Goal: Task Accomplishment & Management: Complete application form

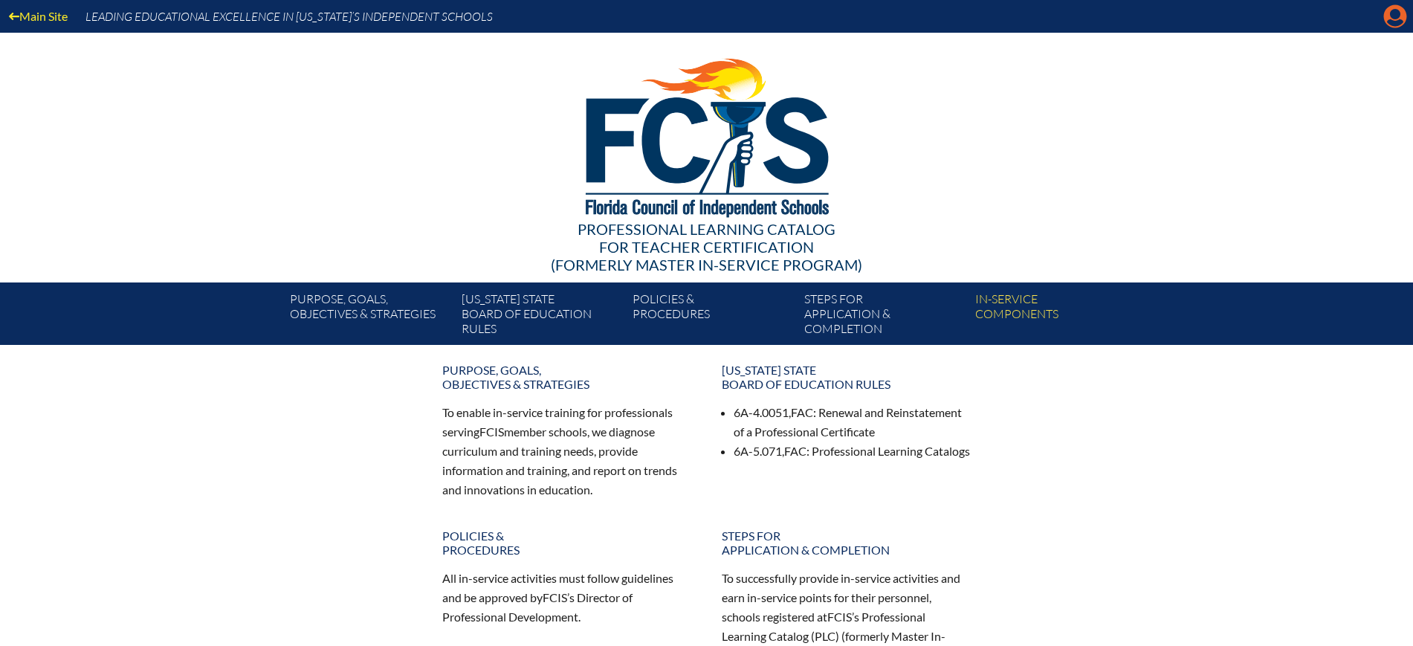
click at [1394, 10] on icon "Manage account" at bounding box center [1396, 16] width 24 height 24
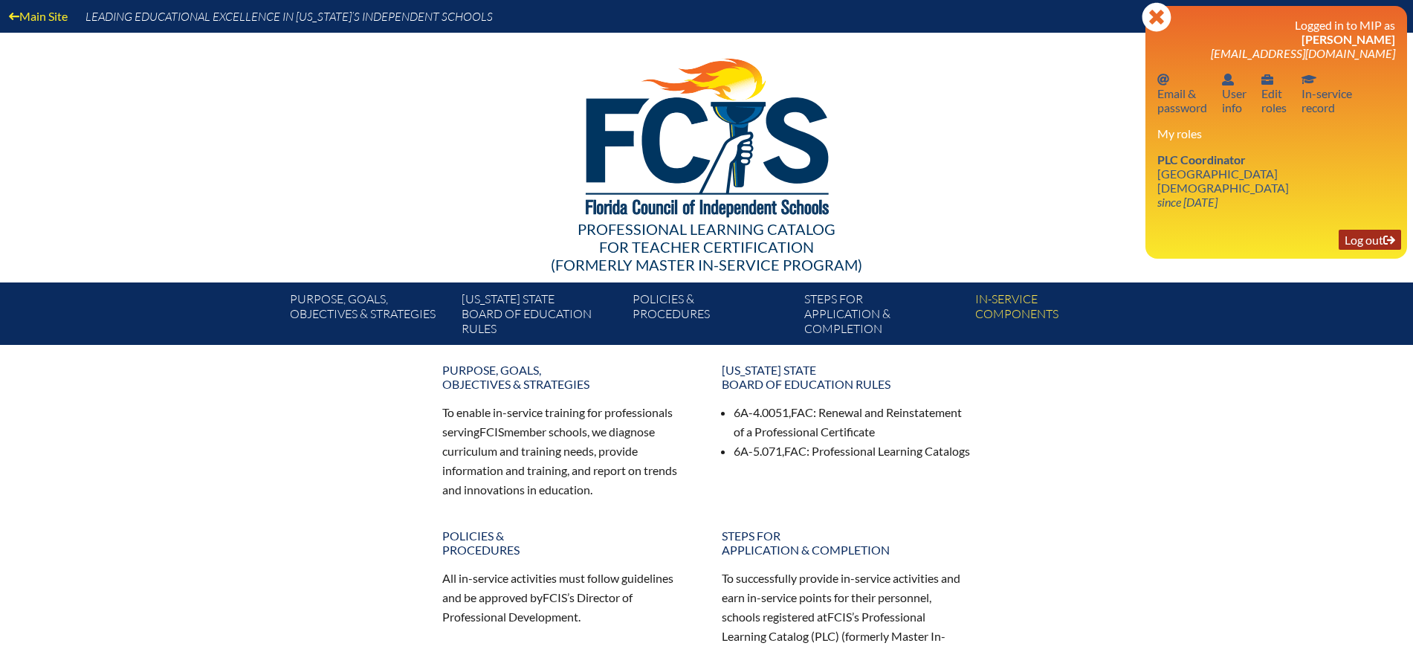
click at [1345, 234] on link "Log out Log out" at bounding box center [1370, 240] width 62 height 20
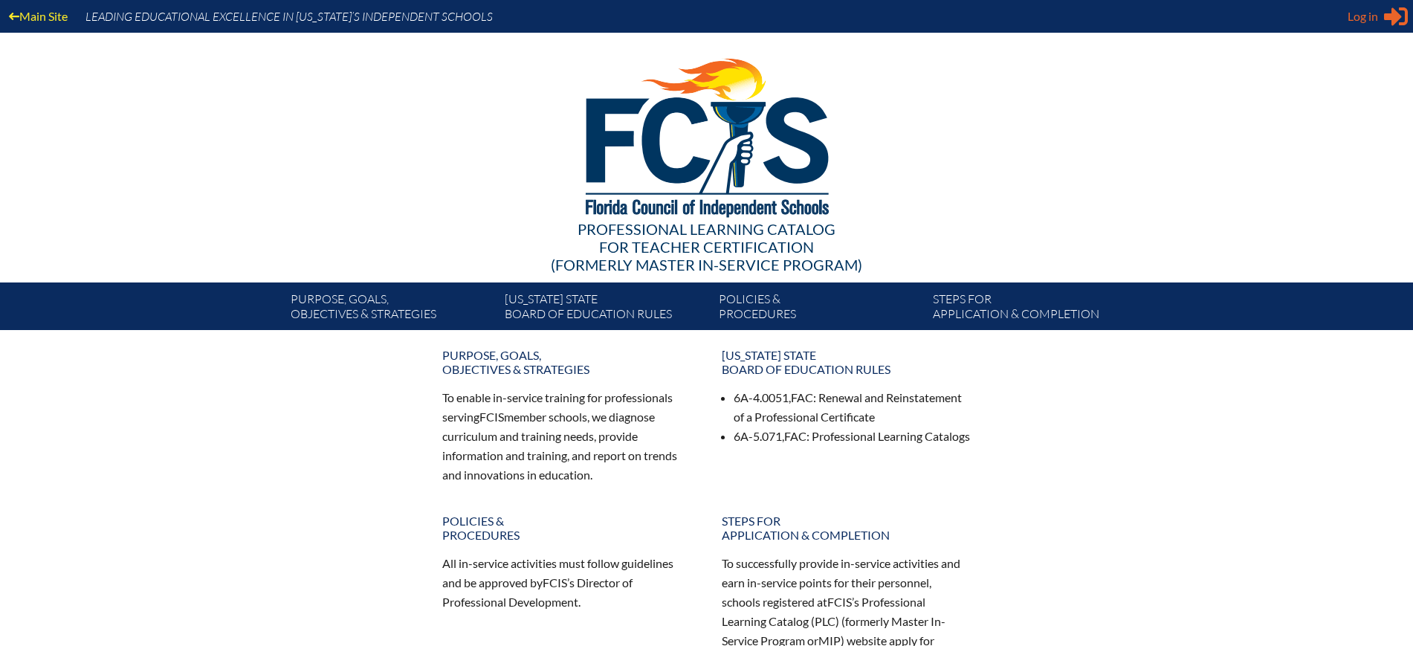
type input "kdanger@fcis.org"
click at [1385, 10] on icon "Sign in or register" at bounding box center [1396, 16] width 24 height 24
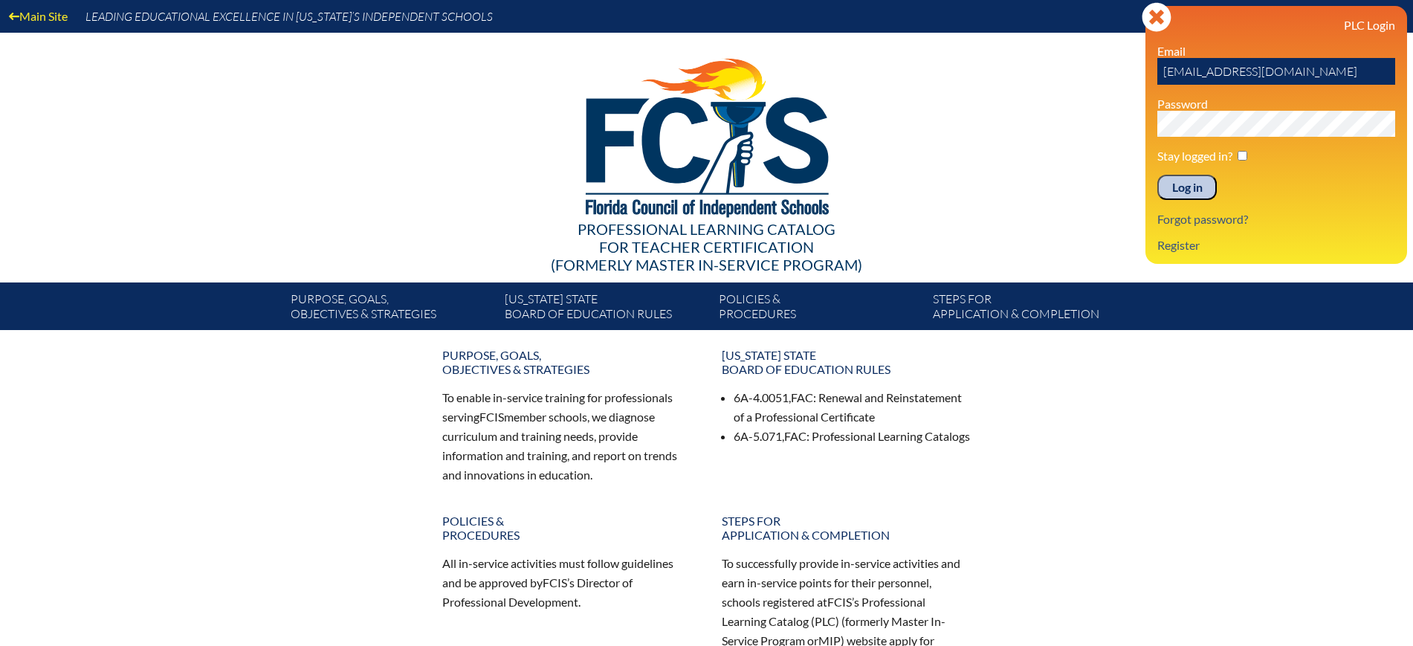
click at [1205, 181] on input "Log in" at bounding box center [1187, 187] width 59 height 25
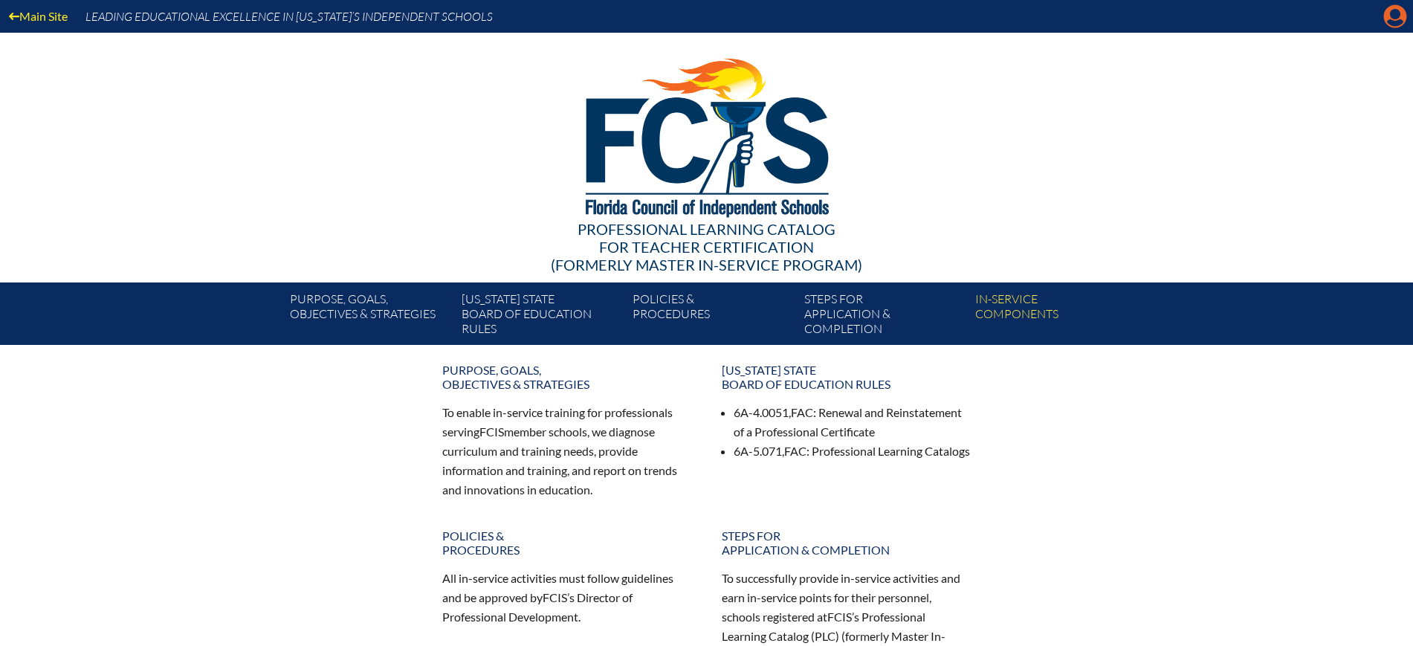
click at [1387, 11] on icon at bounding box center [1395, 16] width 23 height 23
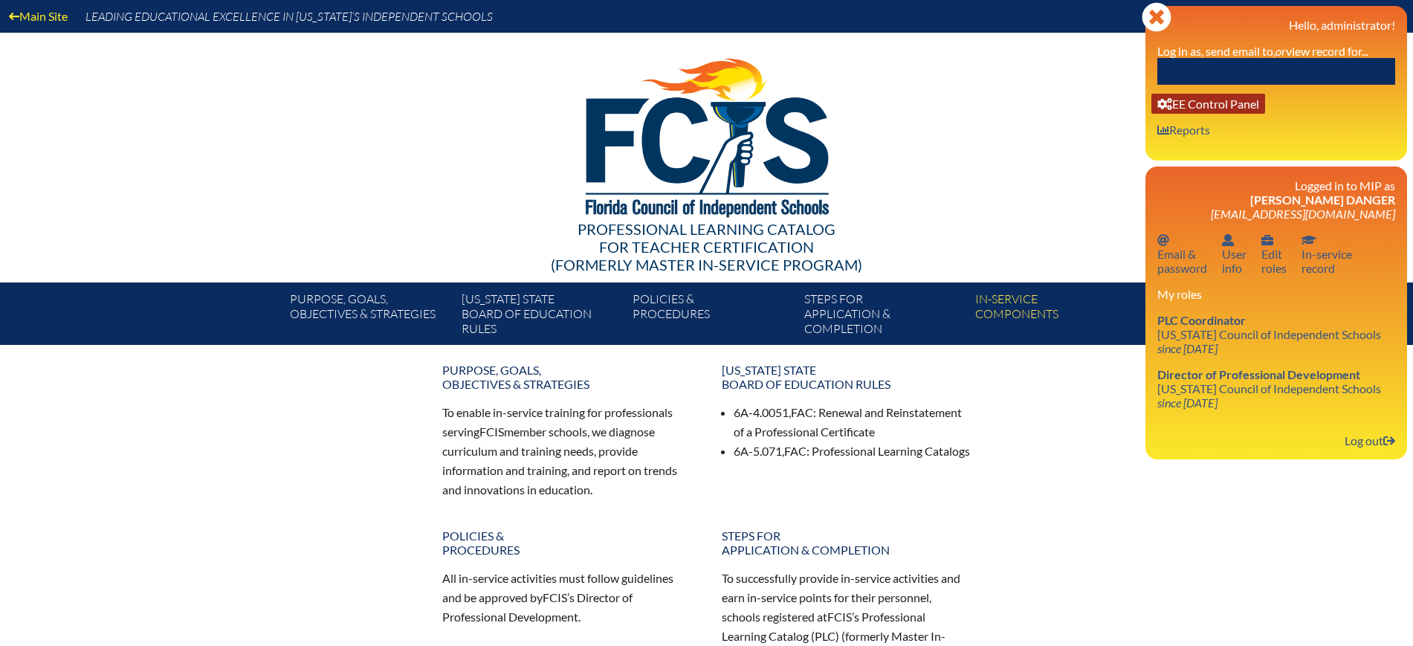
click at [1243, 109] on link "User info EE Control Panel" at bounding box center [1209, 104] width 114 height 20
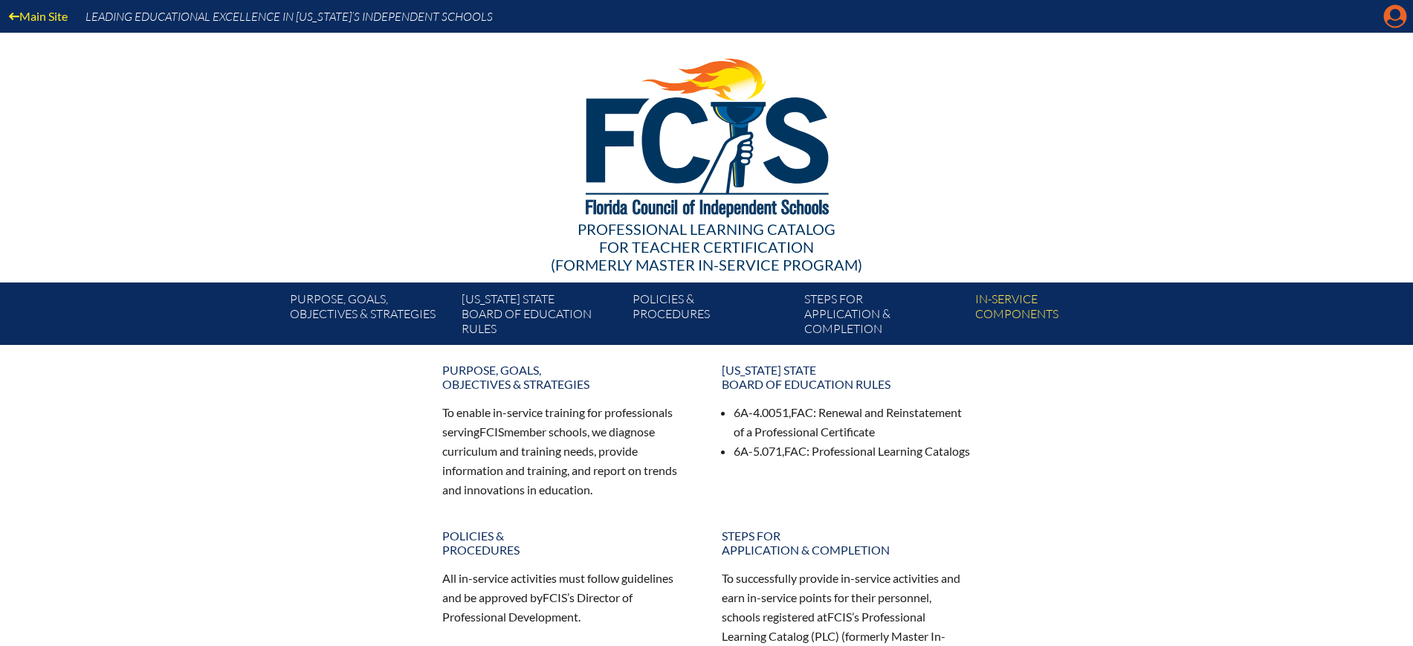
click at [1388, 10] on icon at bounding box center [1395, 16] width 23 height 23
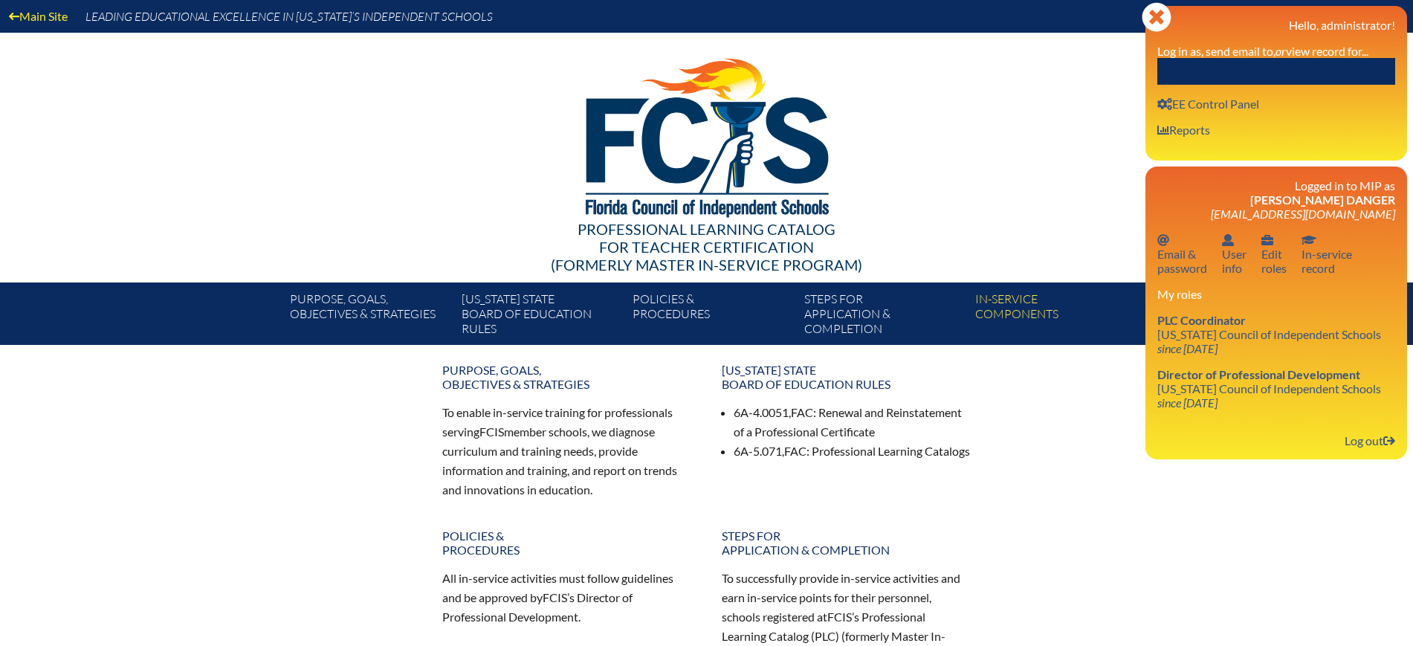
click at [1320, 71] on input "text" at bounding box center [1277, 71] width 238 height 27
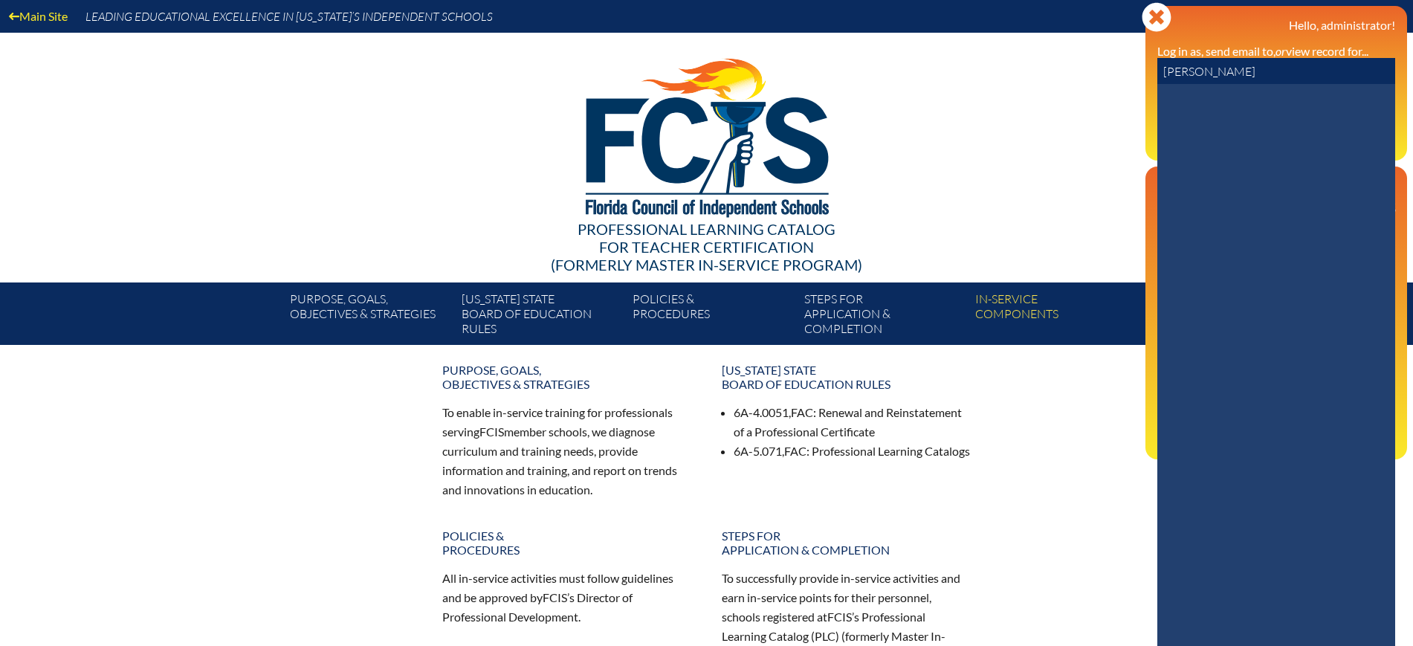
drag, startPoint x: 1237, startPoint y: 74, endPoint x: 1152, endPoint y: 73, distance: 84.8
click at [1152, 73] on div "Close Manage Account Hello, administrator! Log in as, send email to, or view re…" at bounding box center [1277, 83] width 262 height 155
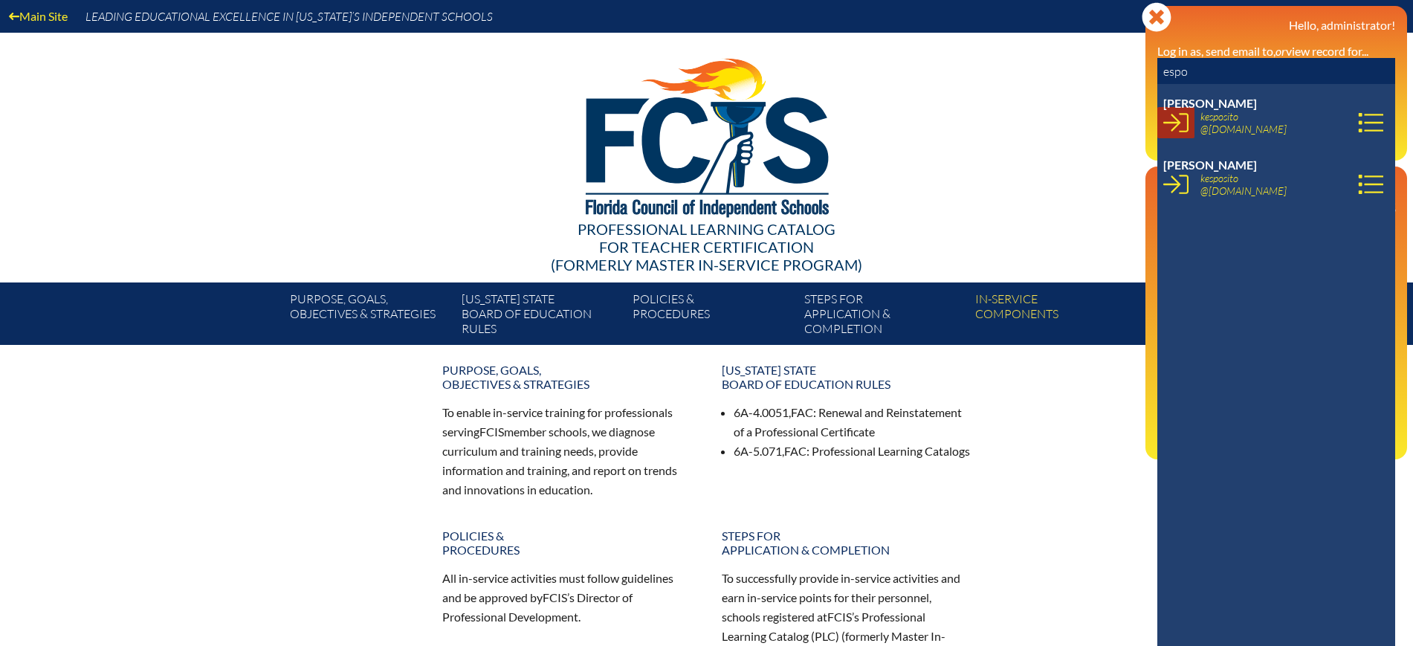
type input "espo"
click at [1184, 120] on icon at bounding box center [1176, 122] width 25 height 25
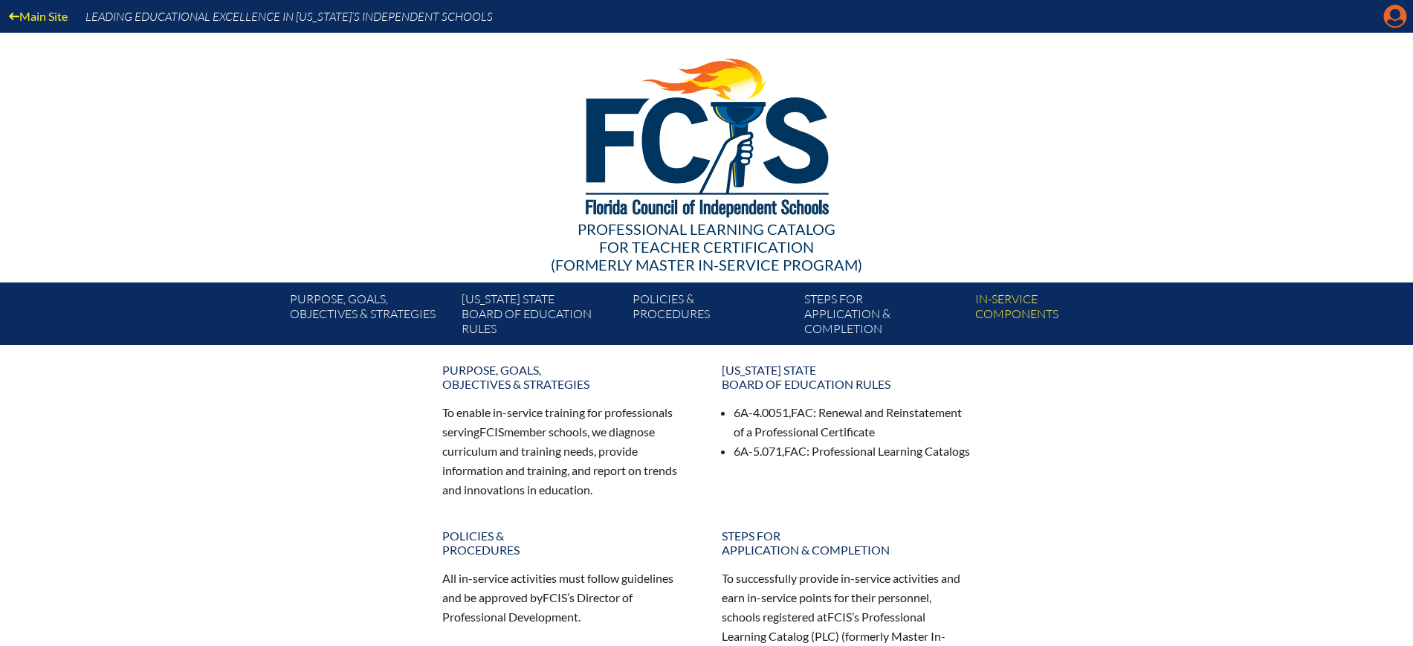
click at [1396, 19] on icon "Manage account" at bounding box center [1396, 16] width 24 height 24
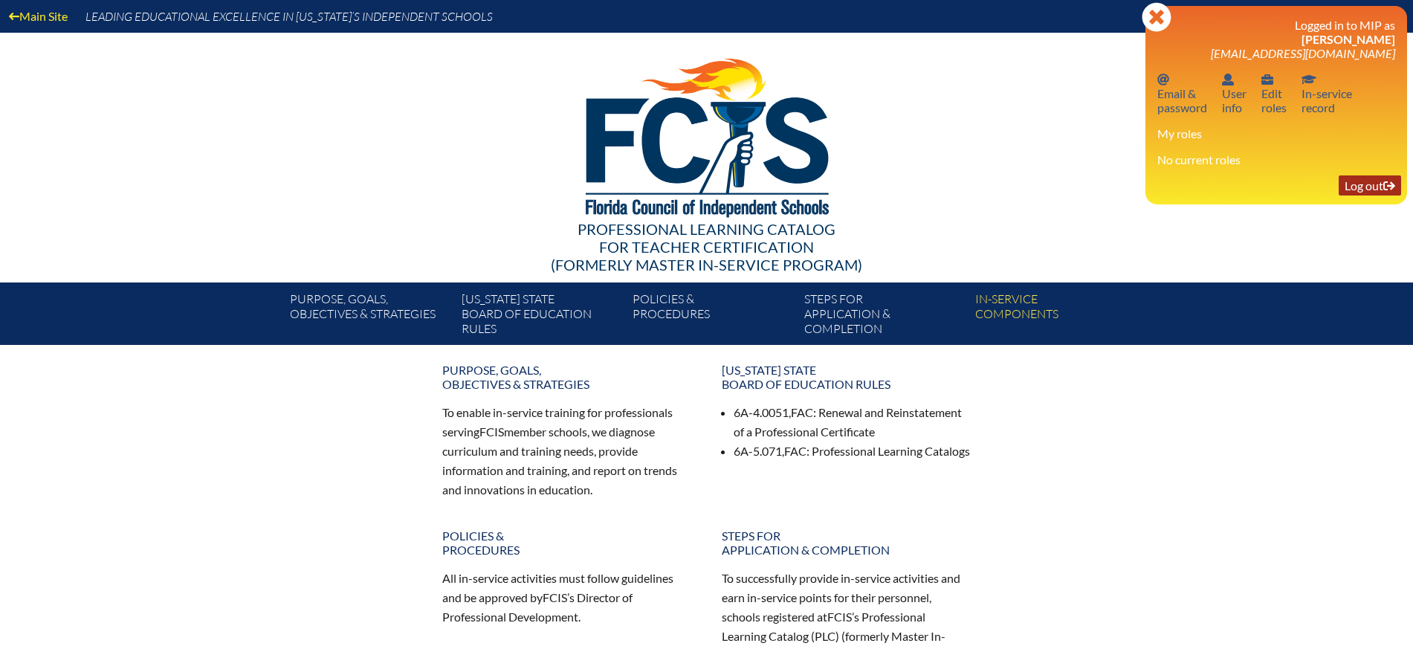
click at [1355, 175] on link "Log out Log out" at bounding box center [1370, 185] width 62 height 20
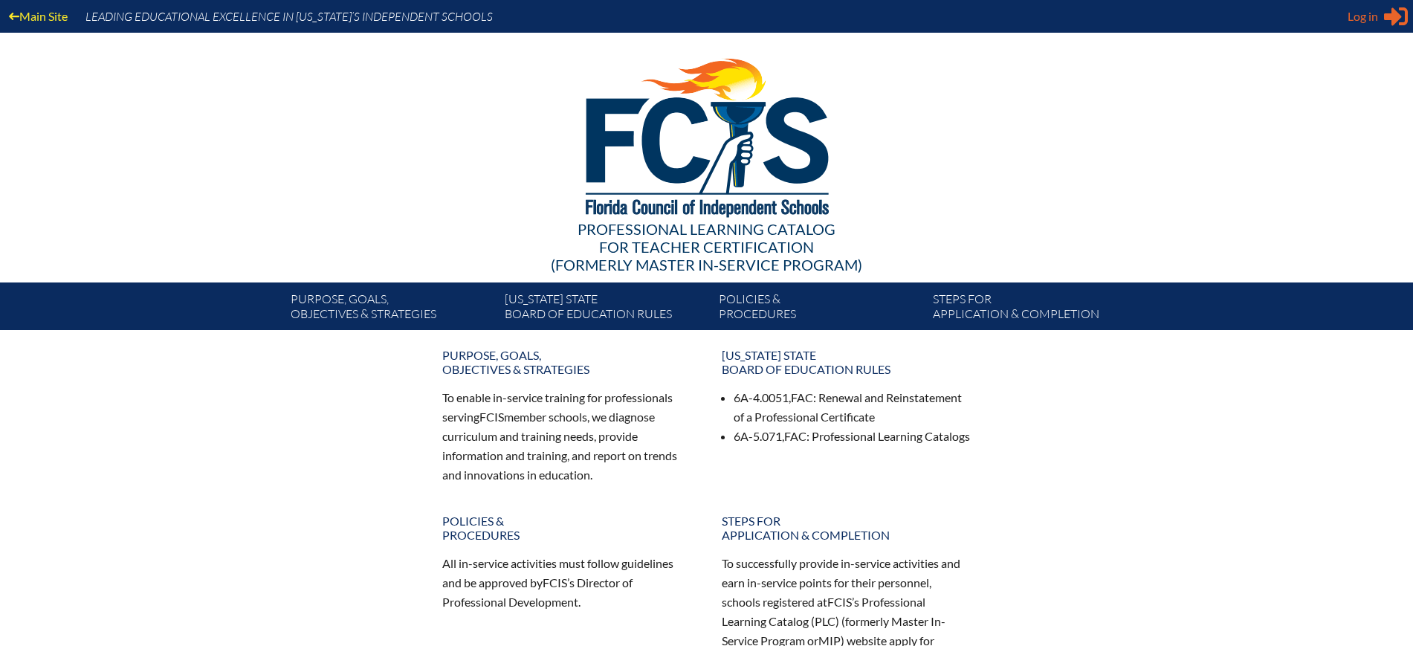
type input "kdanger@fcis.org"
click at [1361, 25] on div "Log in Close Sign in or register" at bounding box center [1378, 16] width 60 height 24
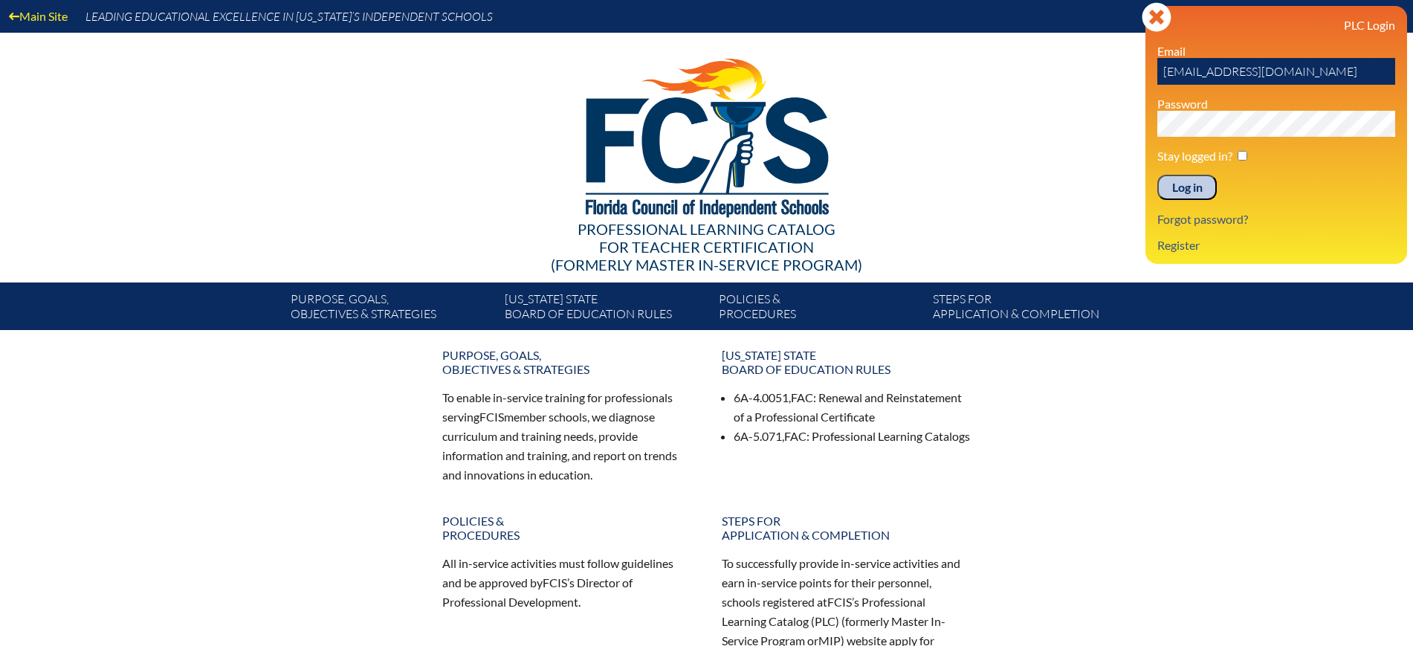
click at [1183, 181] on input "Log in" at bounding box center [1187, 187] width 59 height 25
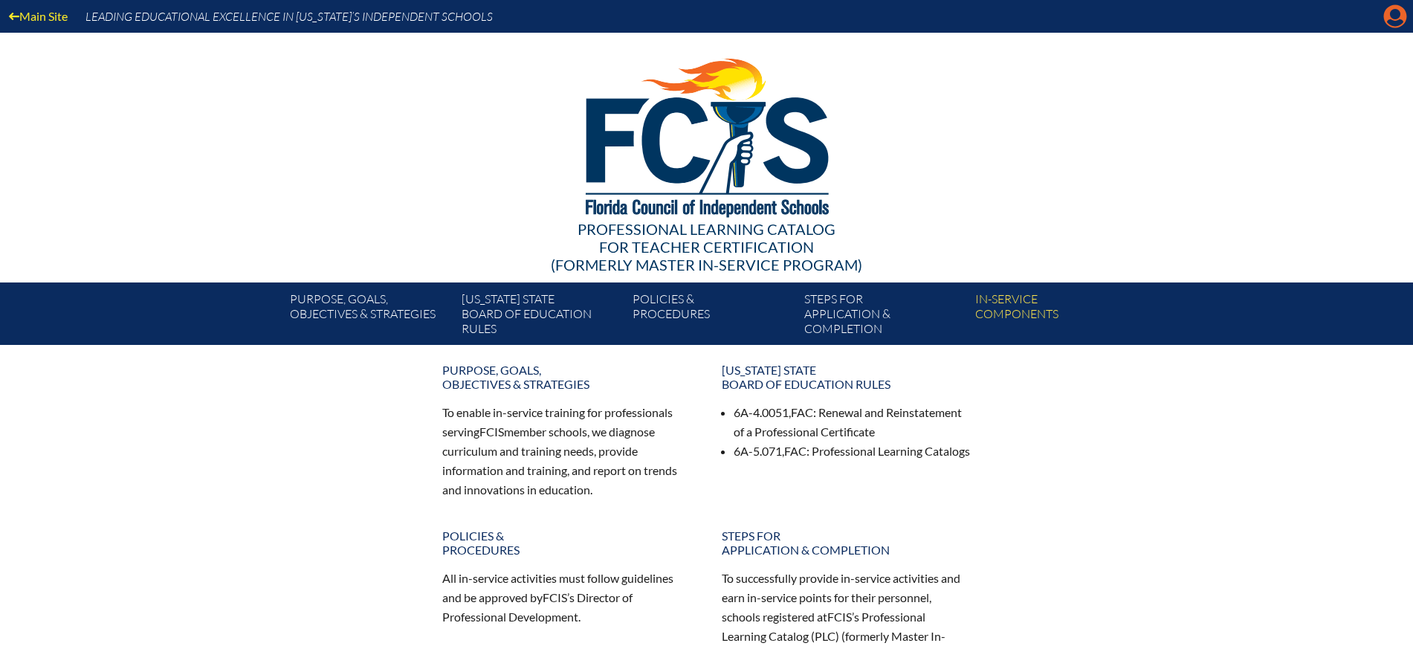
click at [1391, 20] on icon "Manage Account" at bounding box center [1396, 16] width 24 height 24
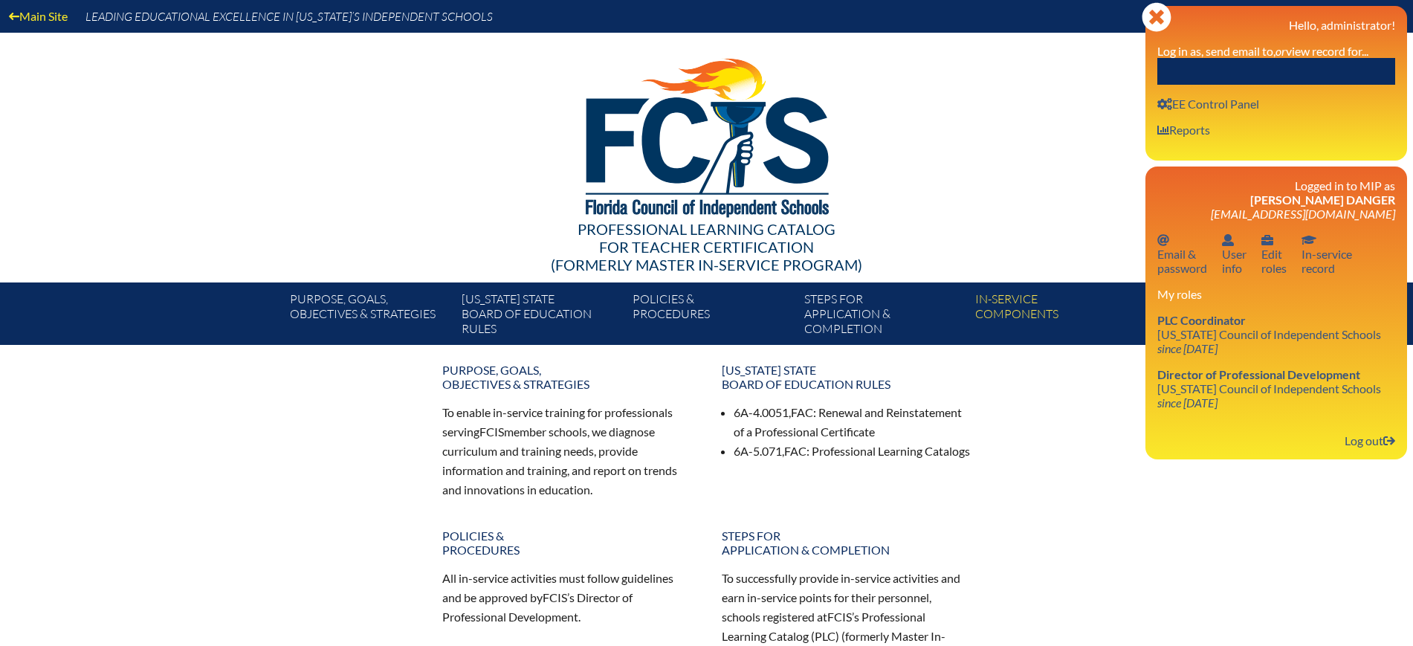
click at [1350, 59] on input "text" at bounding box center [1277, 71] width 238 height 27
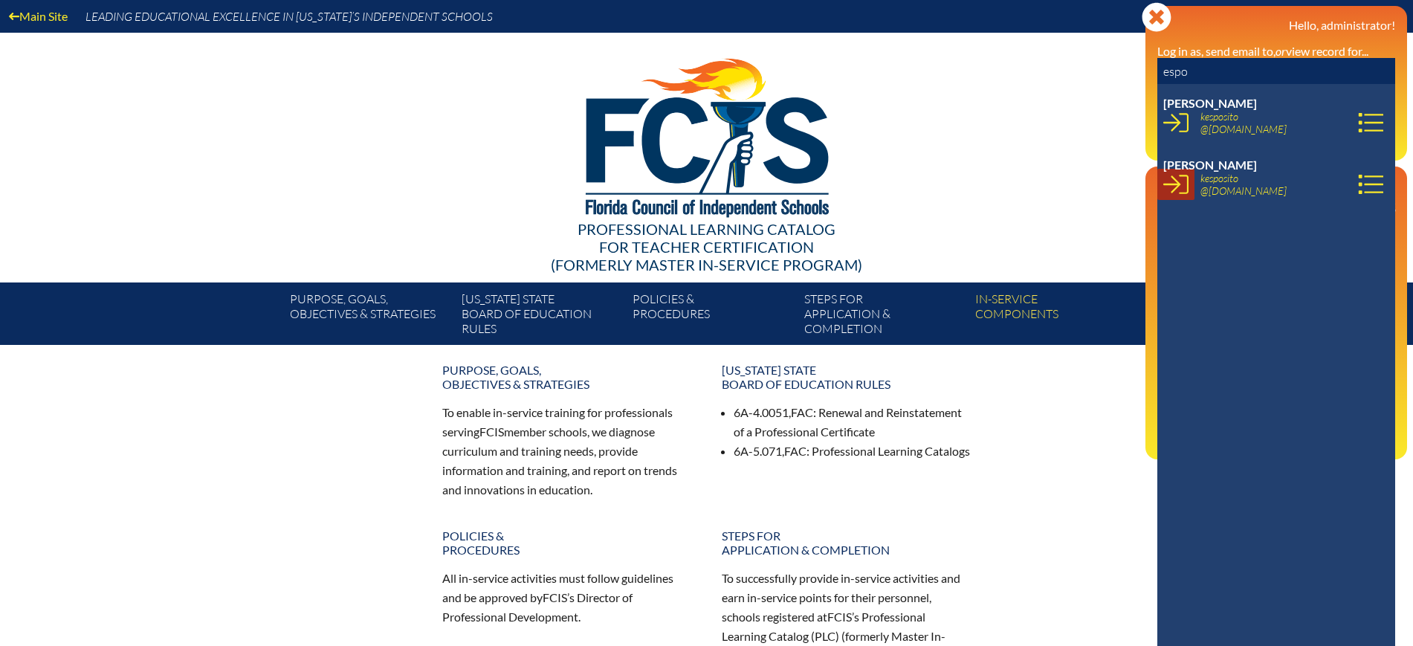
type input "espo"
click at [1176, 181] on icon at bounding box center [1176, 184] width 25 height 19
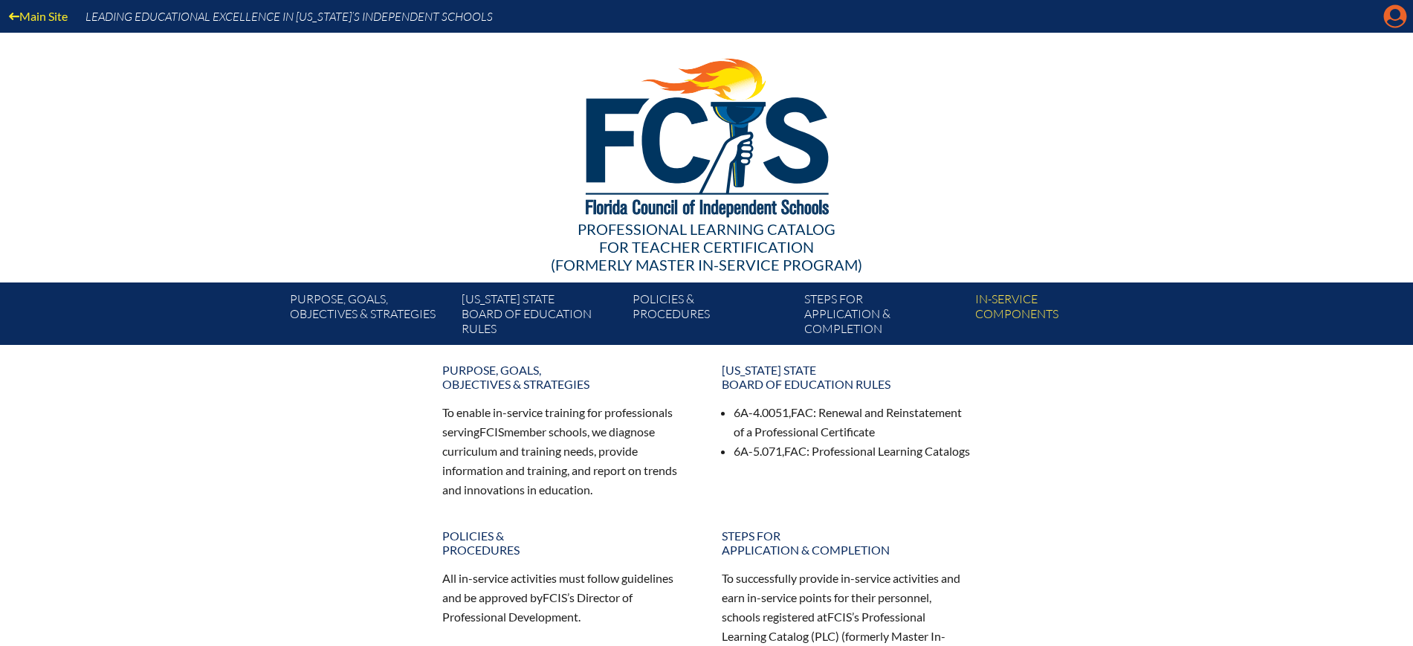
click at [1400, 13] on icon "Manage account" at bounding box center [1396, 16] width 24 height 24
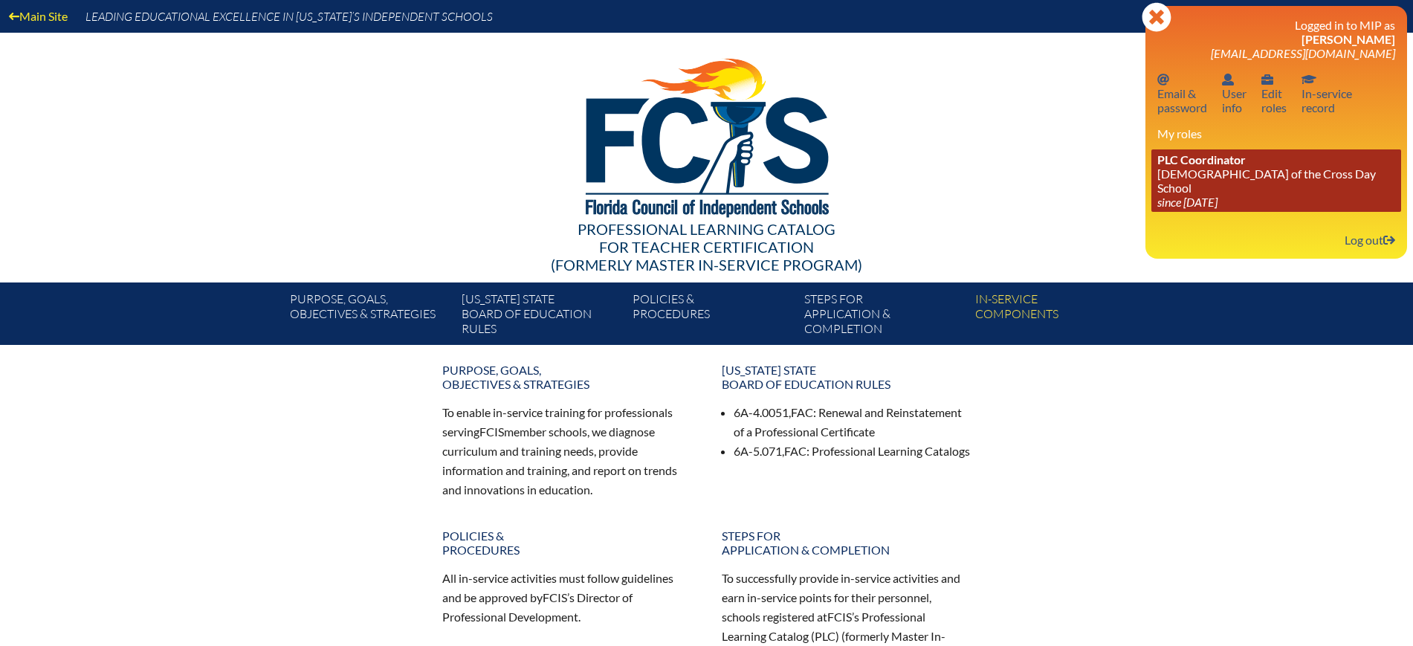
click at [1209, 172] on link "PLC Coordinator [DEMOGRAPHIC_DATA][GEOGRAPHIC_DATA] since [DATE]" at bounding box center [1277, 180] width 250 height 62
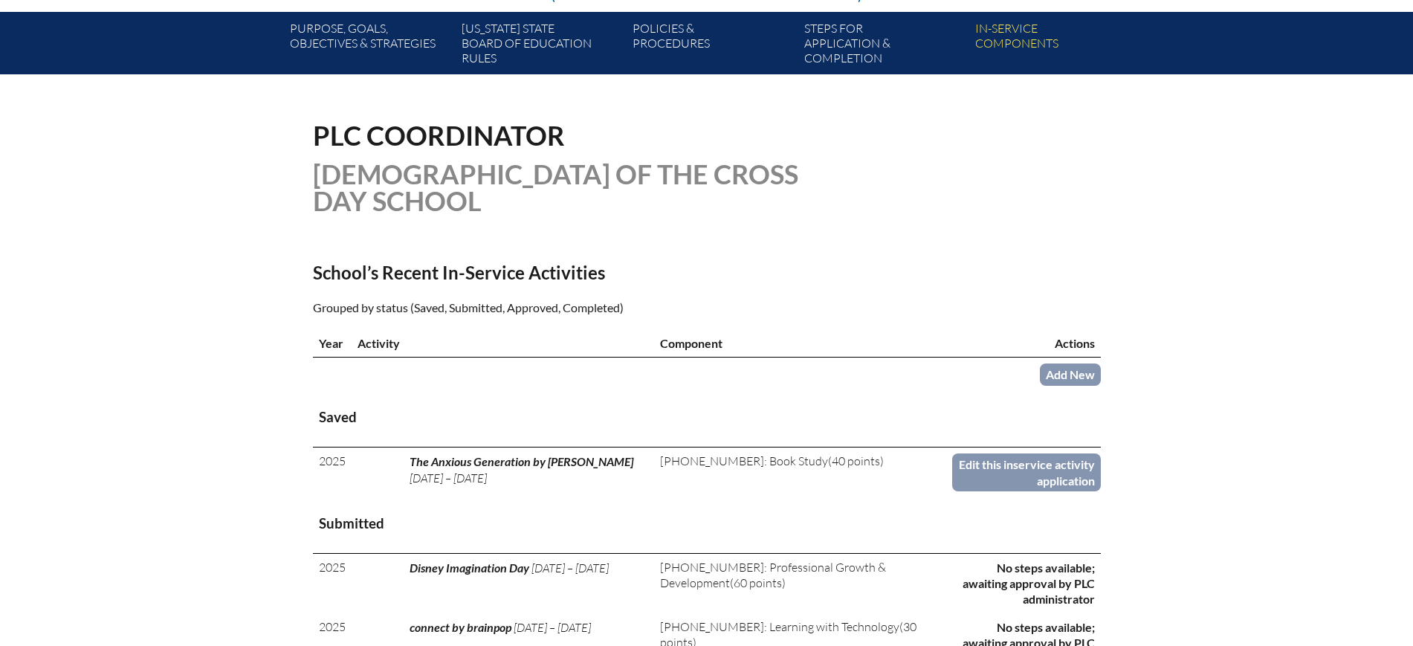
scroll to position [279, 0]
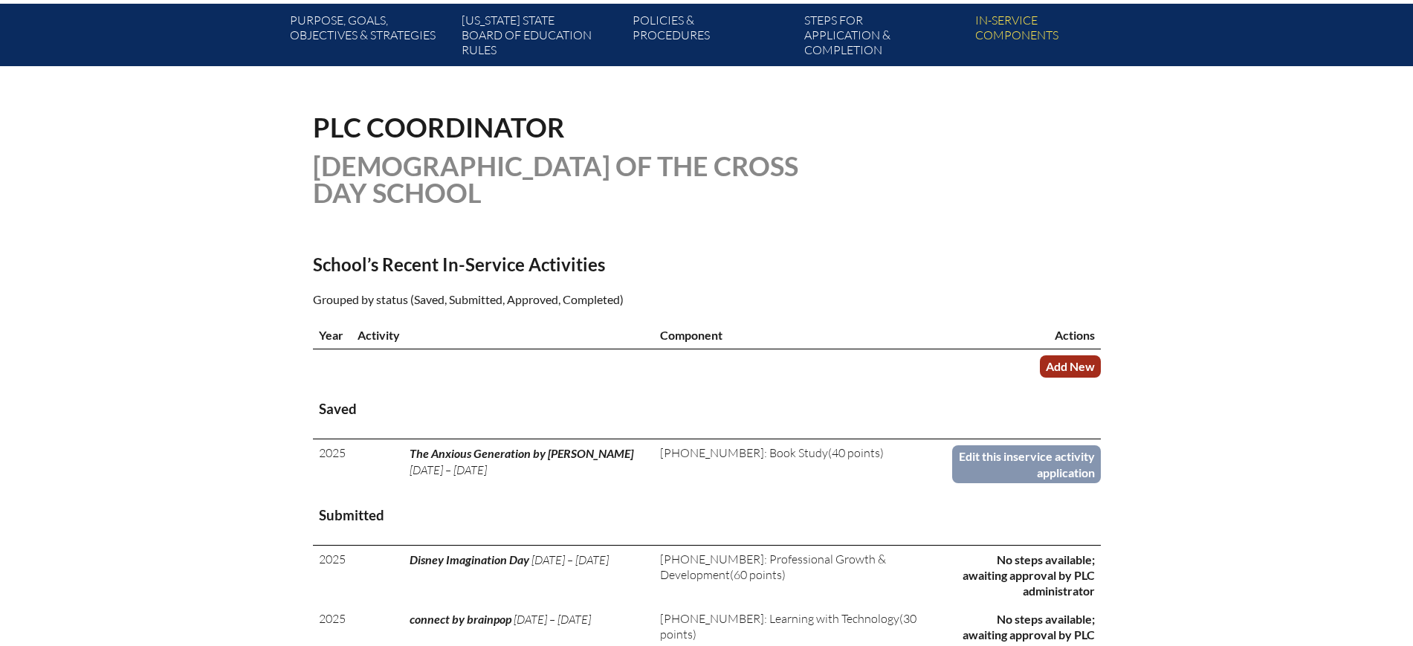
click at [1075, 356] on link "Add New" at bounding box center [1070, 366] width 61 height 22
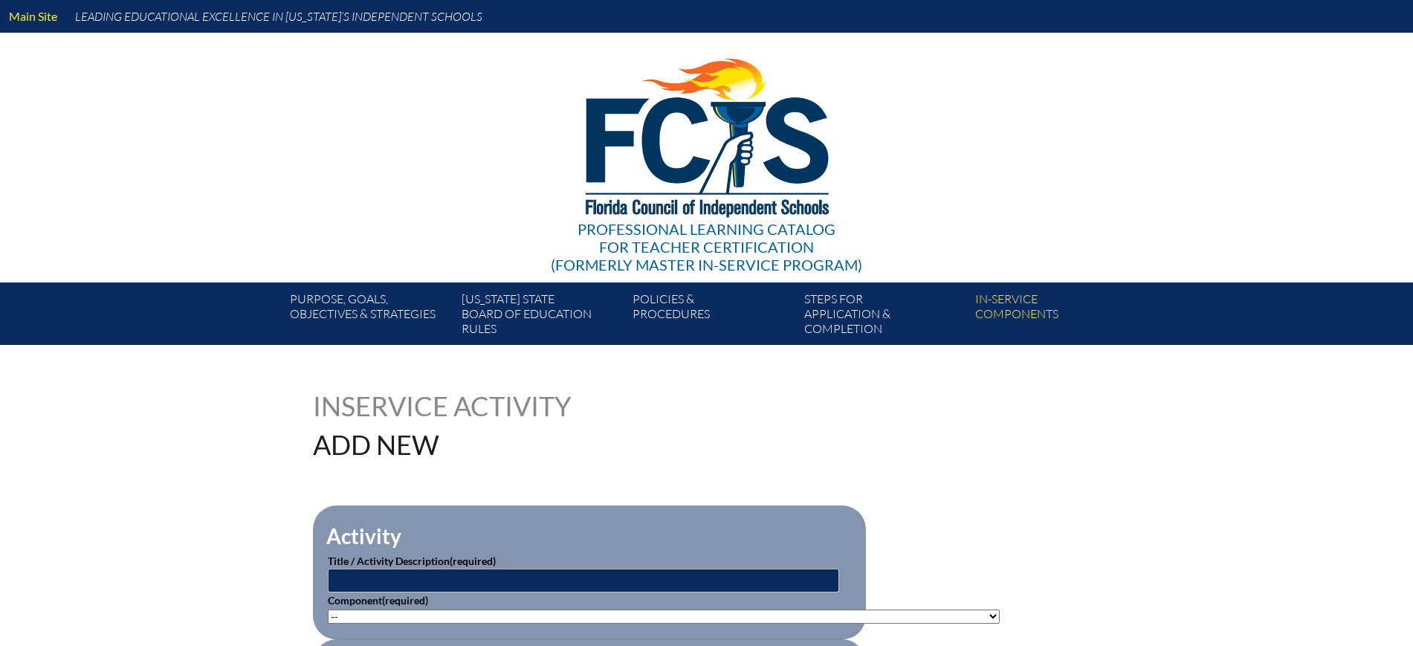
scroll to position [279, 0]
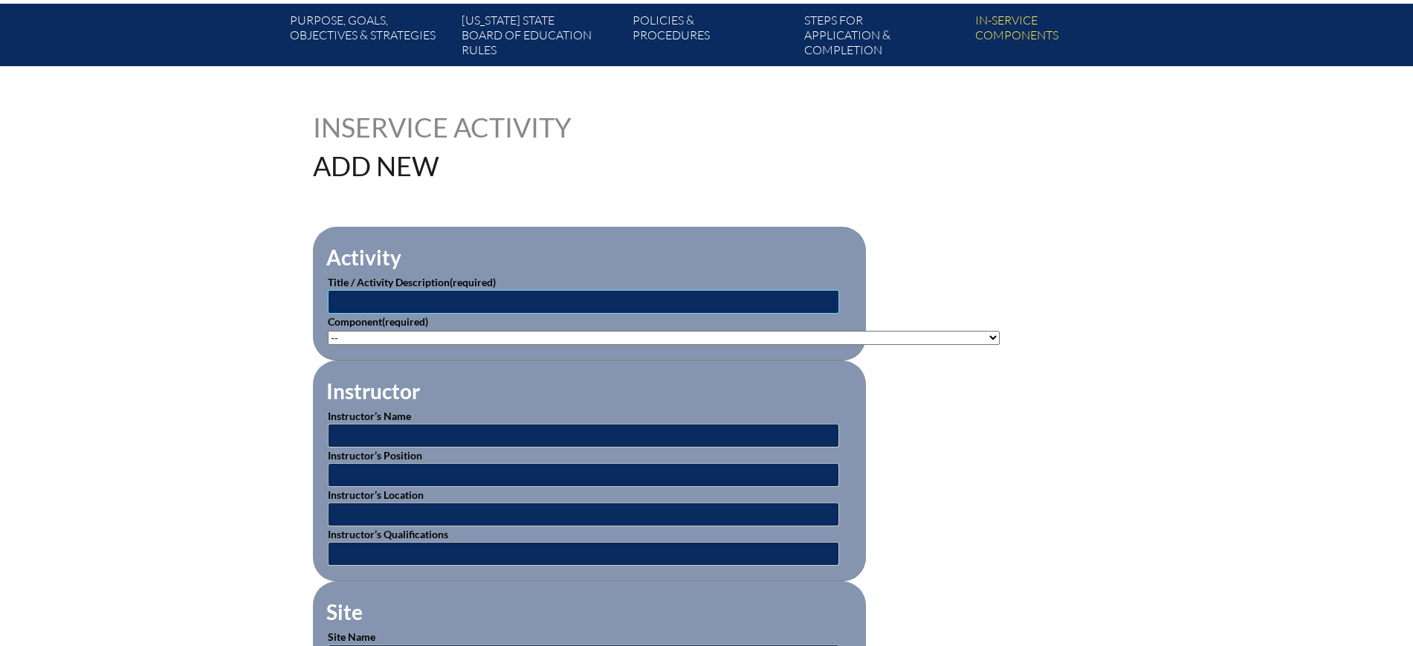
click at [468, 299] on input "text" at bounding box center [584, 302] width 512 height 24
paste input "Canva for education: teacher essentials"
type input "Canva for education: teacher essentials"
click at [503, 338] on select"]"] "-- [PHONE_NUMBER]: Appropriate Art Activities [PHONE_NUMBER]: Concept and Art P…" at bounding box center [664, 338] width 672 height 14
select select"]"] "118551"
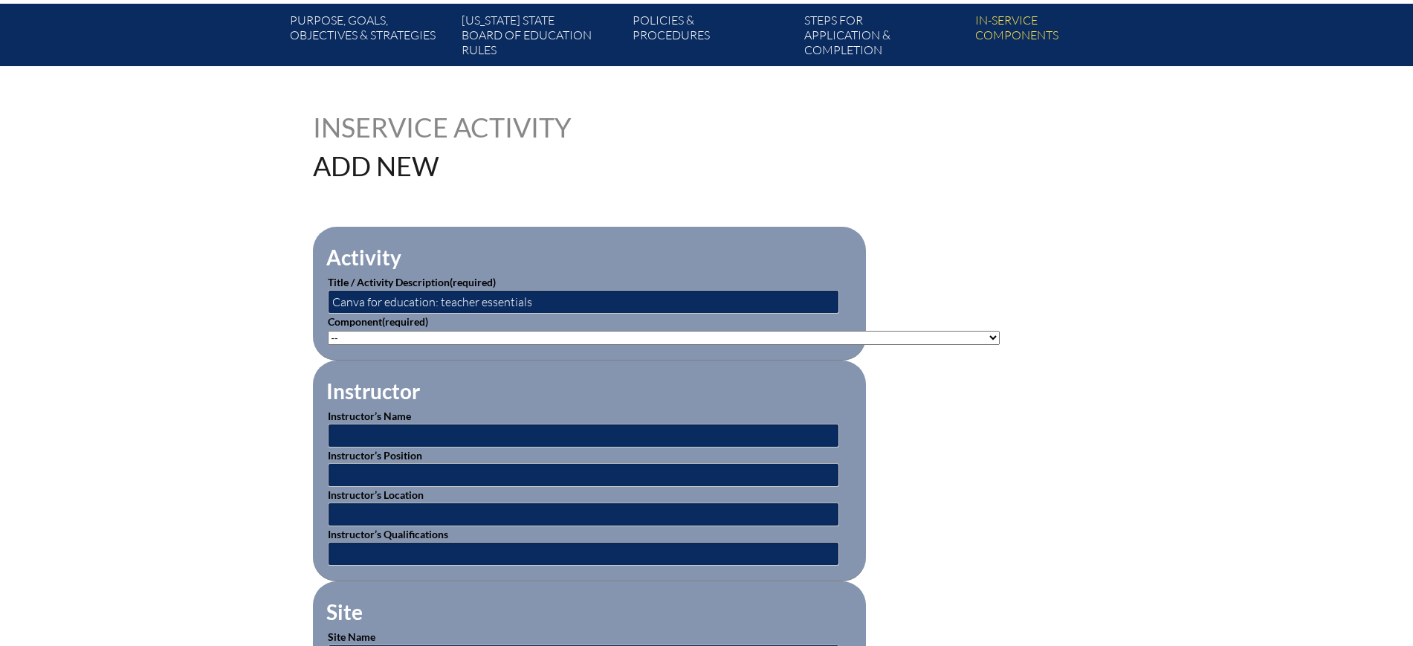
click at [328, 331] on select"]"] "-- [PHONE_NUMBER]: Appropriate Art Activities [PHONE_NUMBER]: Concept and Art P…" at bounding box center [664, 338] width 672 height 14
click at [436, 297] on input "Canva for education: teacher essentials" at bounding box center [584, 302] width 512 height 24
type input "Canva for education - teacher essentials"
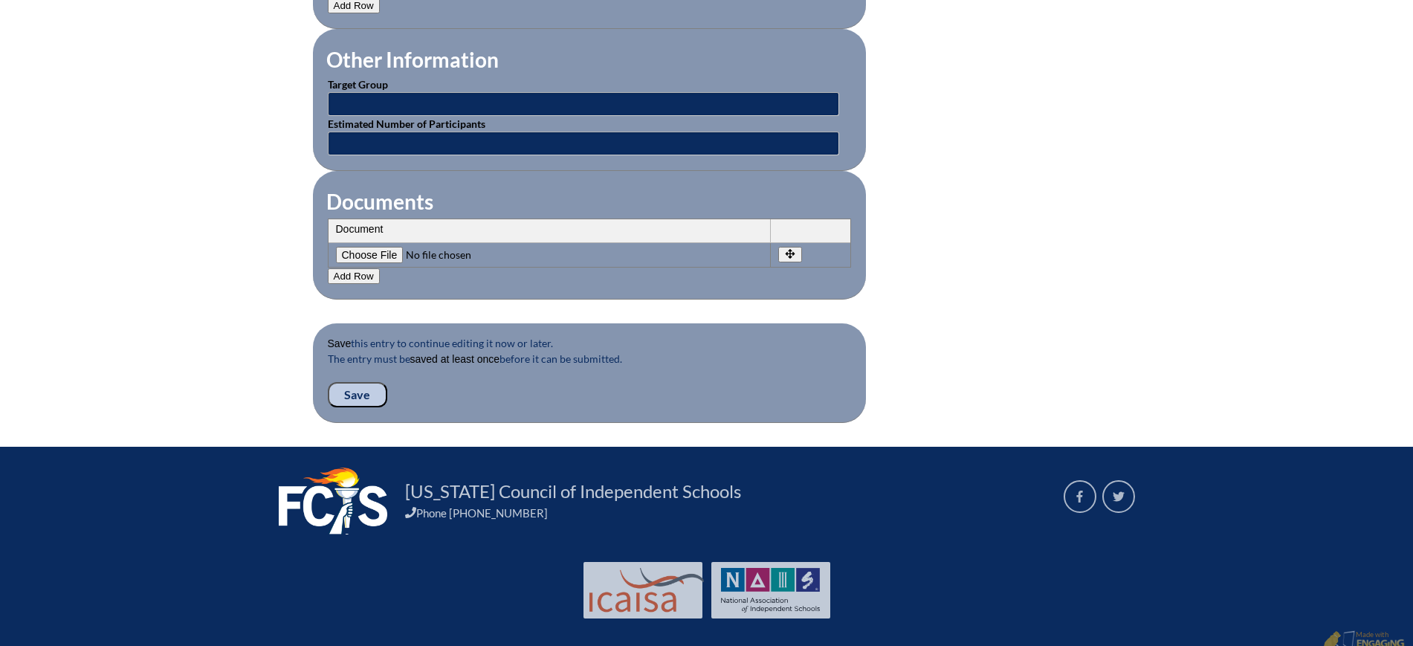
scroll to position [1370, 0]
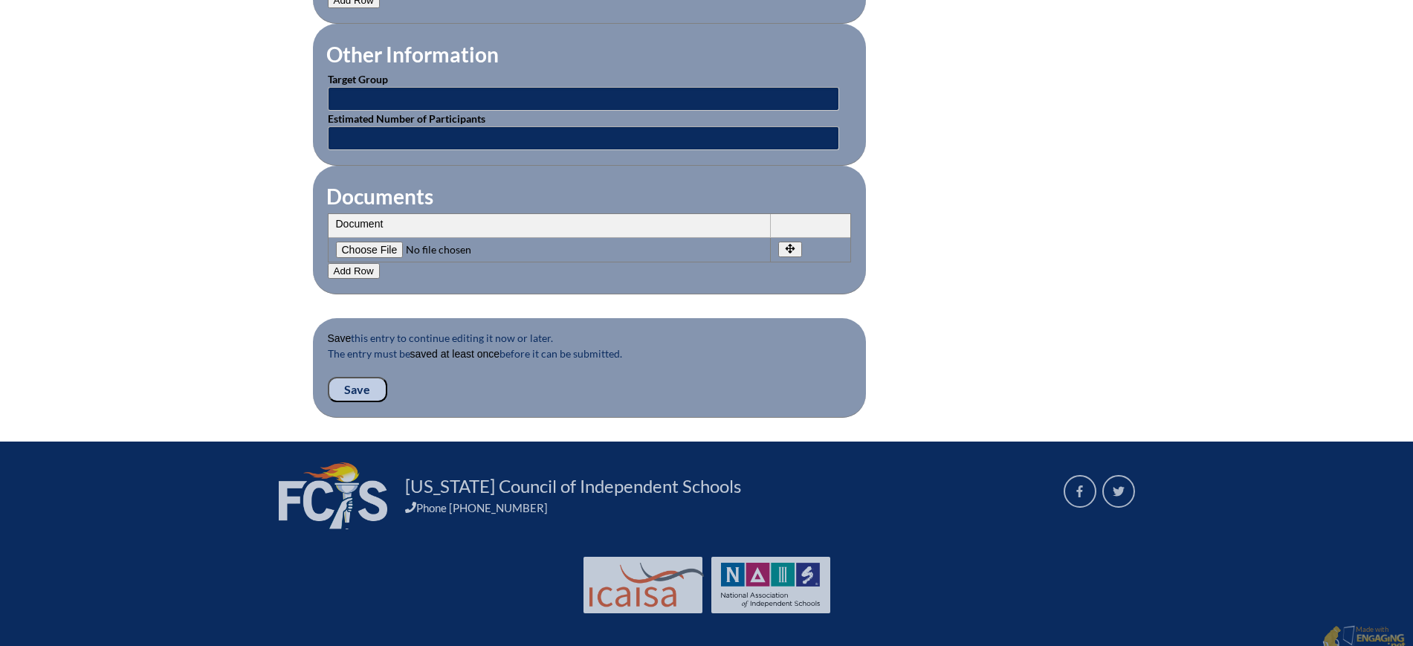
click at [364, 377] on input "Save" at bounding box center [357, 389] width 59 height 25
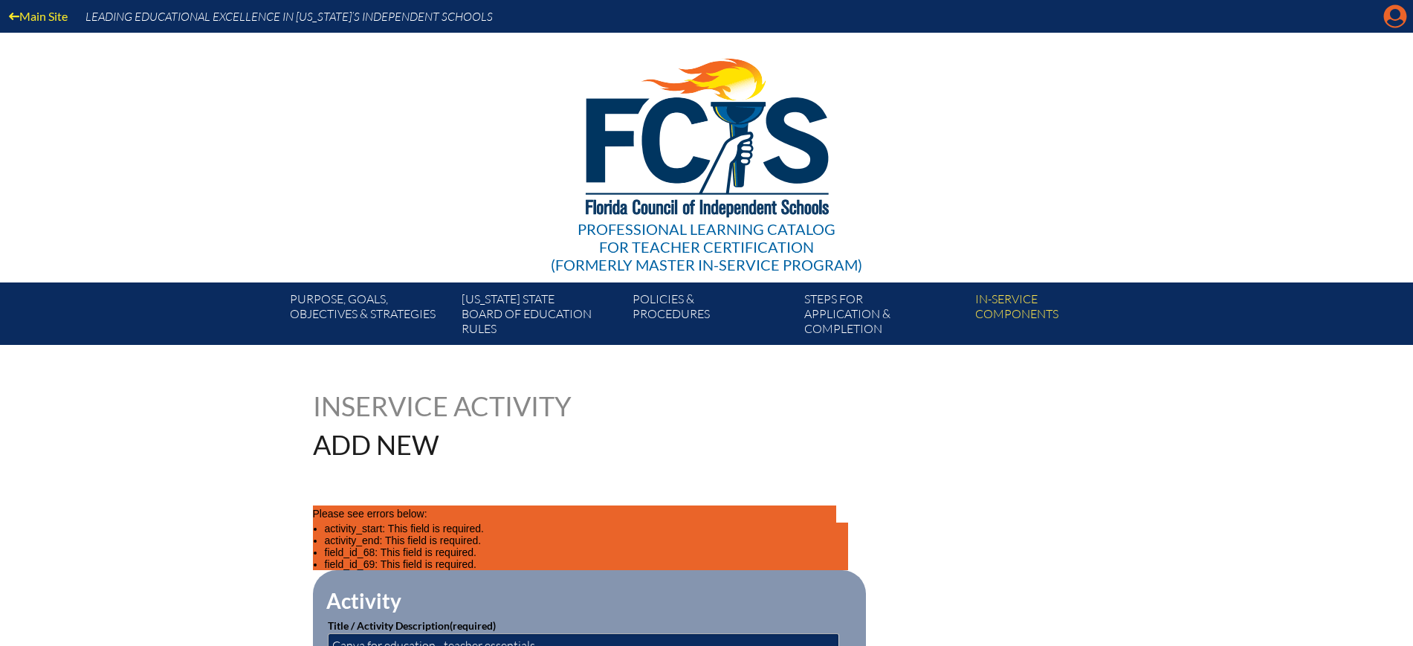
click at [1387, 19] on icon at bounding box center [1395, 16] width 23 height 23
click at [1403, 18] on icon at bounding box center [1395, 16] width 23 height 23
click at [1386, 13] on icon at bounding box center [1395, 16] width 23 height 23
click at [1387, 13] on icon at bounding box center [1395, 16] width 23 height 23
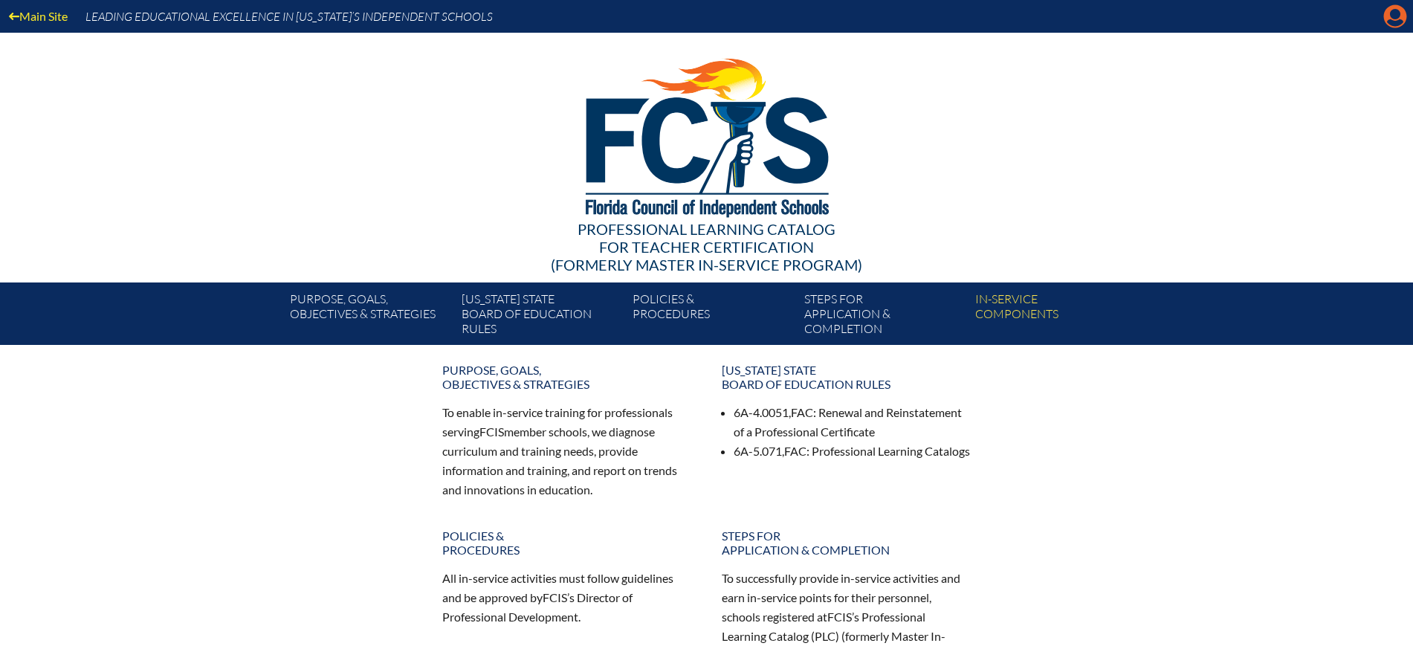
click at [1387, 11] on icon at bounding box center [1395, 16] width 23 height 23
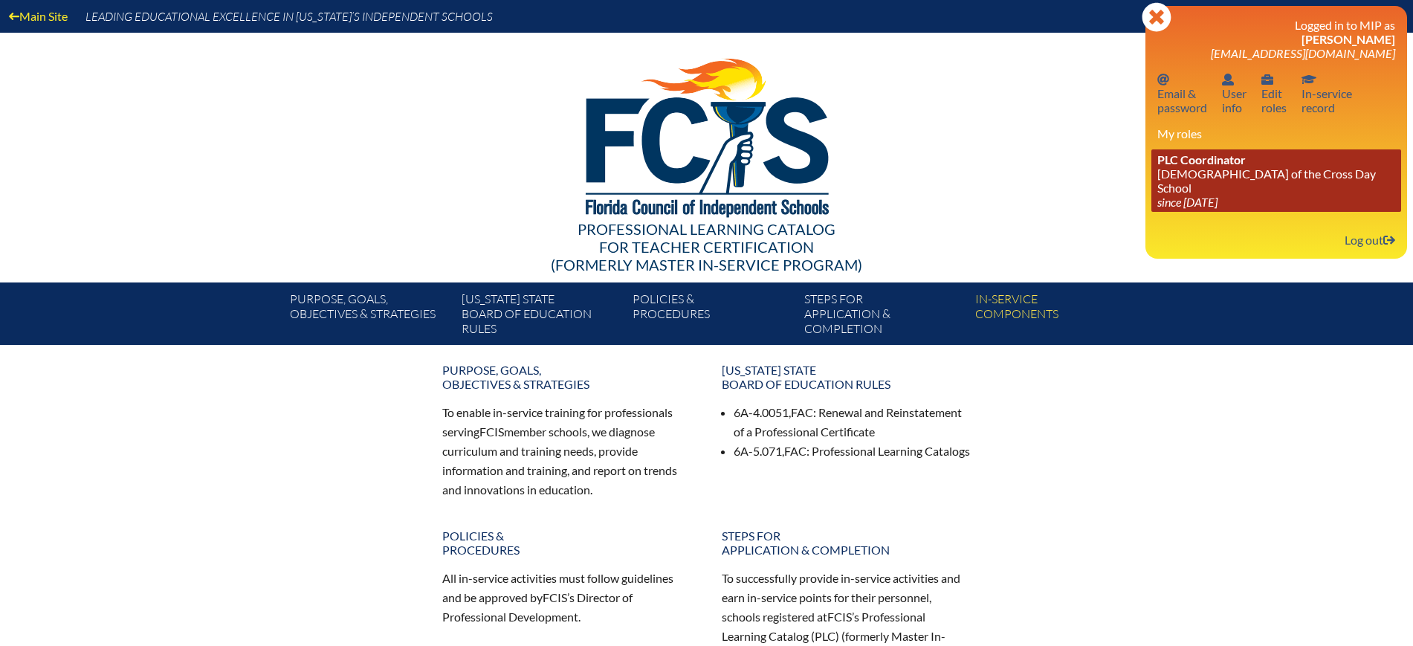
click at [1214, 165] on span "PLC Coordinator" at bounding box center [1202, 159] width 88 height 14
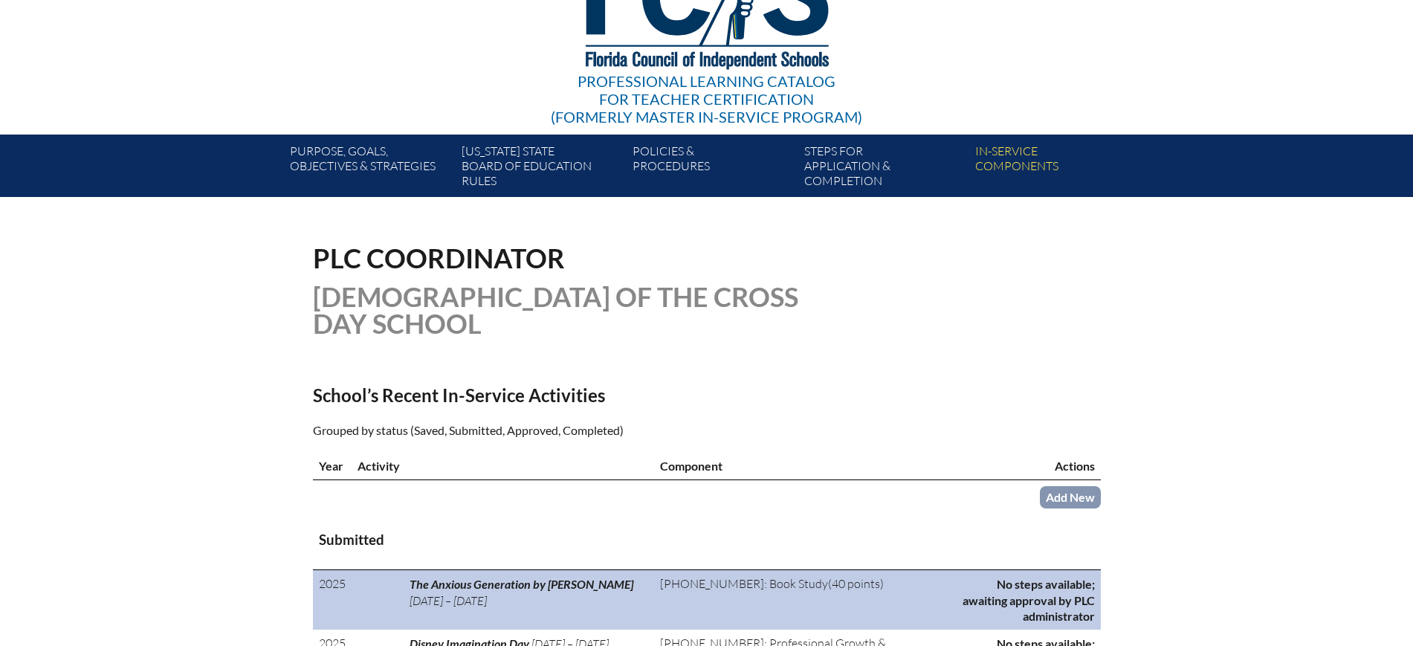
scroll to position [372, 0]
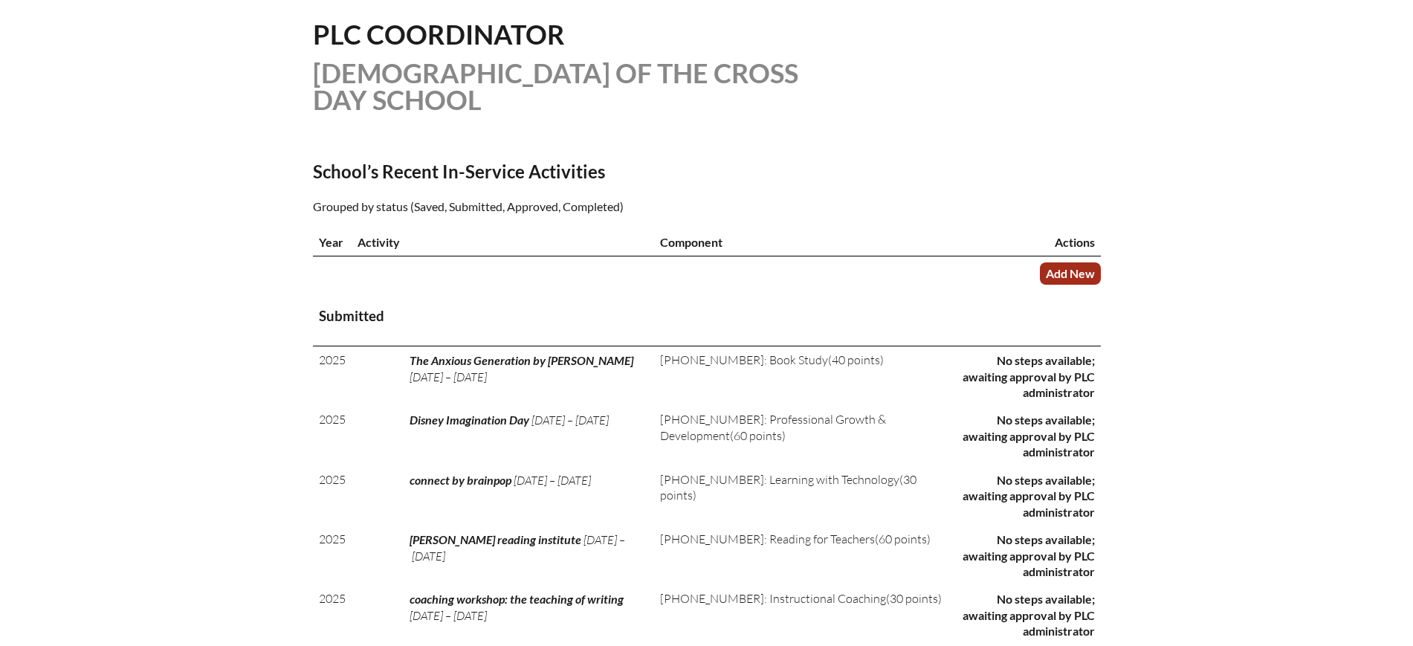
click at [1078, 271] on link "Add New" at bounding box center [1070, 273] width 61 height 22
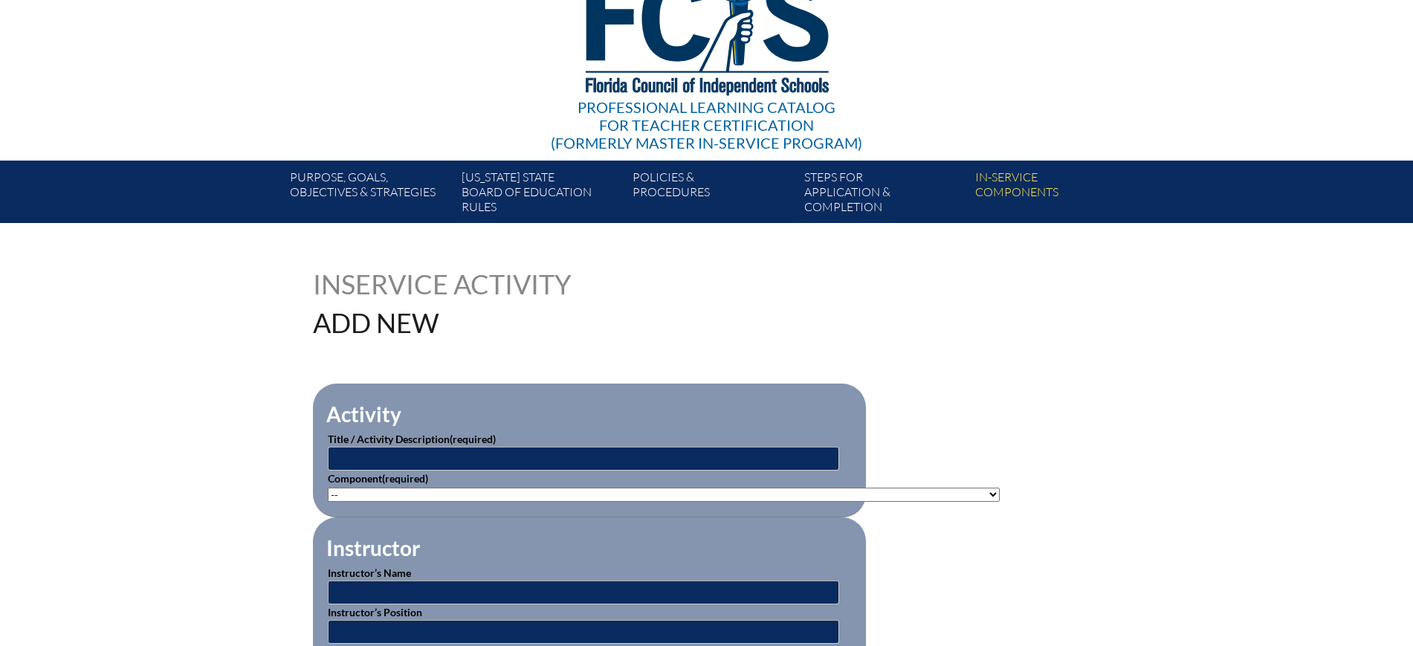
scroll to position [279, 0]
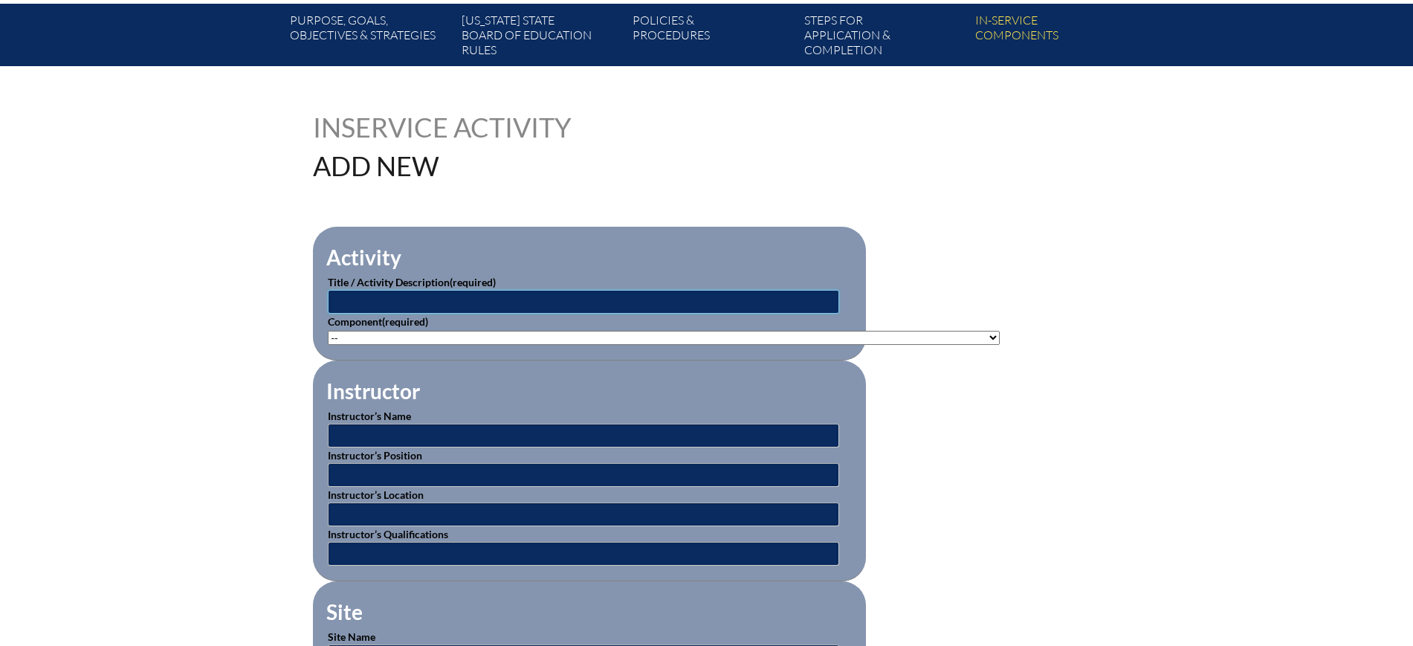
click at [457, 304] on input "text" at bounding box center [584, 302] width 512 height 24
paste input "Book Creator certified author"
type input "Book Creator certified author"
click at [372, 333] on select"]"] "-- 1-000-001: Appropriate Art Activities 1-000-002: Concept and Art Process for…" at bounding box center [664, 338] width 672 height 14
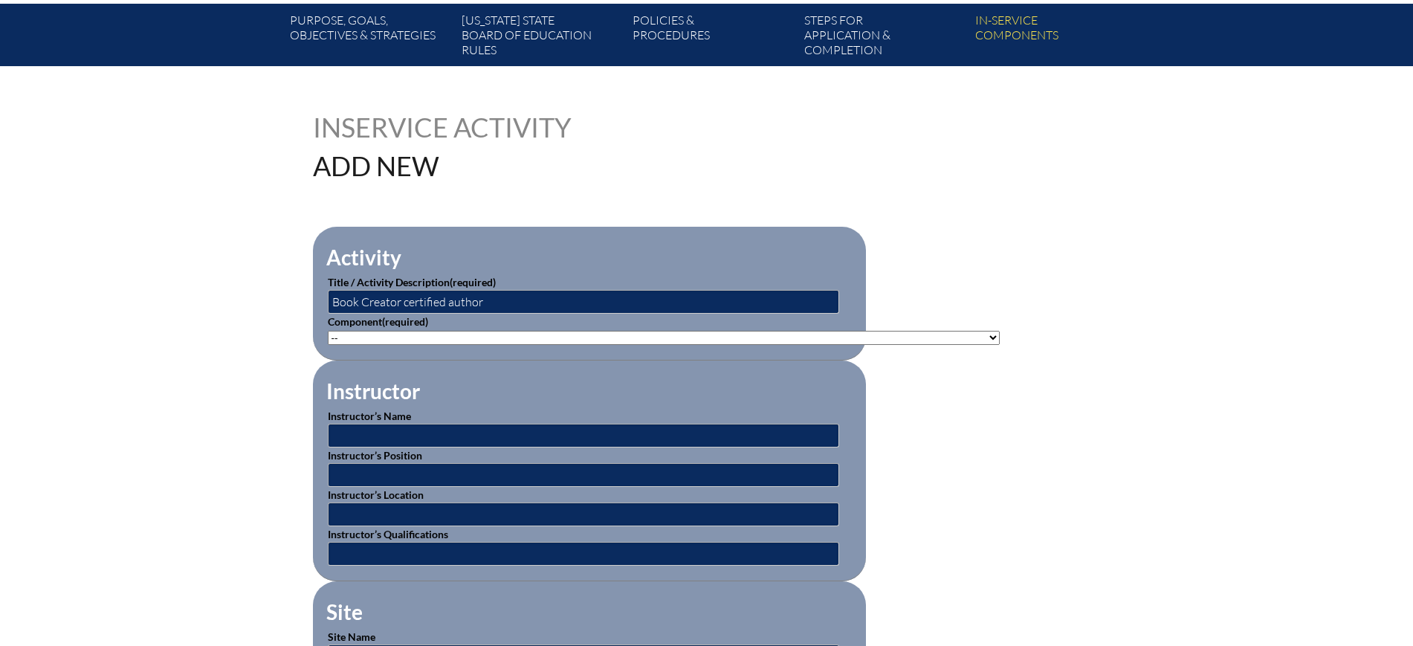
click at [419, 332] on select"]"] "-- 1-000-001: Appropriate Art Activities 1-000-002: Concept and Art Process for…" at bounding box center [664, 338] width 672 height 14
select select"]"] "118551"
click at [328, 331] on select"]"] "-- 1-000-001: Appropriate Art Activities 1-000-002: Concept and Art Process for…" at bounding box center [664, 338] width 672 height 14
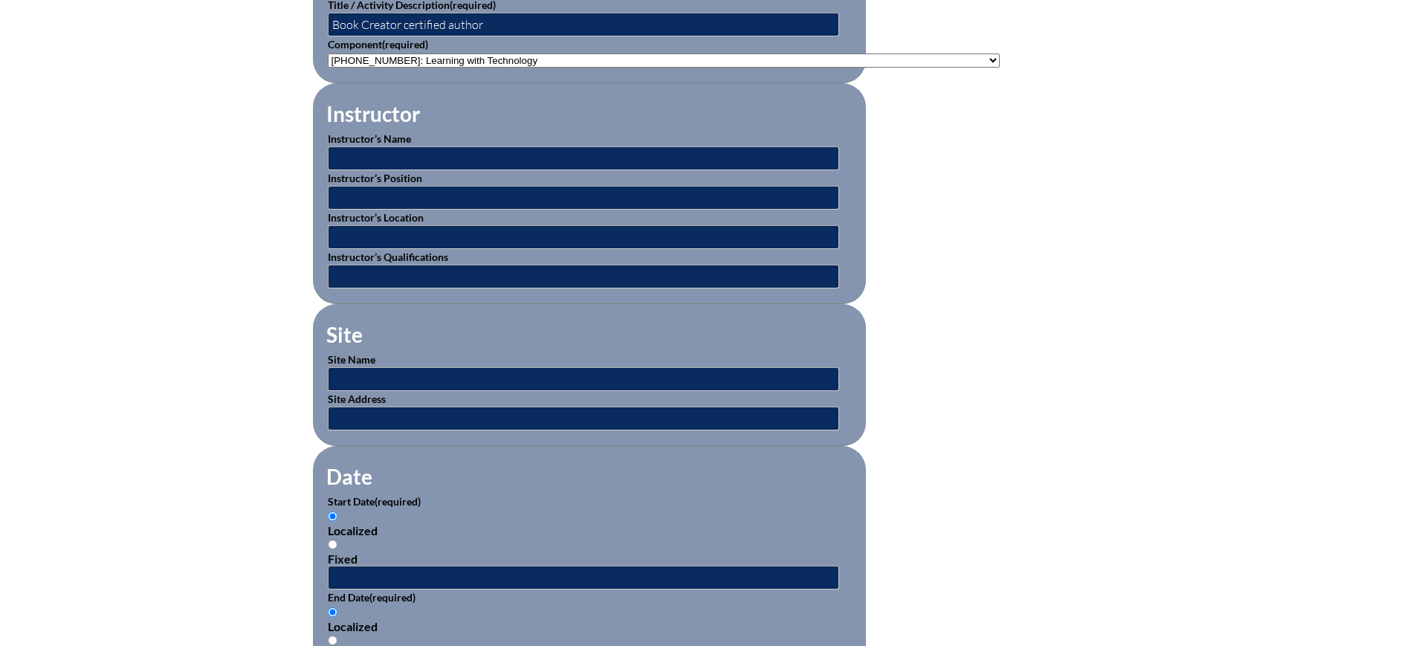
scroll to position [558, 0]
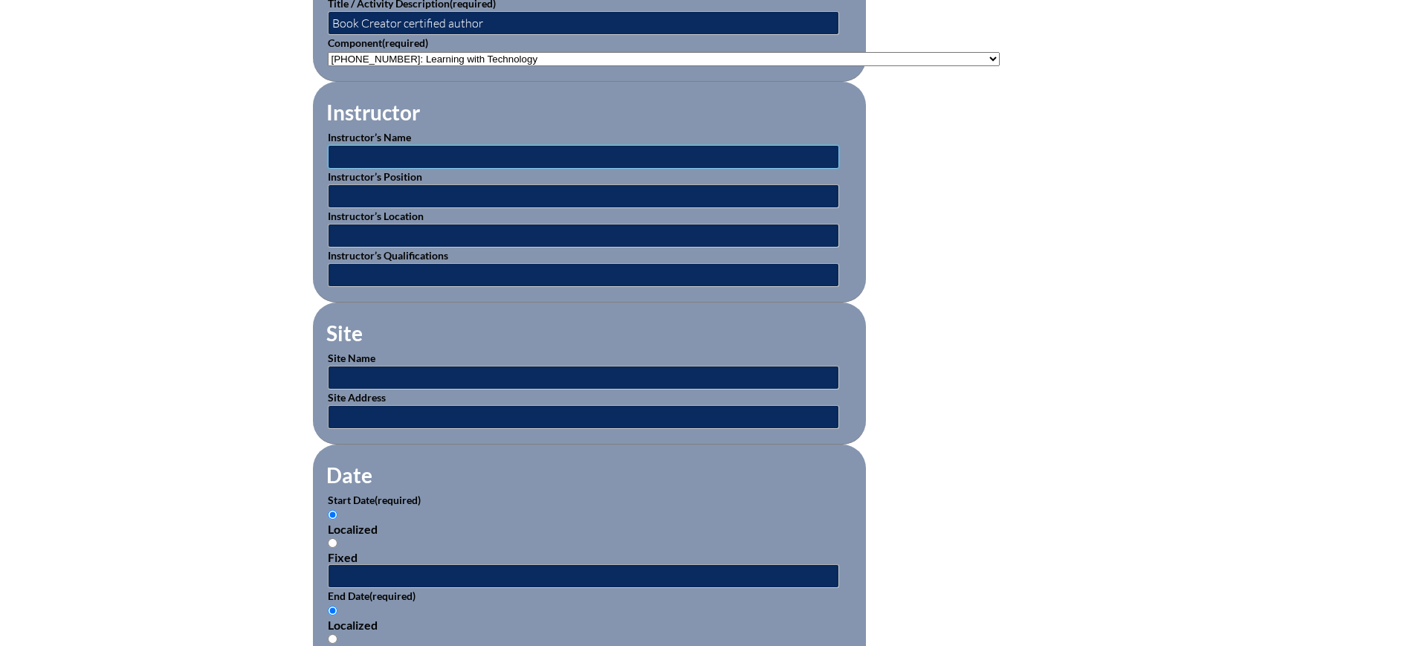
click at [361, 154] on input "text" at bounding box center [584, 157] width 512 height 24
type input "Varies"
click at [423, 187] on input "text" at bounding box center [584, 196] width 512 height 24
type input "Varies"
click at [430, 227] on input "text" at bounding box center [584, 236] width 512 height 24
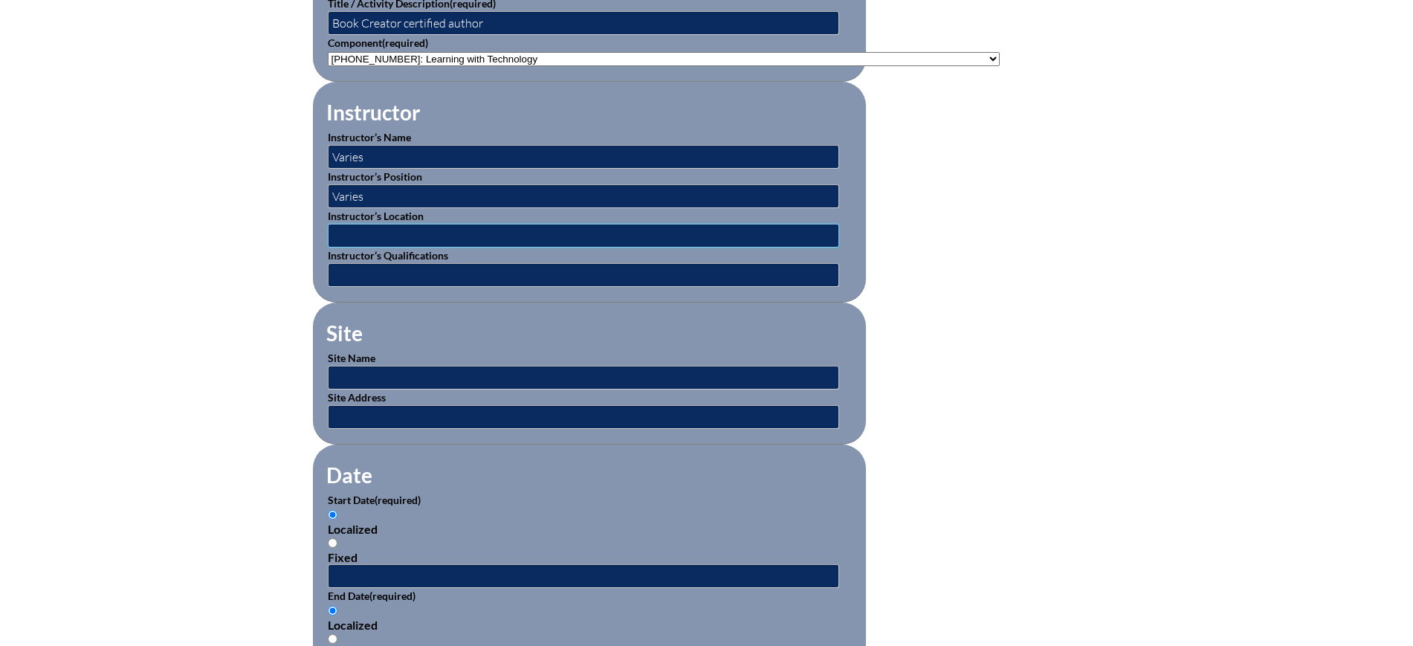
type input "Varies"
click at [390, 267] on input "text" at bounding box center [584, 275] width 512 height 24
type input "Varies"
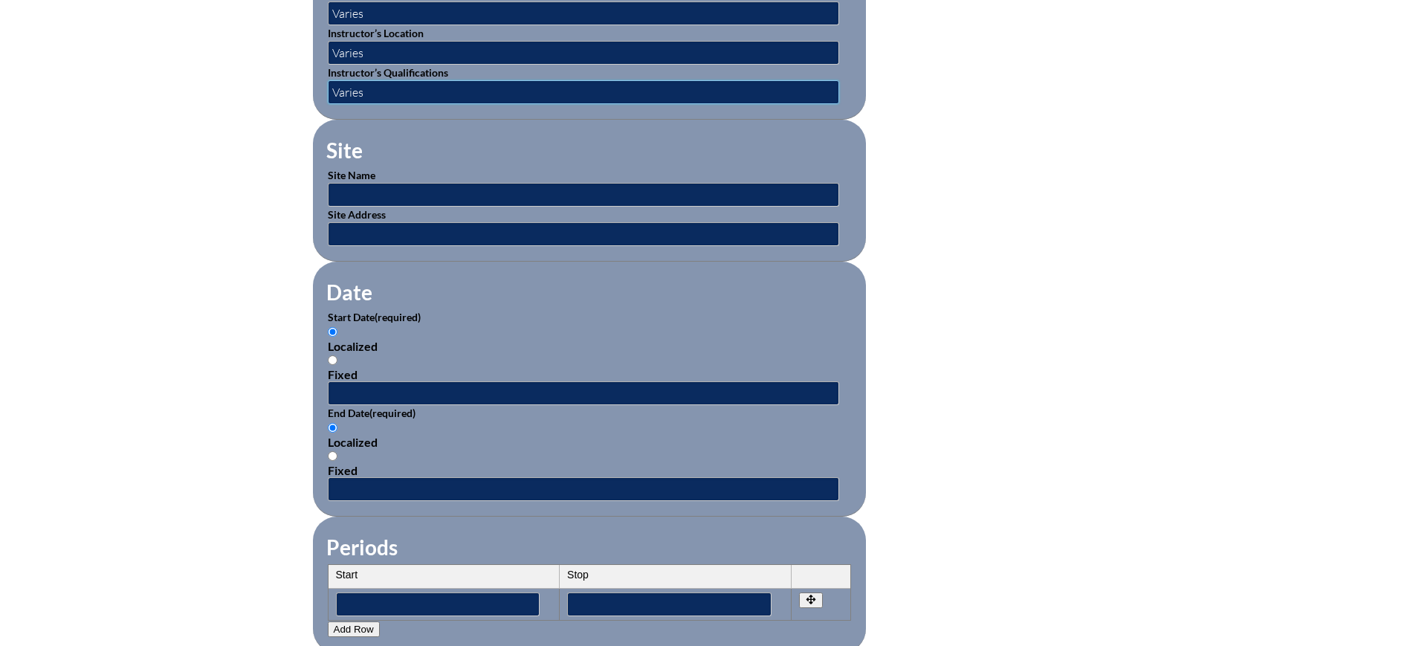
scroll to position [744, 0]
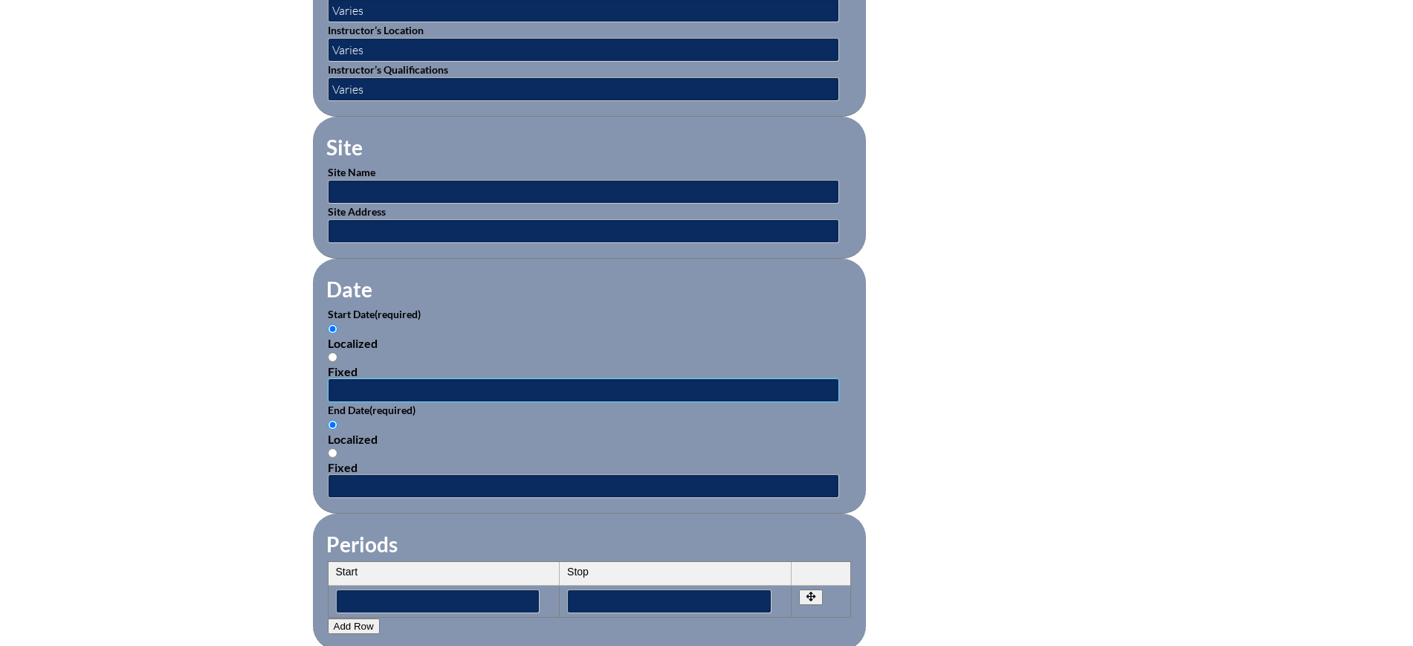
click at [361, 380] on input "text" at bounding box center [584, 390] width 512 height 24
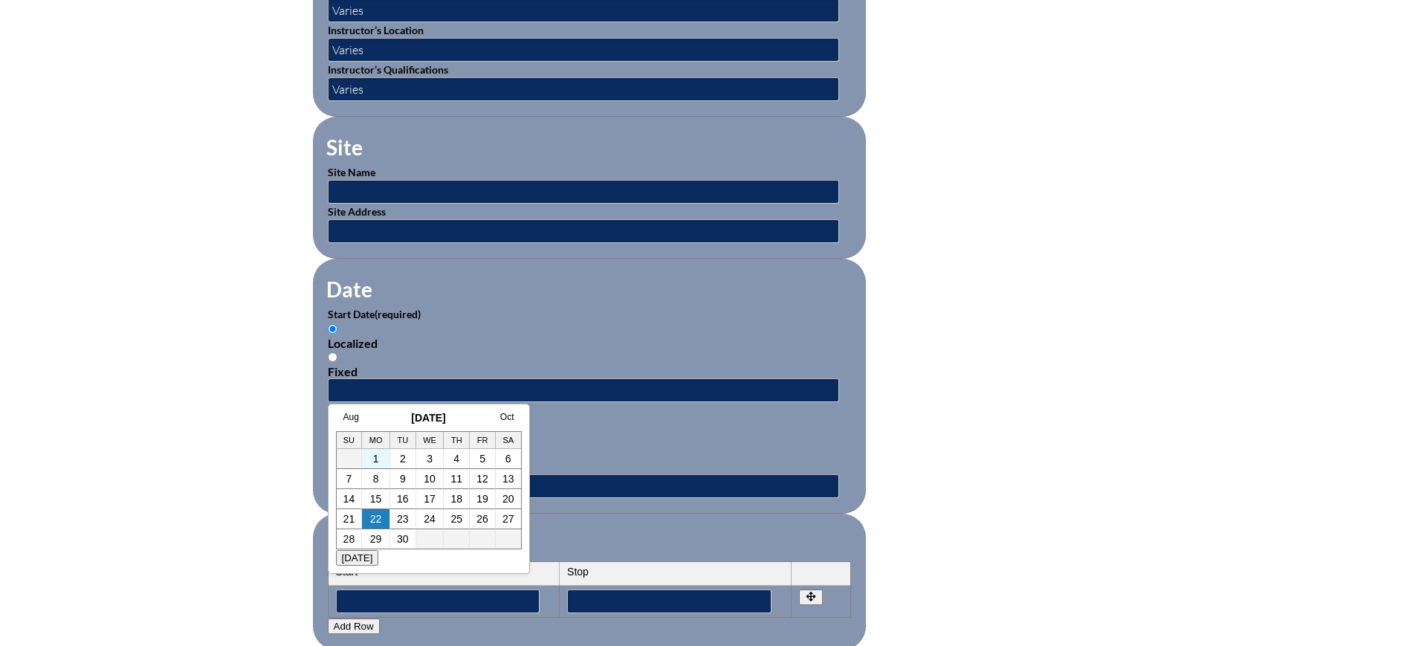
click at [370, 459] on td "1" at bounding box center [376, 459] width 28 height 20
click at [370, 458] on td "1" at bounding box center [376, 459] width 28 height 20
click at [379, 462] on td "1" at bounding box center [376, 459] width 28 height 20
click at [410, 461] on td "2" at bounding box center [403, 459] width 26 height 20
click at [208, 362] on div "Inservice Activity Add New Activity Title / Activity Description (required) Boo…" at bounding box center [706, 346] width 1413 height 1395
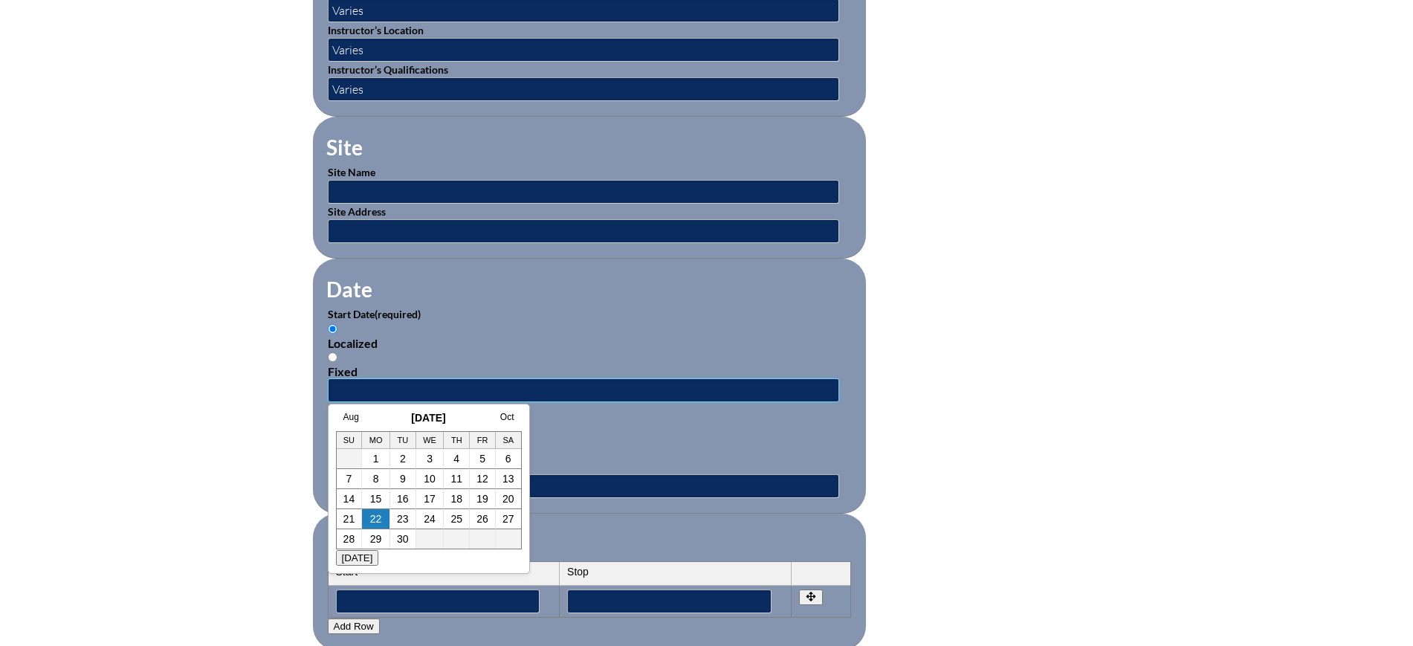
click at [372, 378] on input "text" at bounding box center [584, 390] width 512 height 24
click at [401, 459] on link "2" at bounding box center [403, 459] width 6 height 12
type input "2025-09-02 12:45 PM"
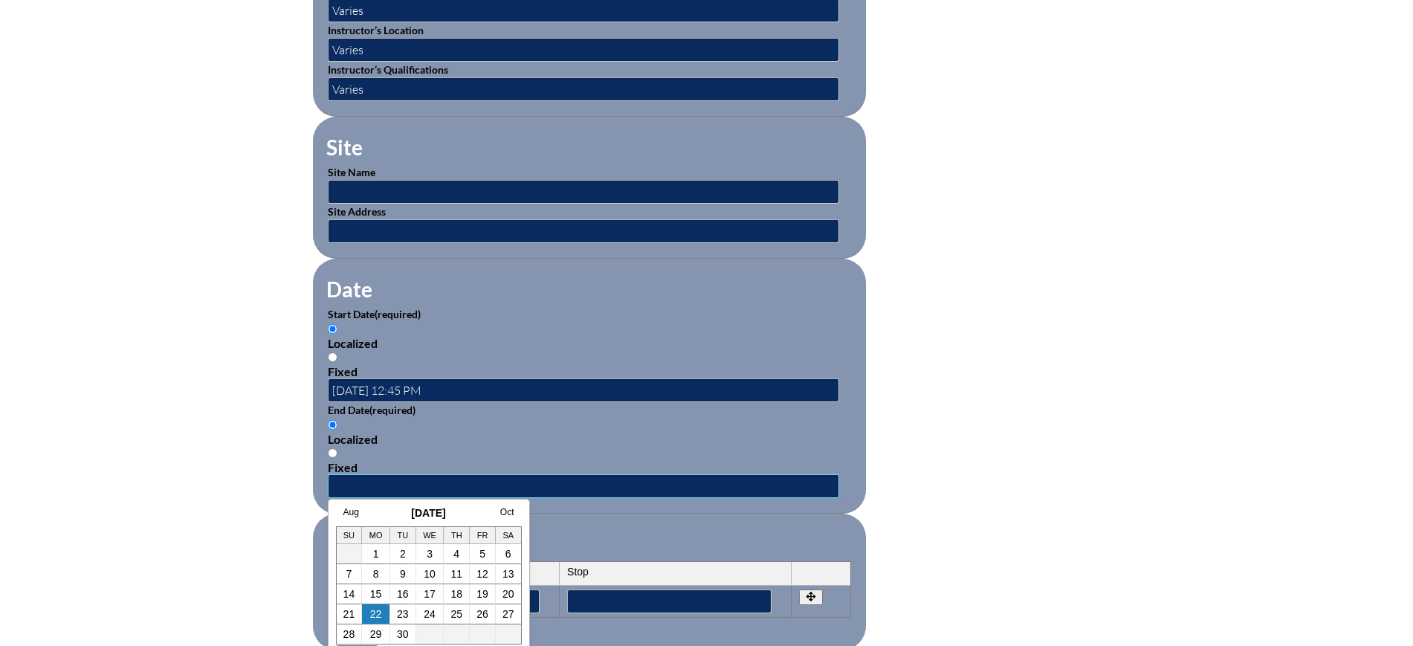
click at [419, 478] on input "text" at bounding box center [584, 486] width 512 height 24
click at [477, 554] on td "5" at bounding box center [483, 554] width 26 height 20
click at [483, 551] on link "5" at bounding box center [483, 554] width 6 height 12
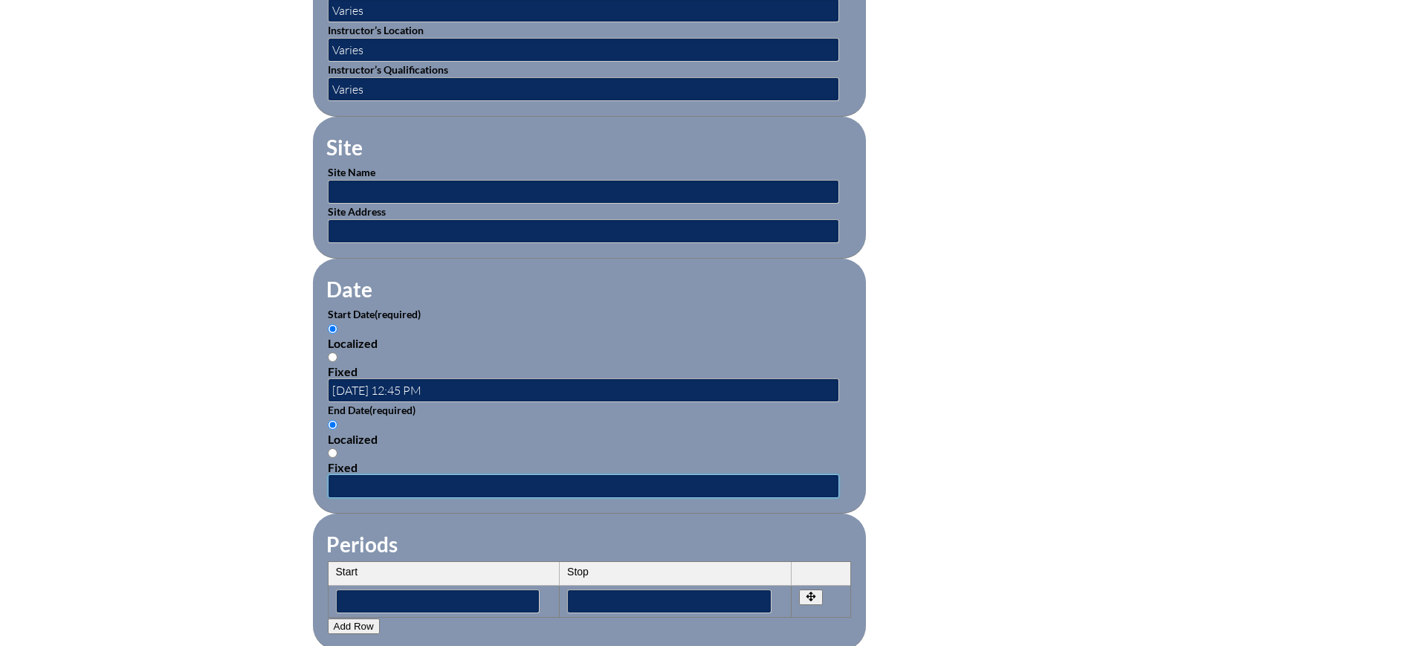
type input "2025-09-05 12:45 PM"
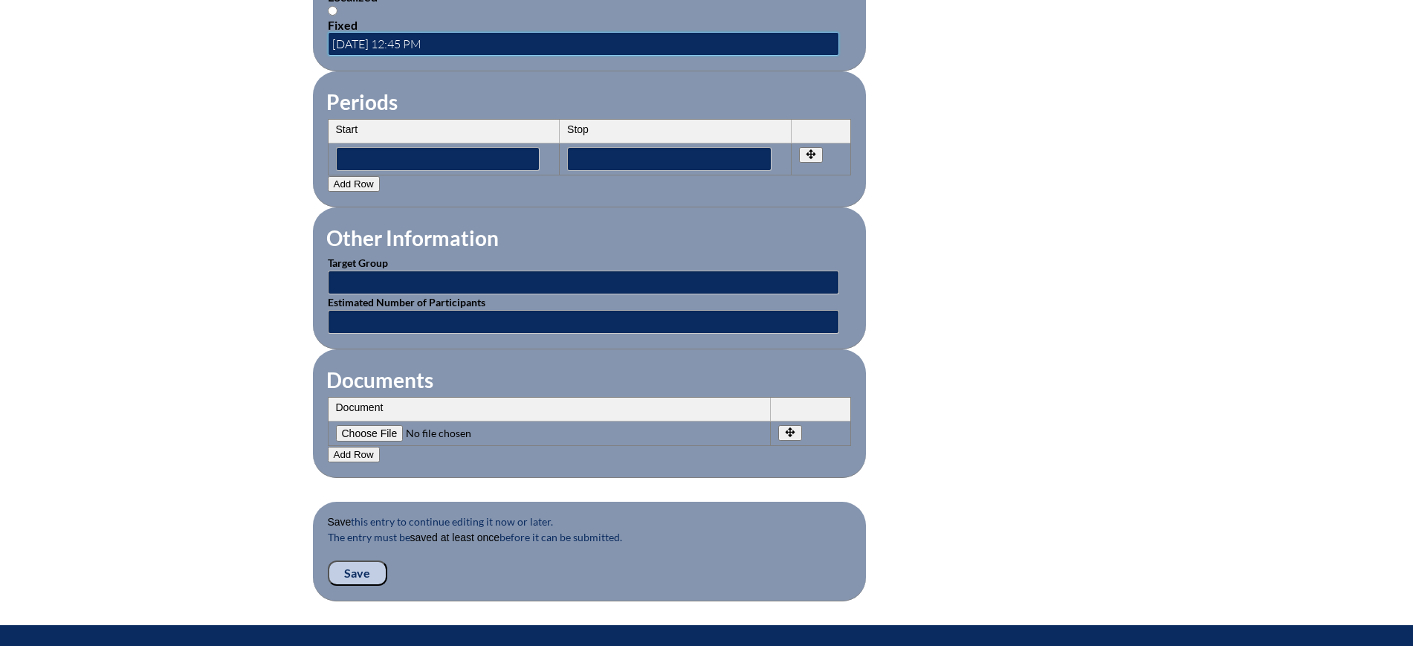
scroll to position [1208, 0]
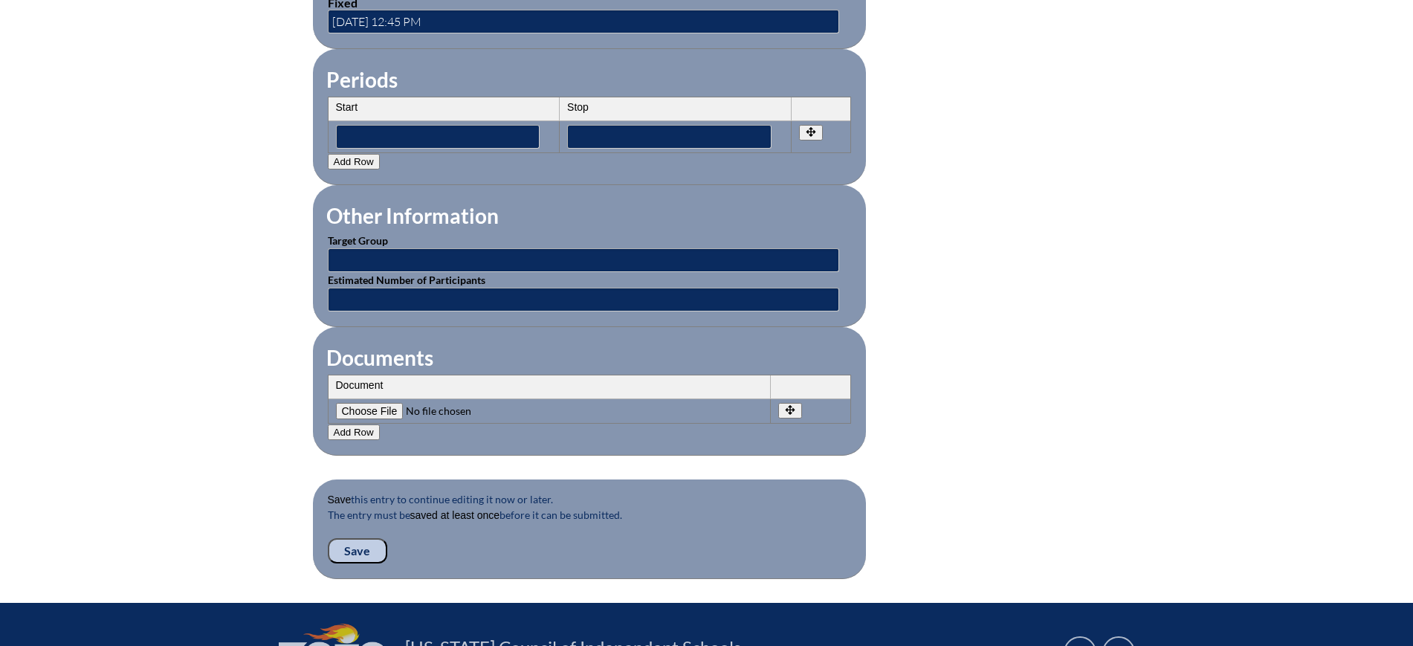
click at [363, 538] on input "Save" at bounding box center [357, 550] width 59 height 25
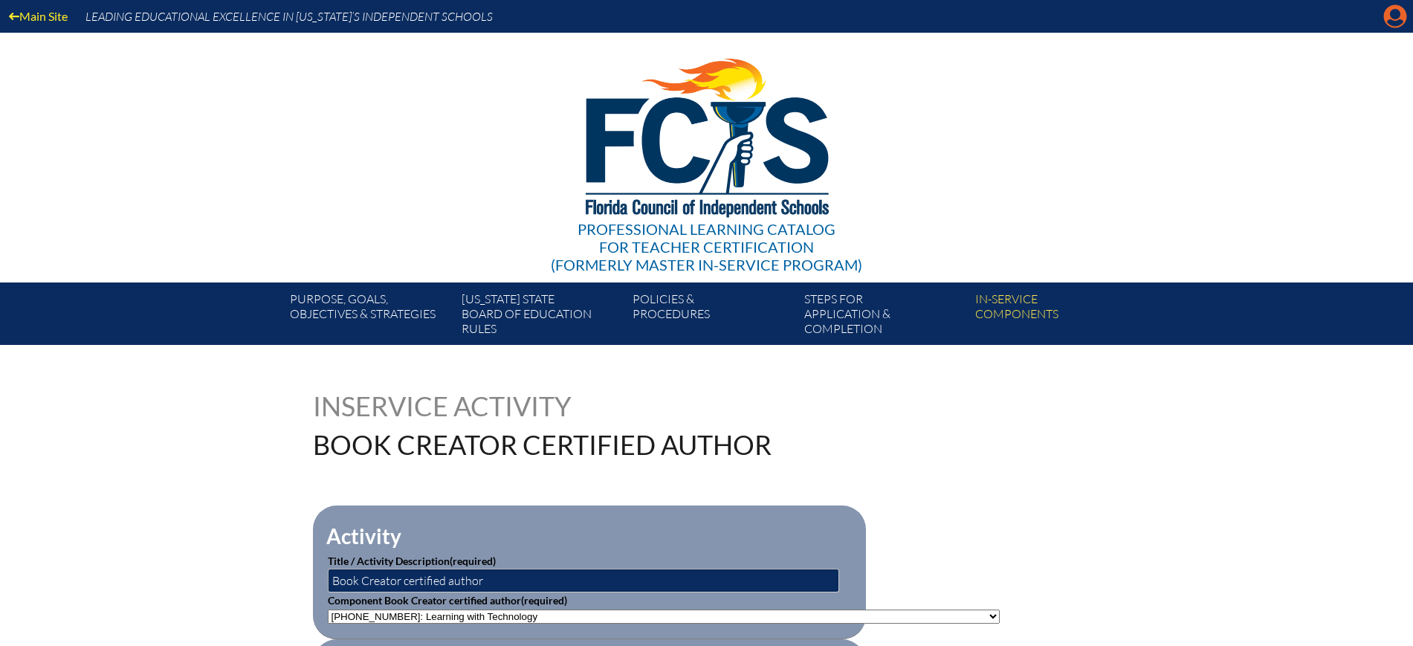
click at [1387, 17] on icon at bounding box center [1395, 16] width 23 height 23
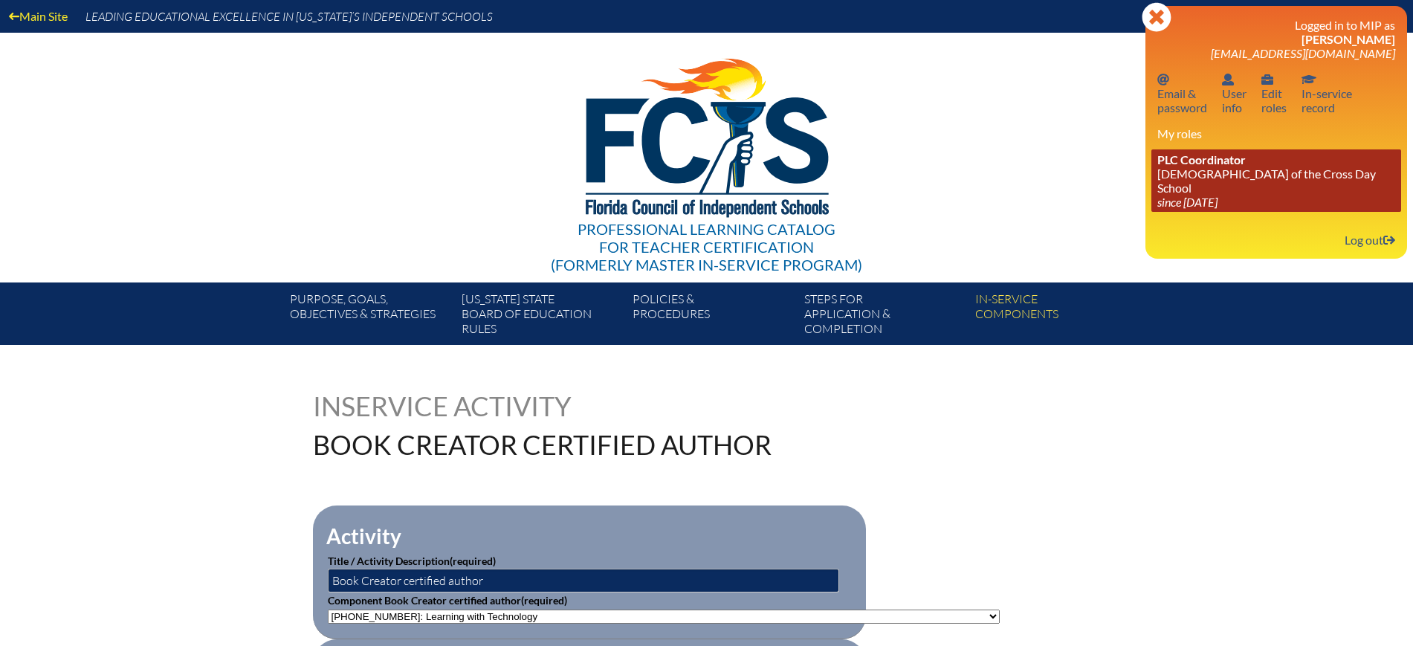
click at [1195, 175] on link "PLC Coordinator [DEMOGRAPHIC_DATA][GEOGRAPHIC_DATA] since [DATE]" at bounding box center [1277, 180] width 250 height 62
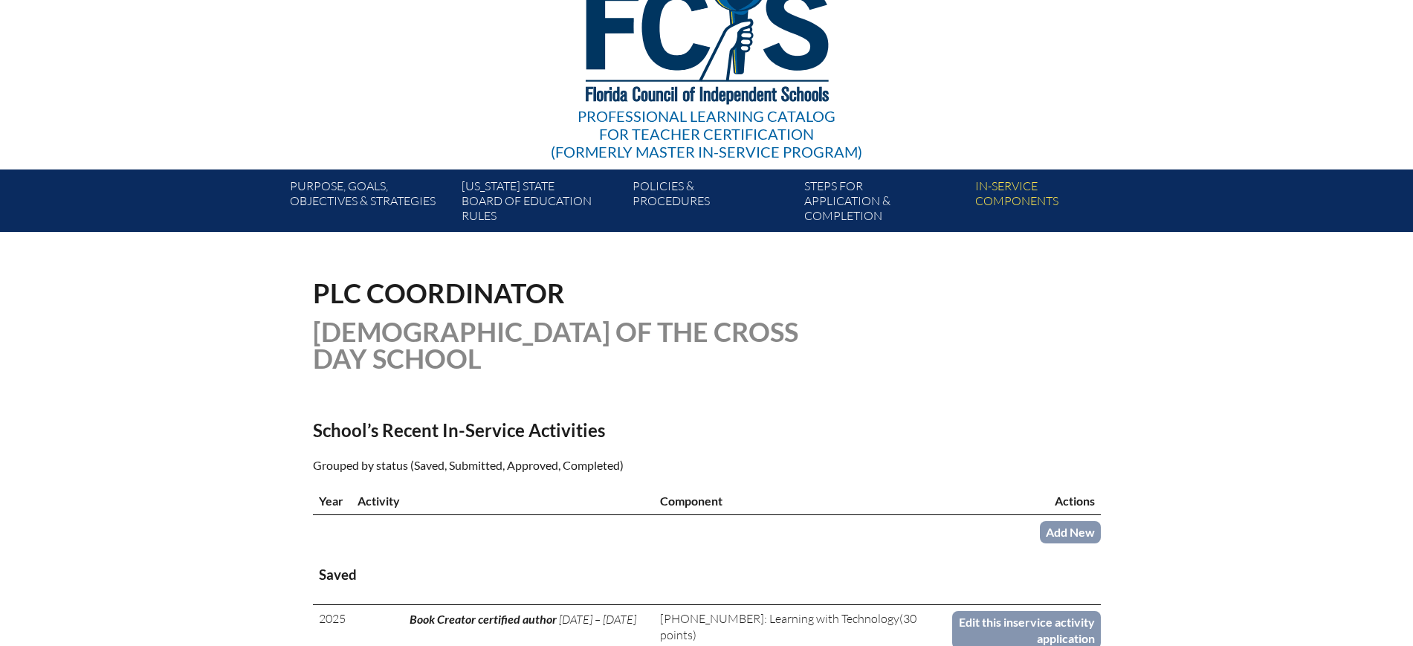
scroll to position [279, 0]
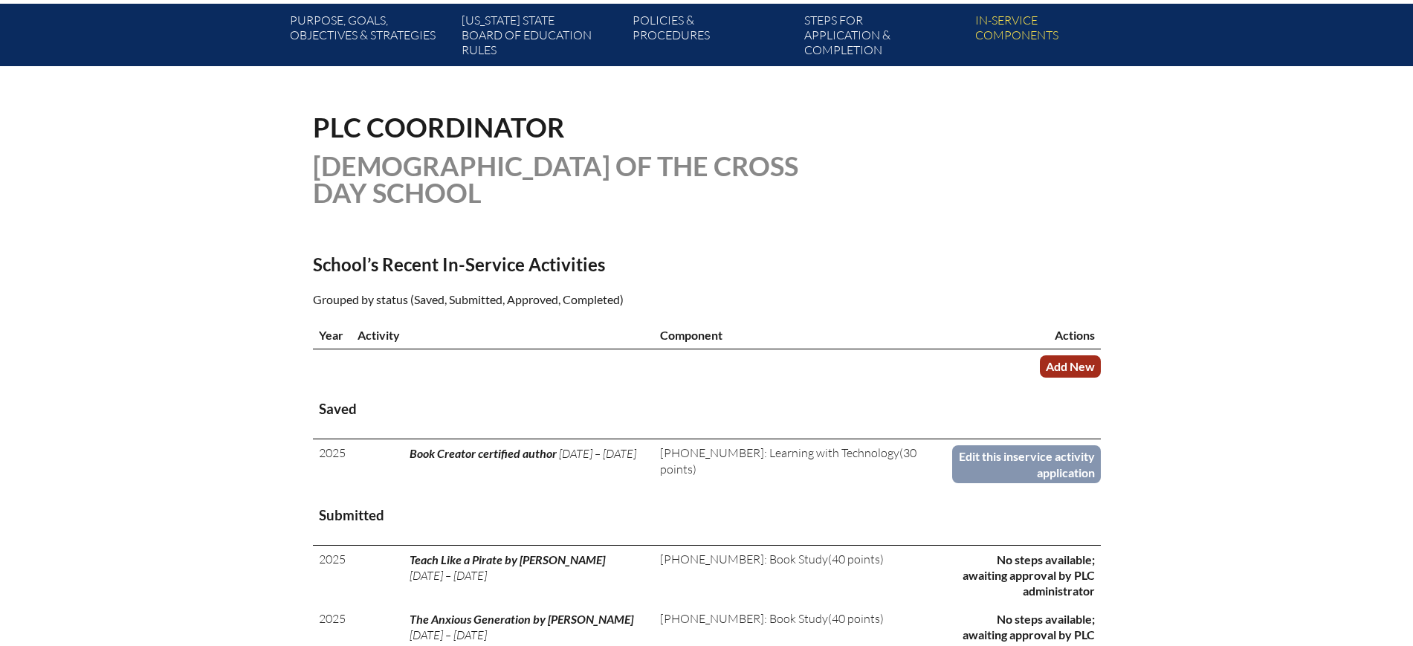
click at [1088, 366] on link "Add New" at bounding box center [1070, 366] width 61 height 22
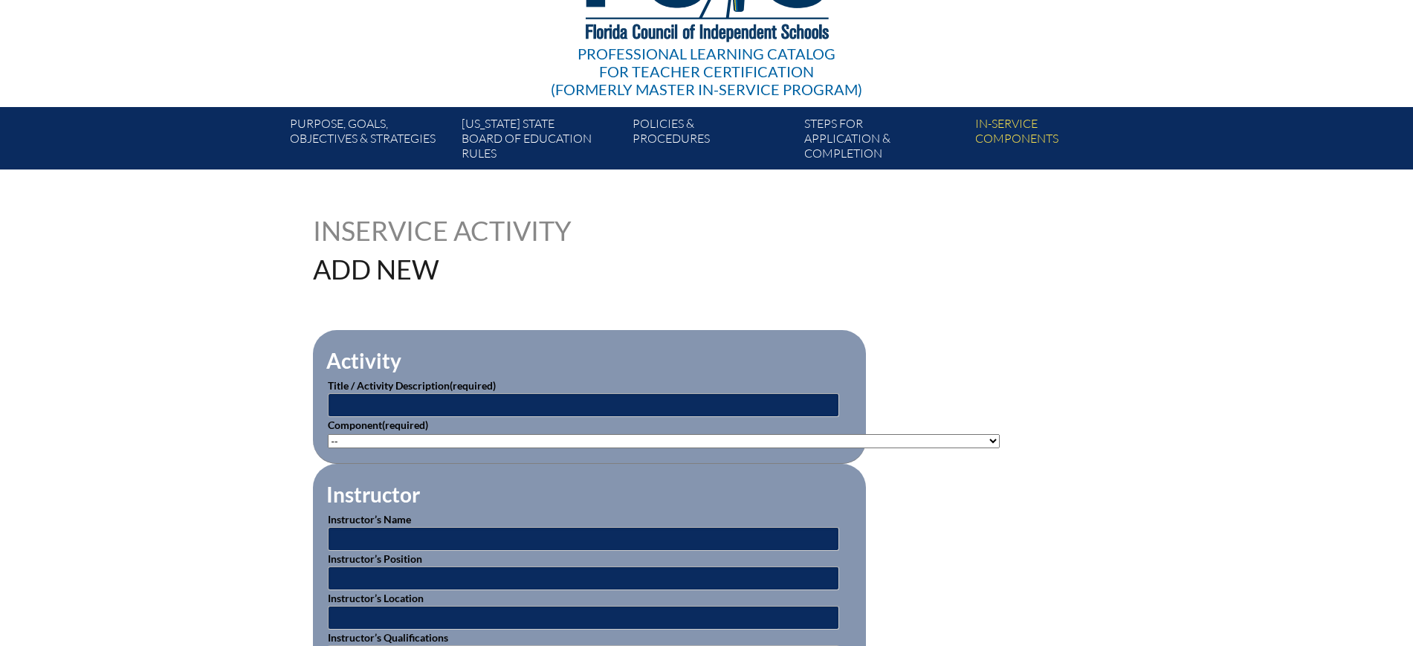
scroll to position [186, 0]
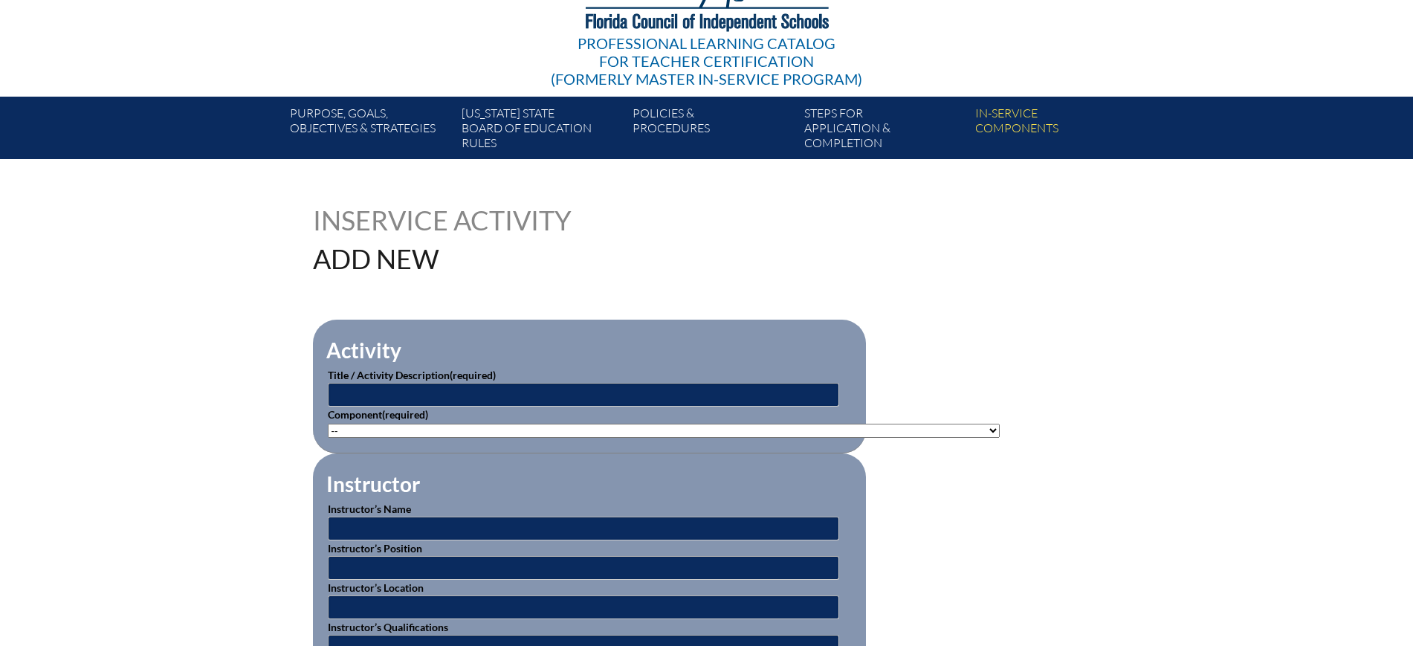
click at [667, 430] on select"]"] "-- [PHONE_NUMBER]: Appropriate Art Activities [PHONE_NUMBER]: Concept and Art P…" at bounding box center [664, 431] width 672 height 14
select select"]"] "118551"
click at [328, 424] on select"]"] "-- [PHONE_NUMBER]: Appropriate Art Activities [PHONE_NUMBER]: Concept and Art P…" at bounding box center [664, 431] width 672 height 14
click at [538, 390] on input "text" at bounding box center [584, 395] width 512 height 24
paste input "Canva for education: teacher essentials"
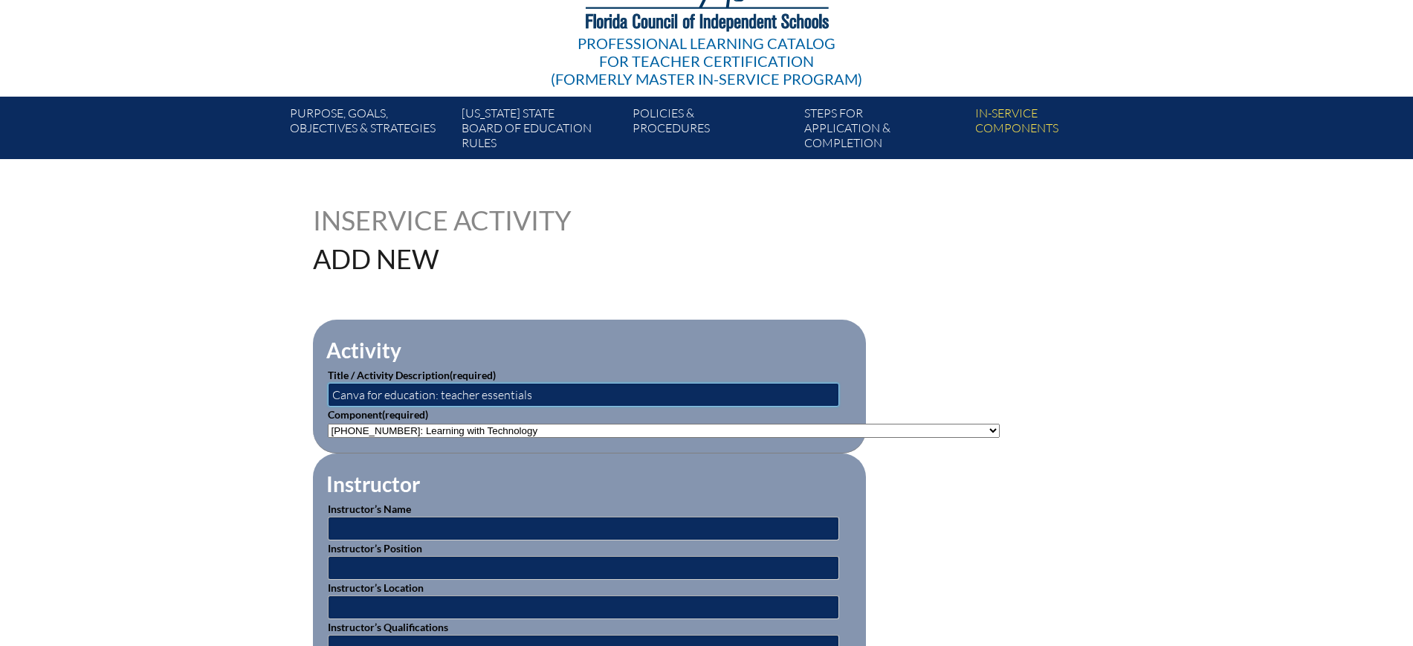
click at [433, 395] on input "Canva for education: teacher essentials" at bounding box center [584, 395] width 512 height 24
type input "Canva for education - teacher essentials"
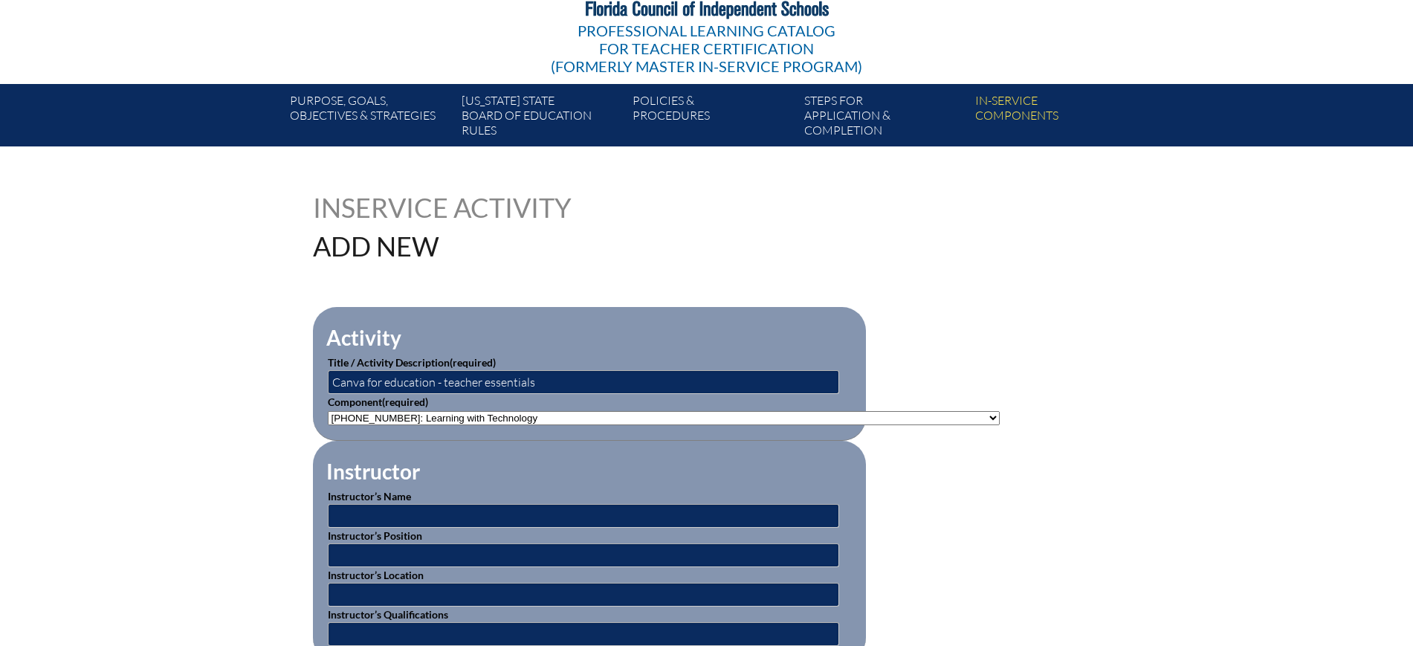
scroll to position [465, 0]
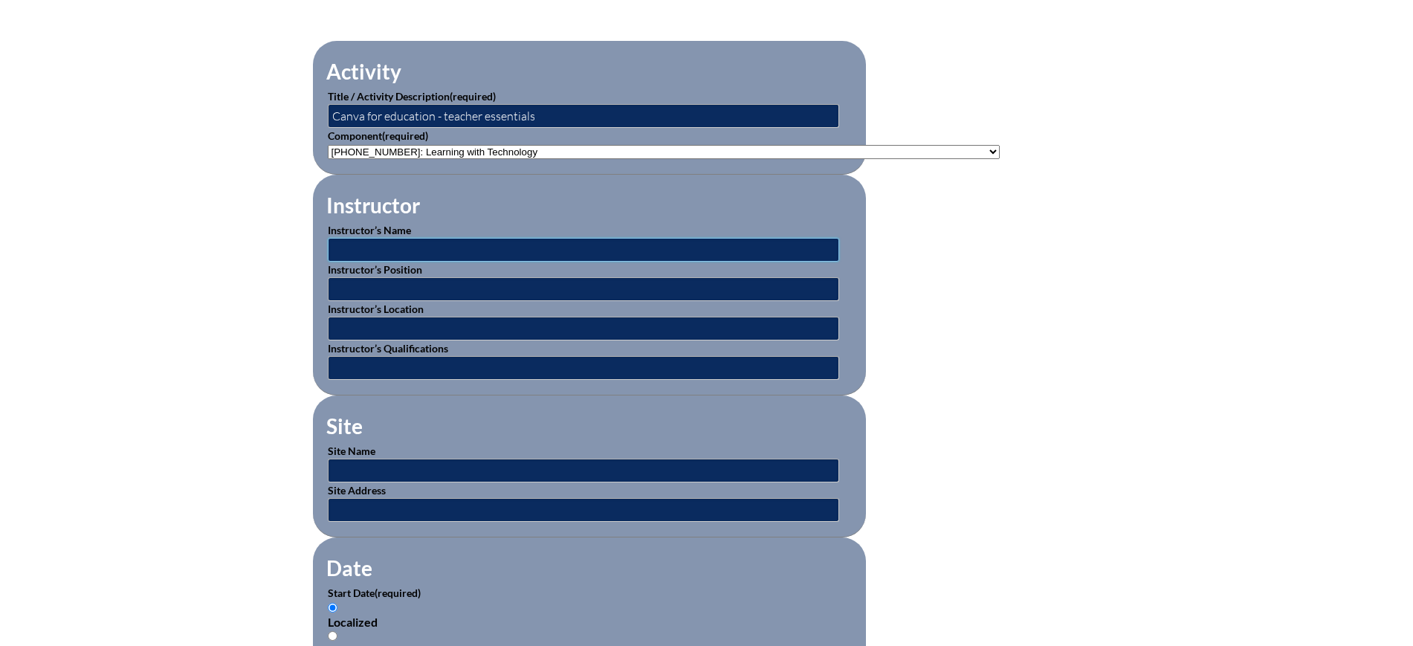
click at [425, 240] on input "text" at bounding box center [584, 250] width 512 height 24
type input "Varies"
click at [425, 285] on input "text" at bounding box center [584, 289] width 512 height 24
type input "Varies"
click at [438, 323] on input "text" at bounding box center [584, 329] width 512 height 24
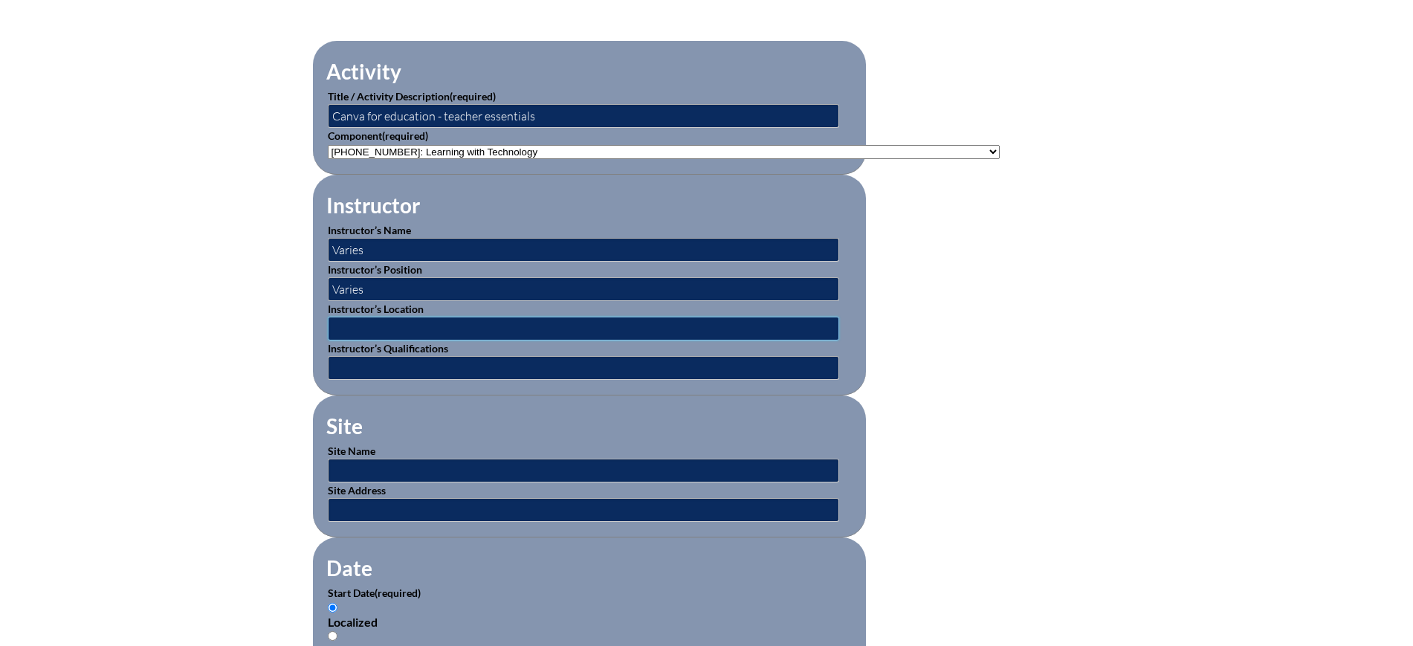
type input "Varies"
click at [432, 356] on input "text" at bounding box center [584, 368] width 512 height 24
type input "Varies"
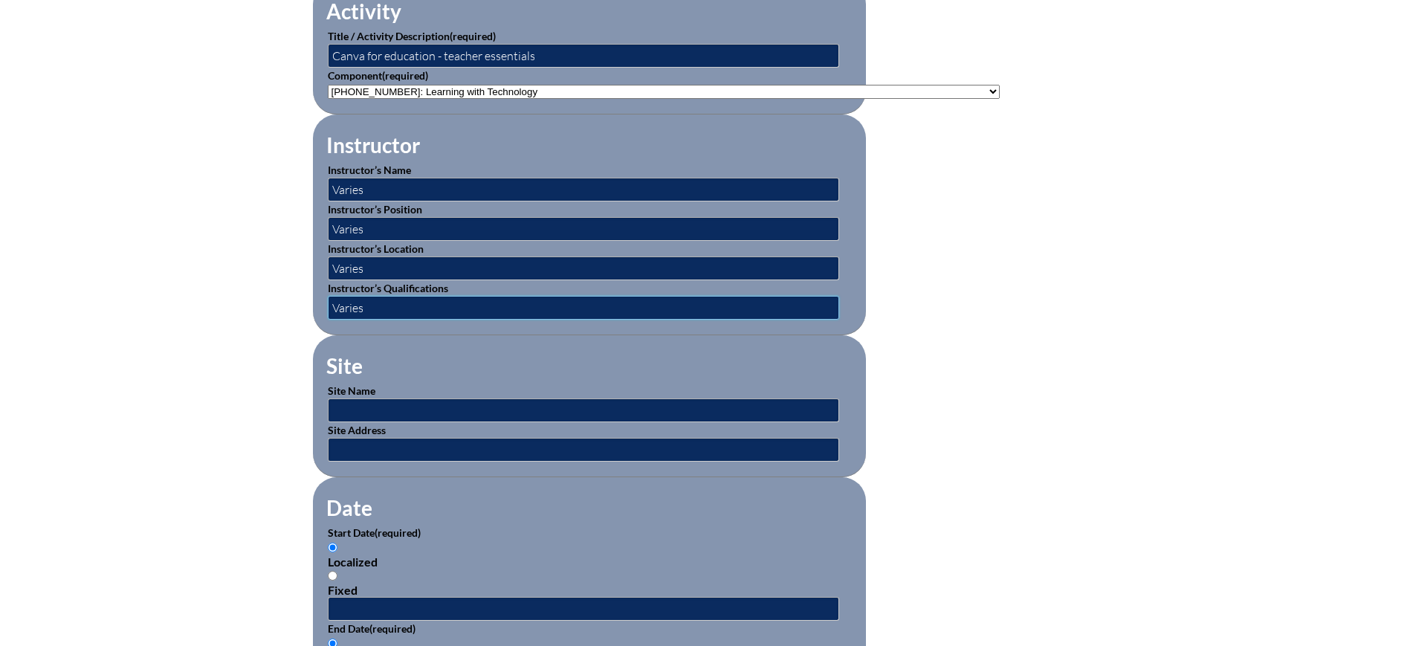
scroll to position [558, 0]
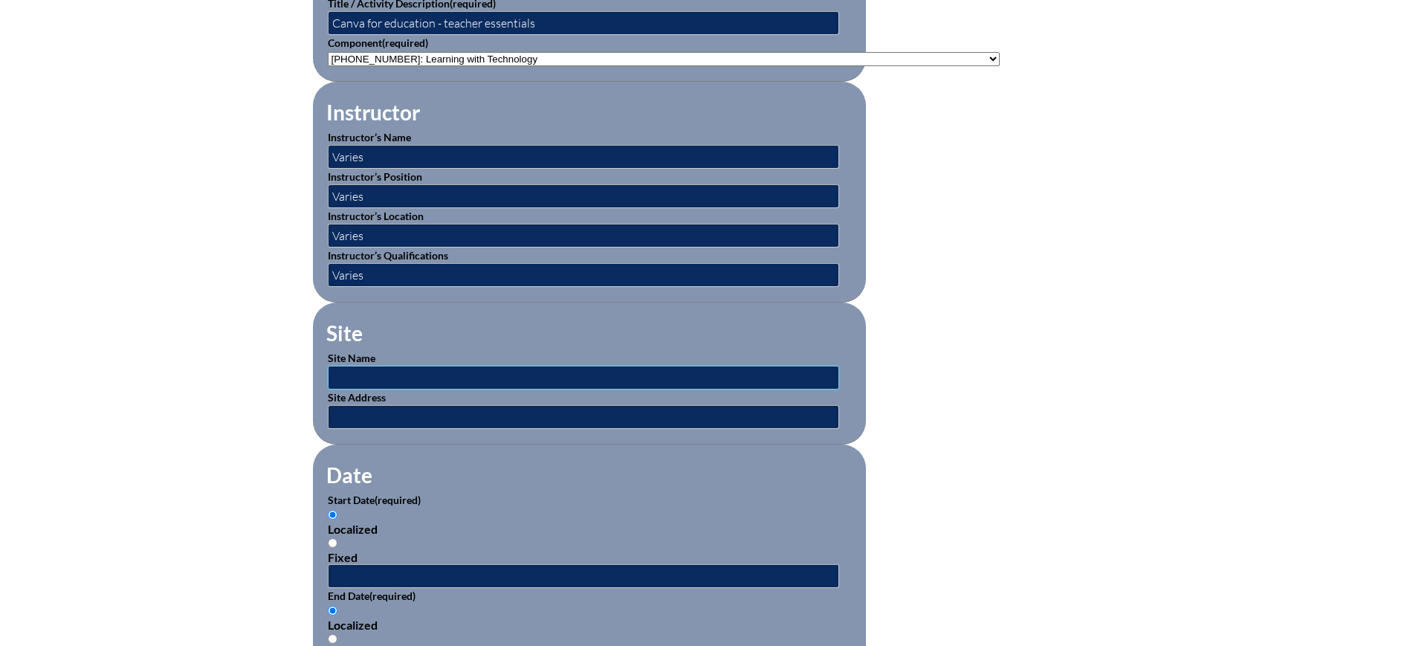
click at [407, 376] on input "text" at bounding box center [584, 378] width 512 height 24
drag, startPoint x: 383, startPoint y: 371, endPoint x: 290, endPoint y: 368, distance: 93.0
click at [290, 368] on div "Inservice Activity Add New Activity Title / Activity Description (required) Can…" at bounding box center [707, 532] width 836 height 1395
type input "varies"
click at [302, 368] on div "Inservice Activity Add New Activity Title / Activity Description (required) Can…" at bounding box center [707, 532] width 836 height 1395
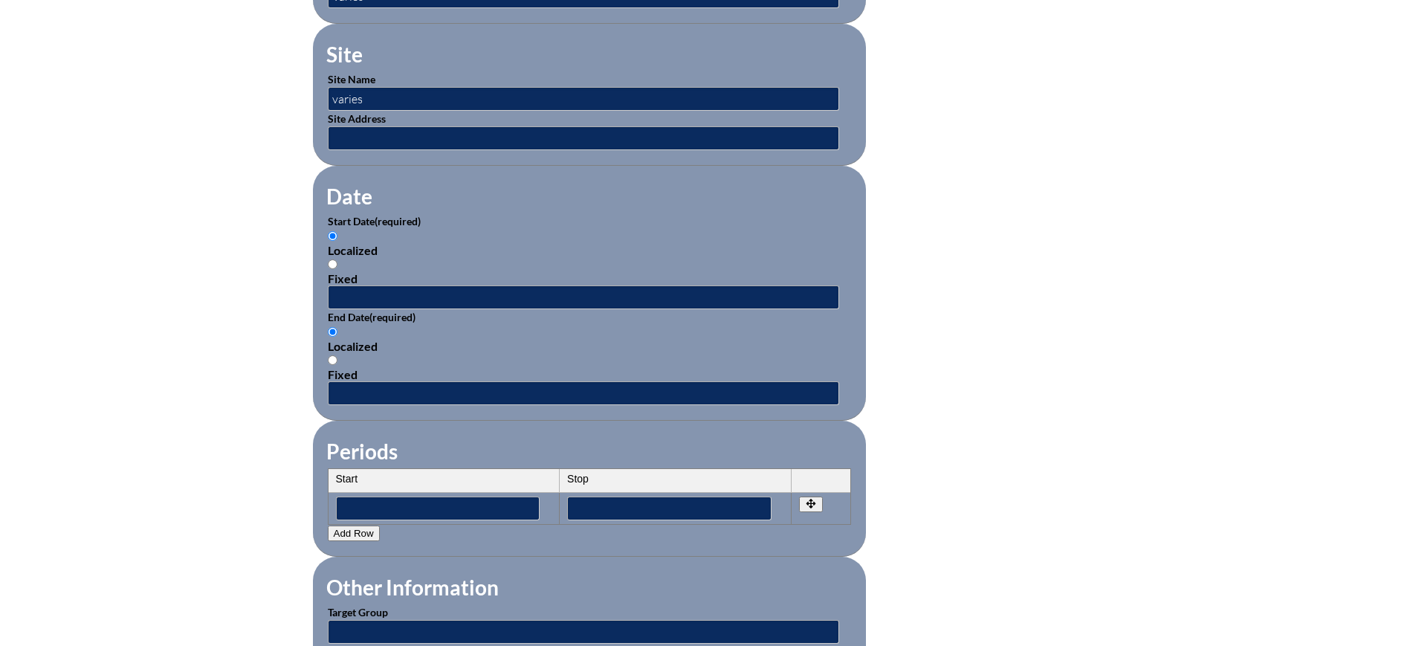
scroll to position [1022, 0]
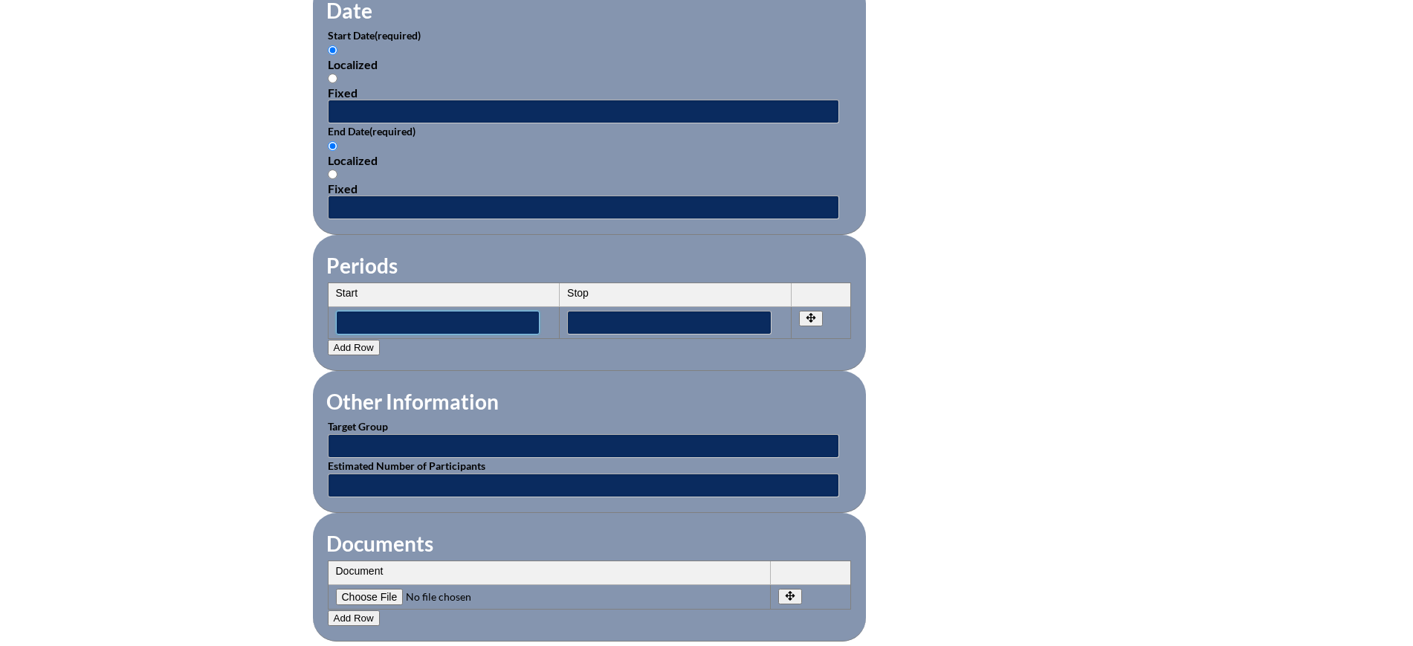
click at [401, 313] on input"] "text" at bounding box center [438, 323] width 204 height 24
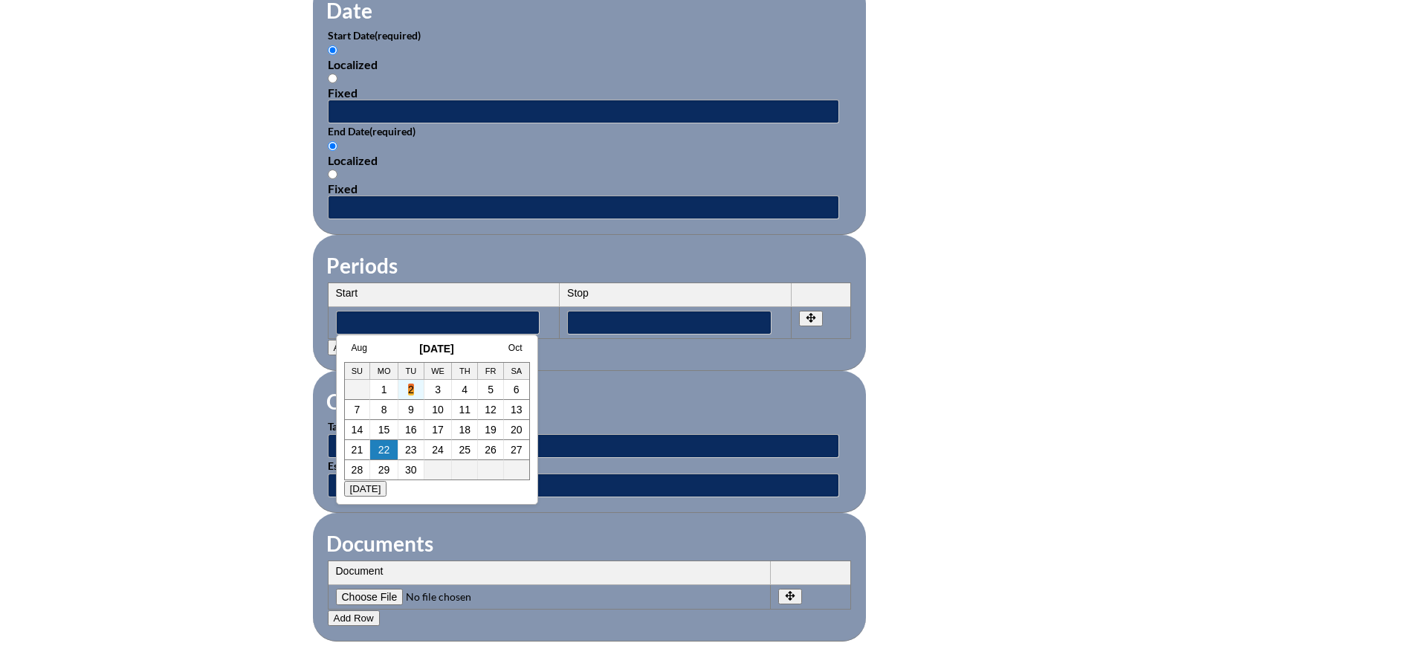
click at [410, 390] on link "2" at bounding box center [411, 390] width 6 height 12
type input"] "[DATE] 12:46 PM"
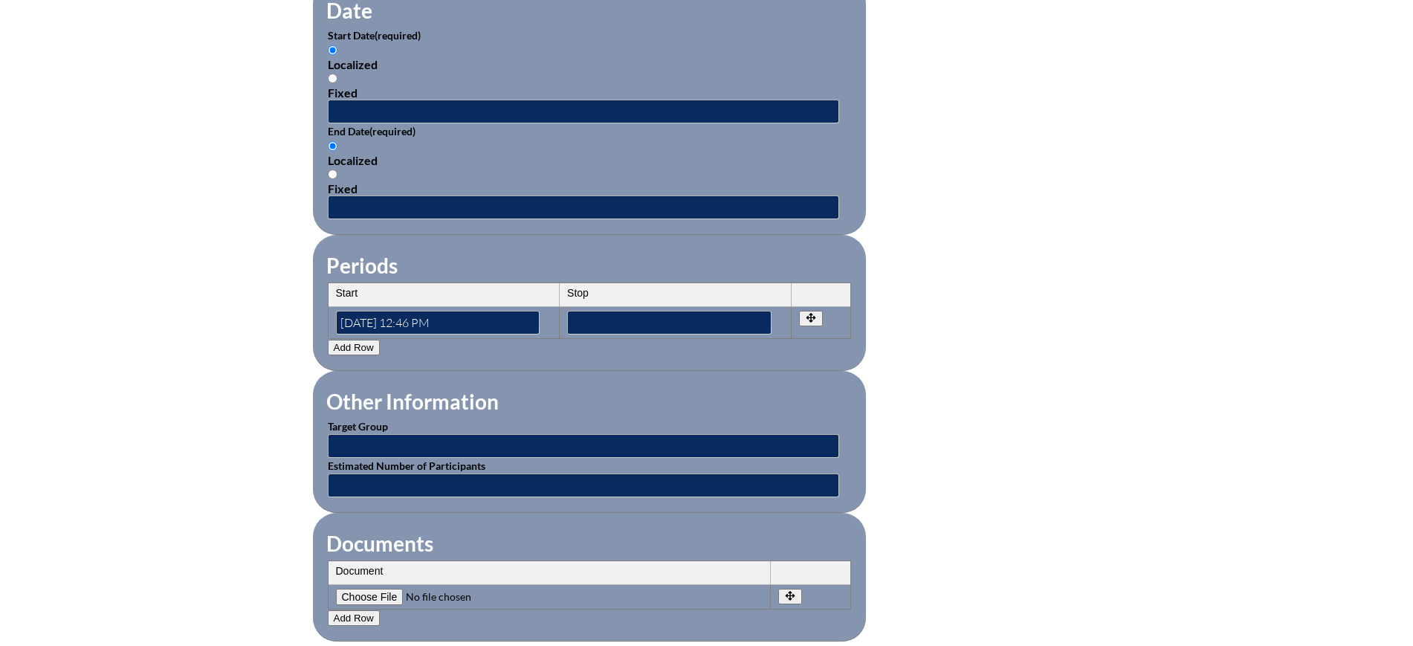
click at [619, 324] on td "Stop" at bounding box center [676, 322] width 232 height 31
click at [624, 315] on input"] "text" at bounding box center [669, 323] width 204 height 24
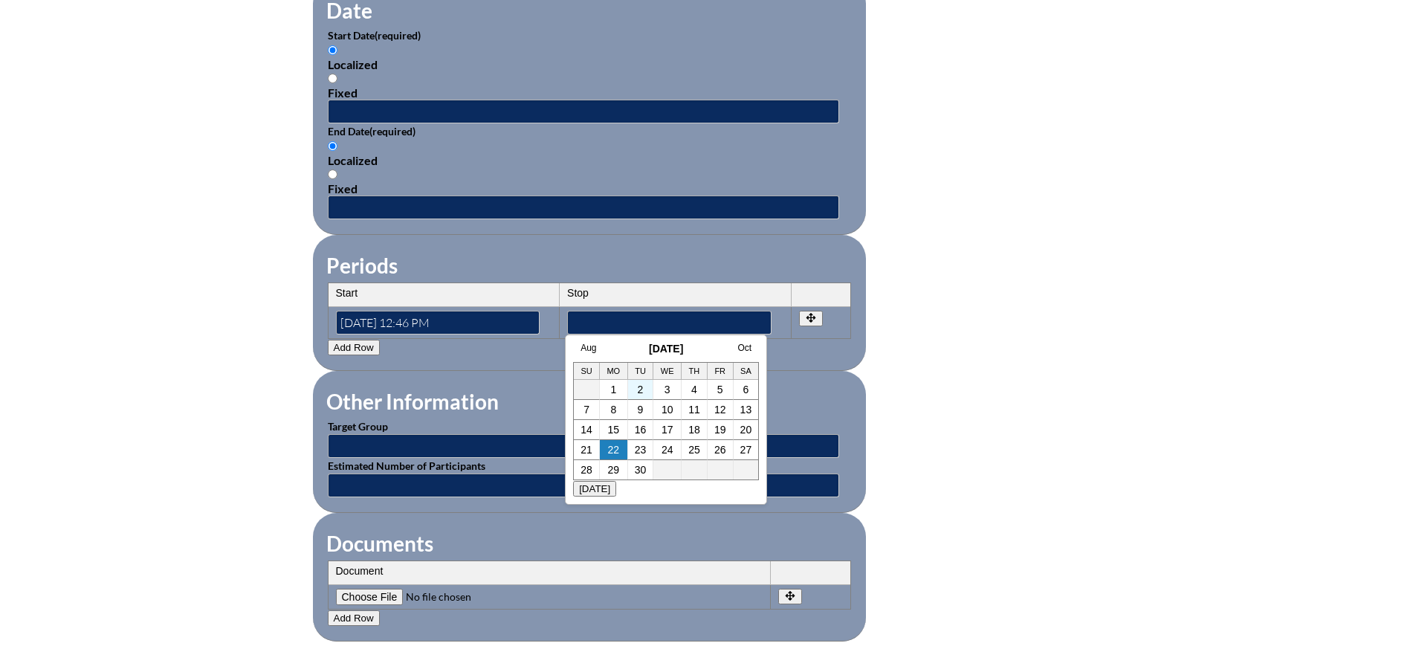
click at [634, 388] on td "2" at bounding box center [641, 390] width 26 height 20
click at [720, 390] on link "5" at bounding box center [720, 390] width 6 height 12
type input"] "2025-09-05 12:46 PM"
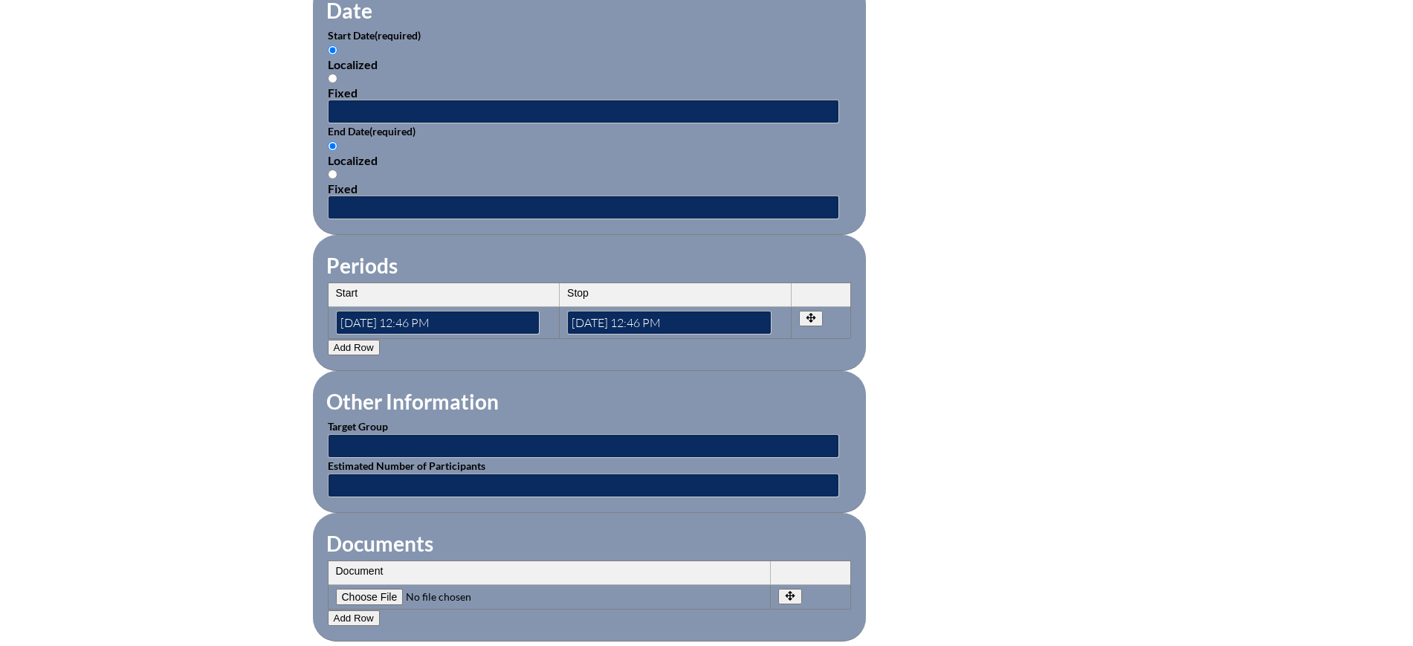
click at [132, 379] on div "Inservice Activity Add New Activity Title / Activity Description (required) Can…" at bounding box center [706, 67] width 1413 height 1395
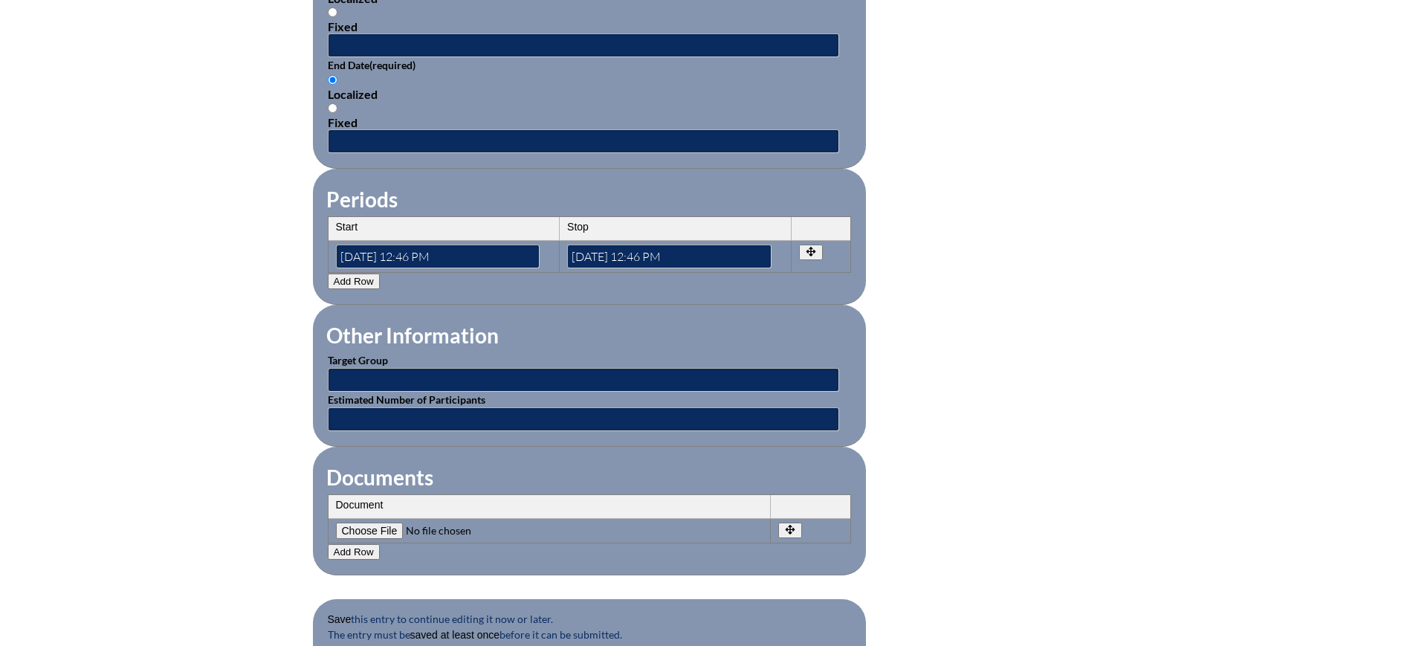
scroll to position [1301, 0]
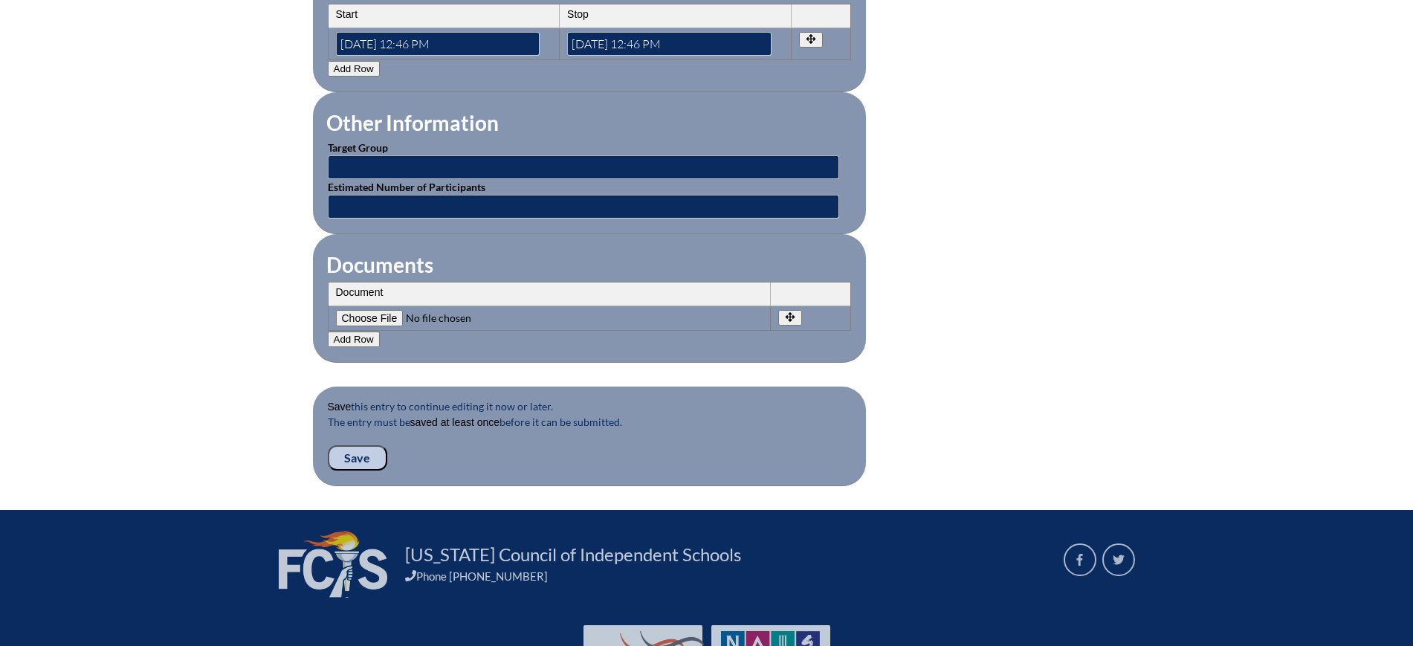
click at [351, 445] on input "Save" at bounding box center [357, 457] width 59 height 25
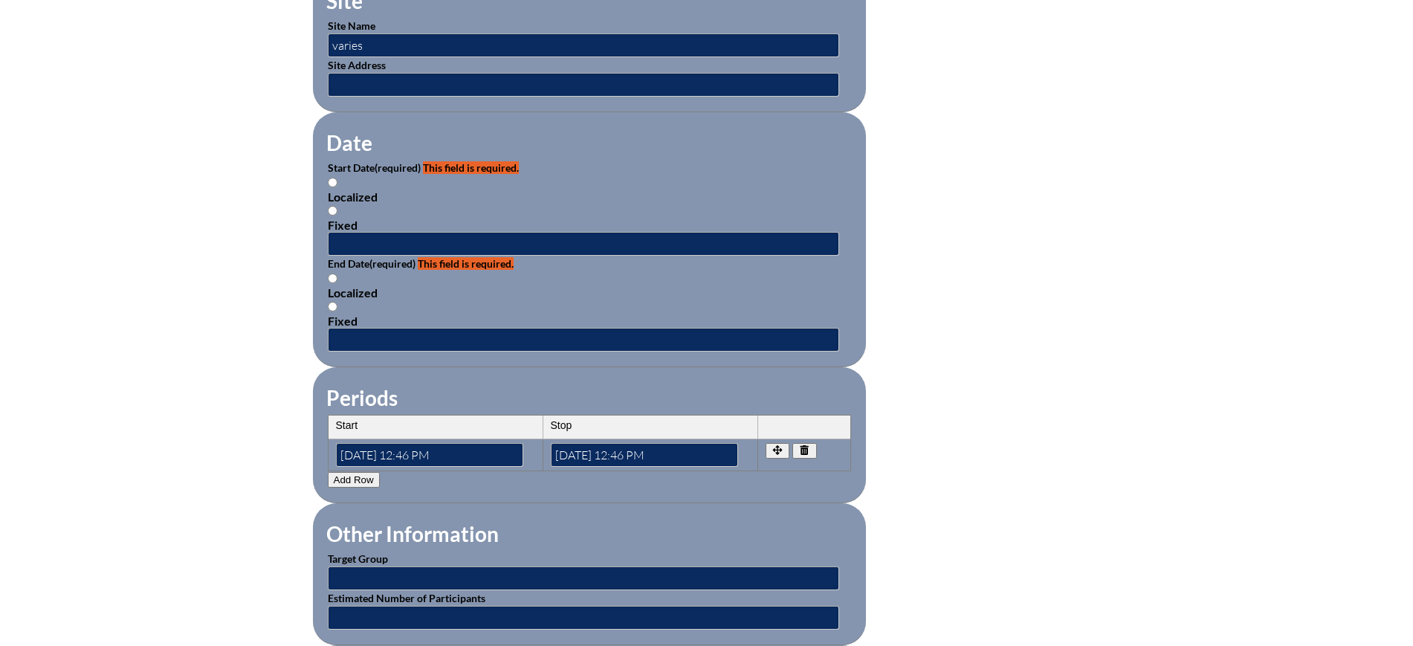
scroll to position [1022, 0]
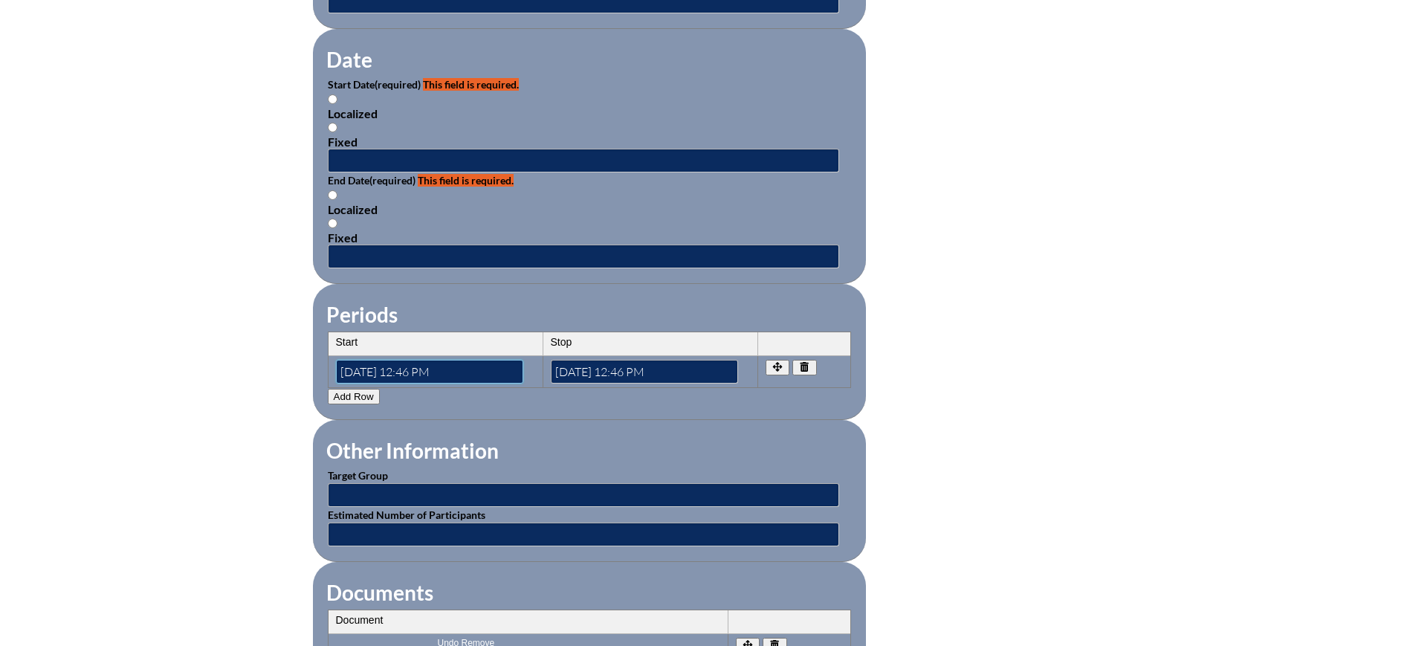
drag, startPoint x: 483, startPoint y: 367, endPoint x: 230, endPoint y: 345, distance: 253.0
click at [230, 353] on div "Inservice Activity Add New Please see errors below: activity_start: This field …" at bounding box center [706, 152] width 1413 height 1564
click at [806, 360] on button "button" at bounding box center [805, 368] width 25 height 16
click at [803, 362] on icon "button" at bounding box center [805, 367] width 13 height 10
click at [799, 362] on icon "button" at bounding box center [805, 367] width 13 height 10
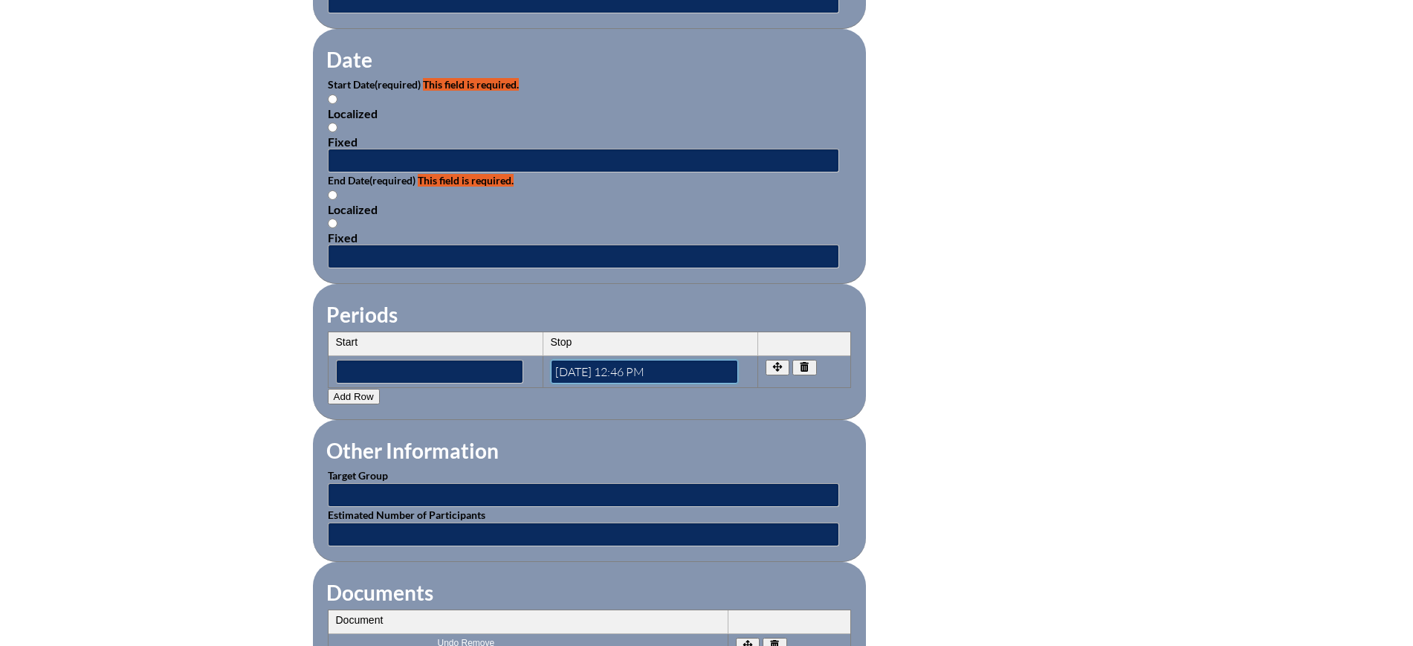
drag, startPoint x: 694, startPoint y: 353, endPoint x: 503, endPoint y: 358, distance: 191.1
click at [503, 358] on tr "Start Stop [DATE] 12:46 PM" at bounding box center [590, 371] width 522 height 31
click at [363, 149] on input "text" at bounding box center [584, 161] width 512 height 24
click at [387, 154] on input "[DATE] 3:18 PM" at bounding box center [584, 161] width 512 height 24
click at [375, 155] on input "[DATE] 3:18 PM" at bounding box center [584, 161] width 512 height 24
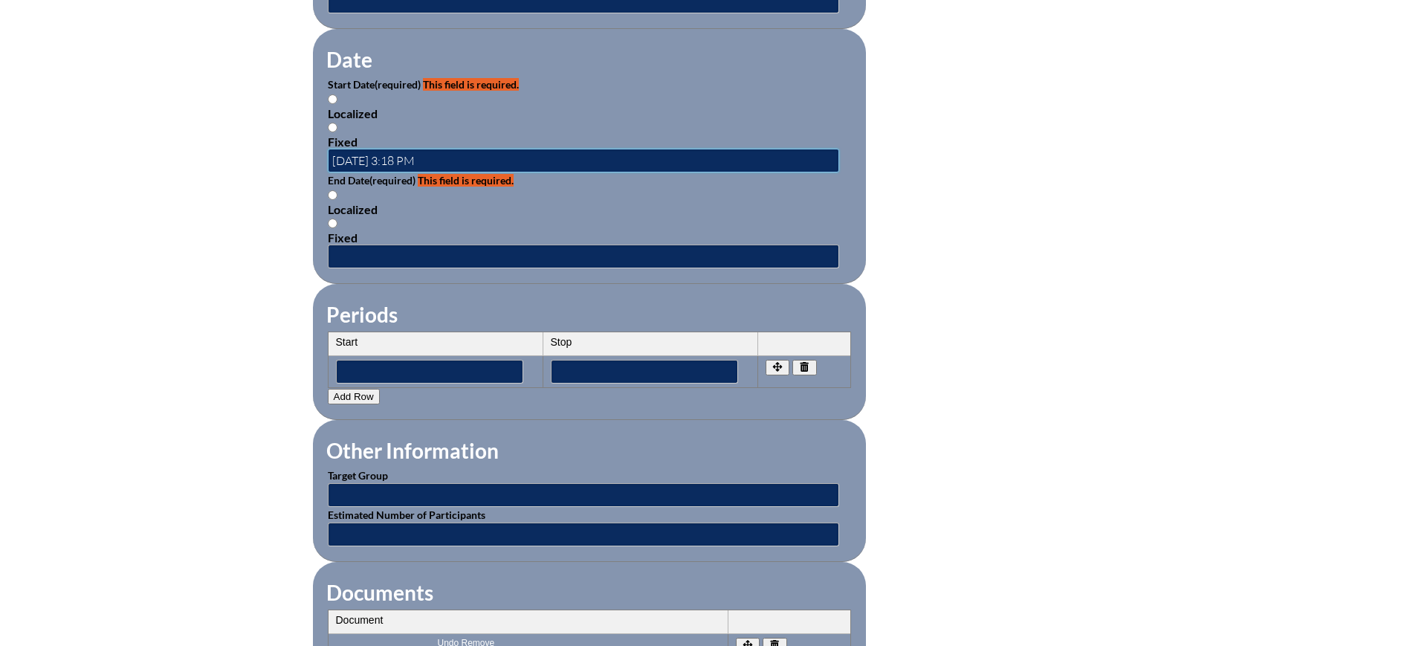
type input "[DATE] 3:18 PM"
click at [405, 245] on input "text" at bounding box center [584, 257] width 512 height 24
drag, startPoint x: 475, startPoint y: 144, endPoint x: 280, endPoint y: 135, distance: 195.8
click at [280, 135] on div "Inservice Activity Add New Please see errors below: activity_start: This field …" at bounding box center [706, 152] width 1413 height 1564
click at [350, 245] on input "text" at bounding box center [584, 257] width 512 height 24
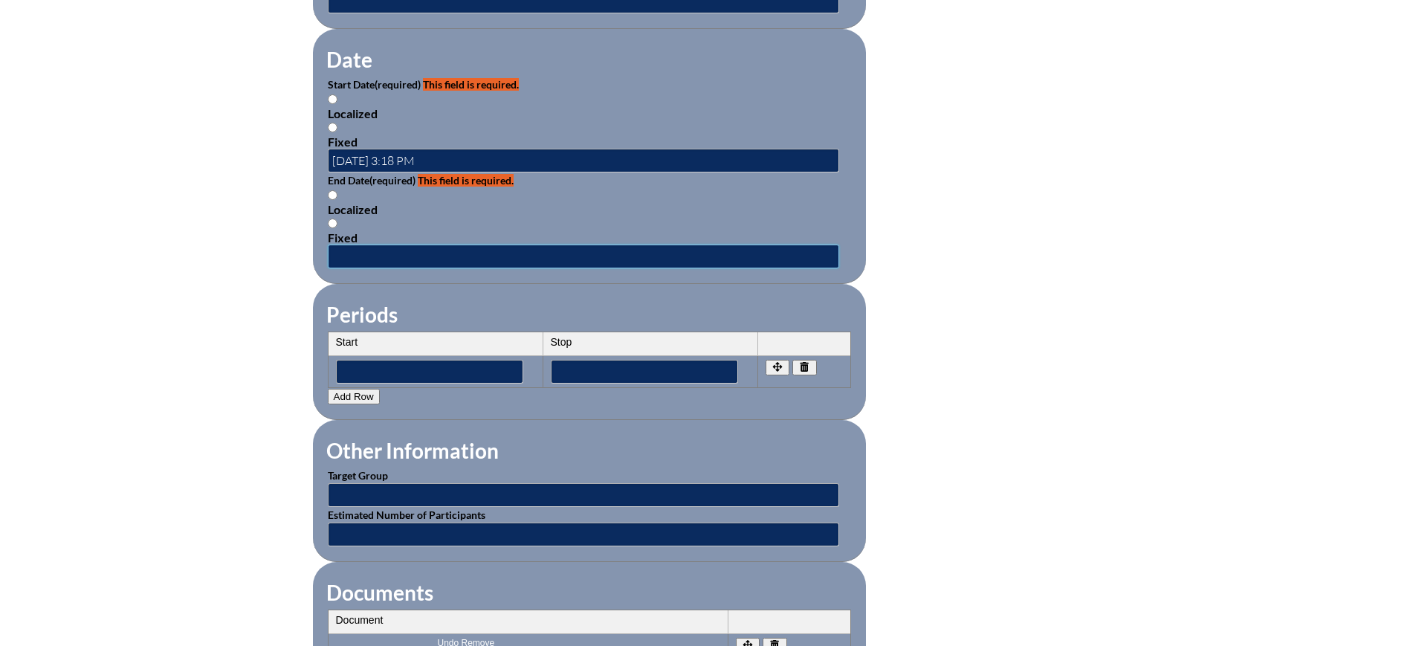
paste input "[DATE] 3:18 PM"
click at [388, 246] on input "[DATE] 3:18 PM" at bounding box center [584, 257] width 512 height 24
type input "[DATE] 3:18 PM"
click at [187, 346] on div "Inservice Activity Add New Please see errors below: activity_start: This field …" at bounding box center [706, 152] width 1413 height 1564
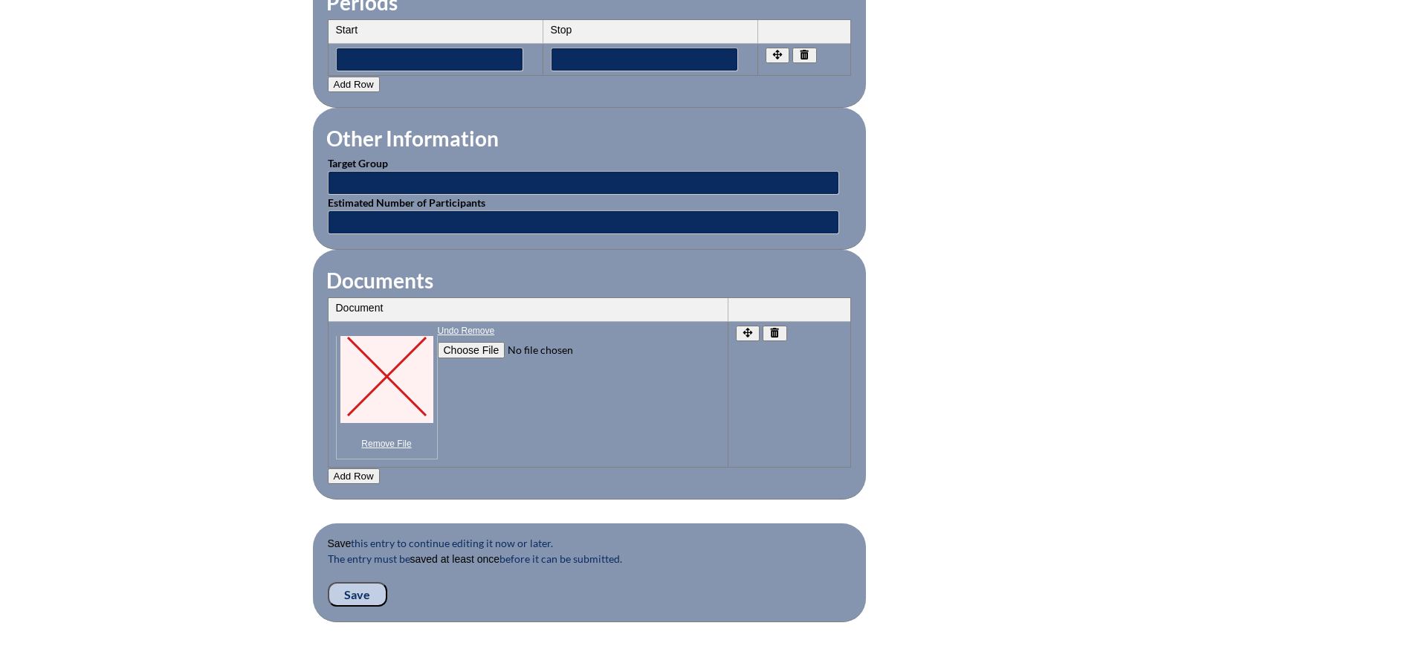
scroll to position [1539, 0]
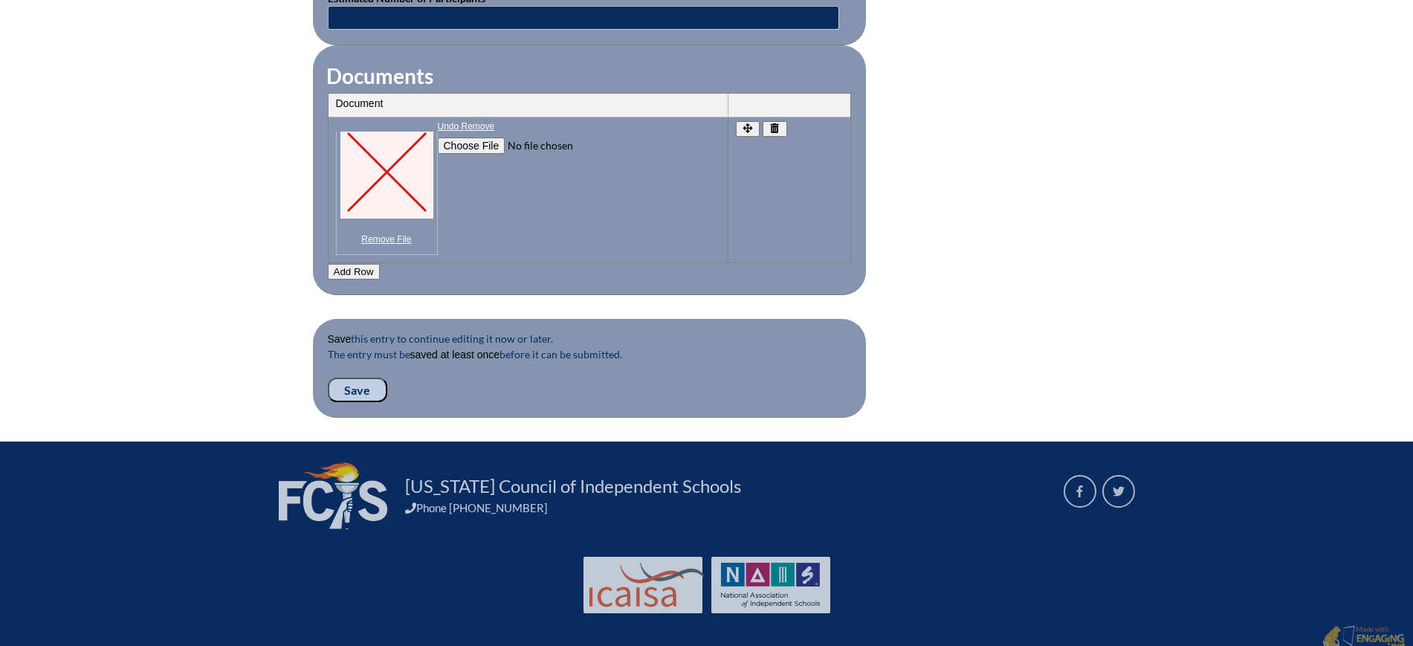
click at [781, 123] on icon "button" at bounding box center [775, 128] width 13 height 10
click at [778, 123] on icon "button" at bounding box center [775, 128] width 13 height 10
click at [352, 378] on input "Save" at bounding box center [357, 390] width 59 height 25
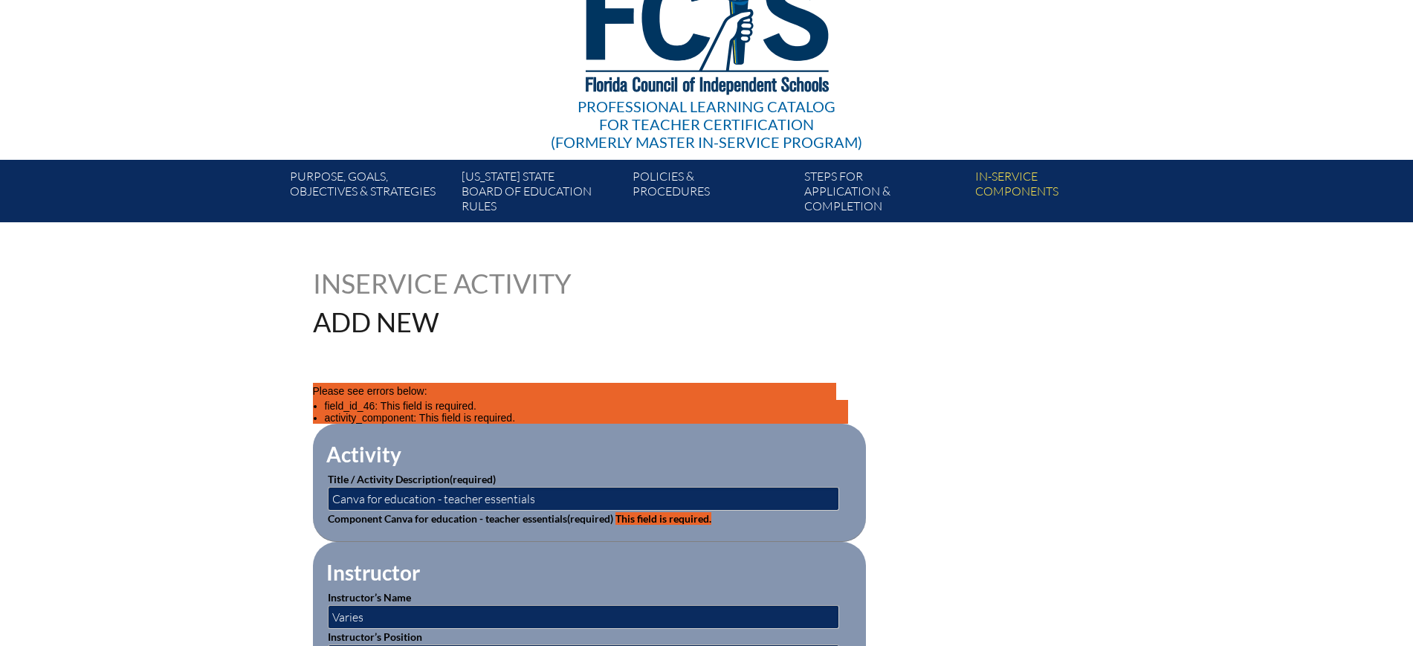
scroll to position [279, 0]
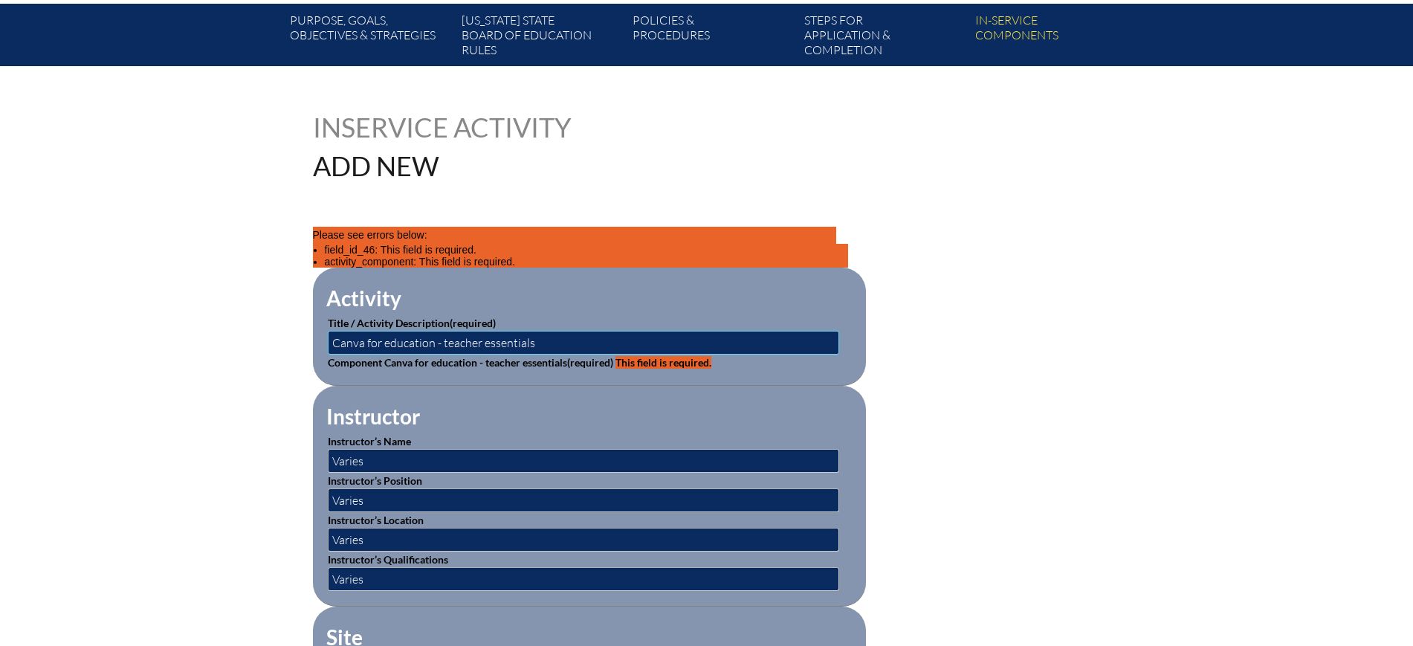
click at [439, 344] on input "Canva for education - teacher essentials" at bounding box center [584, 343] width 512 height 24
type input "Canva for education teacher essentials"
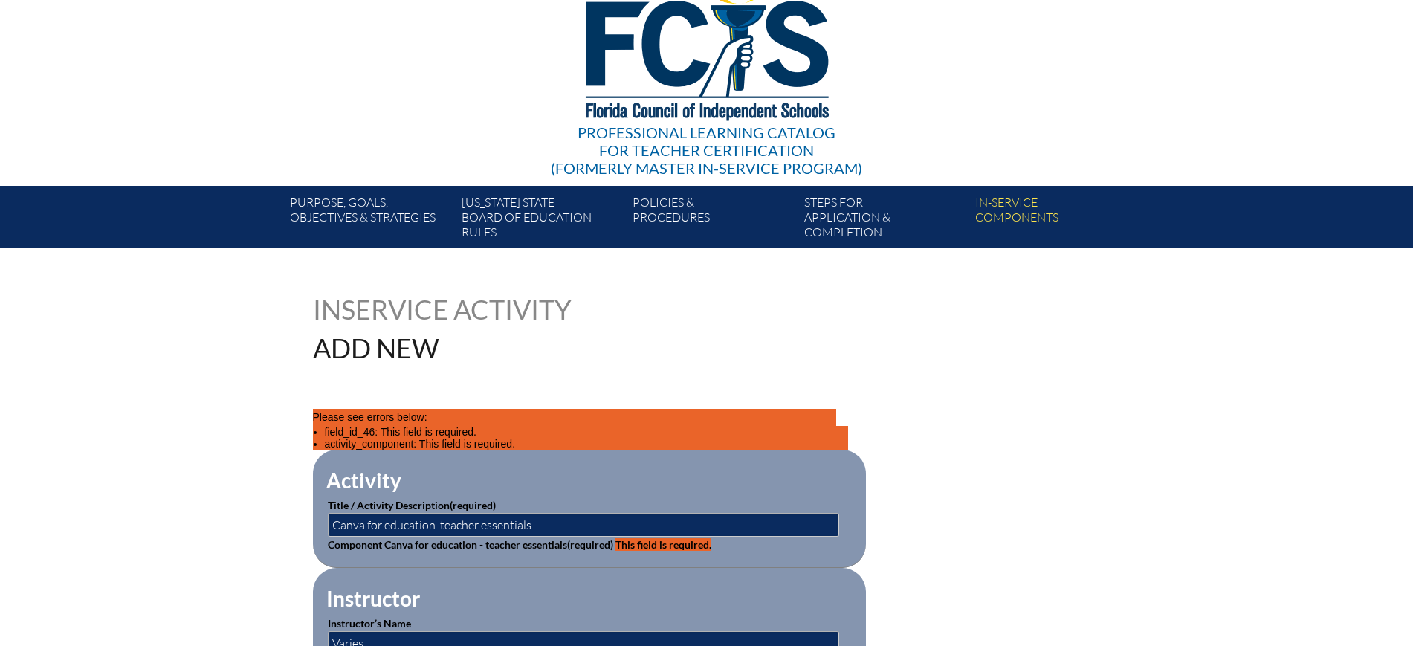
scroll to position [0, 0]
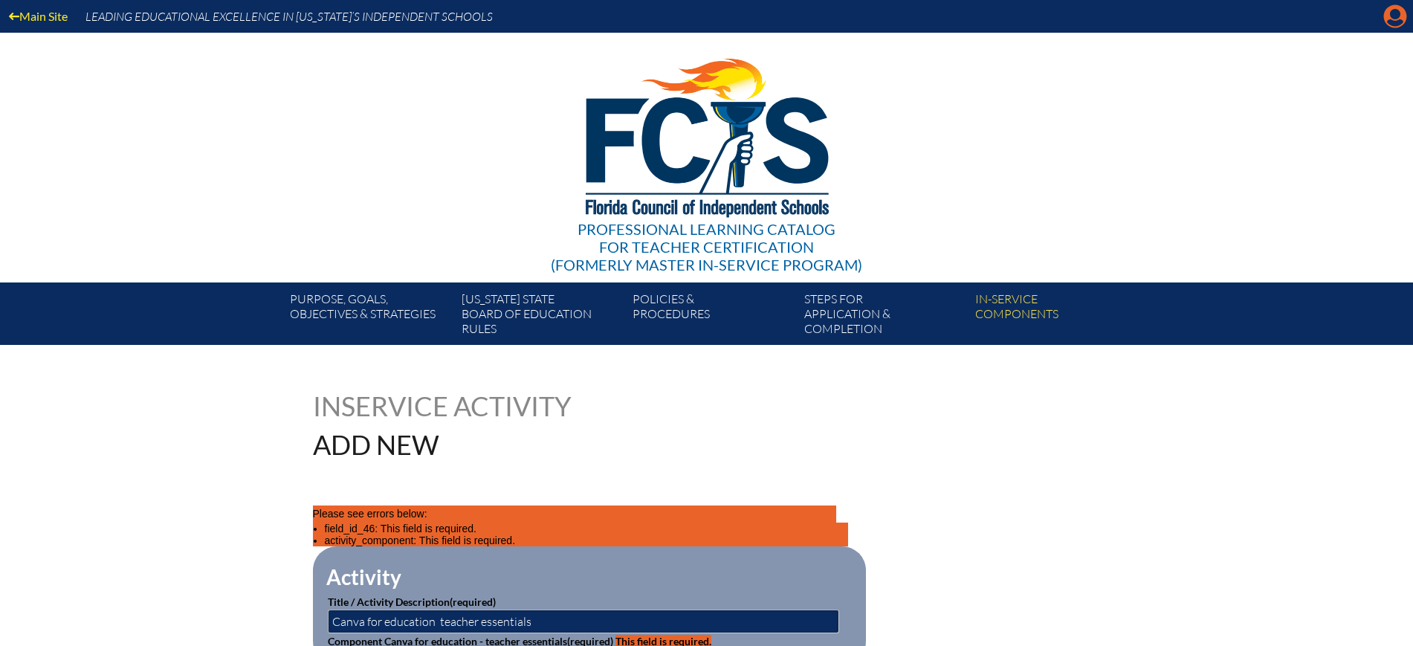
click at [1402, 13] on icon at bounding box center [1395, 16] width 23 height 23
click at [1389, 10] on icon at bounding box center [1395, 16] width 23 height 23
click at [1395, 13] on icon "Manage account" at bounding box center [1396, 16] width 24 height 24
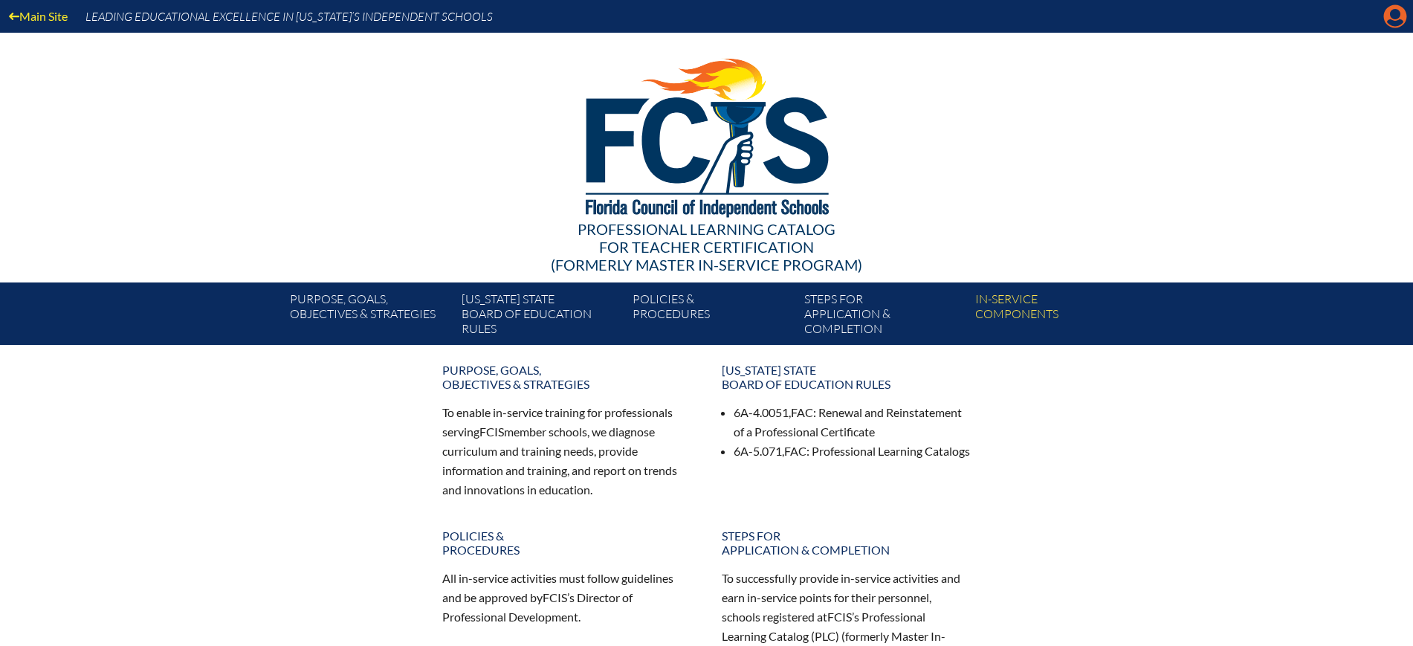
click at [1390, 17] on icon at bounding box center [1395, 16] width 23 height 23
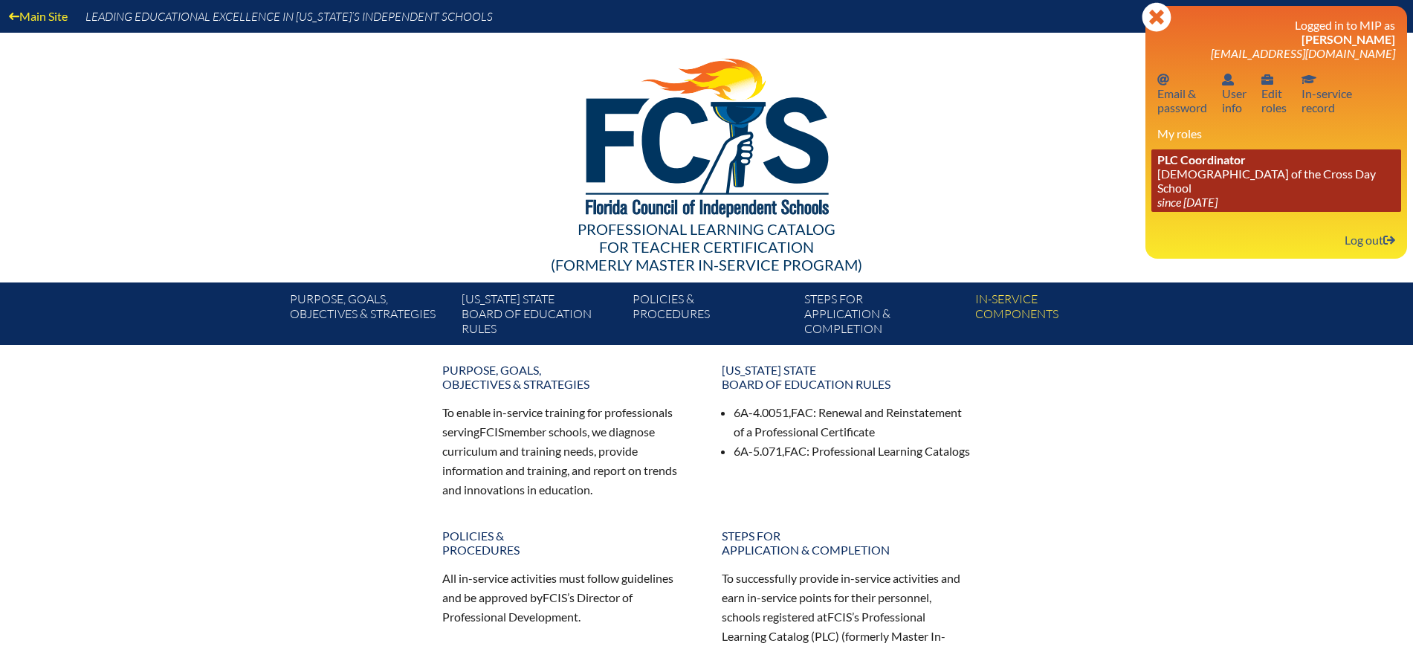
click at [1206, 168] on link "PLC Coordinator Lutheran Church of the Cross Day School since 2022 Jun 10" at bounding box center [1277, 180] width 250 height 62
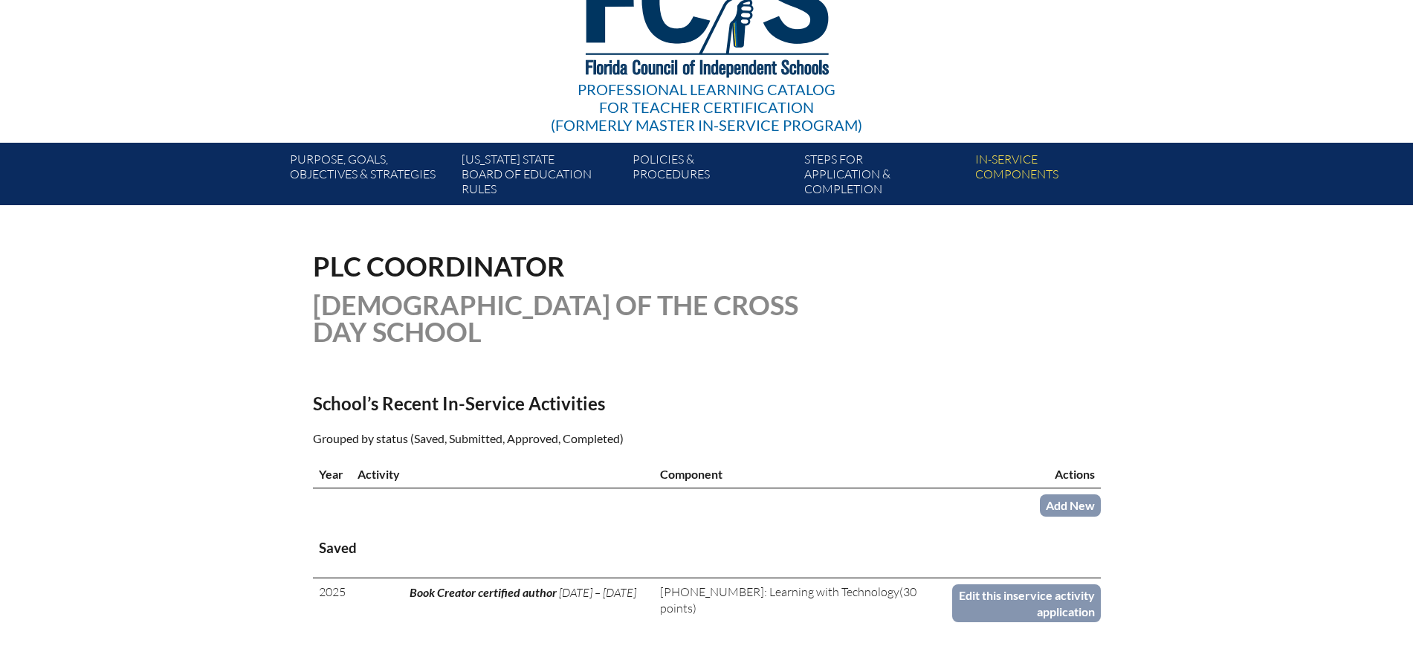
scroll to position [279, 0]
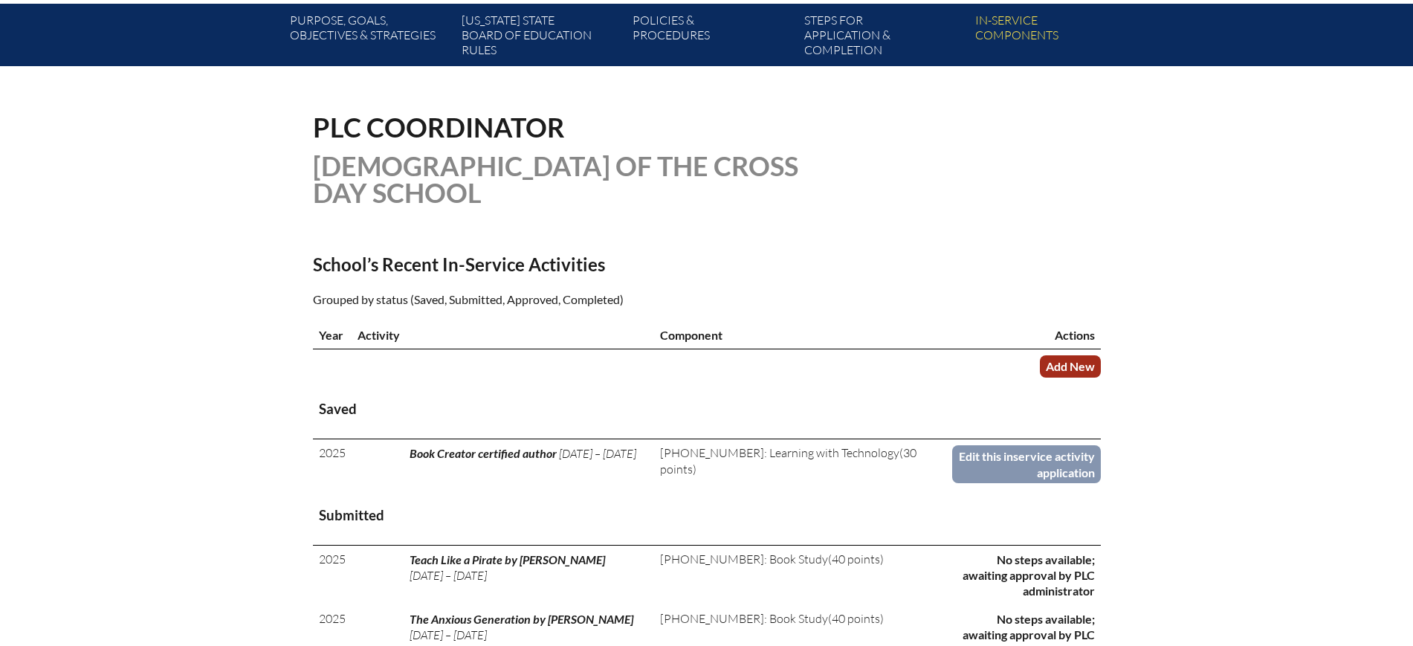
click at [1080, 363] on link "Add New" at bounding box center [1070, 366] width 61 height 22
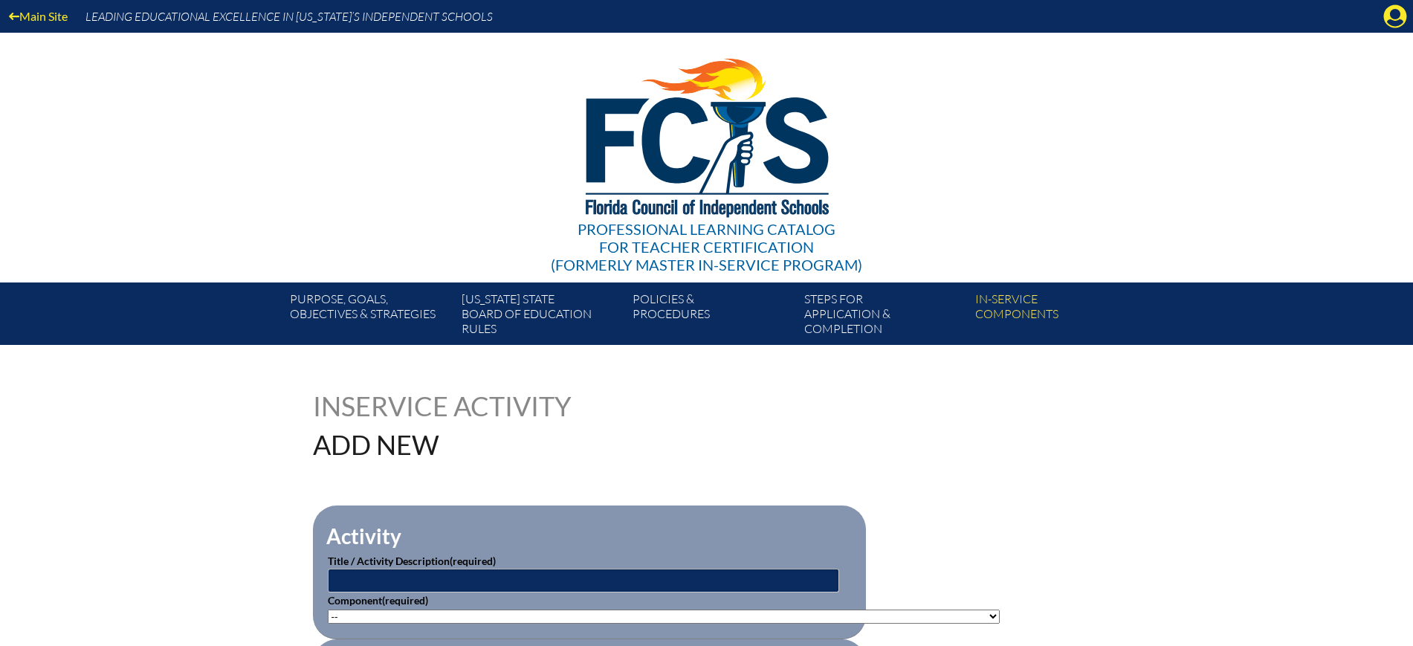
scroll to position [279, 0]
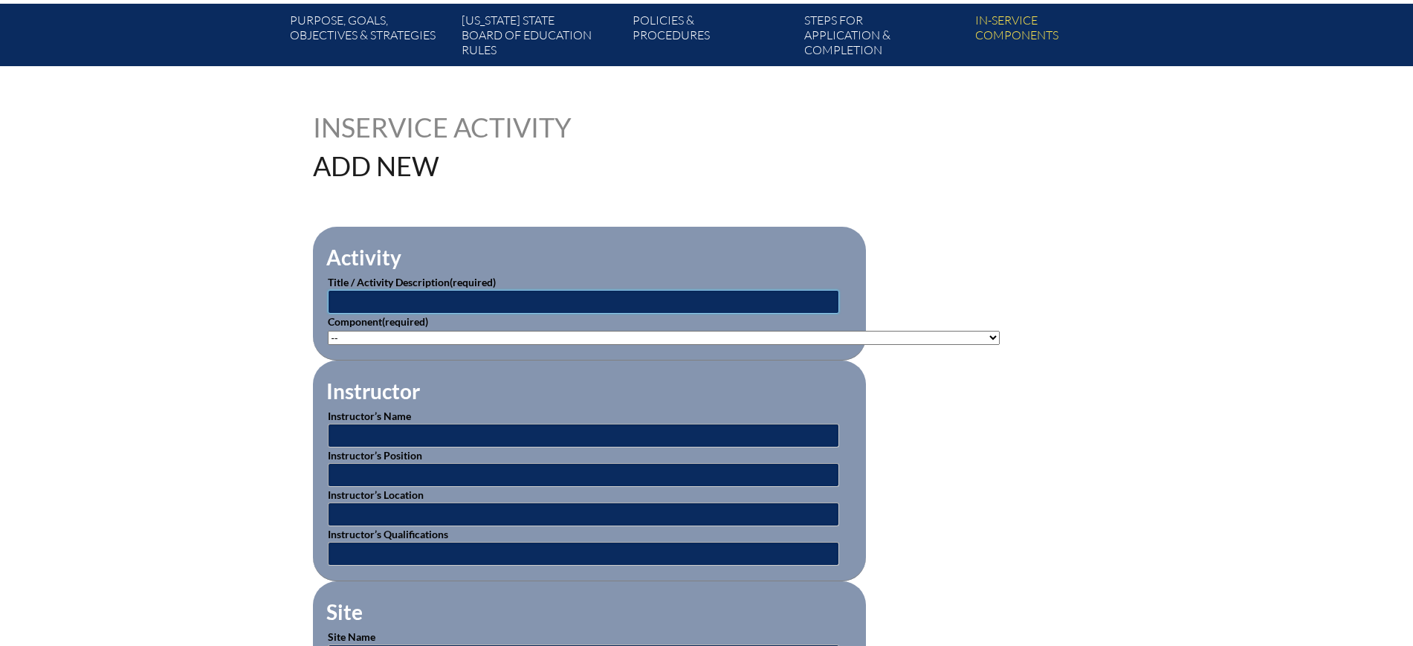
click at [511, 297] on input "text" at bounding box center [584, 302] width 512 height 24
paste input "[DATE] 3:18 PM"
type input "[DATE] 3:18 PM"
drag, startPoint x: 511, startPoint y: 297, endPoint x: 259, endPoint y: 295, distance: 252.1
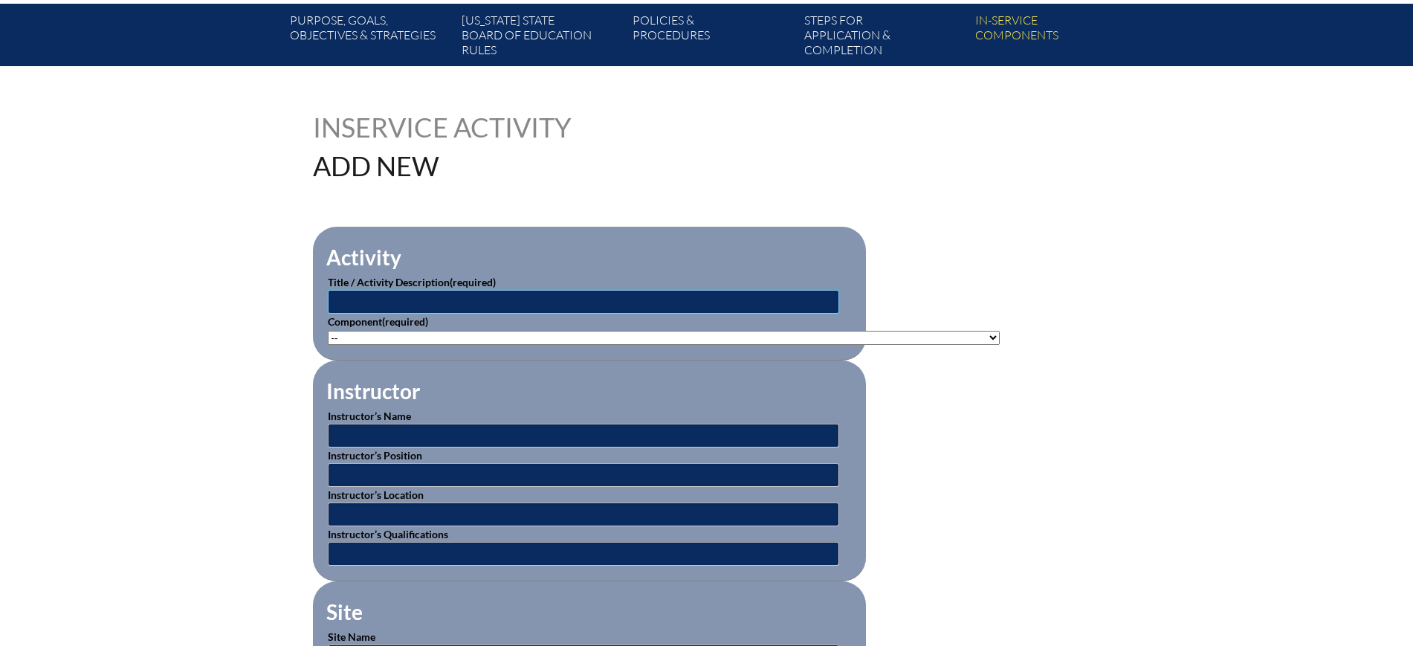
paste input "Canva for education: teacher essentials"
type input "Canva for education: teacher essentials"
click at [625, 331] on select"]"] "-- [PHONE_NUMBER]: Appropriate Art Activities [PHONE_NUMBER]: Concept and Art P…" at bounding box center [664, 338] width 672 height 14
select select"]"] "118551"
click at [328, 331] on select"]"] "-- [PHONE_NUMBER]: Appropriate Art Activities [PHONE_NUMBER]: Concept and Art P…" at bounding box center [664, 338] width 672 height 14
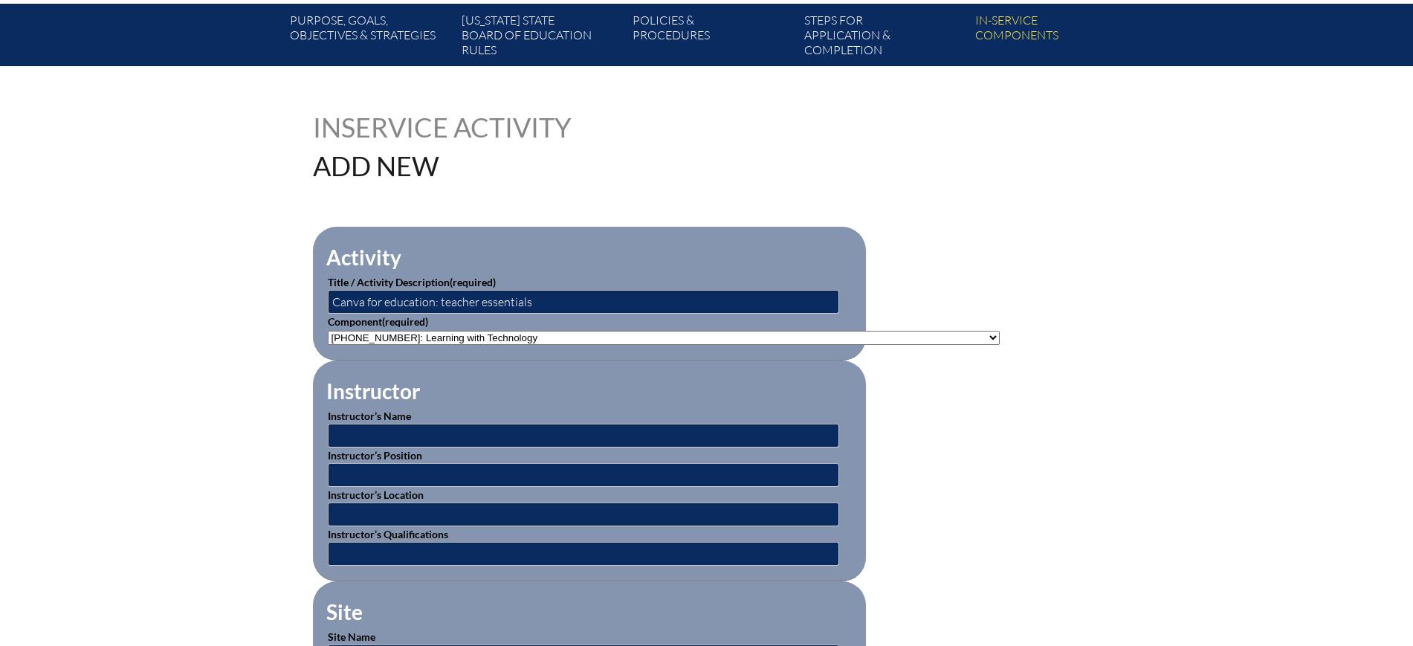
click at [409, 437] on input "text" at bounding box center [584, 436] width 512 height 24
type input "Varies"
click at [444, 476] on input "text" at bounding box center [584, 475] width 512 height 24
type input "Varies"
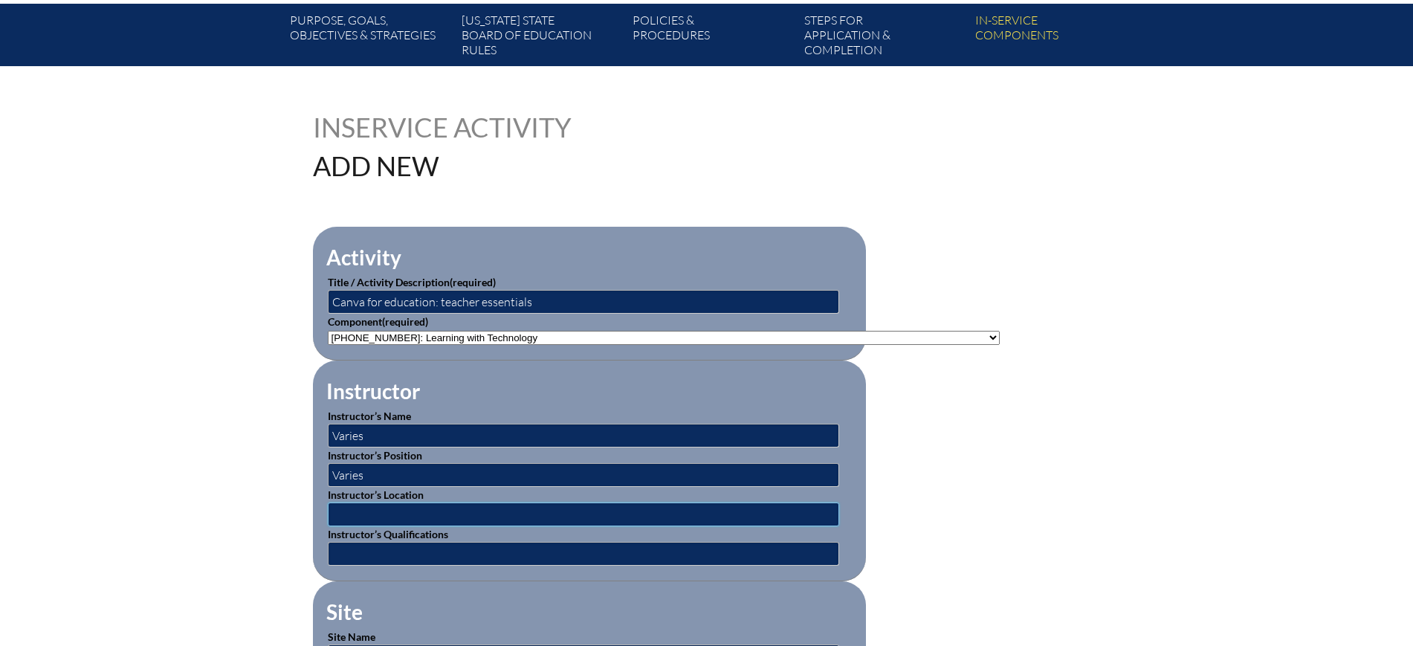
click at [457, 507] on input "text" at bounding box center [584, 515] width 512 height 24
type input "Varies"
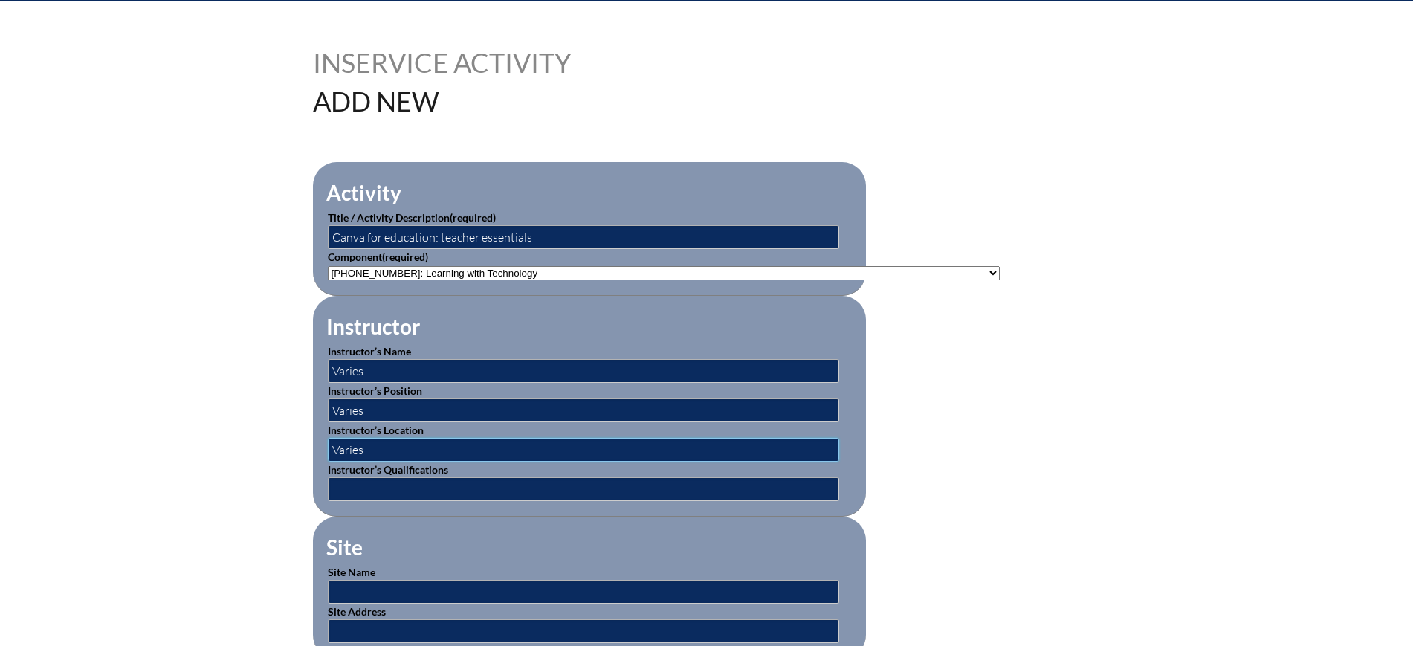
scroll to position [372, 0]
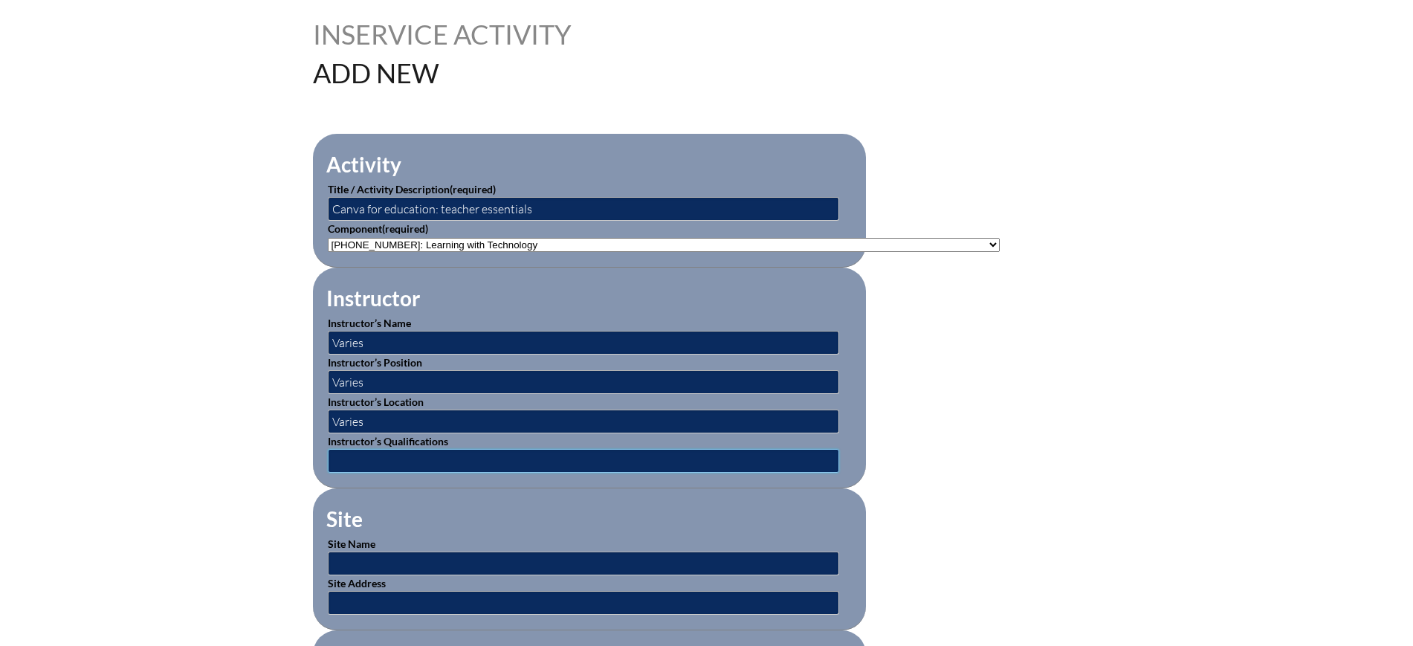
click at [480, 457] on input "text" at bounding box center [584, 461] width 512 height 24
type input "Varies"
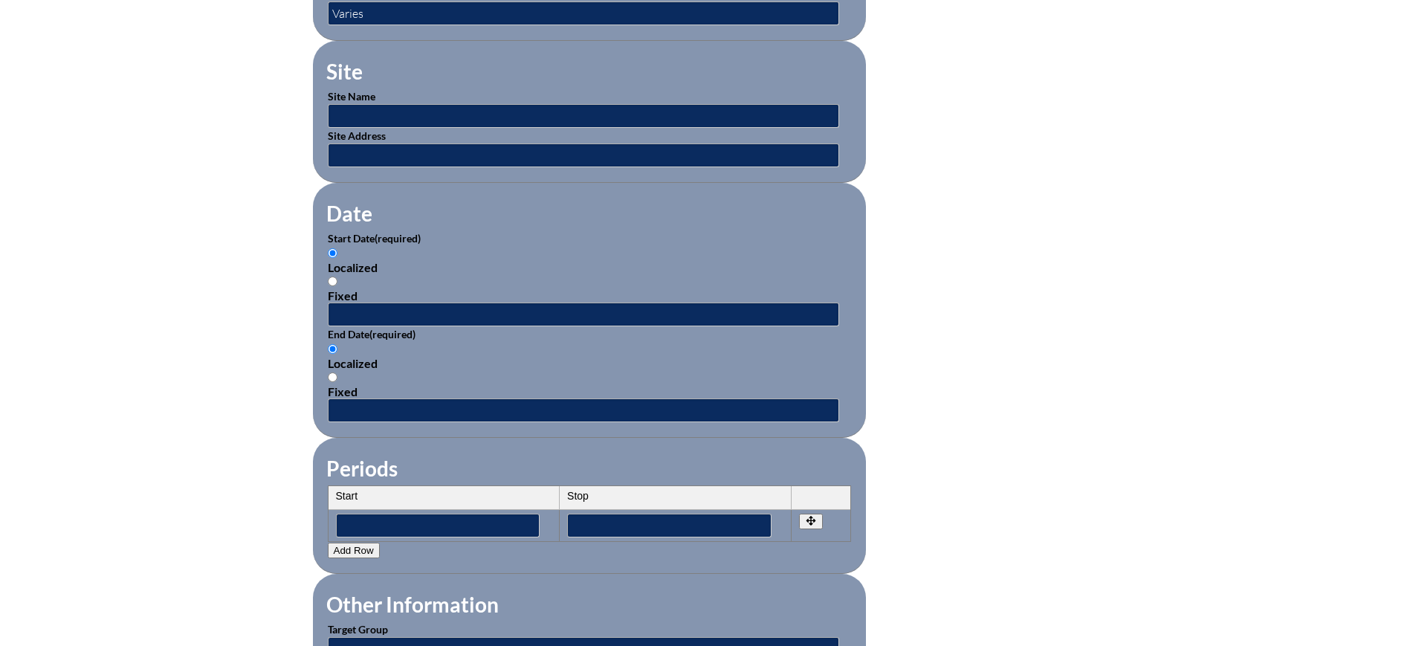
scroll to position [836, 0]
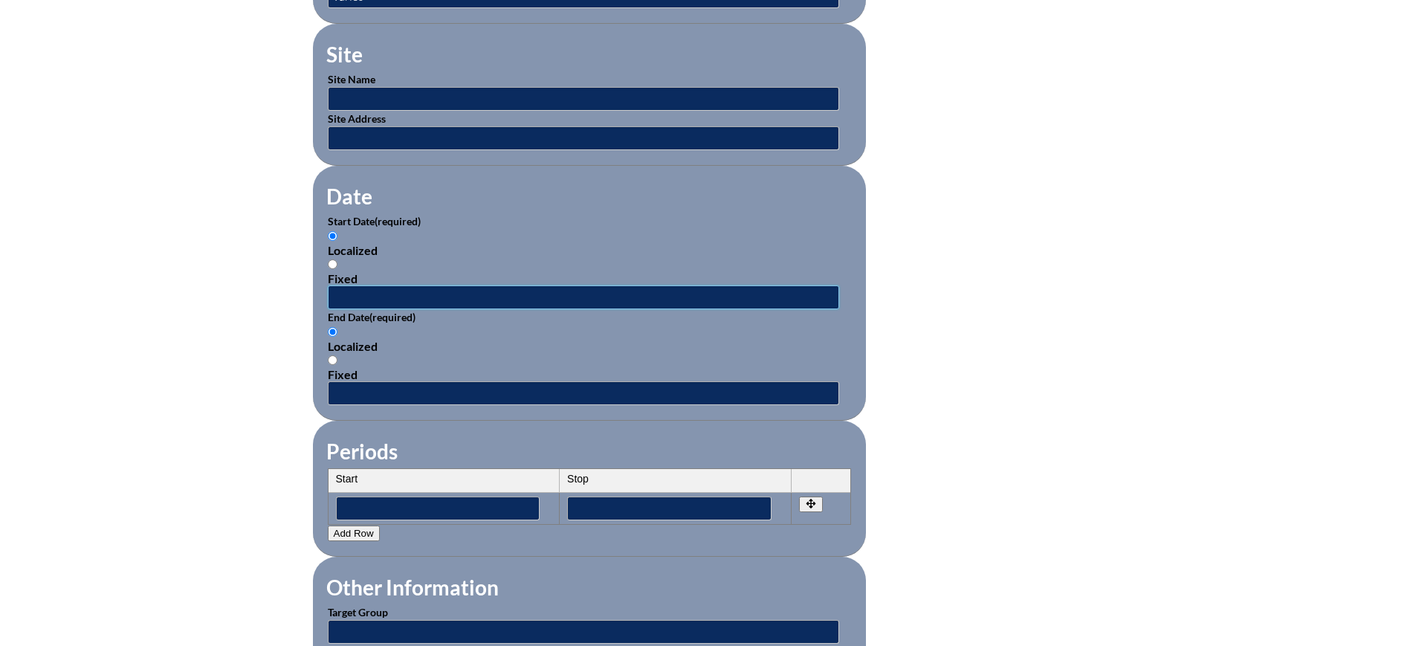
click at [386, 289] on input "text" at bounding box center [584, 298] width 512 height 24
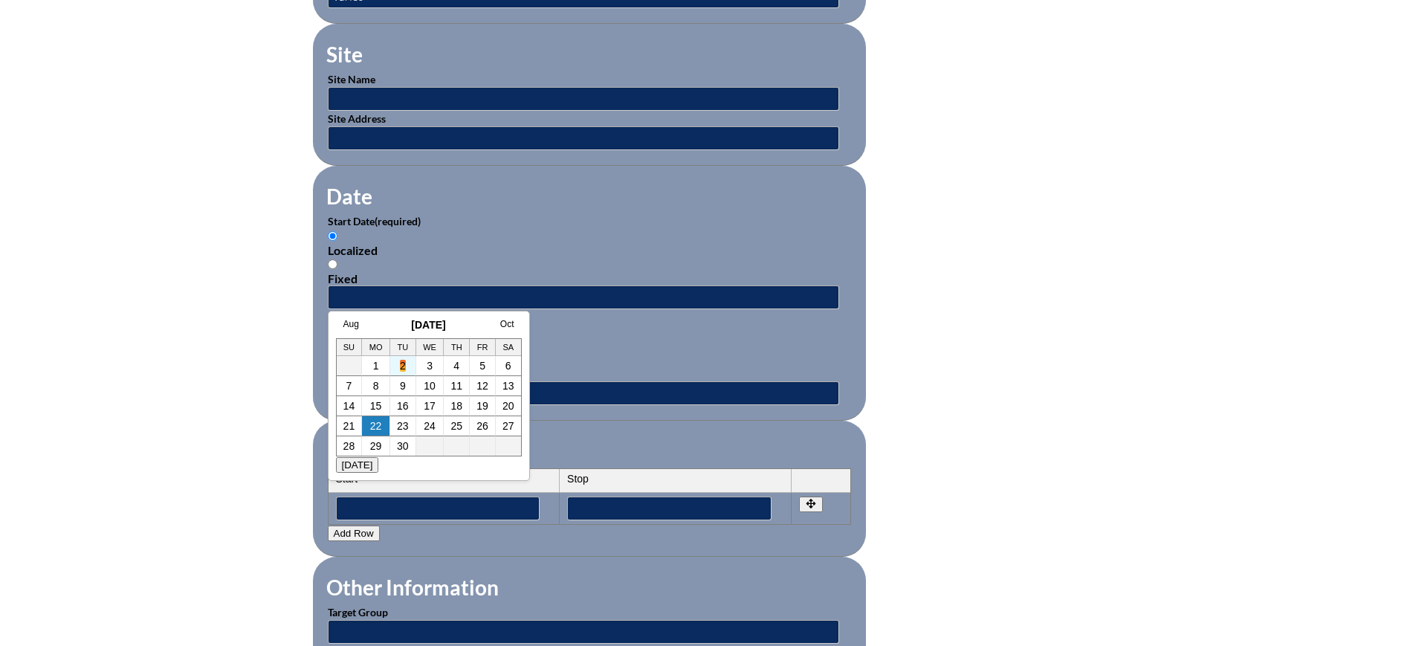
click at [400, 361] on link "2" at bounding box center [403, 366] width 6 height 12
type input "[DATE] 12:48 PM"
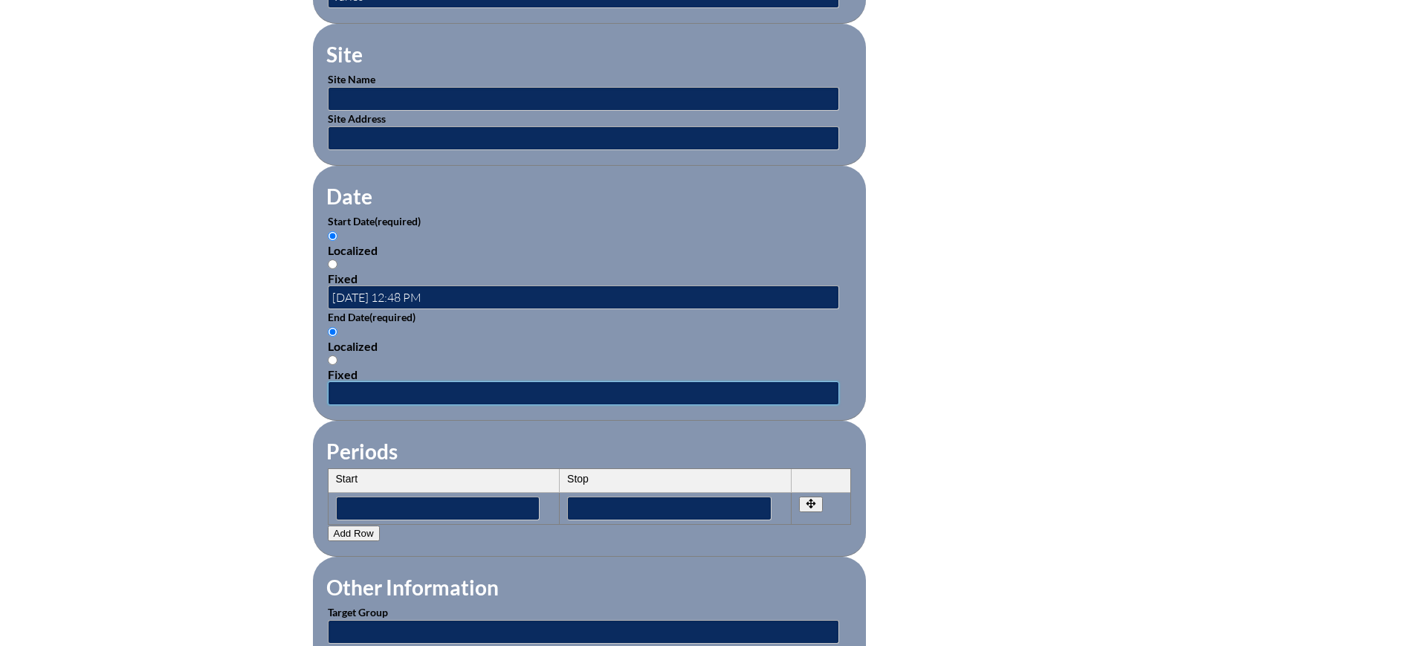
click at [401, 381] on input "text" at bounding box center [584, 393] width 512 height 24
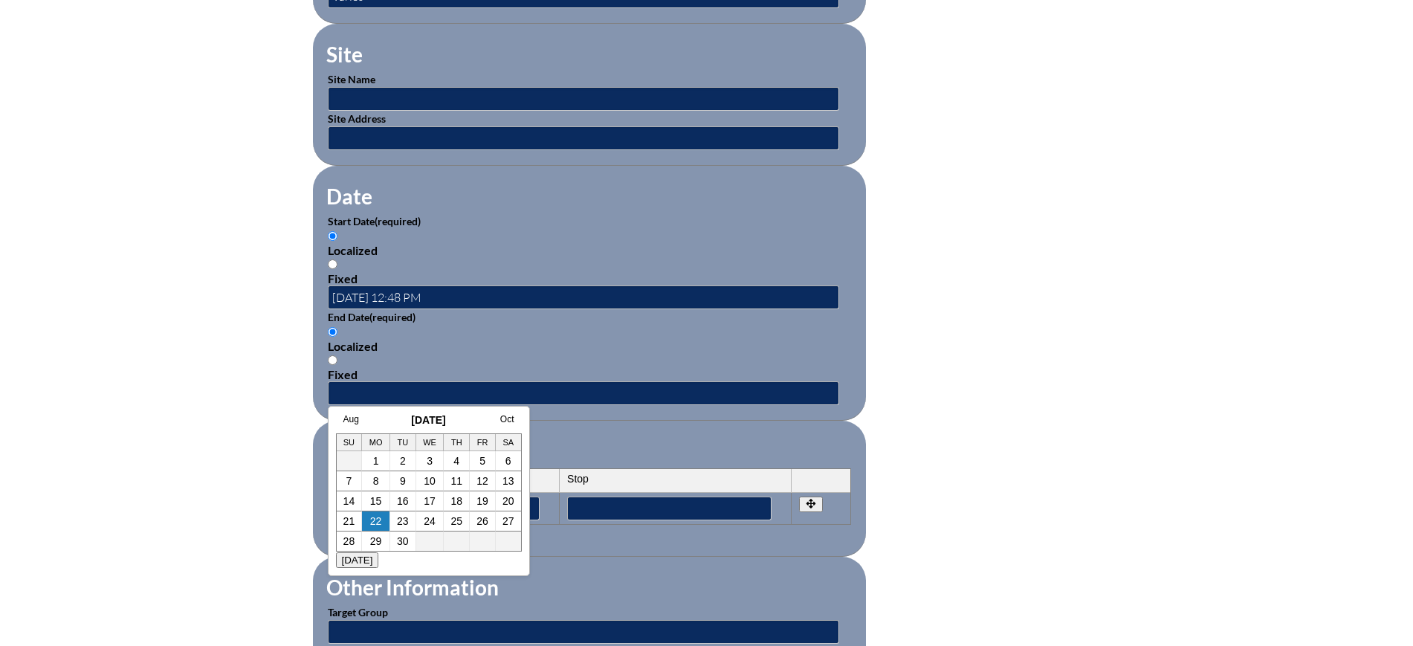
click at [405, 465] on link "2" at bounding box center [403, 461] width 6 height 12
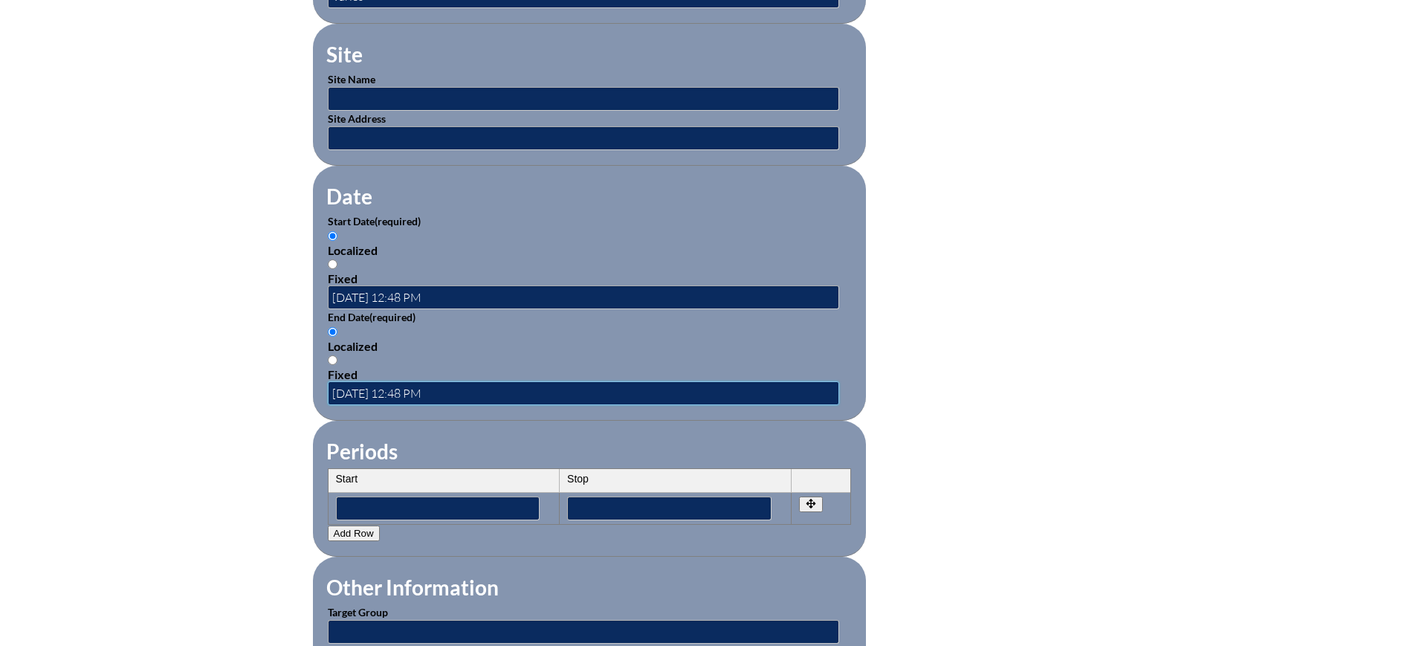
click at [391, 384] on input "[DATE] 12:48 PM" at bounding box center [584, 393] width 512 height 24
type input "[DATE] 12:48 PM"
click at [250, 407] on div "Inservice Activity Add New Activity Title / Activity Description (required) Can…" at bounding box center [706, 253] width 1413 height 1395
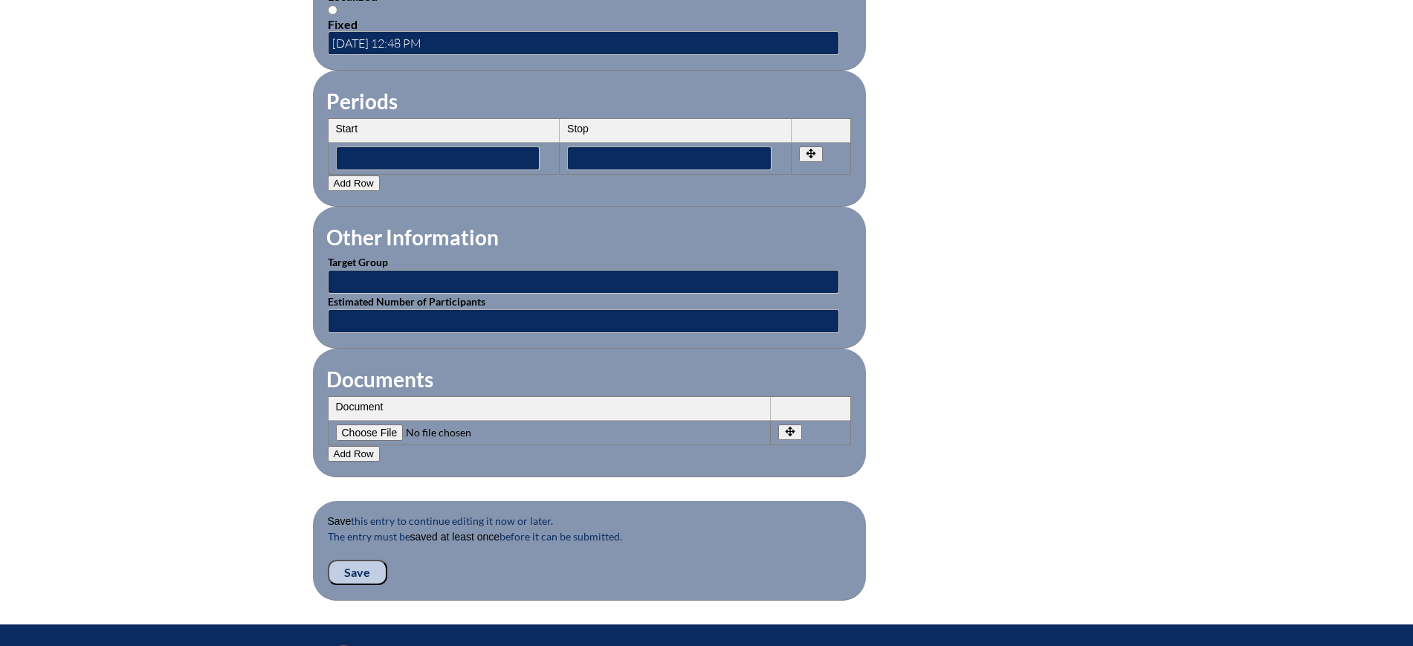
scroll to position [1208, 0]
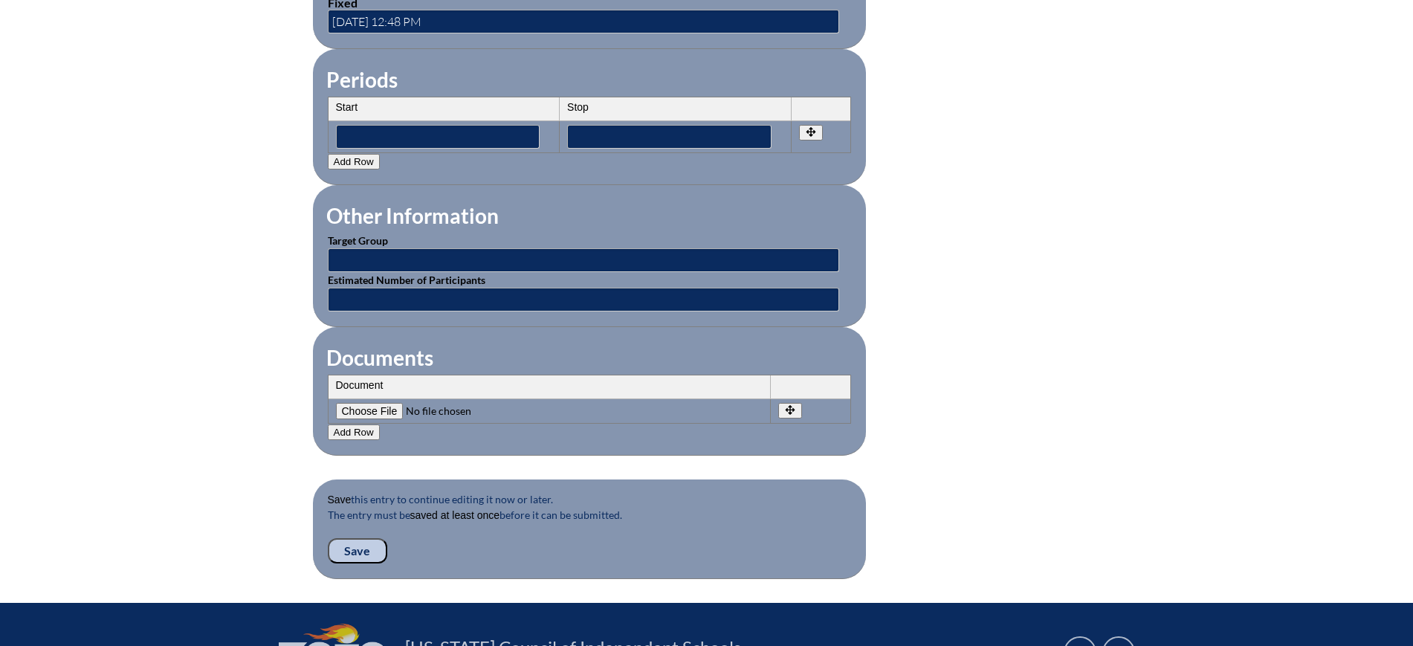
click at [362, 538] on input "Save" at bounding box center [357, 550] width 59 height 25
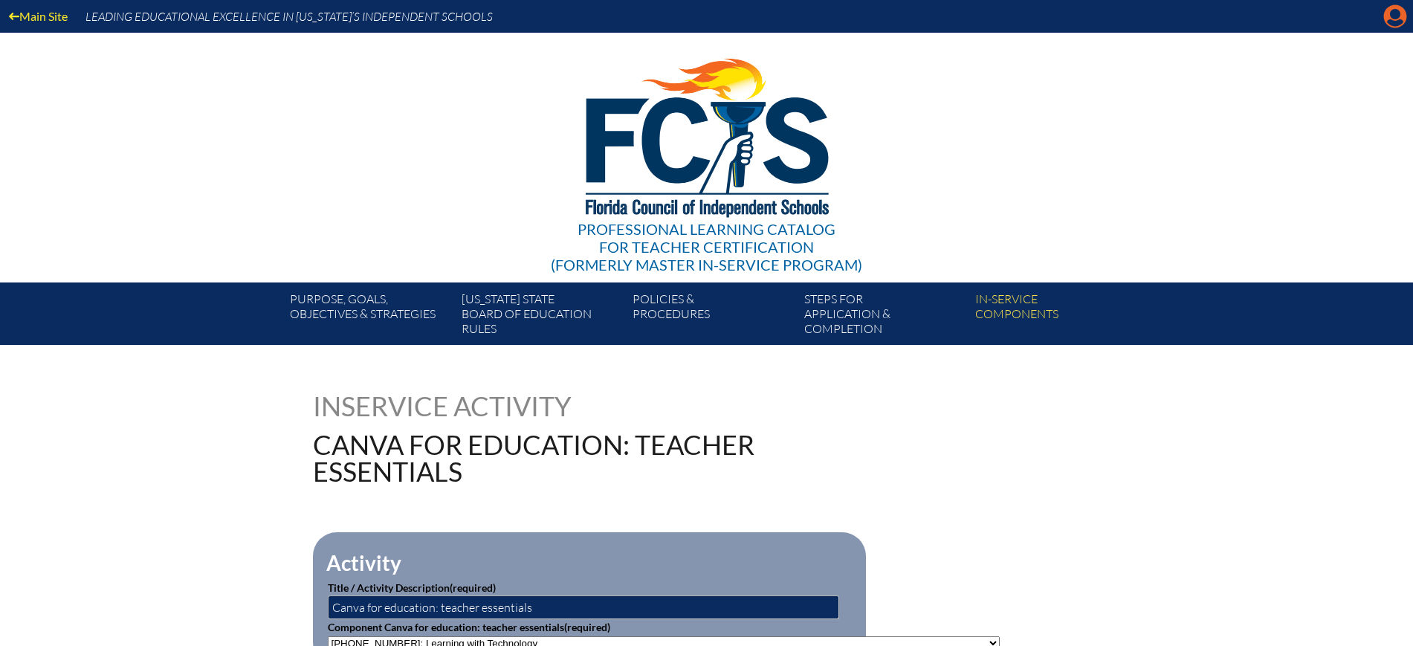
click at [1384, 6] on icon "Manage account" at bounding box center [1396, 16] width 24 height 24
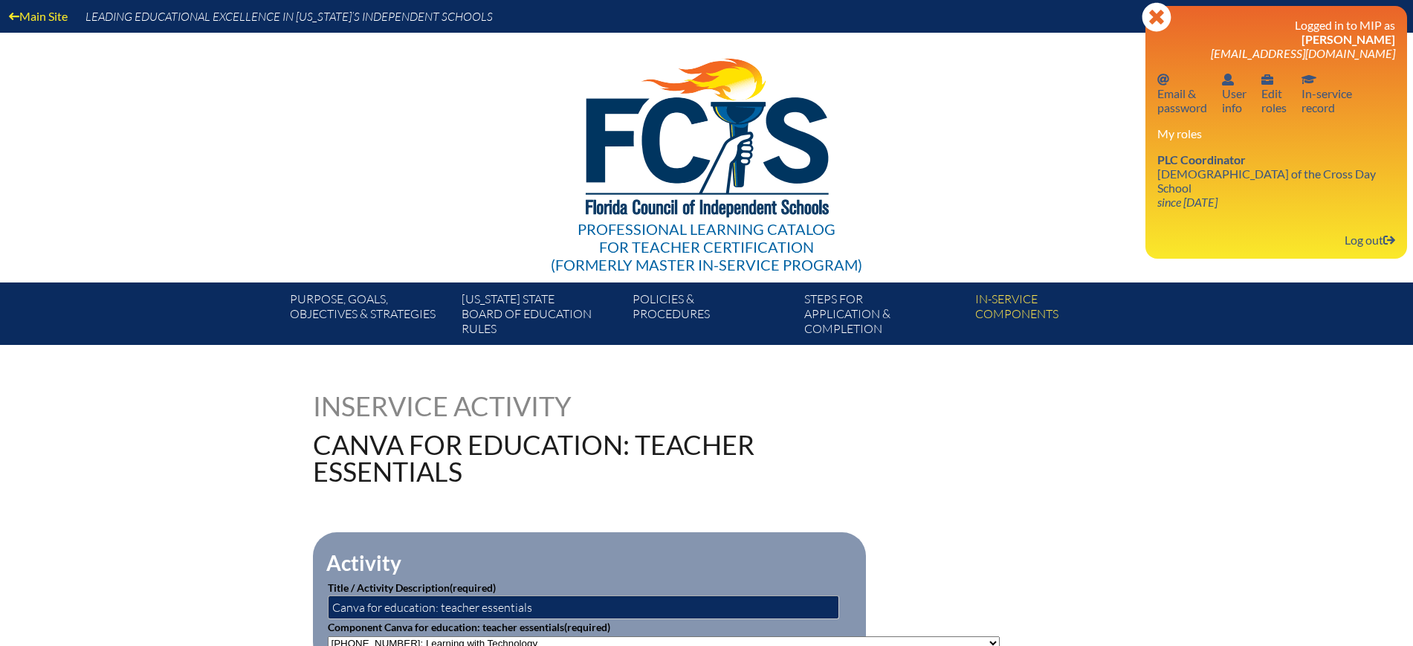
click at [1387, 13] on div "Close Manage account Logged in to MIP as Kimberly Esposito kesposito@lccdayscho…" at bounding box center [1277, 132] width 262 height 253
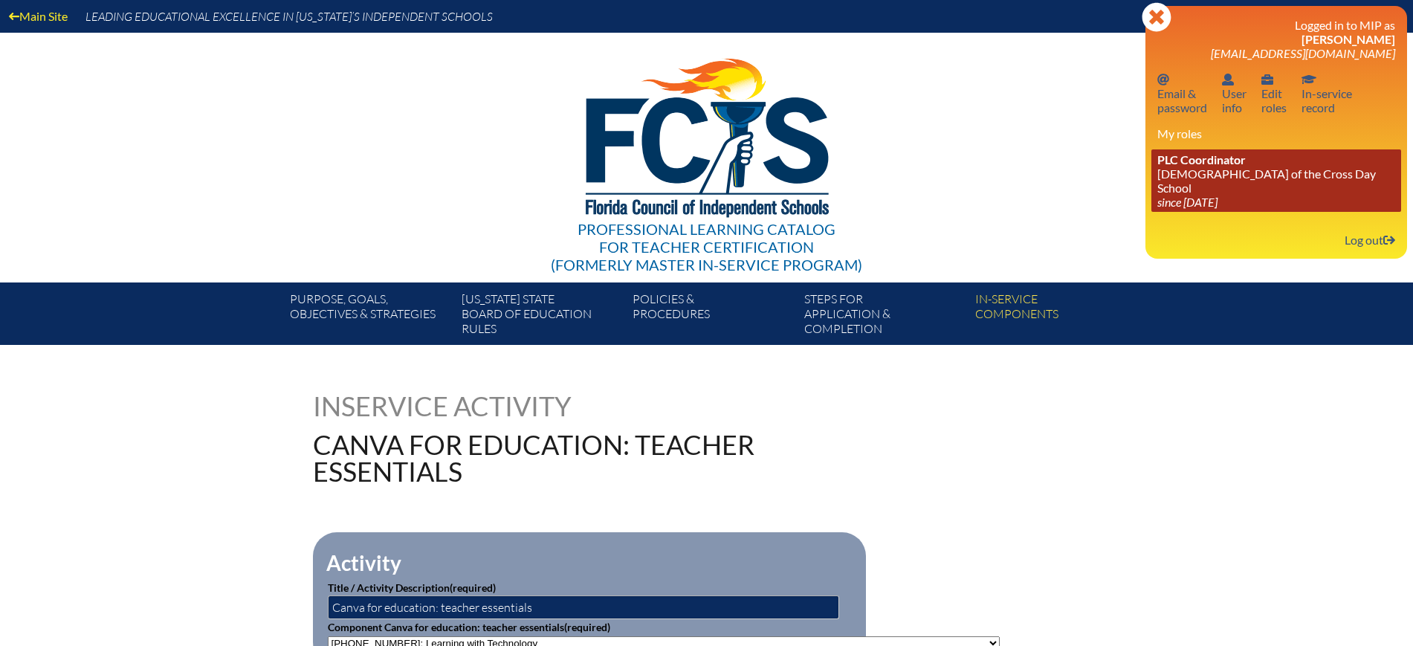
click at [1207, 195] on icon "since [DATE]" at bounding box center [1188, 202] width 60 height 14
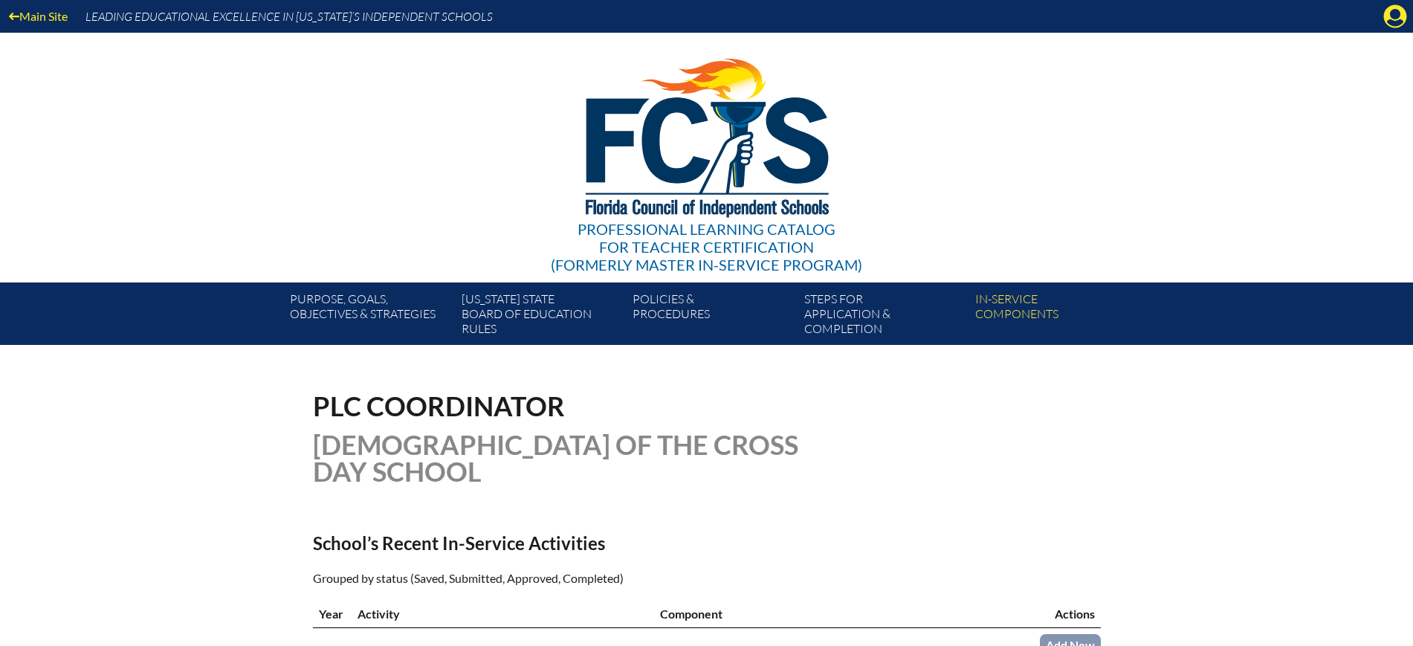
scroll to position [279, 0]
click at [1390, 12] on icon at bounding box center [1395, 16] width 23 height 23
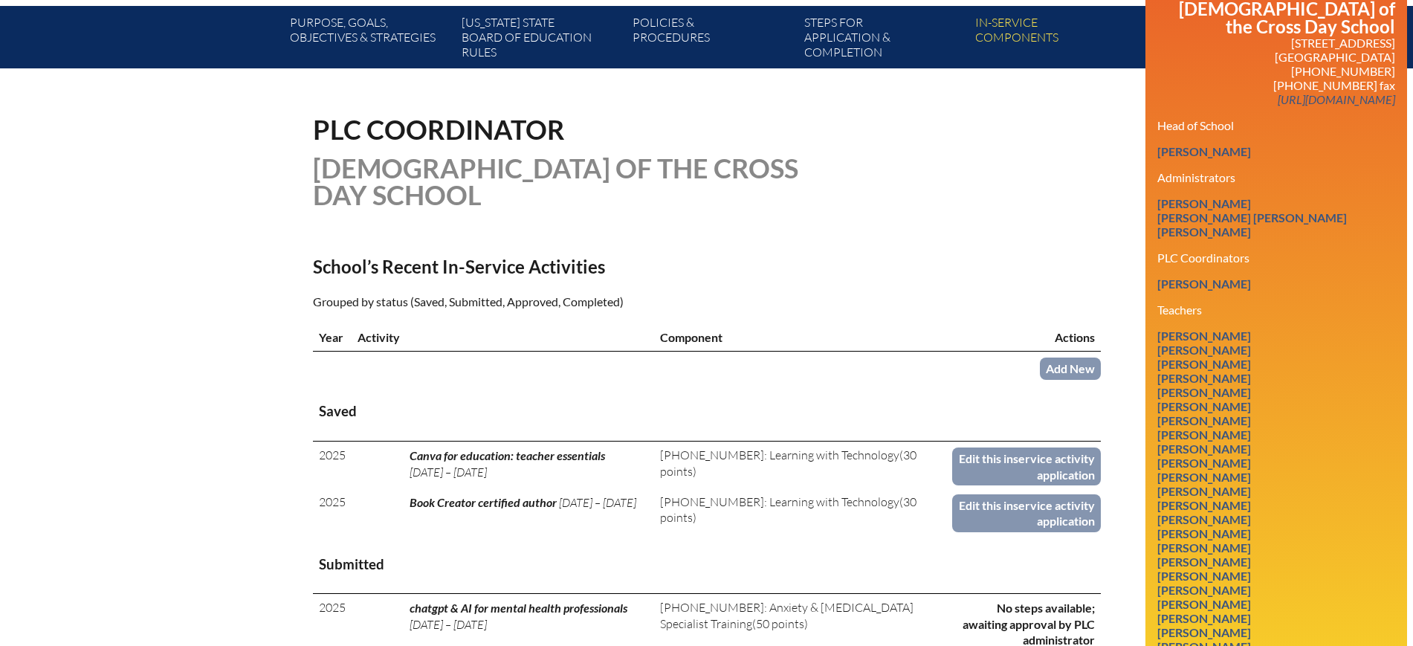
scroll to position [465, 0]
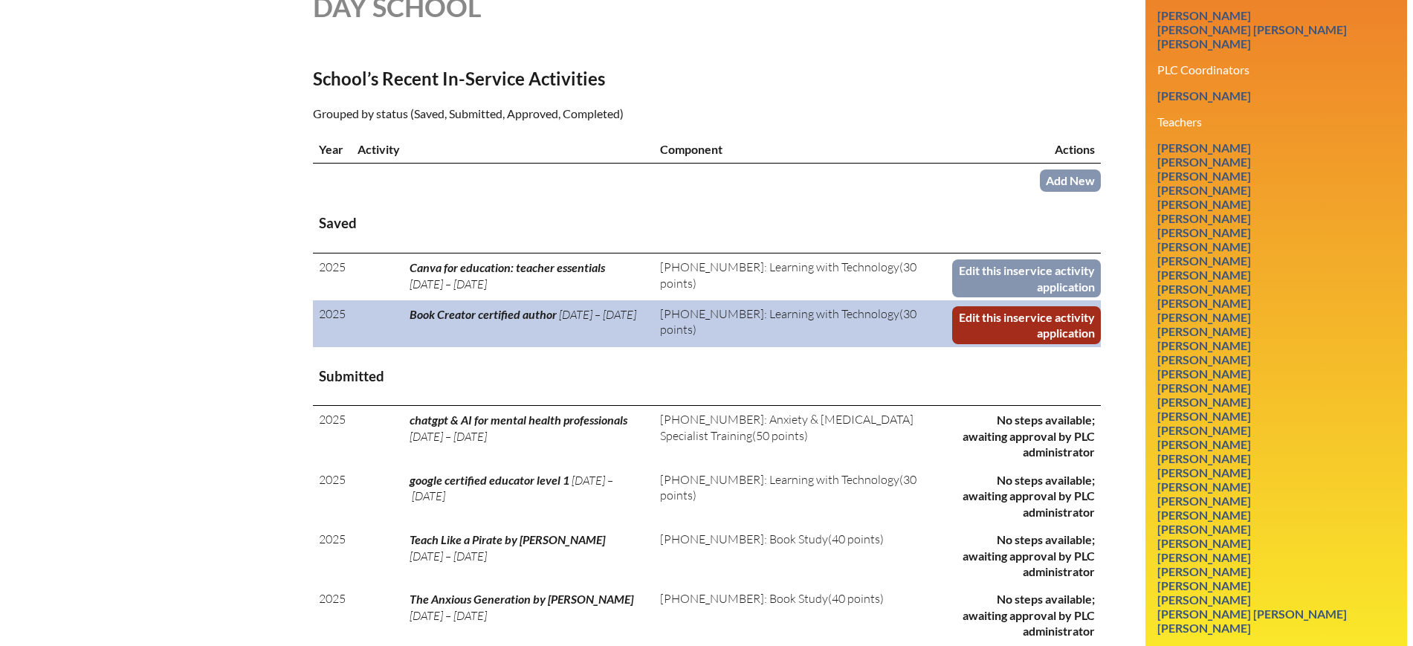
click at [1014, 329] on link "Edit this inservice activity application" at bounding box center [1026, 325] width 148 height 38
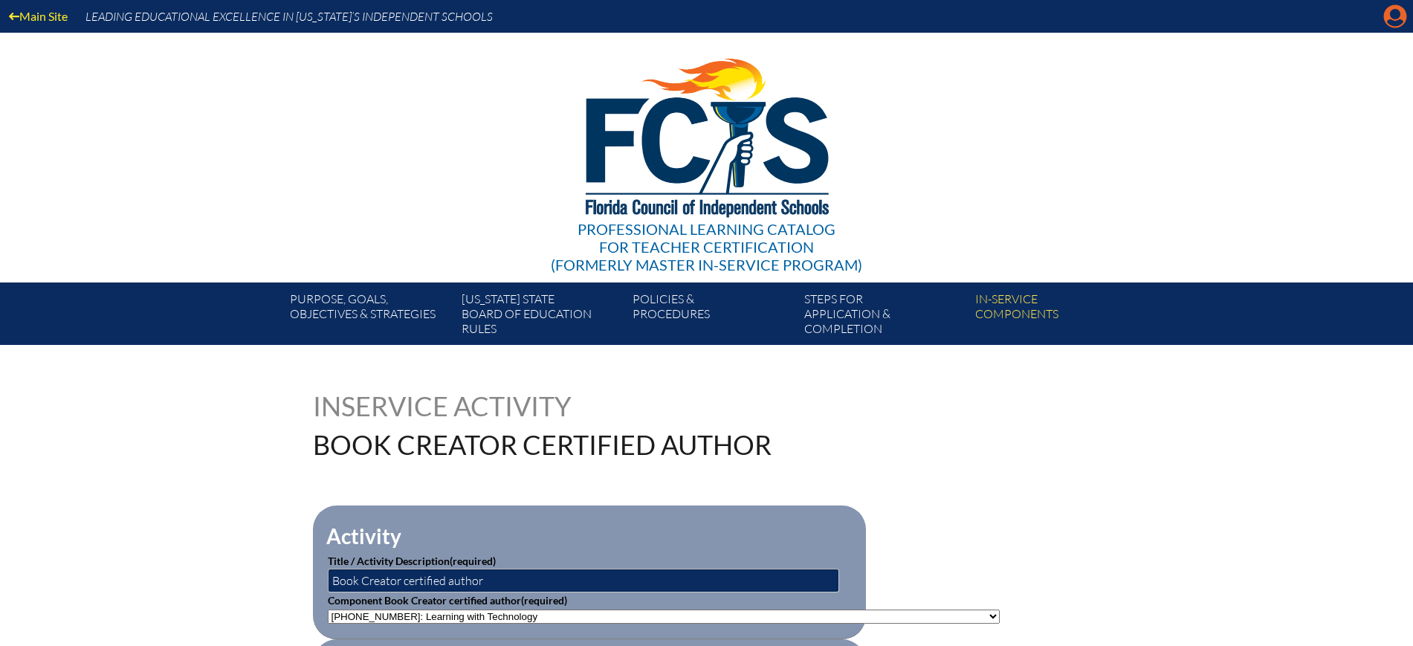
click at [1397, 11] on icon "Manage account" at bounding box center [1396, 16] width 24 height 24
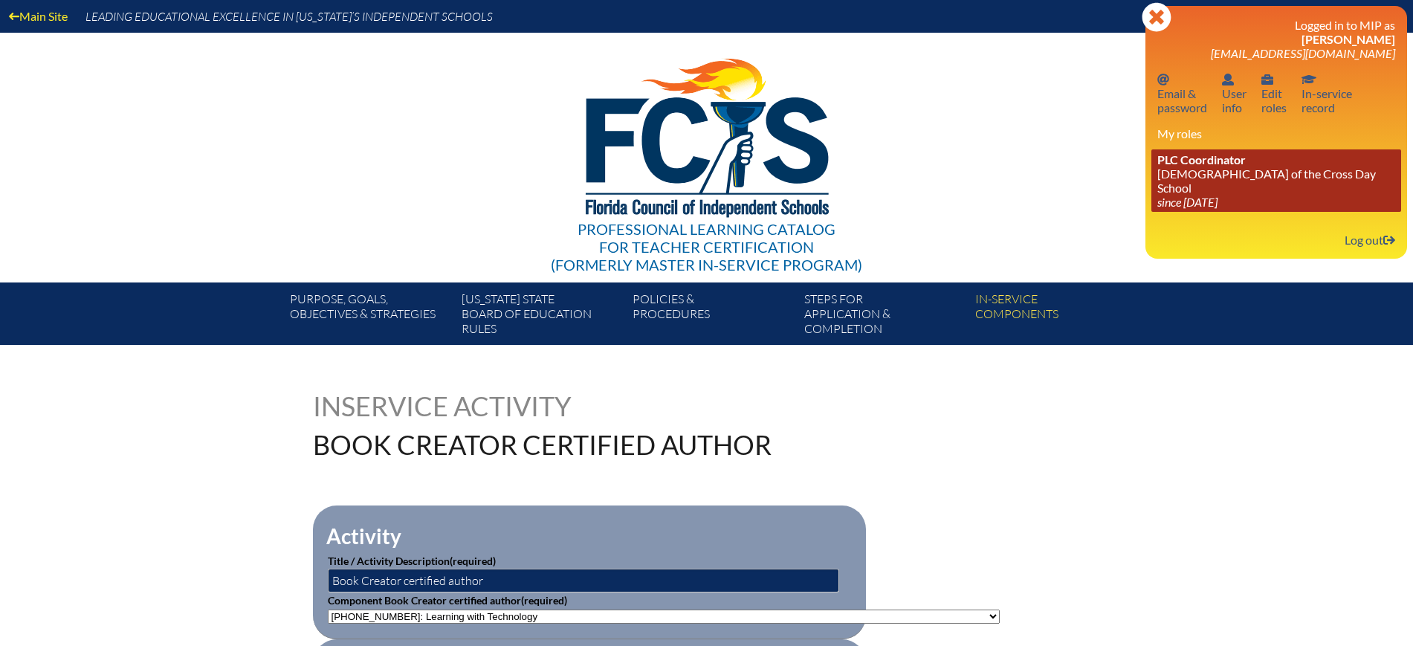
click at [1202, 172] on link "PLC Coordinator Lutheran Church of the Cross Day School since 2022 Jun 10" at bounding box center [1277, 180] width 250 height 62
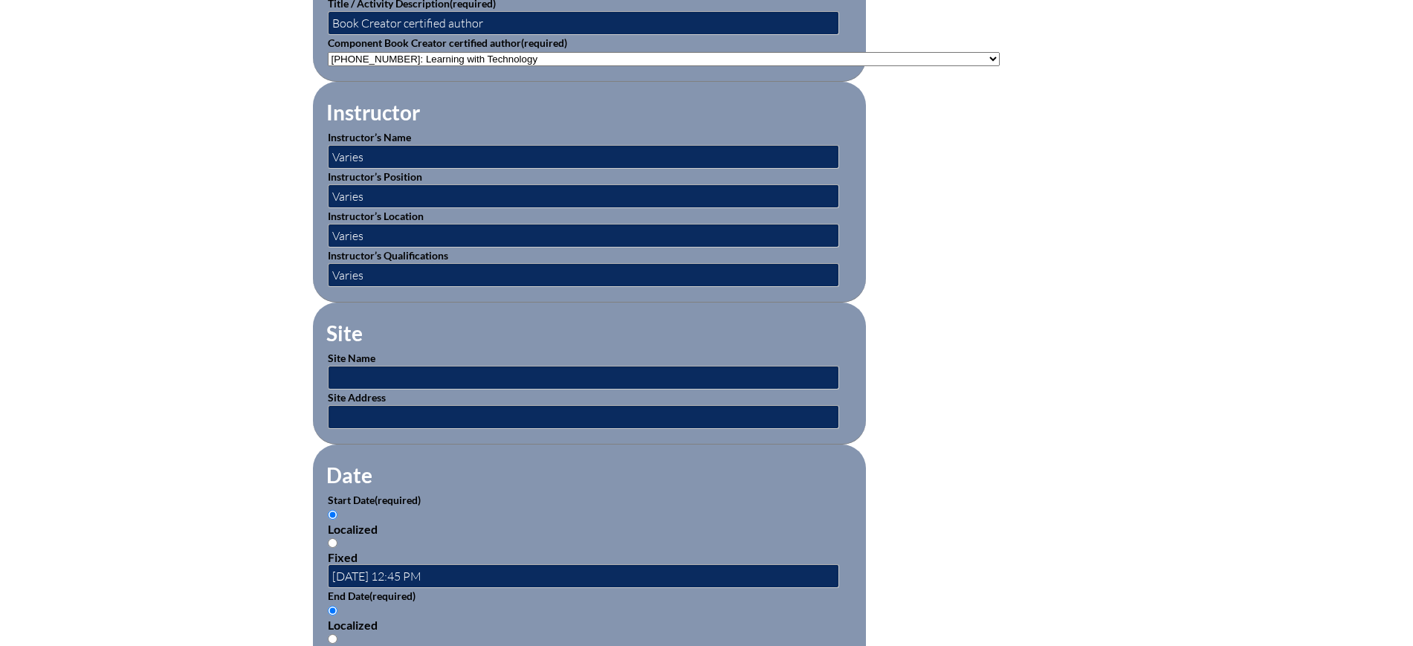
scroll to position [682, 0]
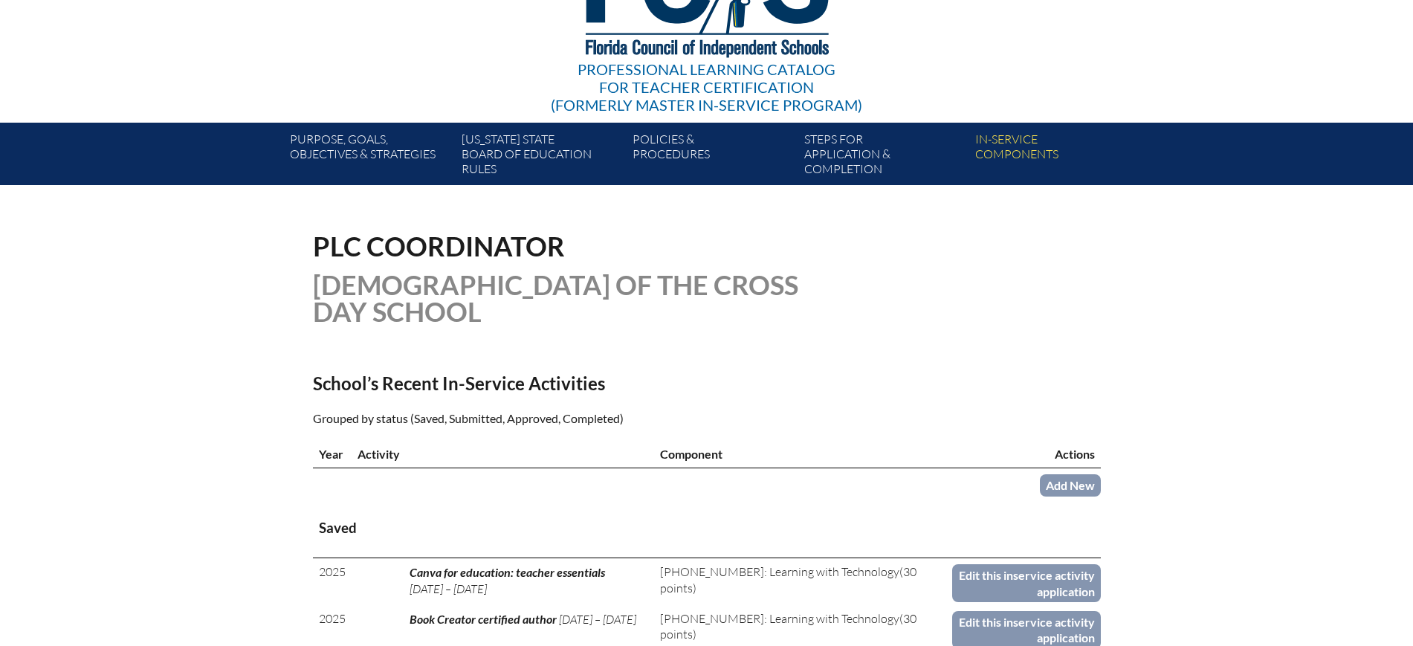
scroll to position [465, 0]
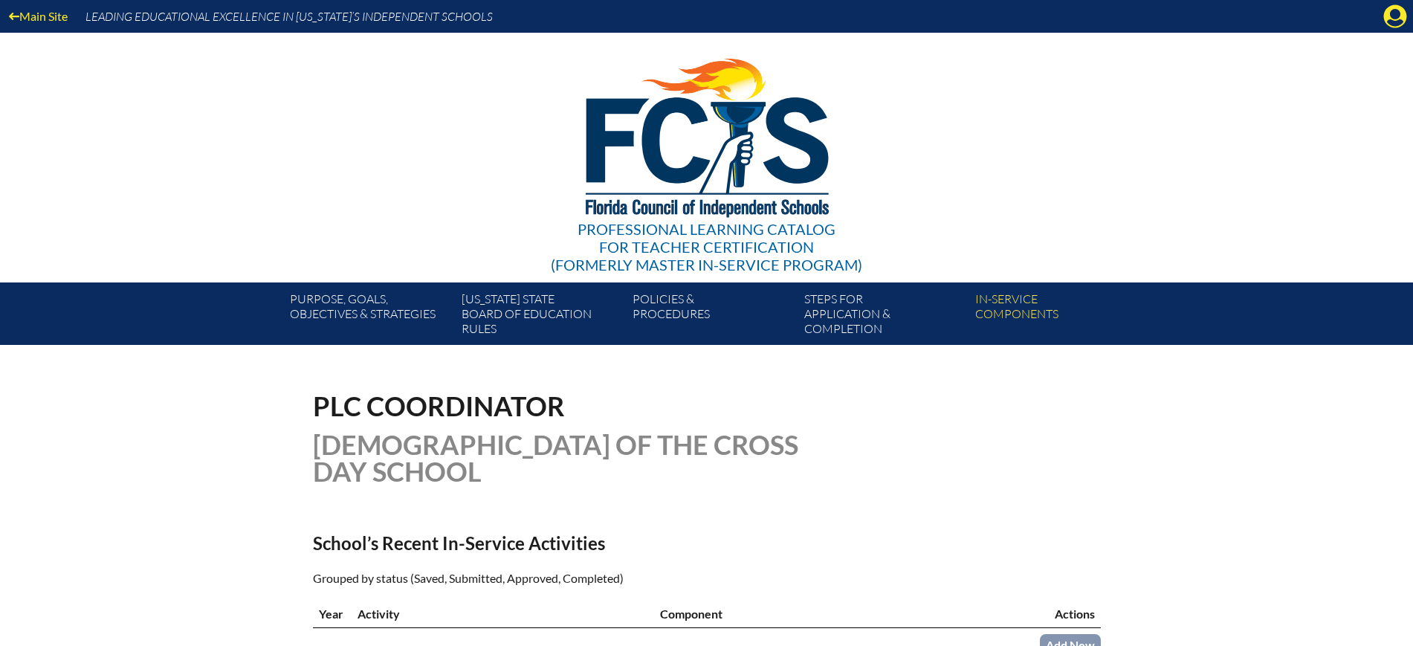
scroll to position [465, 0]
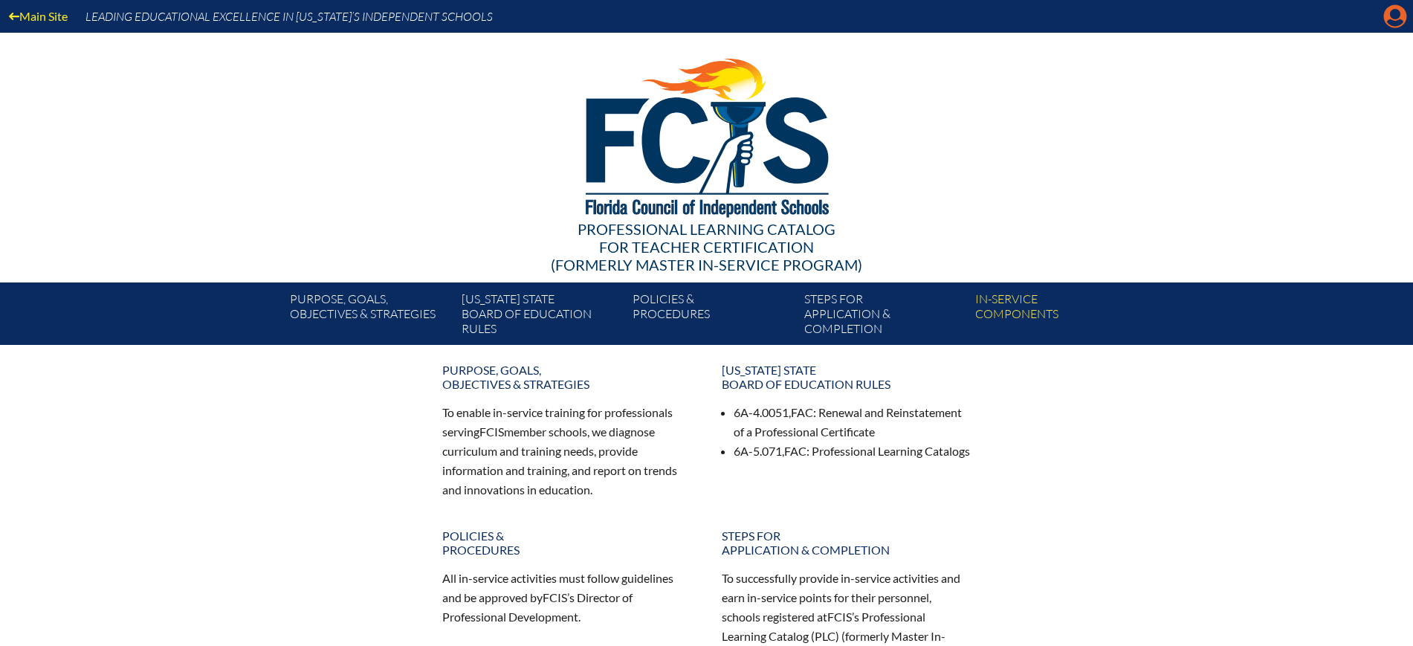
click at [1396, 10] on icon "Manage account" at bounding box center [1396, 16] width 24 height 24
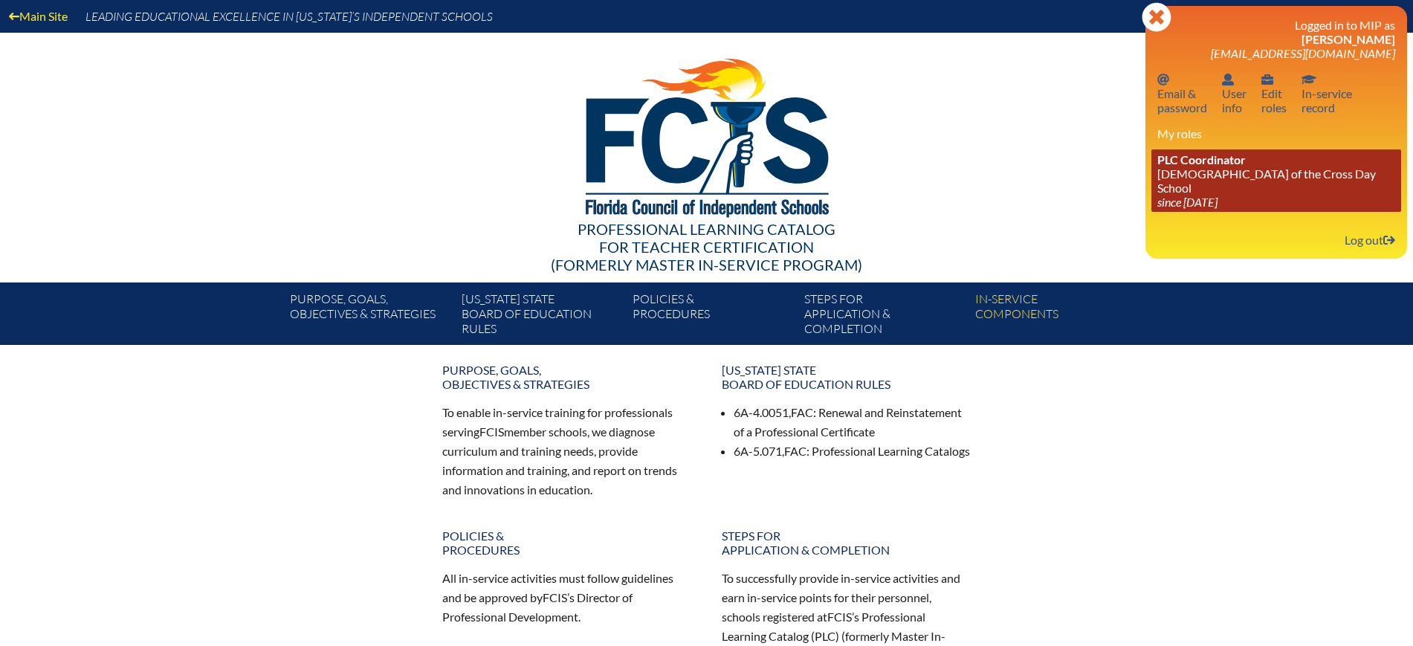
click at [1225, 161] on span "PLC Coordinator" at bounding box center [1202, 159] width 88 height 14
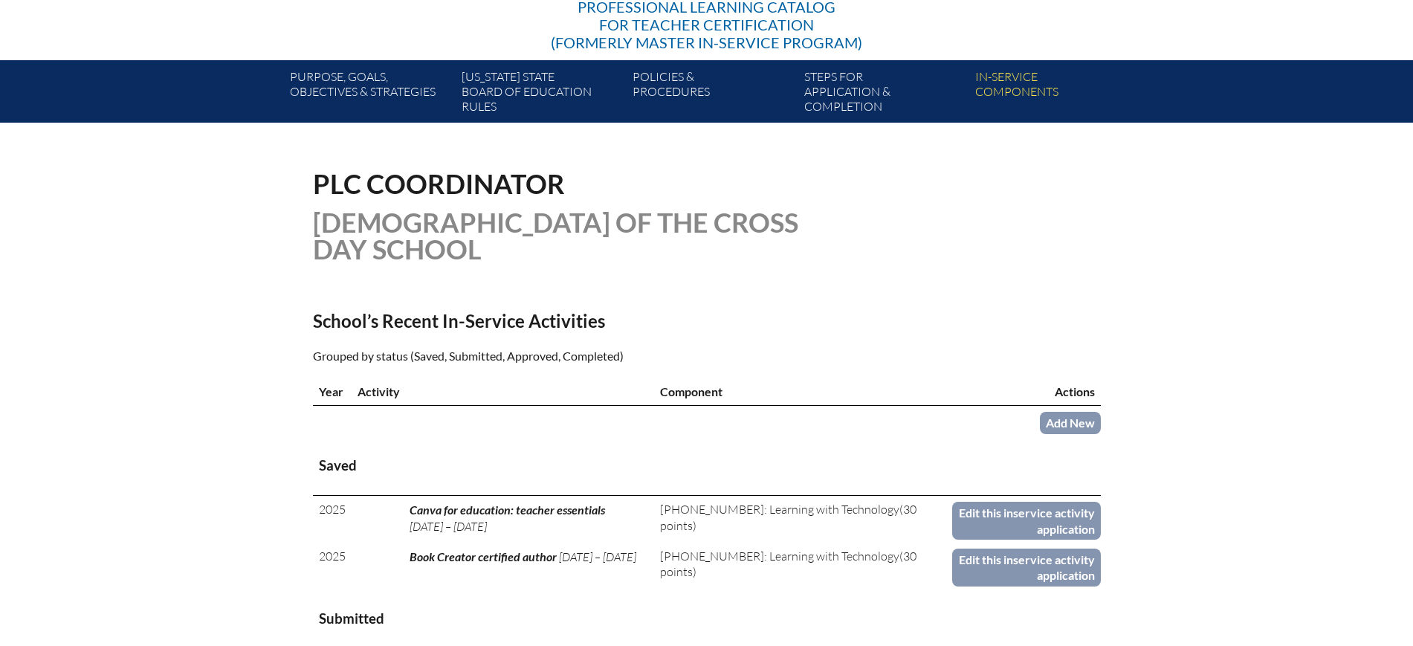
scroll to position [465, 0]
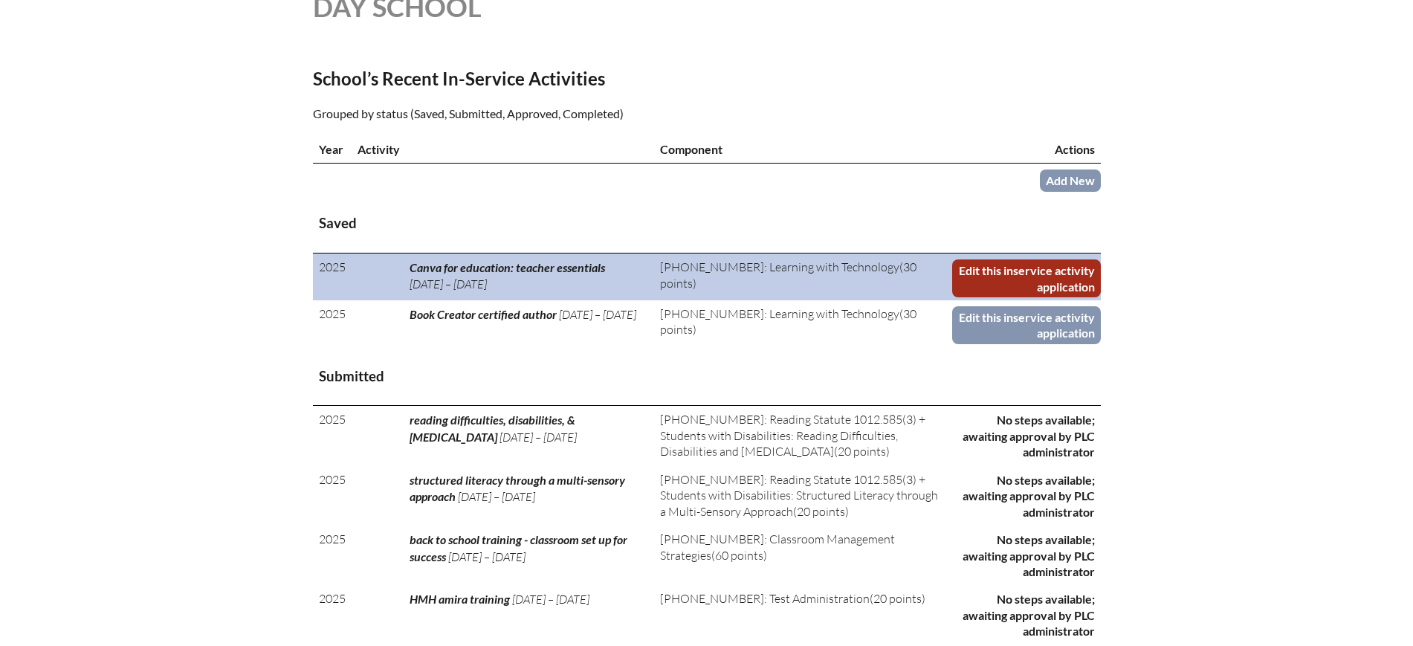
click at [1011, 282] on link "Edit this inservice activity application" at bounding box center [1026, 278] width 148 height 38
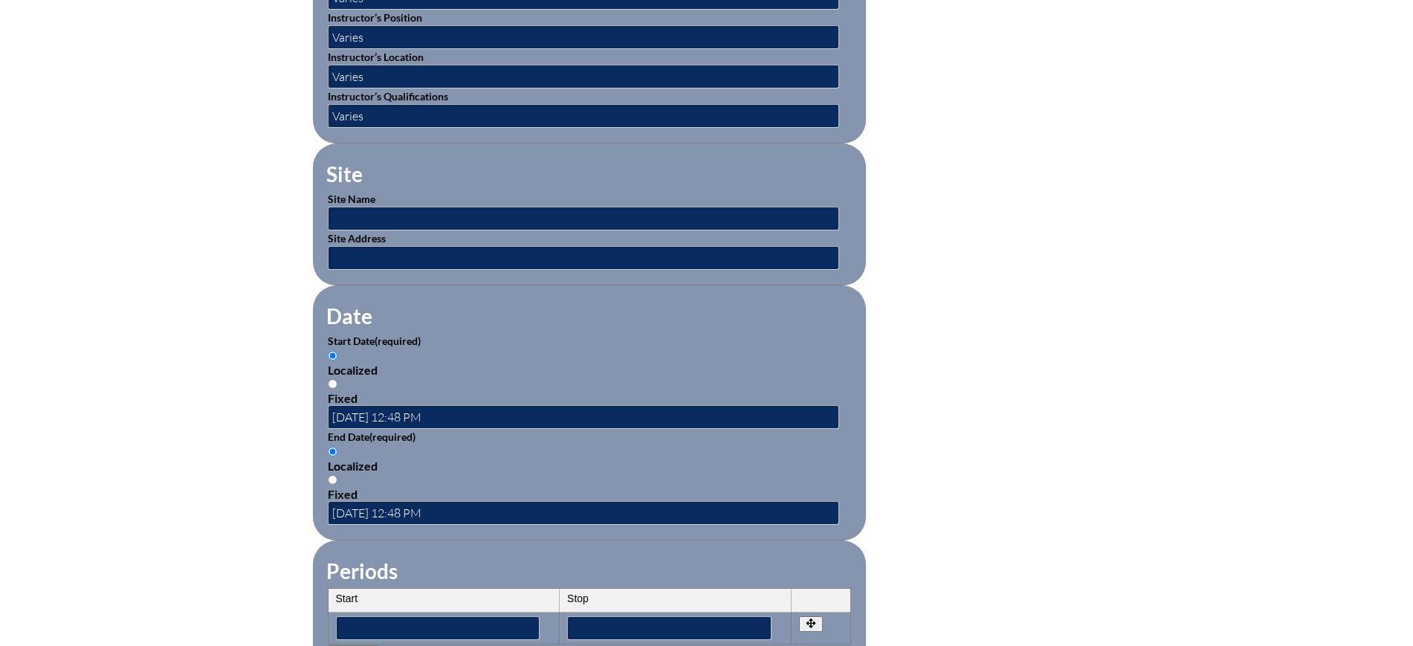
scroll to position [929, 0]
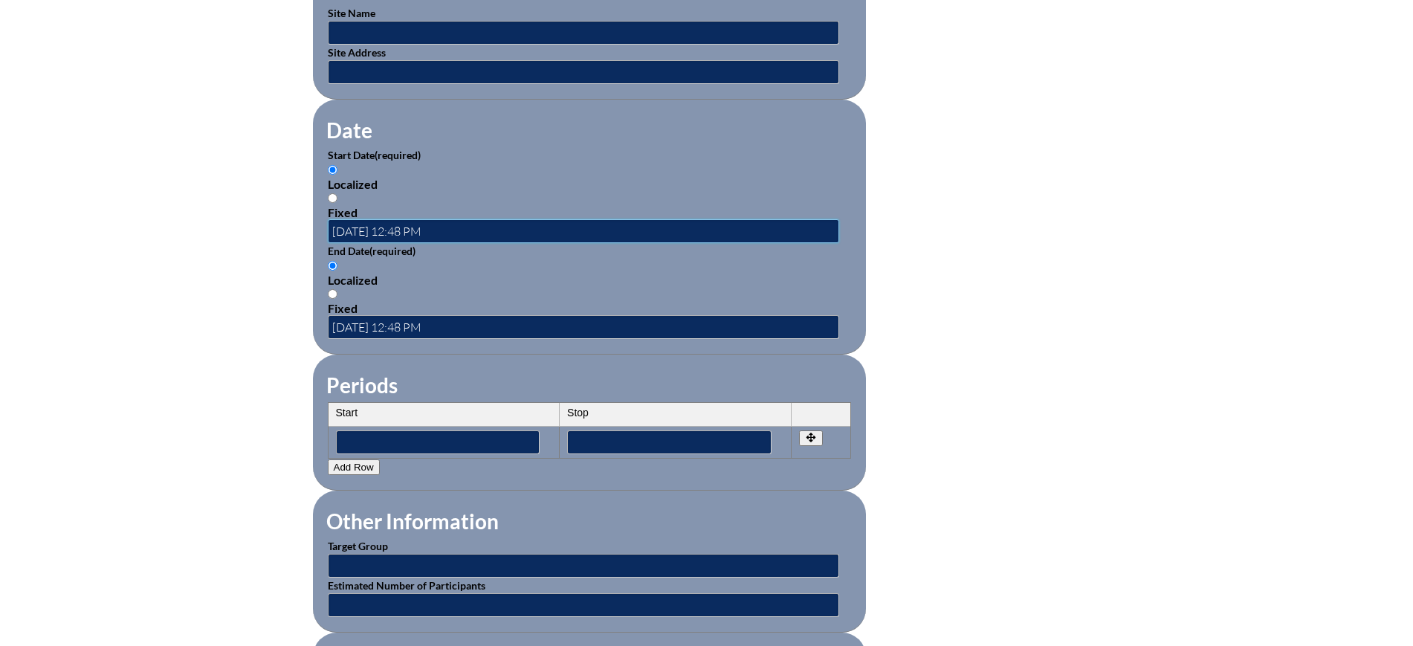
click at [367, 219] on input "[DATE] 12:48 PM" at bounding box center [584, 231] width 512 height 24
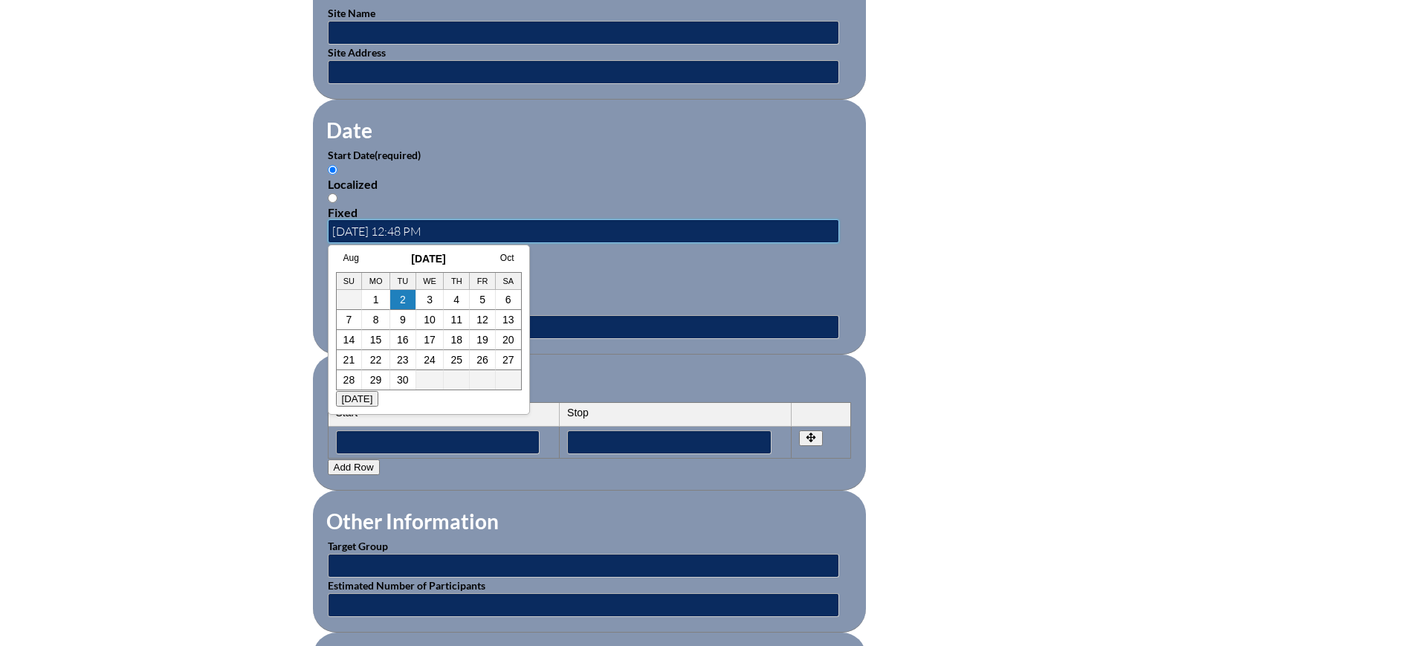
click at [367, 222] on input "[DATE] 12:48 PM" at bounding box center [584, 231] width 512 height 24
click at [384, 222] on input "[DATE] 12:48 PM" at bounding box center [584, 231] width 512 height 24
drag, startPoint x: 471, startPoint y: 222, endPoint x: 297, endPoint y: 222, distance: 174.7
click at [297, 222] on div "canva-for-education-teacher-essentials--68d17dd9b58073.71564772 Inservice Activ…" at bounding box center [707, 181] width 836 height 1437
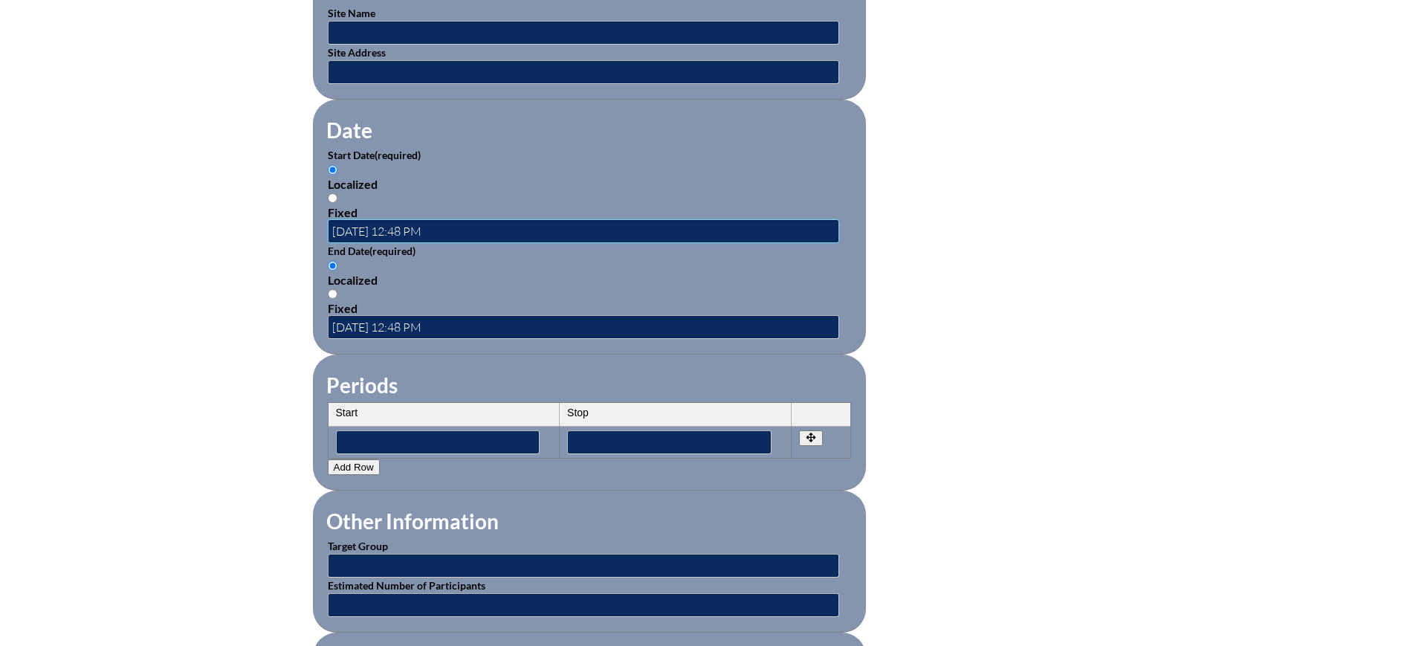
type input "[DATE] 12:48 PM"
click at [462, 316] on input "2025-09-05 12:48 PM" at bounding box center [584, 327] width 512 height 24
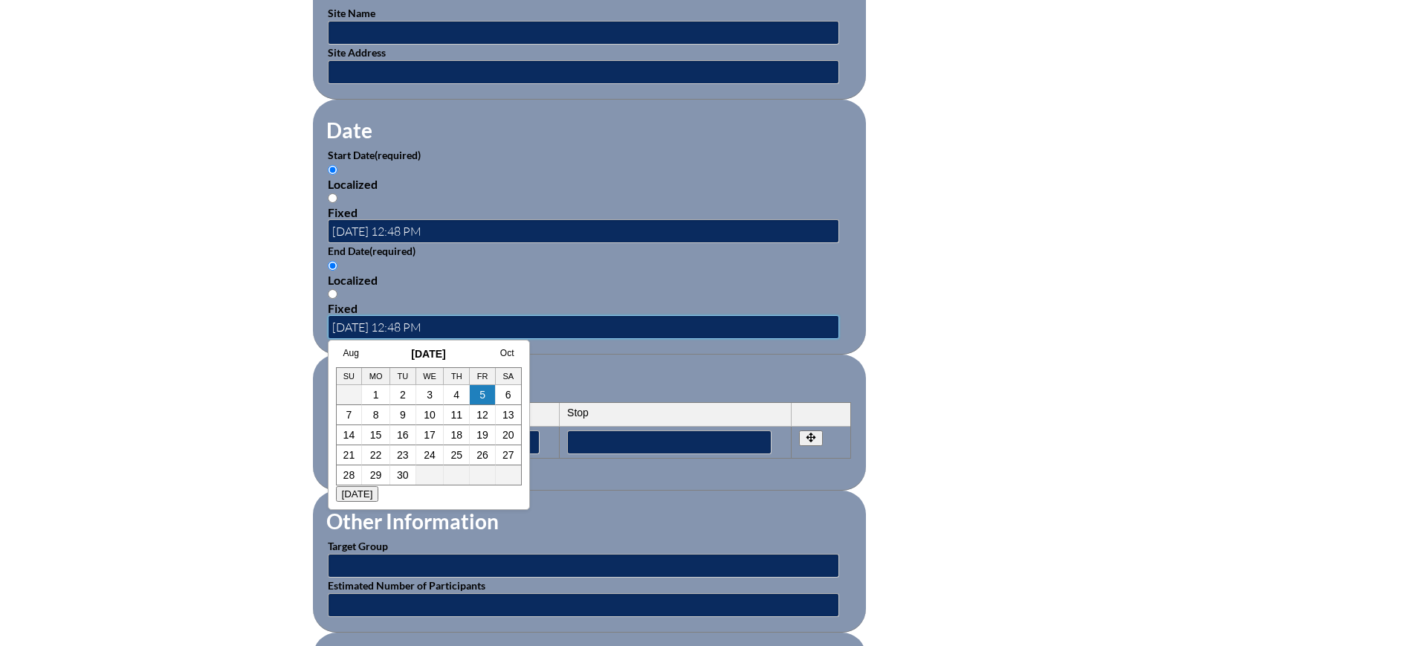
drag, startPoint x: 462, startPoint y: 316, endPoint x: 297, endPoint y: 309, distance: 166.0
click at [297, 309] on div "canva-for-education-teacher-essentials--68d17dd9b58073.71564772 Inservice Activ…" at bounding box center [707, 181] width 836 height 1437
paste input "7-16"
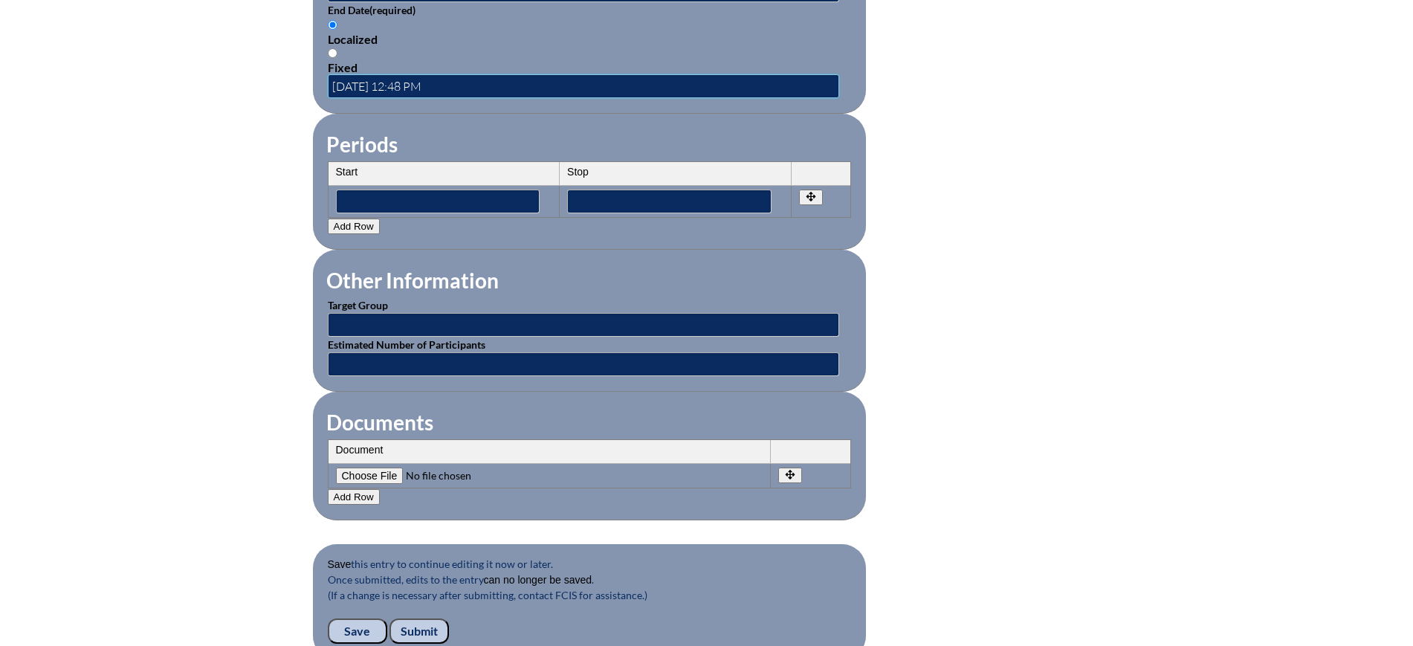
scroll to position [1301, 0]
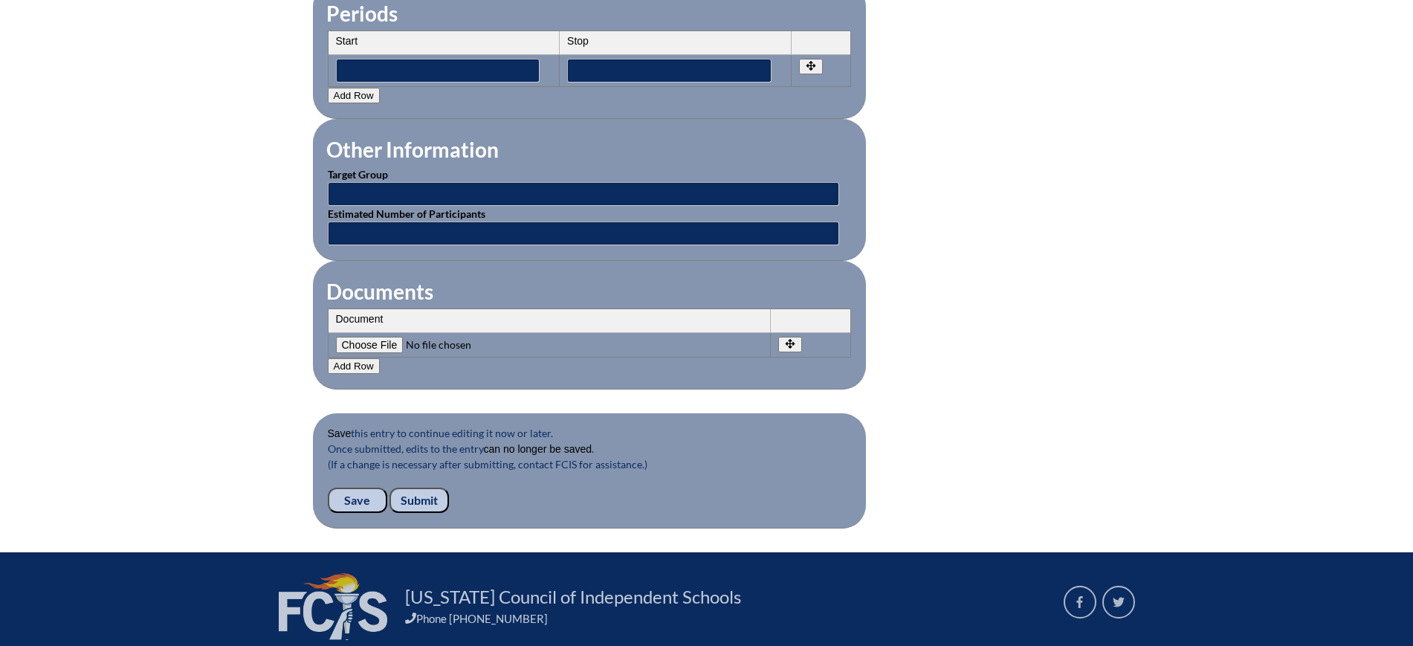
type input "[DATE] 12:48 PM"
click at [355, 491] on input "Save" at bounding box center [357, 500] width 59 height 25
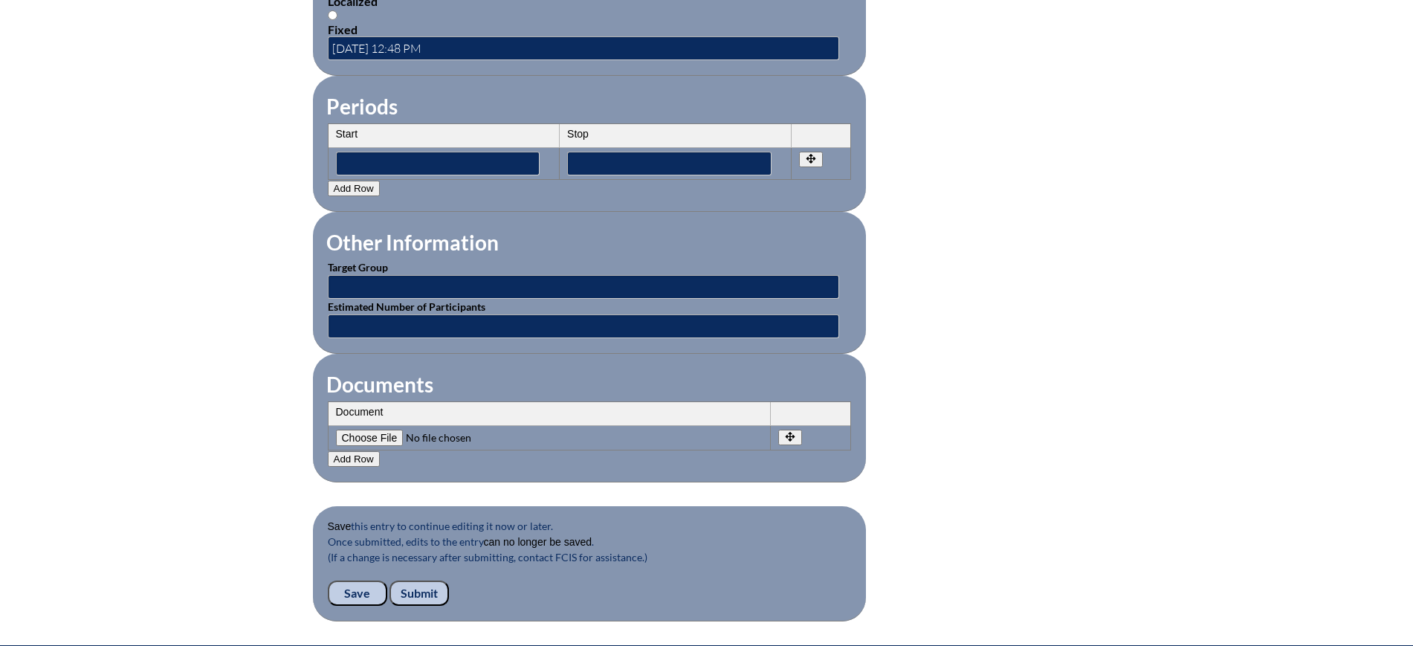
scroll to position [1412, 0]
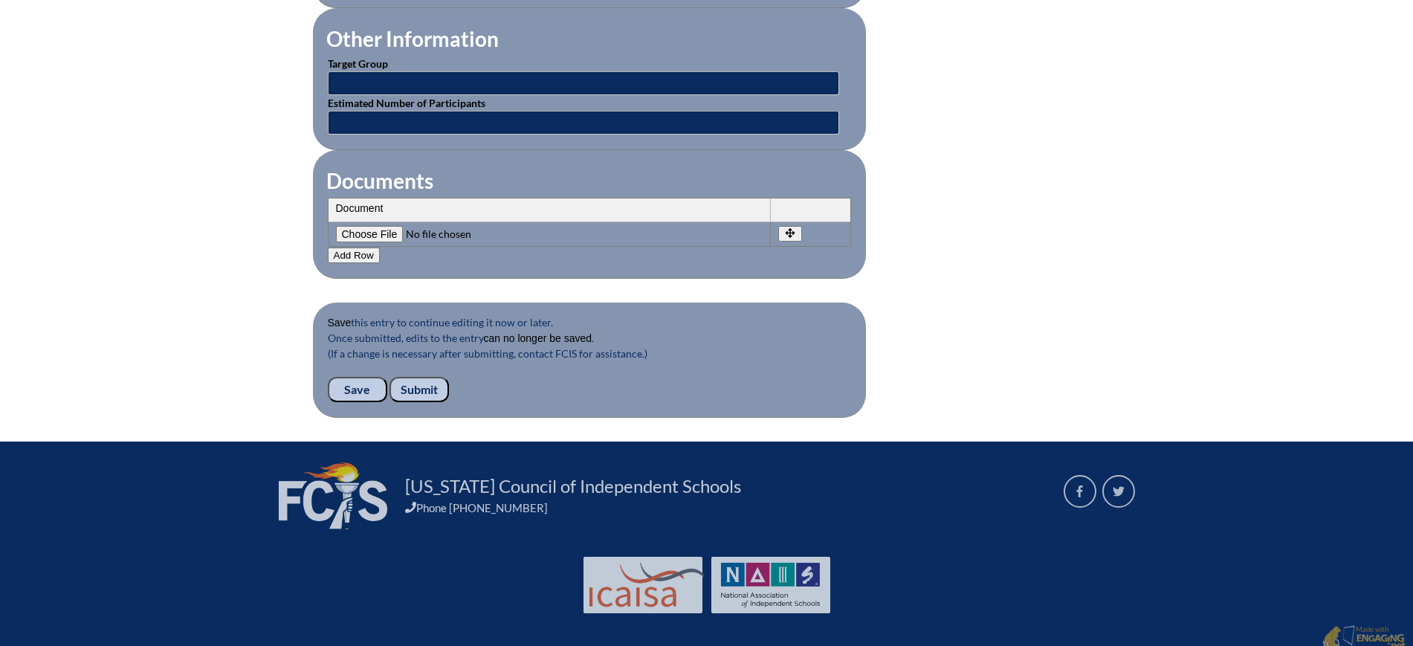
drag, startPoint x: 428, startPoint y: 370, endPoint x: 444, endPoint y: 357, distance: 20.6
click at [428, 377] on input "Submit" at bounding box center [419, 389] width 59 height 25
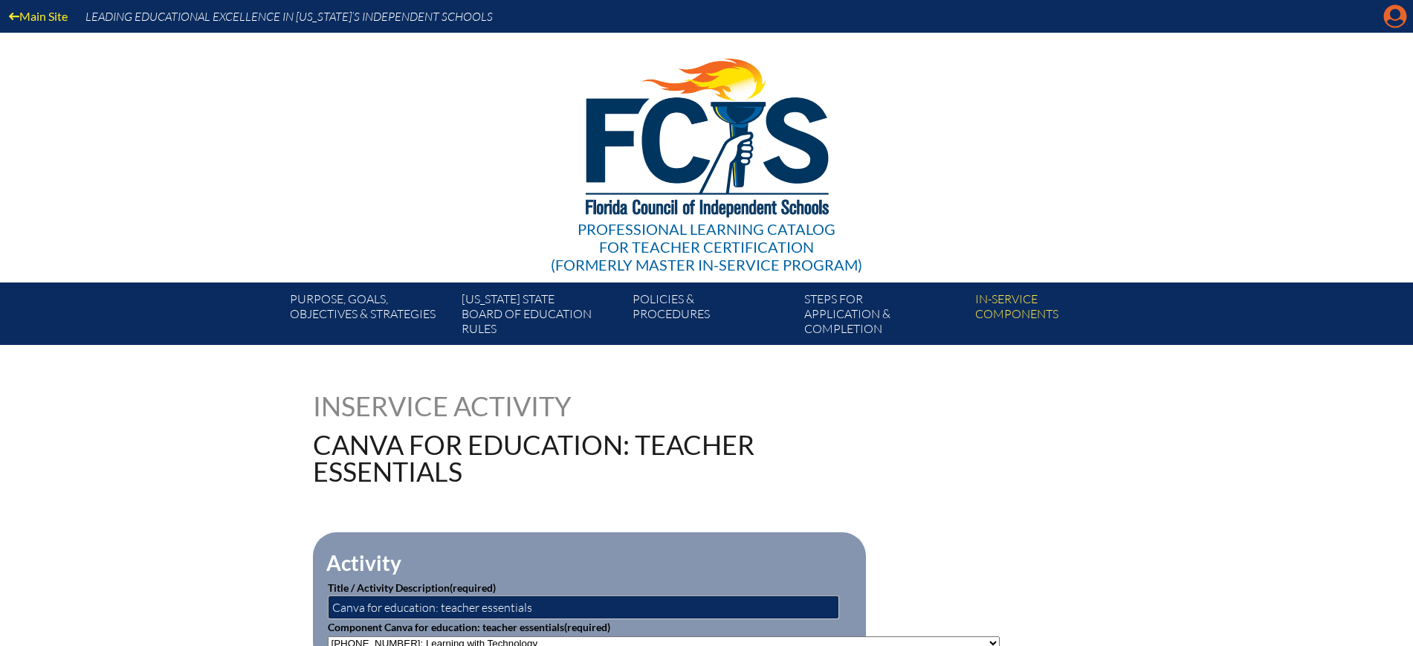
click at [1394, 18] on icon "Manage account" at bounding box center [1396, 16] width 24 height 24
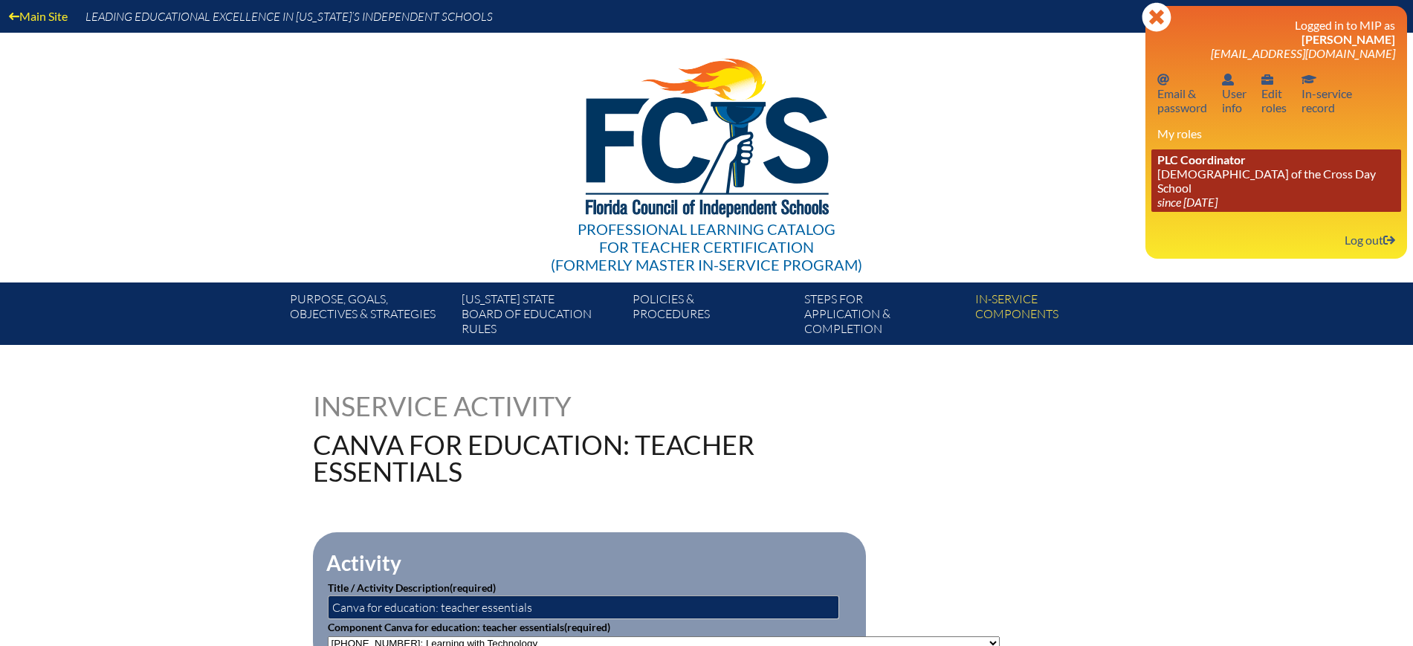
click at [1218, 178] on link "PLC Coordinator Lutheran Church of the Cross Day School since 2022 Jun 10" at bounding box center [1277, 180] width 250 height 62
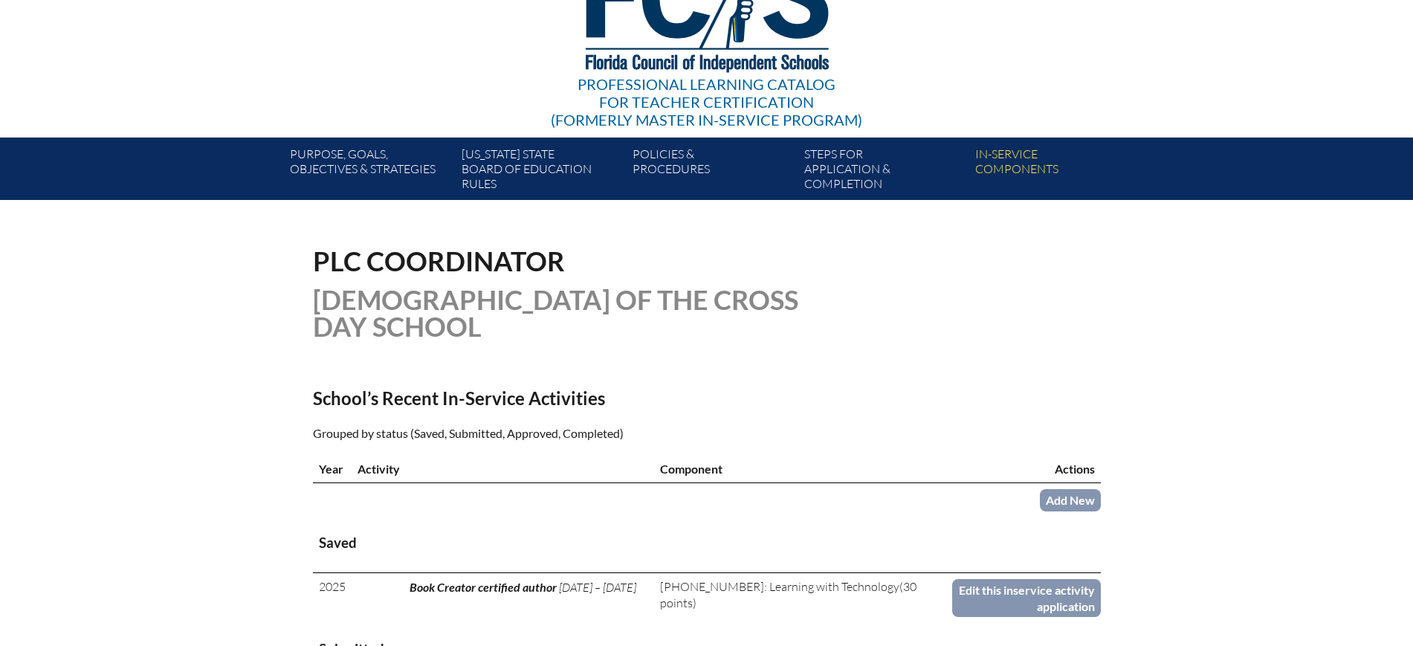
scroll to position [372, 0]
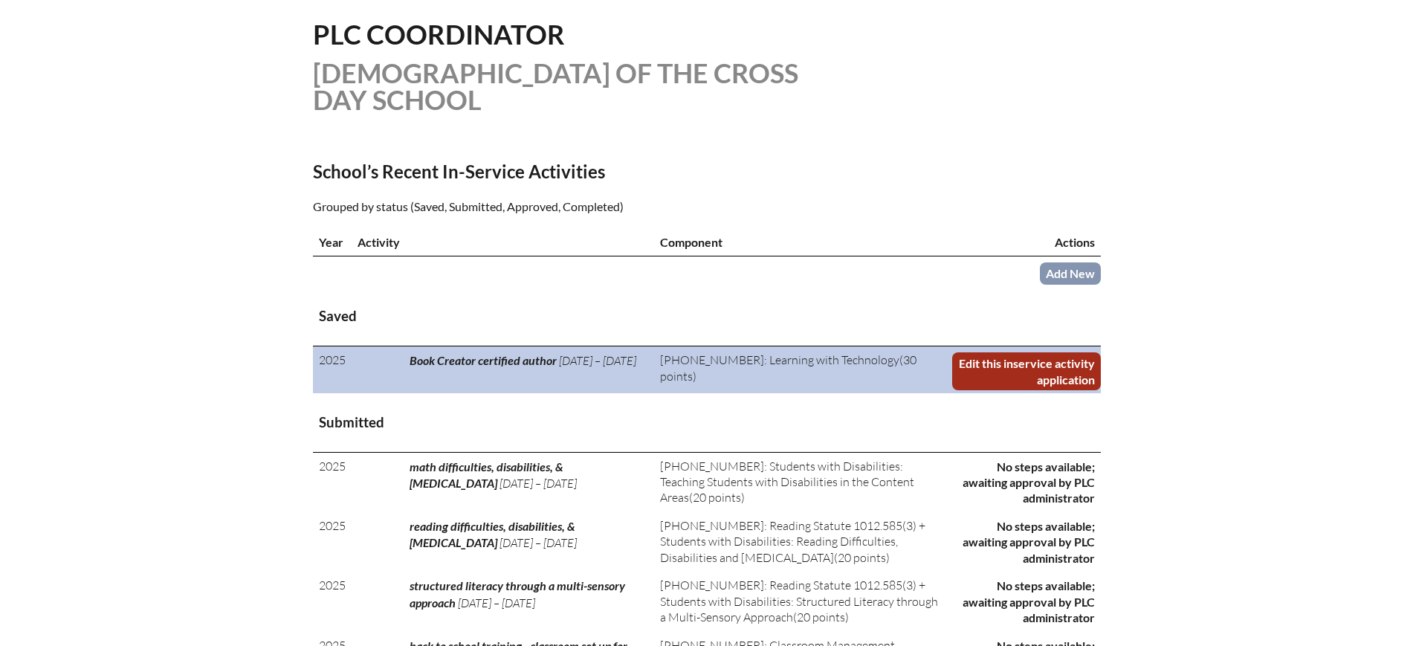
click at [1043, 379] on link "Edit this inservice activity application" at bounding box center [1026, 371] width 148 height 38
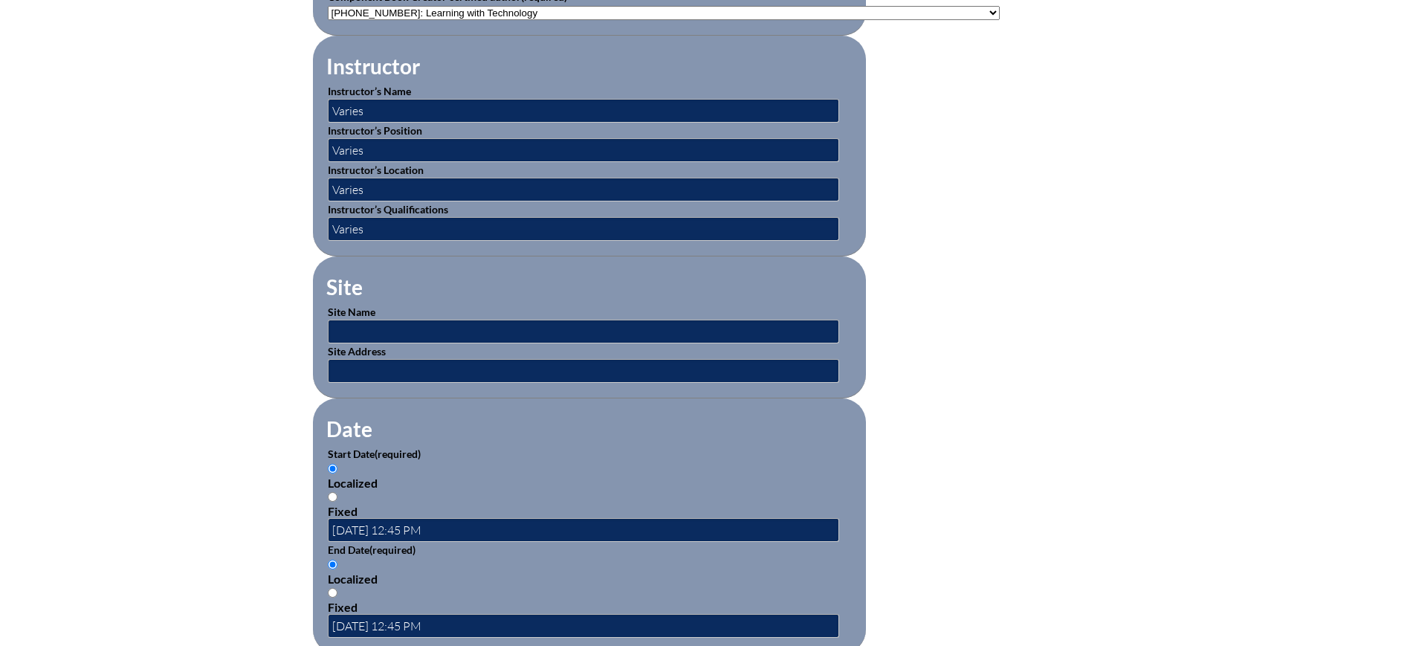
scroll to position [744, 0]
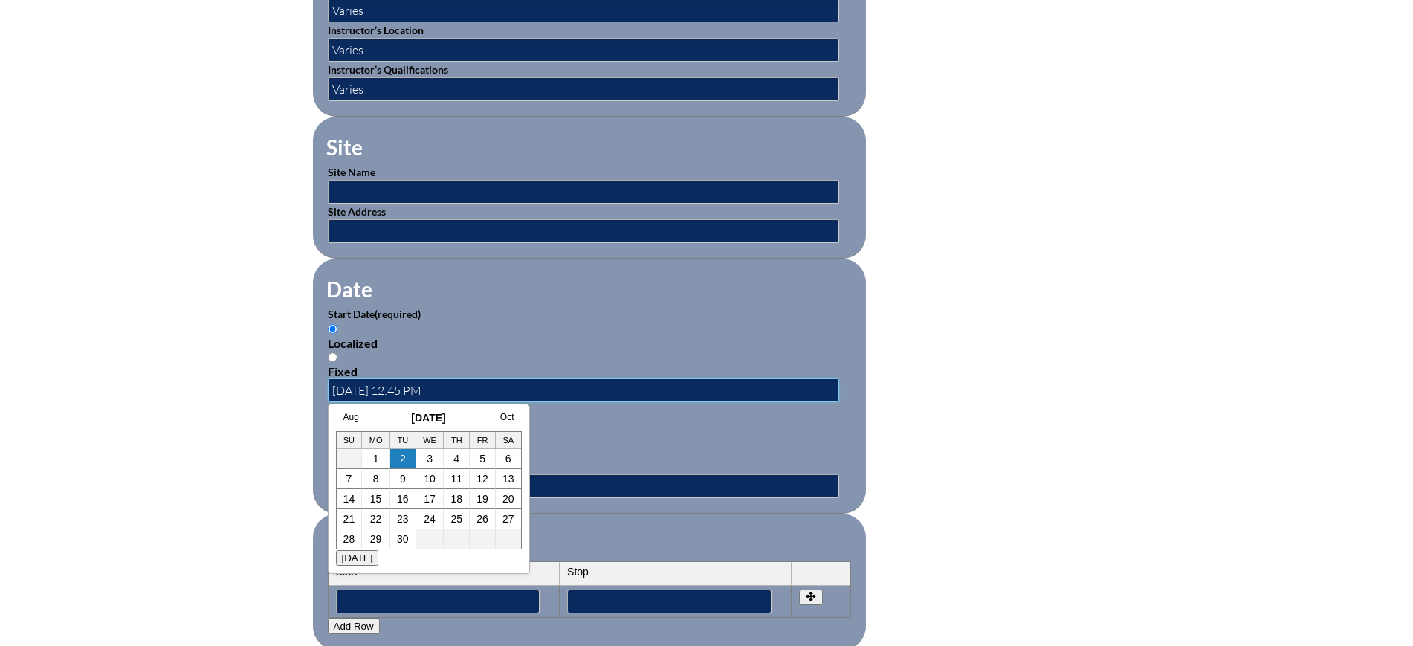
drag, startPoint x: 494, startPoint y: 385, endPoint x: 239, endPoint y: 367, distance: 255.6
click at [239, 367] on div "book-creator-certified-author--68d17d29c07889.36262839 Inservice Activity Book …" at bounding box center [706, 354] width 1413 height 1410
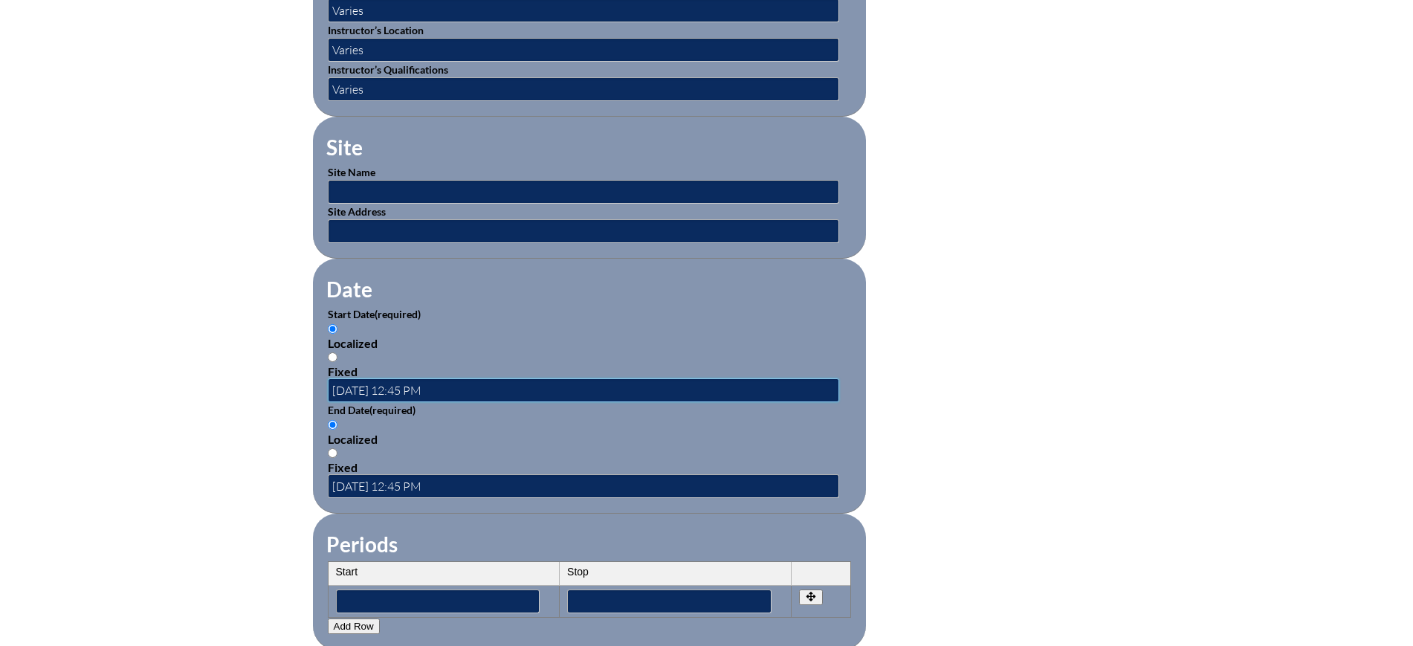
paste input "7-16 12:48"
click at [390, 384] on input "[DATE] 12:48 PM" at bounding box center [584, 390] width 512 height 24
drag, startPoint x: 477, startPoint y: 390, endPoint x: 259, endPoint y: 374, distance: 219.1
click at [259, 374] on div "book-creator-certified-author--68d17d29c07889.36262839 Inservice Activity Book …" at bounding box center [706, 354] width 1413 height 1410
type input "[DATE] 12:48 PM"
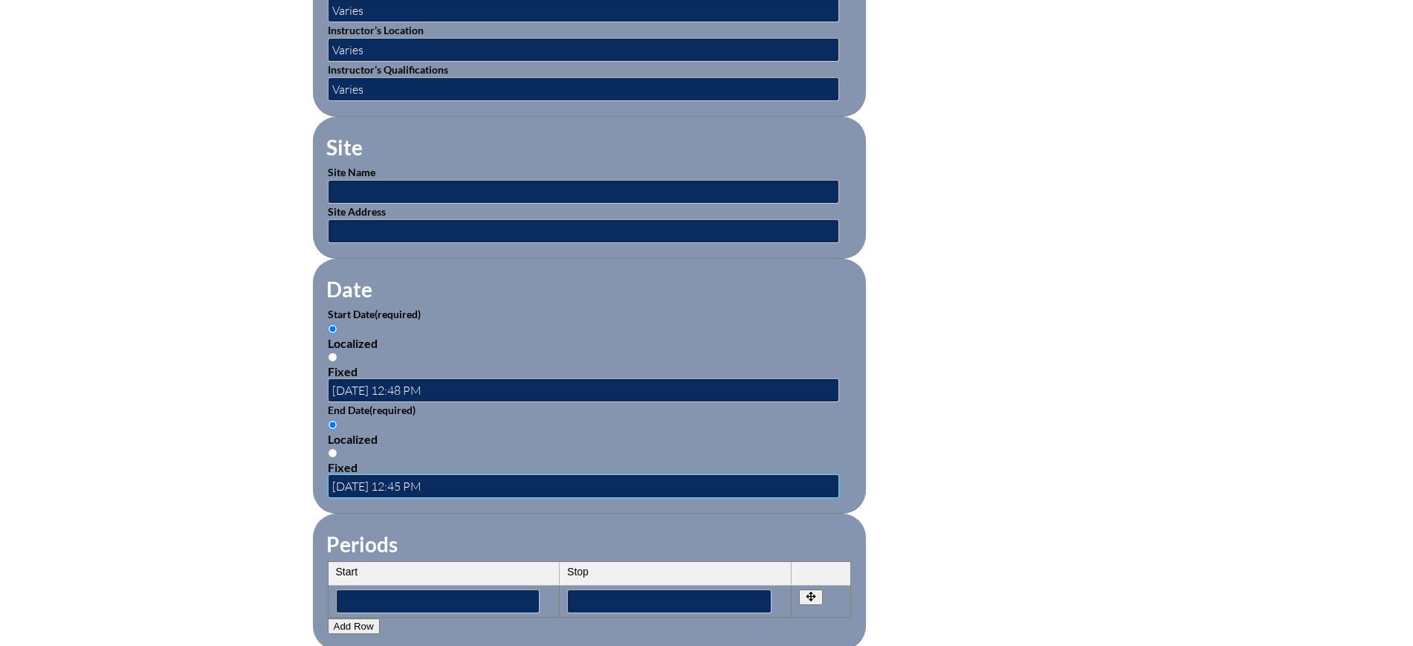
click at [480, 474] on input "[DATE] 12:45 PM" at bounding box center [584, 486] width 512 height 24
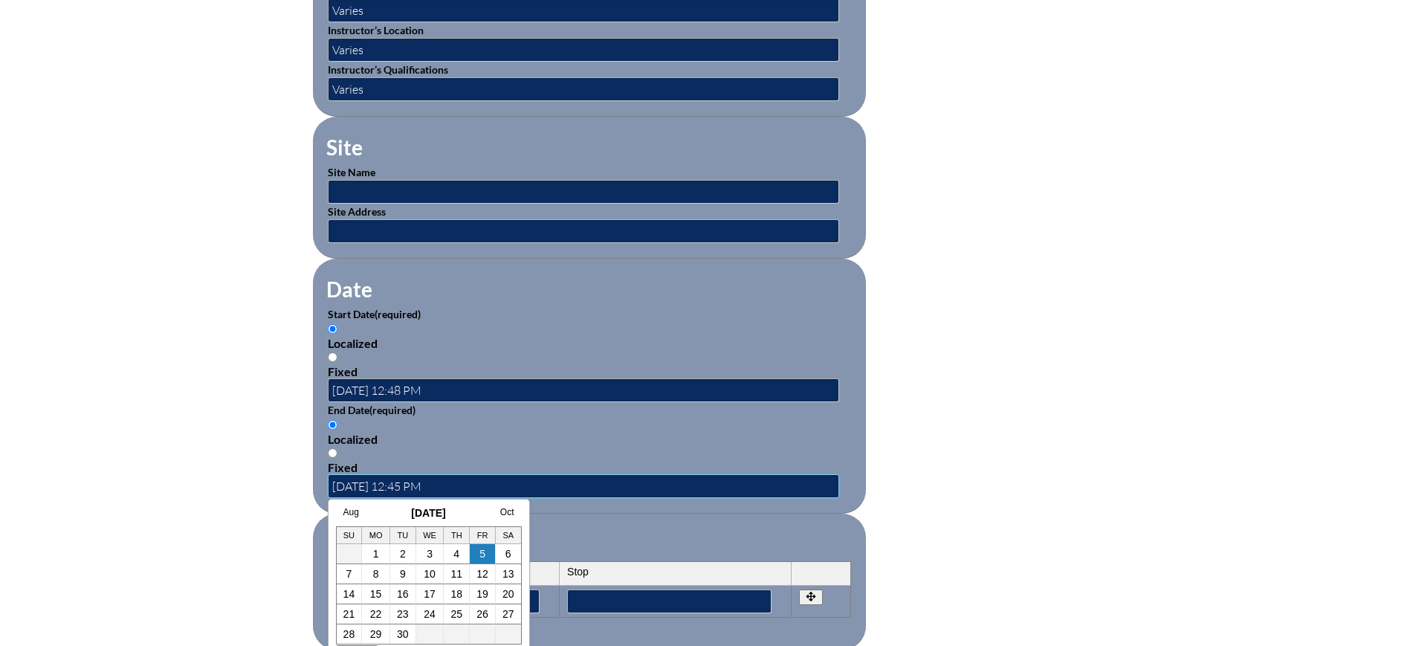
drag, startPoint x: 480, startPoint y: 473, endPoint x: 337, endPoint y: 470, distance: 142.8
click at [337, 474] on input "2025-09-05 12:45 PM" at bounding box center [584, 486] width 512 height 24
paste input "7-23 12:48"
type input "[DATE] 12:48 PM"
click at [223, 506] on div "book-creator-certified-author--68d17d29c07889.36262839 Inservice Activity Book …" at bounding box center [706, 354] width 1413 height 1410
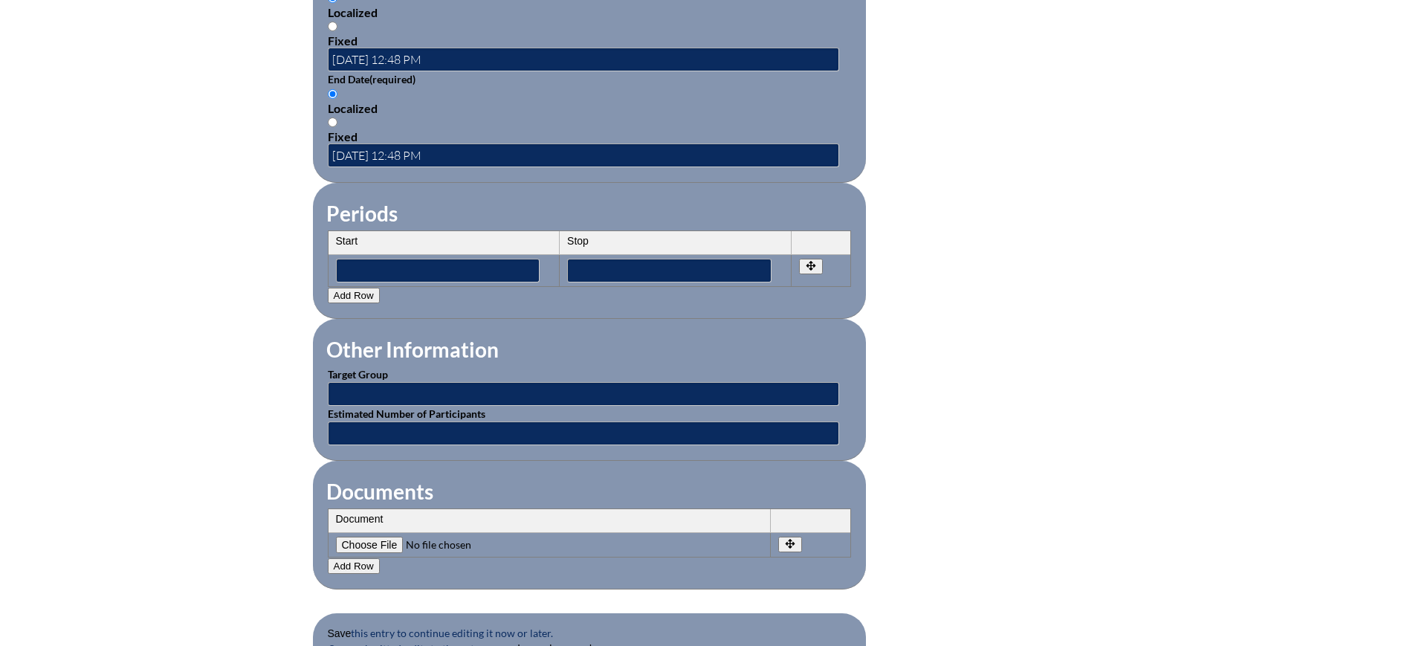
scroll to position [1208, 0]
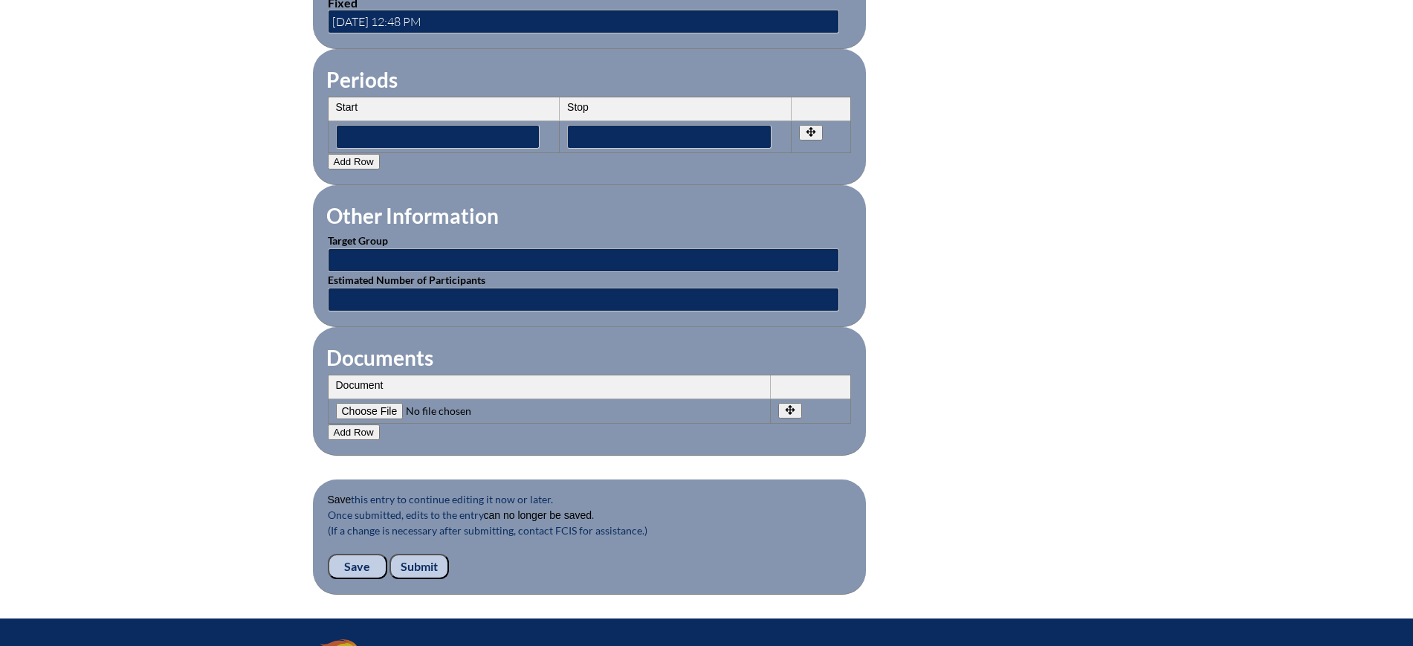
click at [438, 559] on input "Submit" at bounding box center [419, 566] width 59 height 25
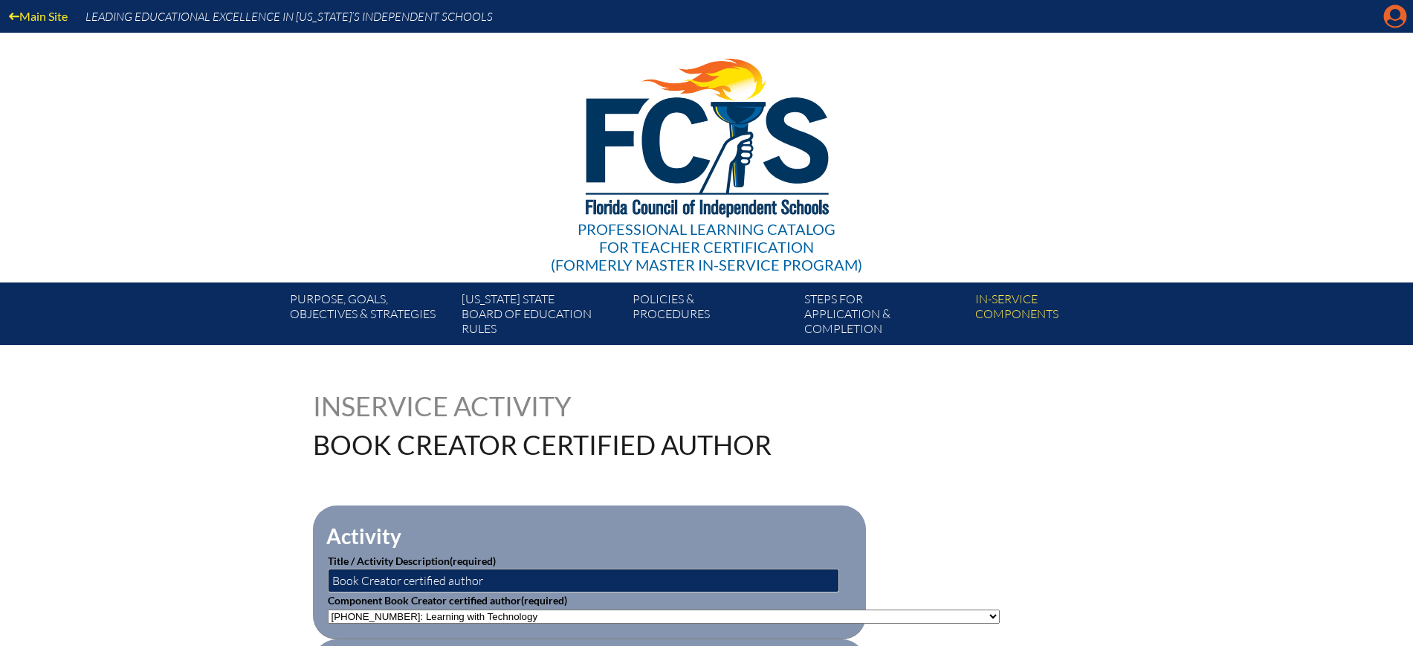
click at [1398, 16] on icon "Manage account" at bounding box center [1396, 16] width 24 height 24
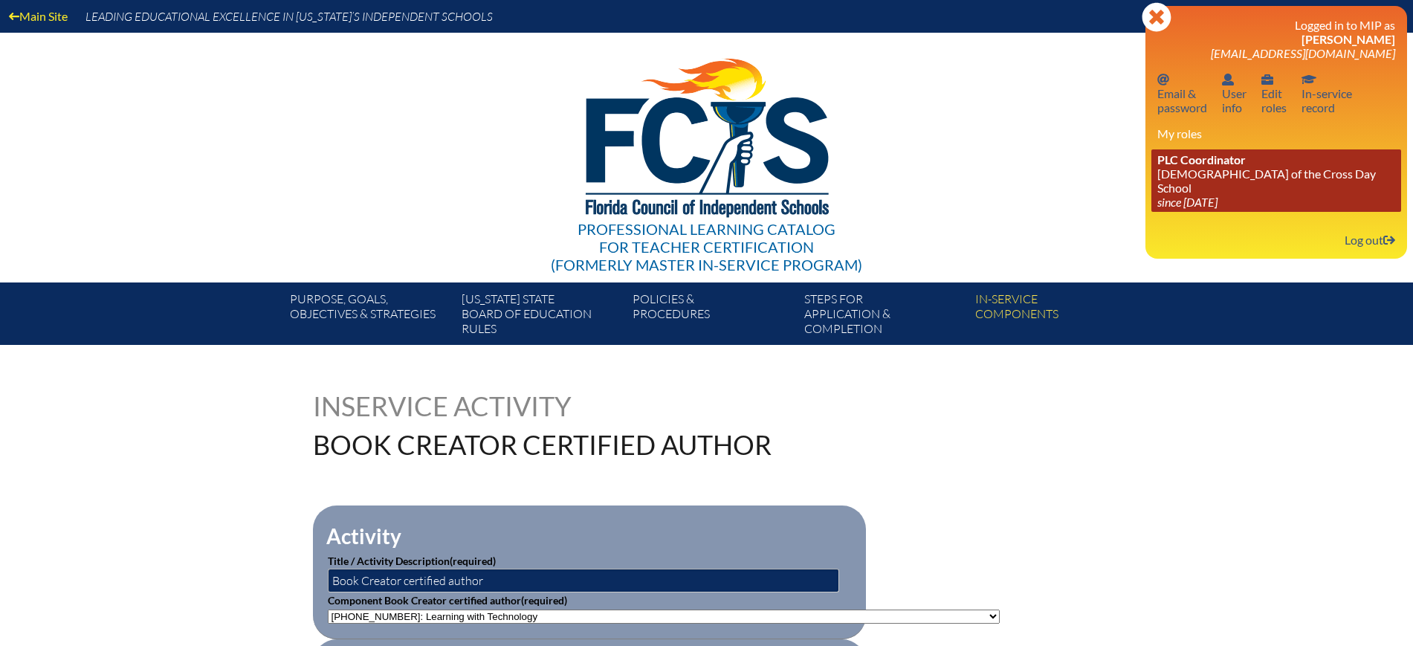
click at [1216, 195] on icon "since [DATE]" at bounding box center [1188, 202] width 60 height 14
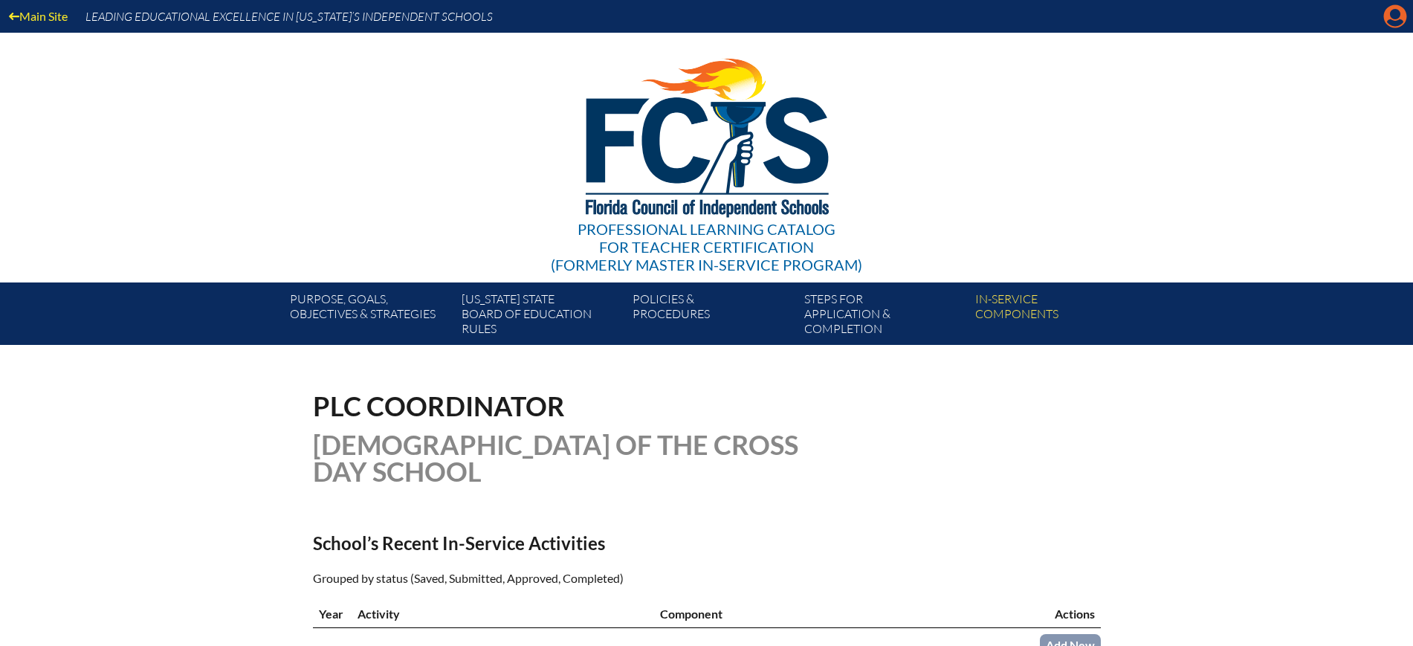
click at [1402, 13] on icon at bounding box center [1395, 16] width 23 height 23
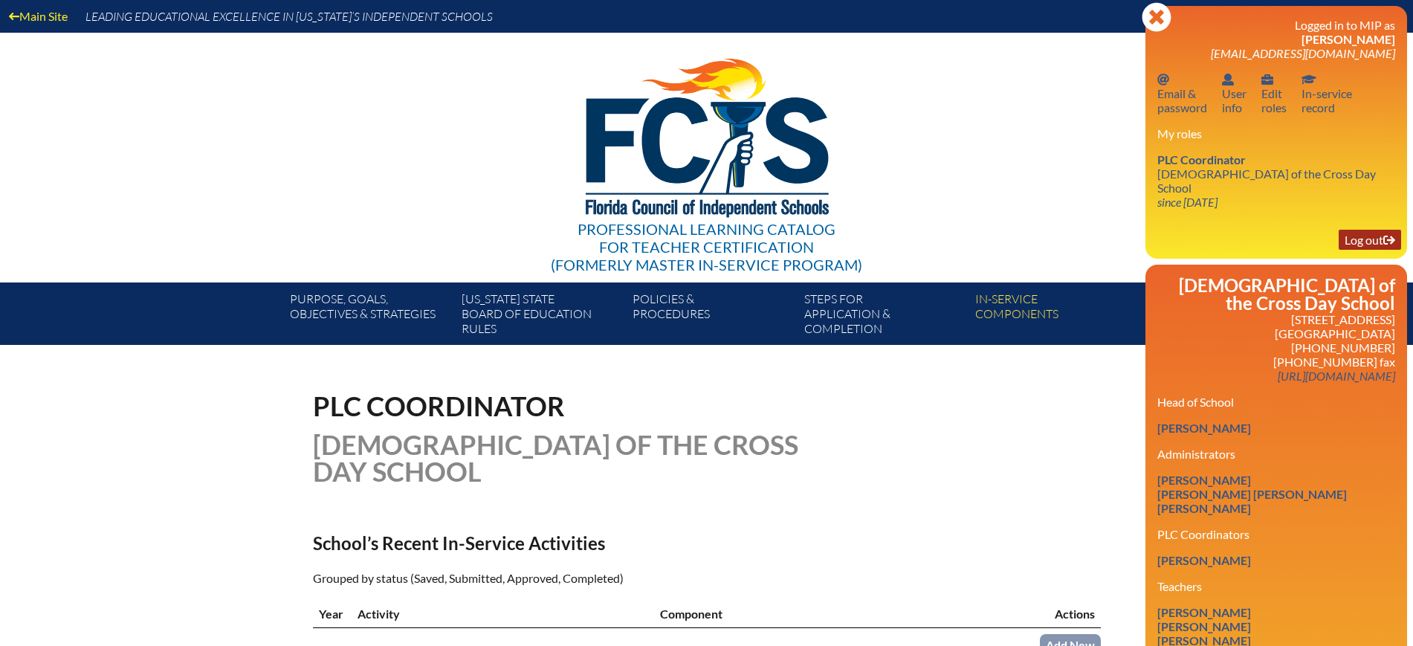
click at [1372, 230] on link "Log out Log out" at bounding box center [1370, 240] width 62 height 20
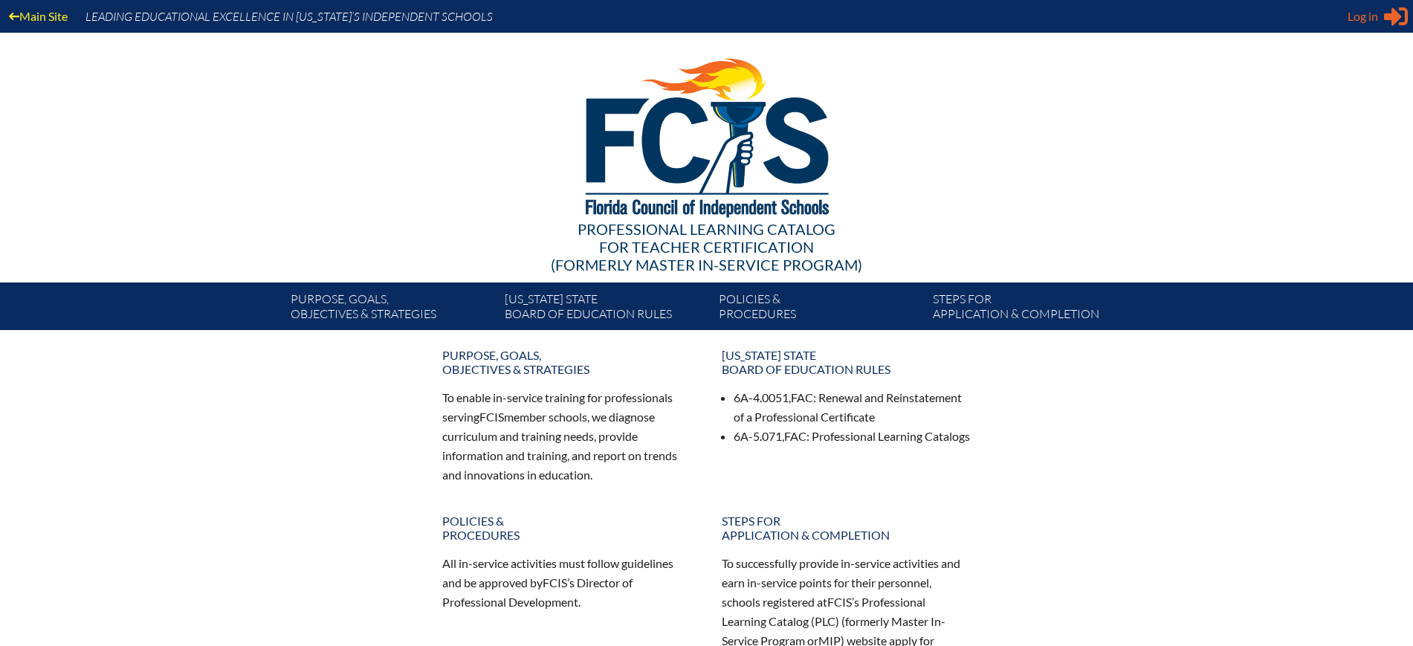
type input "[EMAIL_ADDRESS][DOMAIN_NAME]"
click at [1360, 18] on span "Log in" at bounding box center [1363, 16] width 30 height 18
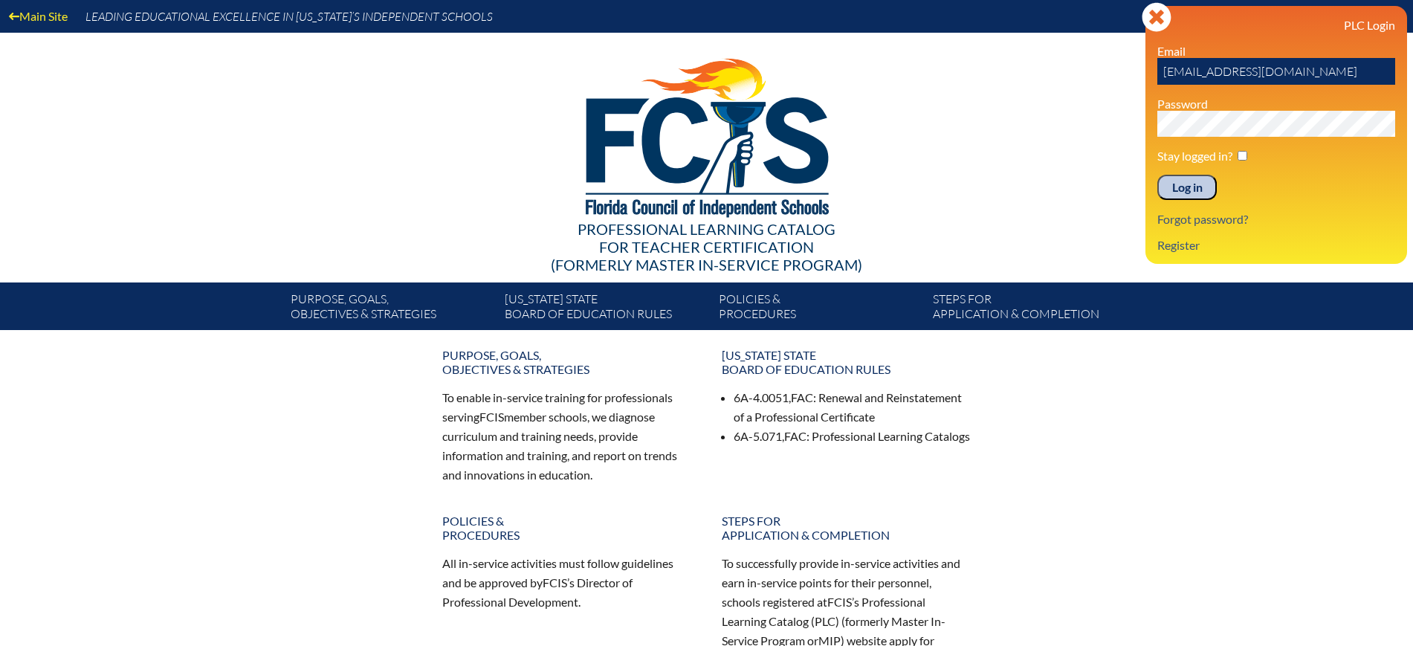
click at [1203, 178] on input "Log in" at bounding box center [1187, 187] width 59 height 25
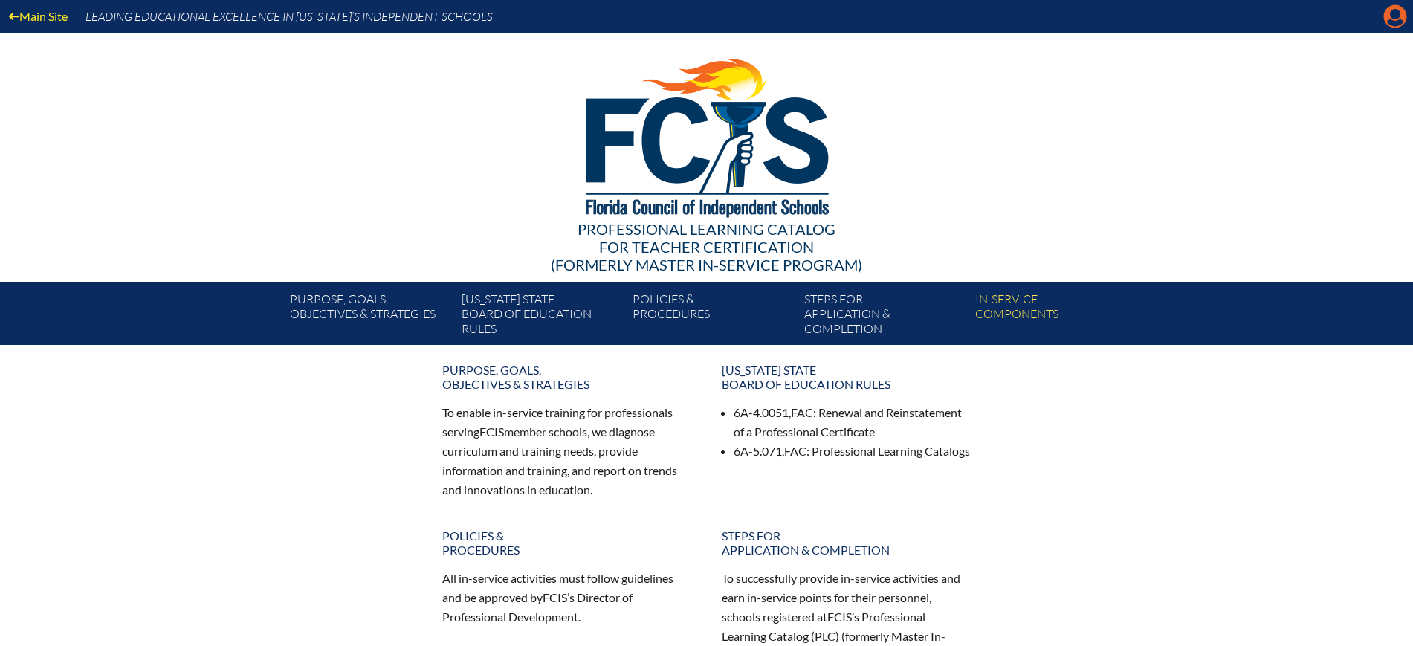
click at [1401, 10] on icon at bounding box center [1395, 16] width 23 height 23
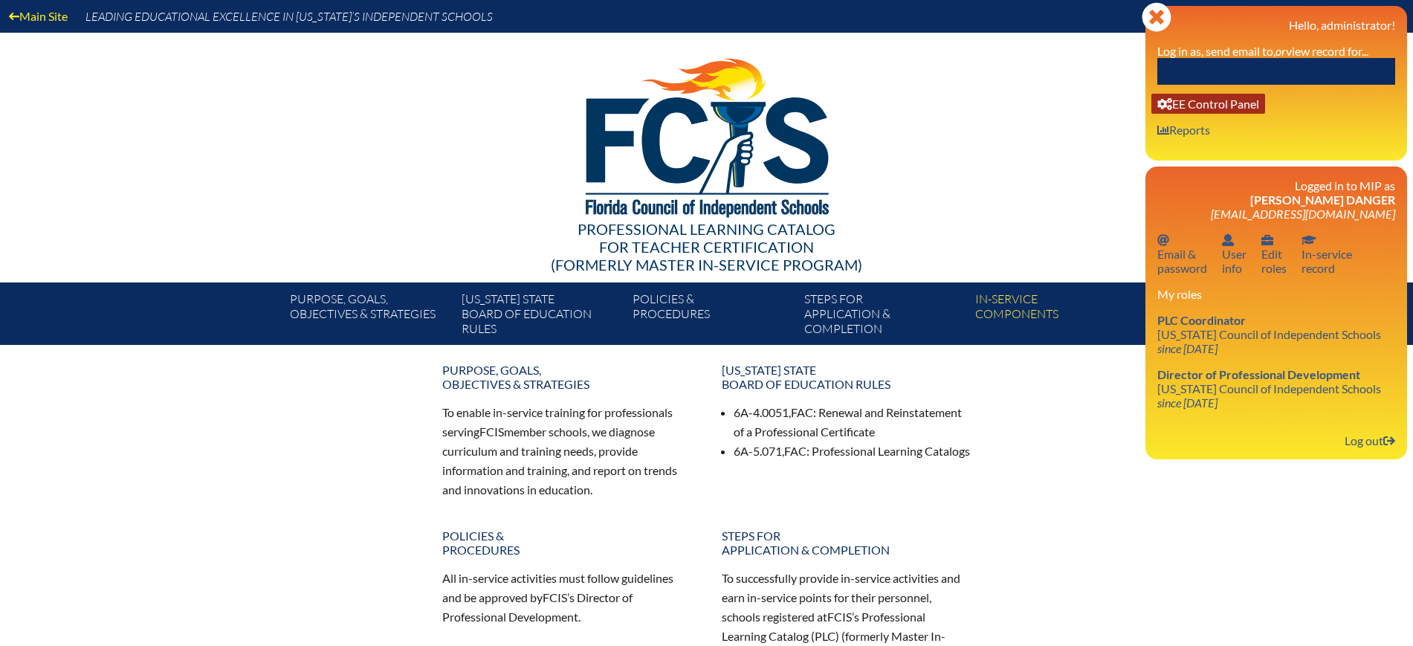
click at [1242, 92] on div "Close Manage Account Hello, administrator! Log in as, send email to, or view re…" at bounding box center [1277, 83] width 262 height 155
click at [1239, 97] on link "User info EE Control Panel" at bounding box center [1209, 104] width 114 height 20
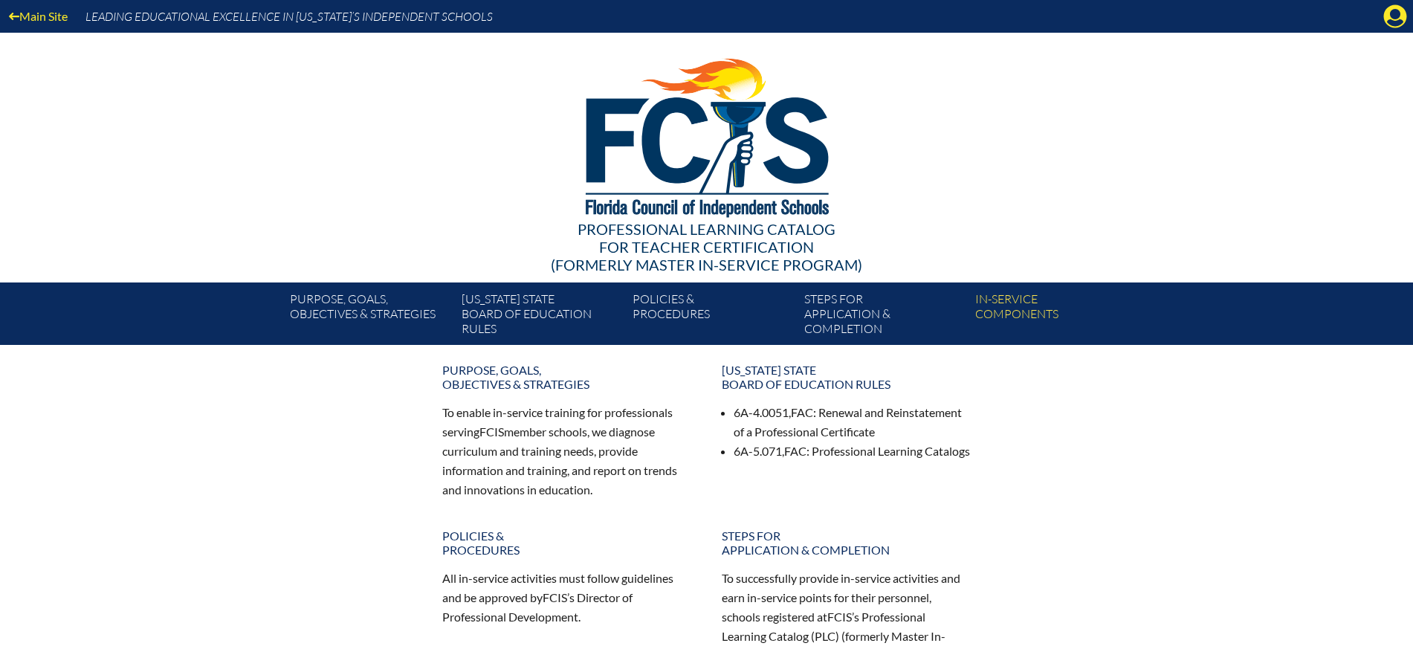
drag, startPoint x: 1395, startPoint y: 19, endPoint x: 1352, endPoint y: 55, distance: 56.5
click at [1395, 19] on icon "Manage Account" at bounding box center [1396, 16] width 24 height 24
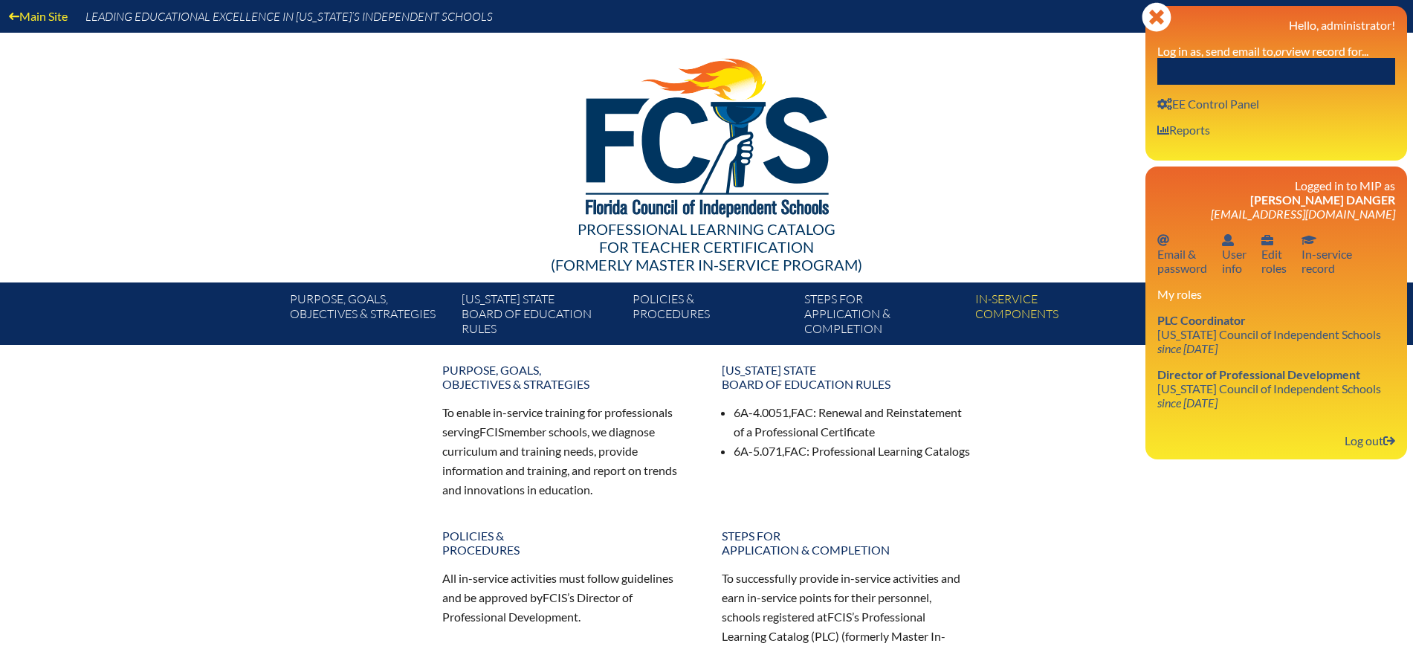
click at [1332, 66] on input "text" at bounding box center [1277, 71] width 238 height 27
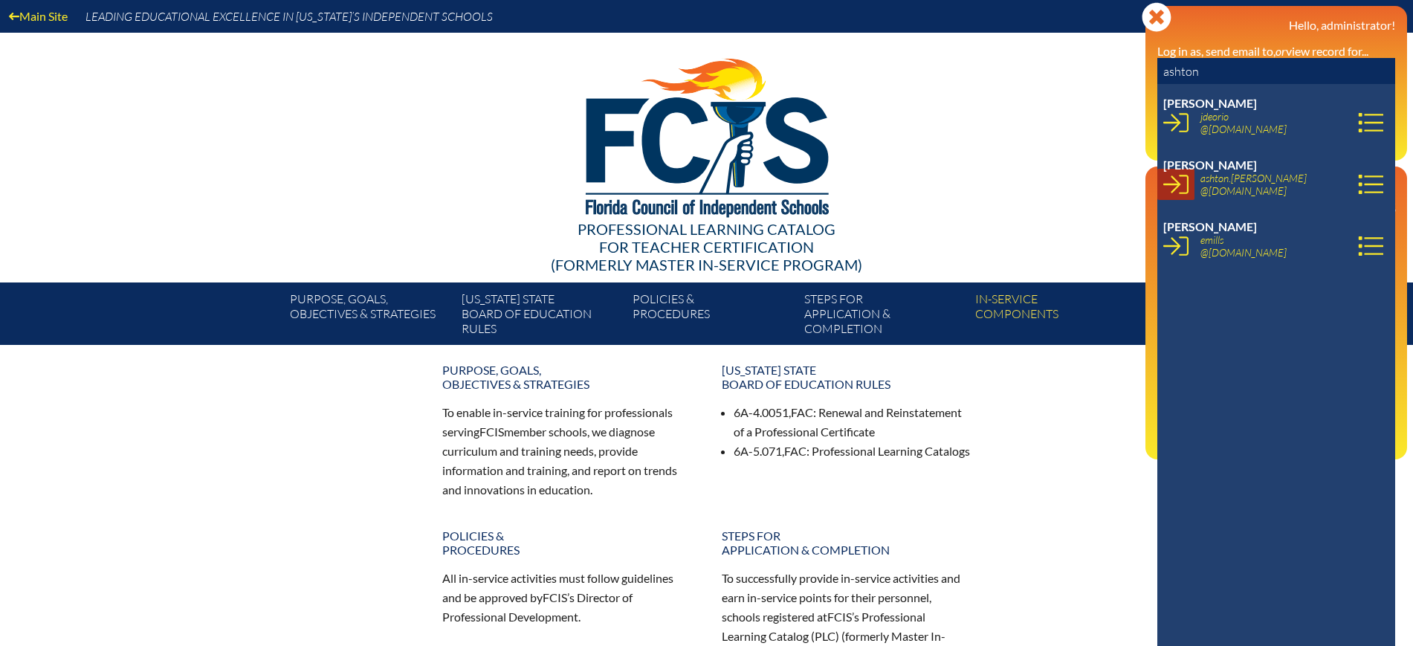
type input "ashton"
click at [1184, 175] on icon at bounding box center [1176, 184] width 25 height 19
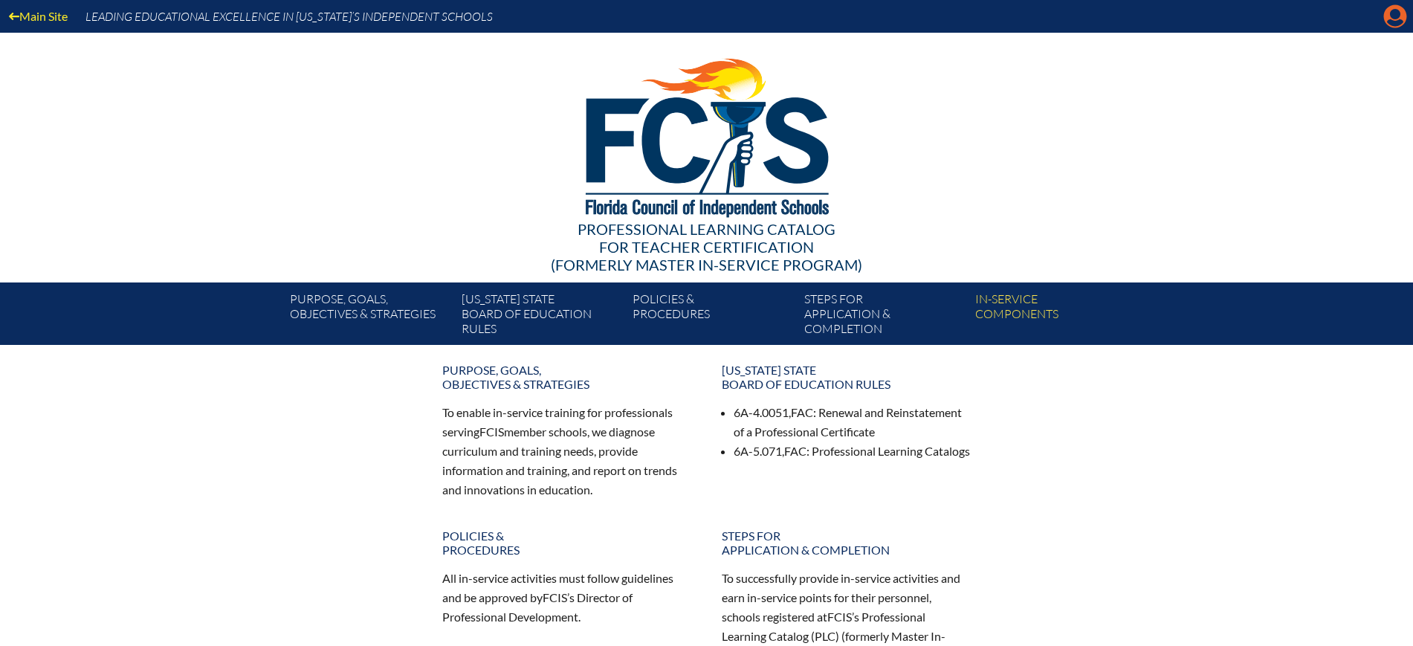
click at [1398, 9] on icon "Manage account" at bounding box center [1396, 16] width 24 height 24
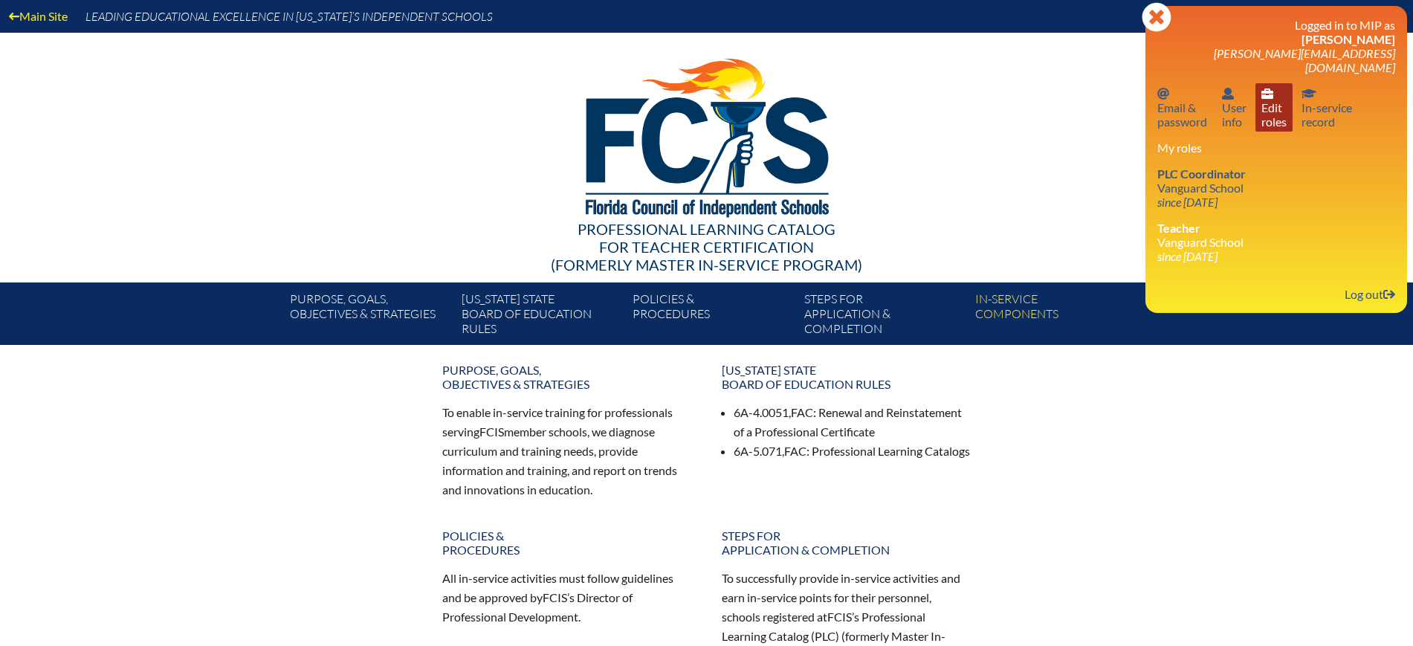
click at [1285, 101] on link "User info Edit roles" at bounding box center [1274, 107] width 37 height 48
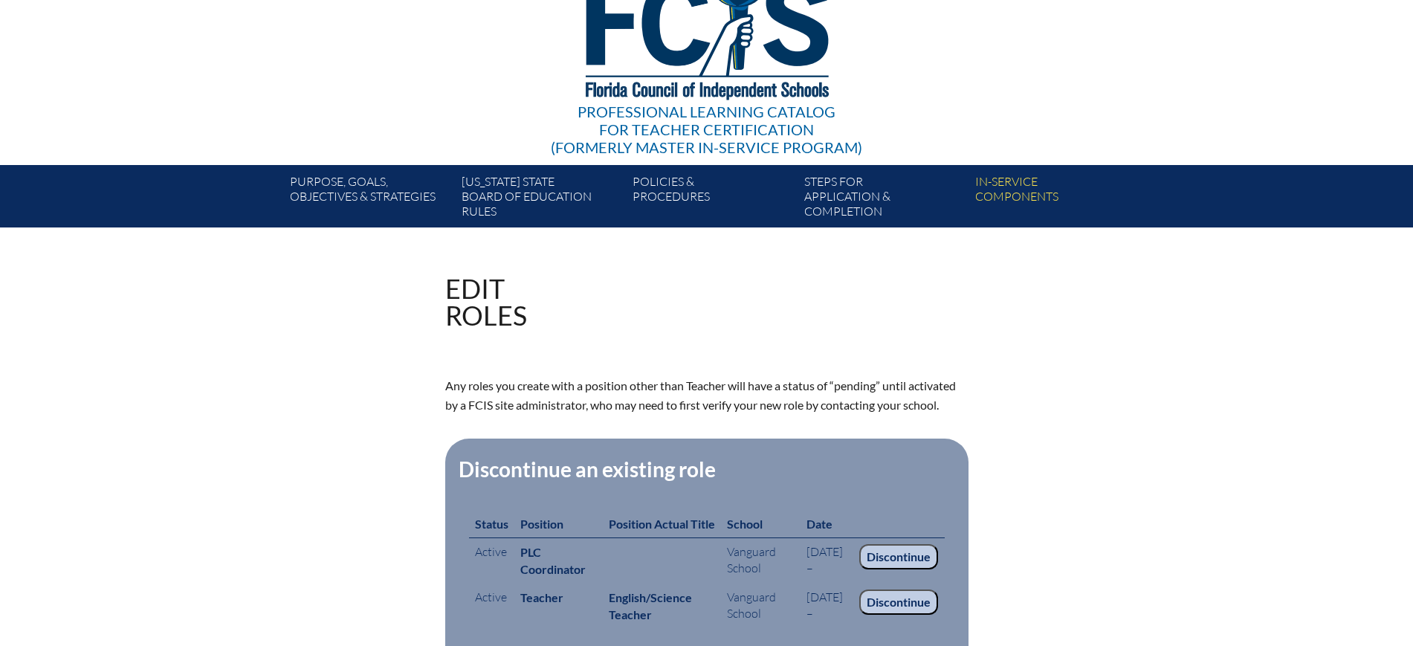
scroll to position [372, 0]
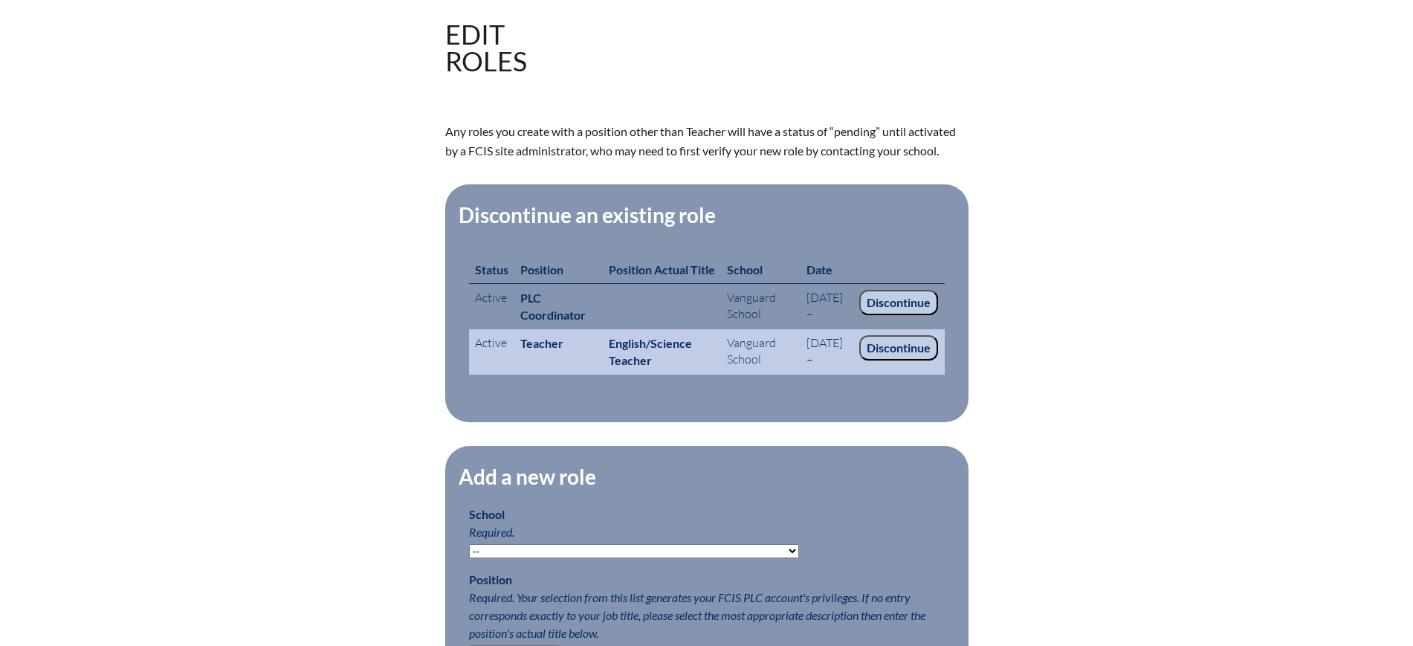
click at [925, 355] on input "Discontinue" at bounding box center [898, 347] width 79 height 25
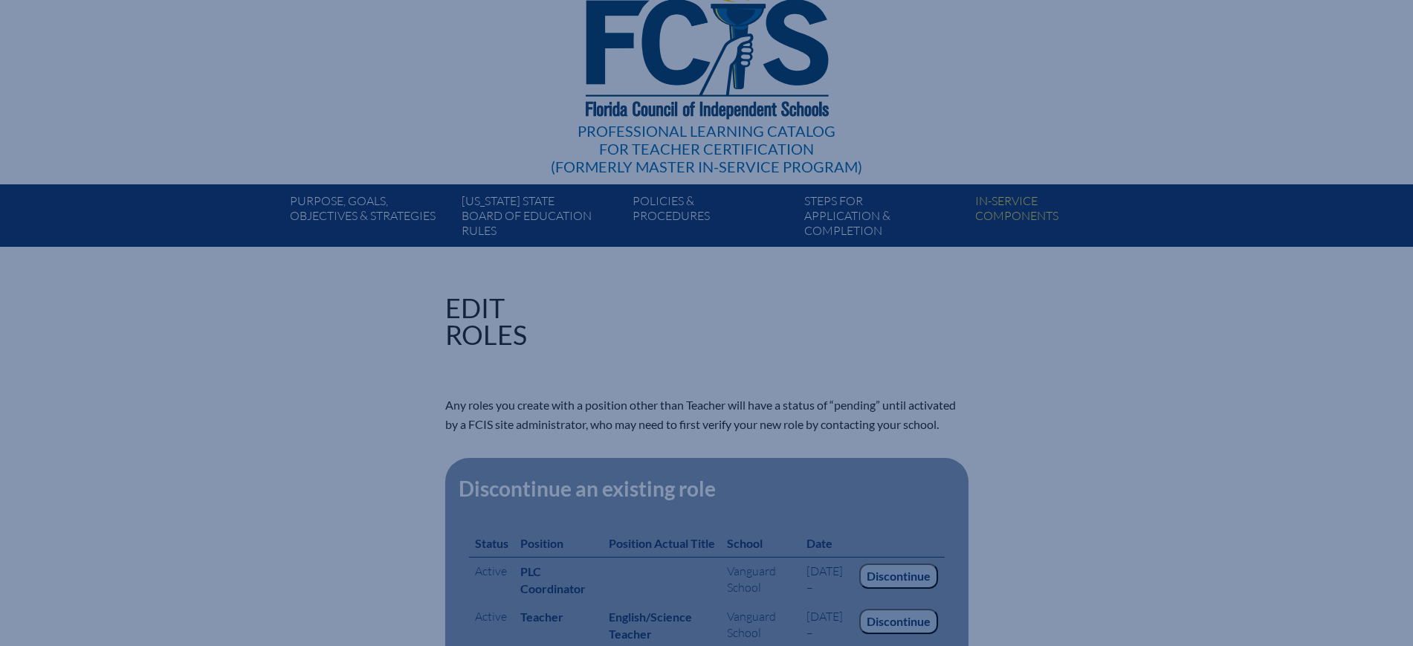
scroll to position [93, 0]
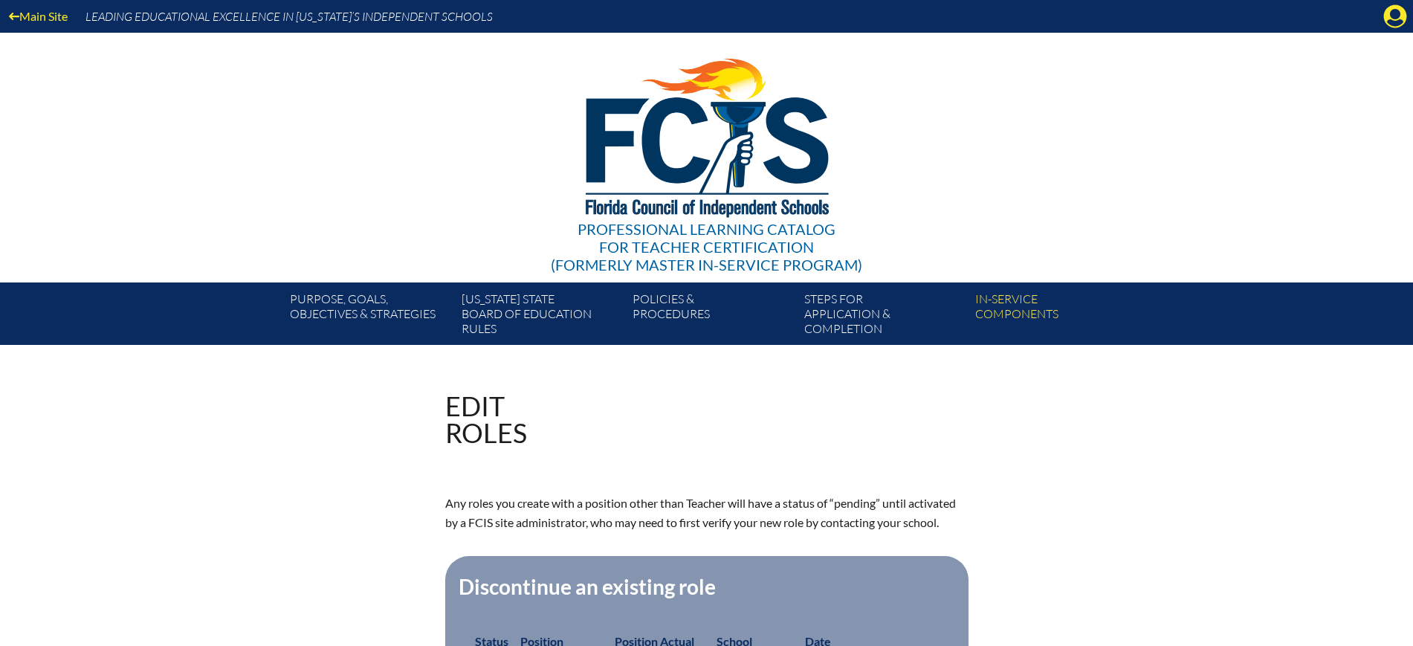
click at [1387, 16] on icon at bounding box center [1395, 16] width 23 height 23
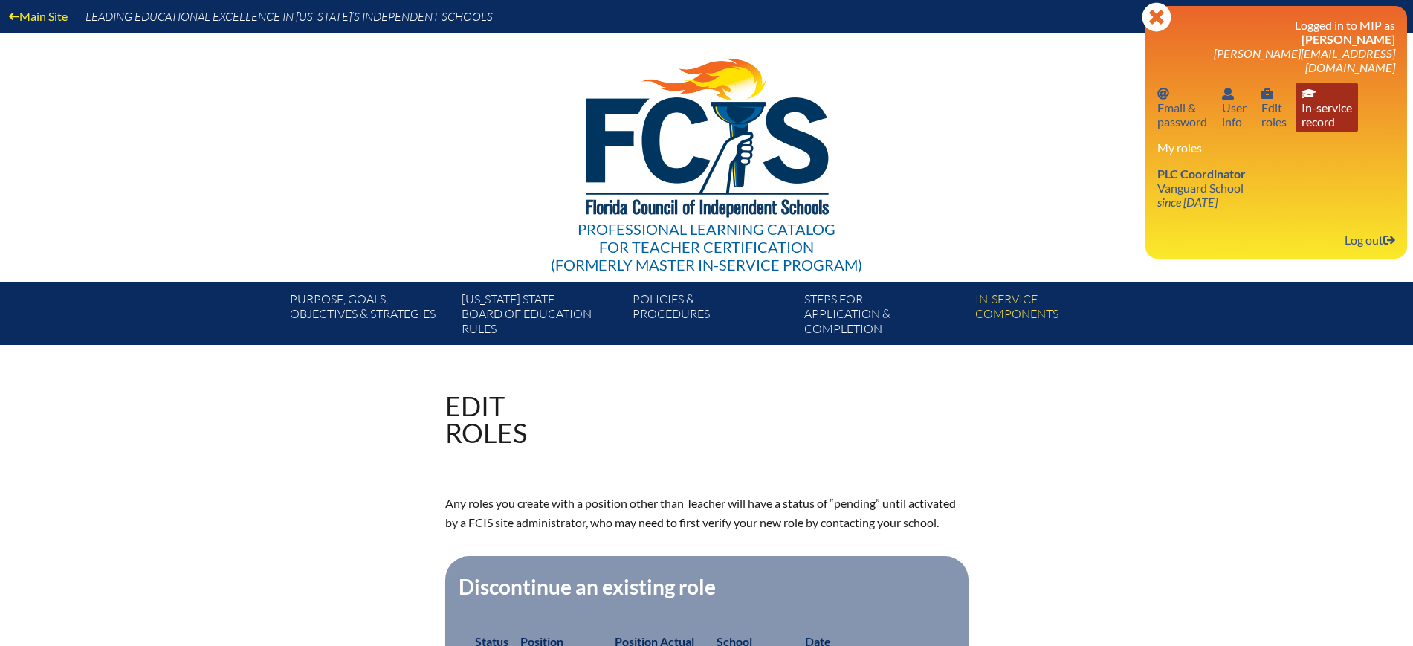
click at [1317, 114] on link "In-service record In-service record" at bounding box center [1327, 107] width 62 height 48
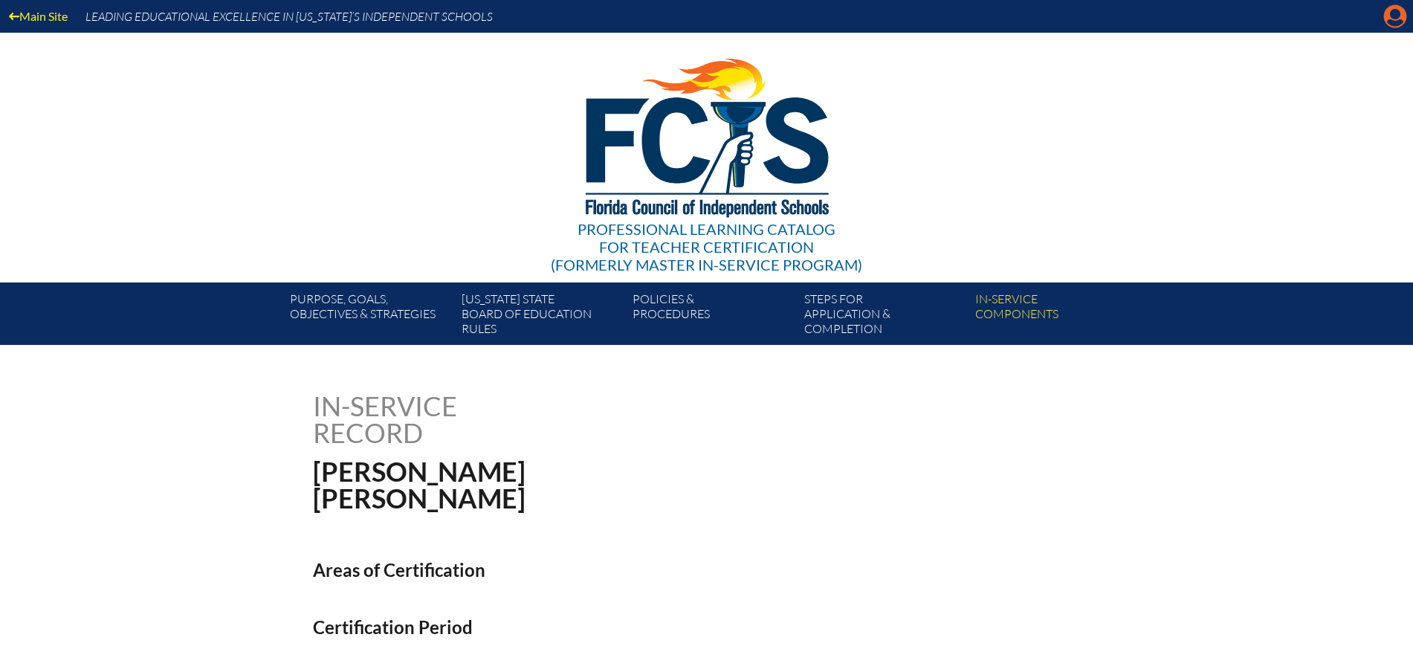
click at [1388, 16] on icon at bounding box center [1395, 16] width 23 height 23
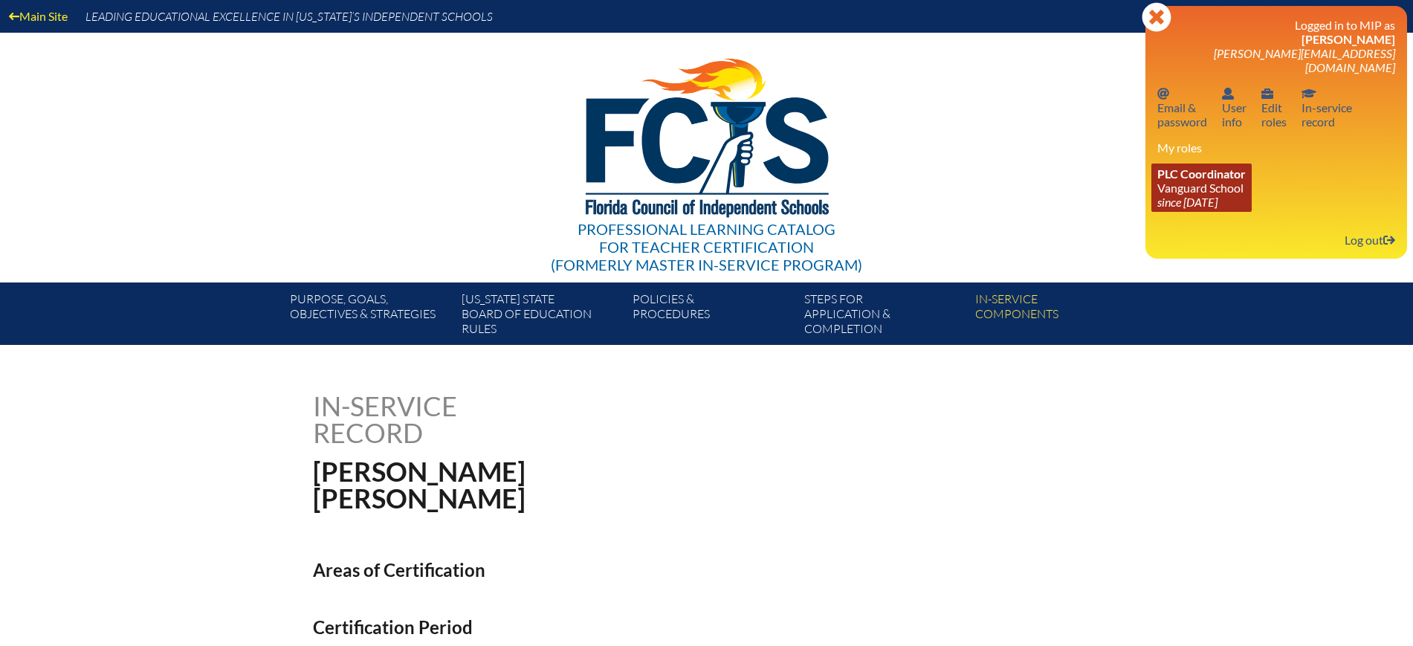
click at [1202, 172] on link "PLC Coordinator [GEOGRAPHIC_DATA] since [DATE]" at bounding box center [1202, 188] width 100 height 48
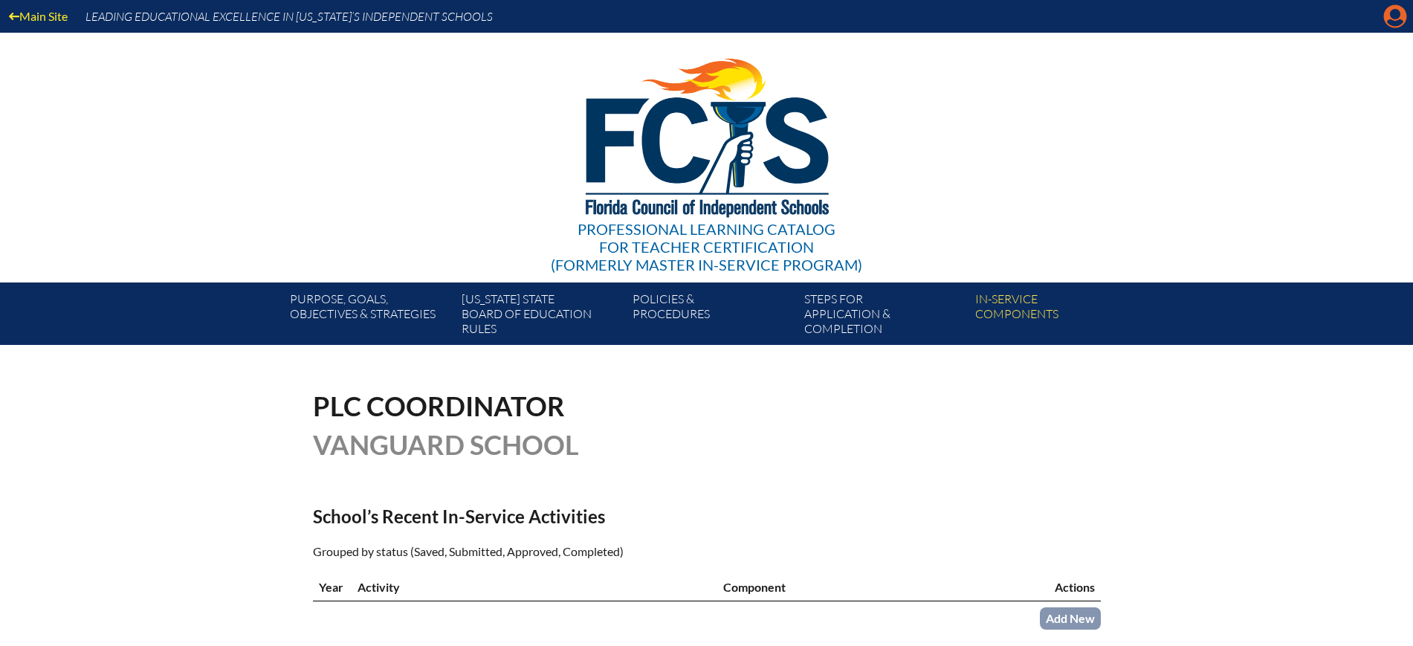
click at [1399, 16] on icon "Manage account" at bounding box center [1396, 16] width 24 height 24
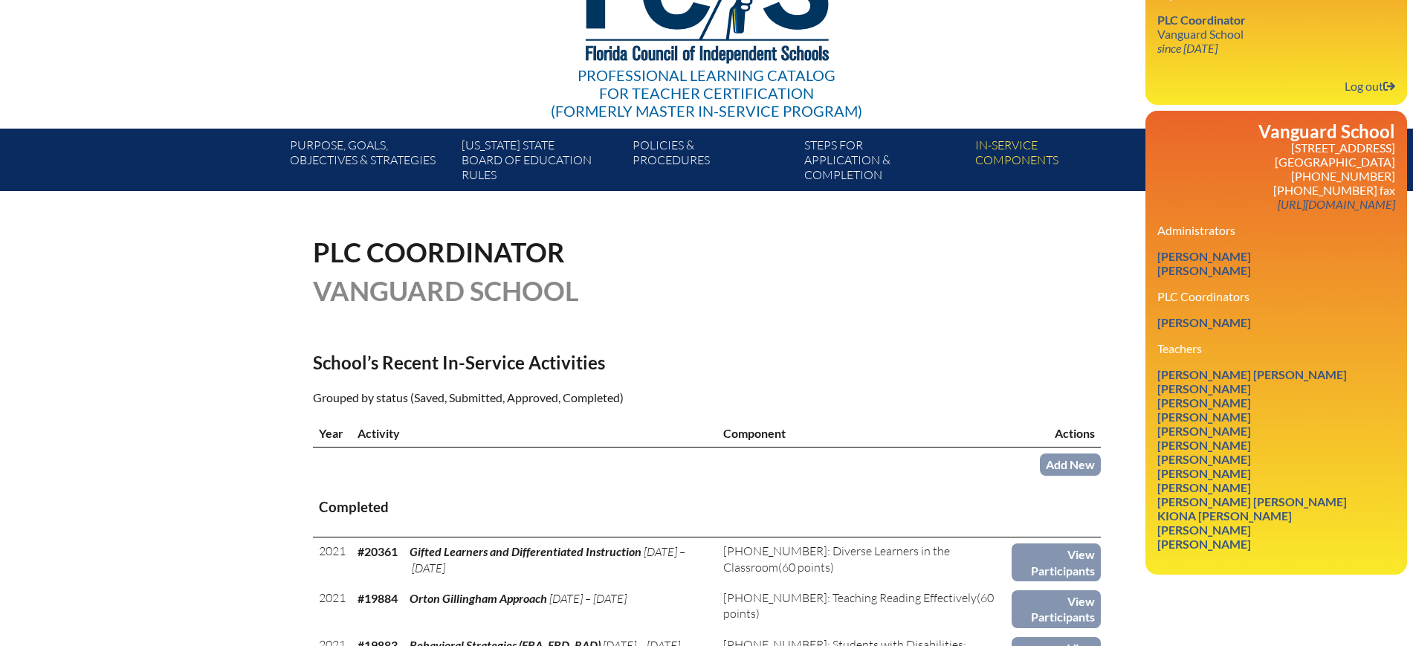
scroll to position [186, 0]
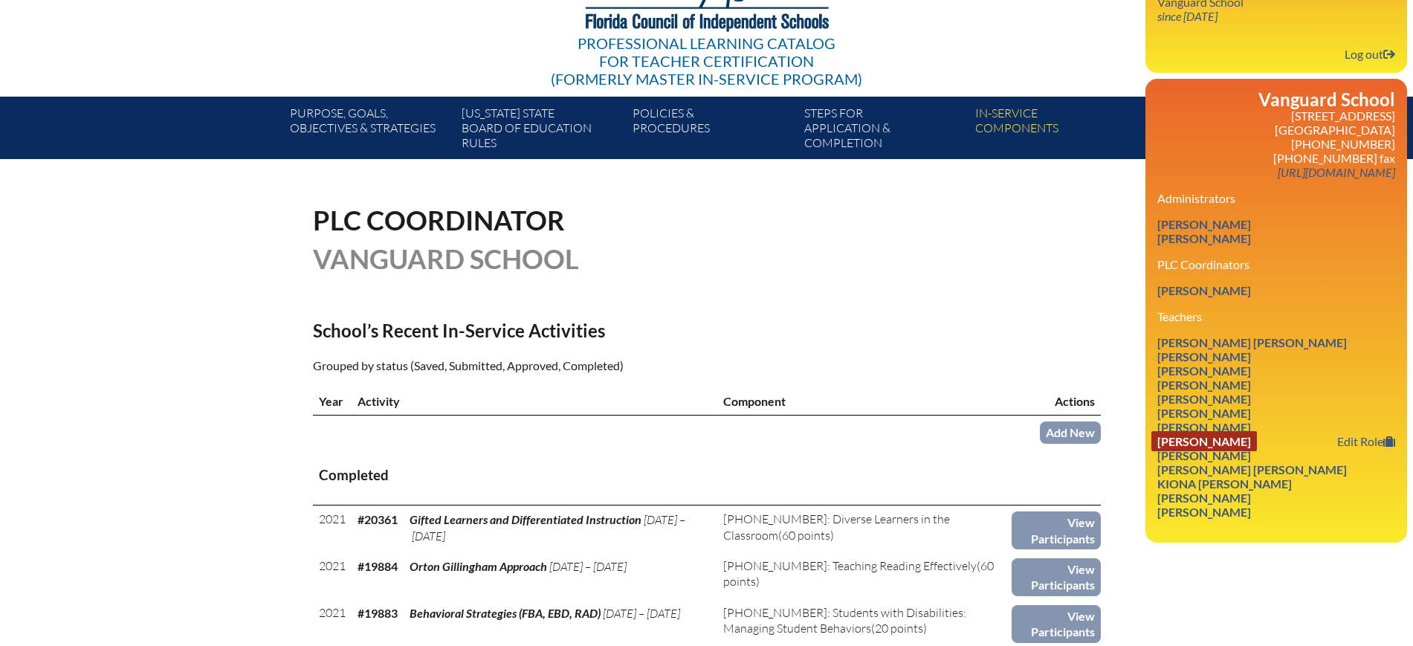
click at [1225, 431] on link "Edward G. Rauscher" at bounding box center [1205, 441] width 106 height 20
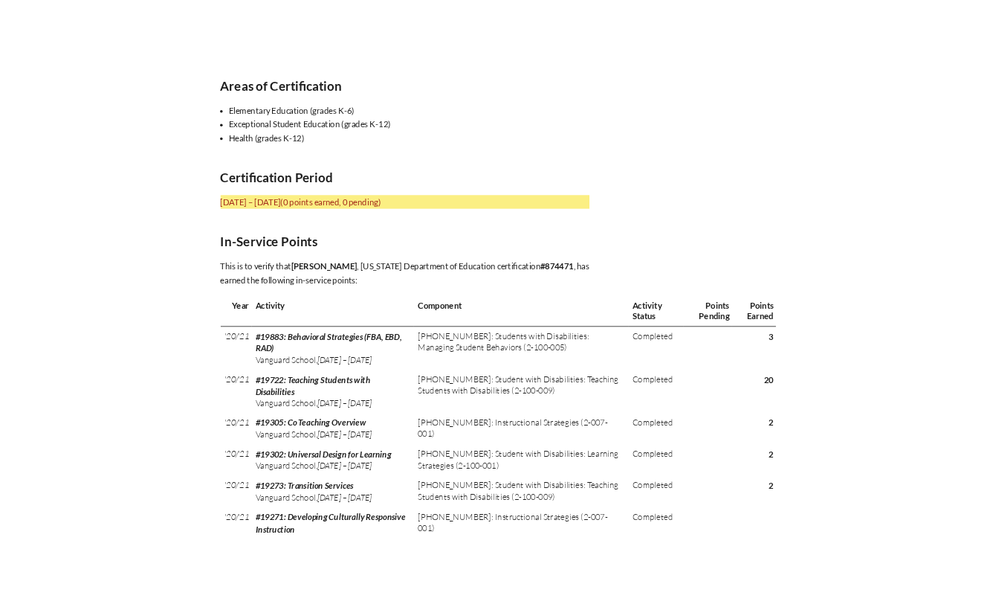
scroll to position [465, 0]
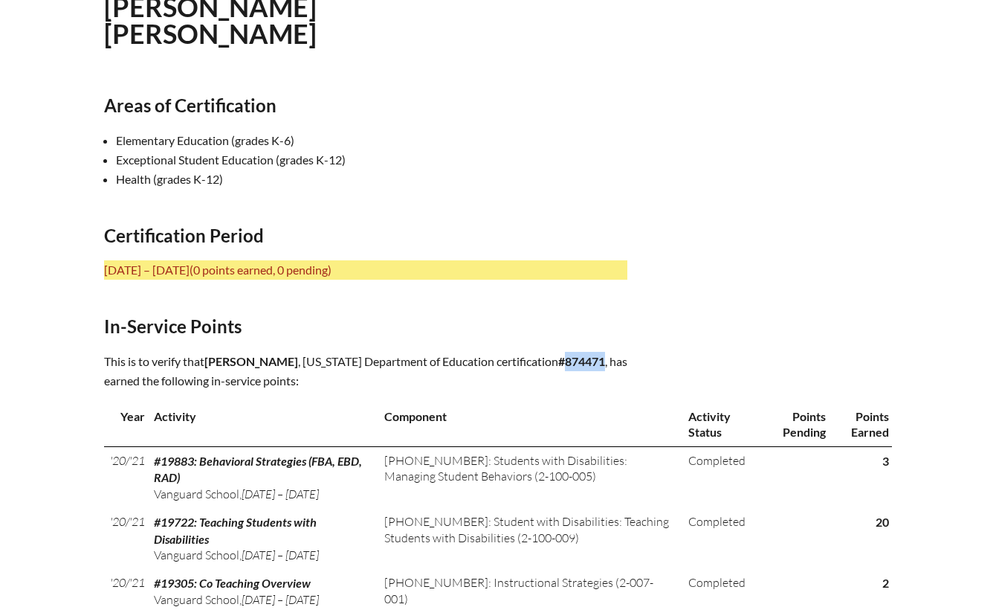
drag, startPoint x: 390, startPoint y: 373, endPoint x: 349, endPoint y: 375, distance: 41.0
click at [558, 368] on b "#874471" at bounding box center [581, 361] width 47 height 14
copy b "874471"
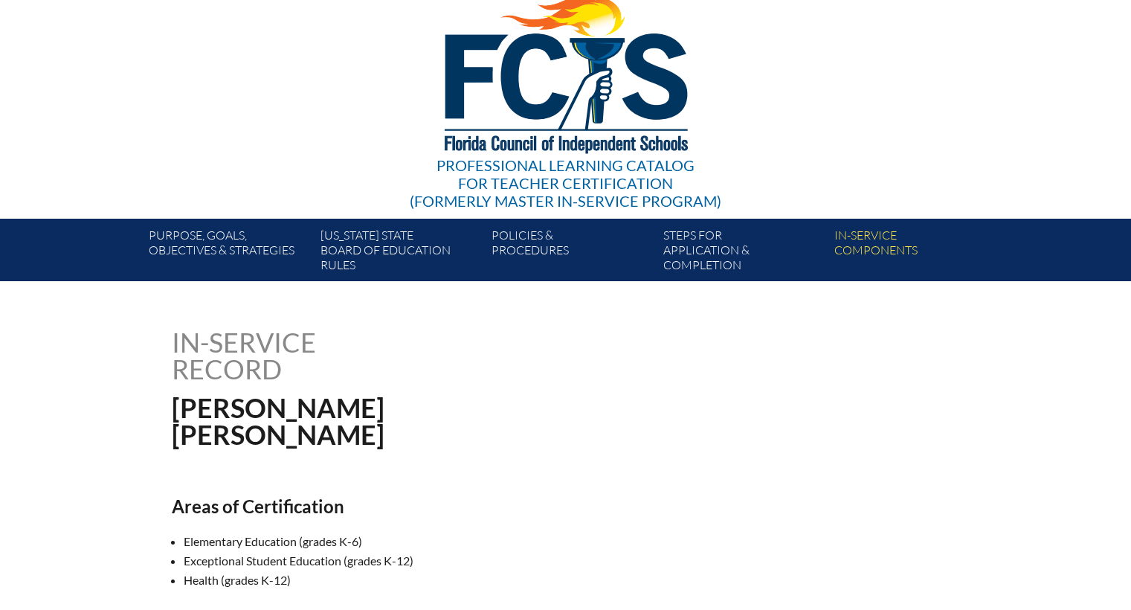
scroll to position [93, 0]
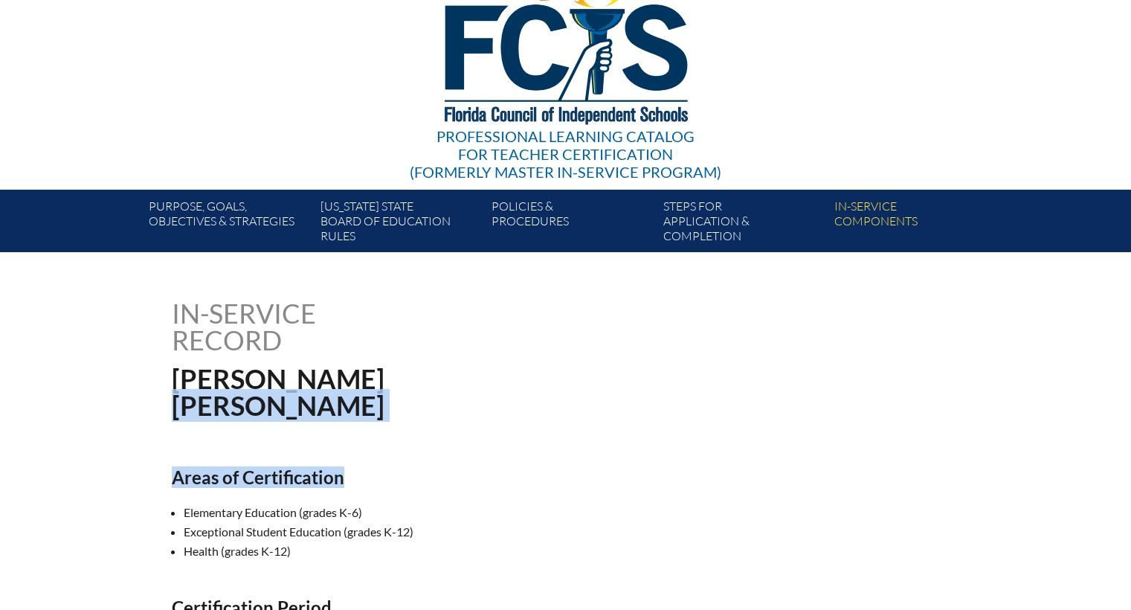
drag, startPoint x: 362, startPoint y: 416, endPoint x: 189, endPoint y: 413, distance: 173.3
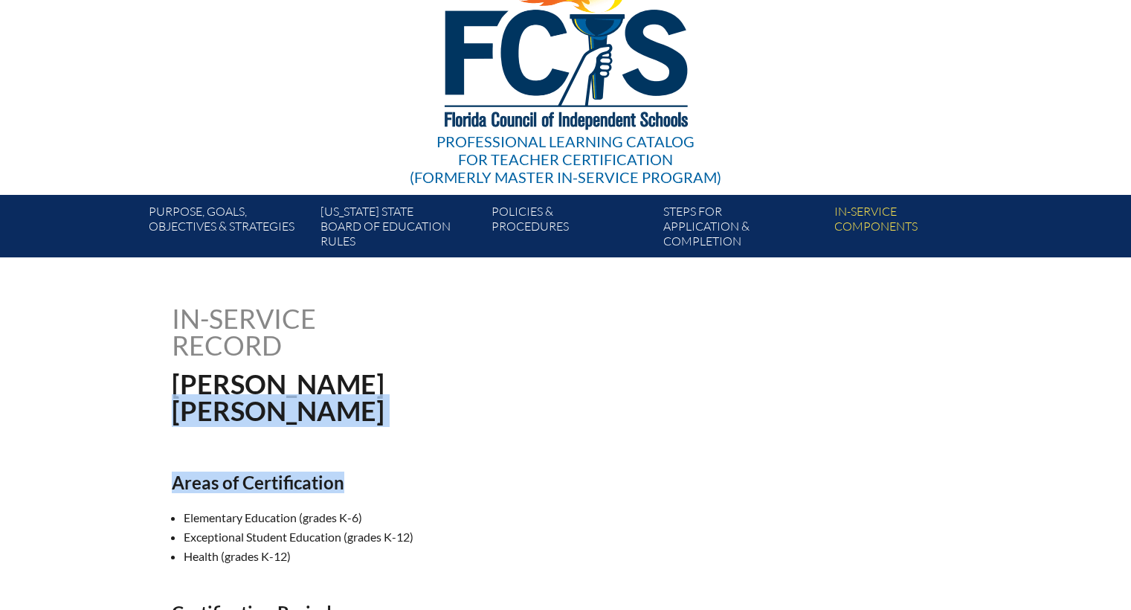
scroll to position [0, 0]
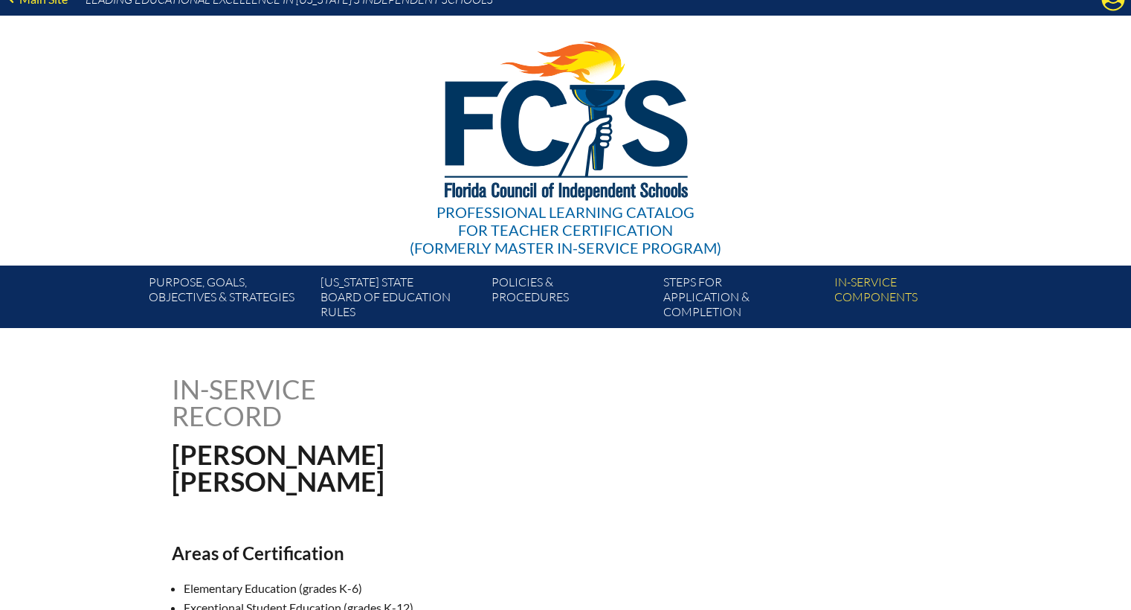
click at [218, 415] on div "In-service record Edward G. Rauscher" at bounding box center [566, 434] width 788 height 119
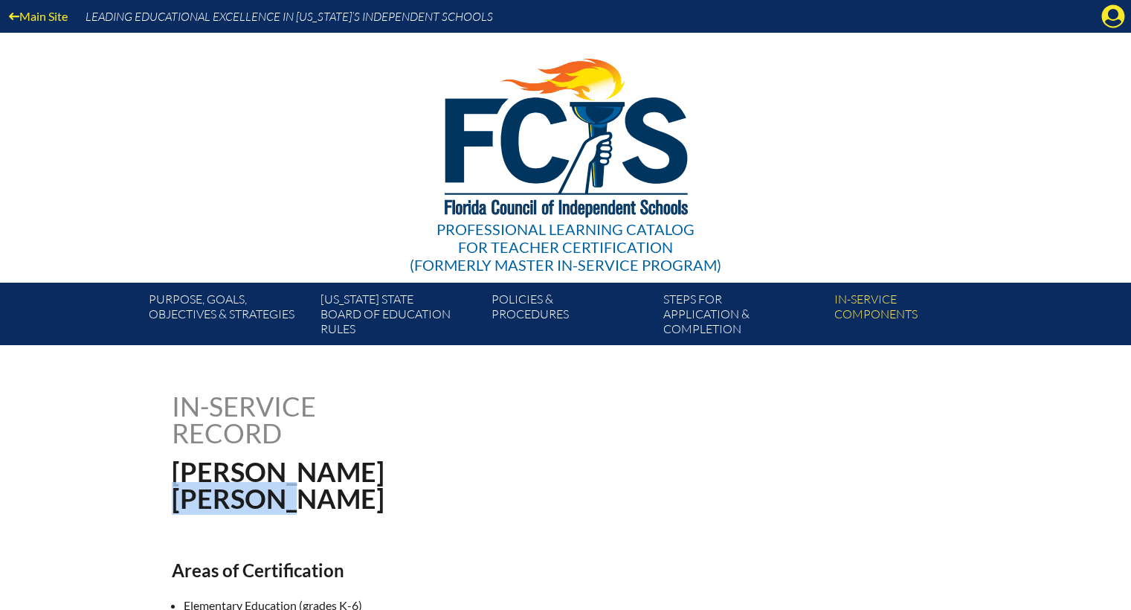
drag, startPoint x: 318, startPoint y: 491, endPoint x: 252, endPoint y: 456, distance: 74.8
copy h1 "Rauscher"
click at [1115, 17] on icon "Manage account" at bounding box center [1113, 16] width 24 height 24
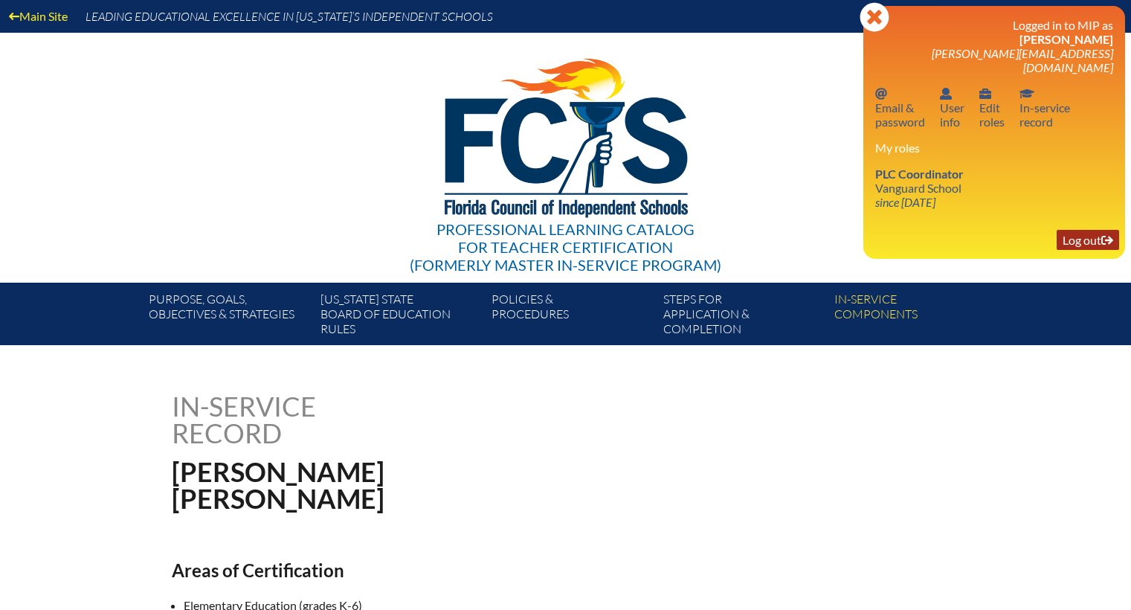
click at [1083, 230] on link "Log out Log out" at bounding box center [1088, 240] width 62 height 20
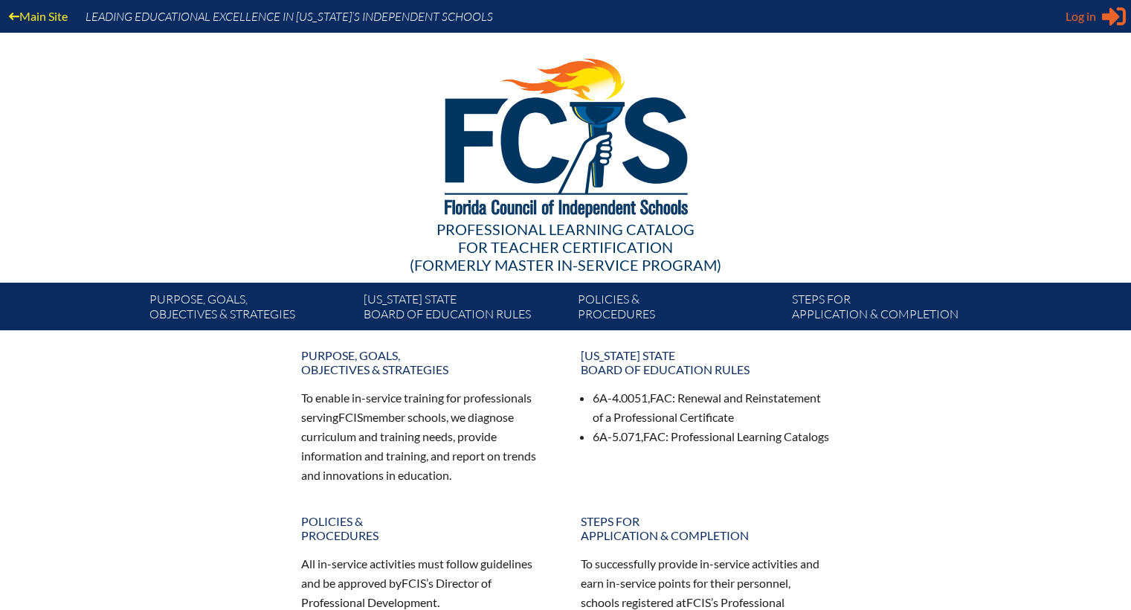
type input "kdanger@fcis.org"
click at [1086, 26] on div "Log in Close Sign in or register" at bounding box center [1095, 16] width 60 height 24
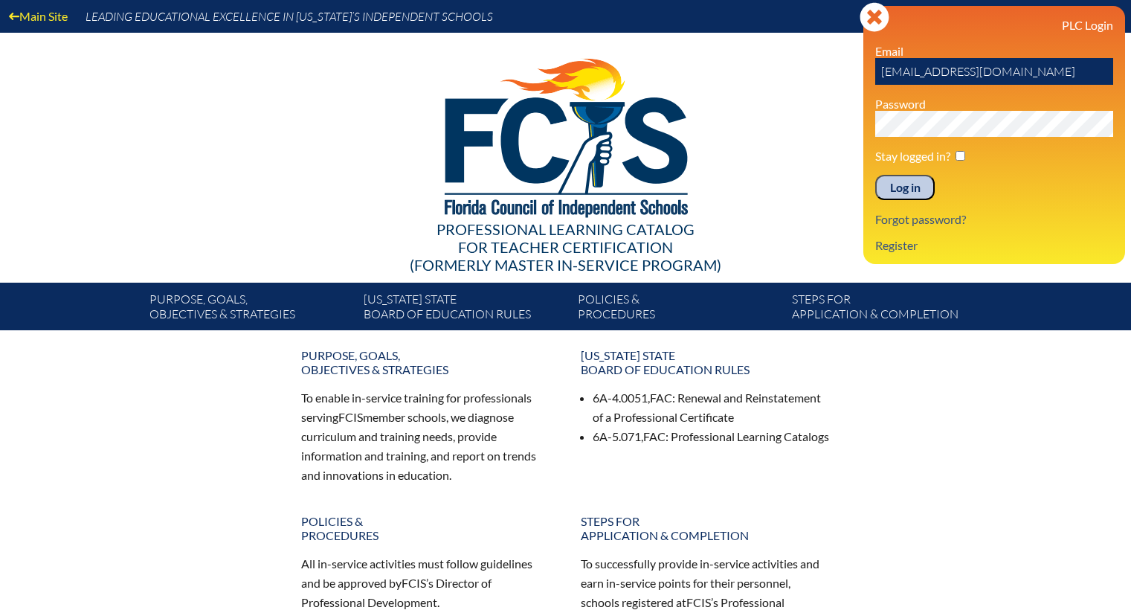
click at [1033, 70] on input "[EMAIL_ADDRESS][DOMAIN_NAME]" at bounding box center [994, 71] width 238 height 27
click at [909, 189] on input "Log in" at bounding box center [904, 187] width 59 height 25
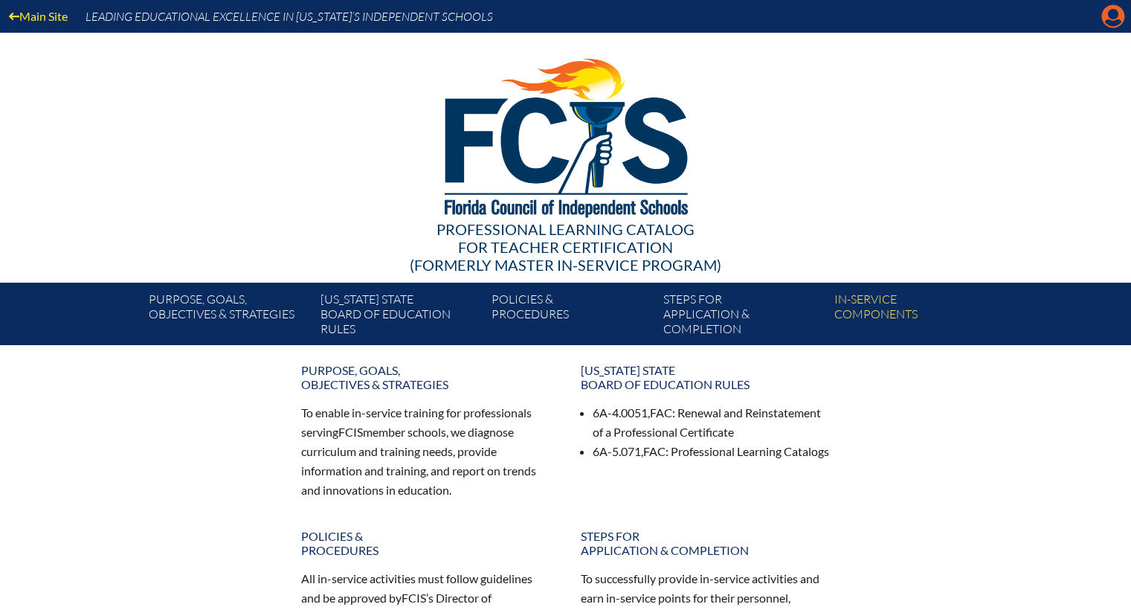
click at [1115, 18] on icon "Manage Account" at bounding box center [1113, 16] width 24 height 24
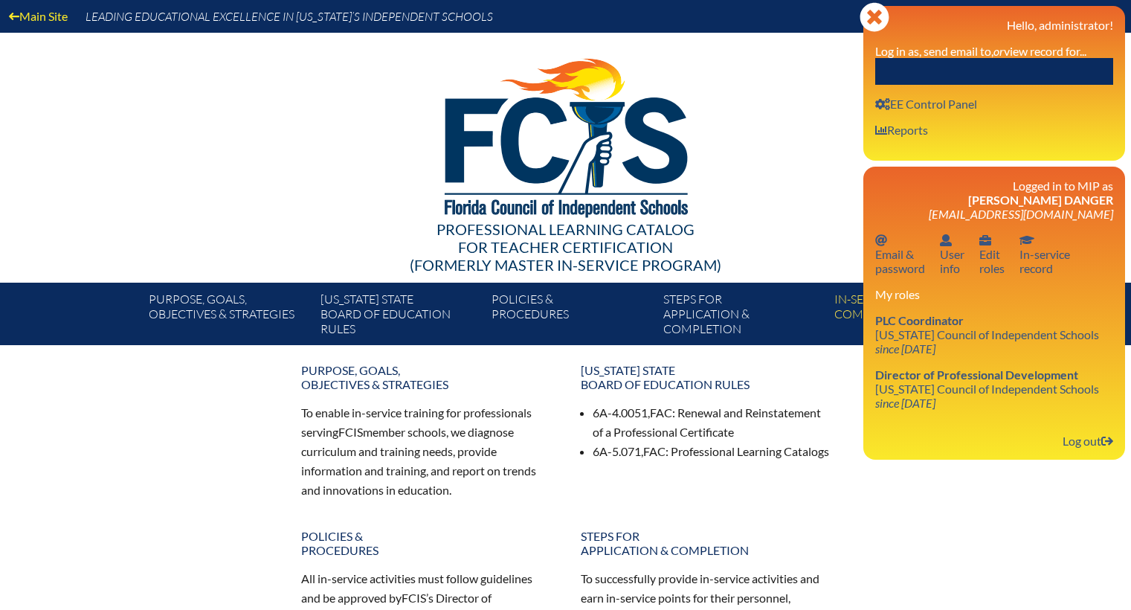
click at [1016, 78] on input "text" at bounding box center [994, 71] width 238 height 27
click at [932, 67] on input "text" at bounding box center [994, 71] width 238 height 27
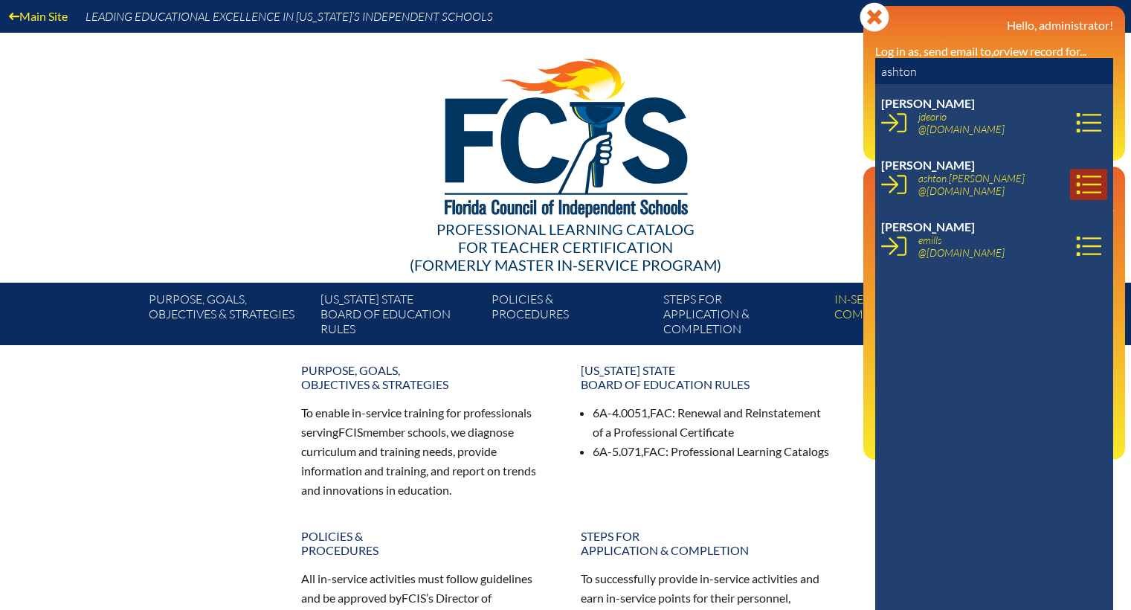
type input "ashton"
click at [1076, 181] on icon at bounding box center [1088, 184] width 25 height 25
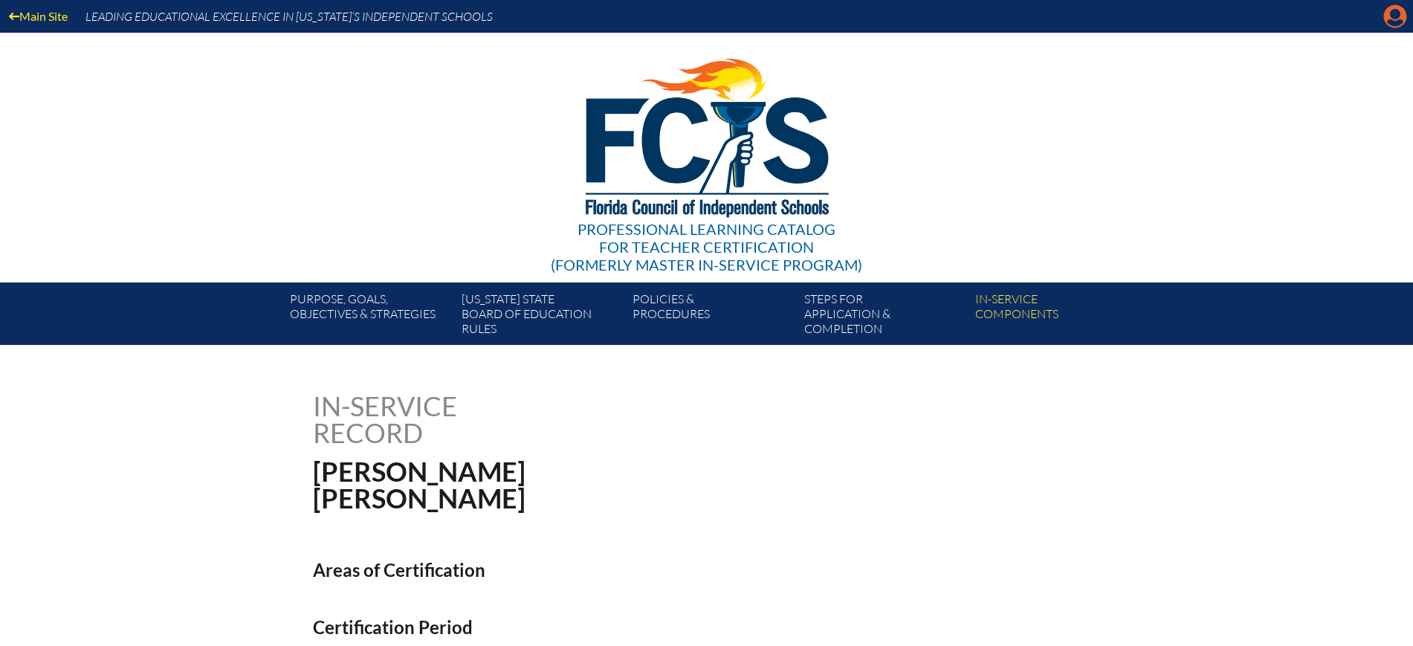
click at [1130, 13] on icon "Manage Account" at bounding box center [1396, 16] width 24 height 24
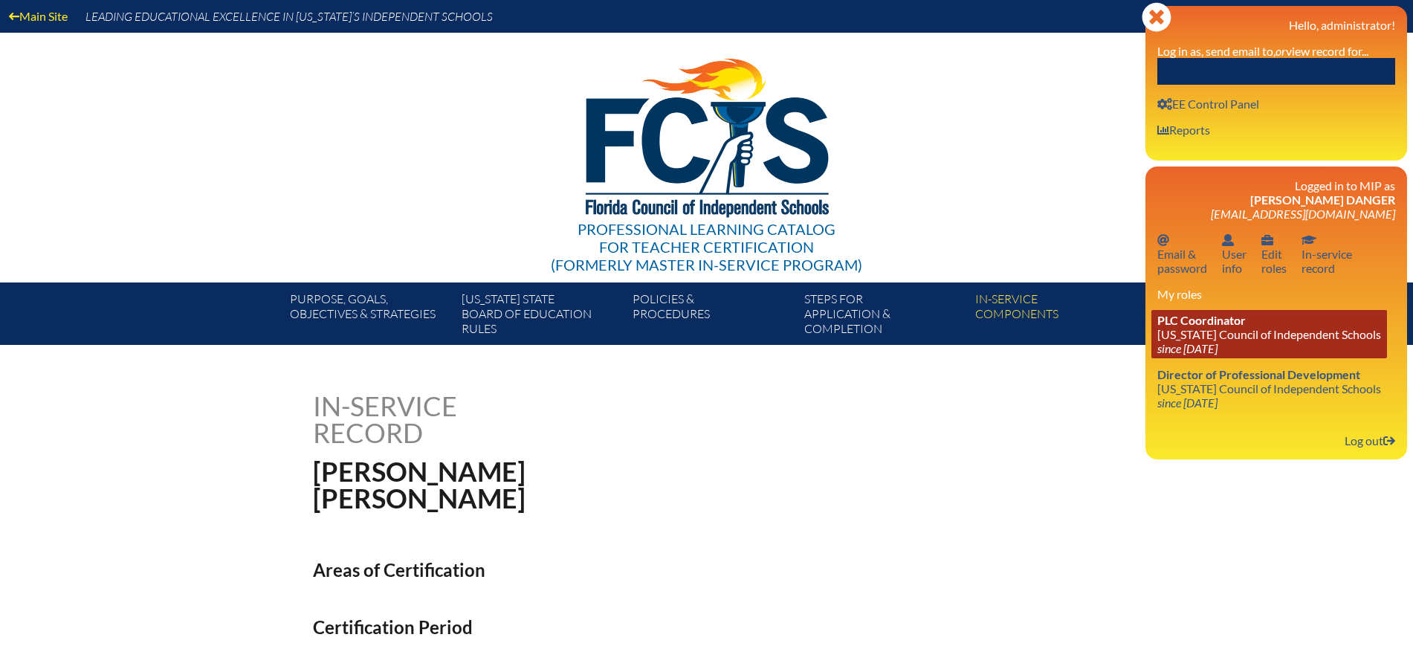
click at [1130, 351] on icon "since 2021 Jul 19" at bounding box center [1188, 348] width 60 height 14
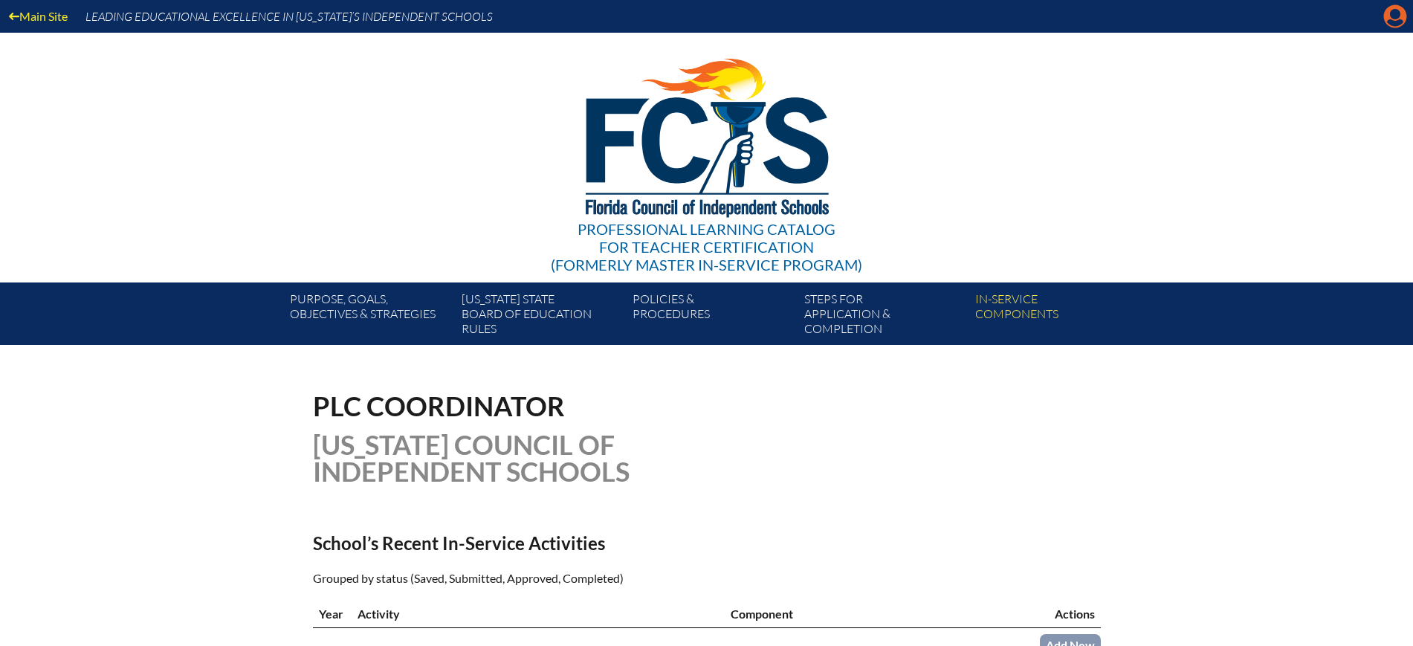
click at [1390, 14] on icon at bounding box center [1395, 16] width 23 height 23
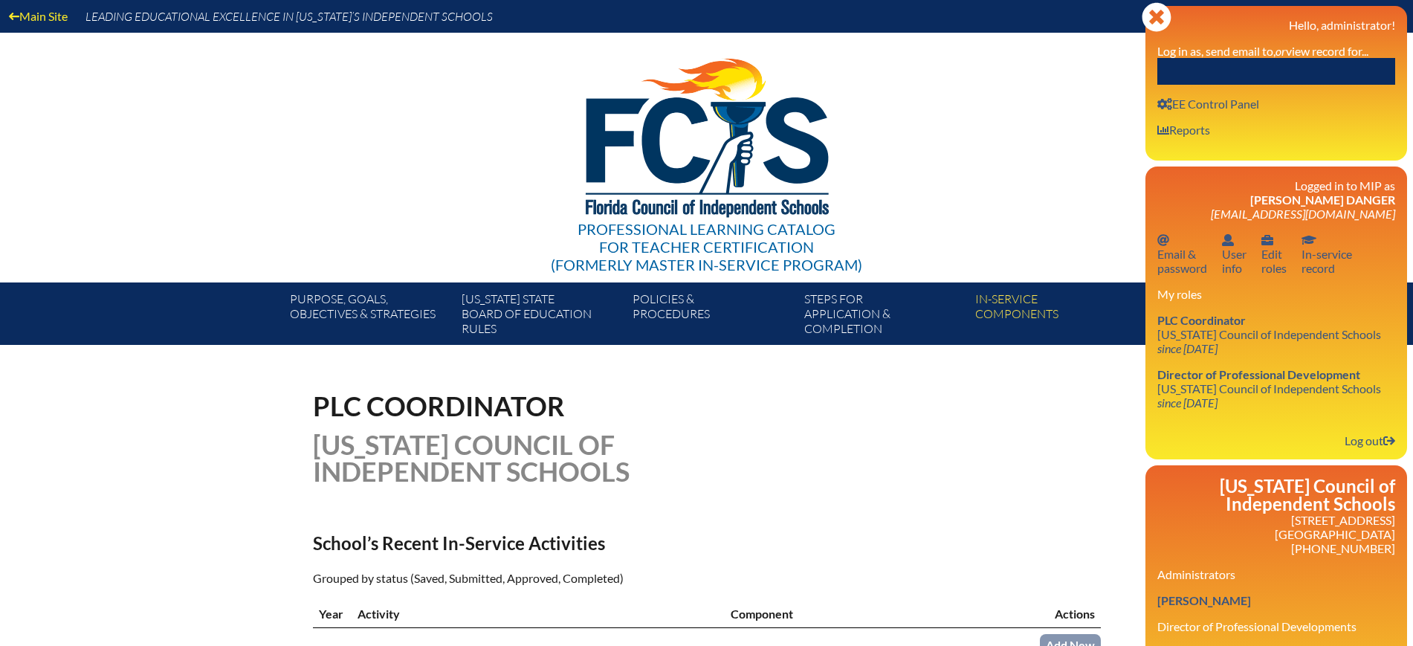
click at [1317, 66] on input "text" at bounding box center [1277, 71] width 238 height 27
type input "s"
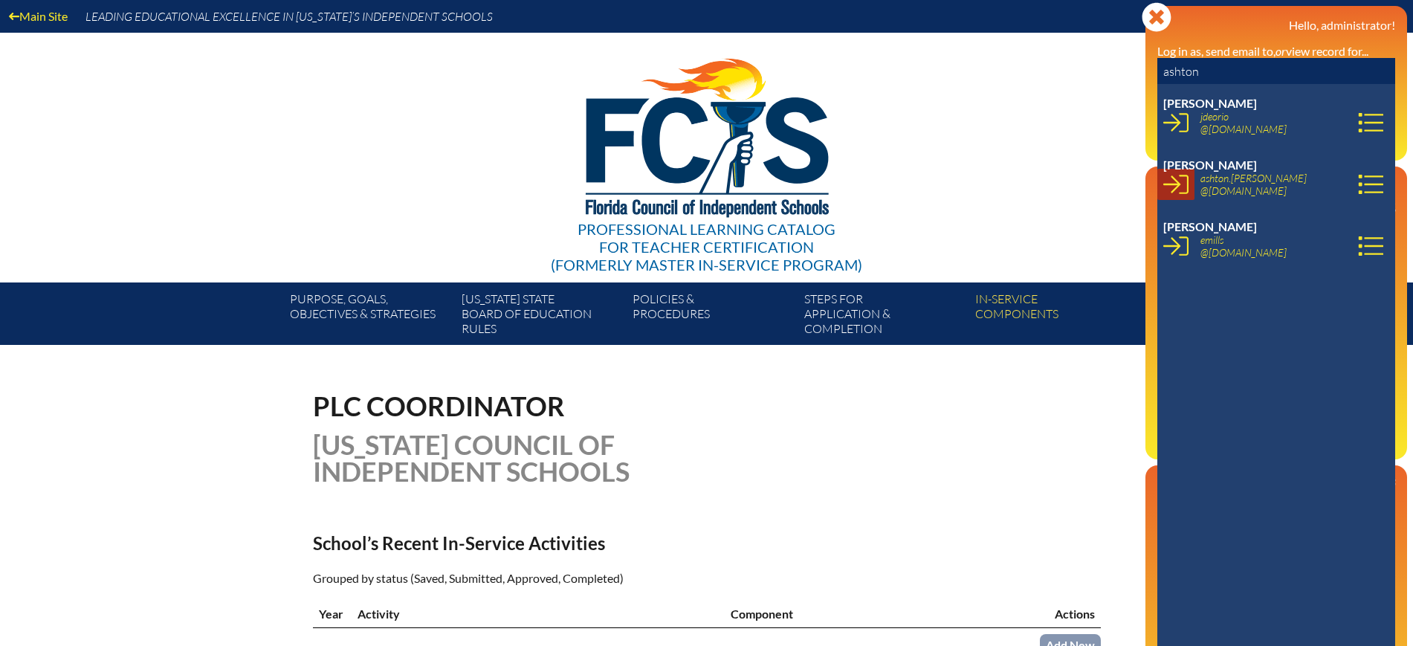
type input "ashton"
click at [1177, 199] on link at bounding box center [1176, 184] width 37 height 31
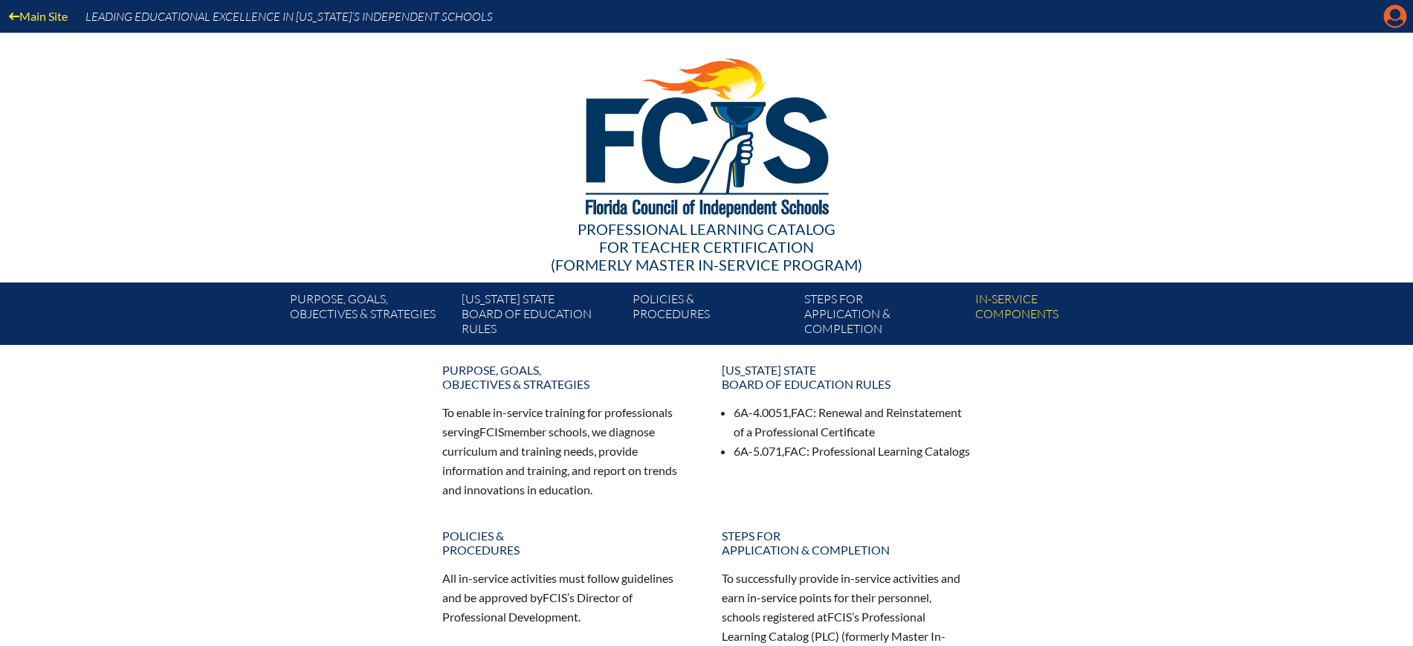
click at [1393, 19] on icon at bounding box center [1395, 16] width 23 height 23
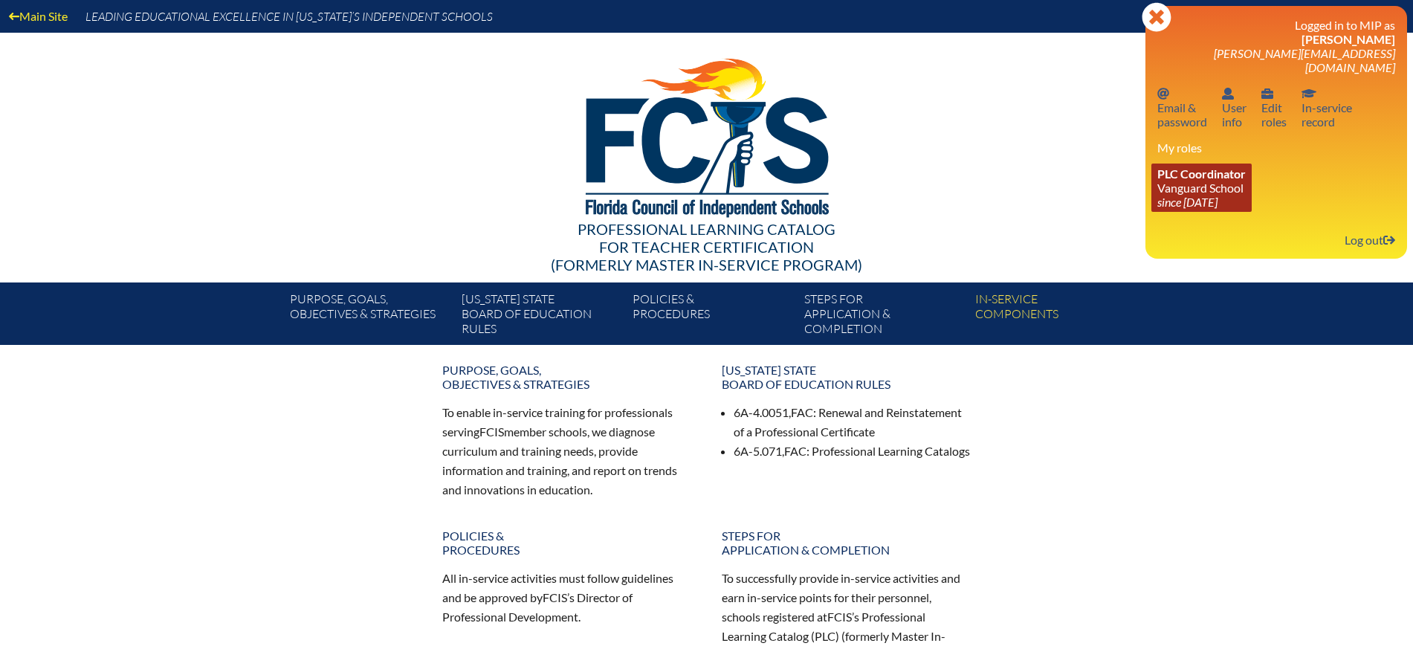
click at [1216, 195] on icon "since [DATE]" at bounding box center [1188, 202] width 60 height 14
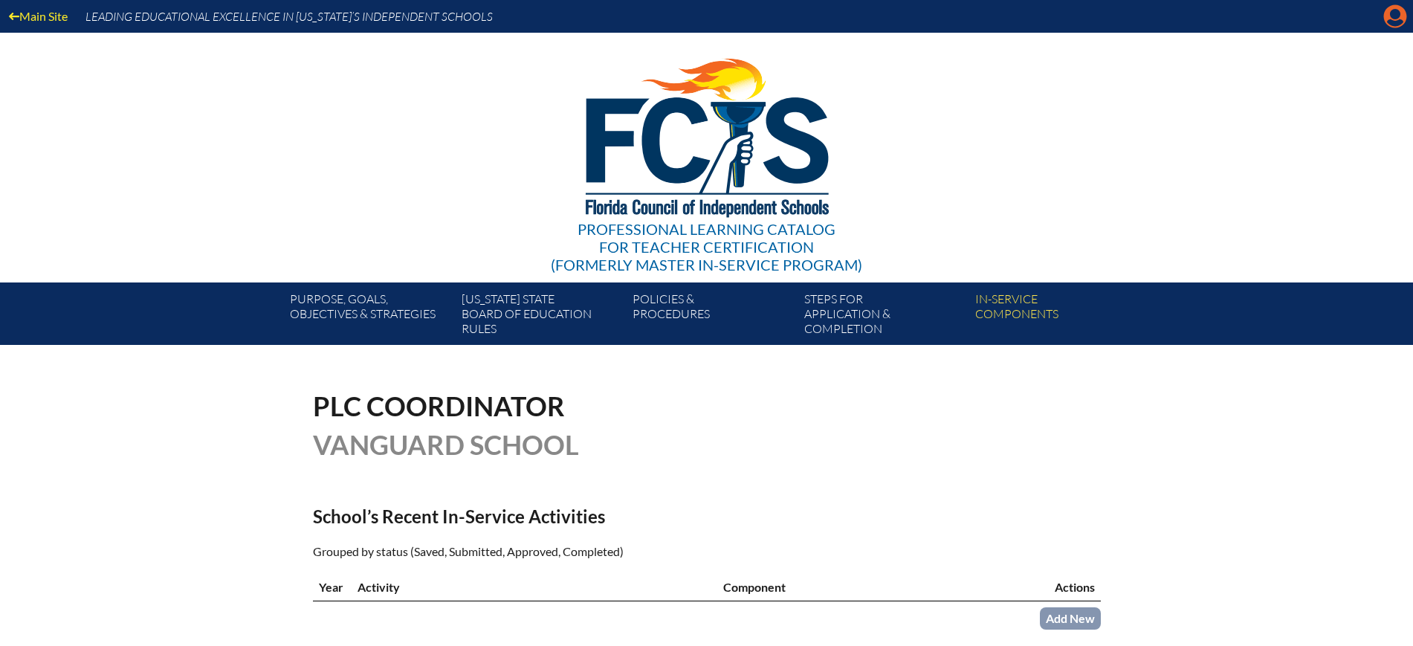
click at [1396, 14] on icon "Manage account" at bounding box center [1396, 16] width 24 height 24
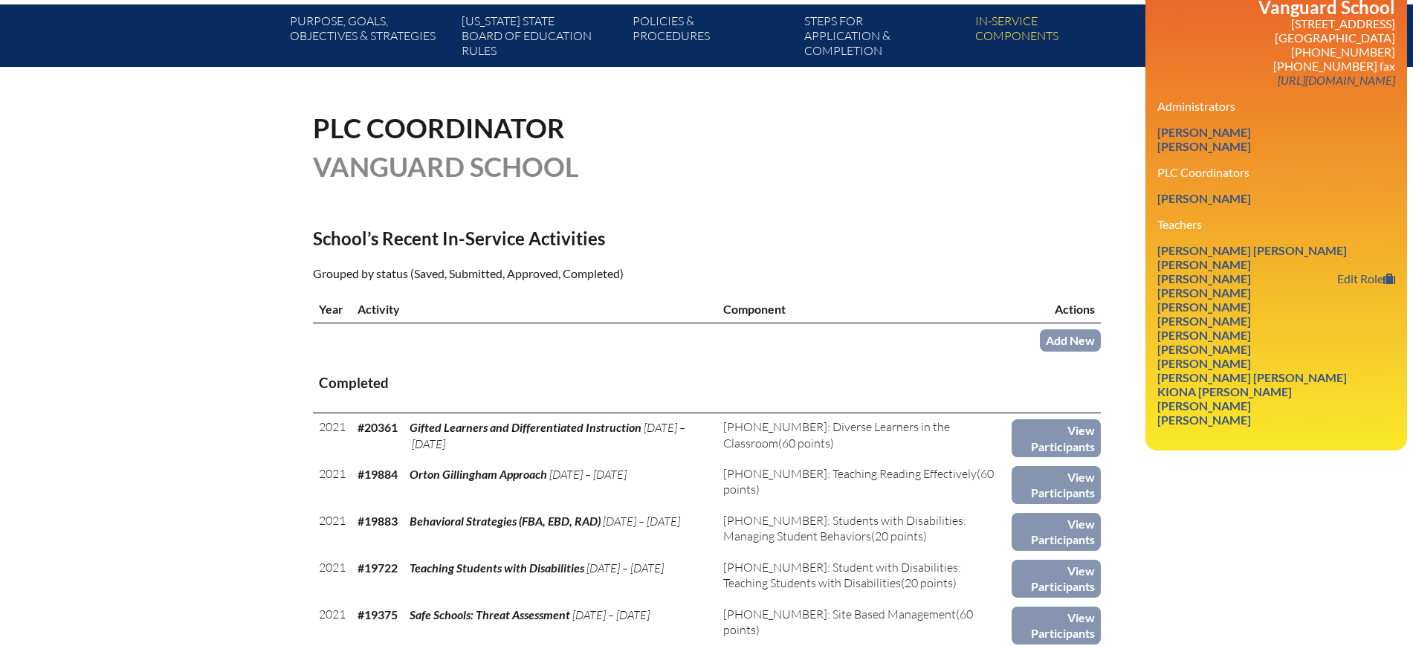
scroll to position [279, 0]
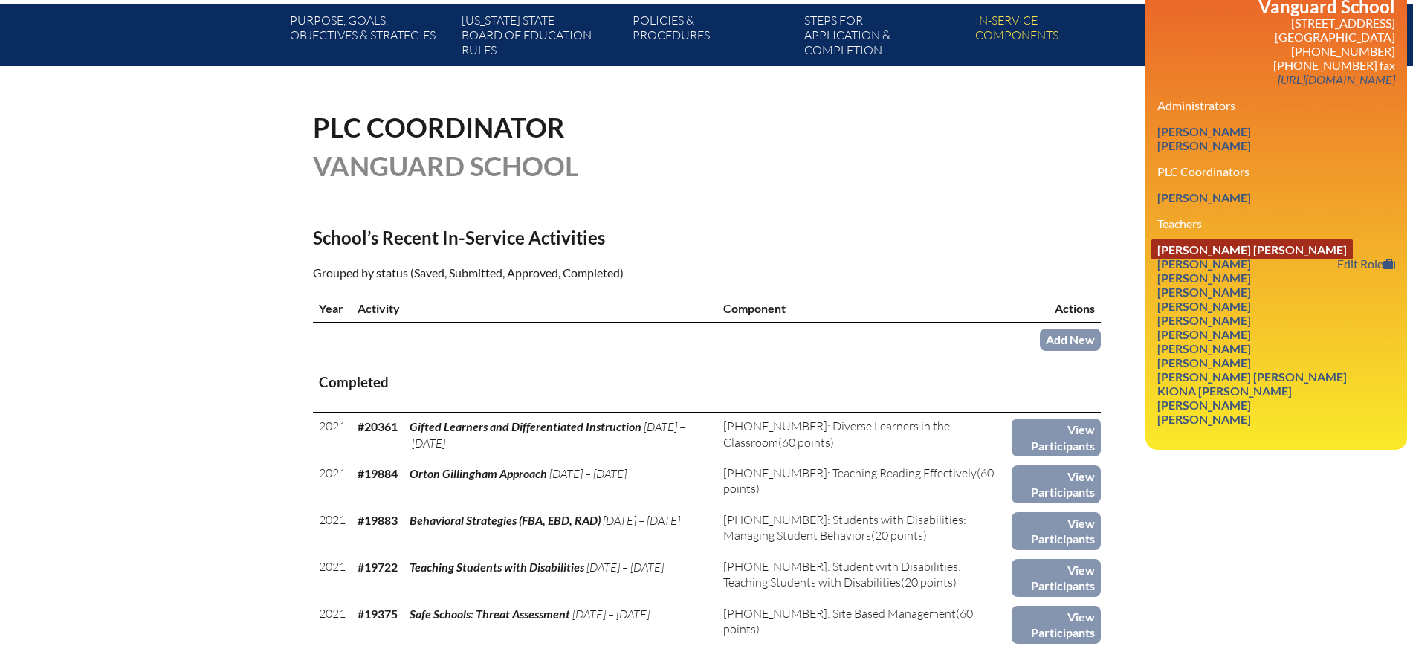
click at [1222, 239] on link "Pamela Davis Crump" at bounding box center [1252, 249] width 201 height 20
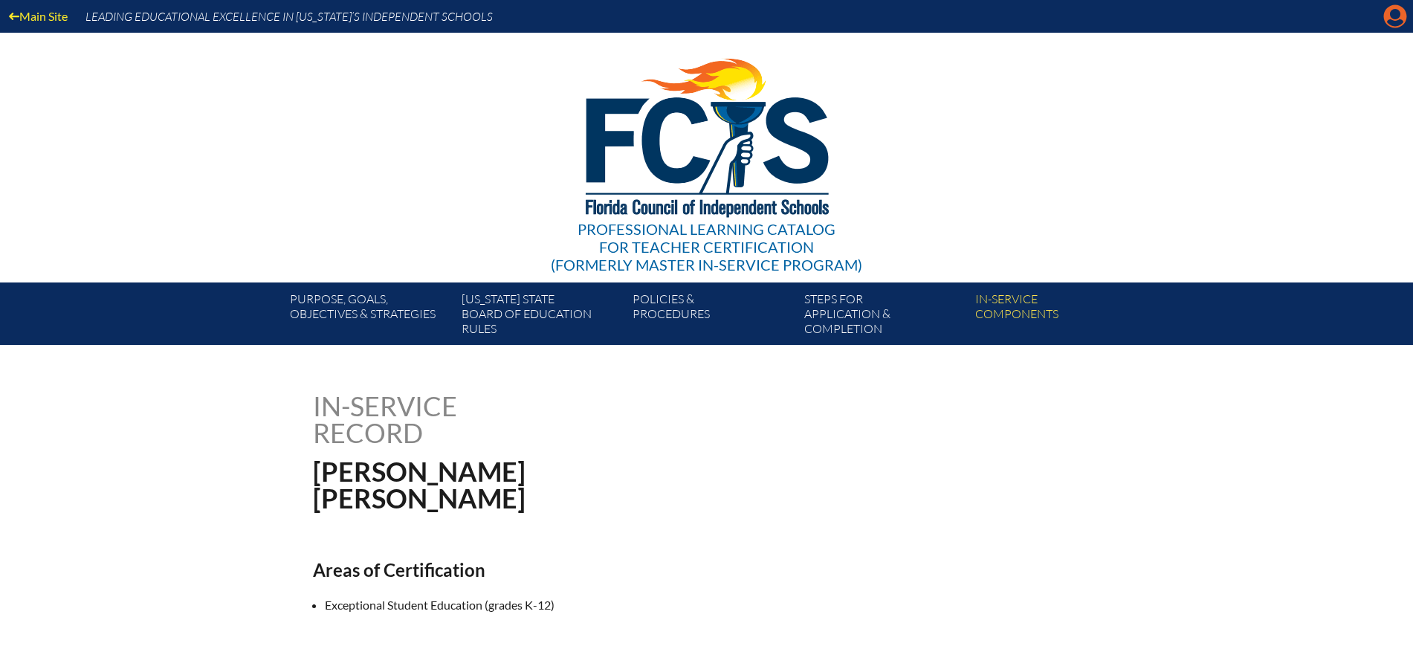
click at [1395, 13] on icon "Manage account" at bounding box center [1396, 16] width 24 height 24
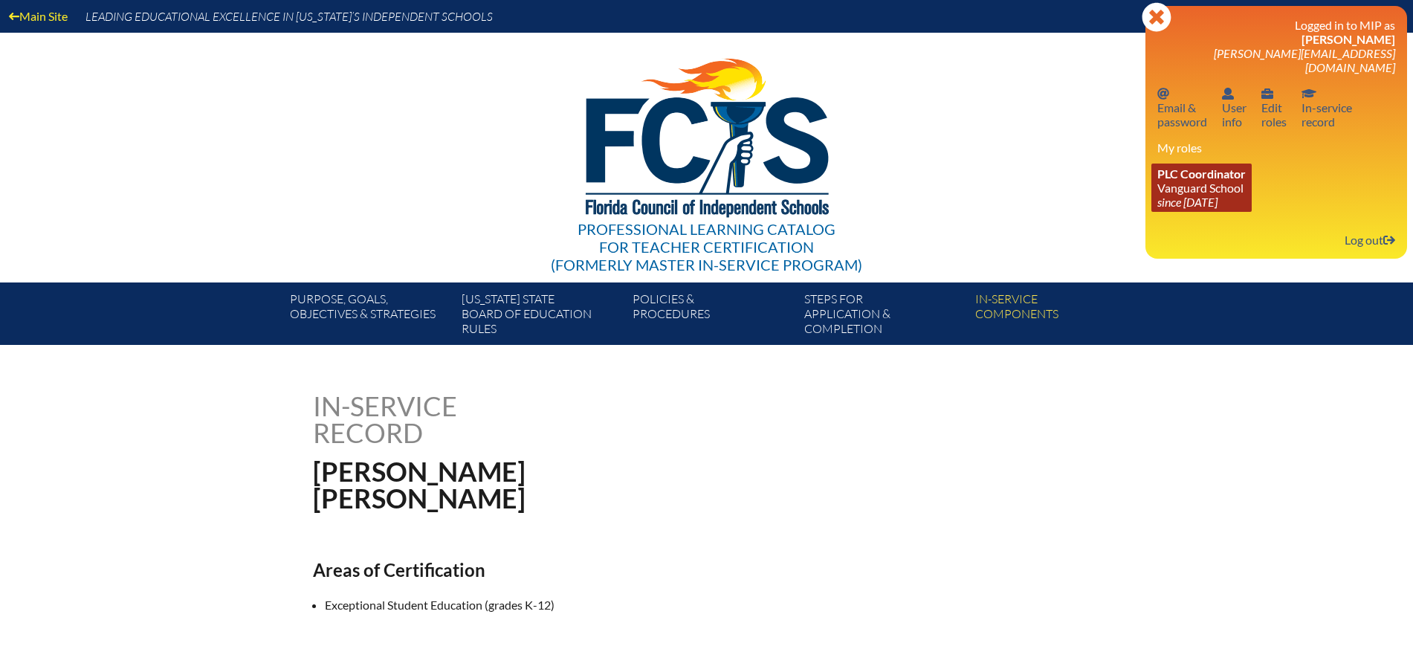
click at [1201, 196] on link "PLC Coordinator [GEOGRAPHIC_DATA] since [DATE]" at bounding box center [1202, 188] width 100 height 48
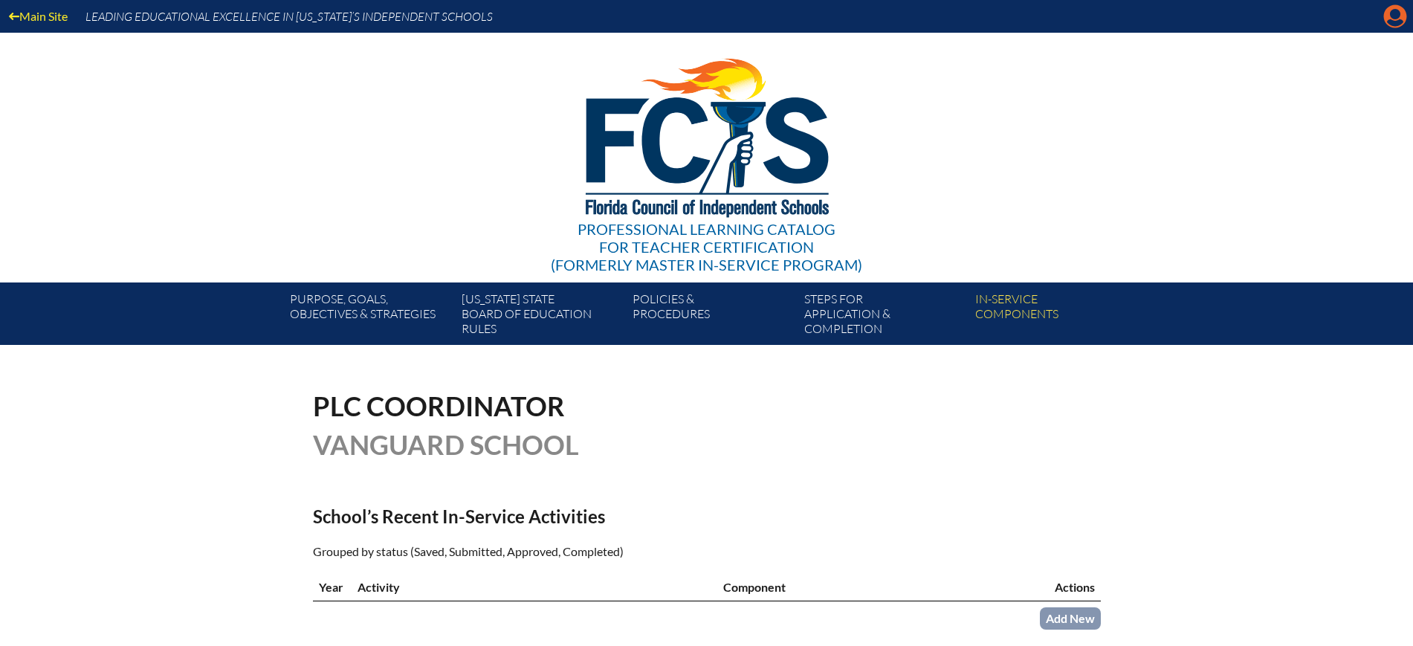
click at [1398, 10] on icon "Manage account" at bounding box center [1396, 16] width 24 height 24
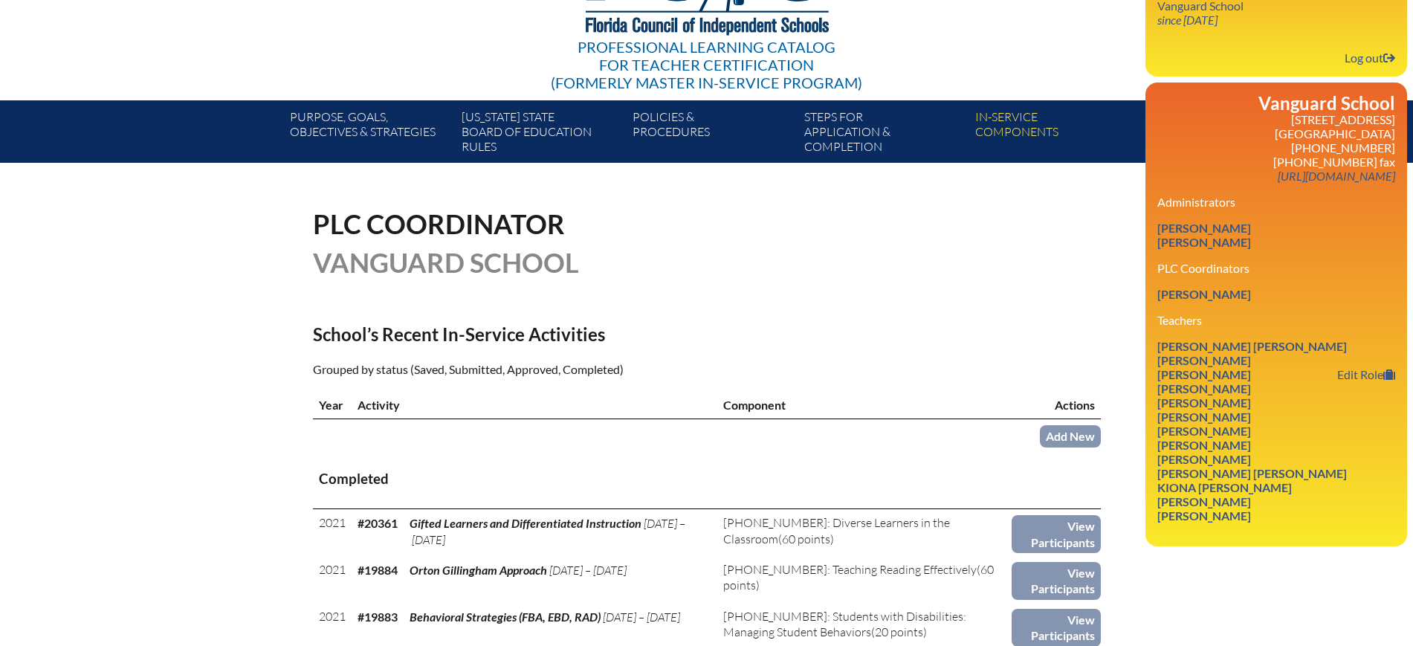
scroll to position [186, 0]
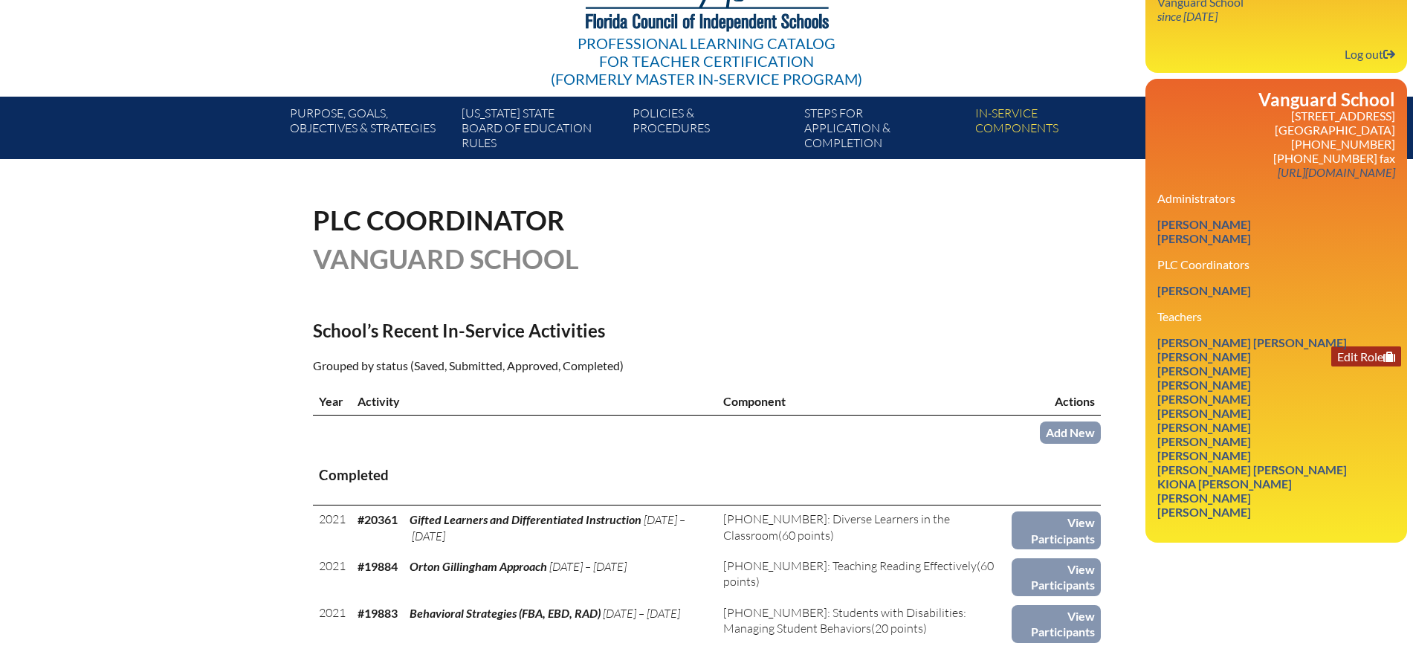
click at [1349, 346] on link "Edit Role" at bounding box center [1367, 356] width 70 height 20
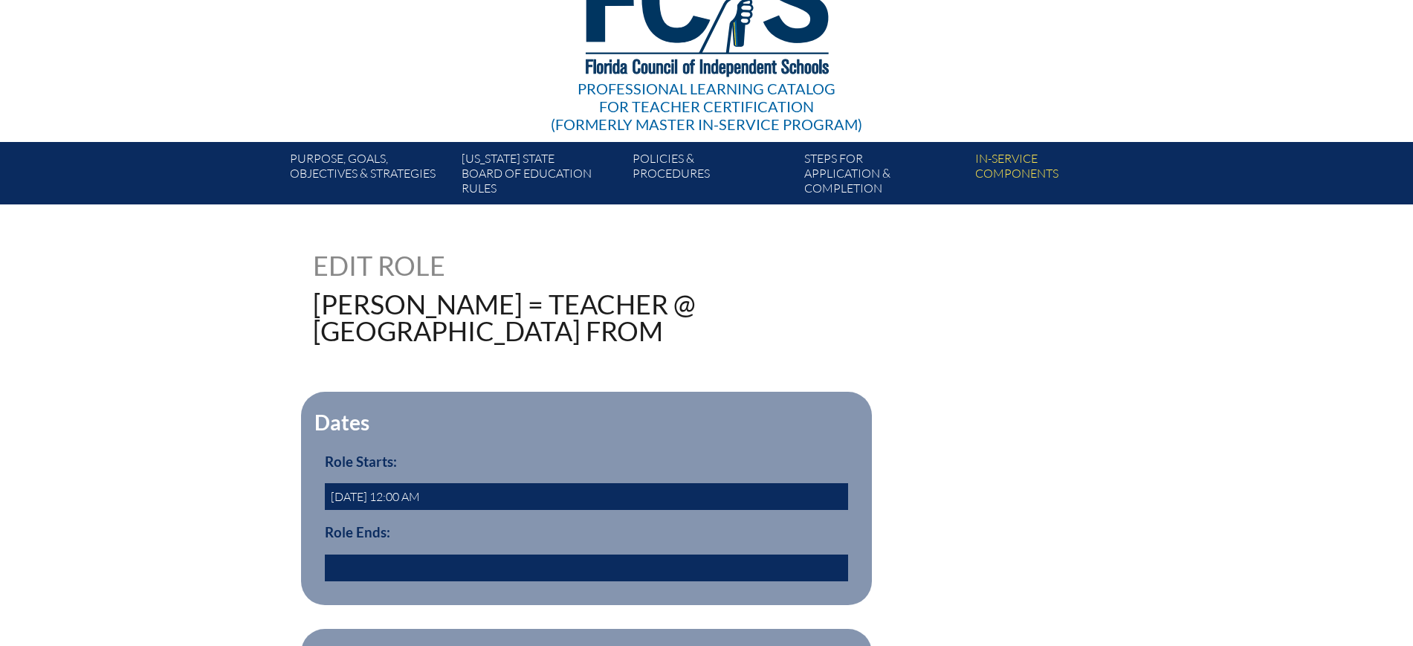
scroll to position [279, 0]
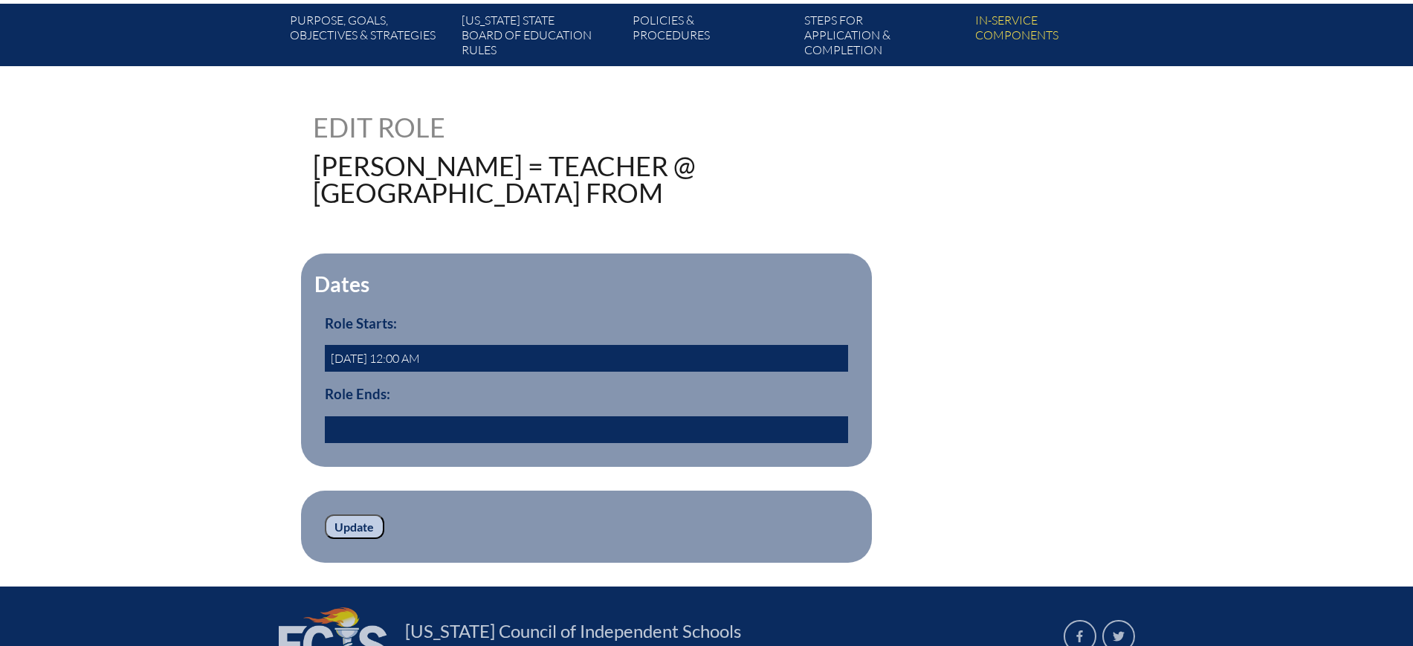
click at [369, 422] on input "text" at bounding box center [586, 429] width 523 height 27
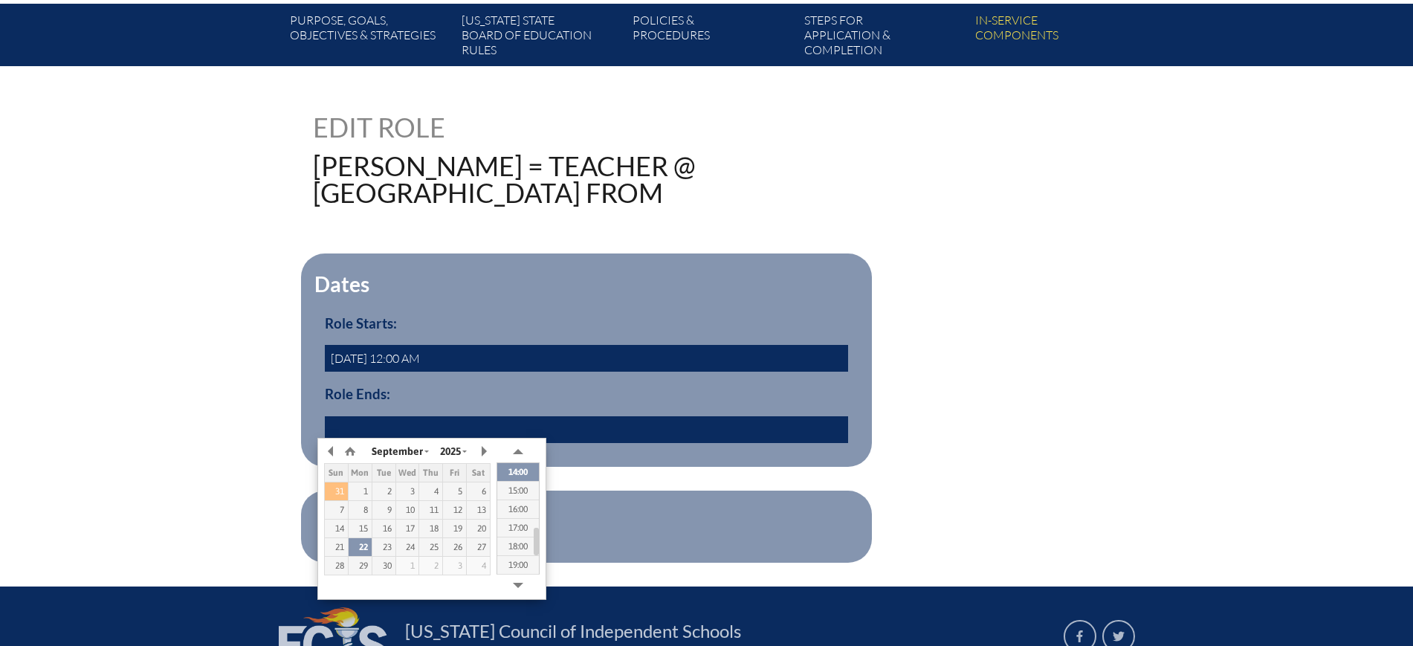
click at [339, 492] on div "31" at bounding box center [336, 491] width 23 height 10
type input "2025/08/31 14:28"
click at [271, 488] on div "121305 Edit Role Crump, Pamela = Teacher @ Vanguard School from Dates Role Star…" at bounding box center [706, 338] width 1413 height 449
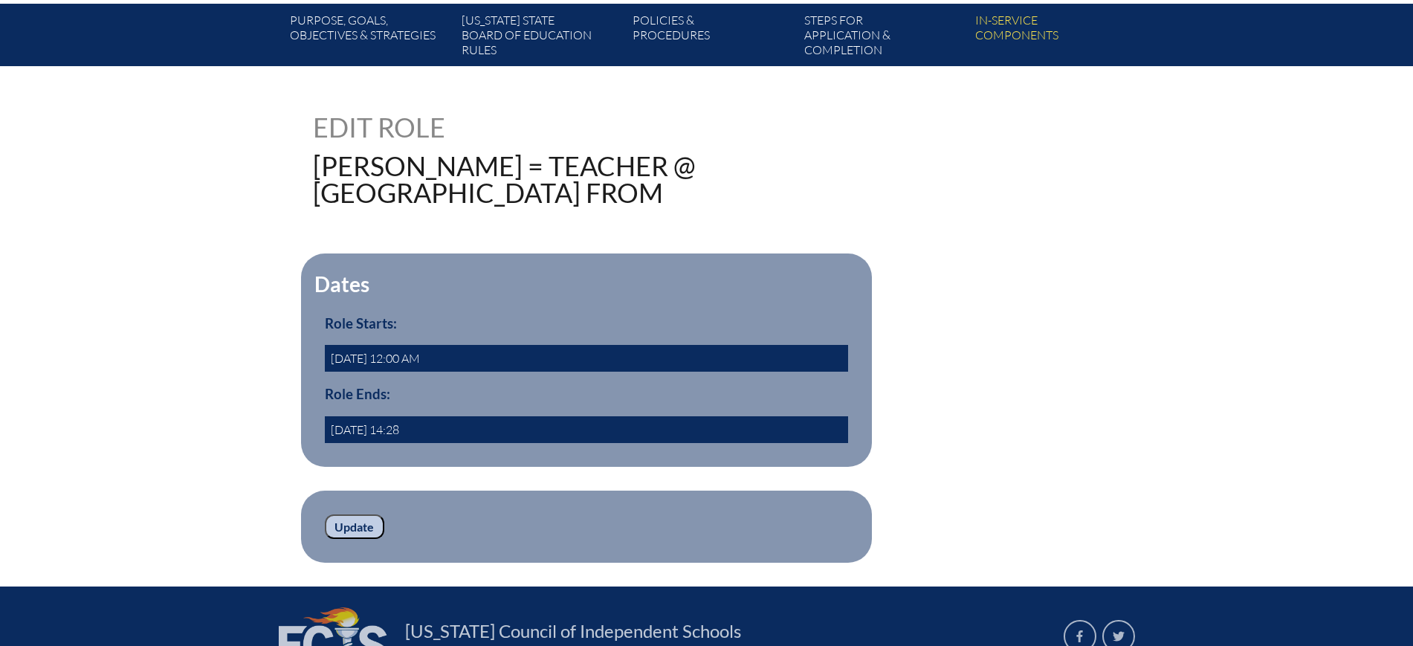
click at [350, 524] on input "Update" at bounding box center [354, 527] width 59 height 25
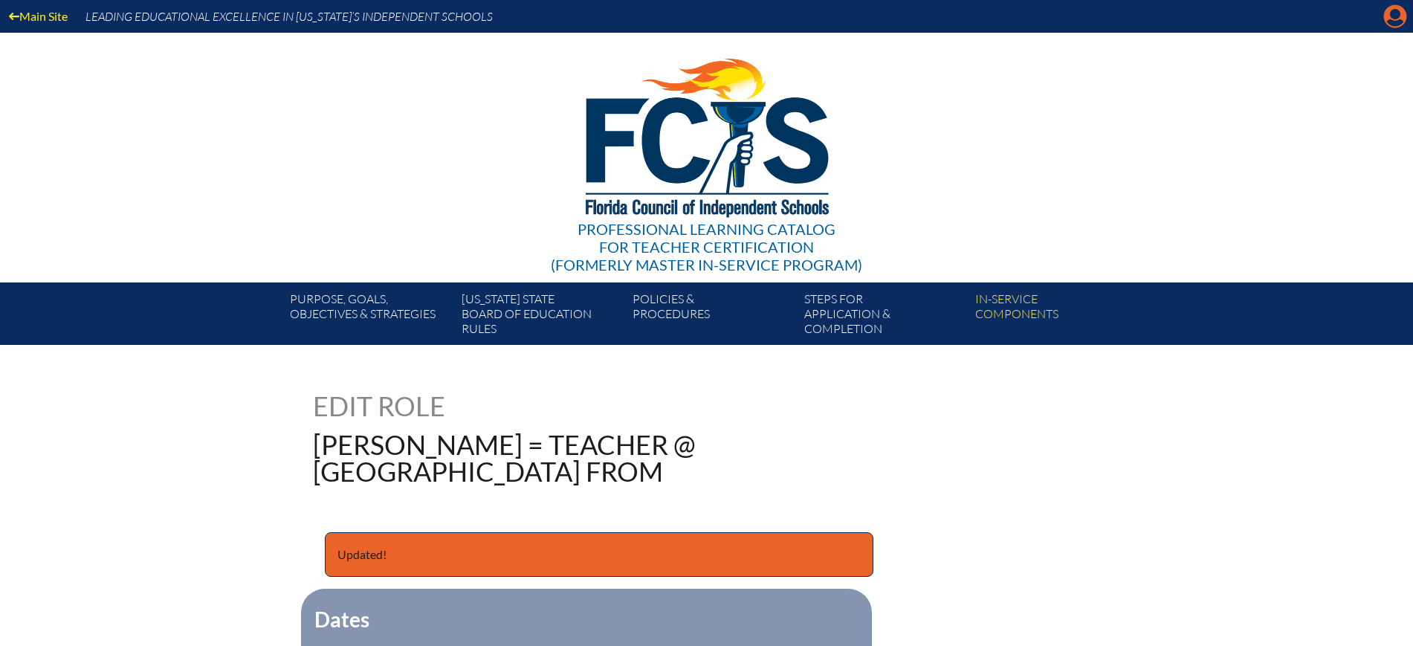
click at [1387, 10] on icon at bounding box center [1395, 16] width 23 height 23
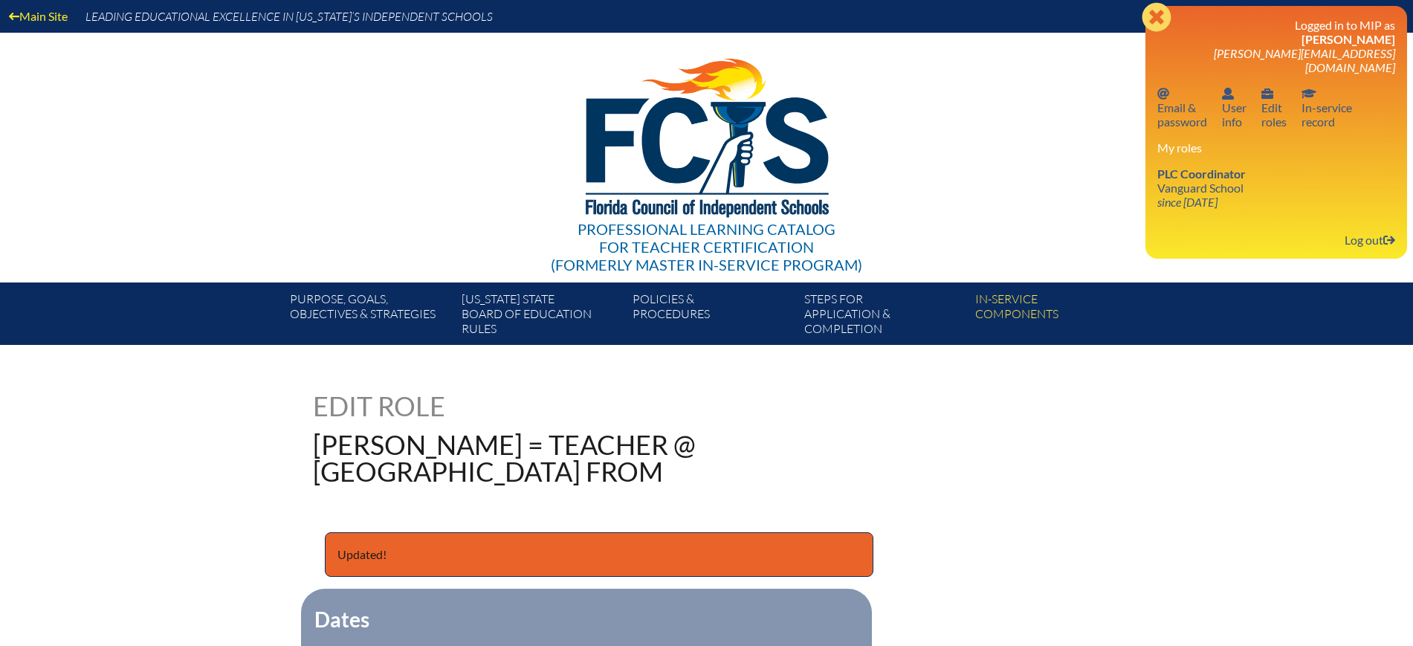
click at [1158, 21] on icon at bounding box center [1156, 16] width 29 height 29
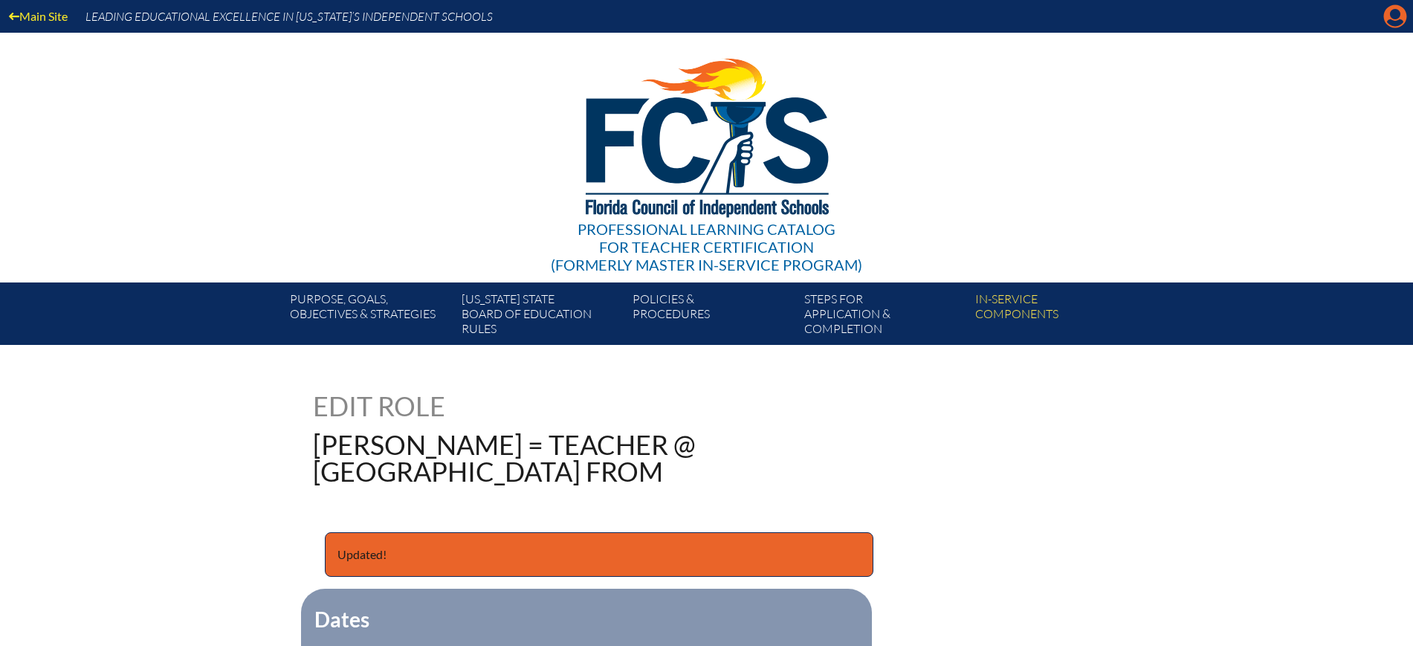
click at [1397, 13] on icon "Manage account" at bounding box center [1396, 16] width 24 height 24
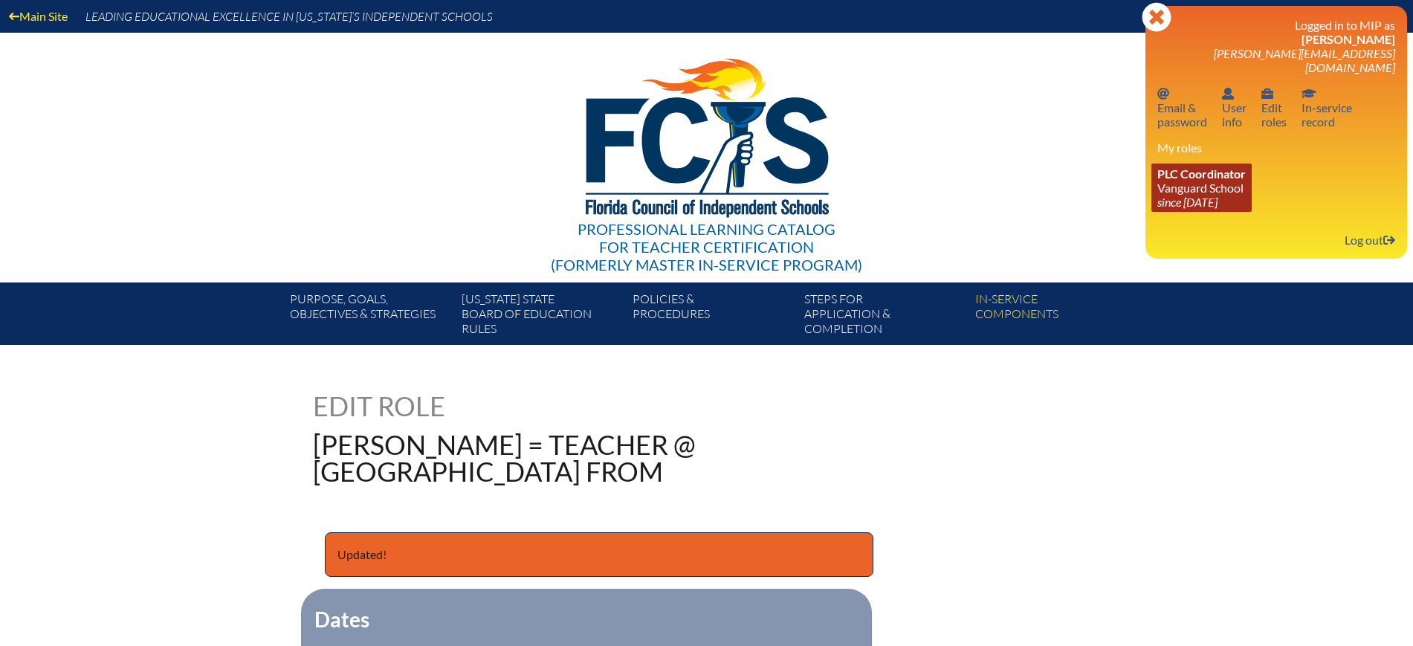
click at [1205, 167] on link "PLC Coordinator Vanguard School since 2023 Aug 15" at bounding box center [1202, 188] width 100 height 48
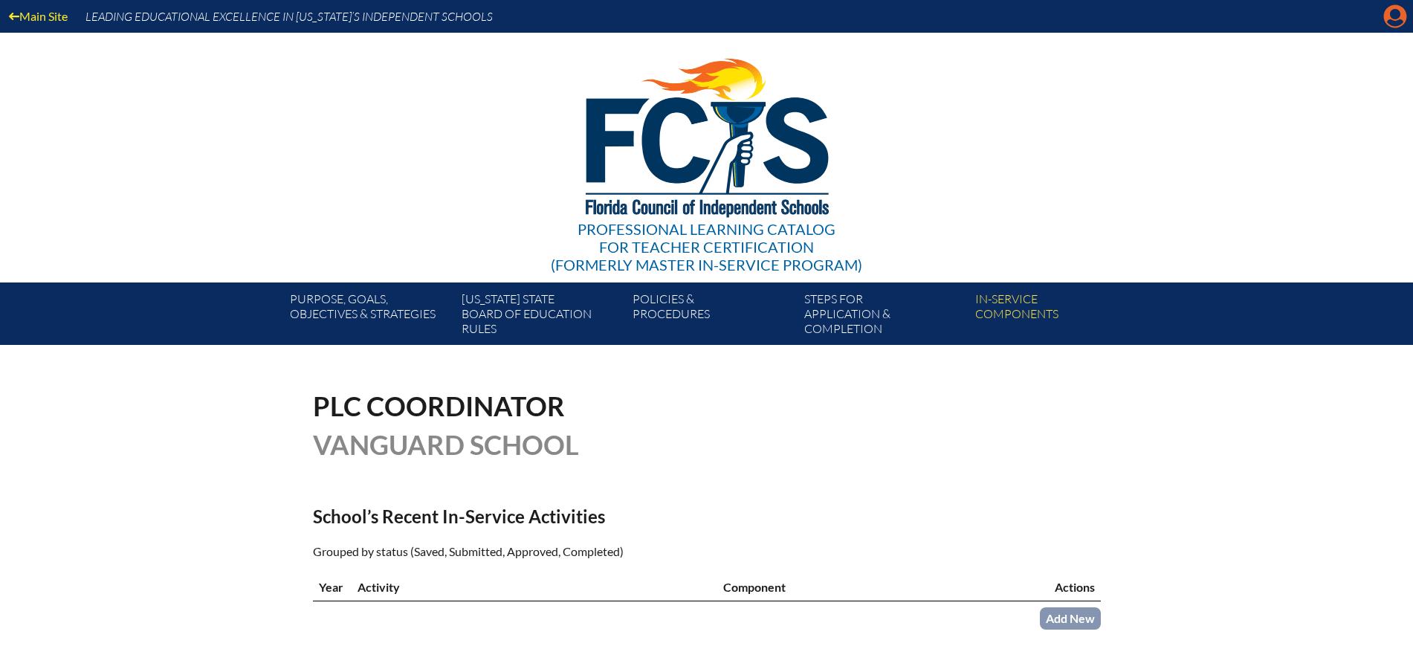
click at [1396, 16] on icon "Manage account" at bounding box center [1396, 16] width 24 height 24
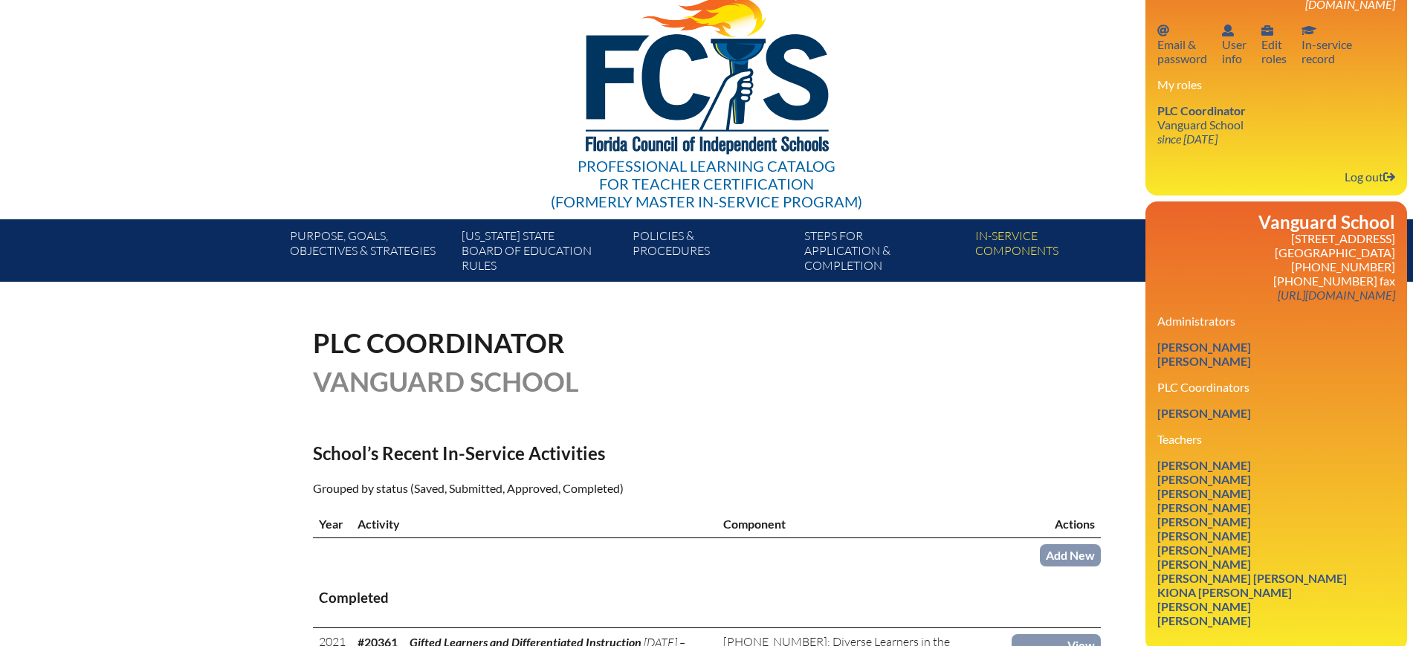
scroll to position [186, 0]
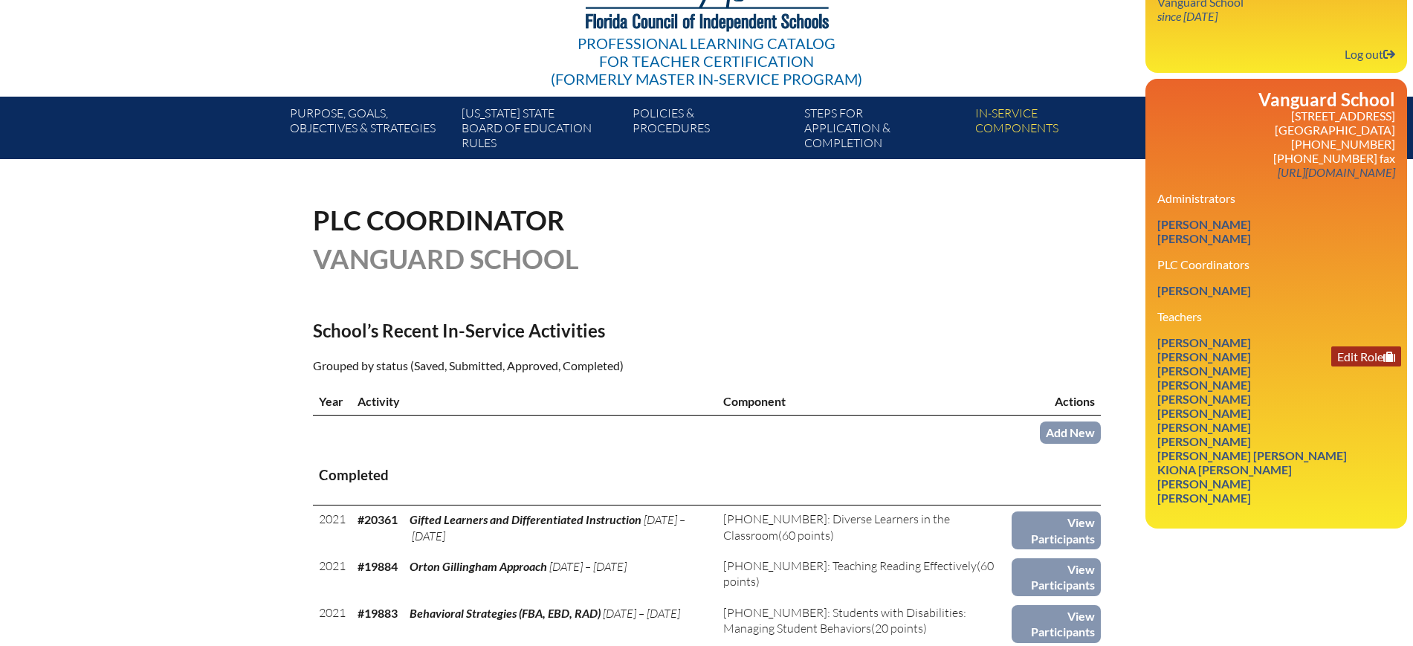
click at [1348, 346] on link "Edit Role" at bounding box center [1367, 356] width 70 height 20
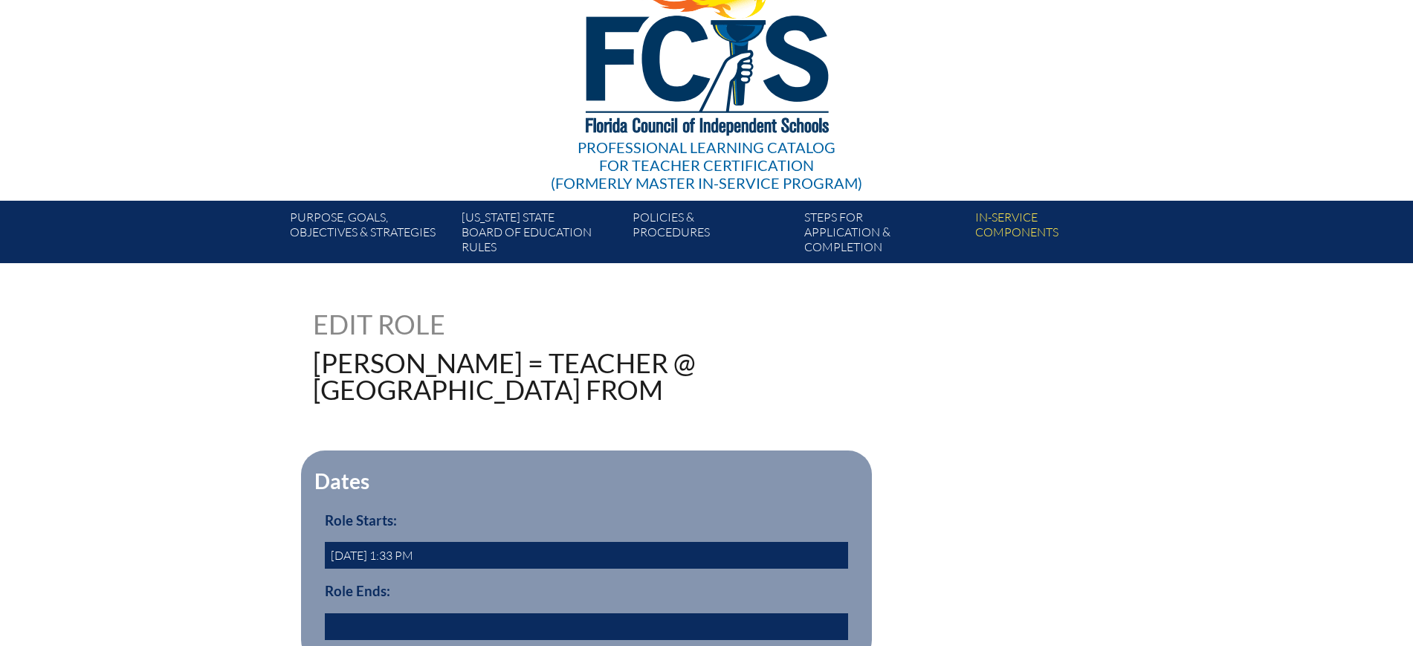
scroll to position [279, 0]
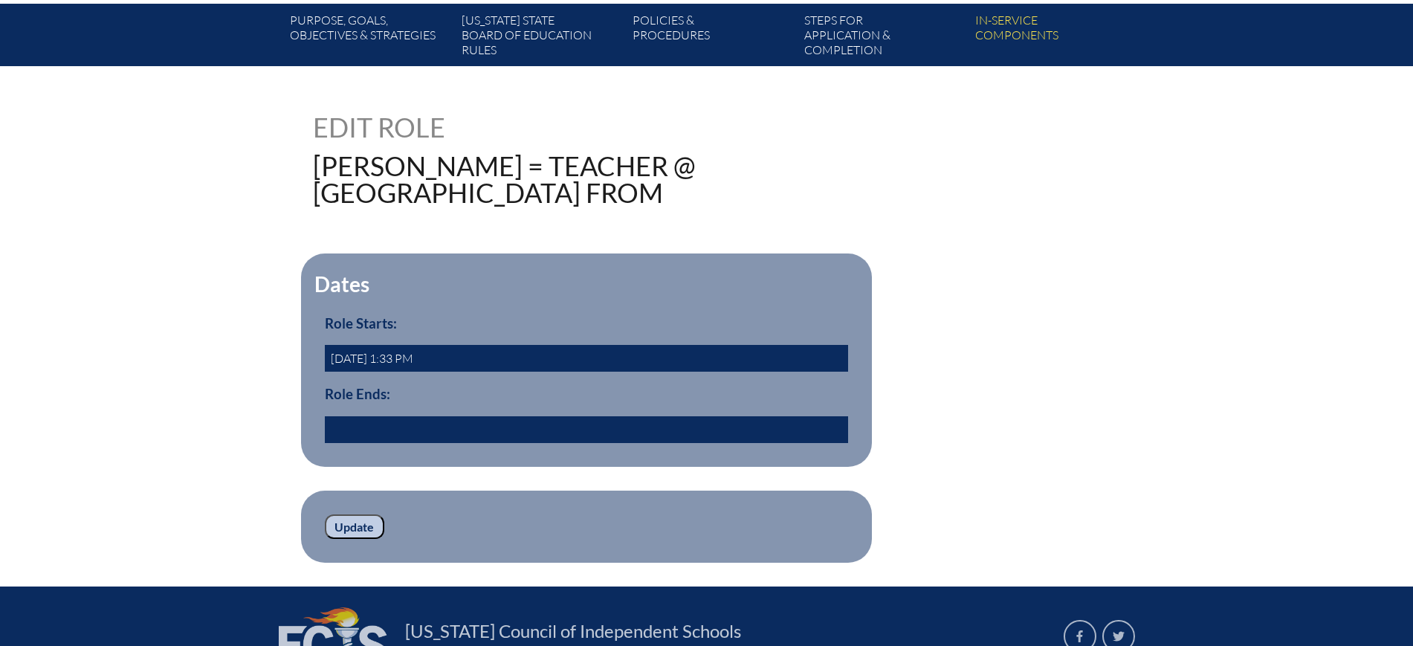
click at [403, 418] on input "text" at bounding box center [586, 429] width 523 height 27
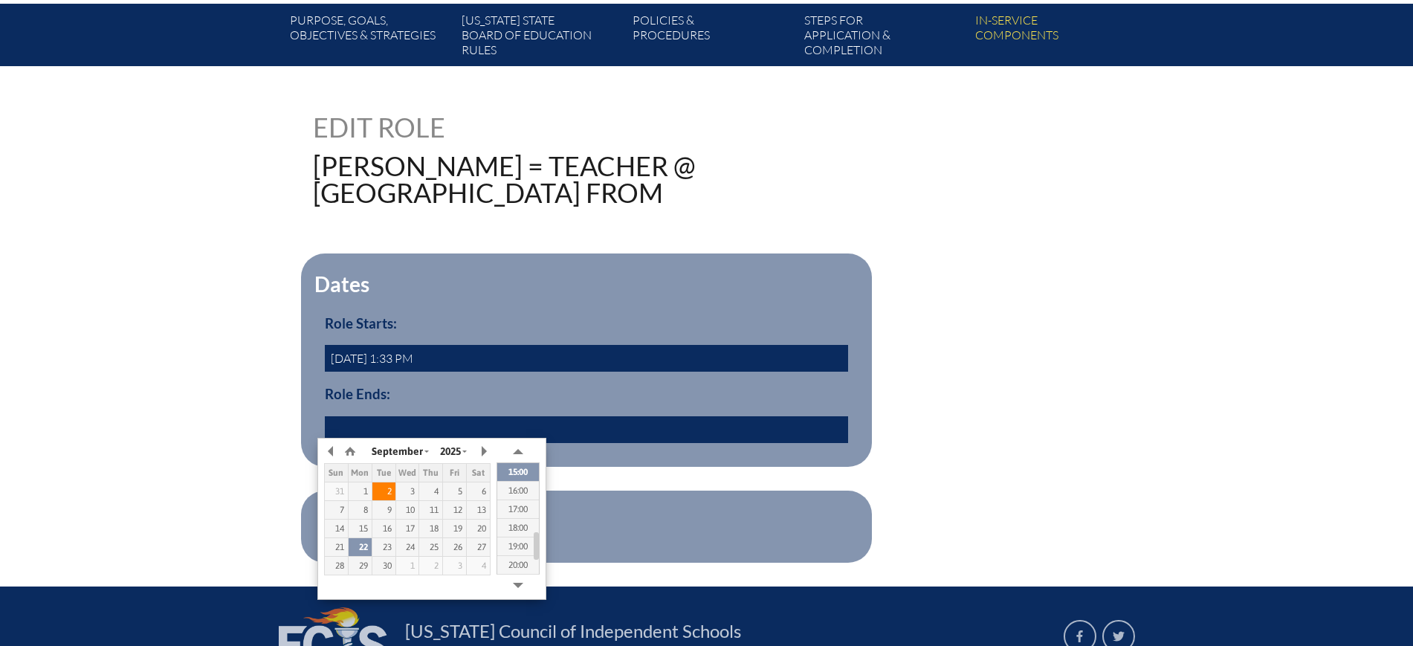
click at [386, 492] on div "2" at bounding box center [383, 491] width 23 height 10
type input "[DATE] 14:32"
click at [307, 459] on div "130053 Edit Role [PERSON_NAME] = Teacher @ [GEOGRAPHIC_DATA] from Dates Role St…" at bounding box center [707, 338] width 836 height 449
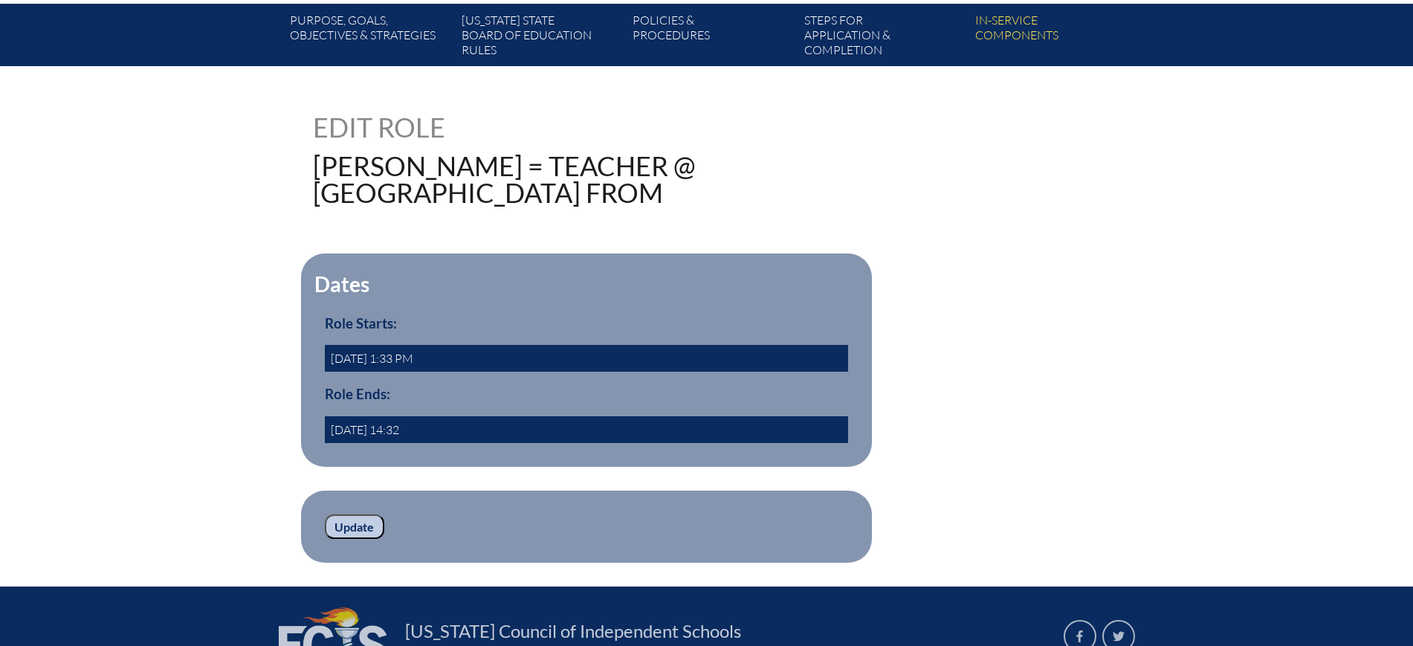
click at [367, 517] on input "Update" at bounding box center [354, 527] width 59 height 25
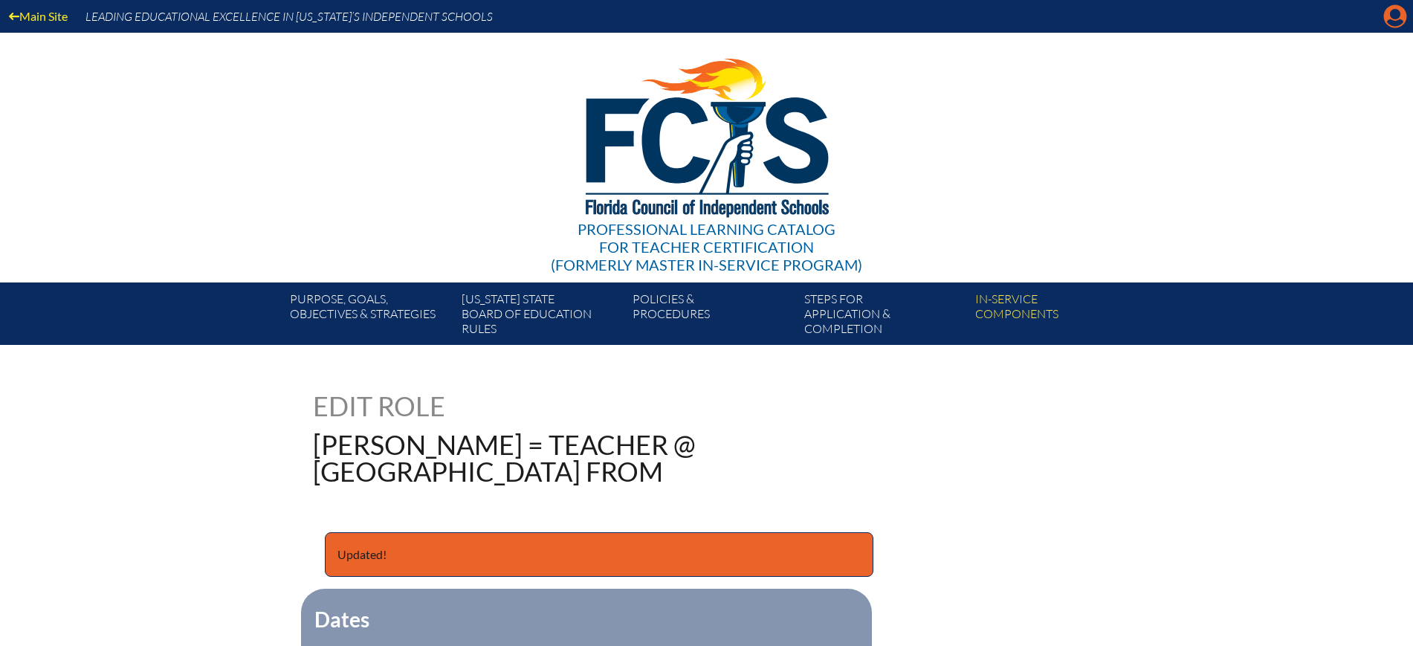
click at [1385, 17] on icon at bounding box center [1395, 16] width 23 height 23
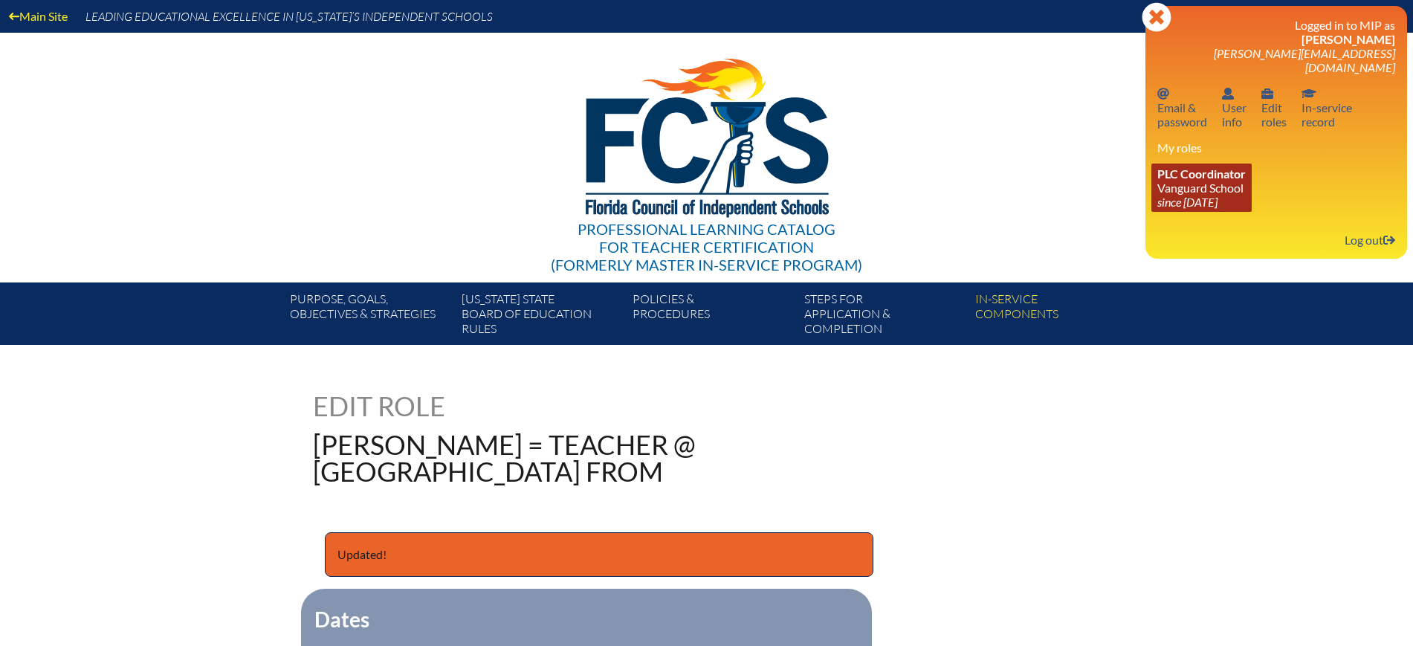
drag, startPoint x: 1218, startPoint y: 173, endPoint x: 1244, endPoint y: 175, distance: 26.1
click at [1218, 175] on link "PLC Coordinator Vanguard School since 2023 Aug 15" at bounding box center [1202, 188] width 100 height 48
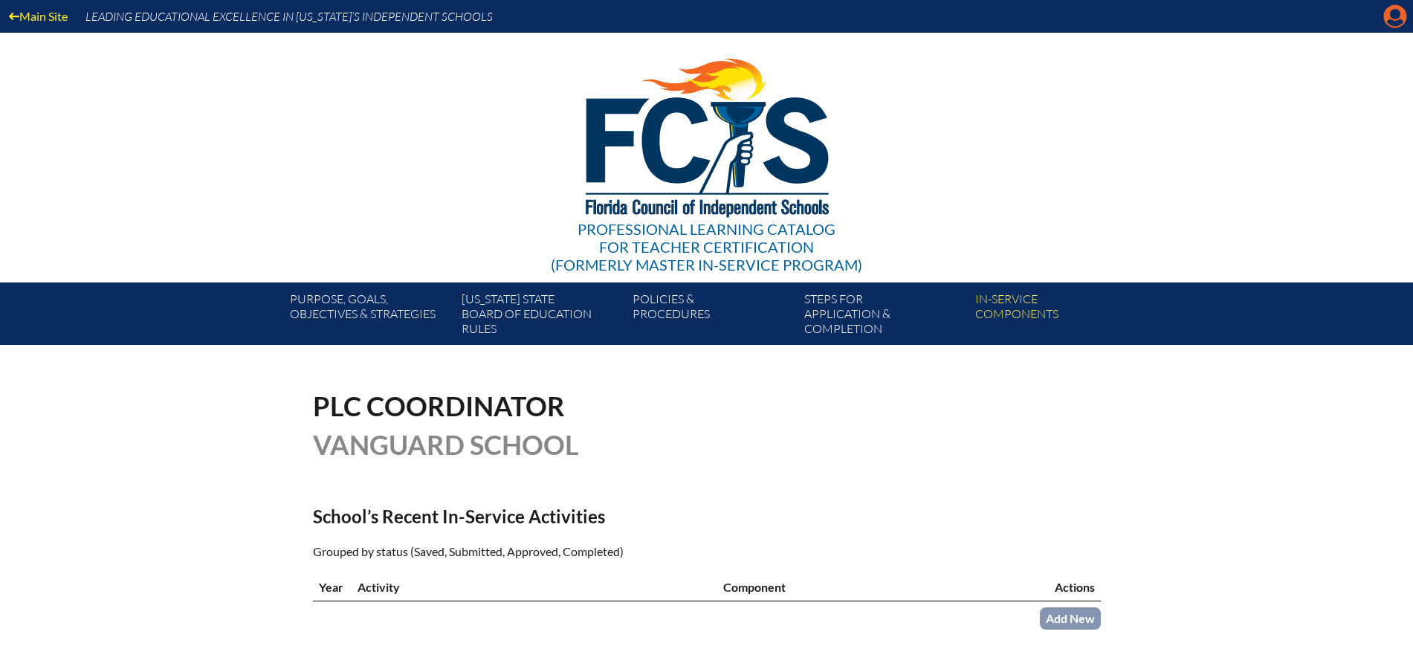
click at [1400, 19] on icon "Manage account" at bounding box center [1396, 16] width 24 height 24
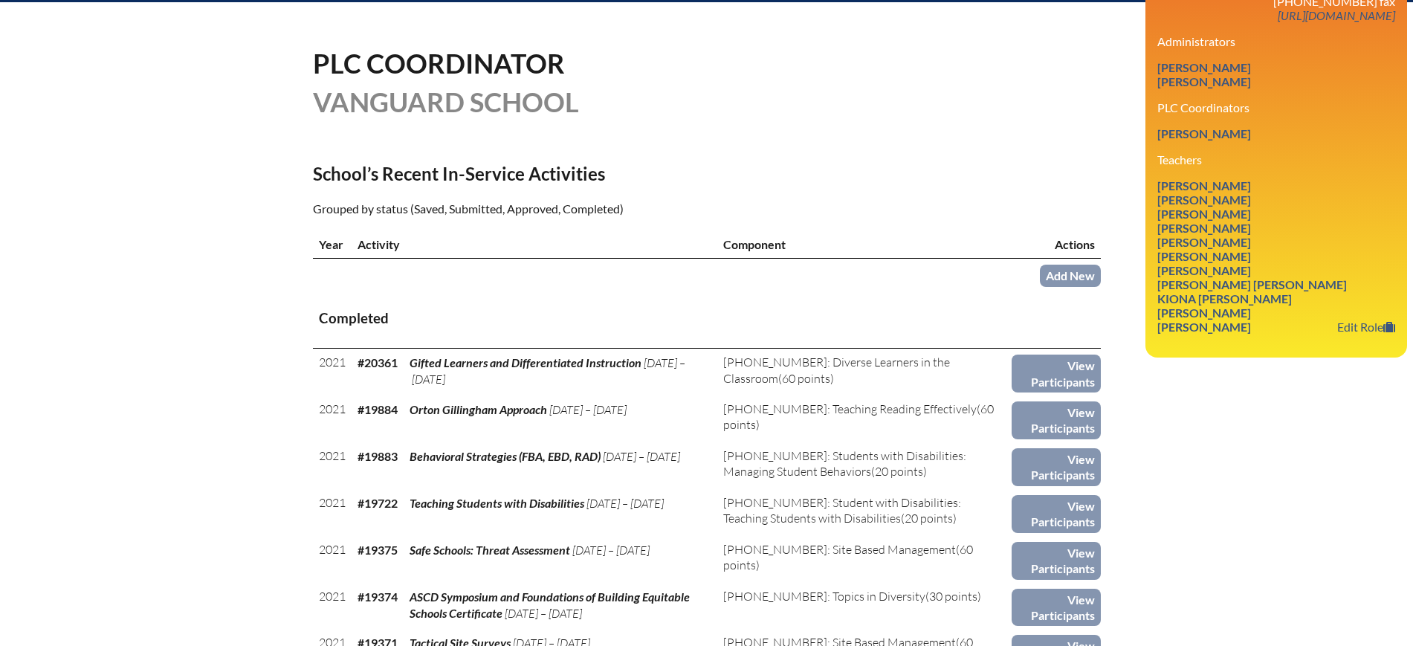
scroll to position [372, 0]
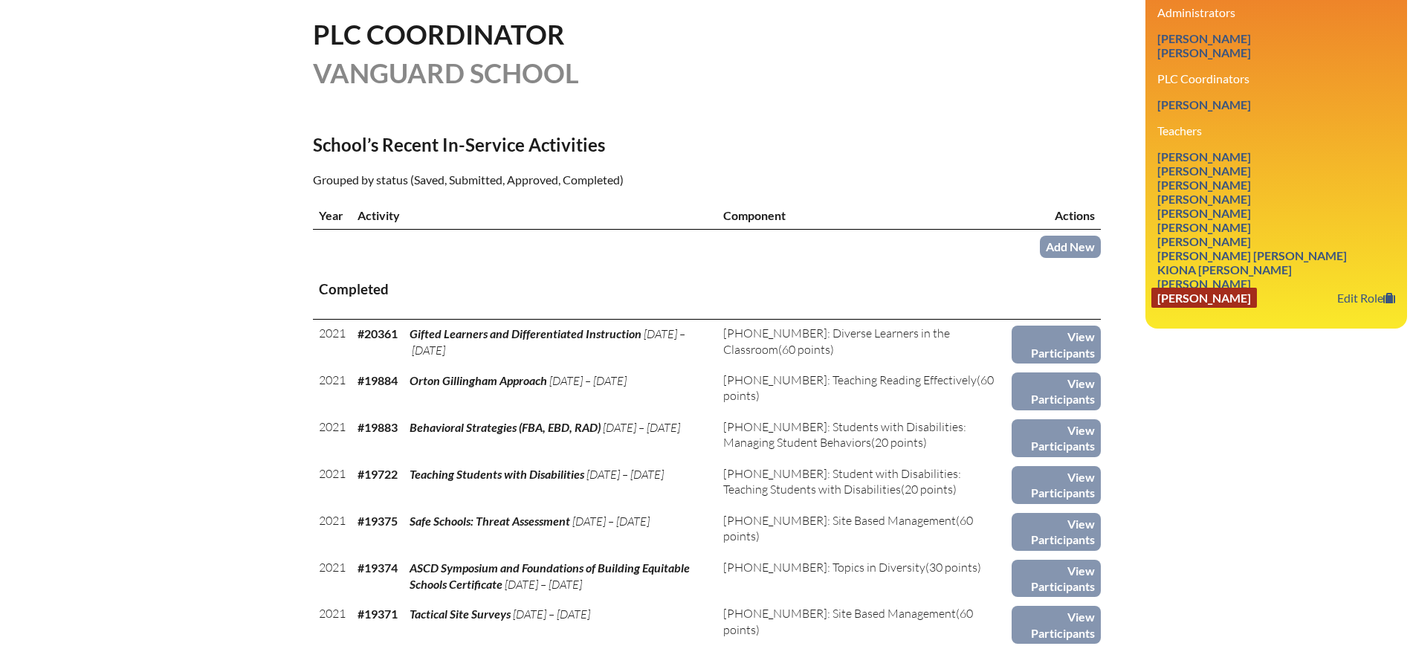
click at [1237, 288] on link "[PERSON_NAME]" at bounding box center [1205, 298] width 106 height 20
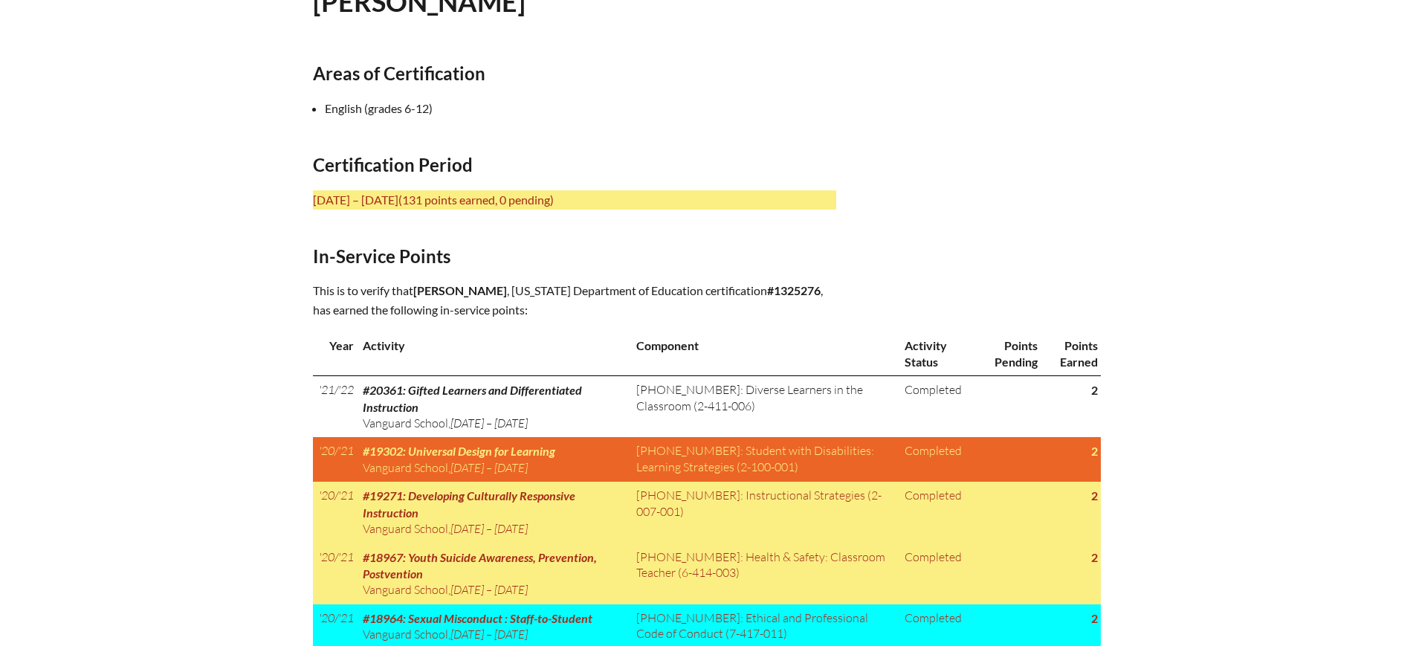
scroll to position [465, 0]
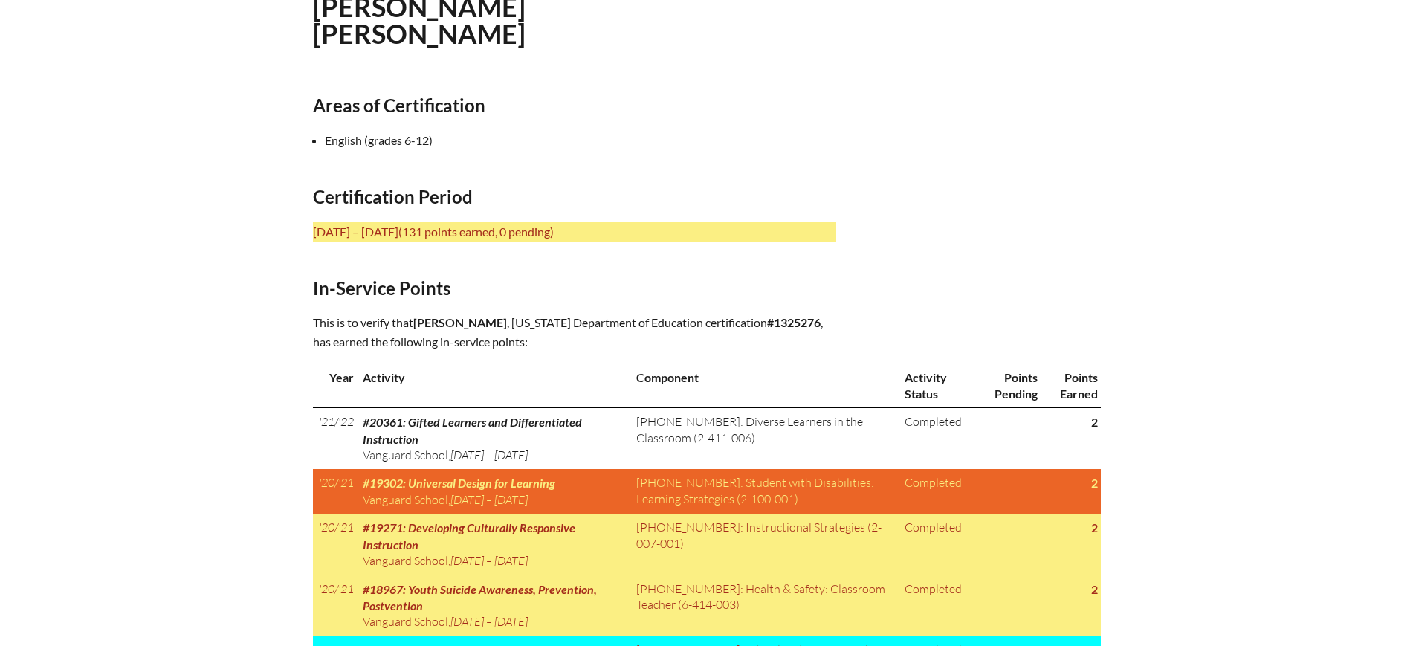
drag, startPoint x: 534, startPoint y: 317, endPoint x: 483, endPoint y: 318, distance: 50.6
click at [483, 318] on span "Rebecca E Venable" at bounding box center [460, 322] width 94 height 14
copy span "[PERSON_NAME]"
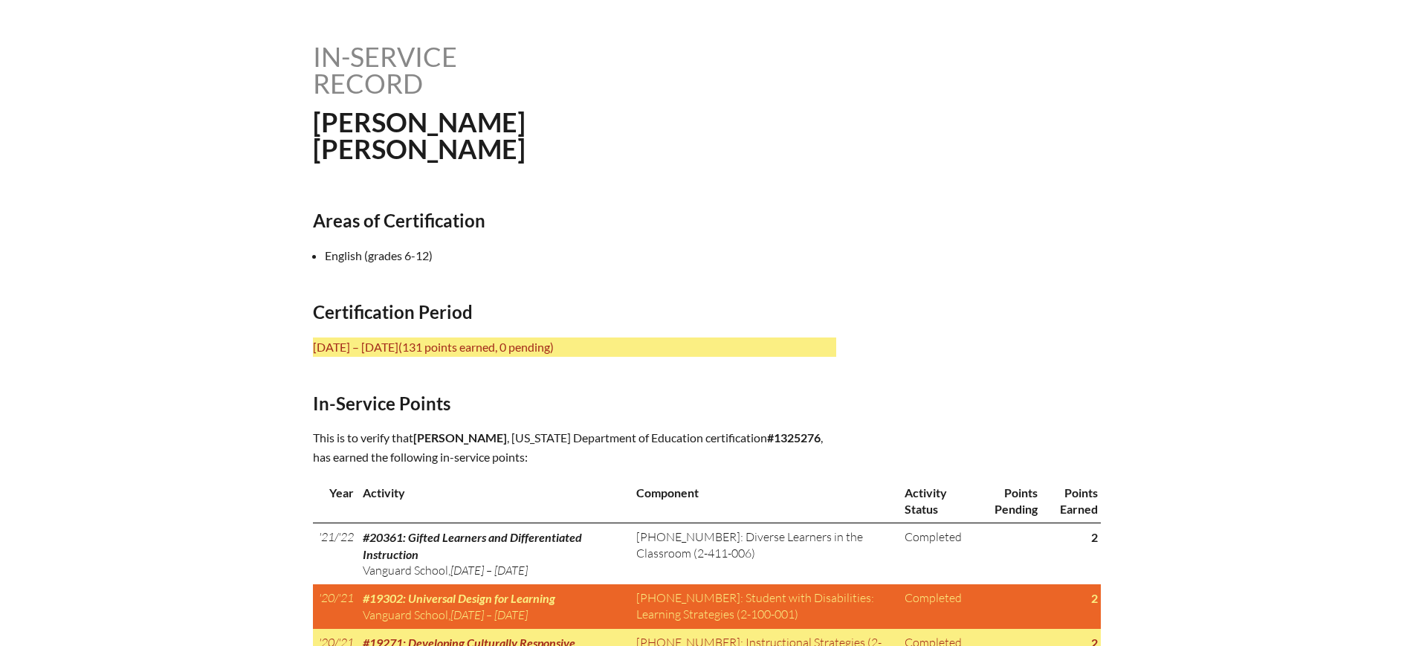
scroll to position [0, 0]
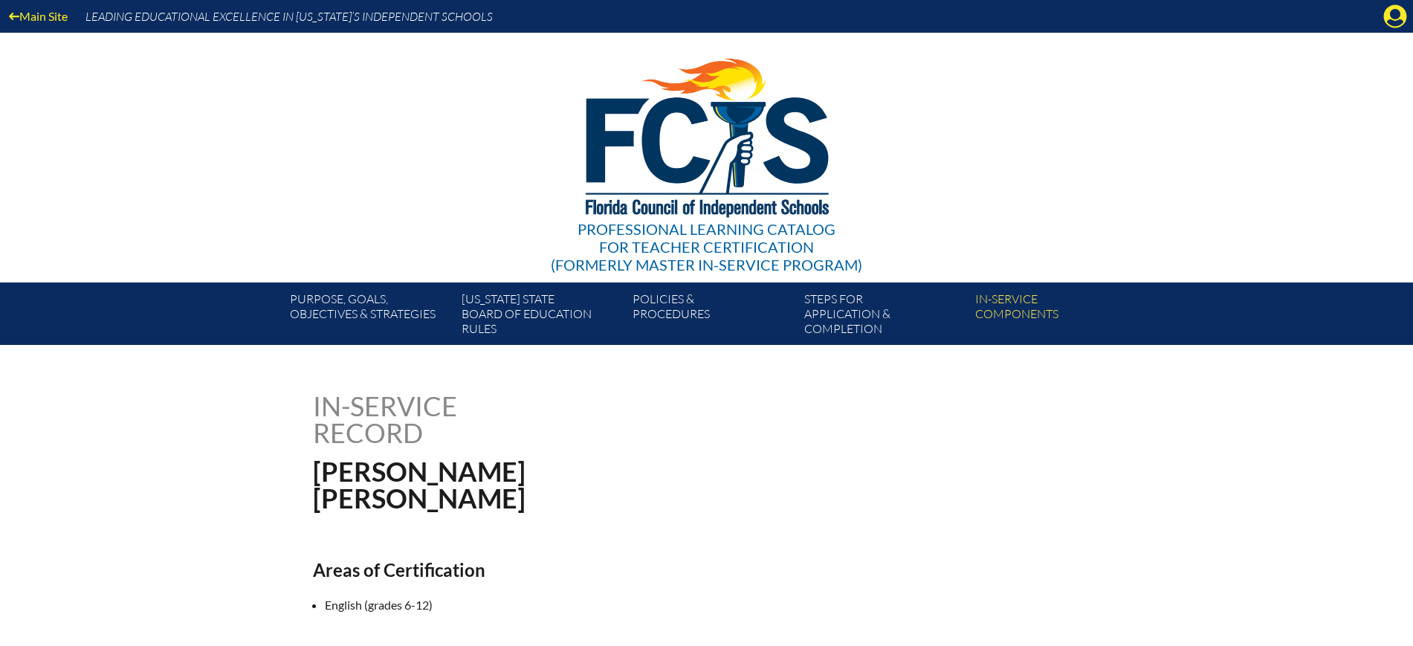
drag, startPoint x: 1393, startPoint y: 13, endPoint x: 1390, endPoint y: 26, distance: 13.9
click at [1393, 13] on icon "Manage account" at bounding box center [1396, 16] width 24 height 24
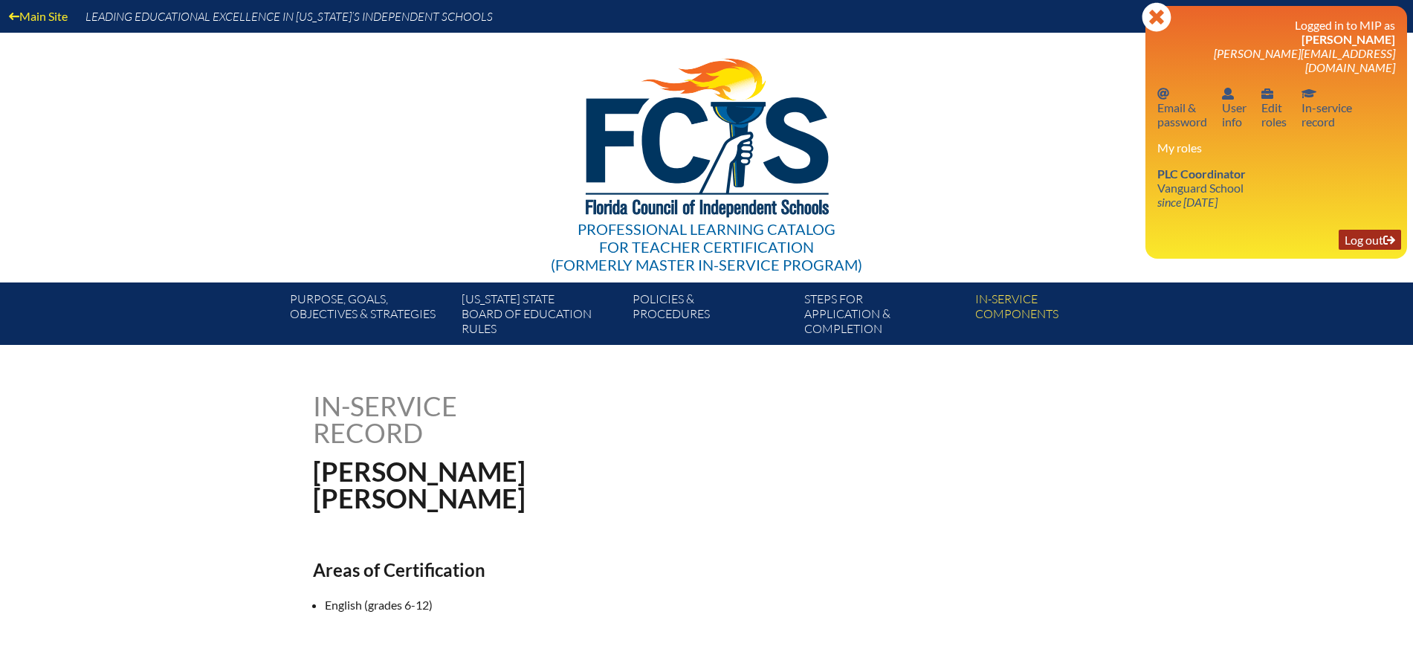
click at [1367, 233] on link "Log out Log out" at bounding box center [1370, 240] width 62 height 20
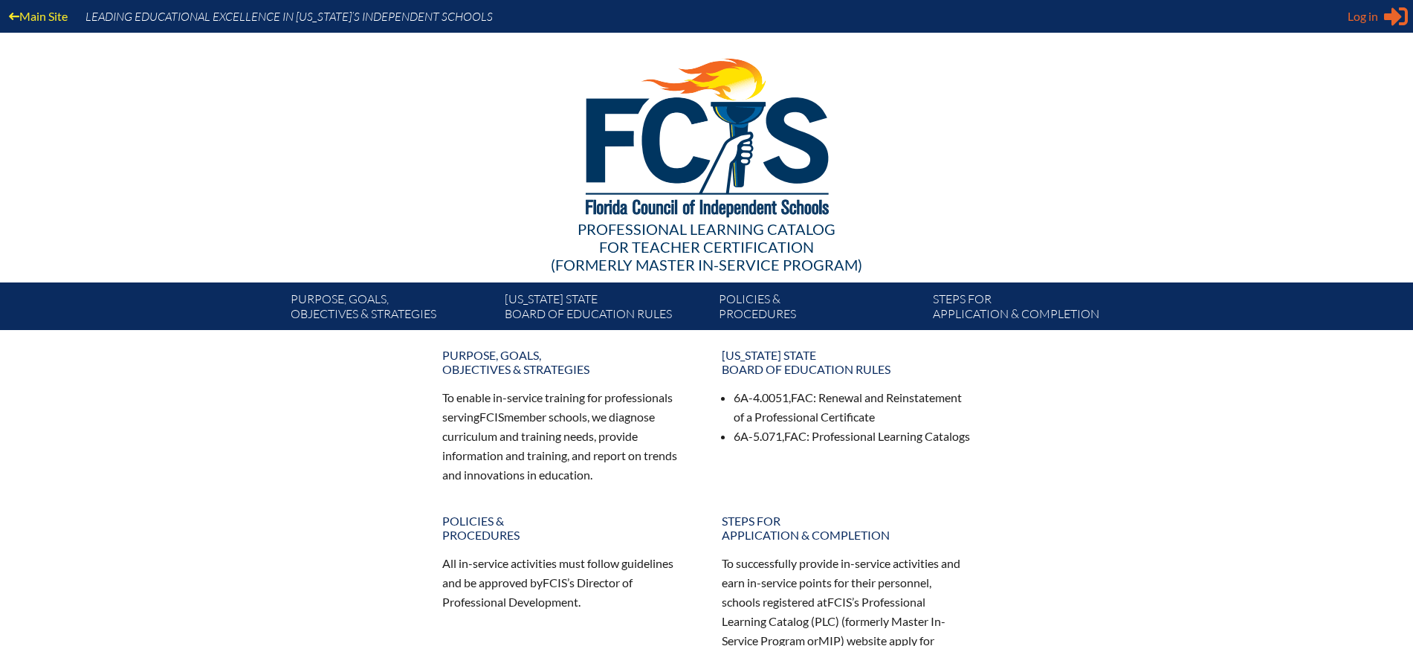
type input "[EMAIL_ADDRESS][DOMAIN_NAME]"
click at [1364, 19] on span "Log in" at bounding box center [1363, 16] width 30 height 18
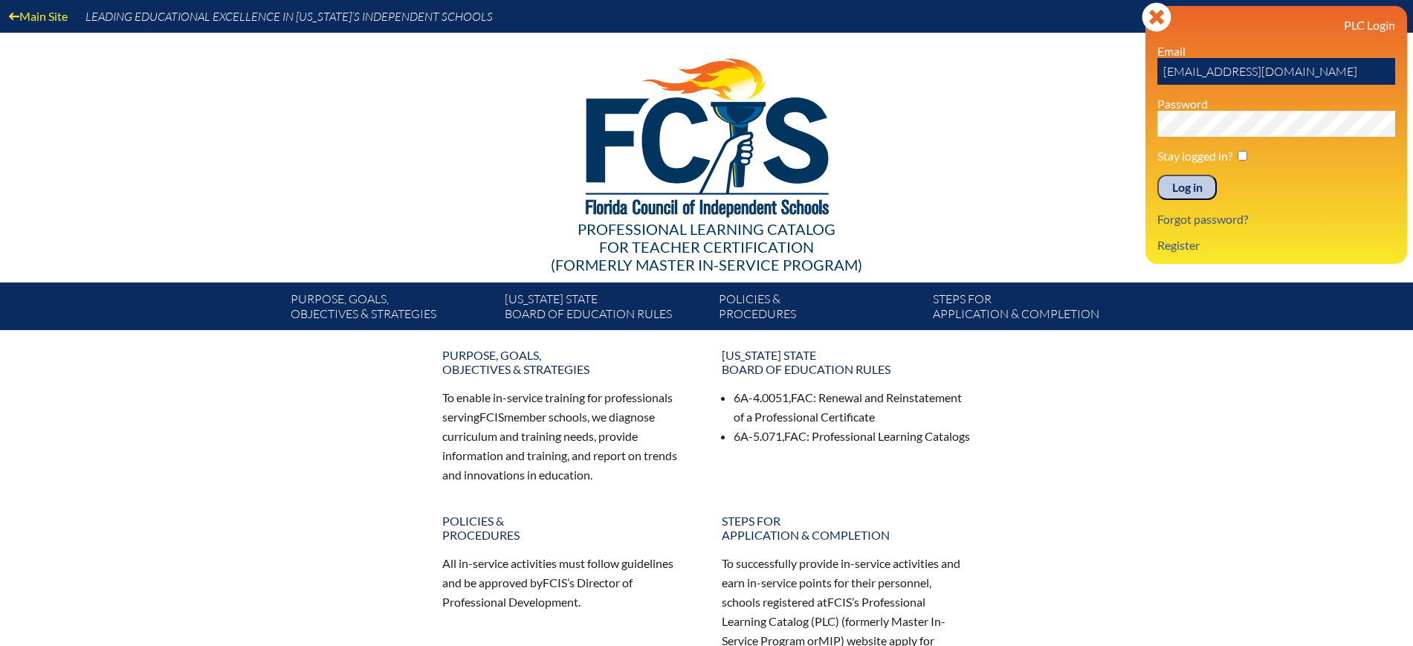
click at [1196, 179] on input "Log in" at bounding box center [1187, 187] width 59 height 25
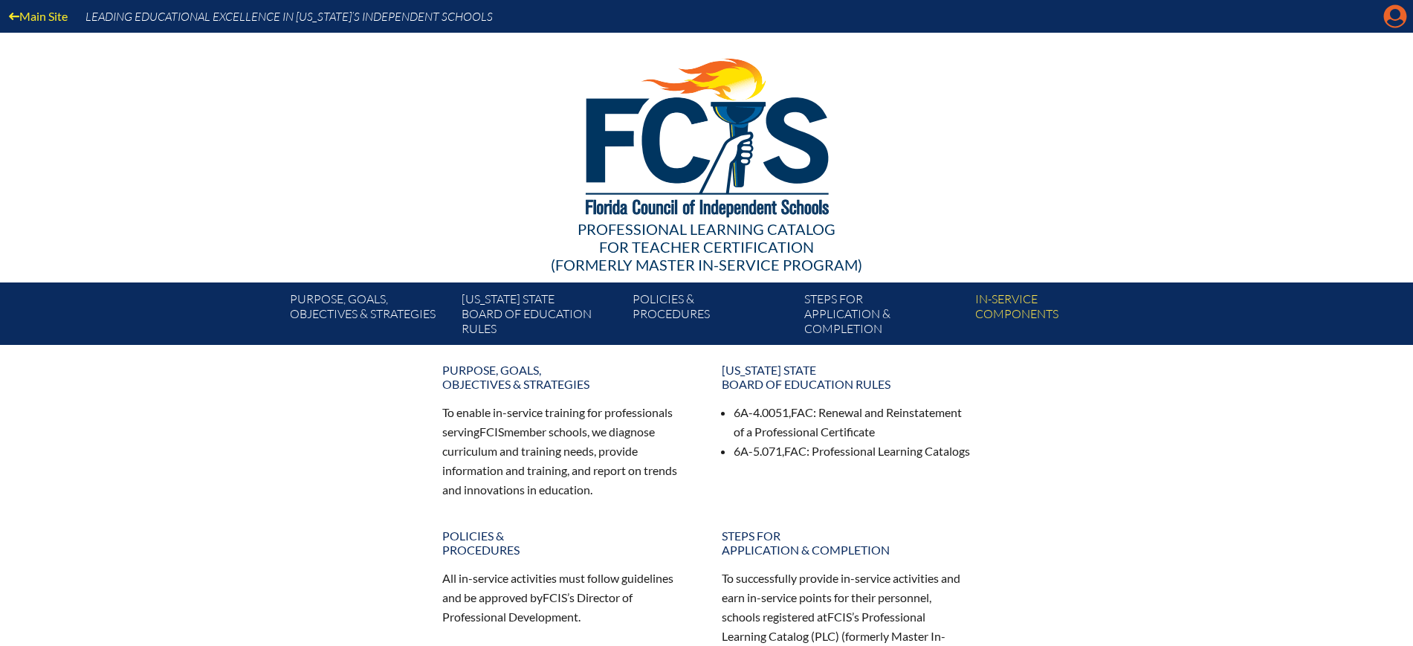
click at [1394, 18] on icon "Manage Account" at bounding box center [1396, 16] width 24 height 24
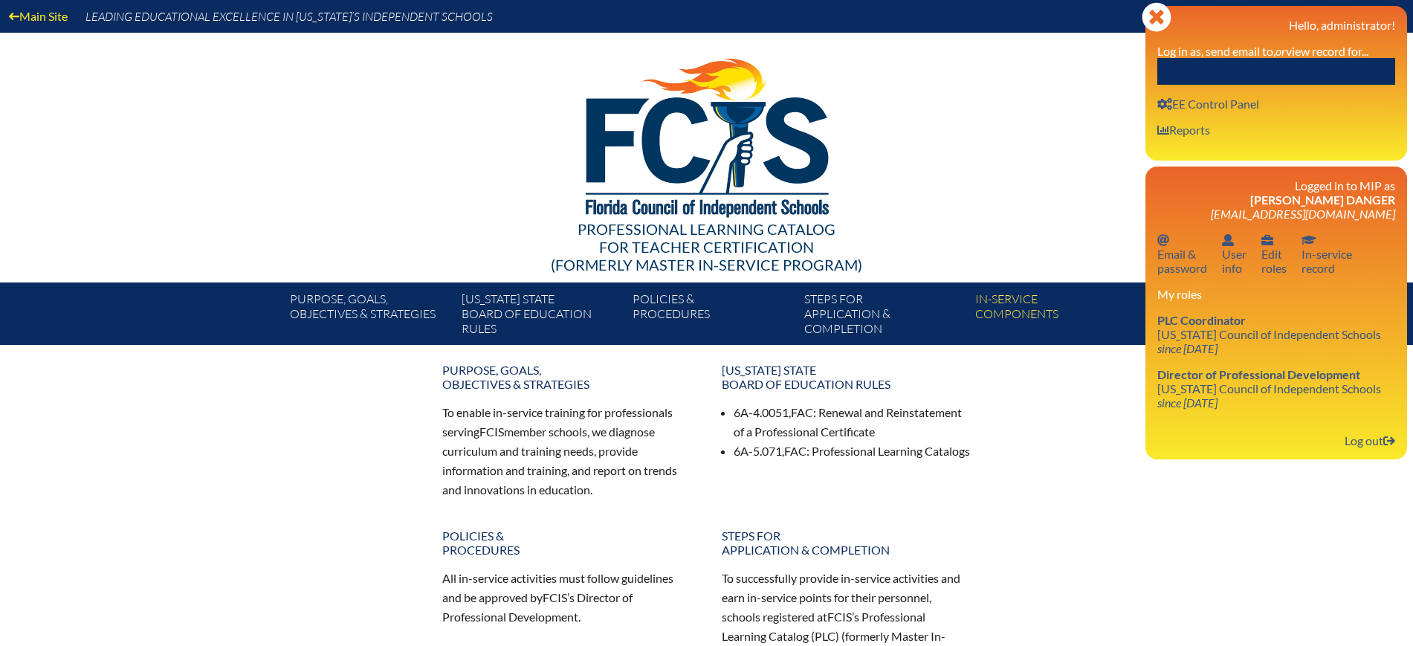
click at [1329, 70] on input "text" at bounding box center [1277, 71] width 238 height 27
paste input "[PERSON_NAME]"
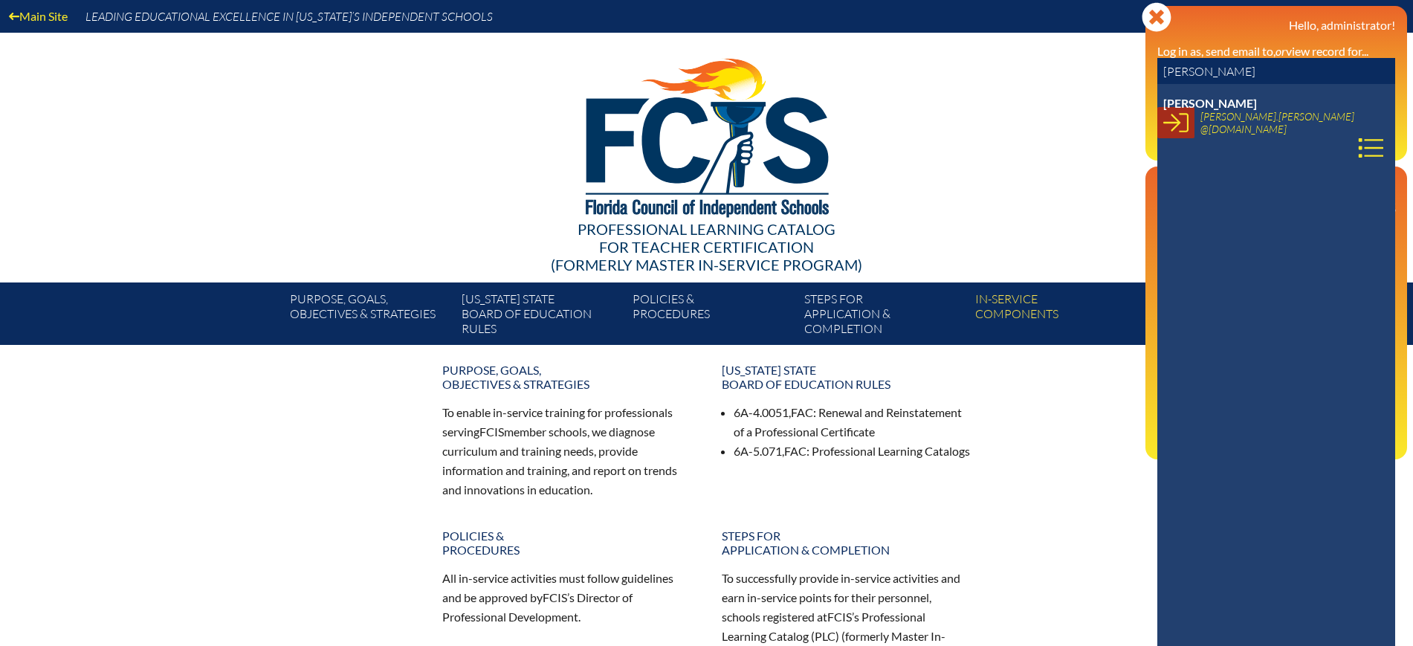
type input "[PERSON_NAME]"
click at [1183, 127] on icon at bounding box center [1176, 122] width 25 height 25
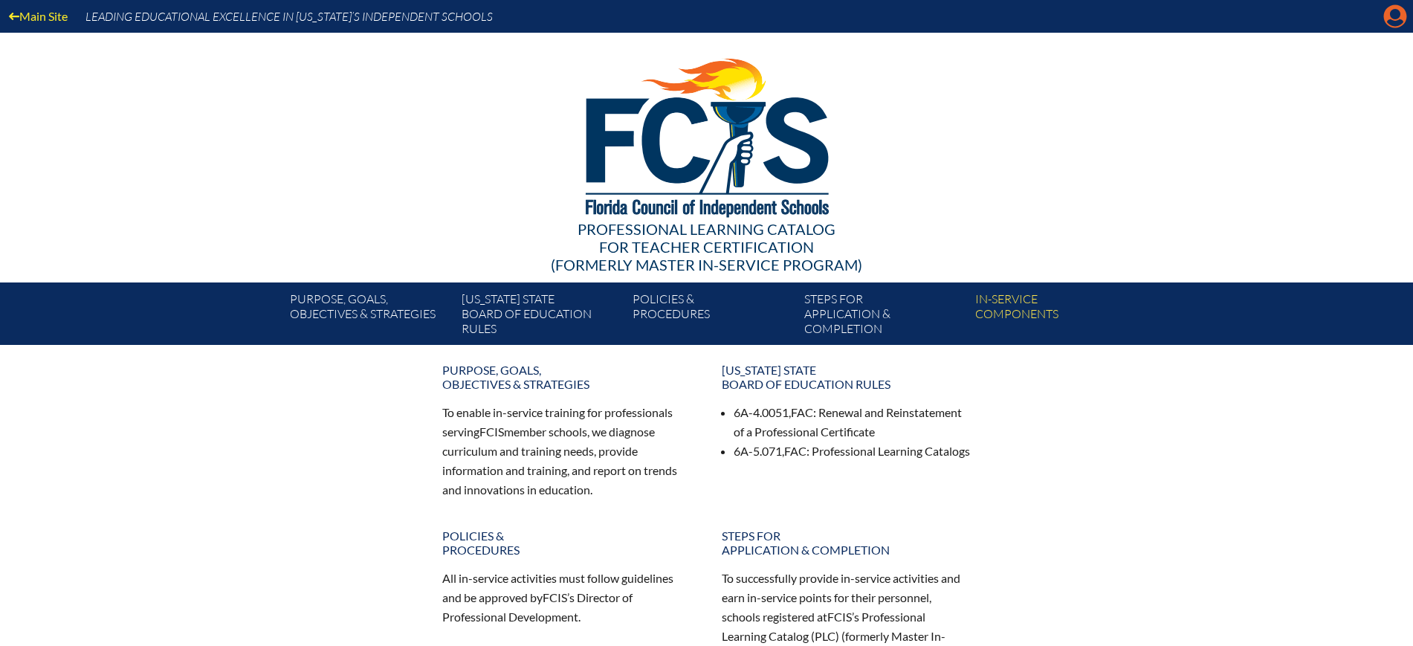
click at [1395, 13] on icon "Manage account" at bounding box center [1396, 16] width 24 height 24
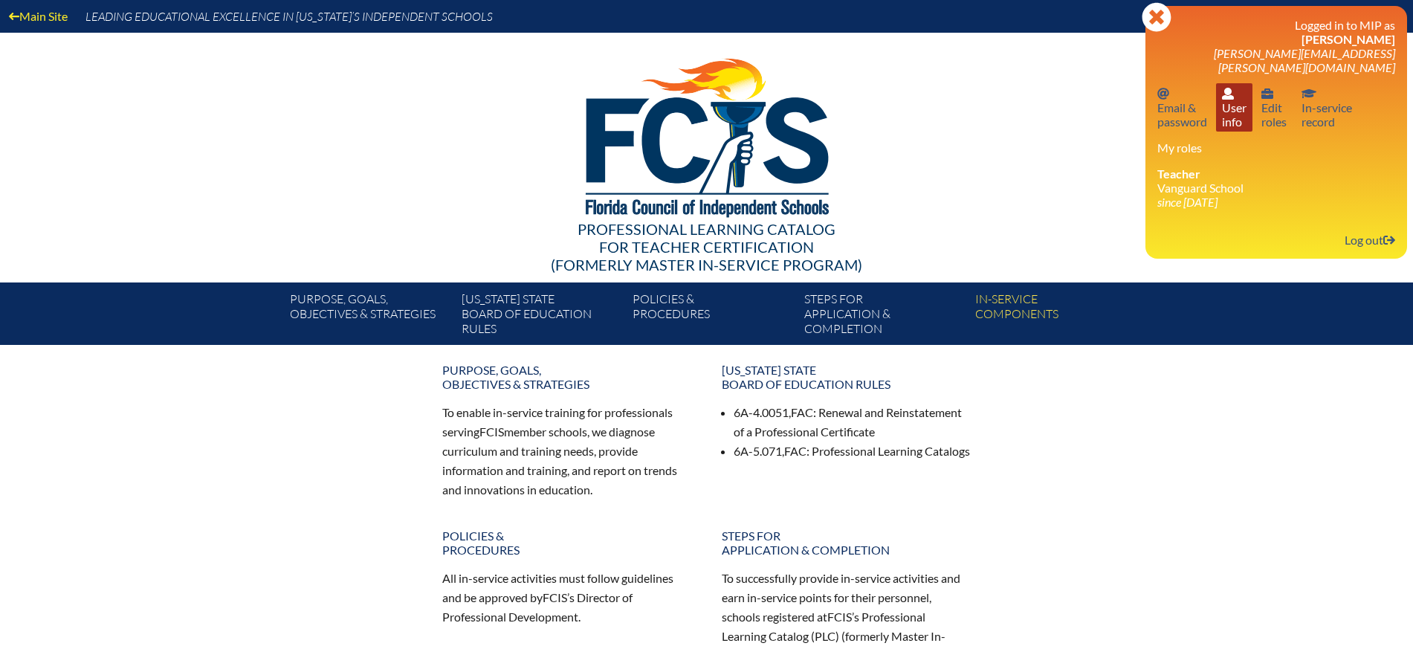
click at [1243, 100] on link "User info User info" at bounding box center [1234, 107] width 36 height 48
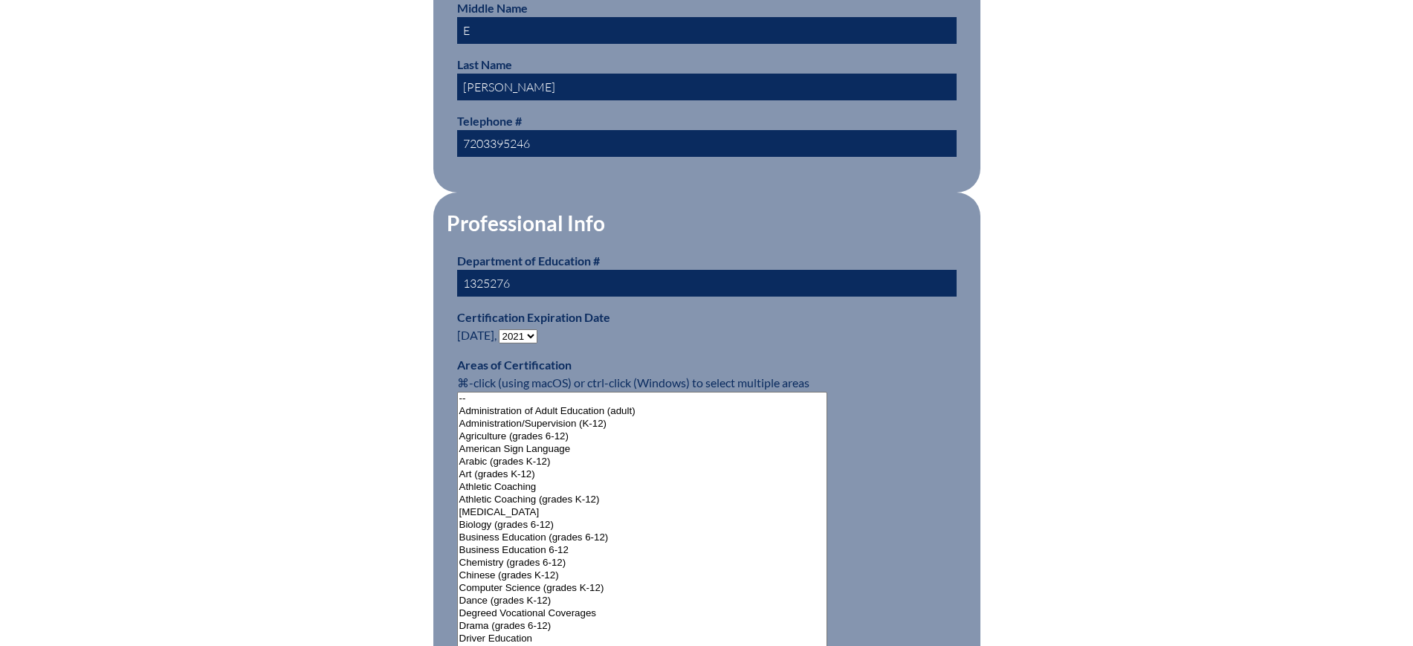
scroll to position [744, 0]
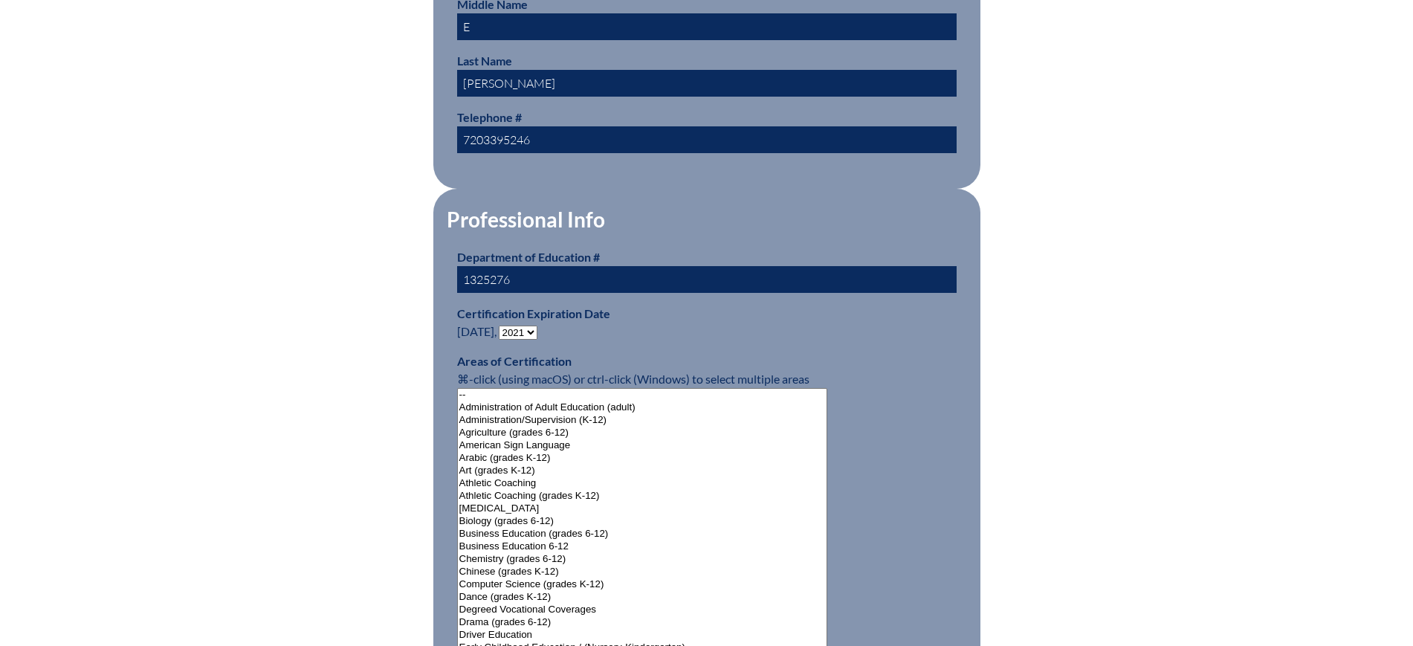
click at [533, 329] on select "- 2031 2030 2029 2028 2027 2026 2025 2024 2023 2022 2021 2020 2019 2018 2017 20…" at bounding box center [518, 333] width 39 height 14
select select "2026"
click at [502, 326] on select "- 2031 2030 2029 2028 2027 2026 2025 2024 2023 2022 2021 2020 2019 2018 2017 20…" at bounding box center [518, 333] width 39 height 14
click at [324, 110] on div "User Info Please enter your name as it appears on your Department of Education …" at bounding box center [707, 639] width 836 height 1980
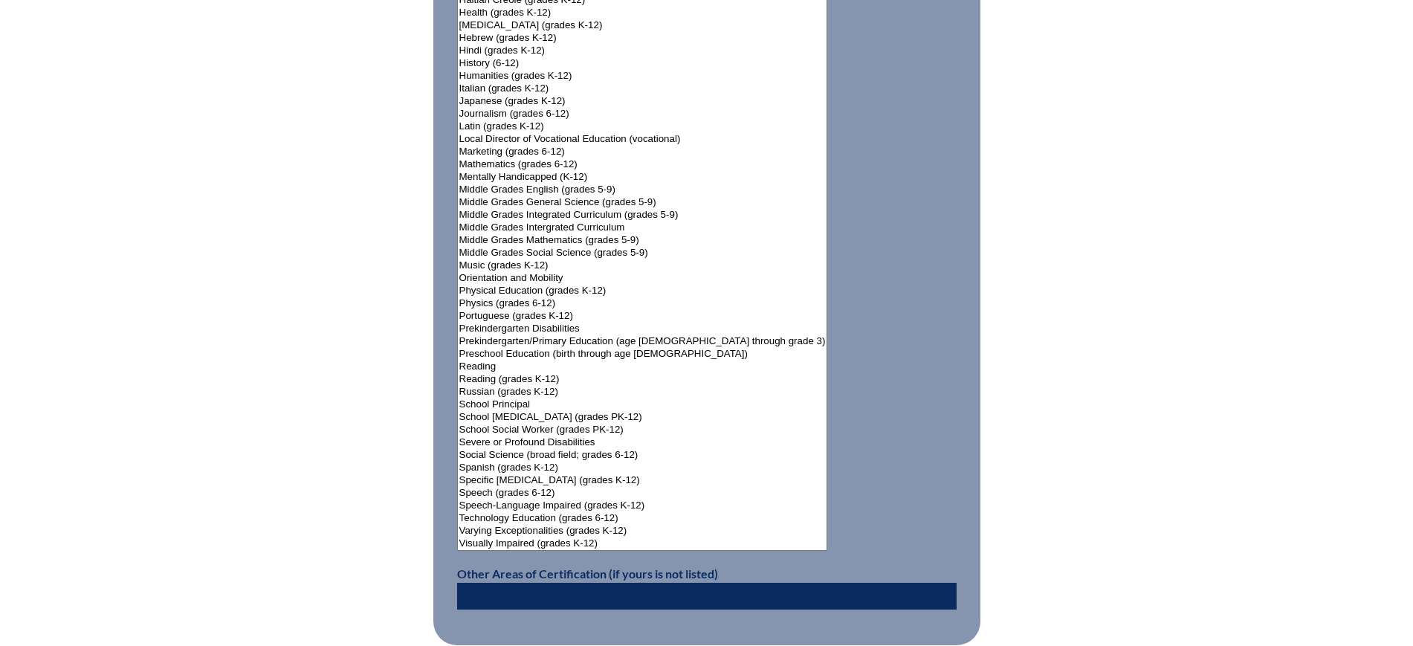
scroll to position [1952, 0]
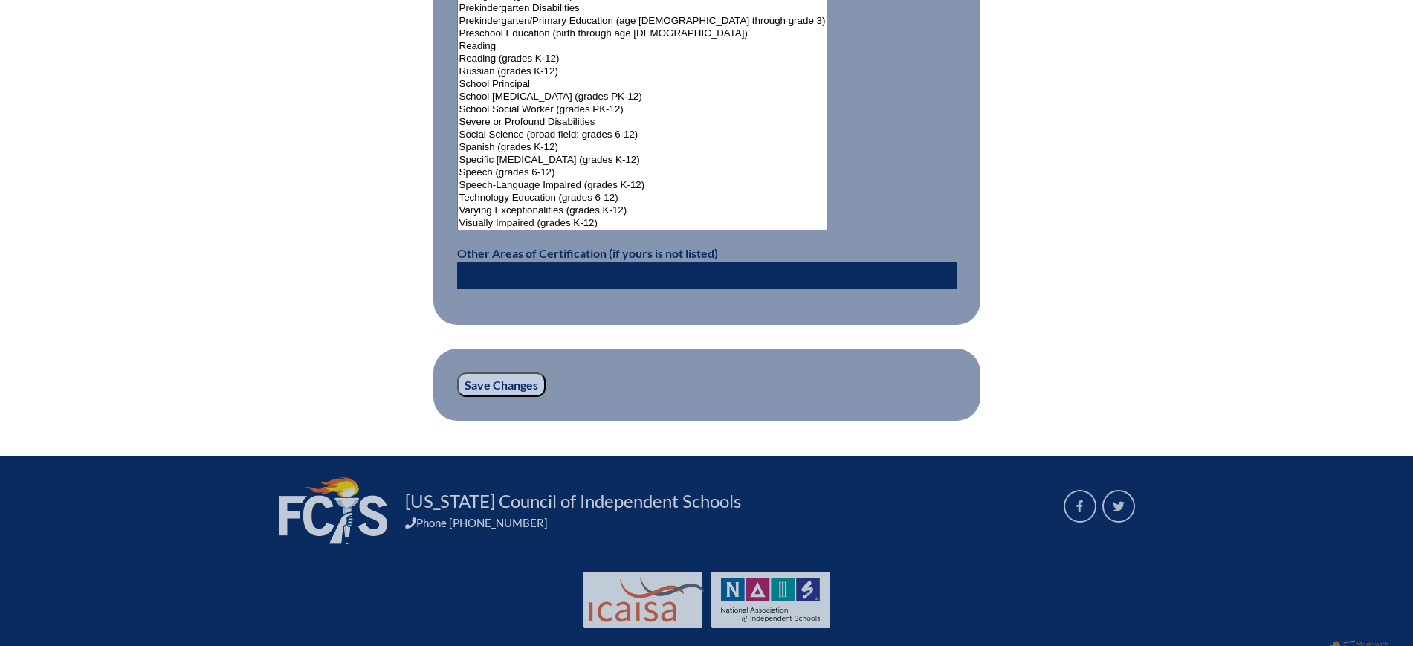
click at [493, 378] on input "Save Changes" at bounding box center [501, 384] width 88 height 25
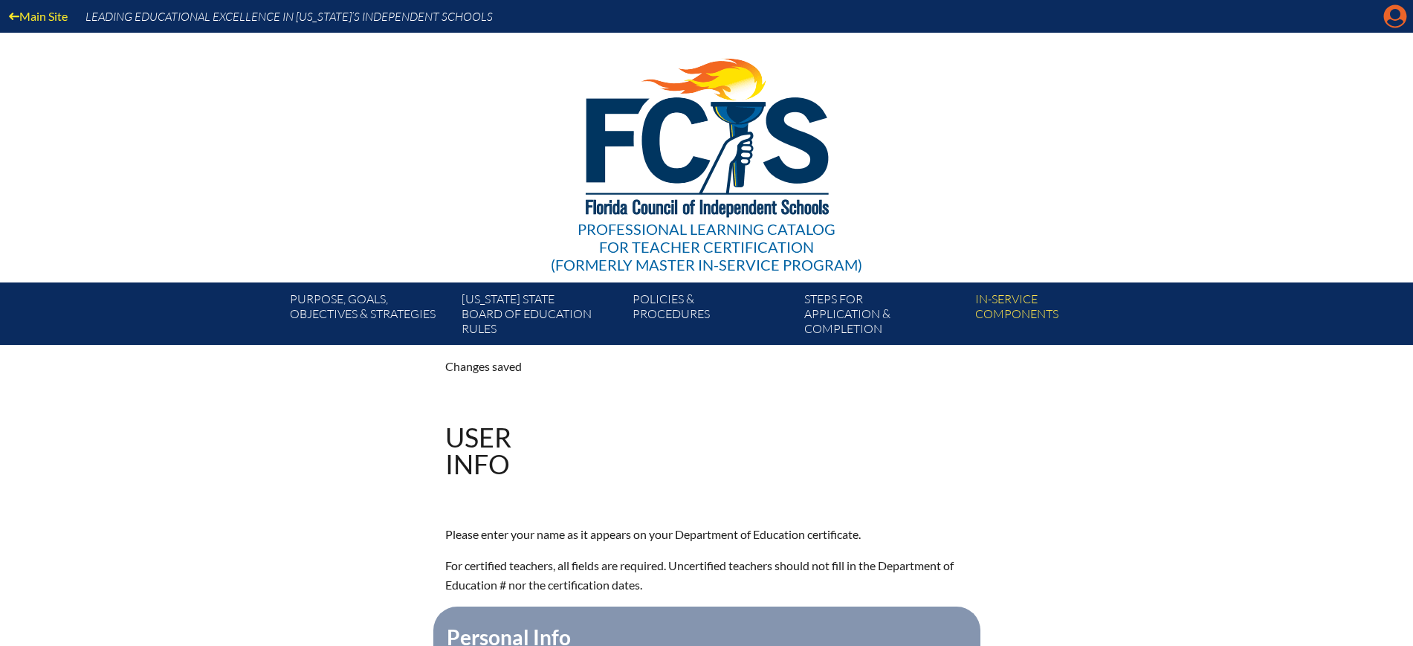
click at [1394, 6] on icon at bounding box center [1395, 16] width 23 height 23
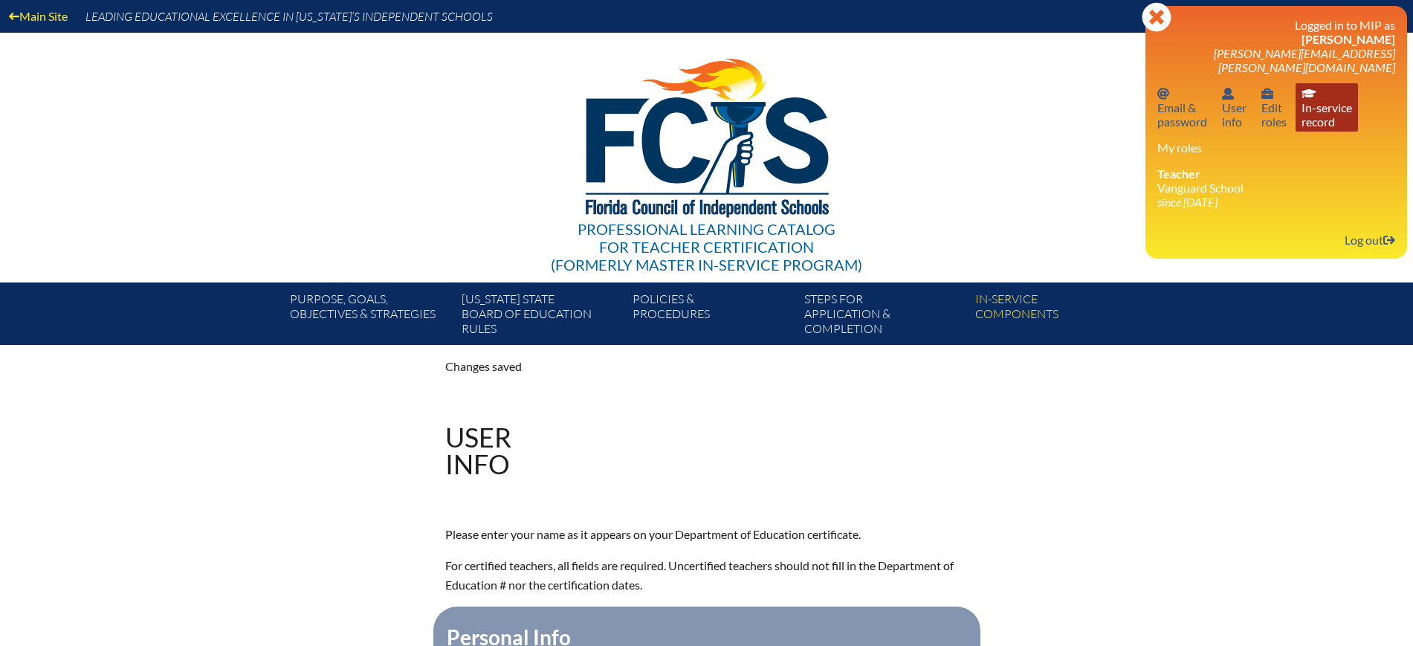
click at [1335, 91] on link "In-service record In-service record" at bounding box center [1327, 107] width 62 height 48
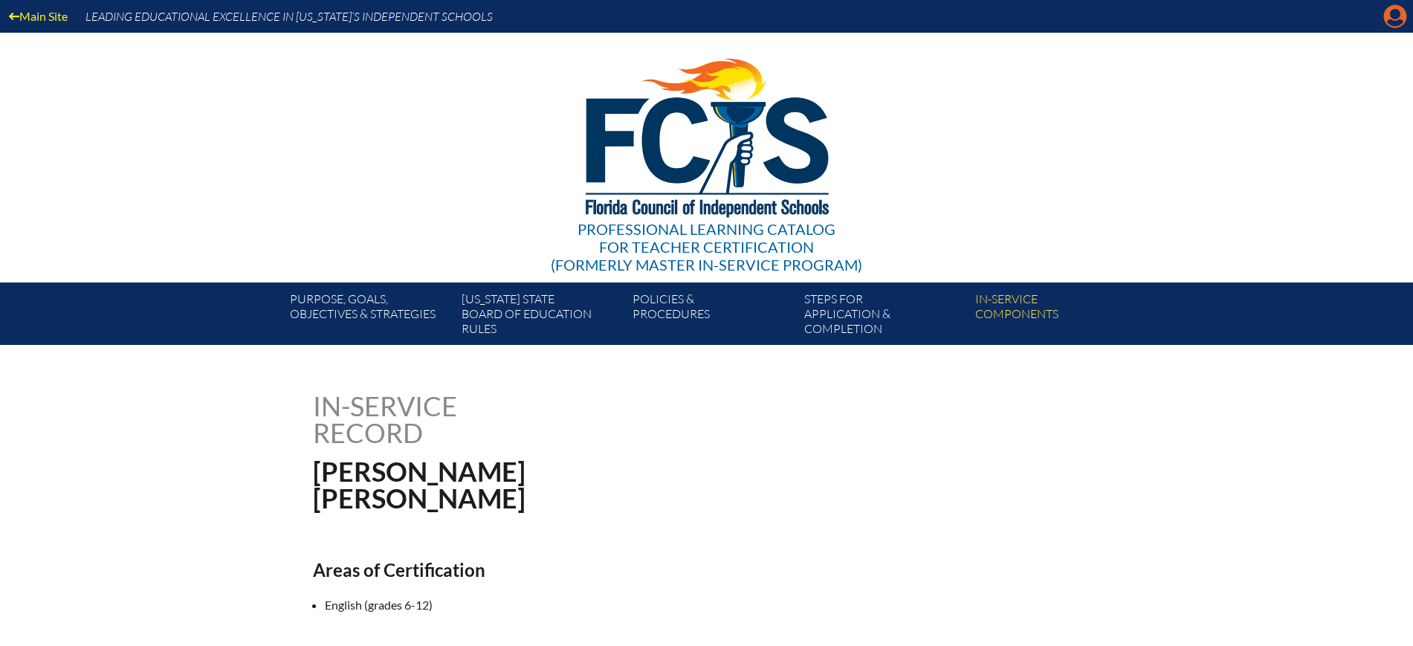
click at [1400, 17] on icon at bounding box center [1395, 16] width 23 height 23
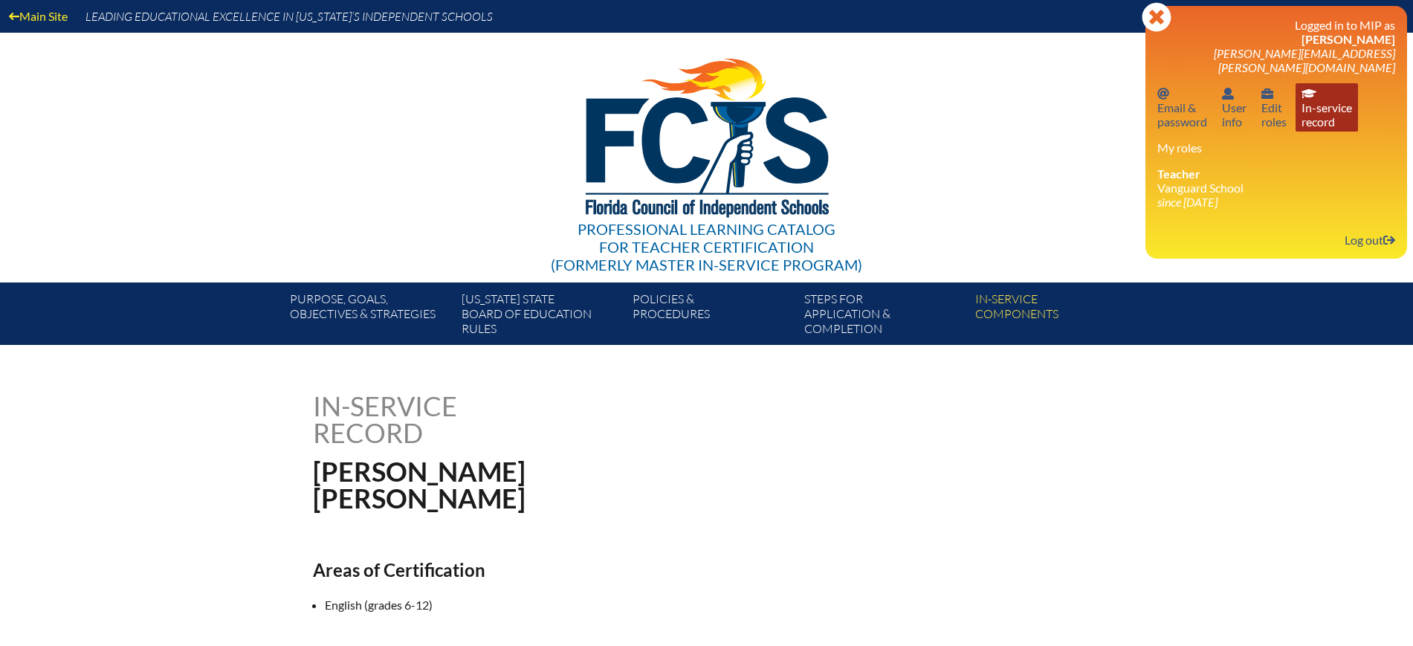
click at [1314, 111] on link "In-service record In-service record" at bounding box center [1327, 107] width 62 height 48
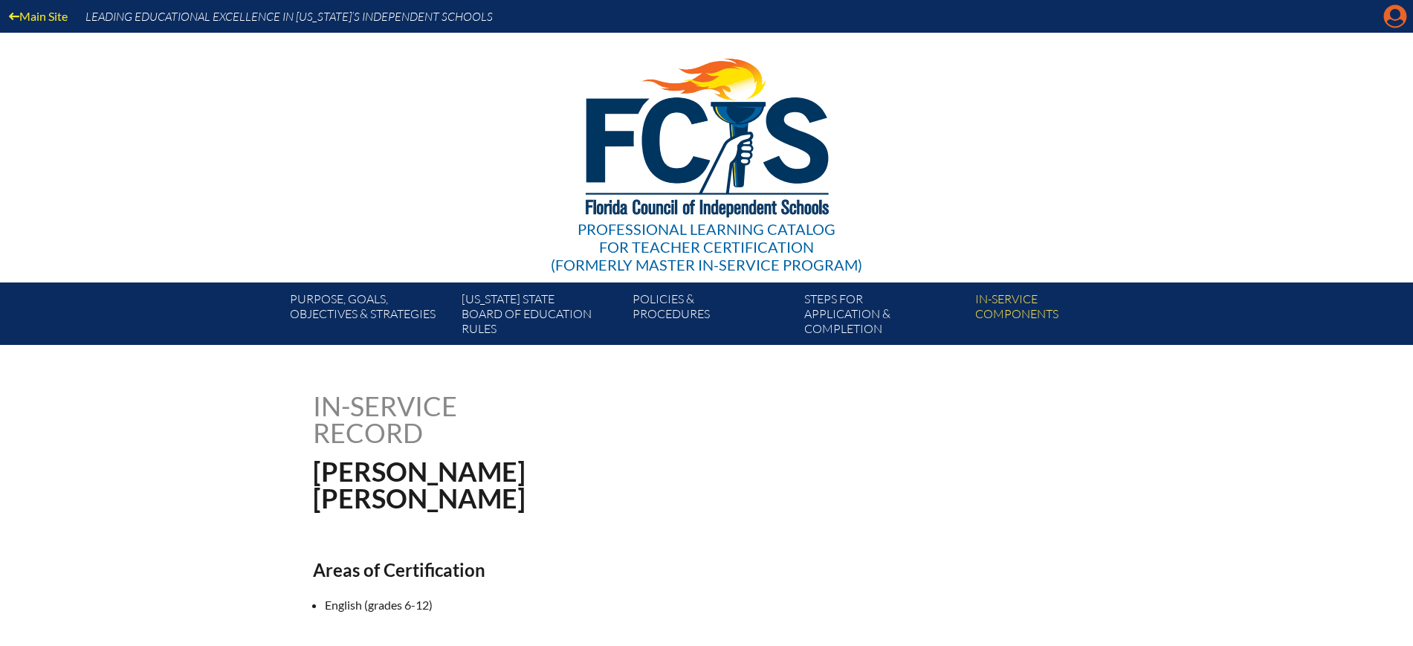
click at [1387, 19] on icon at bounding box center [1395, 16] width 23 height 23
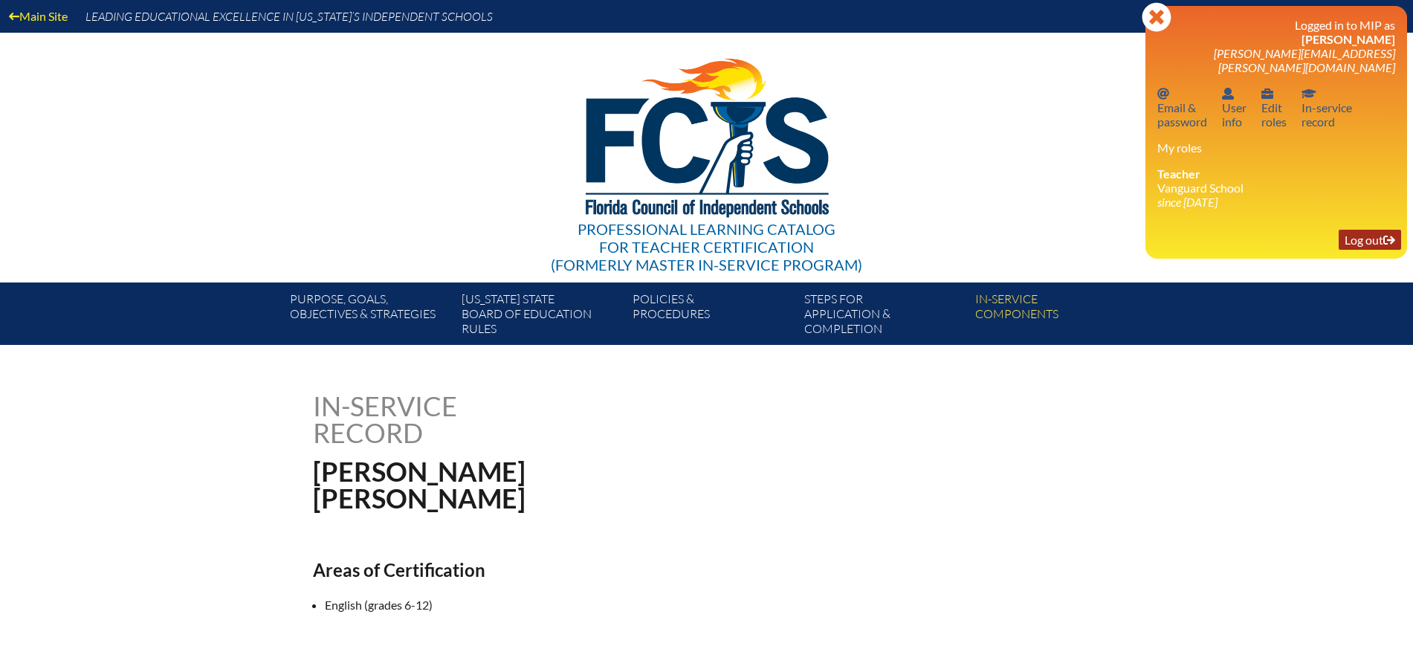
click at [1361, 230] on link "Log out Log out" at bounding box center [1370, 240] width 62 height 20
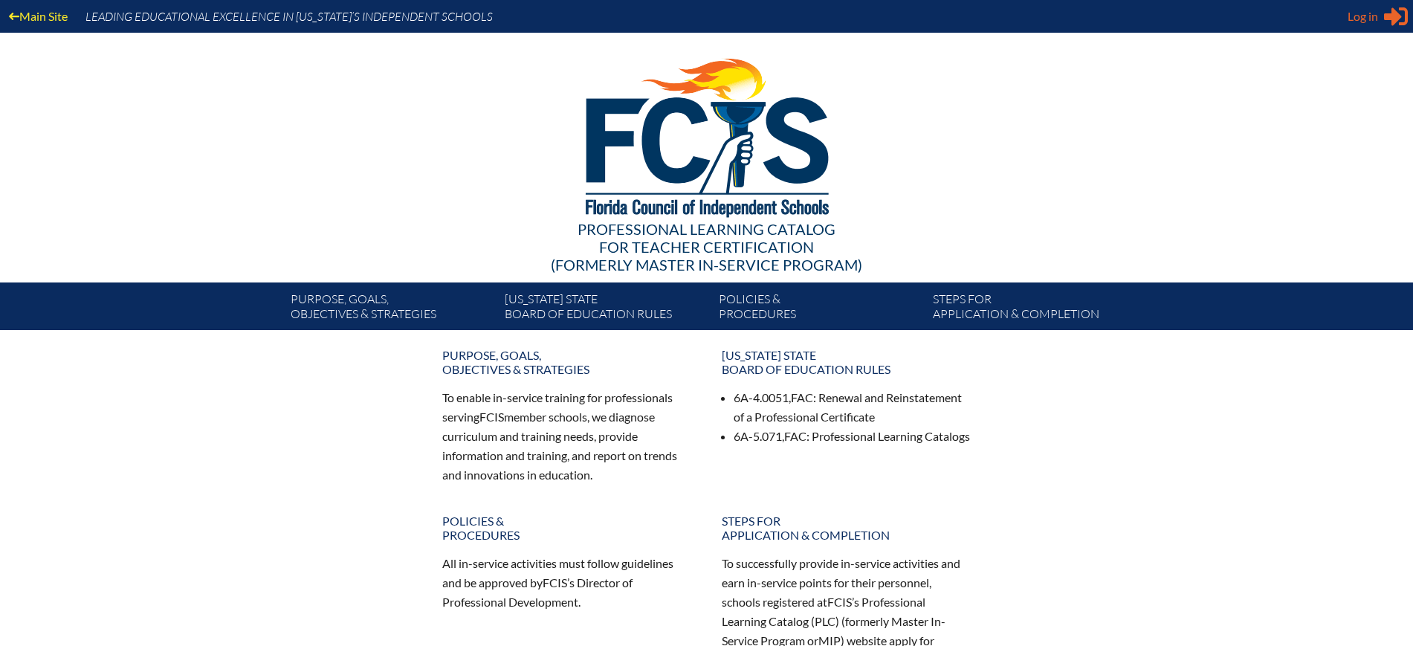
type input "[EMAIL_ADDRESS][DOMAIN_NAME]"
click at [1358, 17] on span "Log in" at bounding box center [1363, 16] width 30 height 18
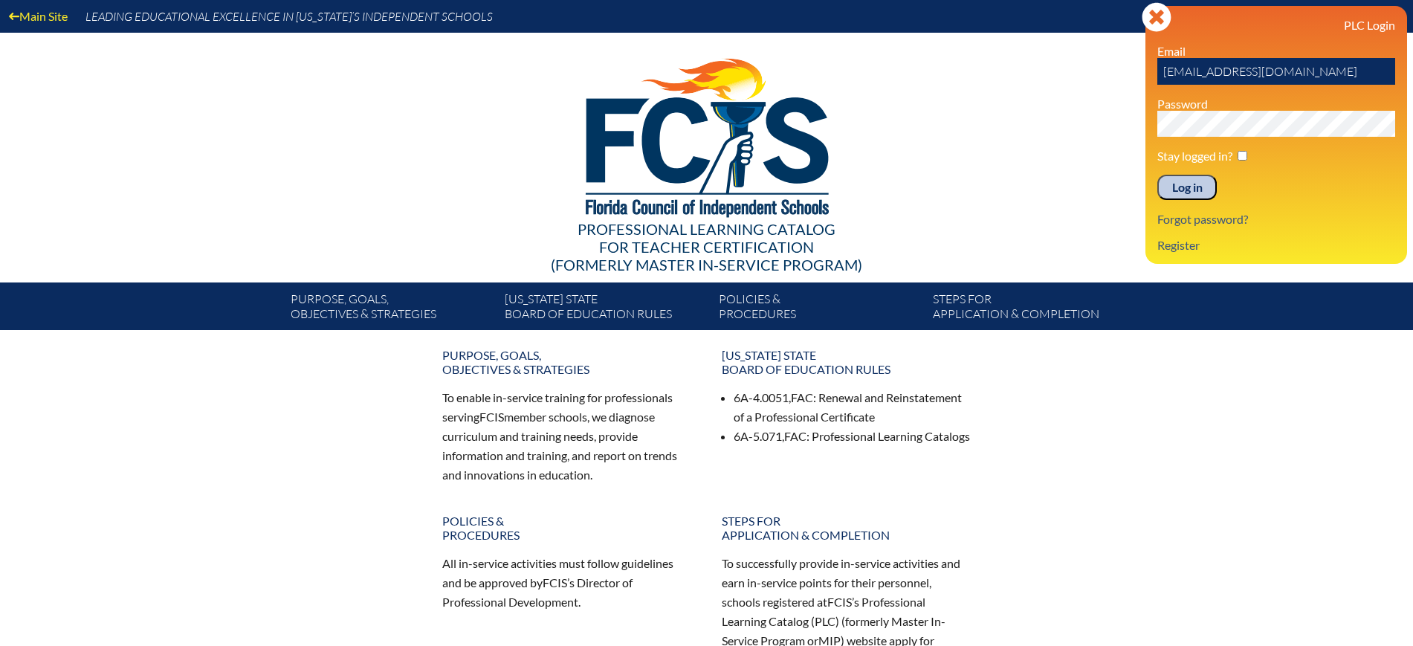
click at [1199, 175] on input "Log in" at bounding box center [1187, 187] width 59 height 25
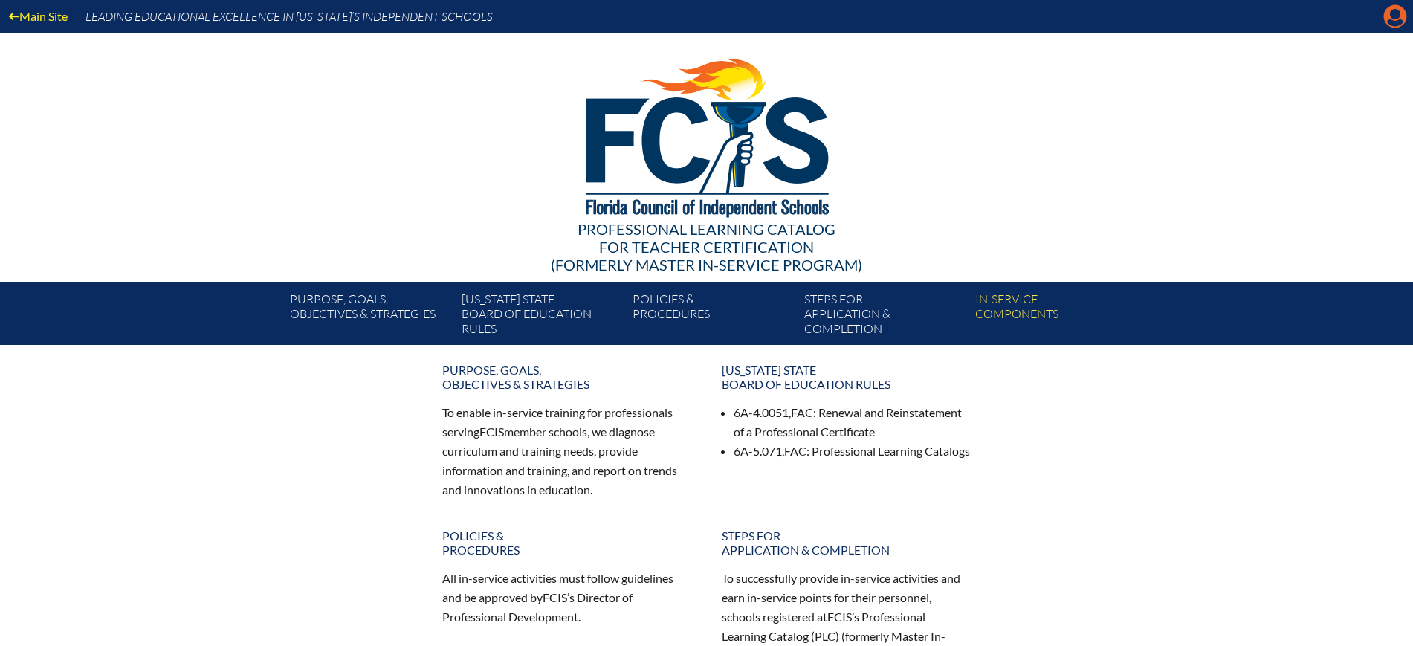
click at [1396, 10] on icon "Manage Account" at bounding box center [1396, 16] width 24 height 24
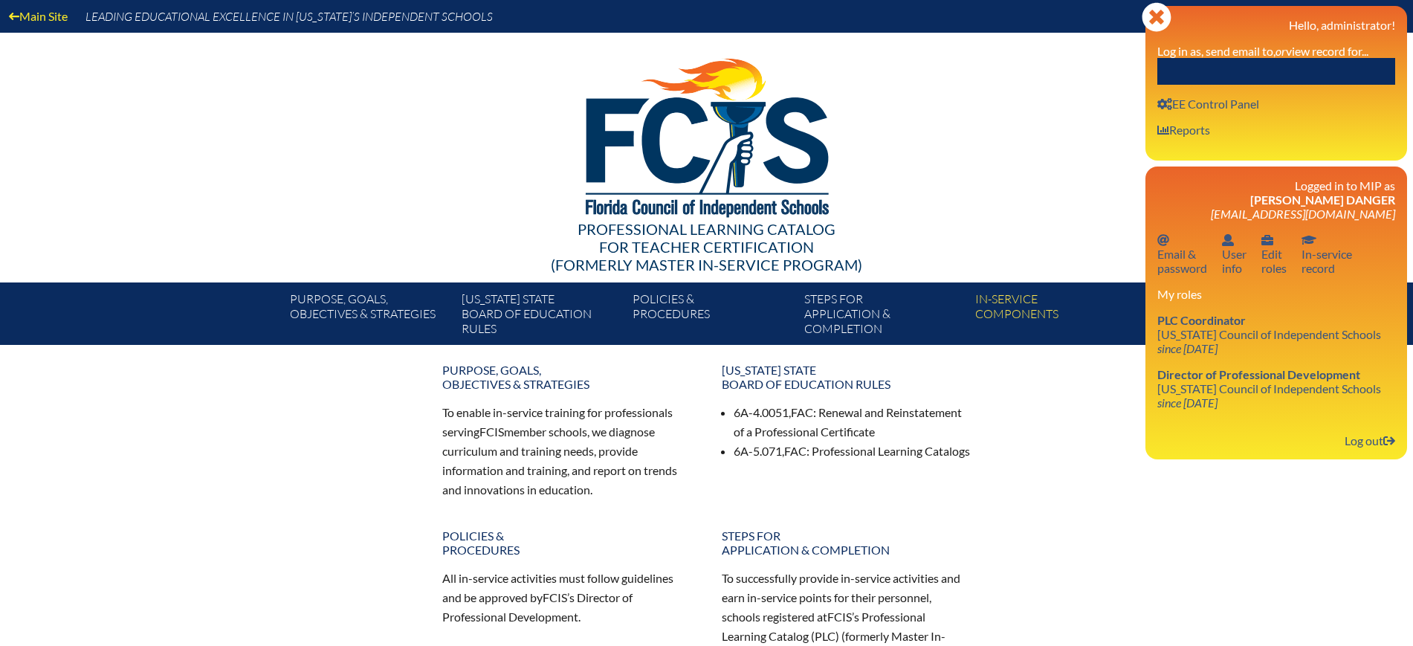
click at [1329, 70] on input "text" at bounding box center [1277, 71] width 238 height 27
type input "d"
click at [1152, 11] on icon "Close" at bounding box center [1157, 17] width 30 height 30
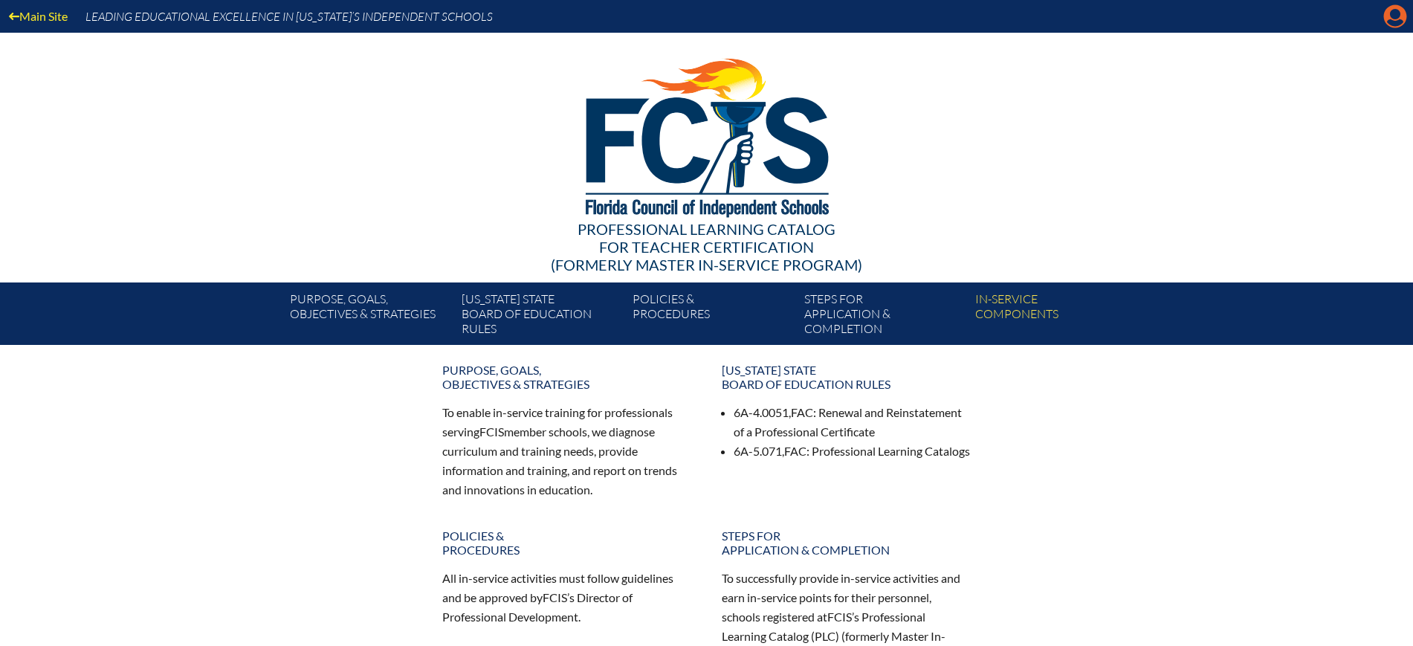
click at [1391, 13] on icon "Manage Account" at bounding box center [1396, 16] width 24 height 24
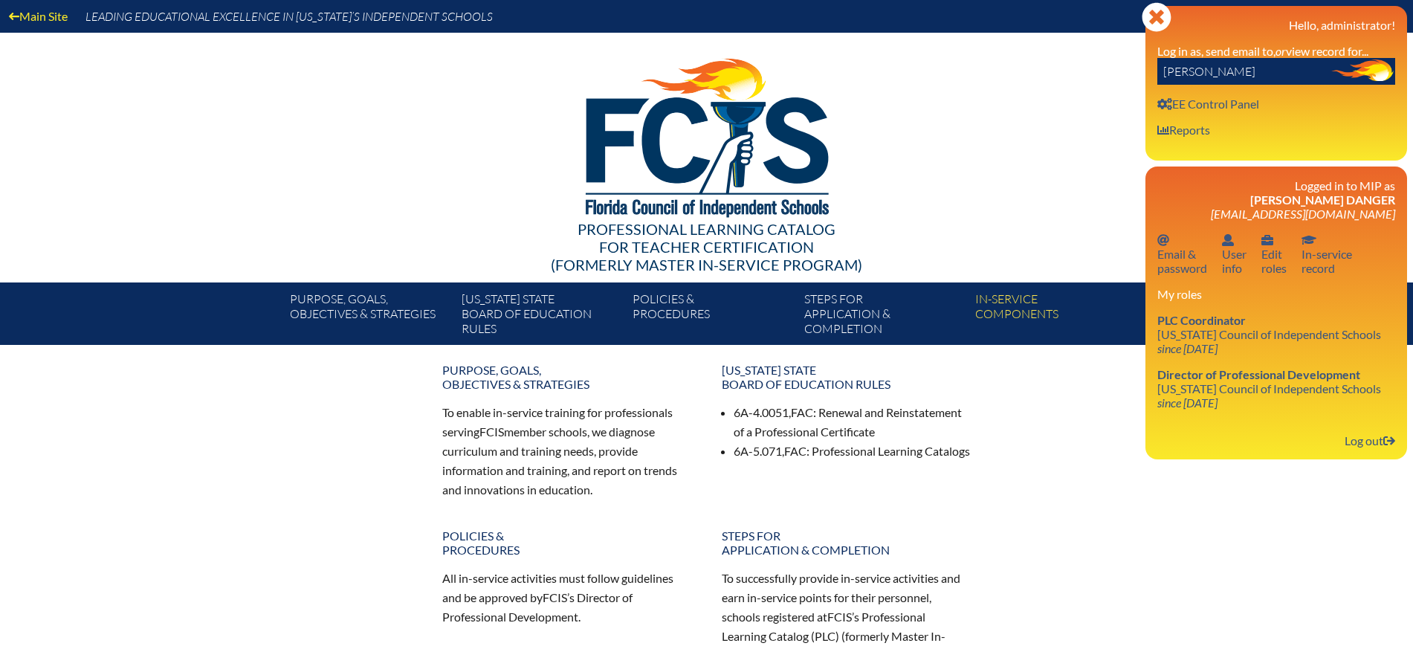
drag, startPoint x: 1234, startPoint y: 77, endPoint x: 1121, endPoint y: 68, distance: 113.4
click at [1121, 68] on div "Main Site Leading Educational Excellence in Florida’s Independent Schools Profe…" at bounding box center [706, 172] width 1413 height 345
type input "sarah"
drag, startPoint x: 1369, startPoint y: 434, endPoint x: 1341, endPoint y: 288, distance: 148.3
click at [1369, 436] on link "Log out Log out" at bounding box center [1370, 440] width 62 height 20
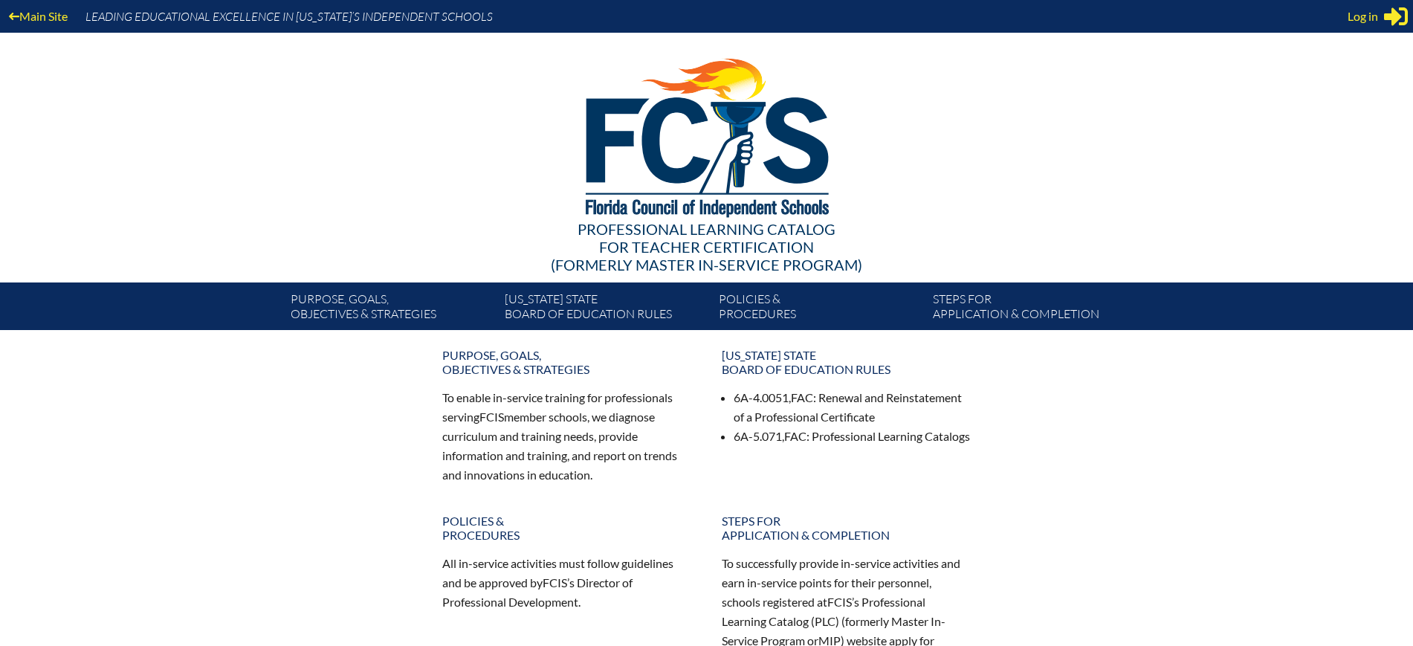
type input "[EMAIL_ADDRESS][DOMAIN_NAME]"
click at [1361, 19] on span "Log in" at bounding box center [1363, 16] width 30 height 18
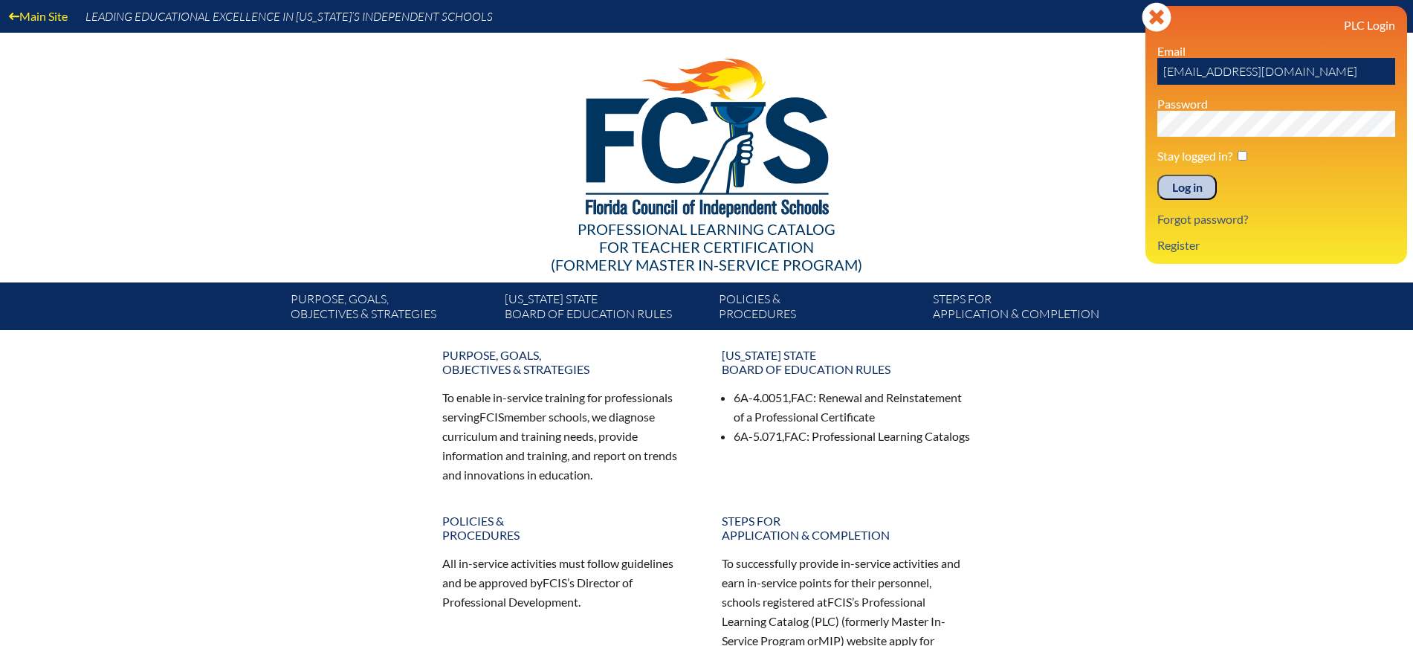
click at [1196, 184] on input "Log in" at bounding box center [1187, 187] width 59 height 25
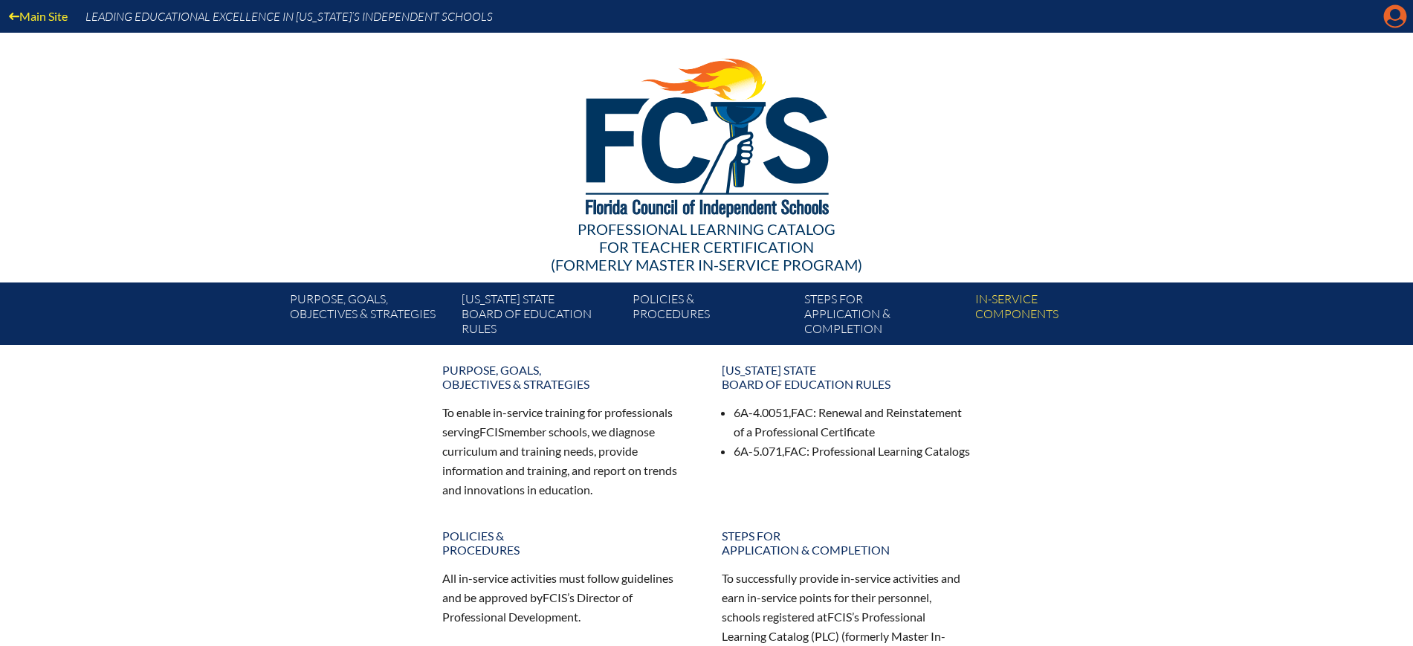
click at [1393, 21] on icon "Manage Account" at bounding box center [1396, 16] width 24 height 24
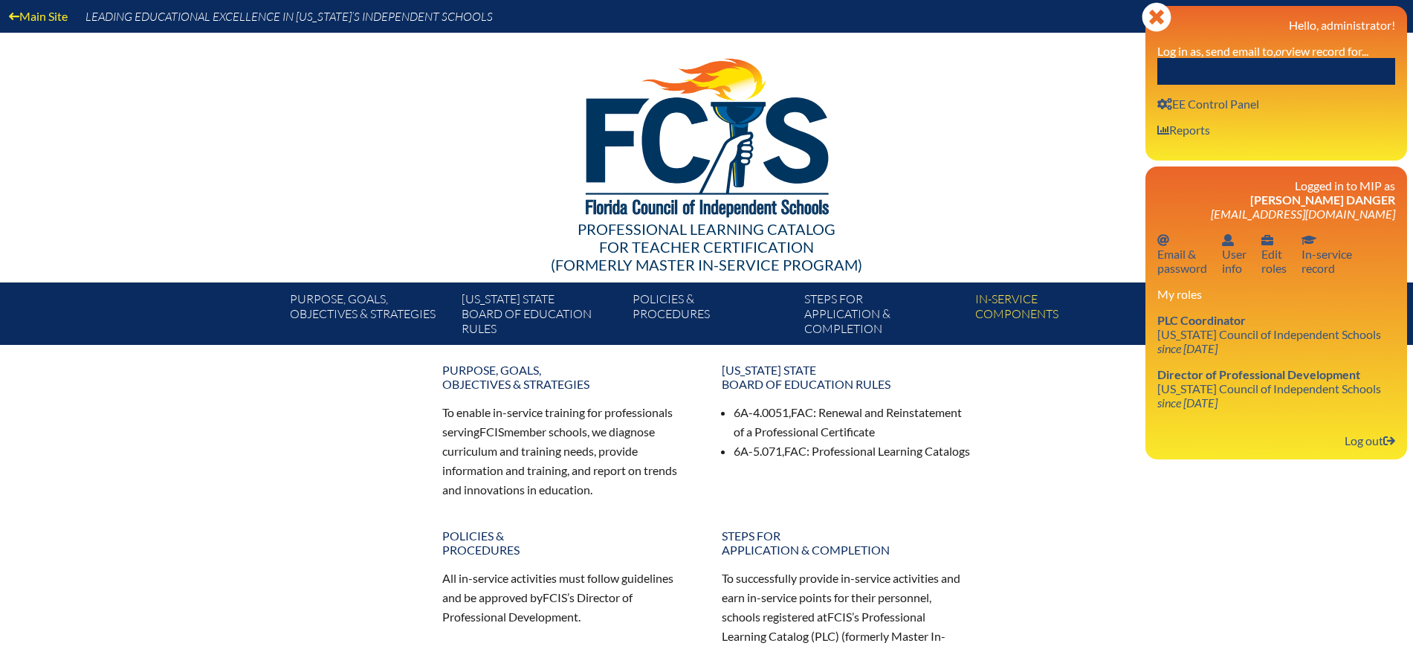
click at [1261, 68] on input "text" at bounding box center [1277, 71] width 238 height 27
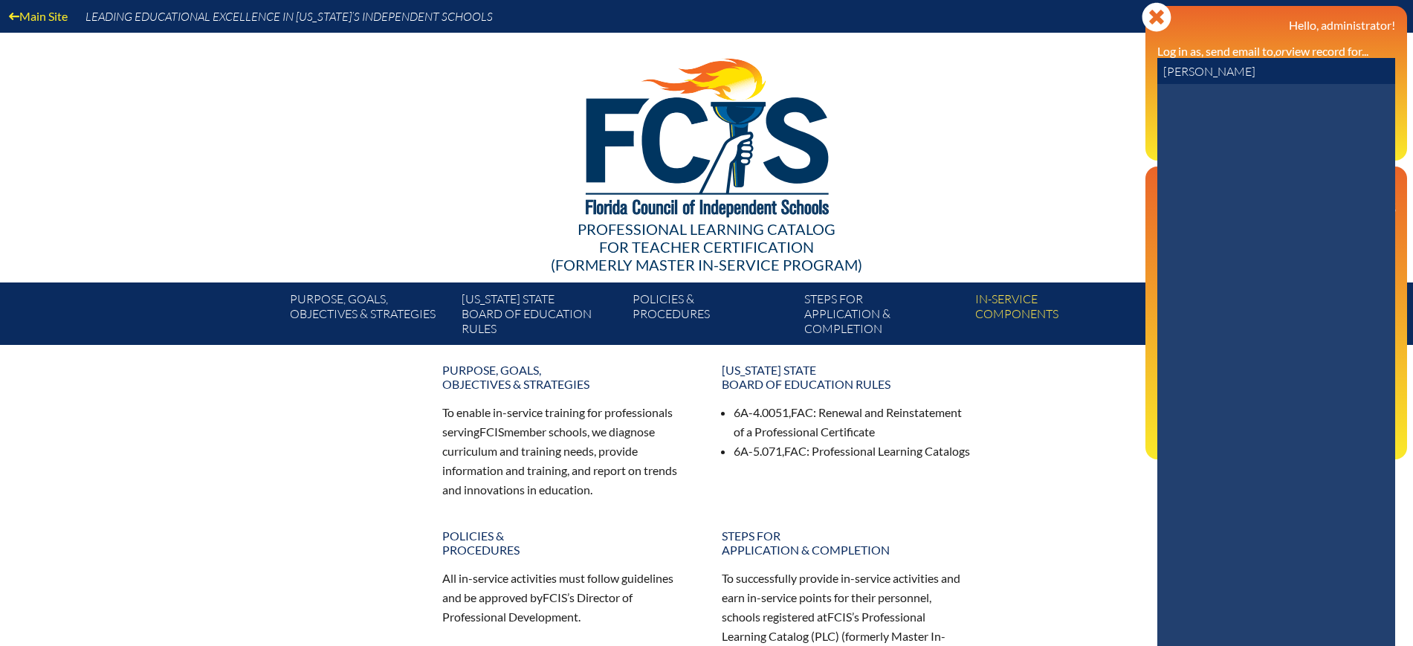
click at [1231, 74] on input "[PERSON_NAME]" at bounding box center [1277, 71] width 238 height 27
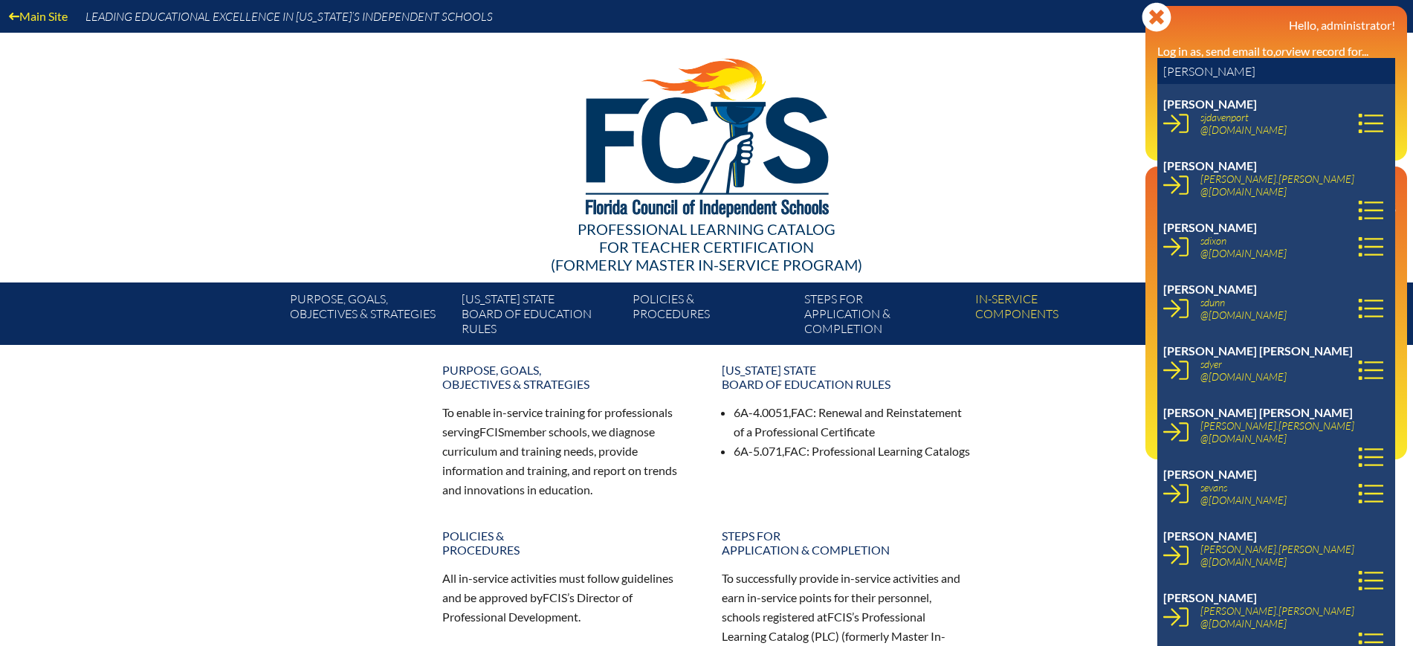
scroll to position [1301, 0]
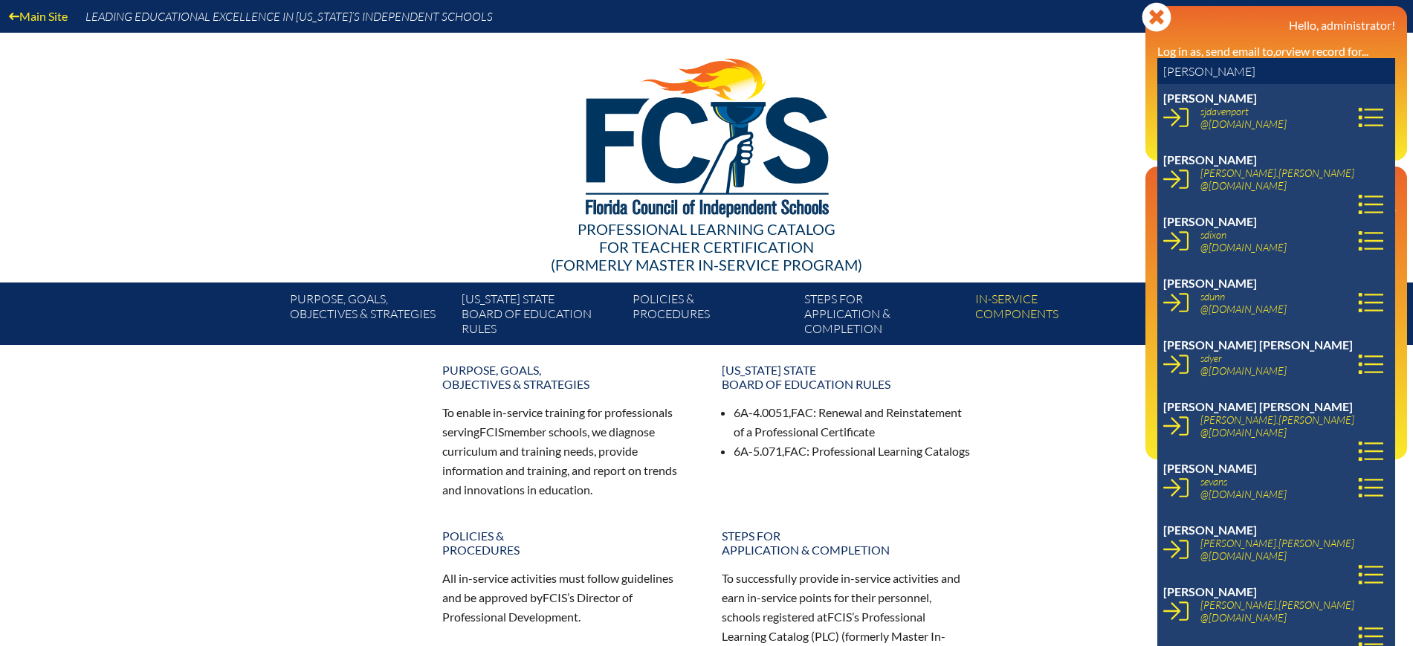
drag, startPoint x: 1216, startPoint y: 71, endPoint x: 1165, endPoint y: 67, distance: 51.4
click at [1165, 67] on input "[PERSON_NAME]" at bounding box center [1277, 71] width 238 height 27
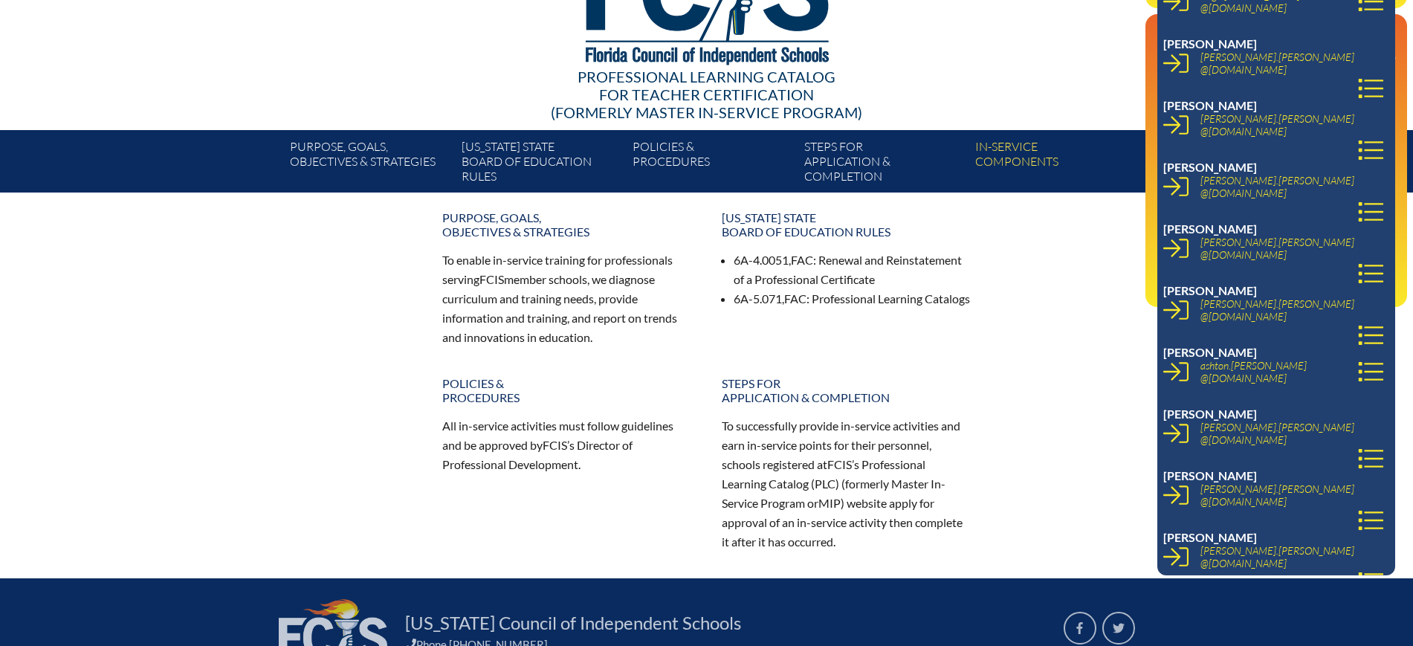
scroll to position [0, 0]
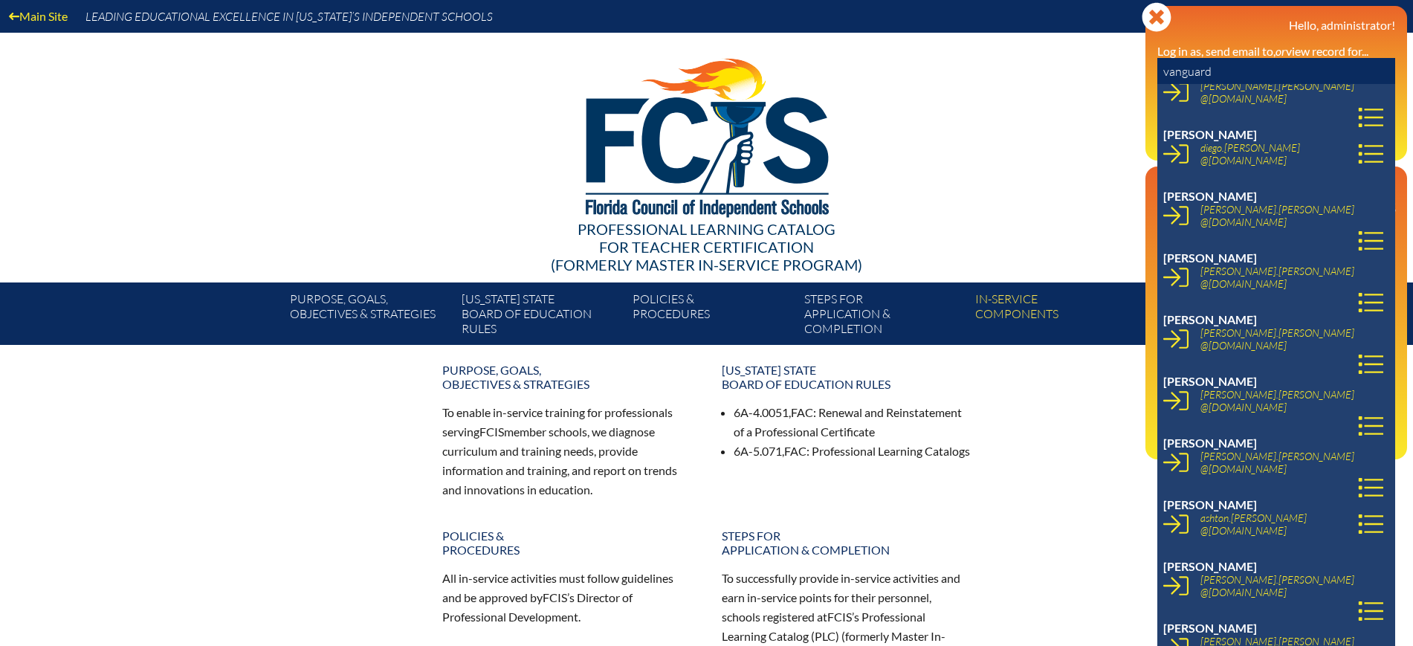
type input "vanguard"
click at [1164, 19] on icon at bounding box center [1156, 16] width 29 height 29
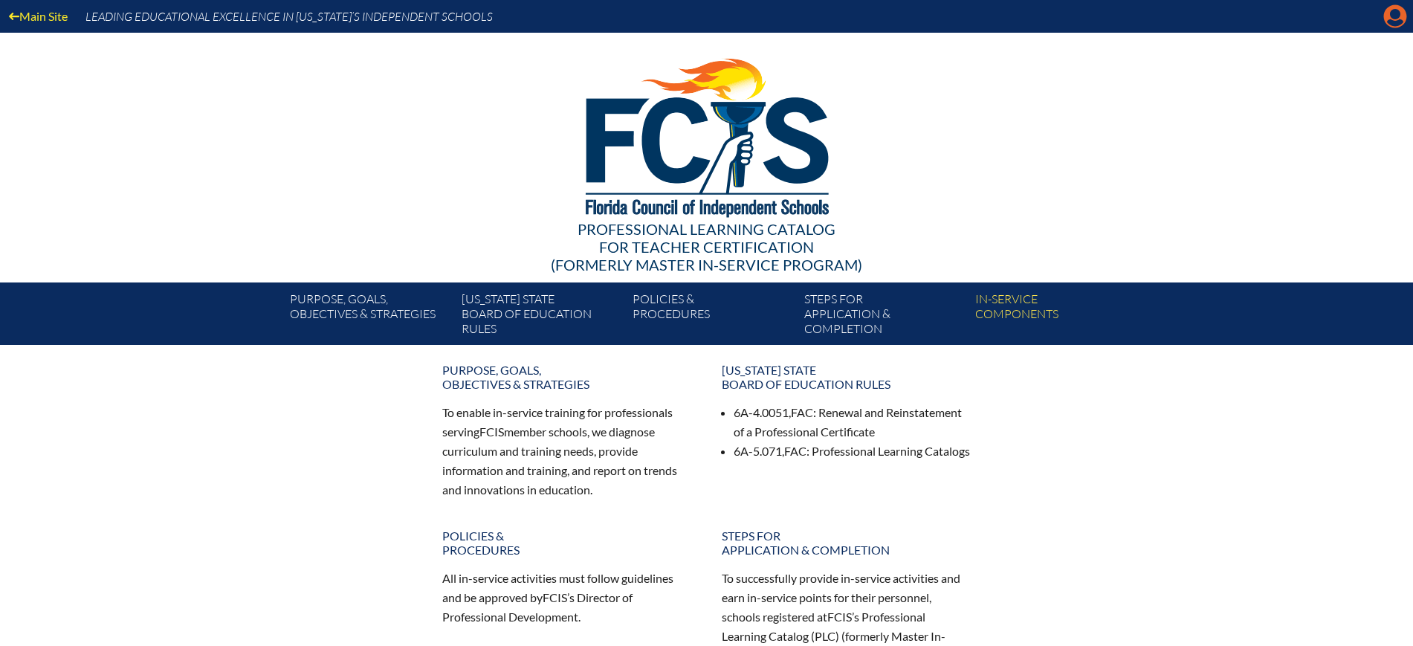
click at [1396, 19] on icon at bounding box center [1395, 16] width 23 height 23
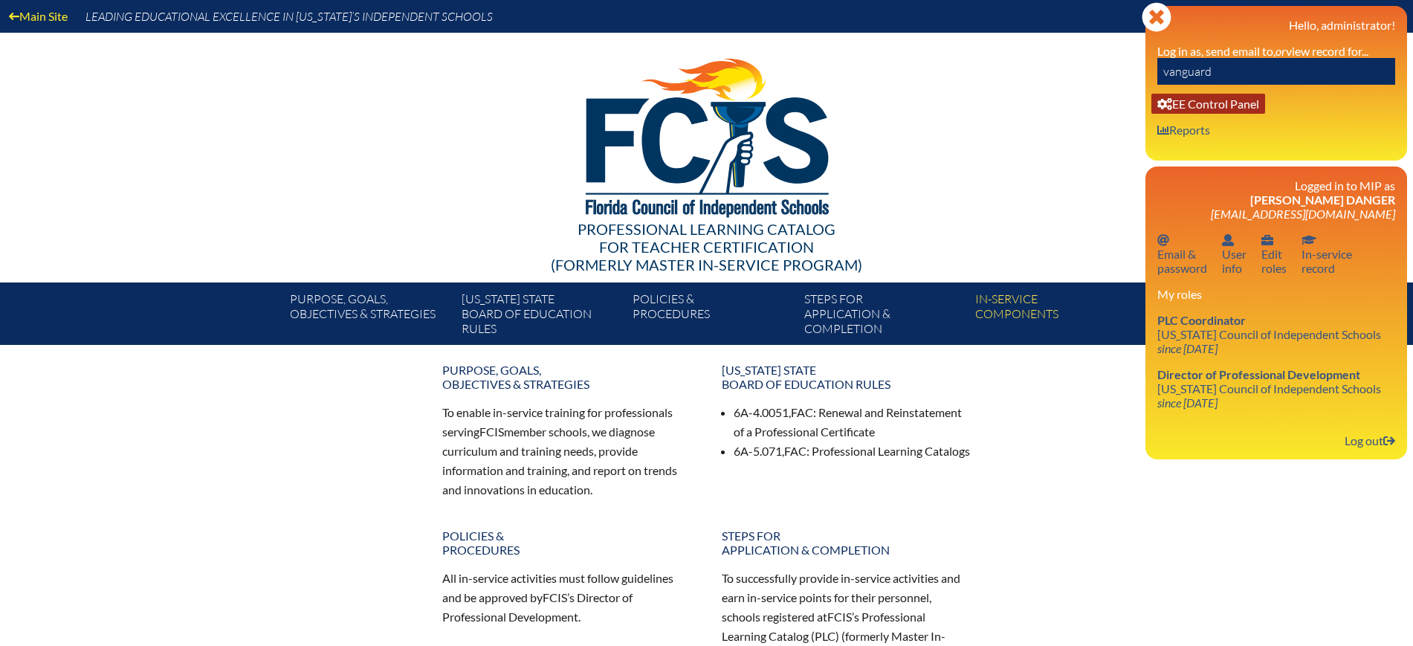
click at [1225, 108] on link "User info EE Control Panel" at bounding box center [1209, 104] width 114 height 20
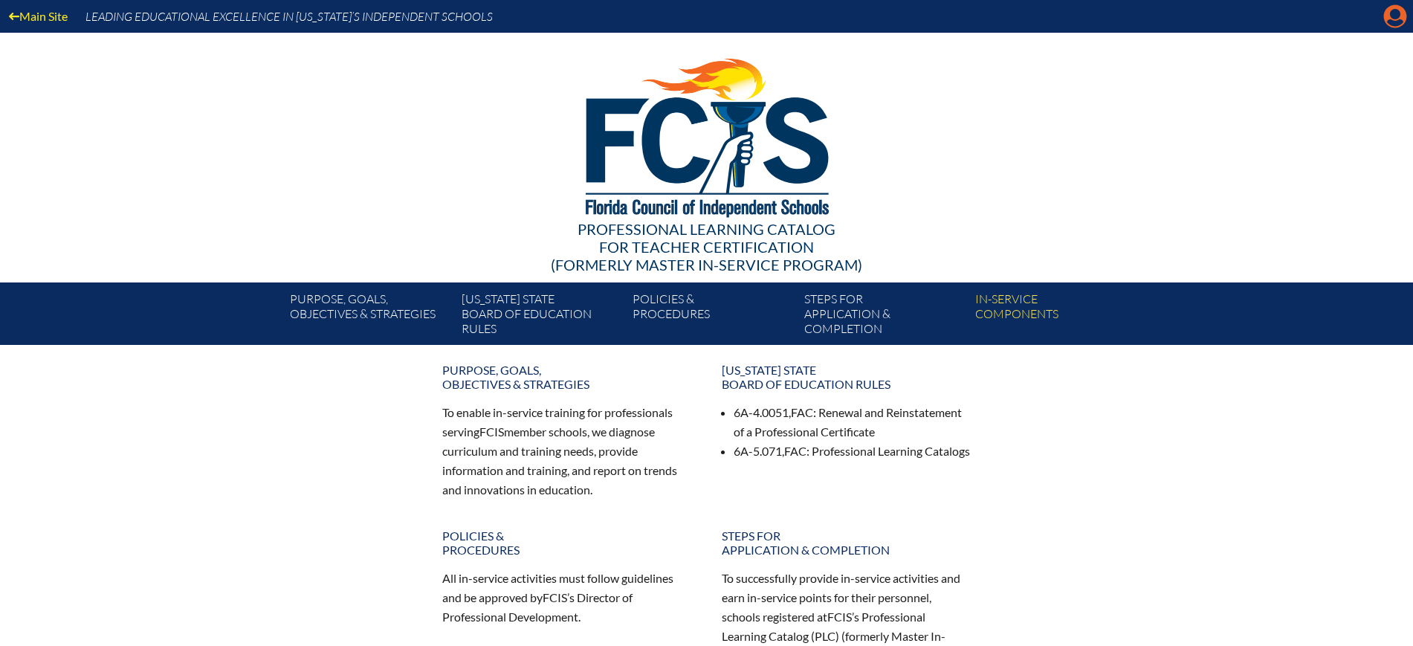
click at [1388, 15] on icon at bounding box center [1395, 16] width 23 height 23
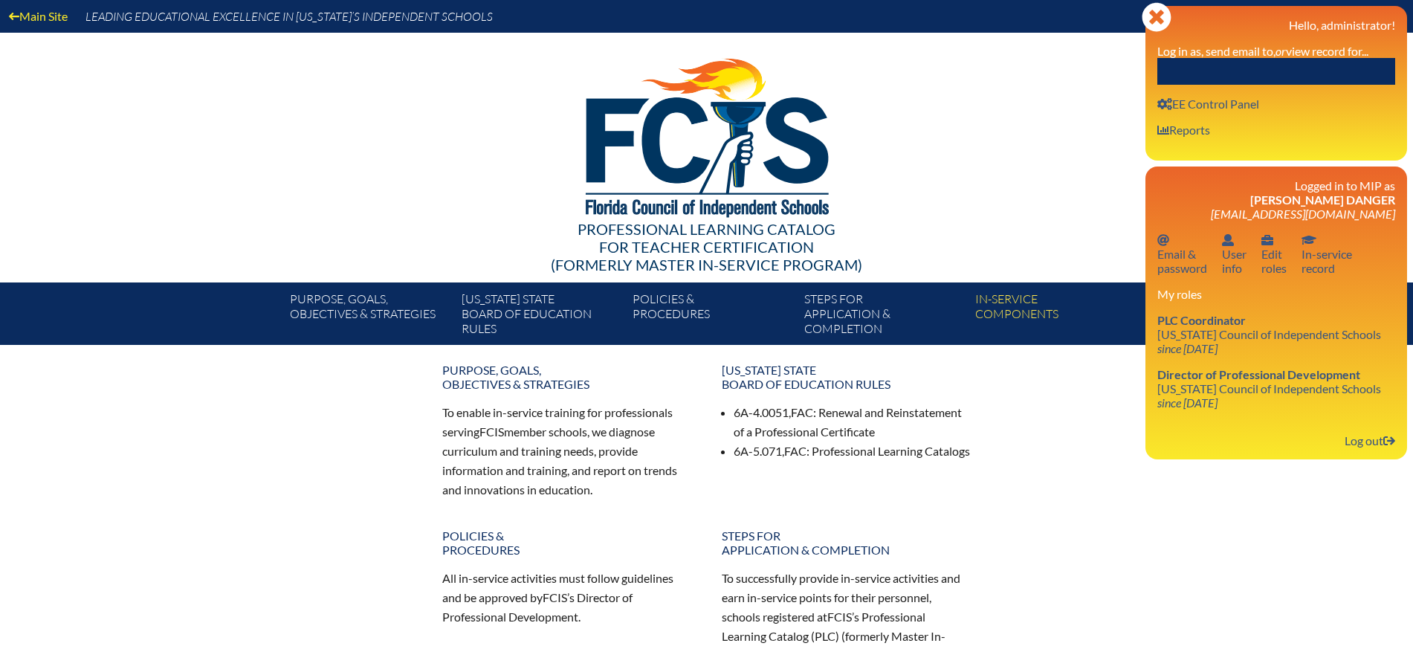
click at [1312, 75] on input "text" at bounding box center [1277, 71] width 238 height 27
paste input "kaur"
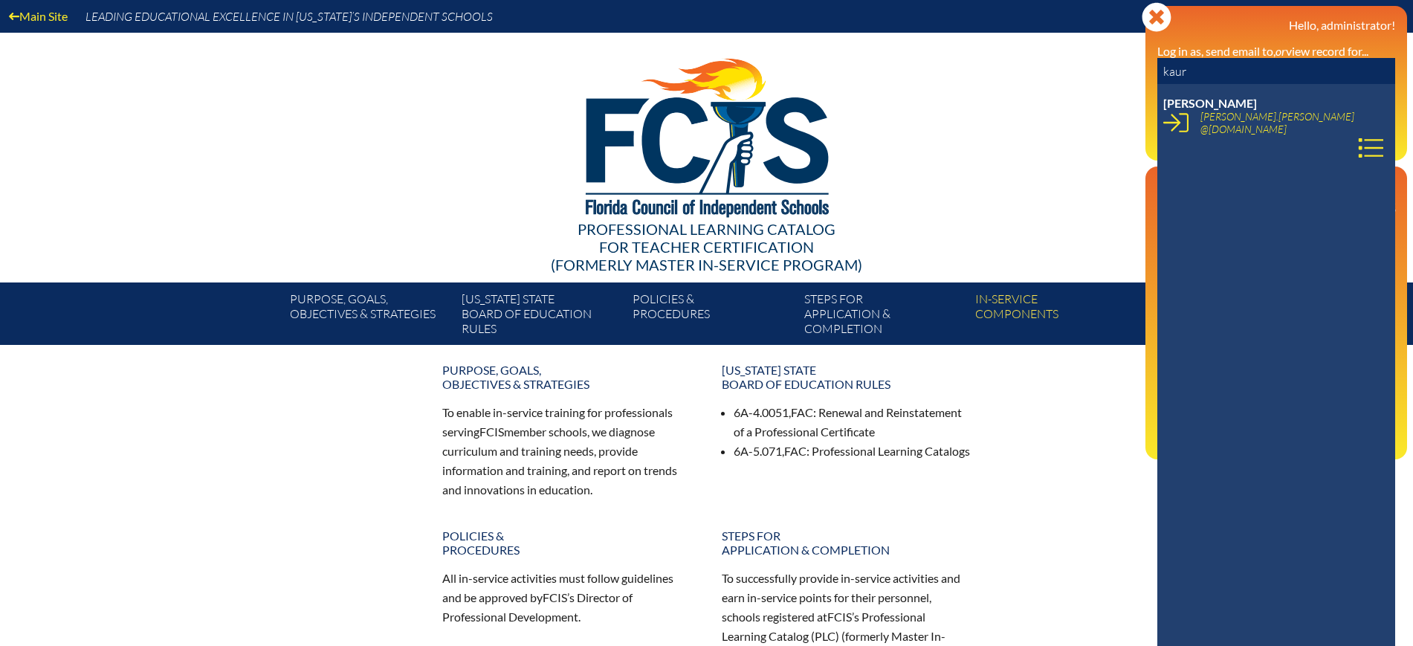
type input "kaur"
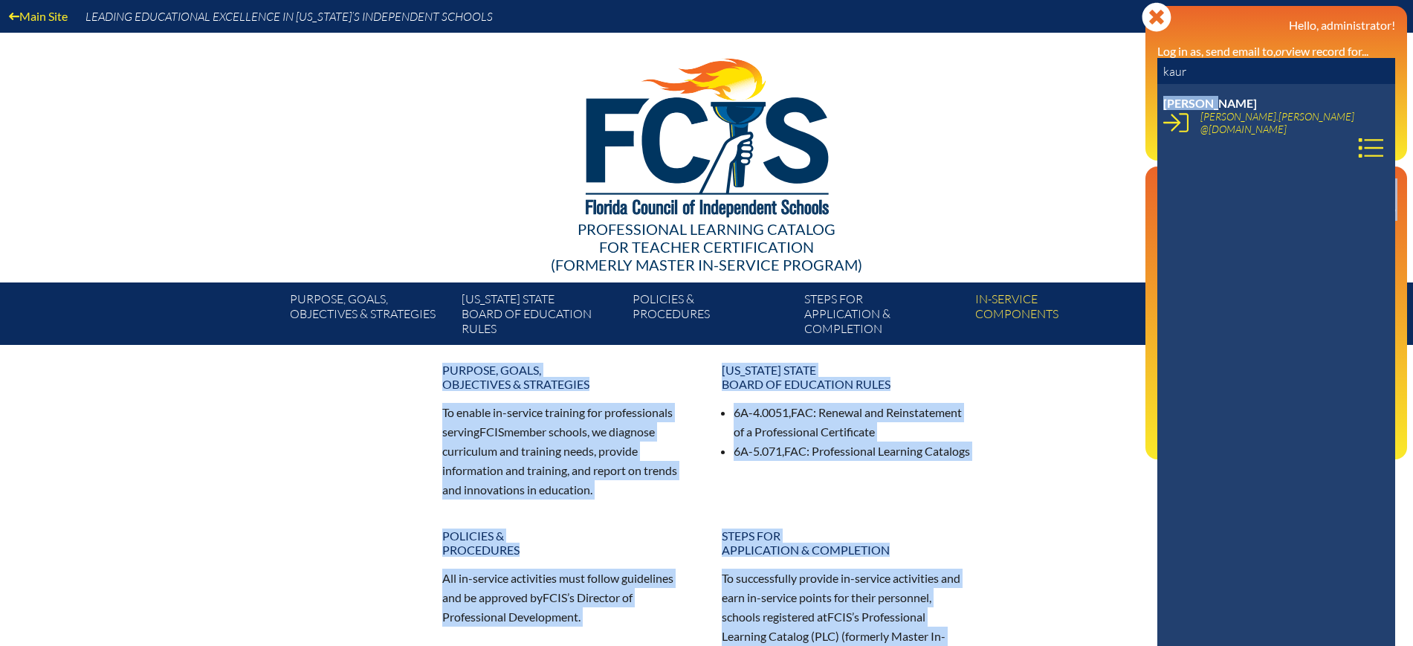
drag, startPoint x: 1227, startPoint y: 102, endPoint x: 1146, endPoint y: 97, distance: 81.2
click at [1146, 97] on body "Main Site Leading Educational Excellence in Florida’s Independent Schools Profe…" at bounding box center [706, 473] width 1413 height 947
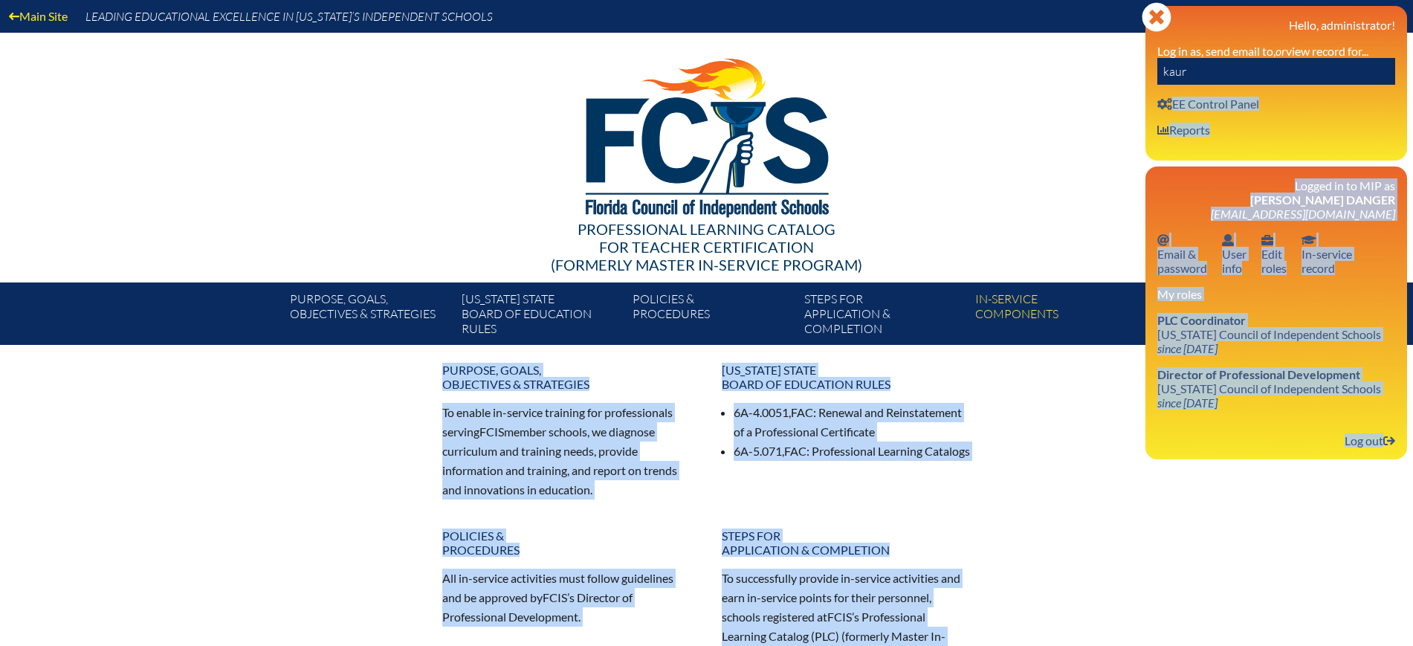
click at [1291, 87] on div "Close Manage Account Hello, administrator! Log in as, send email to, or view re…" at bounding box center [1277, 83] width 262 height 155
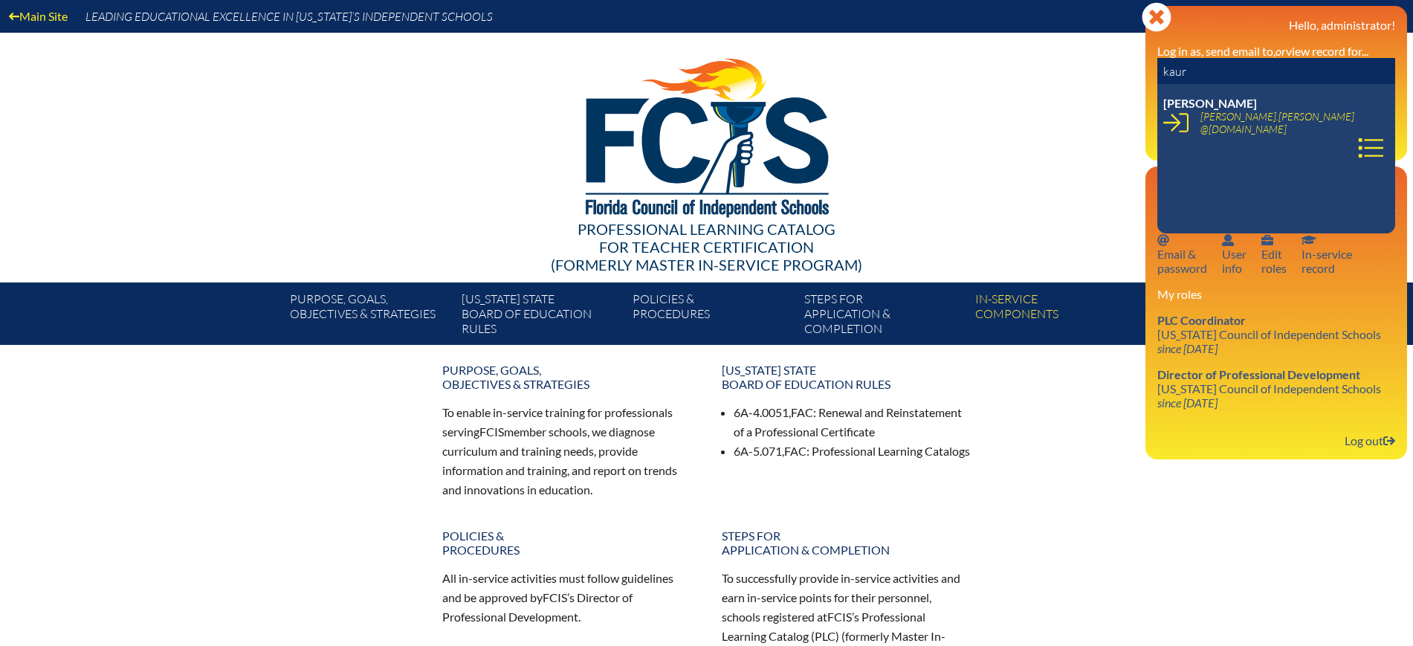
click at [1219, 71] on input "kaur" at bounding box center [1277, 71] width 238 height 27
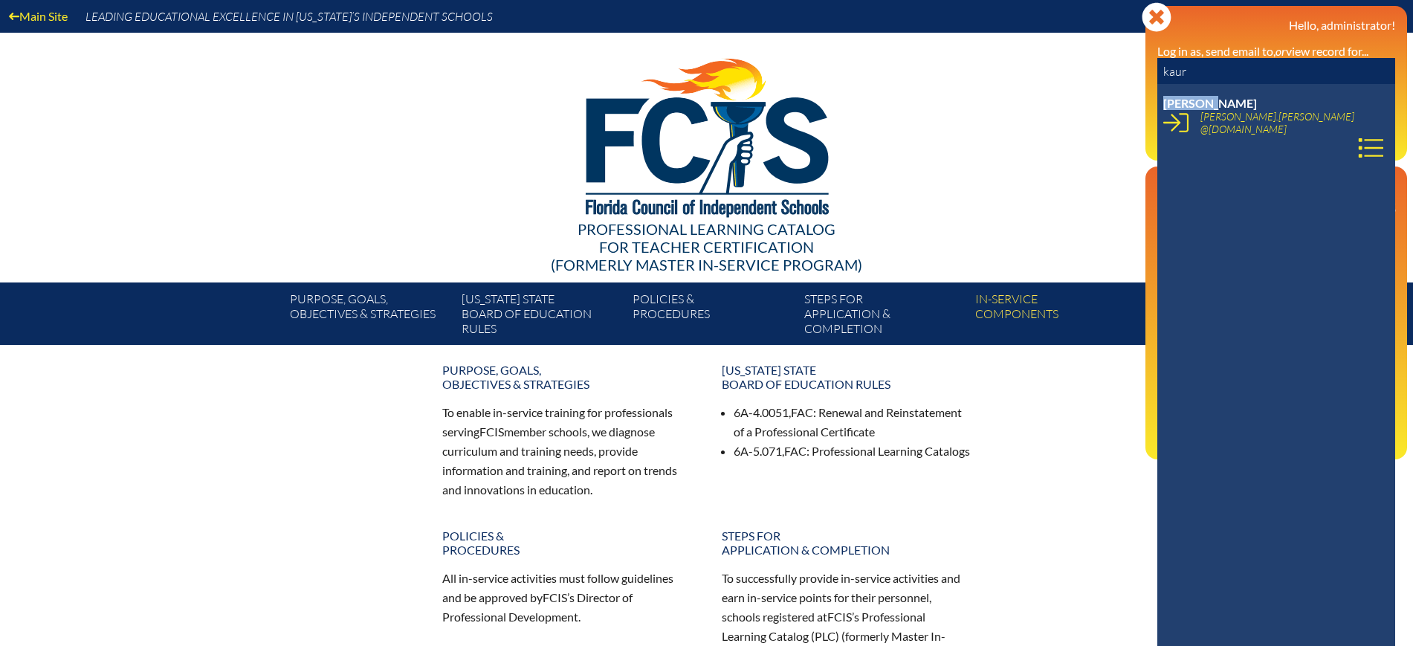
drag, startPoint x: 1226, startPoint y: 98, endPoint x: 1165, endPoint y: 105, distance: 61.3
click at [1165, 105] on span "Ramanbir Kaur" at bounding box center [1211, 103] width 94 height 14
copy span "Ramanbir"
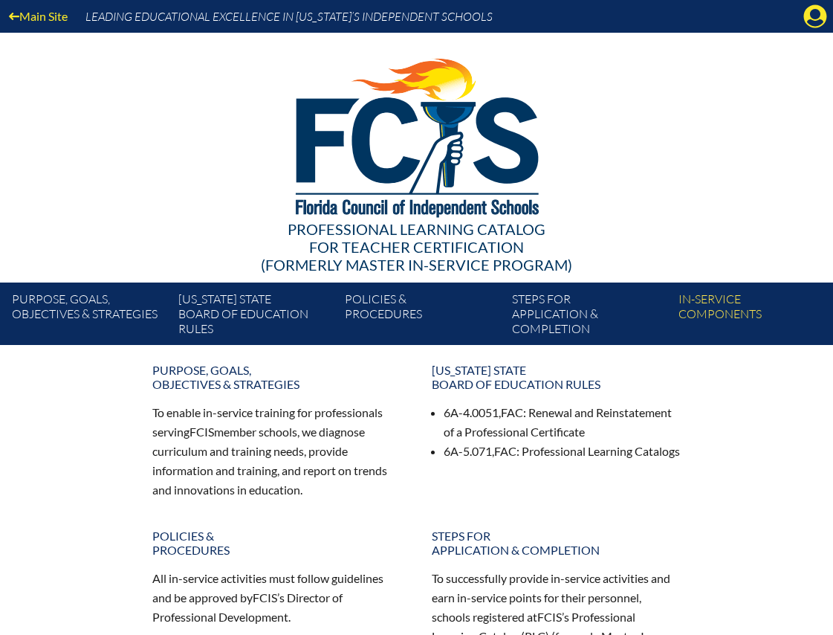
drag, startPoint x: 814, startPoint y: 18, endPoint x: 807, endPoint y: 47, distance: 29.9
click at [814, 17] on icon "Manage Account" at bounding box center [816, 16] width 24 height 24
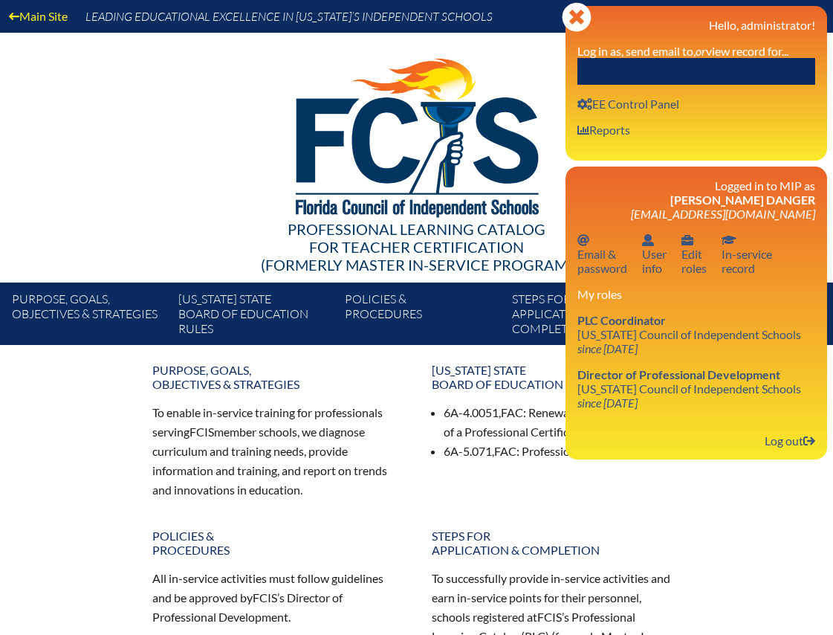
click at [730, 71] on input "text" at bounding box center [697, 71] width 238 height 27
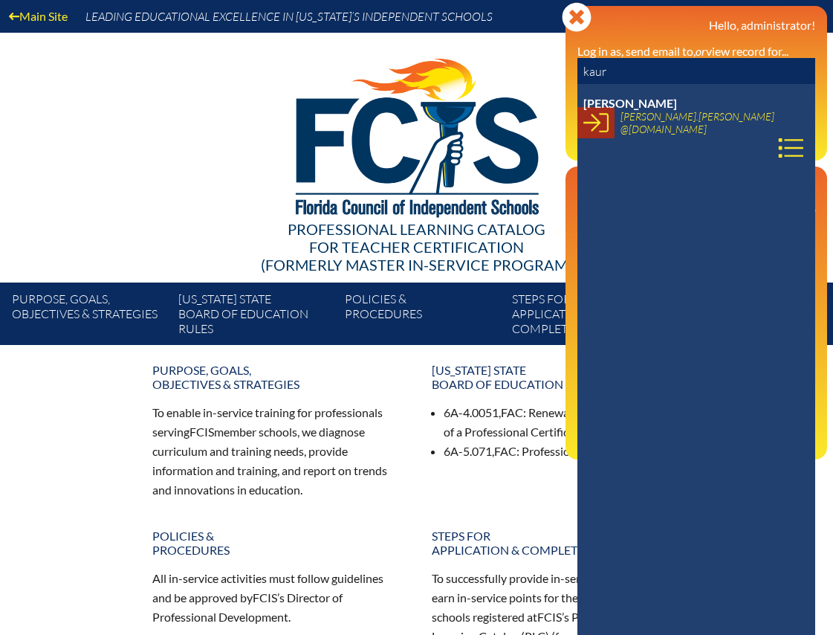
type input "kaur"
click at [609, 125] on link at bounding box center [596, 122] width 37 height 31
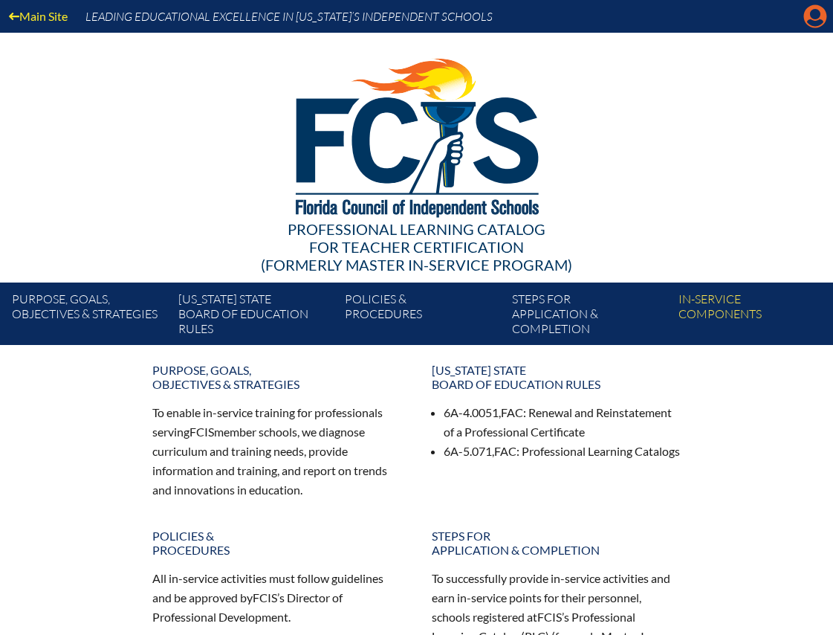
click at [811, 11] on icon "Manage account" at bounding box center [816, 16] width 24 height 24
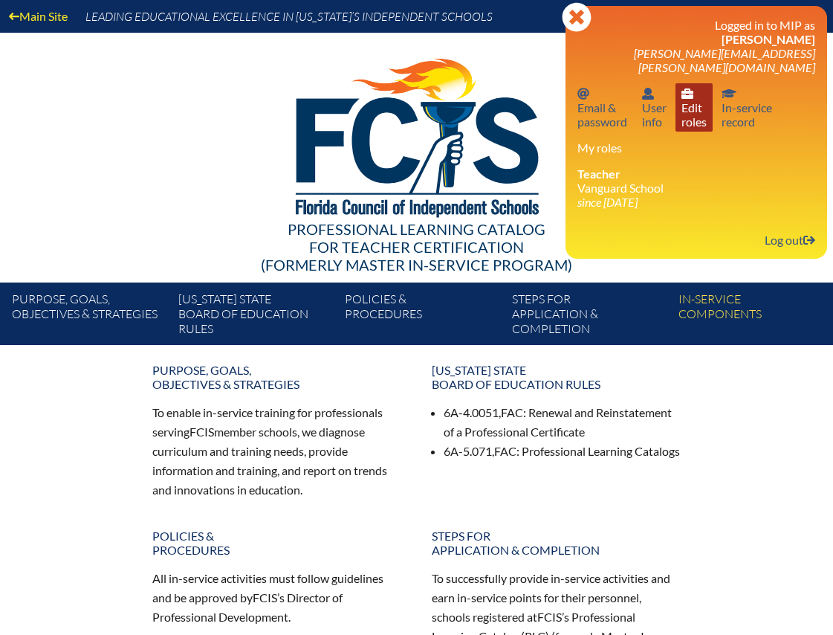
click at [688, 106] on link "User info Edit roles" at bounding box center [694, 107] width 37 height 48
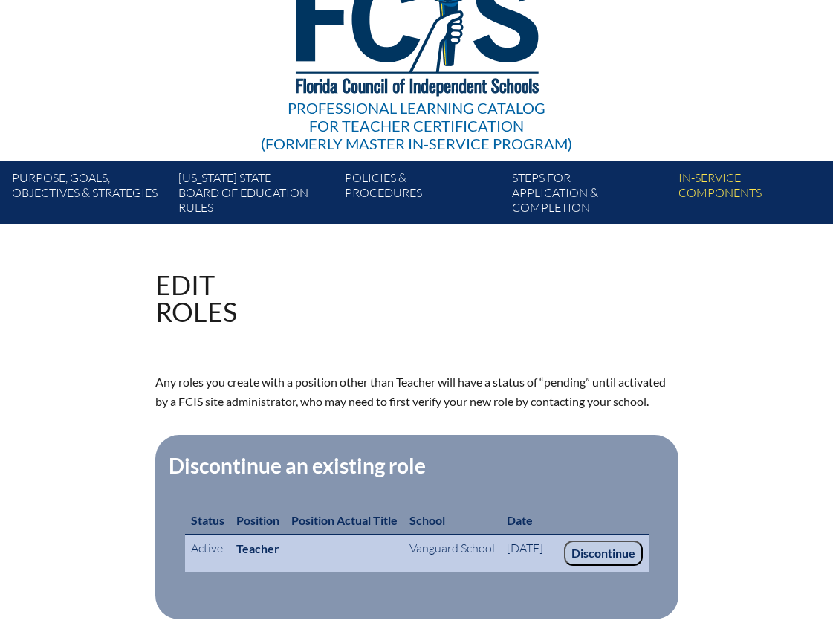
scroll to position [372, 0]
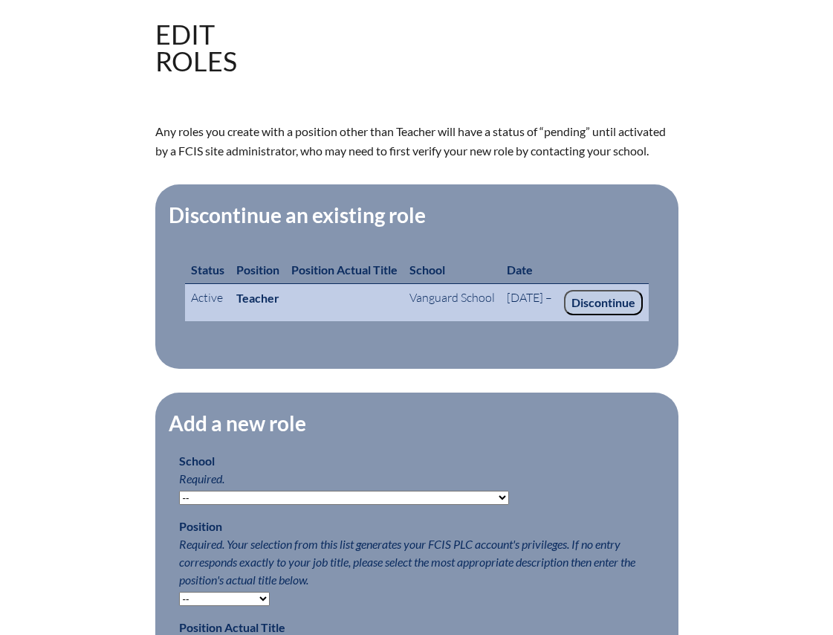
click at [629, 315] on input "Discontinue" at bounding box center [603, 302] width 79 height 25
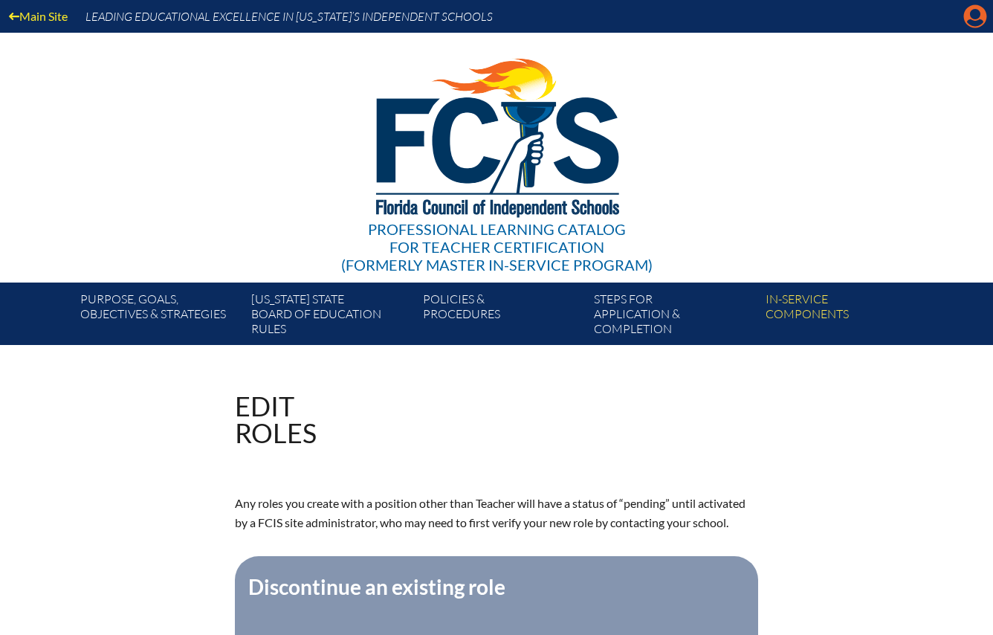
click at [833, 22] on icon "Manage account" at bounding box center [976, 16] width 24 height 24
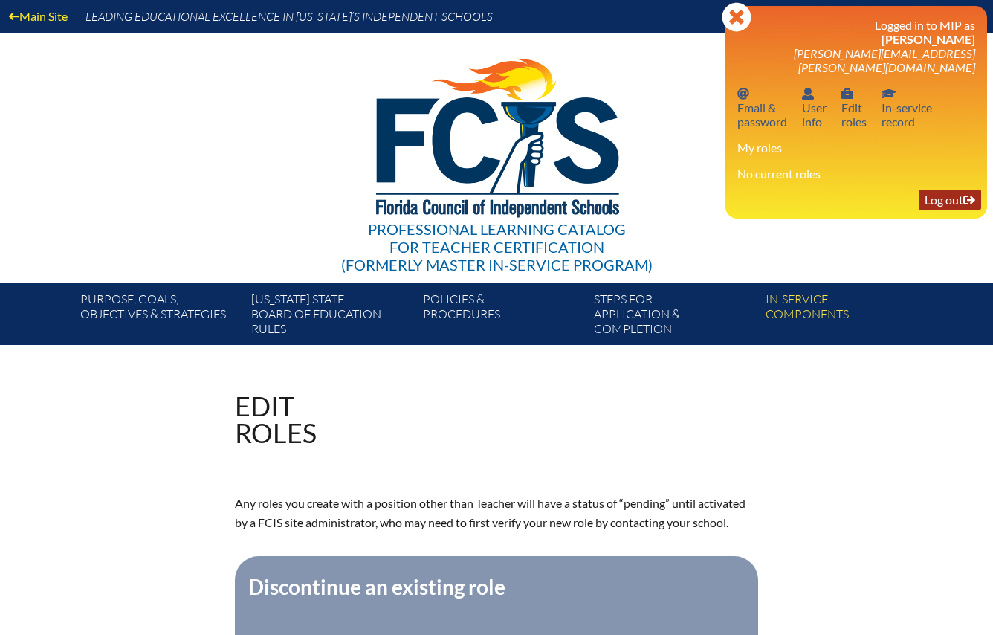
drag, startPoint x: 943, startPoint y: 188, endPoint x: 930, endPoint y: 193, distance: 13.7
click at [833, 190] on link "Log out Log out" at bounding box center [950, 200] width 62 height 20
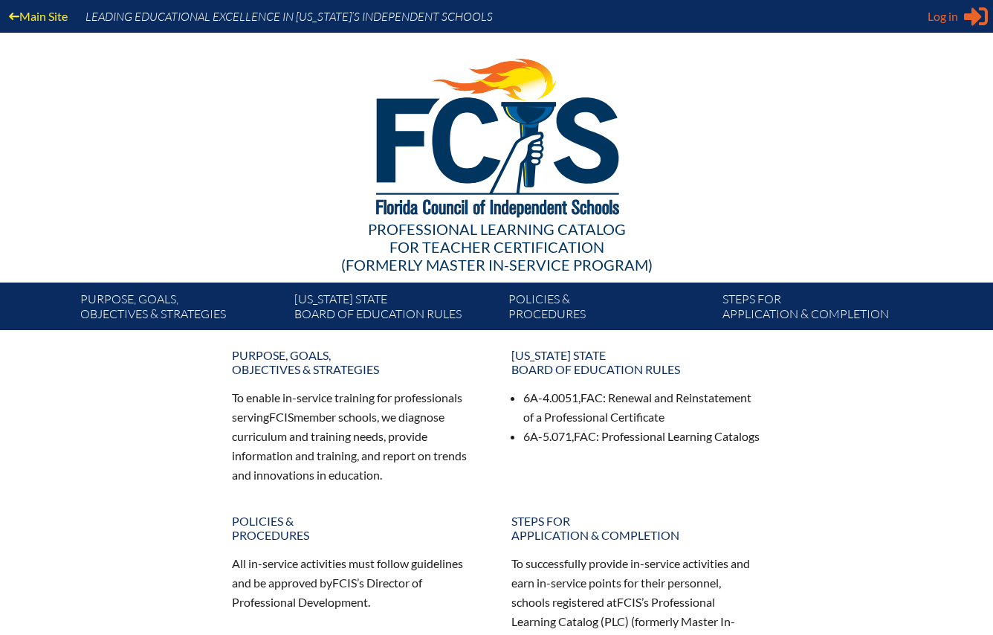
type input "[EMAIL_ADDRESS][DOMAIN_NAME]"
click at [935, 19] on span "Log in" at bounding box center [943, 16] width 30 height 18
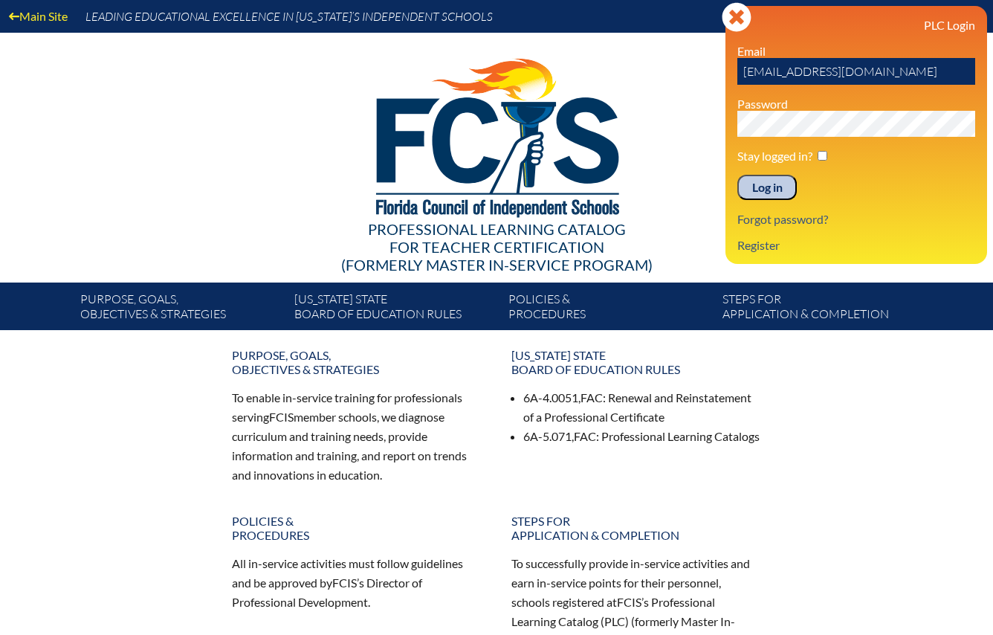
click at [777, 190] on input "Log in" at bounding box center [767, 187] width 59 height 25
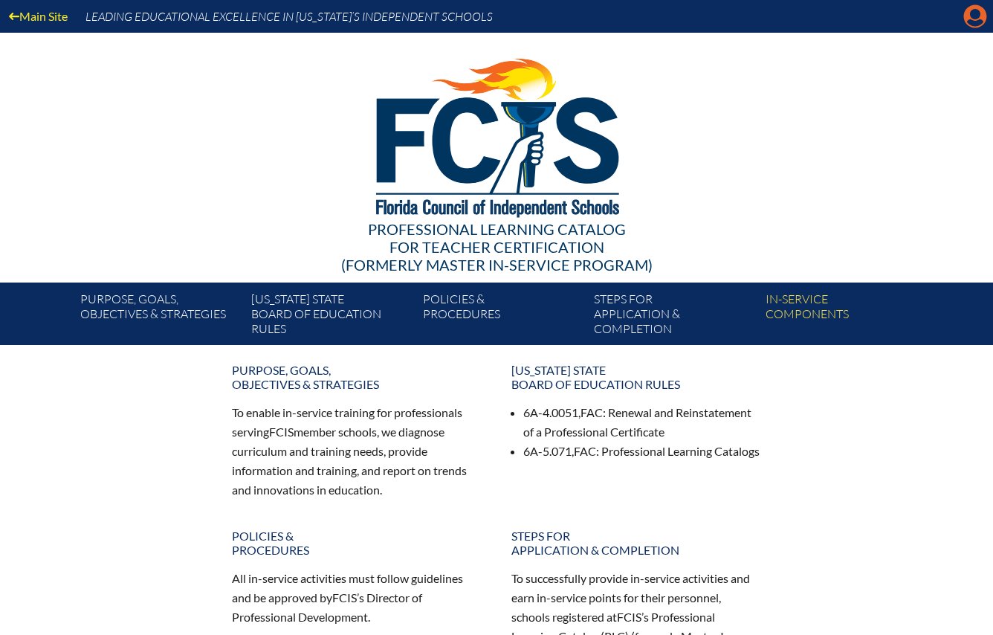
click at [967, 17] on icon at bounding box center [975, 16] width 23 height 23
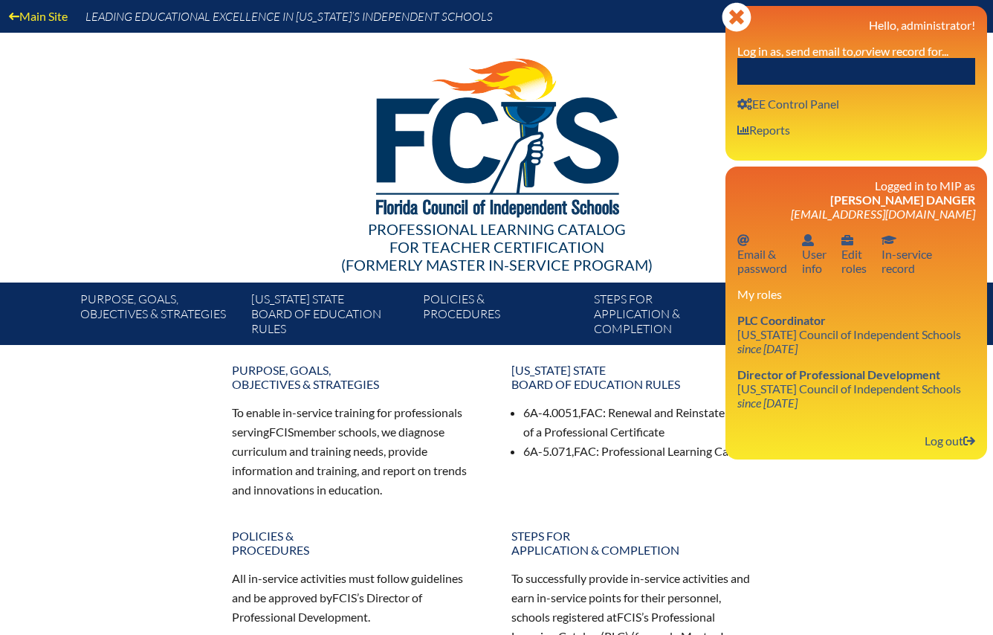
click at [859, 72] on input "text" at bounding box center [857, 71] width 238 height 27
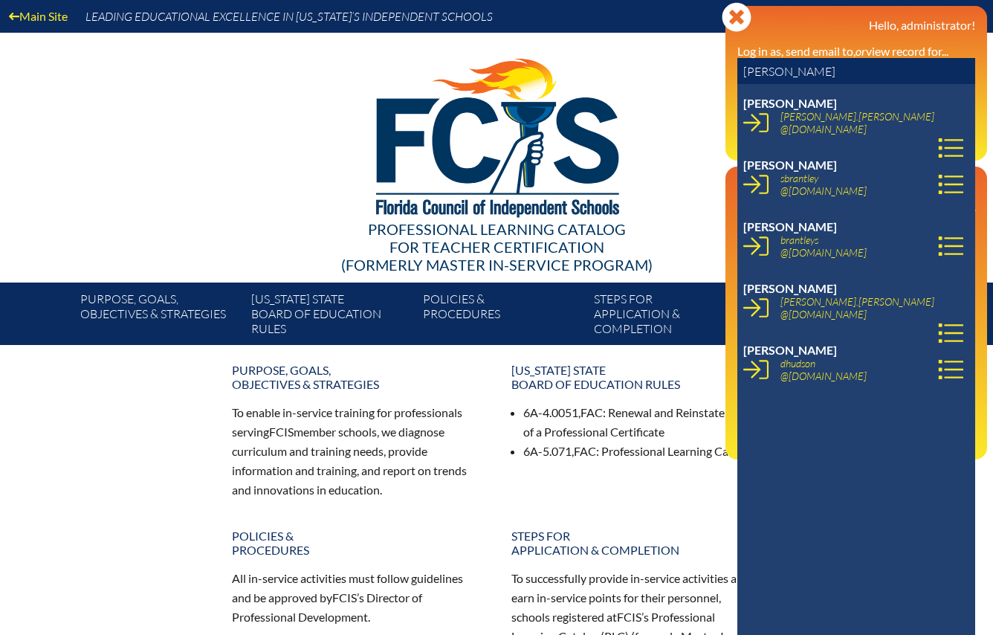
drag, startPoint x: 785, startPoint y: 76, endPoint x: 687, endPoint y: 62, distance: 99.2
click at [687, 62] on div "Main Site Leading Educational Excellence in [US_STATE]’s Independent Schools Pr…" at bounding box center [496, 172] width 993 height 345
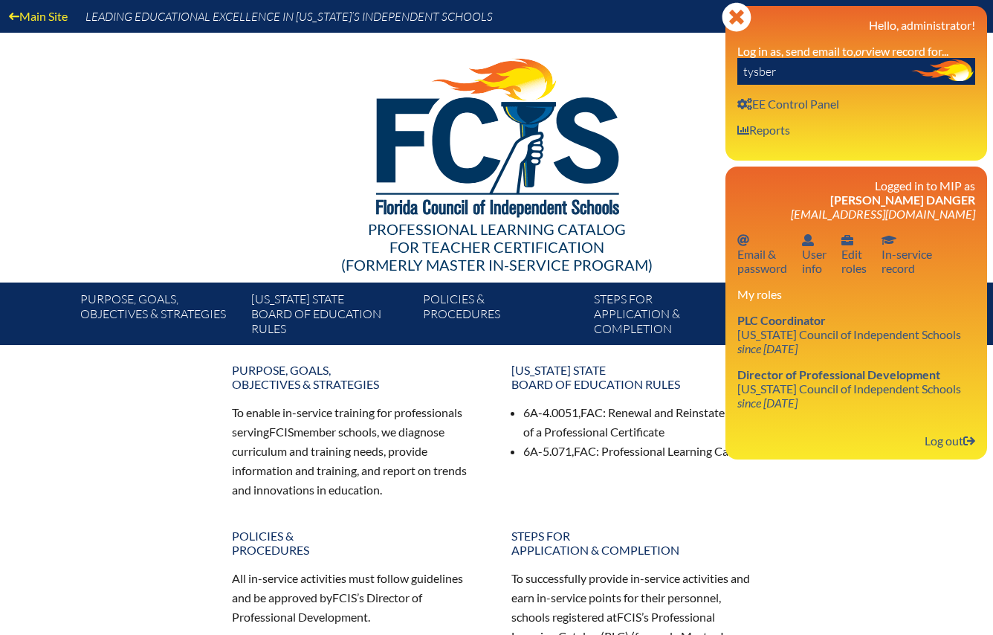
drag, startPoint x: 788, startPoint y: 80, endPoint x: 720, endPoint y: 77, distance: 67.7
click at [720, 77] on div "Main Site Leading Educational Excellence in [US_STATE]’s Independent Schools Pr…" at bounding box center [496, 172] width 993 height 345
type input "ashton"
click at [741, 22] on icon "Close" at bounding box center [737, 17] width 30 height 30
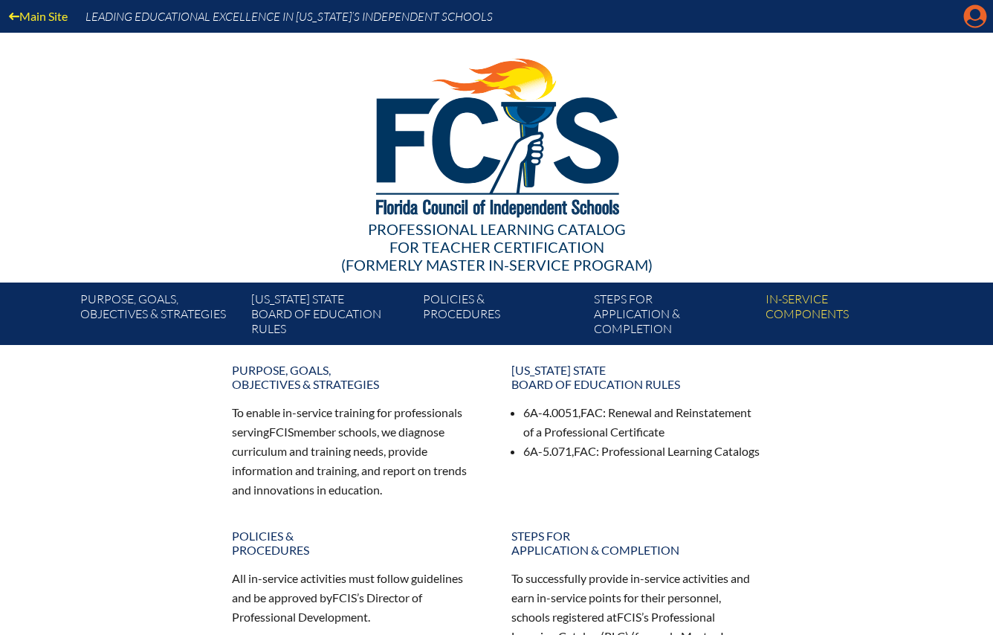
click at [964, 10] on icon "Manage Account" at bounding box center [976, 16] width 24 height 24
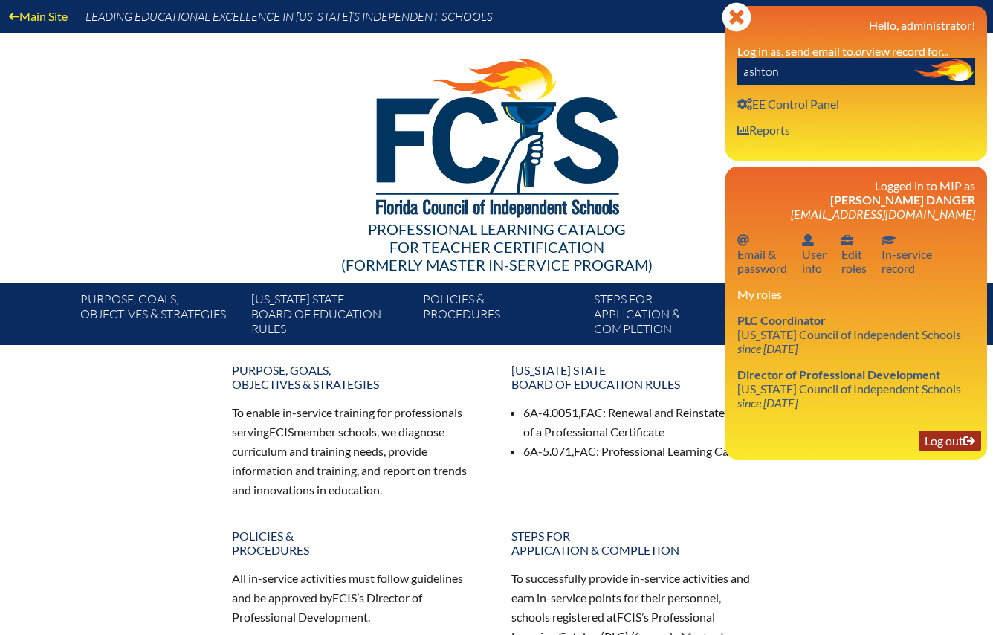
click at [946, 445] on link "Log out Log out" at bounding box center [950, 440] width 62 height 20
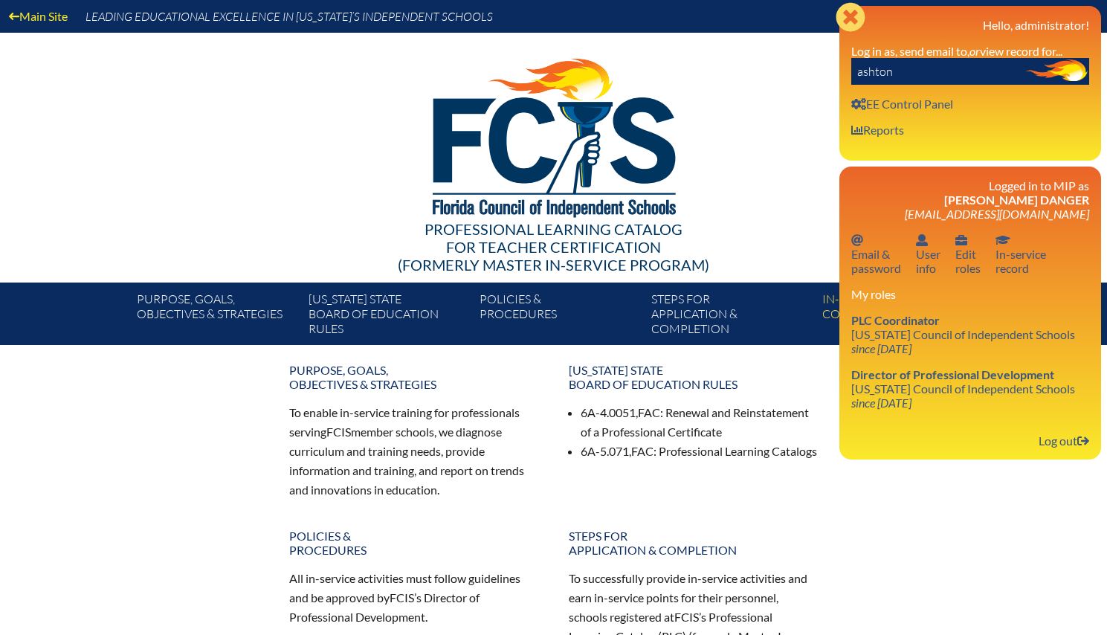
drag, startPoint x: 852, startPoint y: 18, endPoint x: 865, endPoint y: 24, distance: 14.0
click at [853, 20] on icon "Close" at bounding box center [851, 17] width 30 height 30
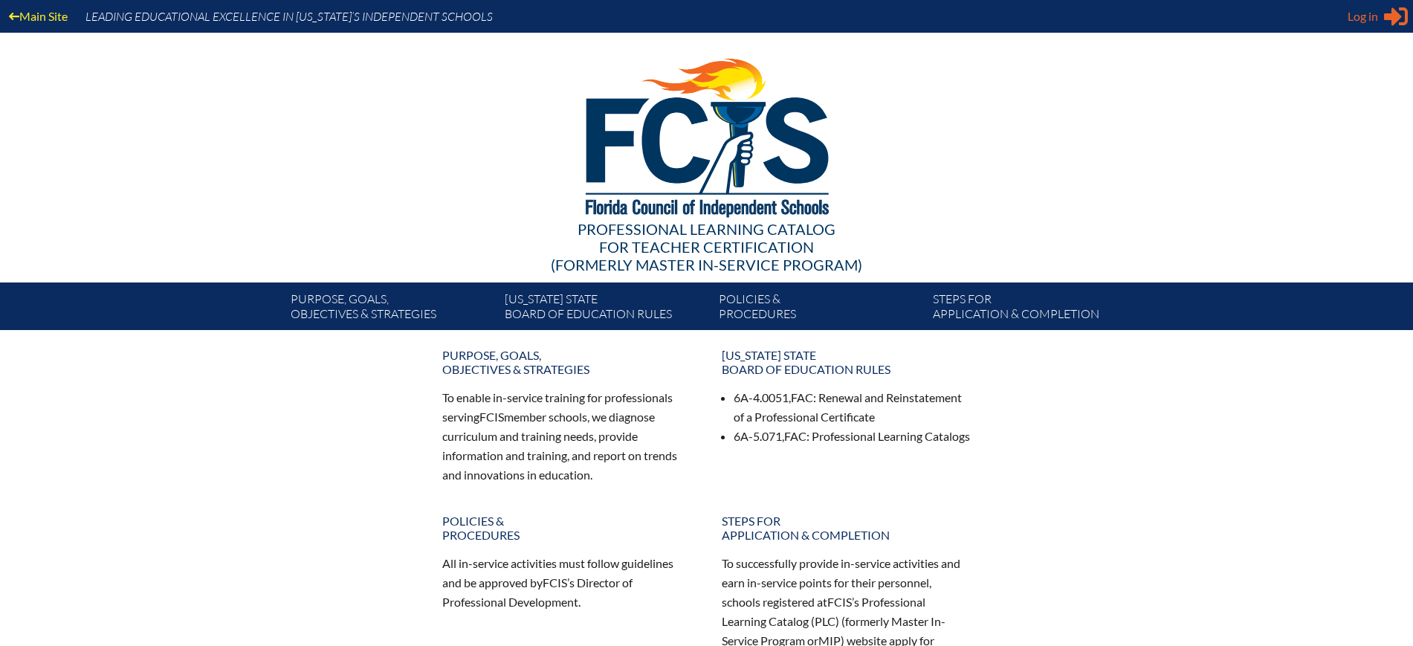
type input "[EMAIL_ADDRESS][DOMAIN_NAME]"
click at [1355, 15] on span "Log in" at bounding box center [1363, 16] width 30 height 18
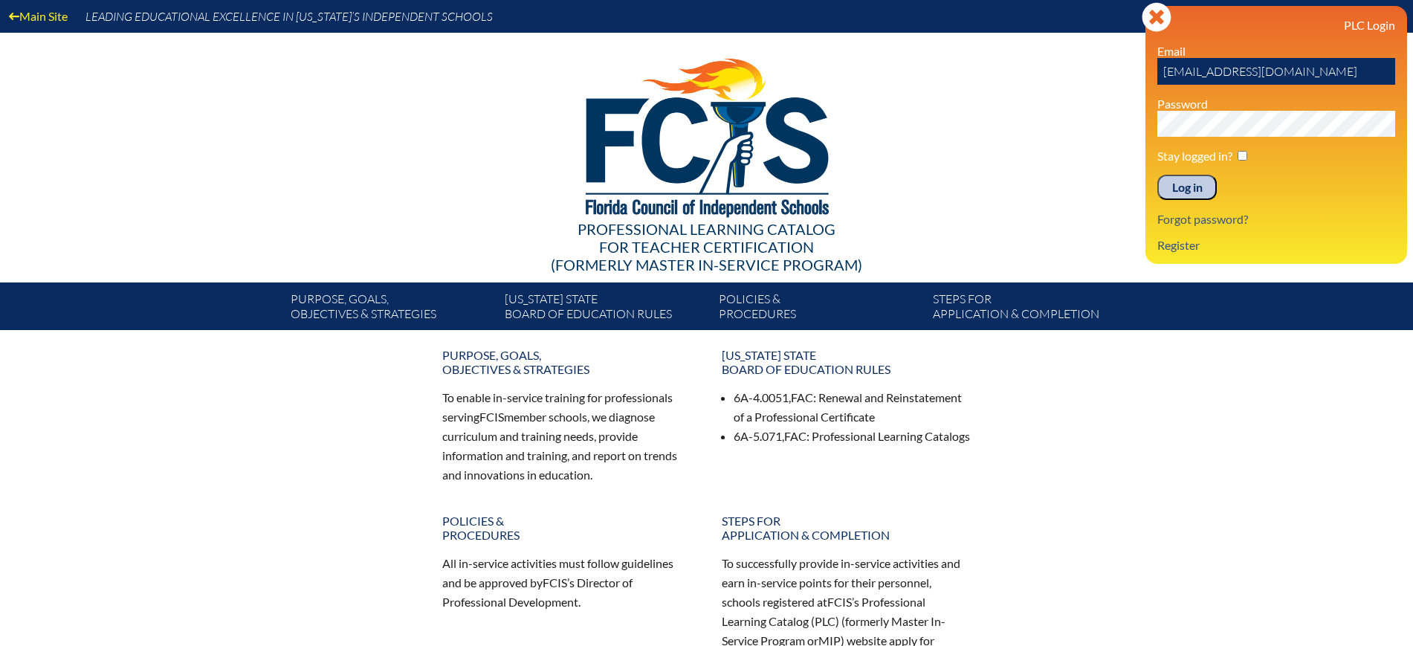
click at [1203, 186] on input "Log in" at bounding box center [1187, 187] width 59 height 25
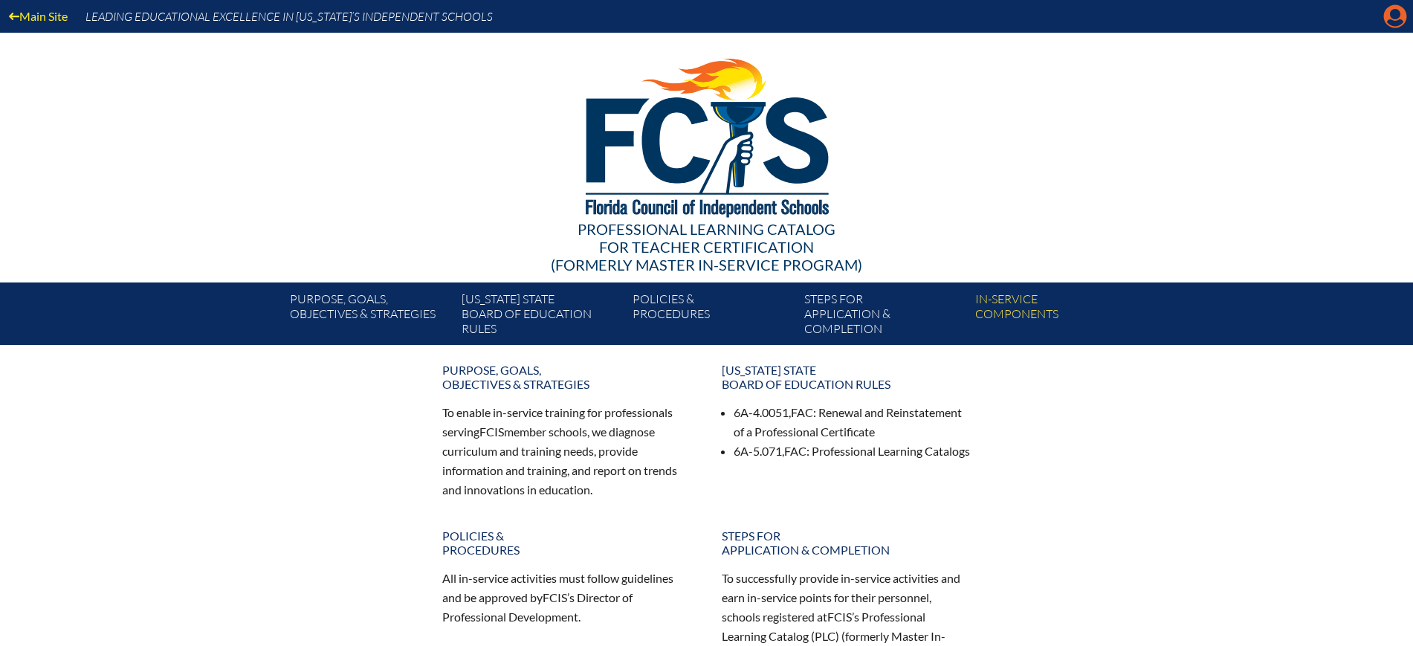
click at [1390, 20] on icon "Manage Account" at bounding box center [1396, 16] width 24 height 24
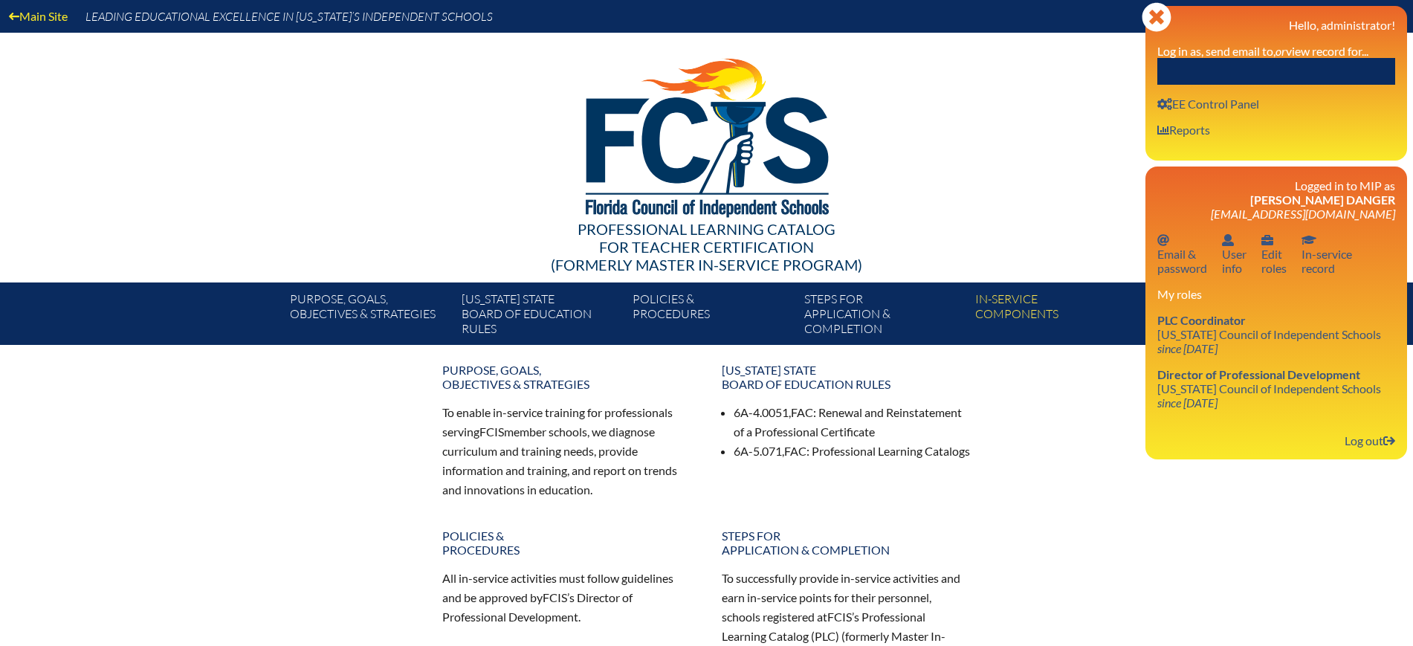
click at [1310, 80] on input "text" at bounding box center [1277, 71] width 238 height 27
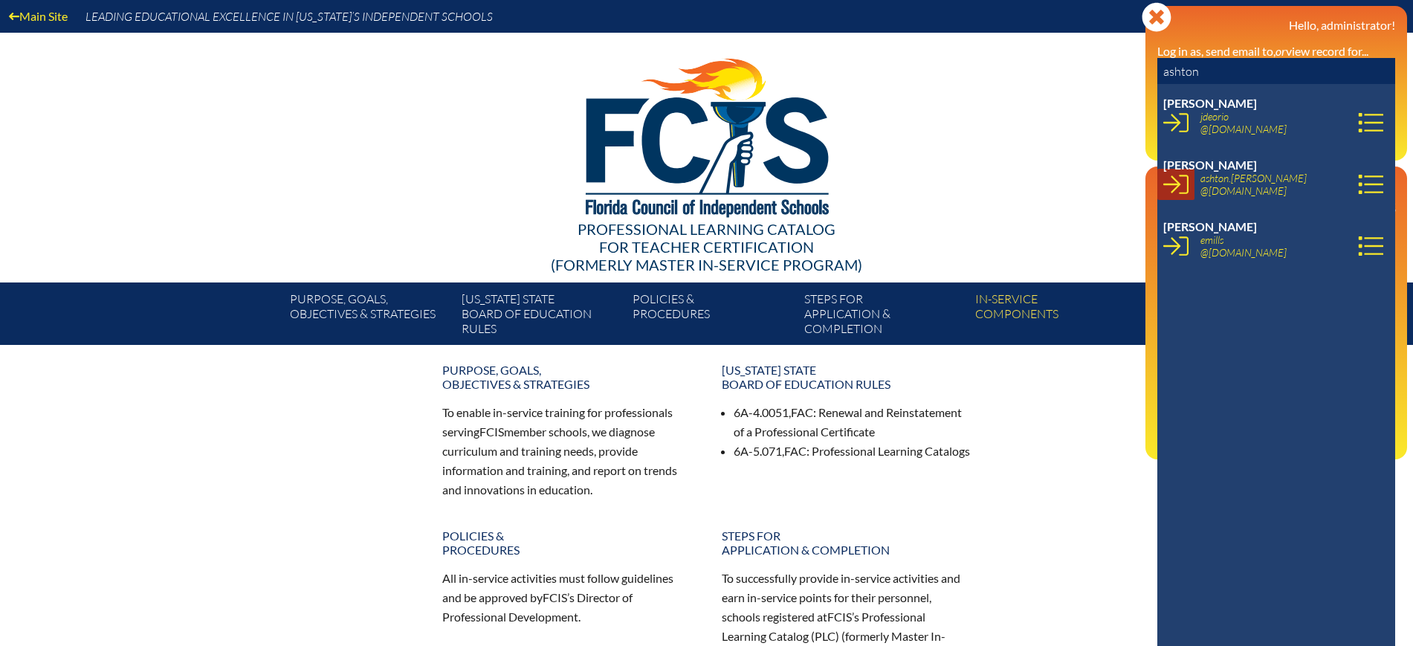
type input "ashton"
click at [1172, 184] on icon at bounding box center [1176, 184] width 25 height 19
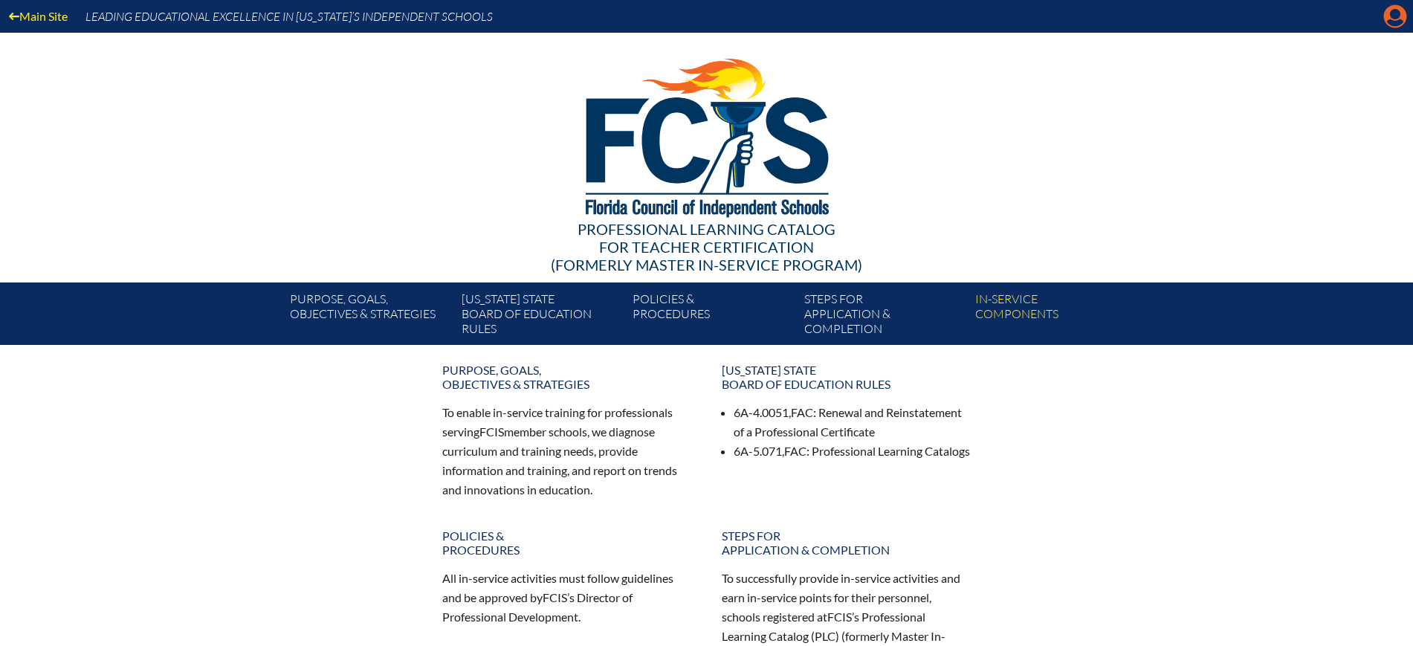
click at [1387, 9] on icon at bounding box center [1395, 16] width 23 height 23
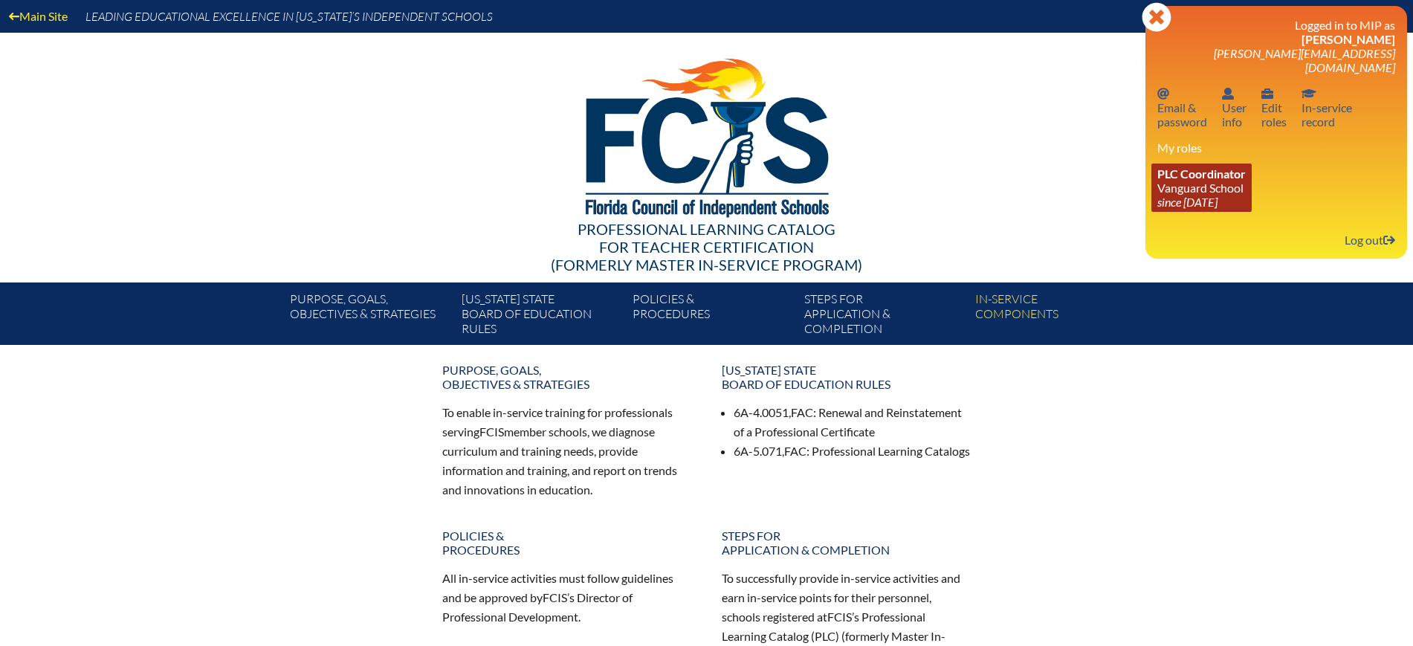
click at [1218, 195] on icon "since [DATE]" at bounding box center [1188, 202] width 60 height 14
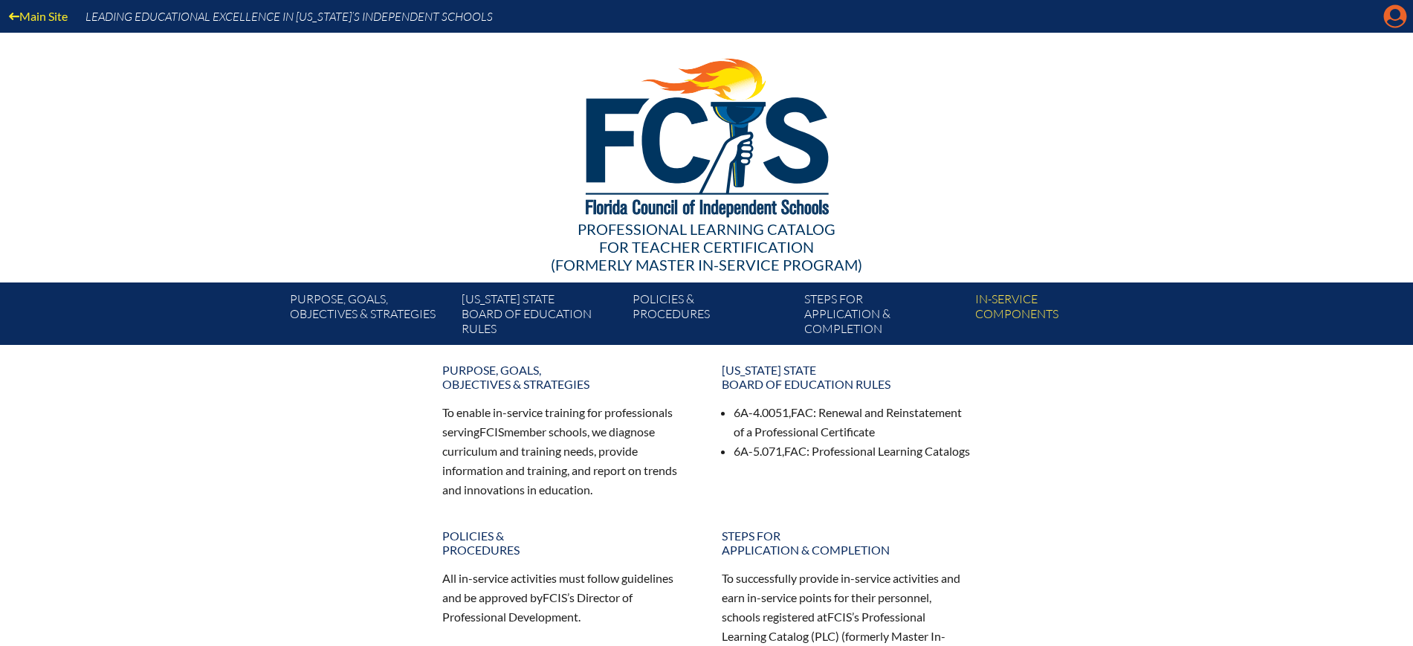
click at [1387, 13] on icon at bounding box center [1395, 16] width 23 height 23
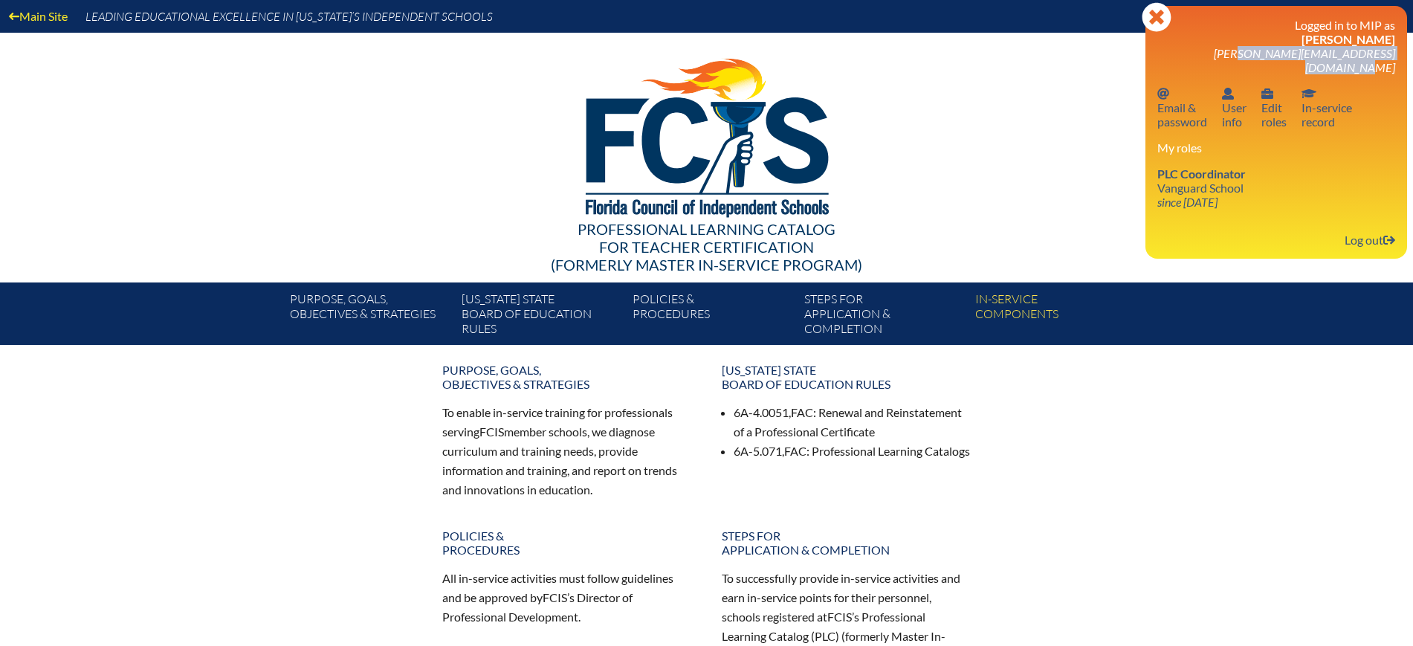
drag, startPoint x: 1403, startPoint y: 57, endPoint x: 1179, endPoint y: 51, distance: 223.9
click at [1179, 51] on div "Close Manage account Logged in to MIP as [PERSON_NAME] [PERSON_NAME][EMAIL_ADDR…" at bounding box center [1277, 132] width 262 height 253
copy span "[PERSON_NAME][EMAIL_ADDRESS][DOMAIN_NAME]"
drag, startPoint x: 1378, startPoint y: 231, endPoint x: 1367, endPoint y: 243, distance: 16.8
click at [1378, 230] on link "Log out Log out" at bounding box center [1370, 240] width 62 height 20
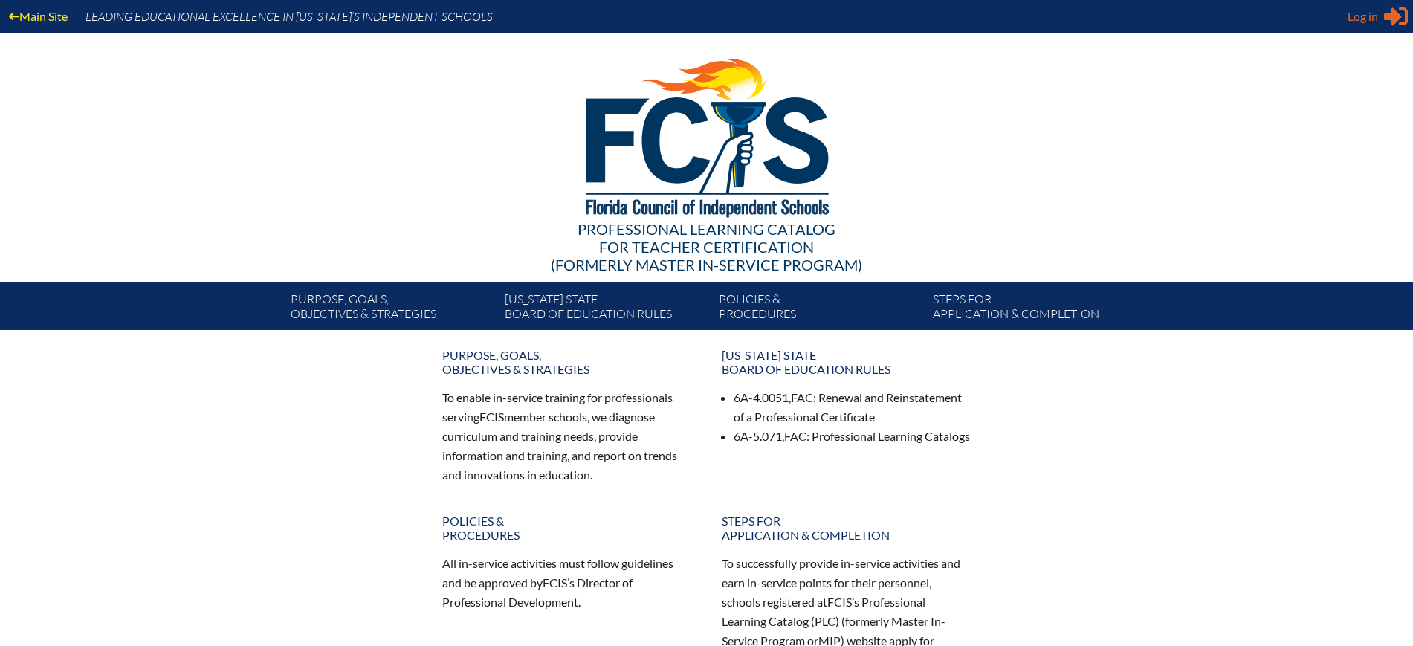
type input "[EMAIL_ADDRESS][DOMAIN_NAME]"
click at [1370, 14] on span "Log in" at bounding box center [1363, 16] width 30 height 18
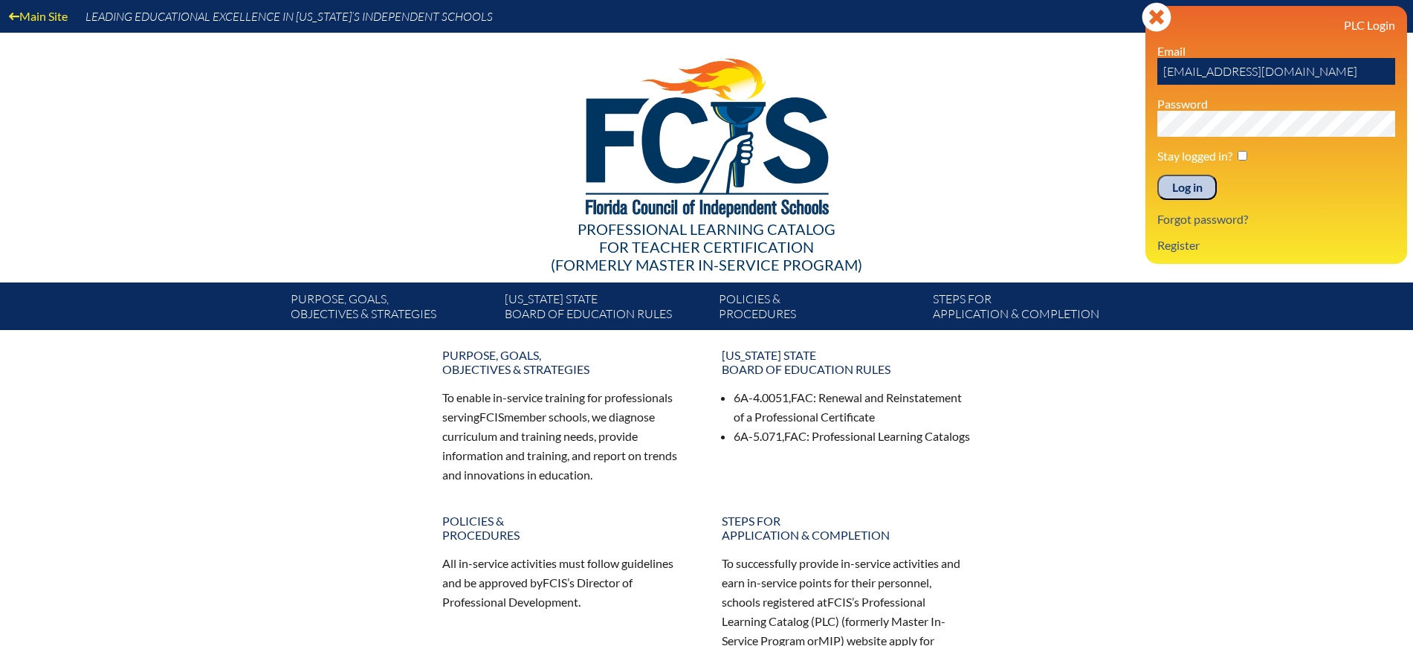
click at [1190, 187] on input "Log in" at bounding box center [1187, 187] width 59 height 25
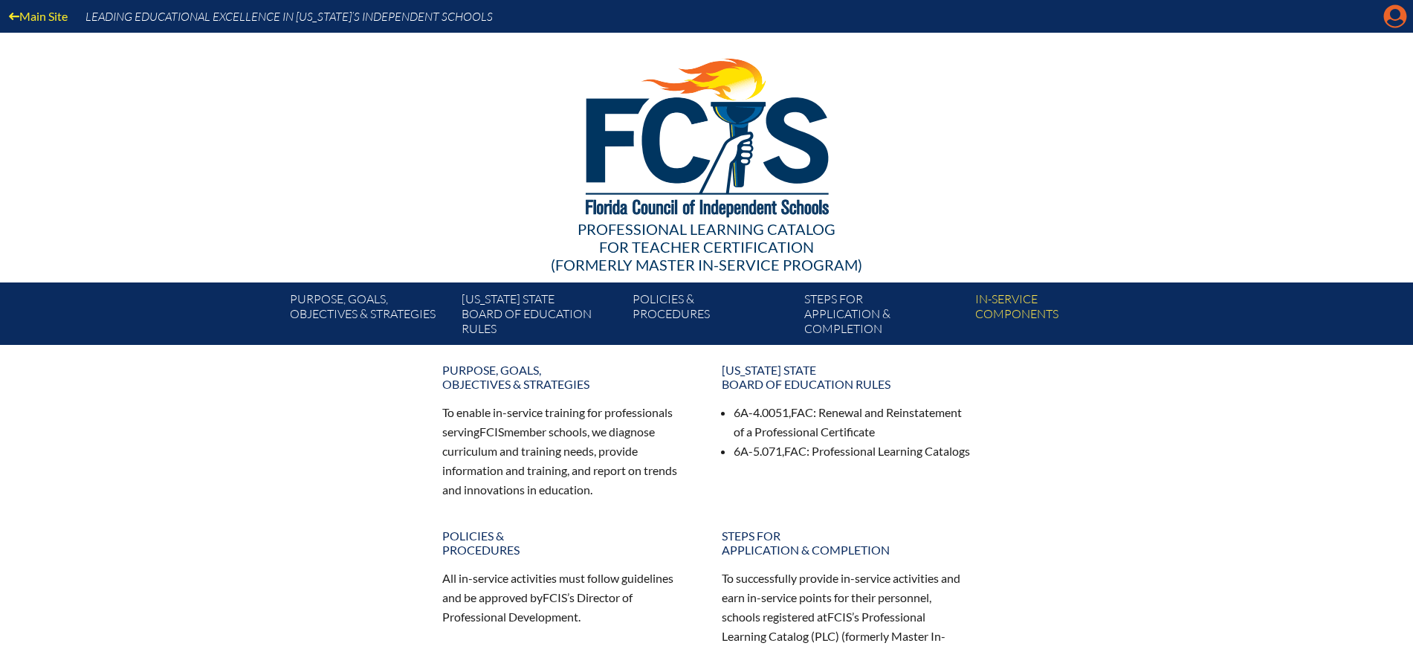
click at [1396, 13] on icon "Manage Account" at bounding box center [1396, 16] width 24 height 24
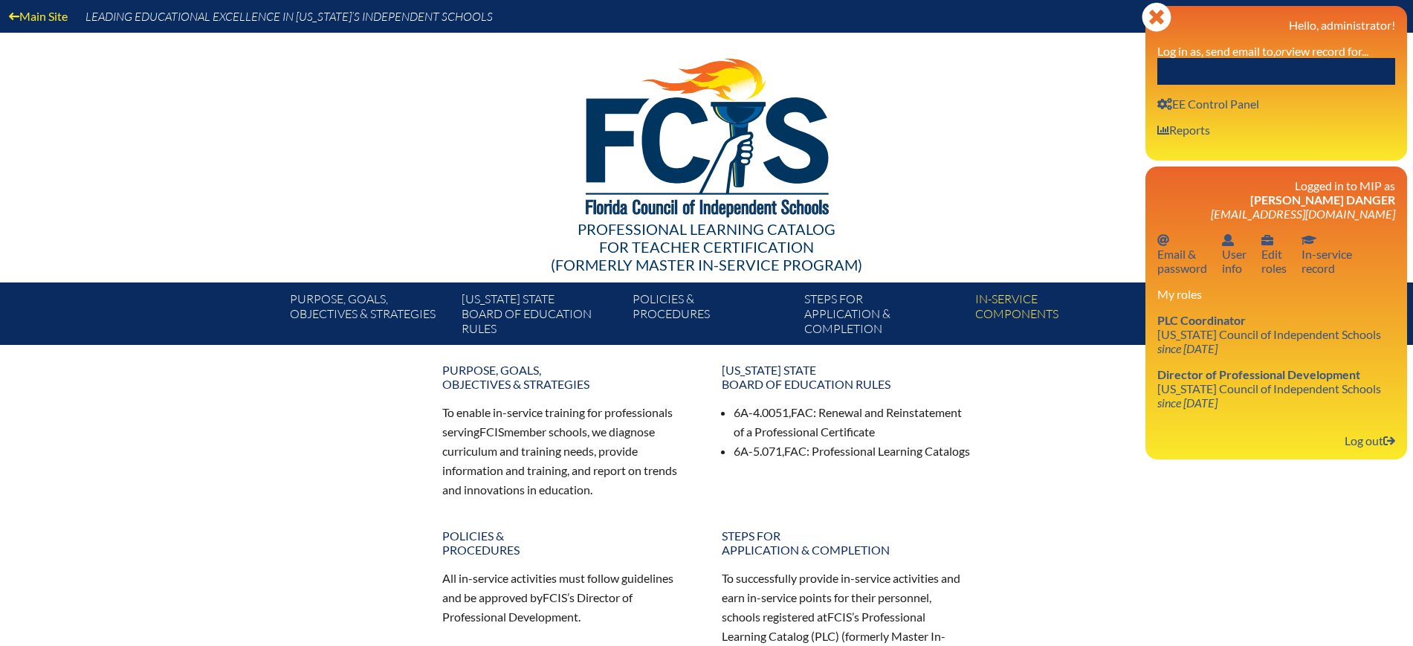
click at [1319, 63] on input "text" at bounding box center [1277, 71] width 238 height 27
paste input "[EMAIL_ADDRESS][PERSON_NAME][DOMAIN_NAME]"
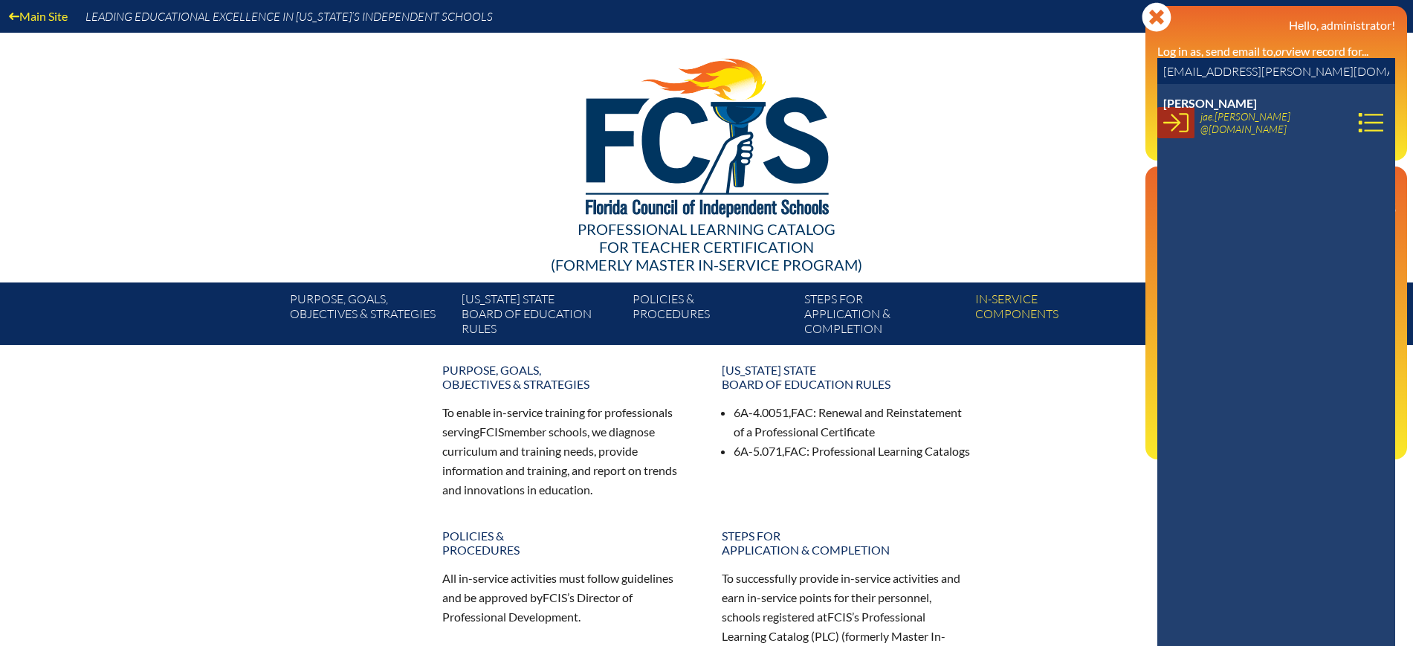
type input "[EMAIL_ADDRESS][PERSON_NAME][DOMAIN_NAME]"
click at [1178, 123] on icon at bounding box center [1176, 122] width 25 height 19
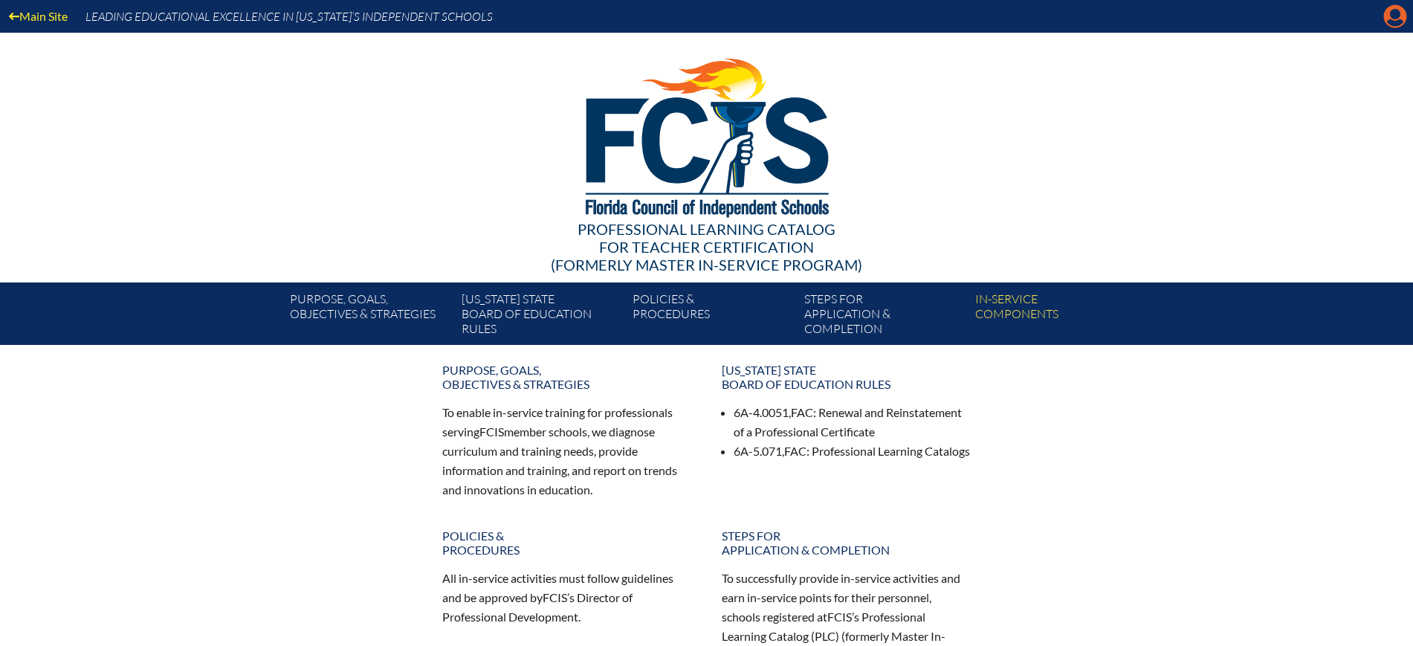
click at [1392, 16] on icon "Manage account" at bounding box center [1396, 16] width 24 height 24
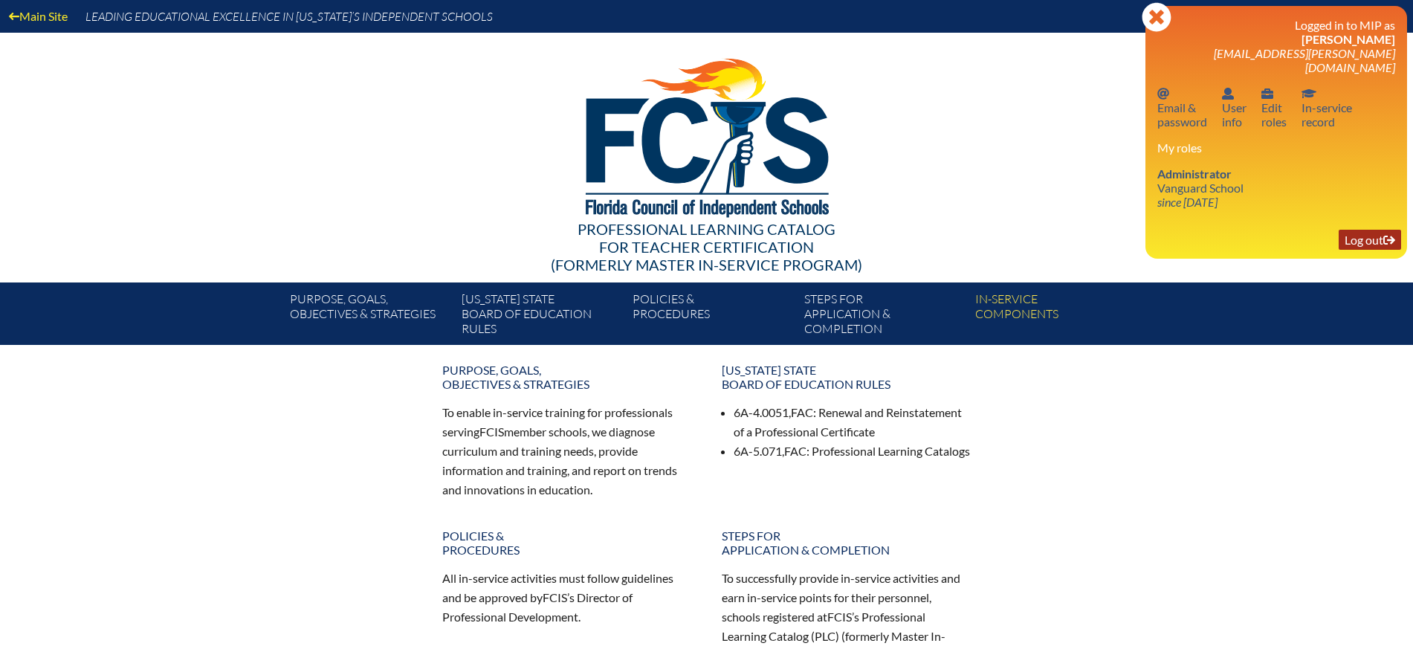
click at [1360, 230] on link "Log out Log out" at bounding box center [1370, 240] width 62 height 20
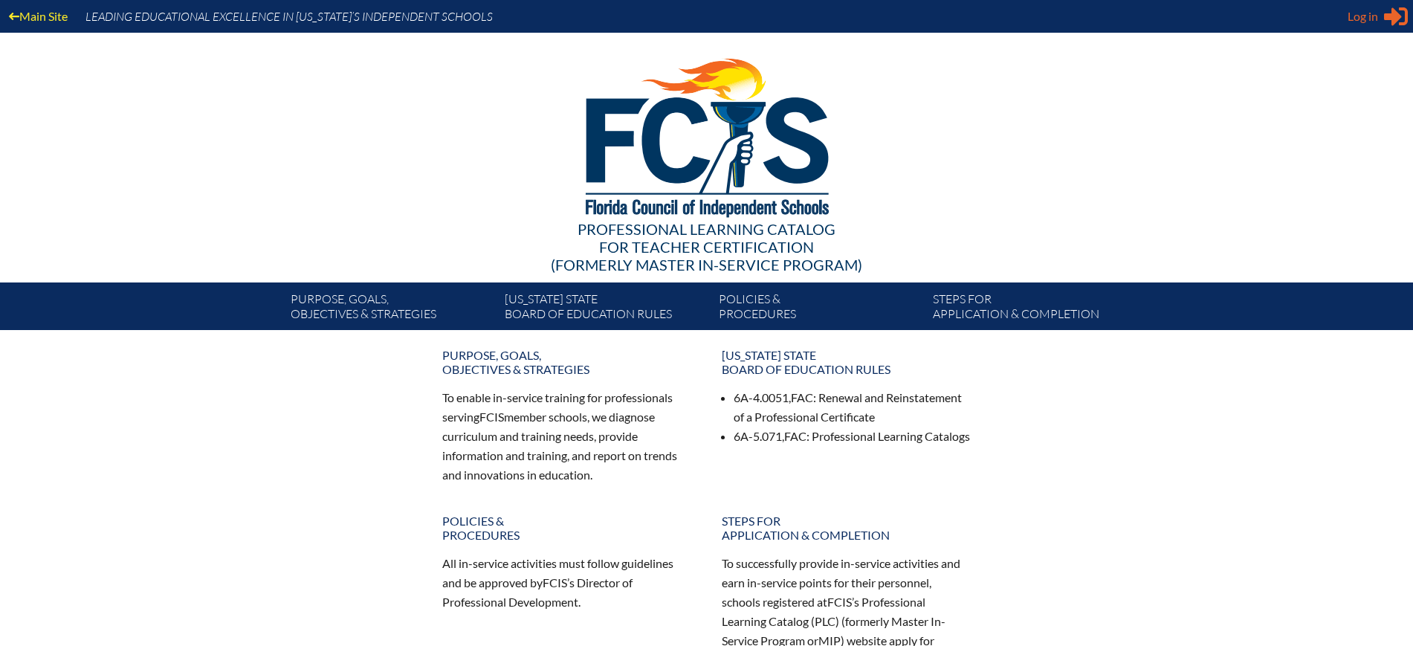
type input "[EMAIL_ADDRESS][DOMAIN_NAME]"
click at [1365, 23] on span "Log in" at bounding box center [1363, 16] width 30 height 18
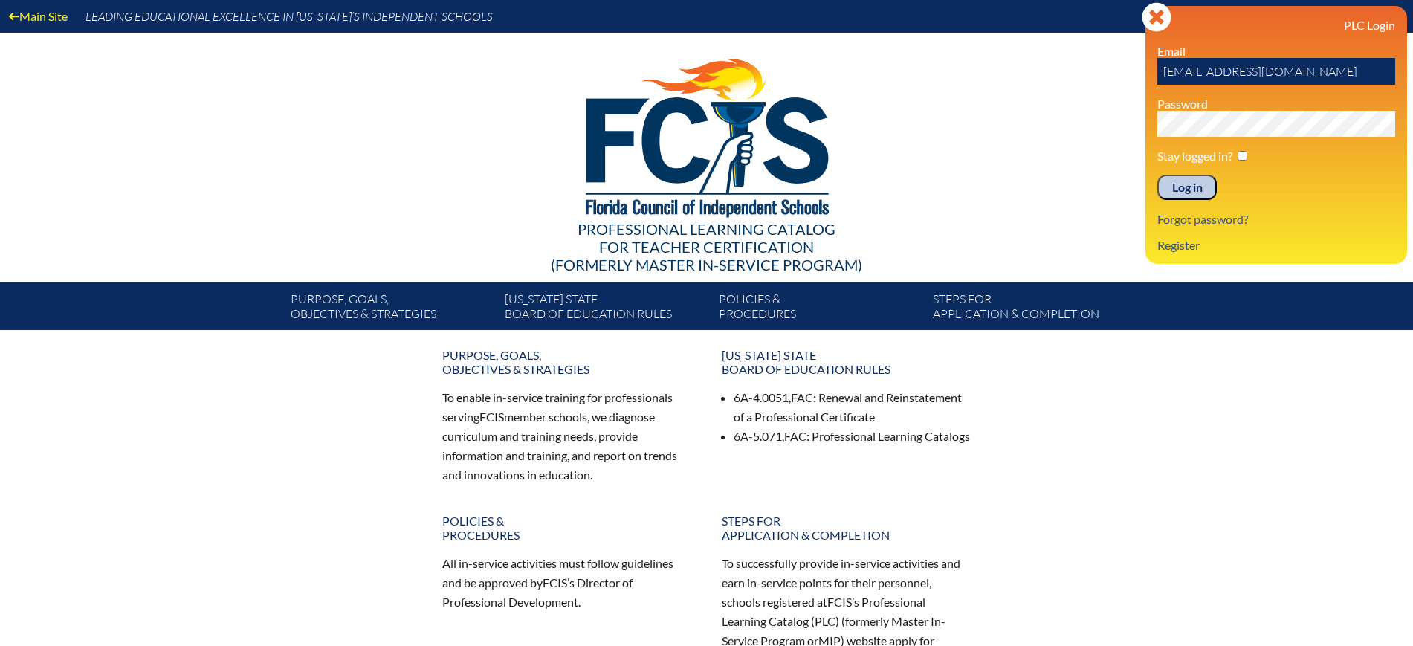
click at [1196, 184] on input "Log in" at bounding box center [1187, 187] width 59 height 25
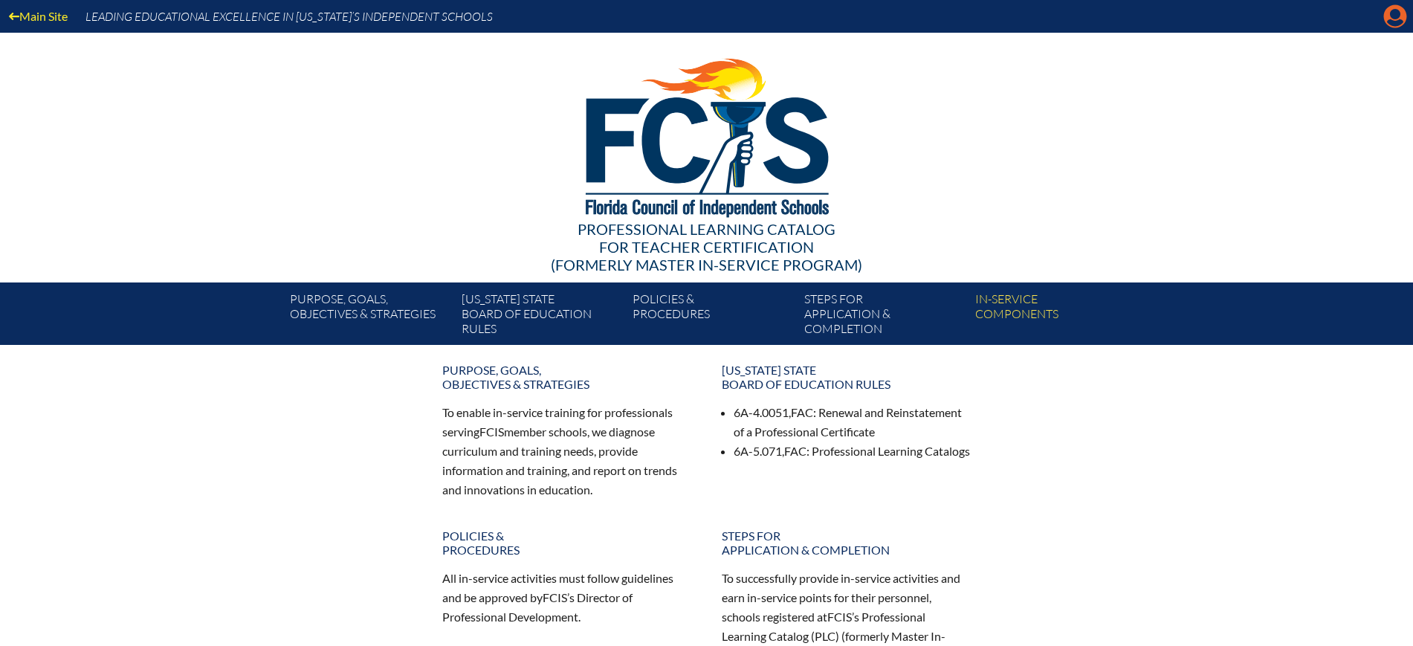
click at [1388, 21] on icon "Manage Account" at bounding box center [1396, 16] width 24 height 24
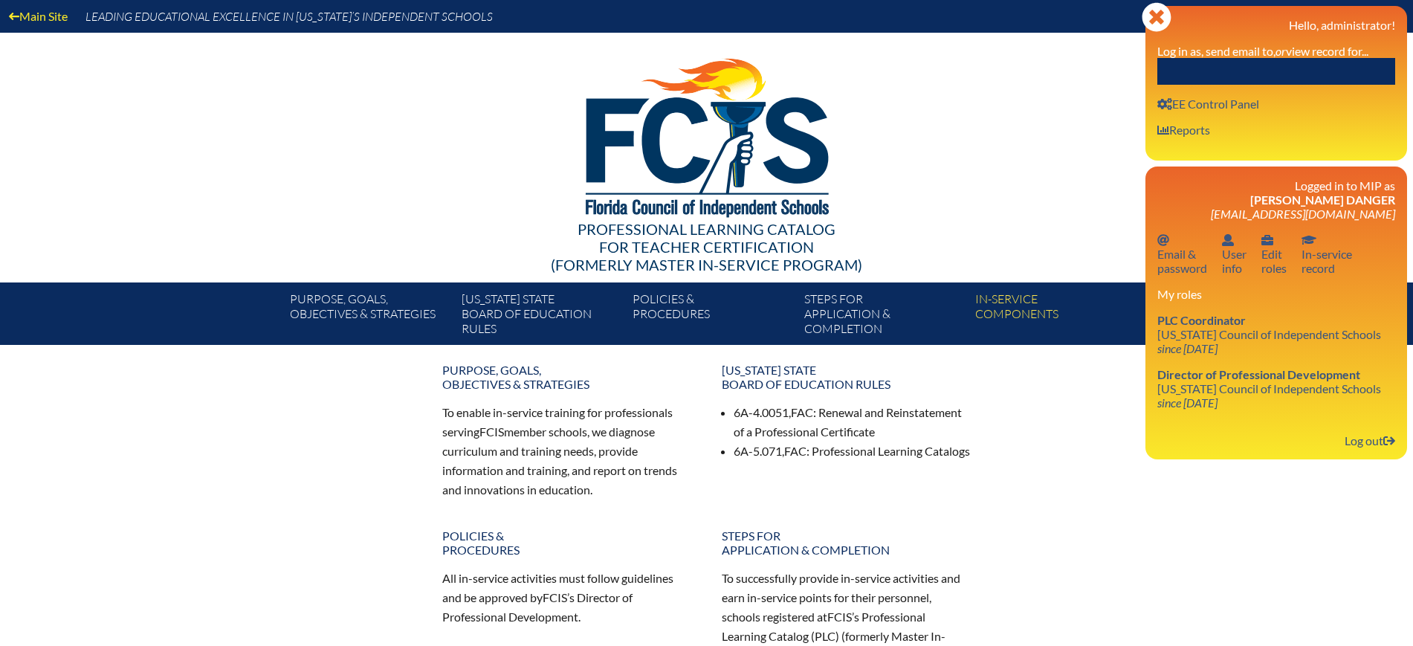
click at [1328, 73] on input "text" at bounding box center [1277, 71] width 238 height 27
drag, startPoint x: 1214, startPoint y: 70, endPoint x: 1130, endPoint y: 68, distance: 84.0
click at [1130, 68] on div "Main Site Leading Educational Excellence in Florida’s Independent Schools Profe…" at bounding box center [706, 172] width 1413 height 345
type input "ed"
drag, startPoint x: 1351, startPoint y: 440, endPoint x: 1346, endPoint y: 407, distance: 33.8
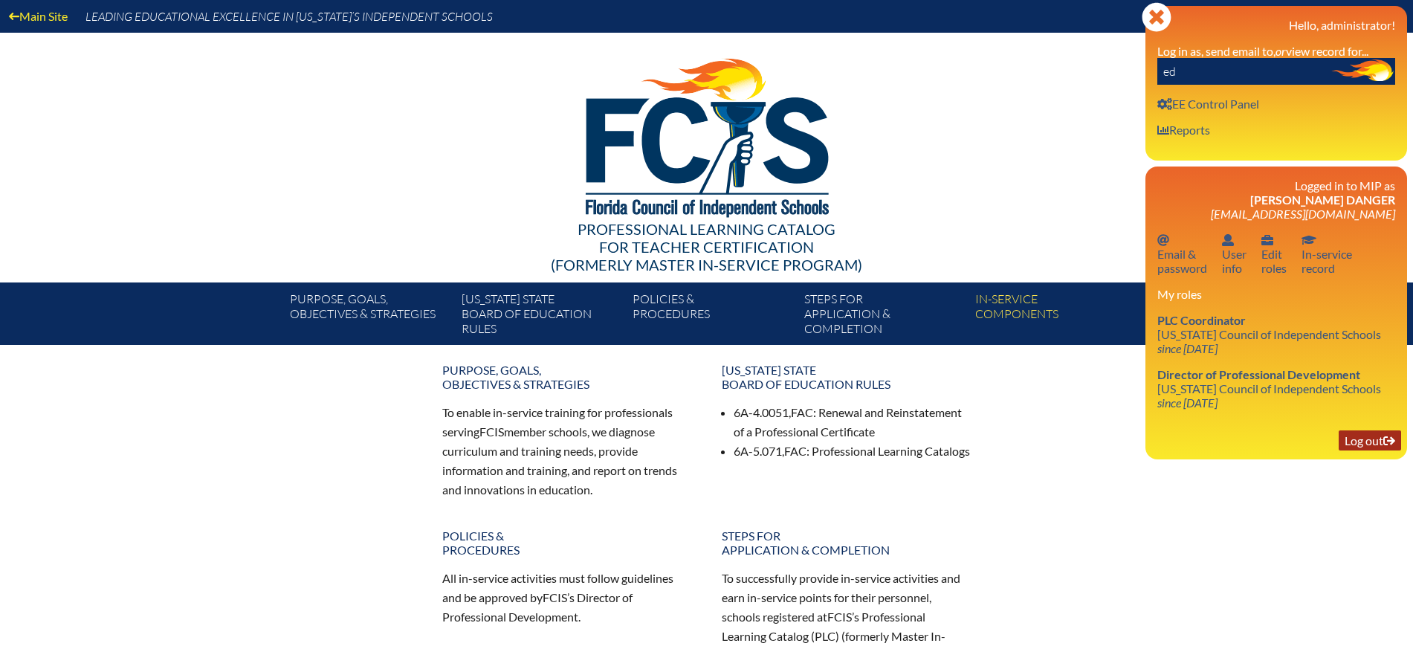
click at [1351, 439] on link "Log out Log out" at bounding box center [1370, 440] width 62 height 20
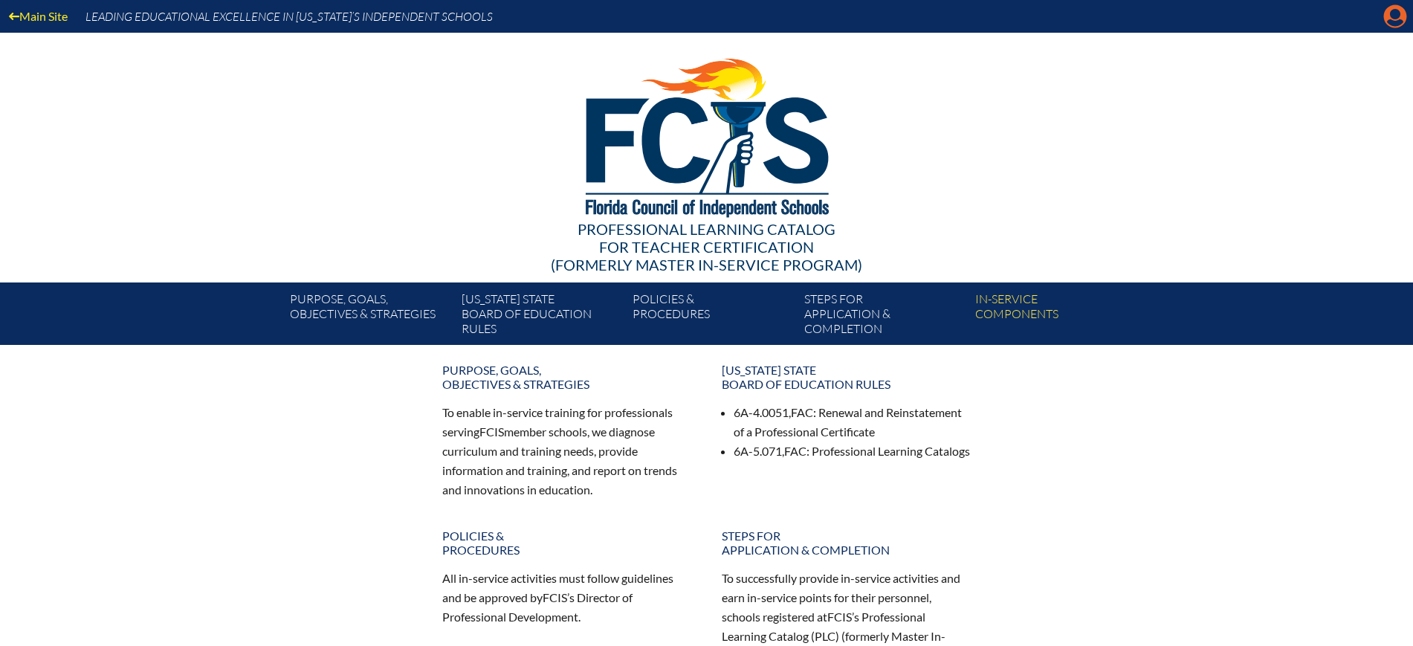
click at [1394, 21] on icon "Manage Account" at bounding box center [1396, 16] width 24 height 24
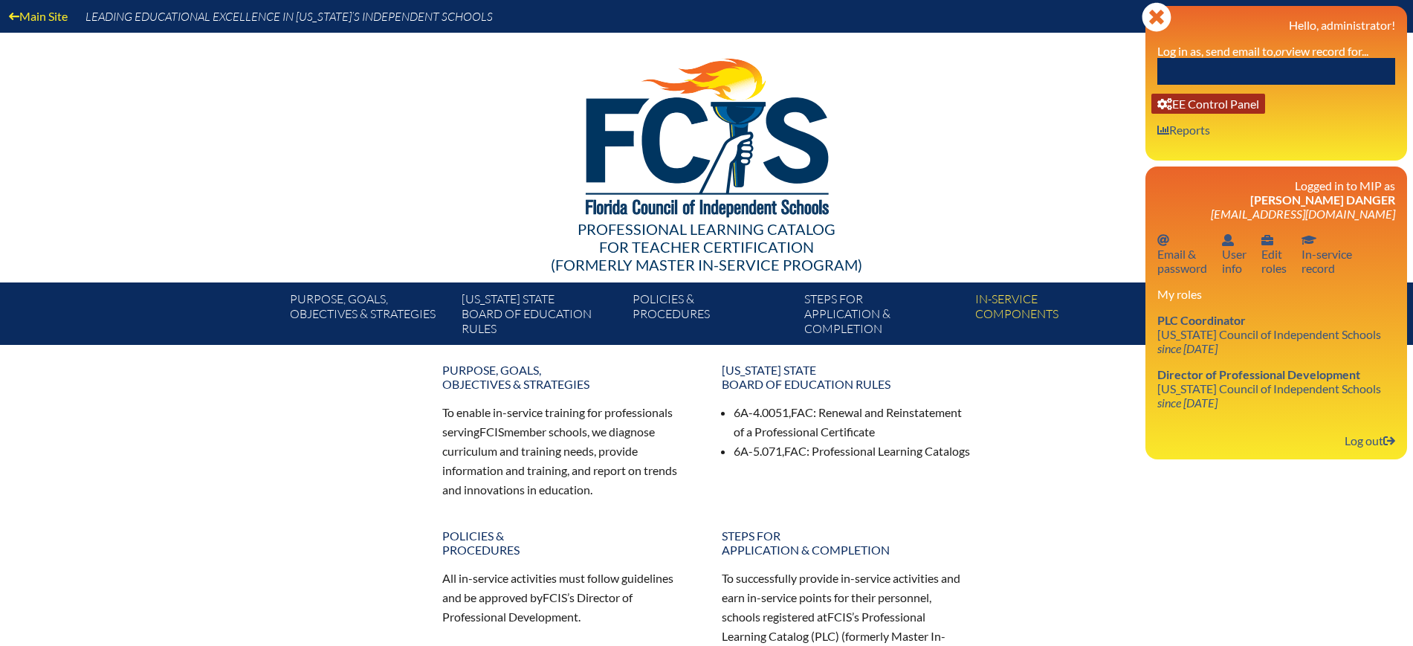
click at [1208, 106] on link "User info EE Control Panel" at bounding box center [1209, 104] width 114 height 20
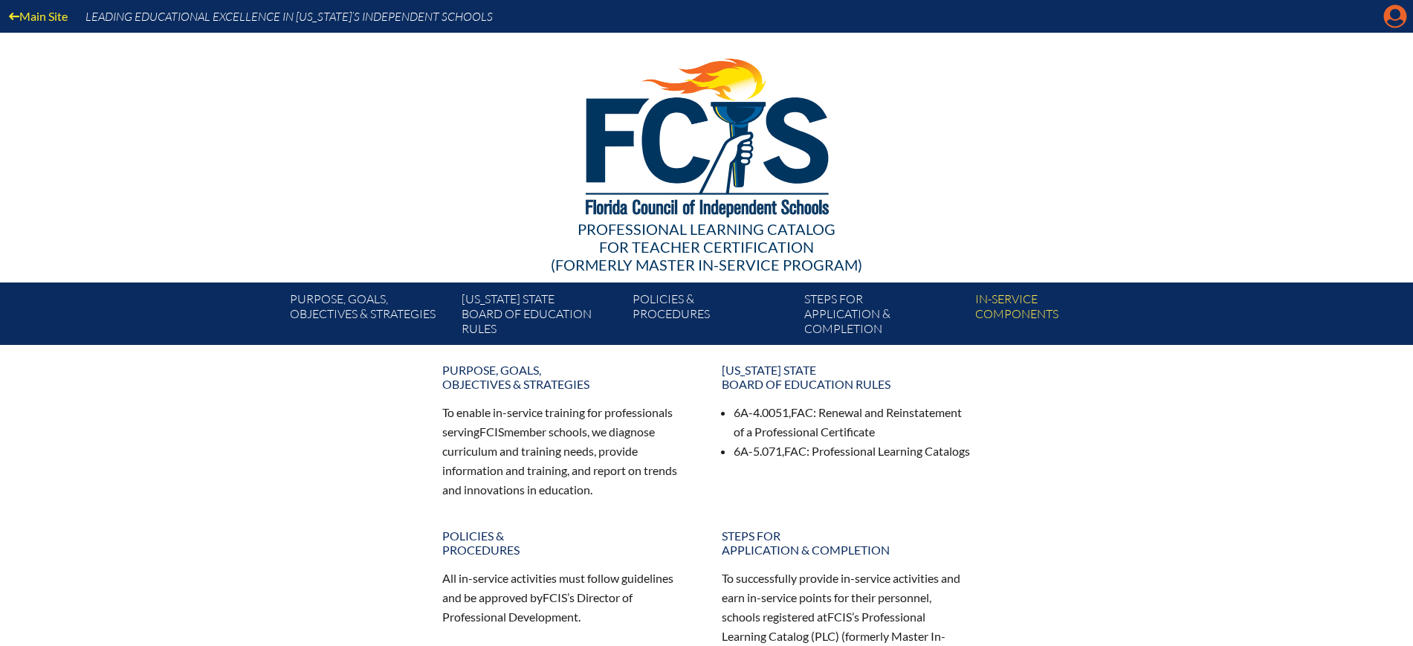
click at [1388, 7] on icon "Manage Account" at bounding box center [1396, 16] width 24 height 24
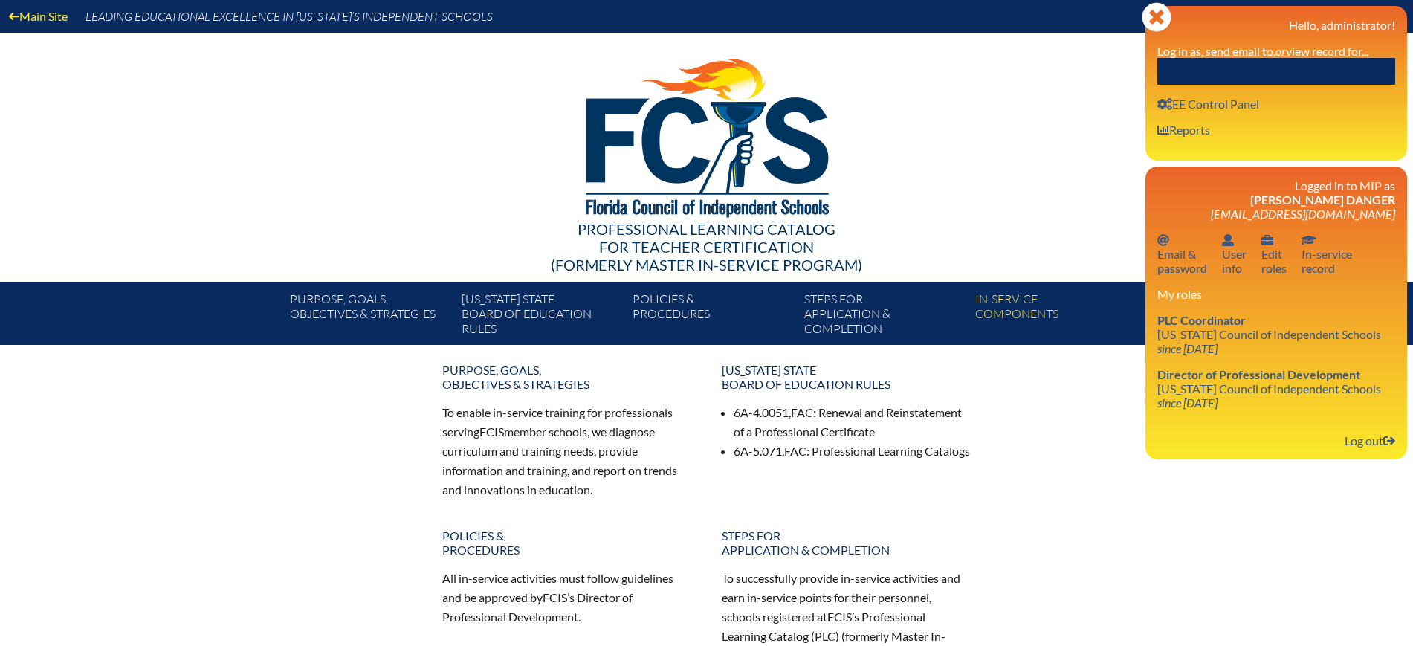
click at [1312, 70] on input "text" at bounding box center [1277, 71] width 238 height 27
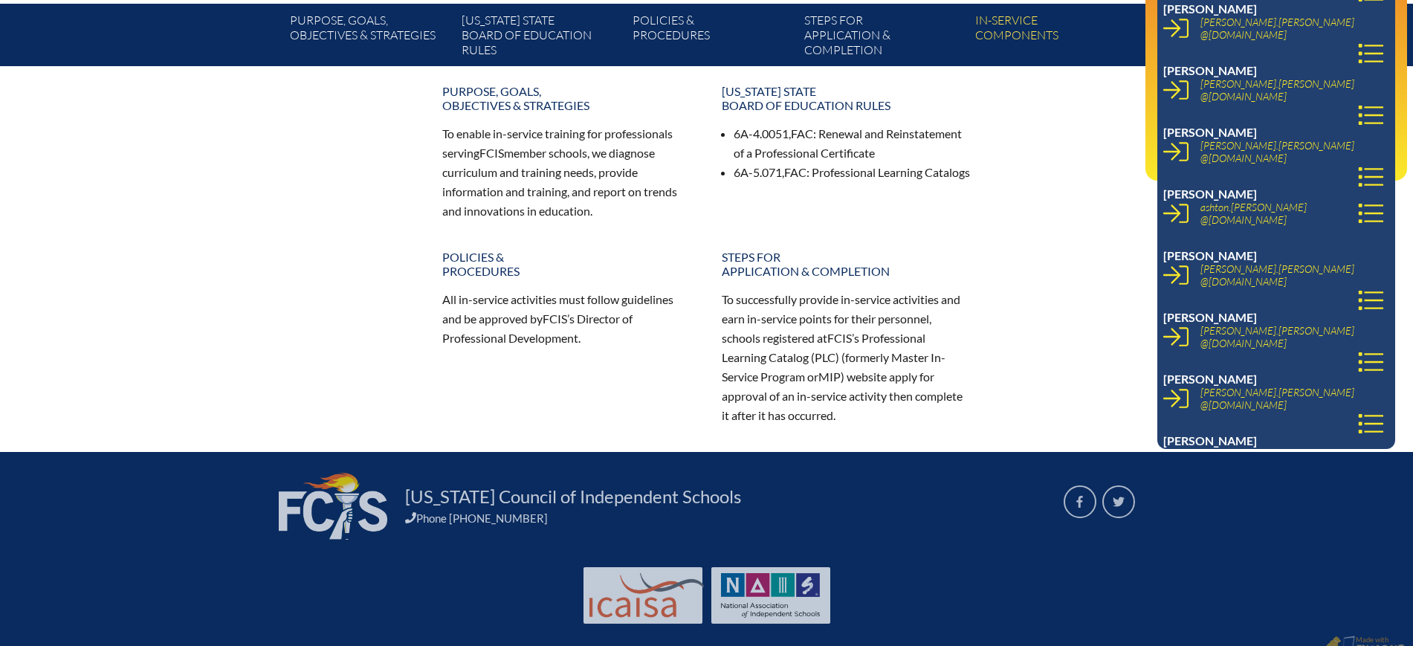
scroll to position [277, 0]
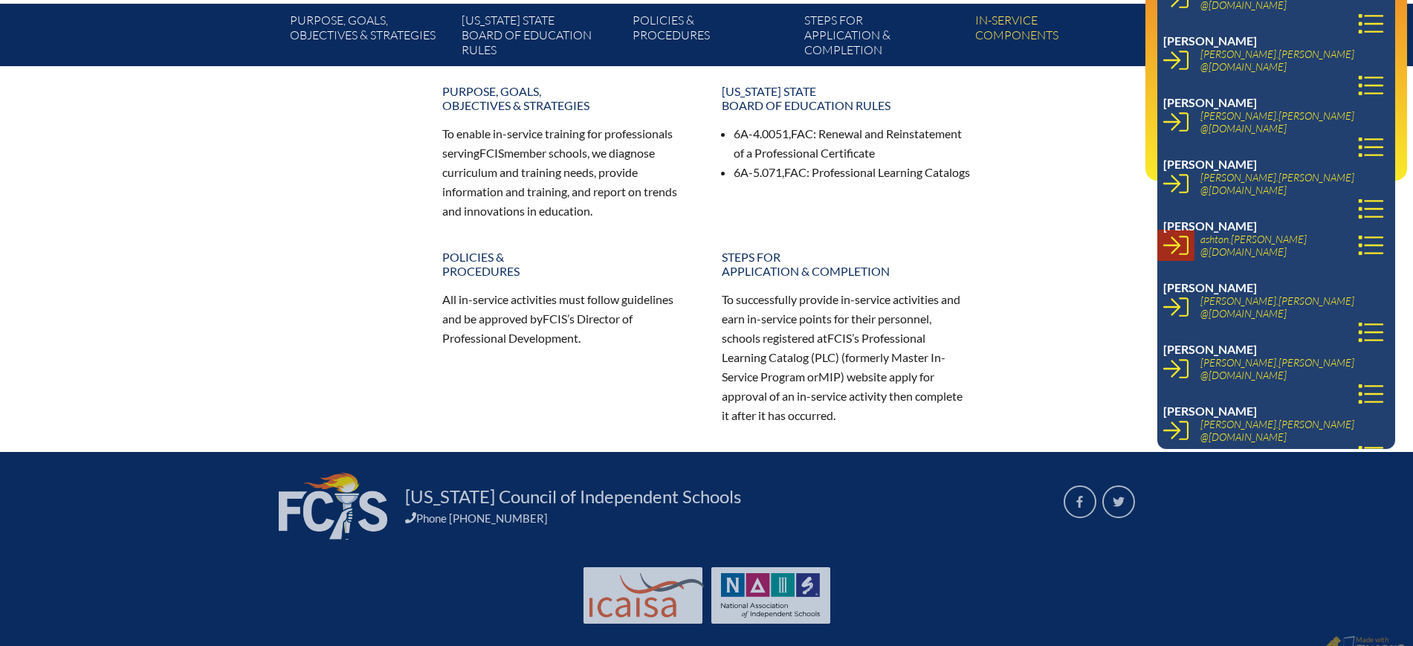
type input "vanguard"
click at [1172, 239] on icon at bounding box center [1176, 245] width 25 height 25
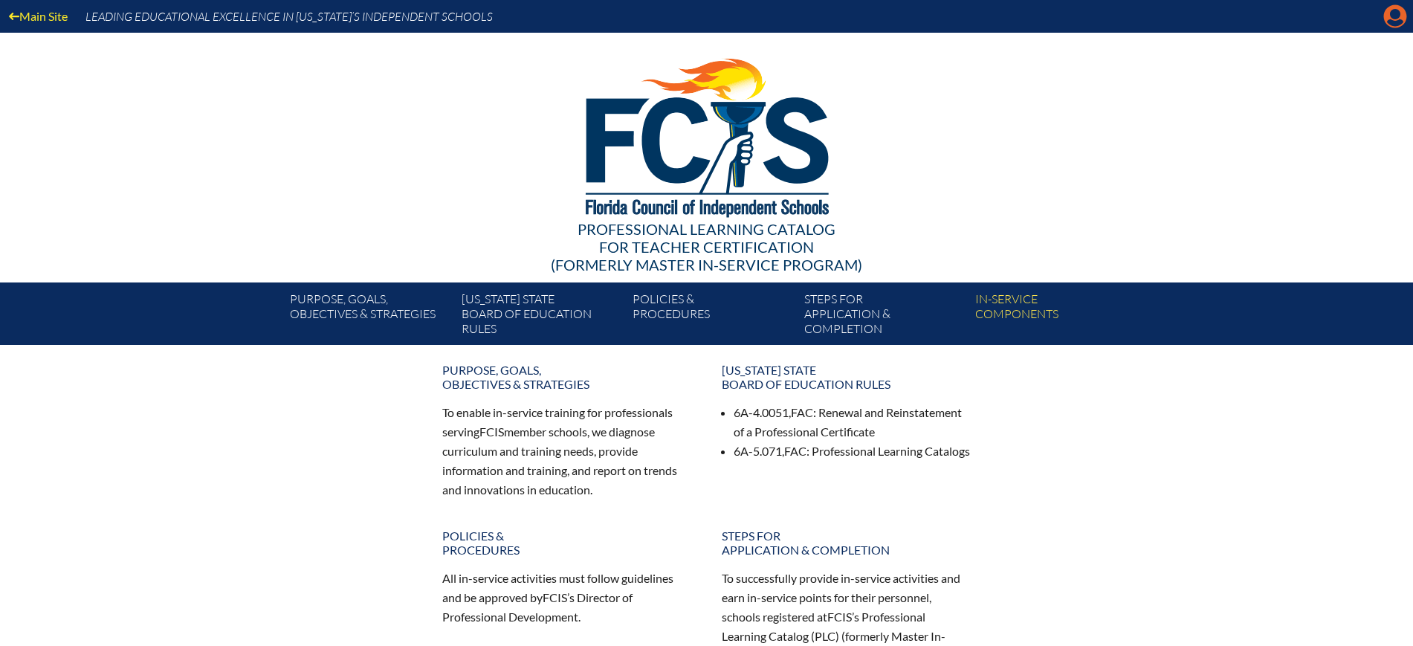
click at [1390, 11] on icon at bounding box center [1395, 16] width 23 height 23
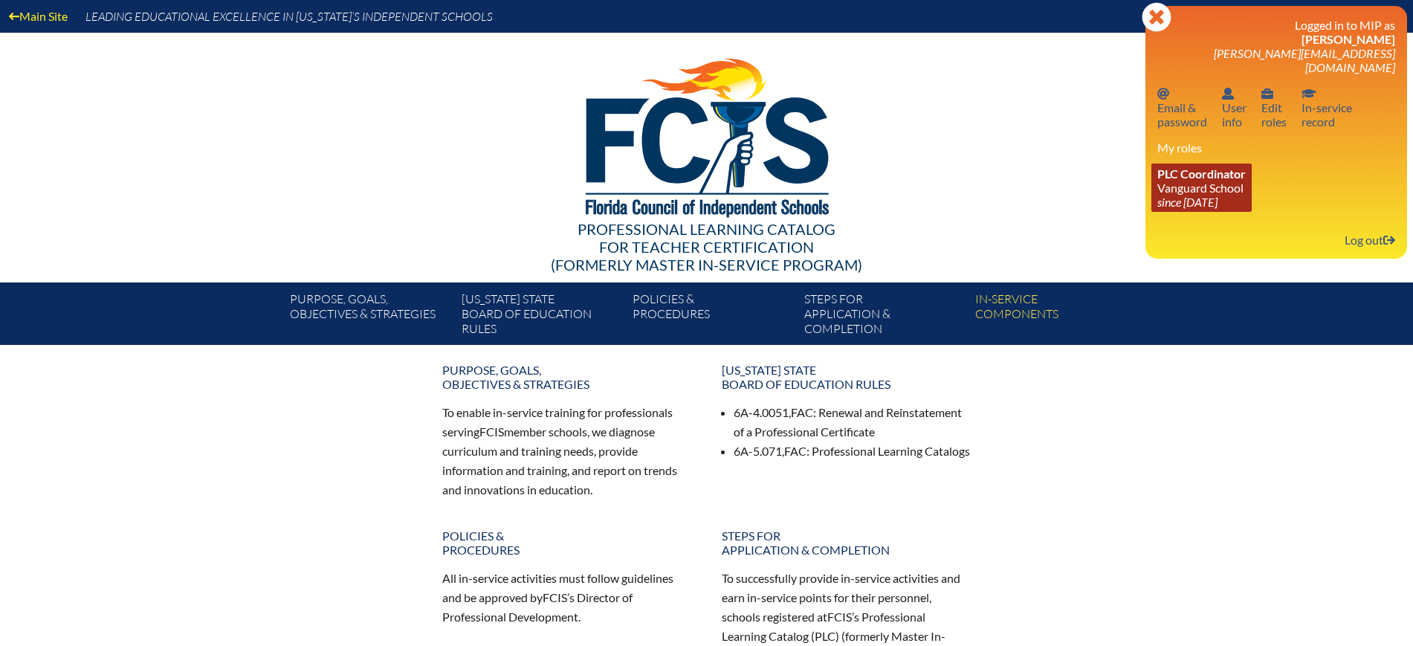
click at [1184, 195] on icon "since [DATE]" at bounding box center [1188, 202] width 60 height 14
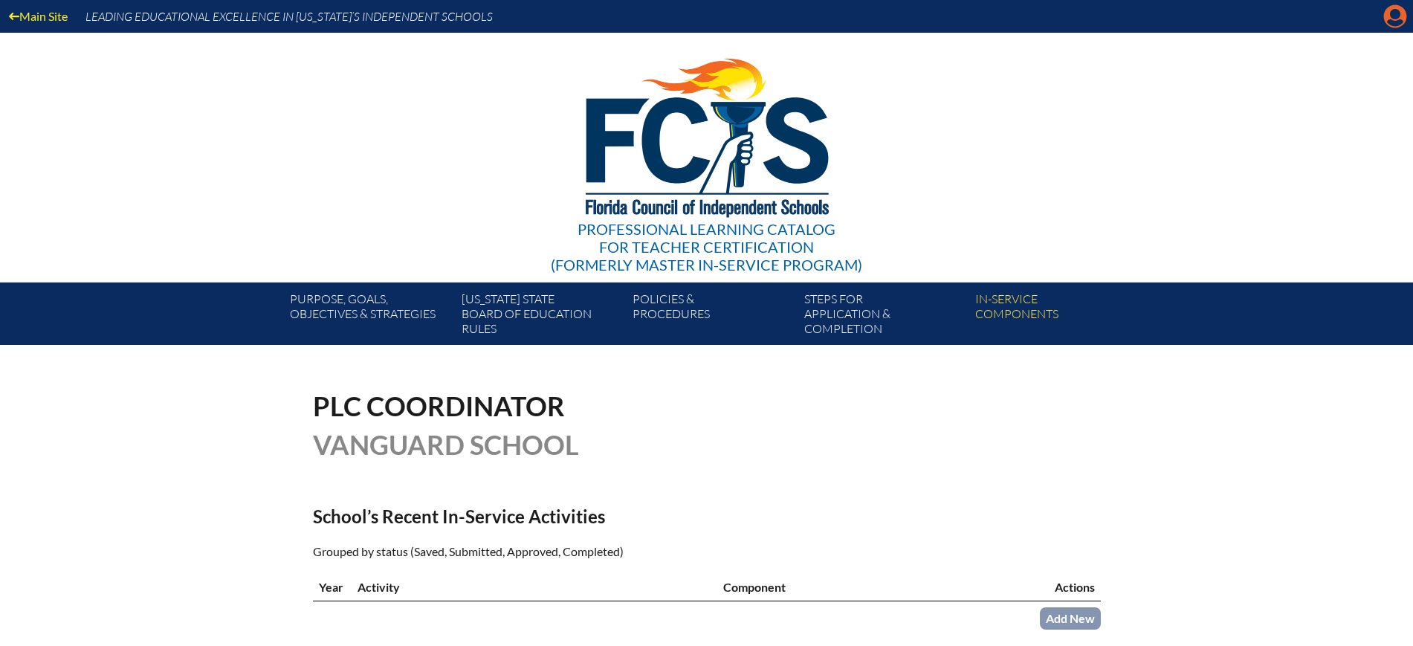
click at [1391, 13] on icon "Manage account" at bounding box center [1396, 16] width 24 height 24
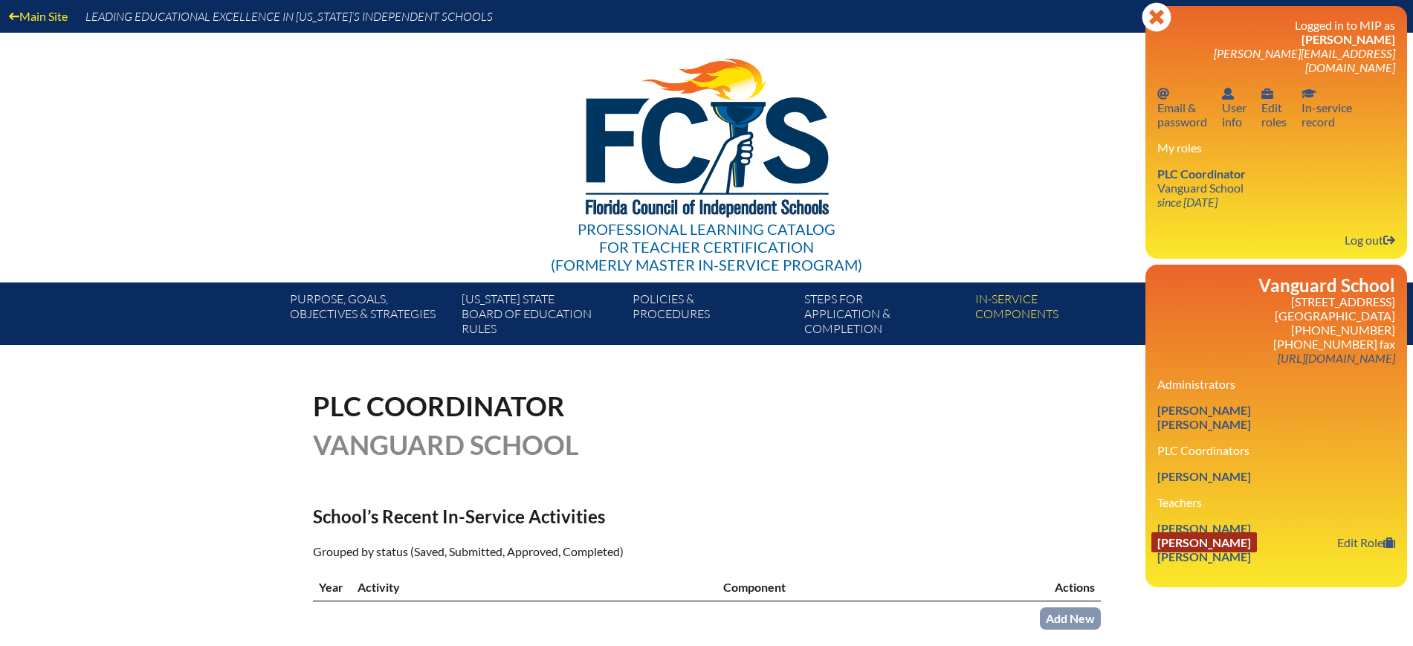
click at [1225, 532] on link "[PERSON_NAME]" at bounding box center [1205, 542] width 106 height 20
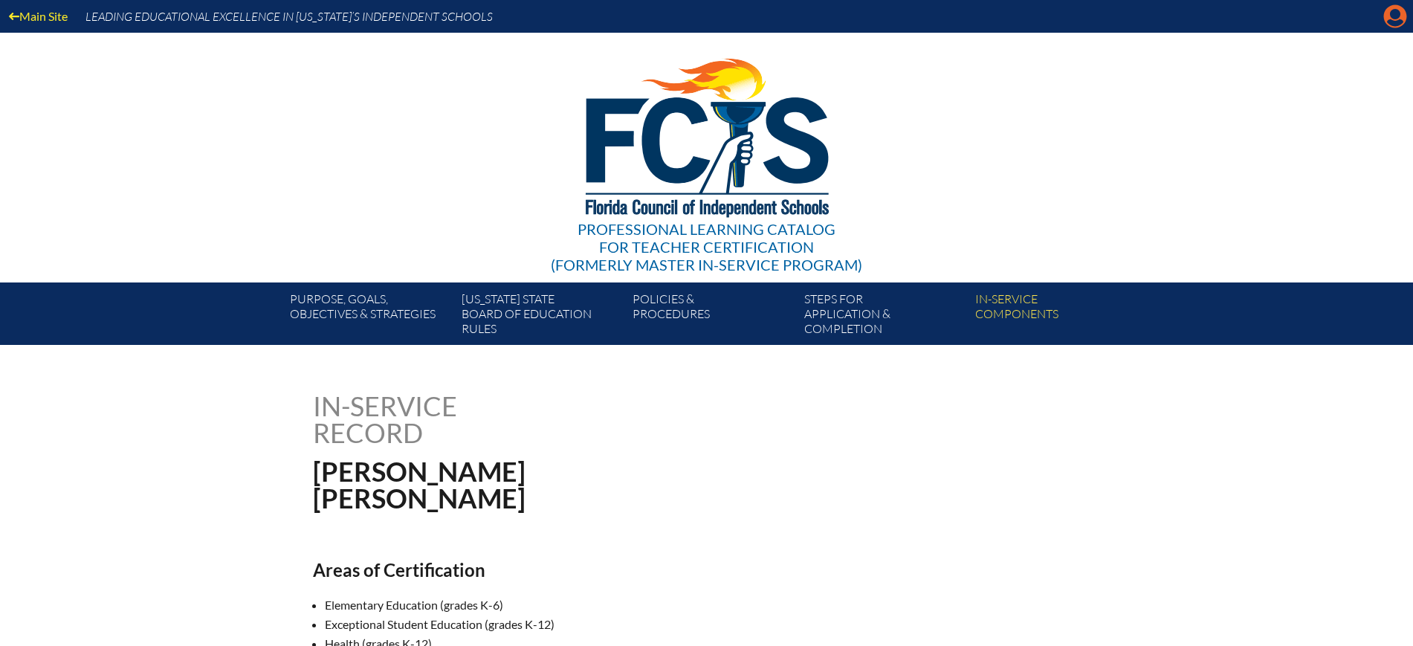
click at [1395, 13] on icon "Manage account" at bounding box center [1396, 16] width 24 height 24
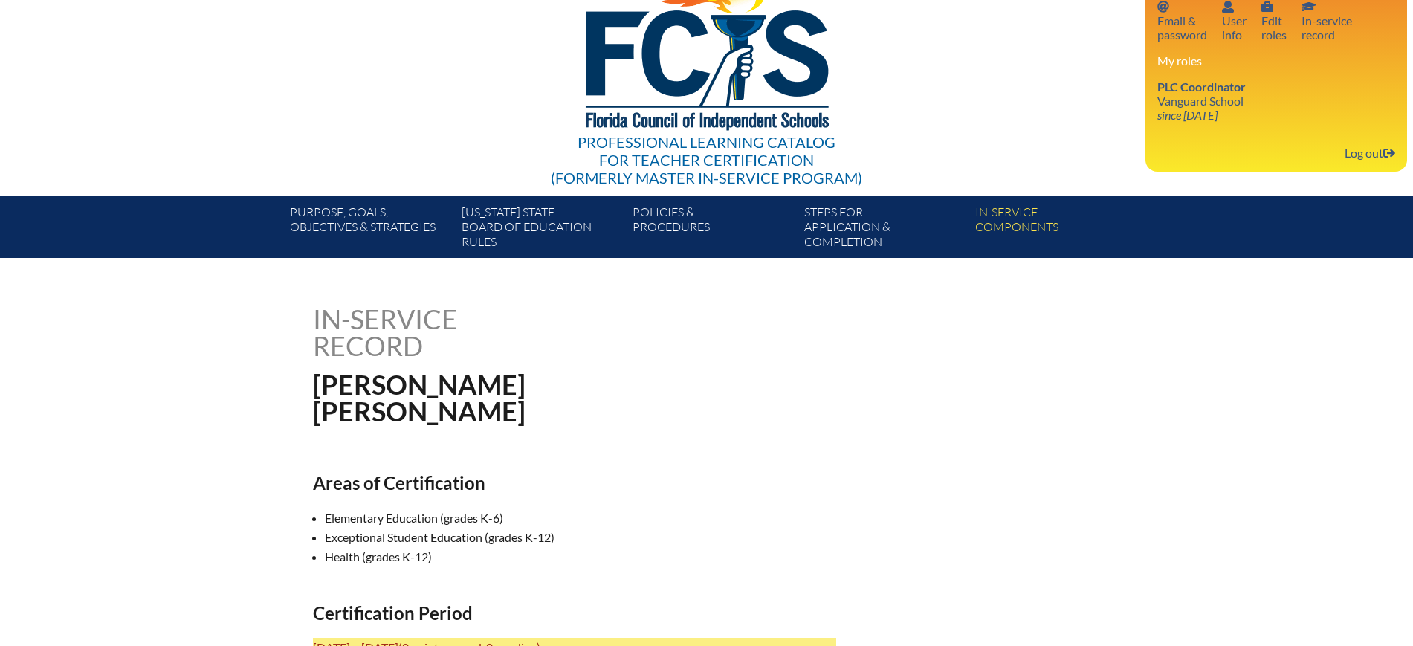
scroll to position [186, 0]
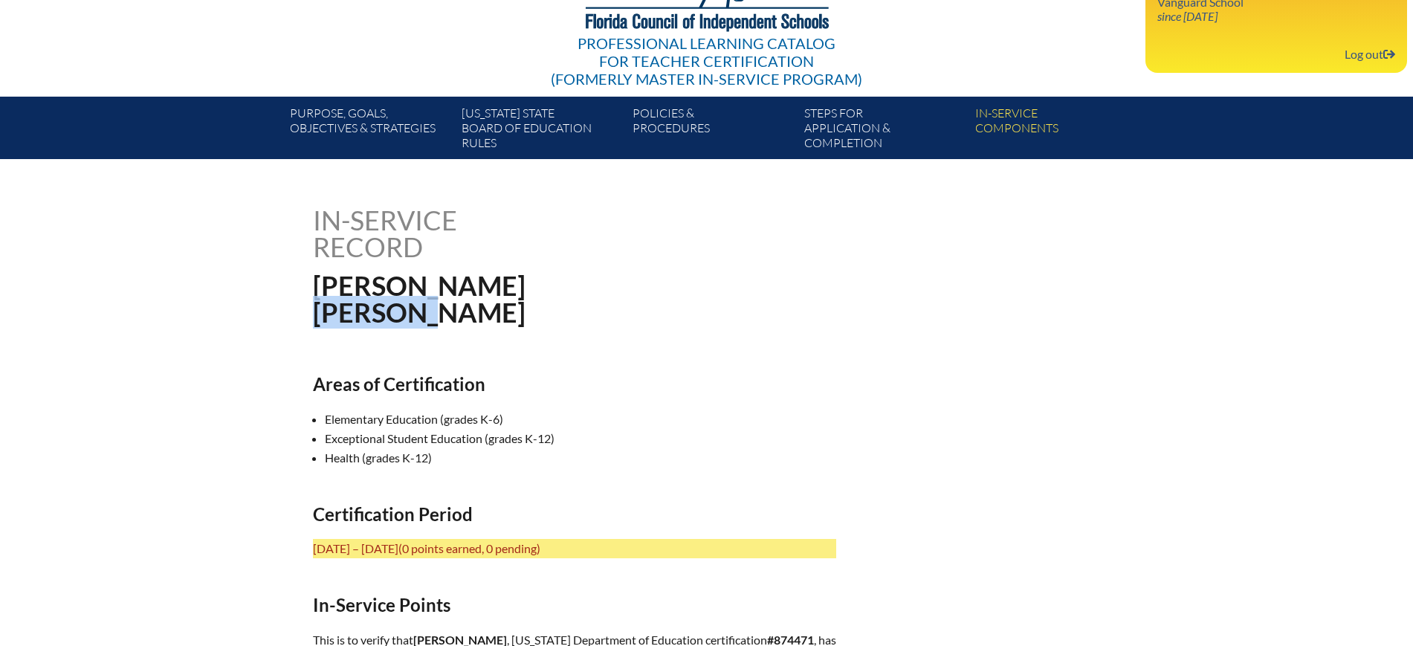
drag, startPoint x: 499, startPoint y: 308, endPoint x: 306, endPoint y: 317, distance: 192.8
copy h1 "Rauscher"
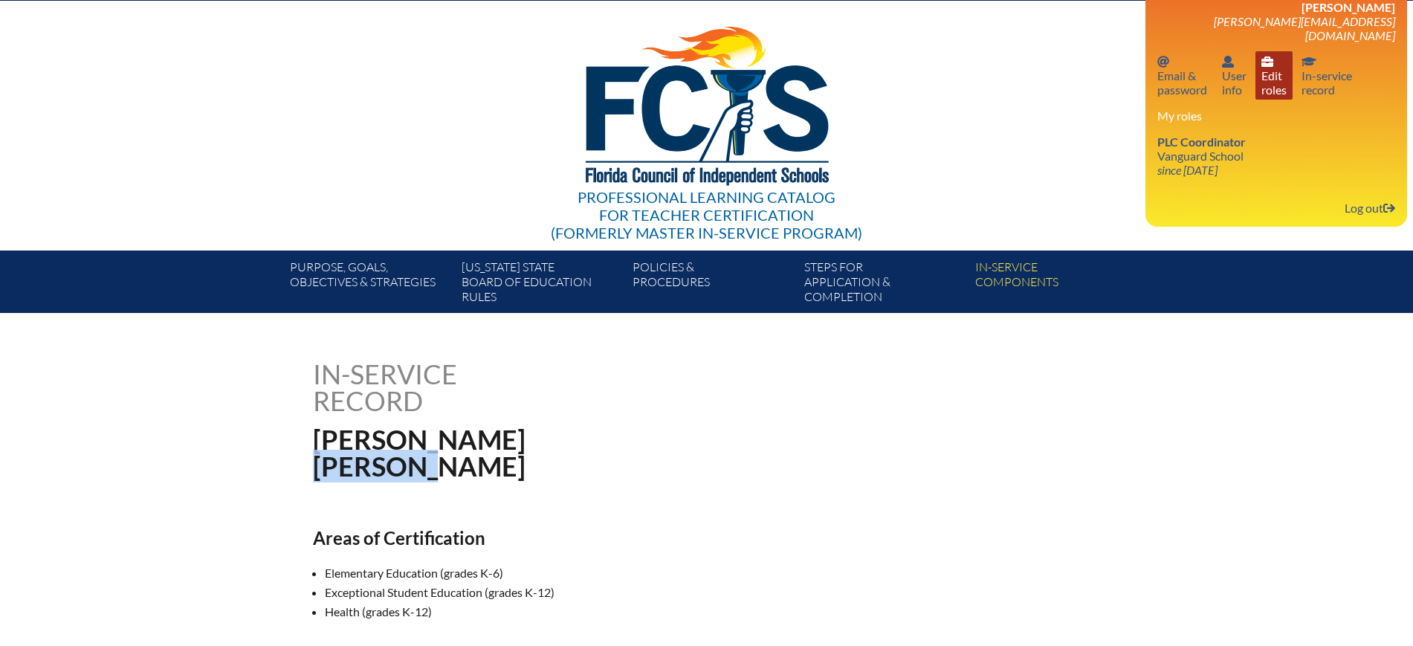
scroll to position [0, 0]
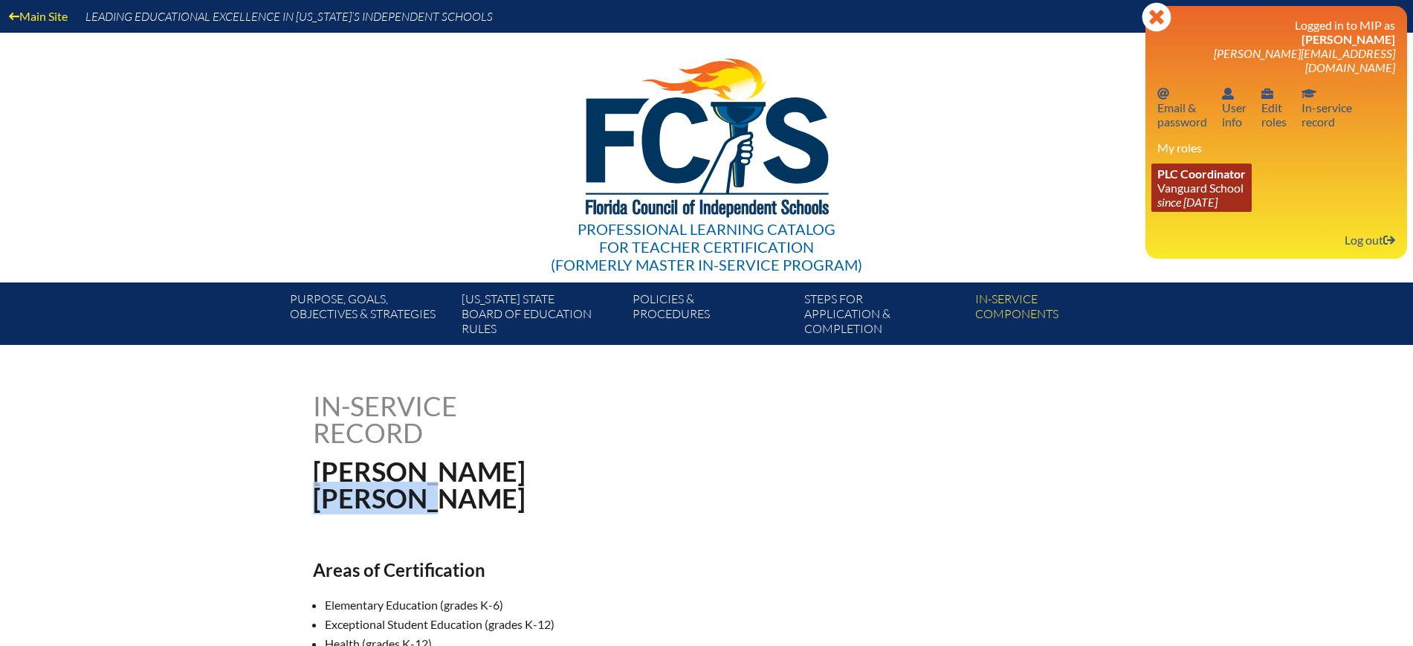
click at [1187, 195] on icon "since [DATE]" at bounding box center [1188, 202] width 60 height 14
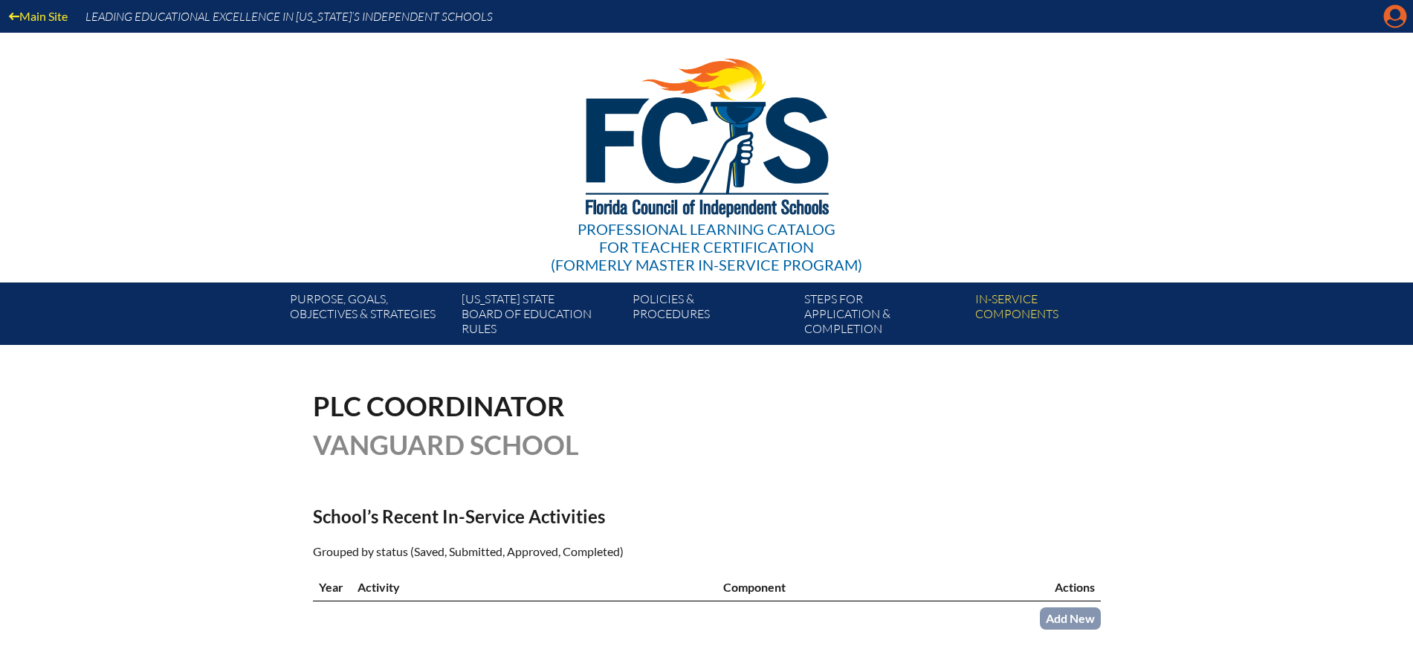
click at [1395, 22] on icon "Manage account" at bounding box center [1396, 16] width 24 height 24
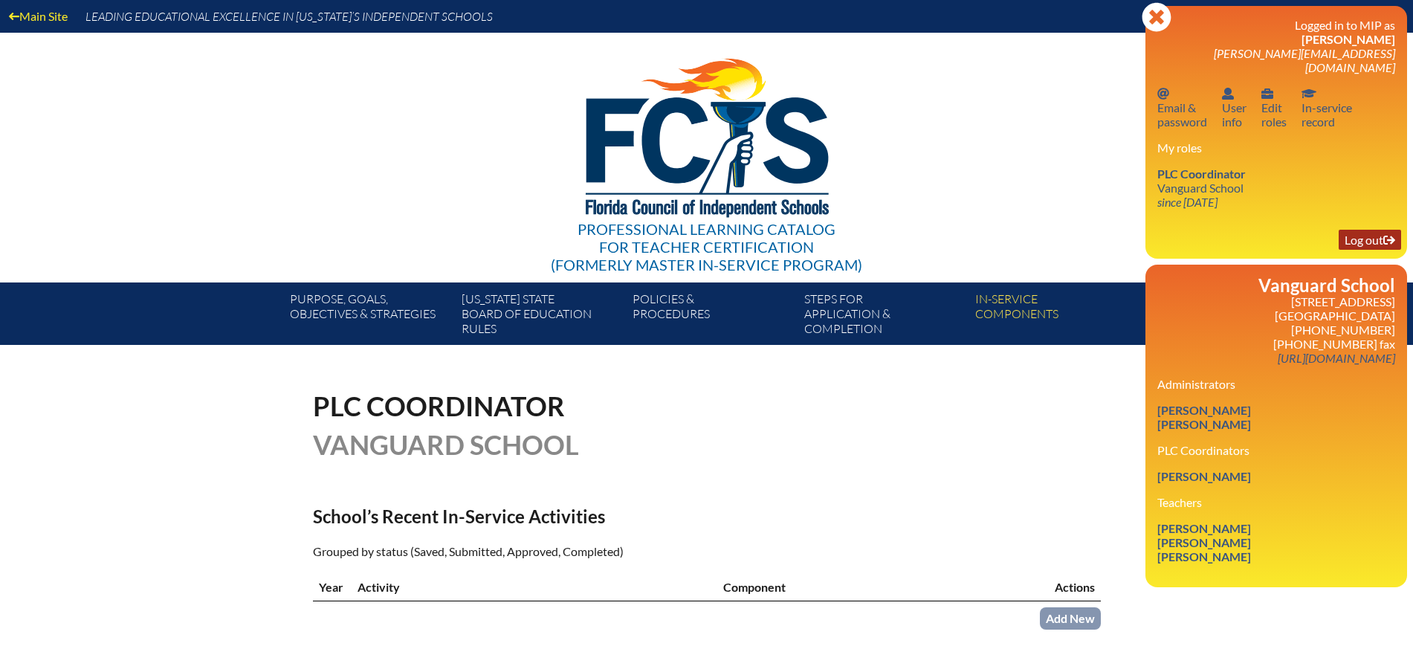
click at [1357, 230] on link "Log out Log out" at bounding box center [1370, 240] width 62 height 20
